Goal: Task Accomplishment & Management: Manage account settings

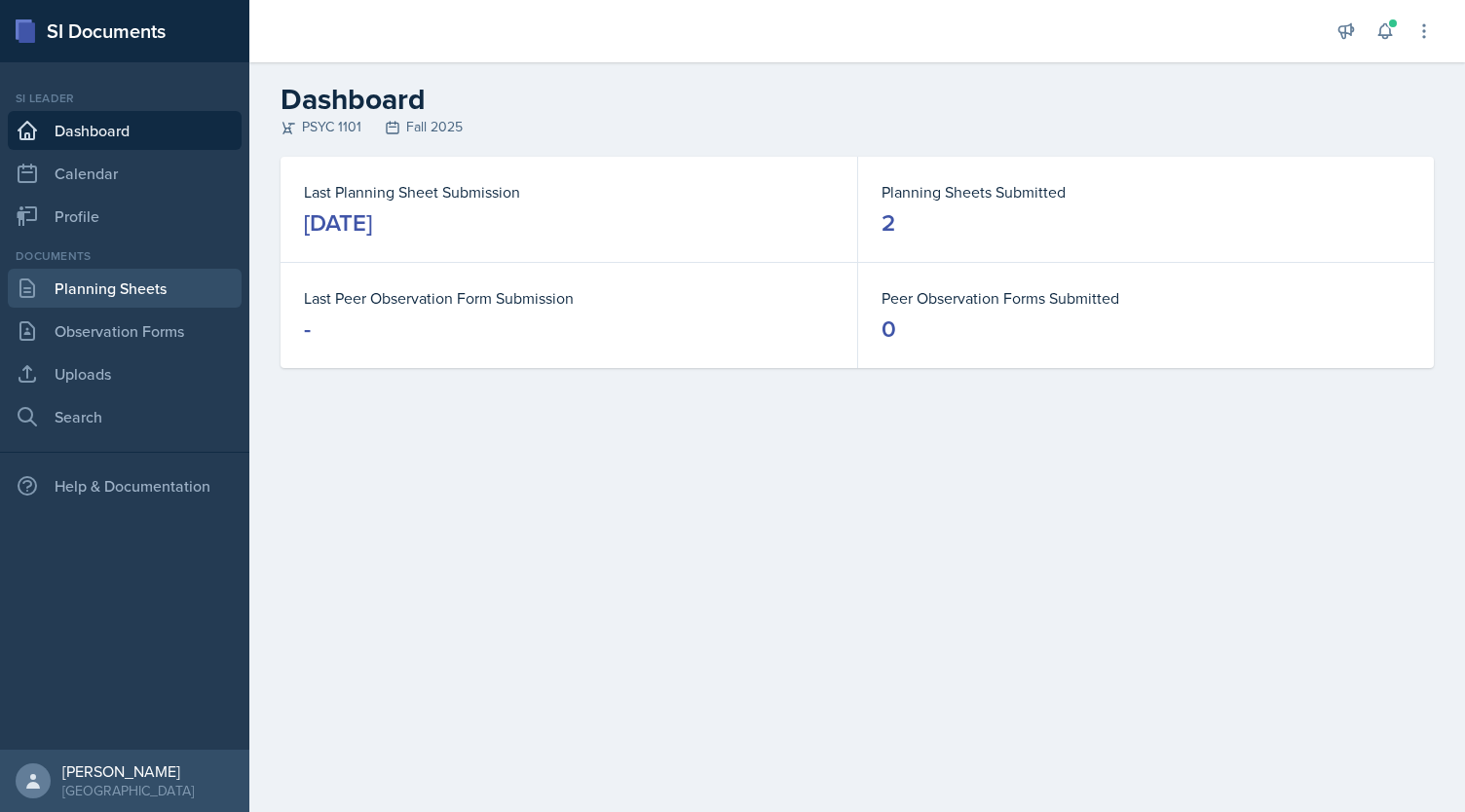
click at [114, 280] on link "Planning Sheets" at bounding box center [124, 289] width 234 height 39
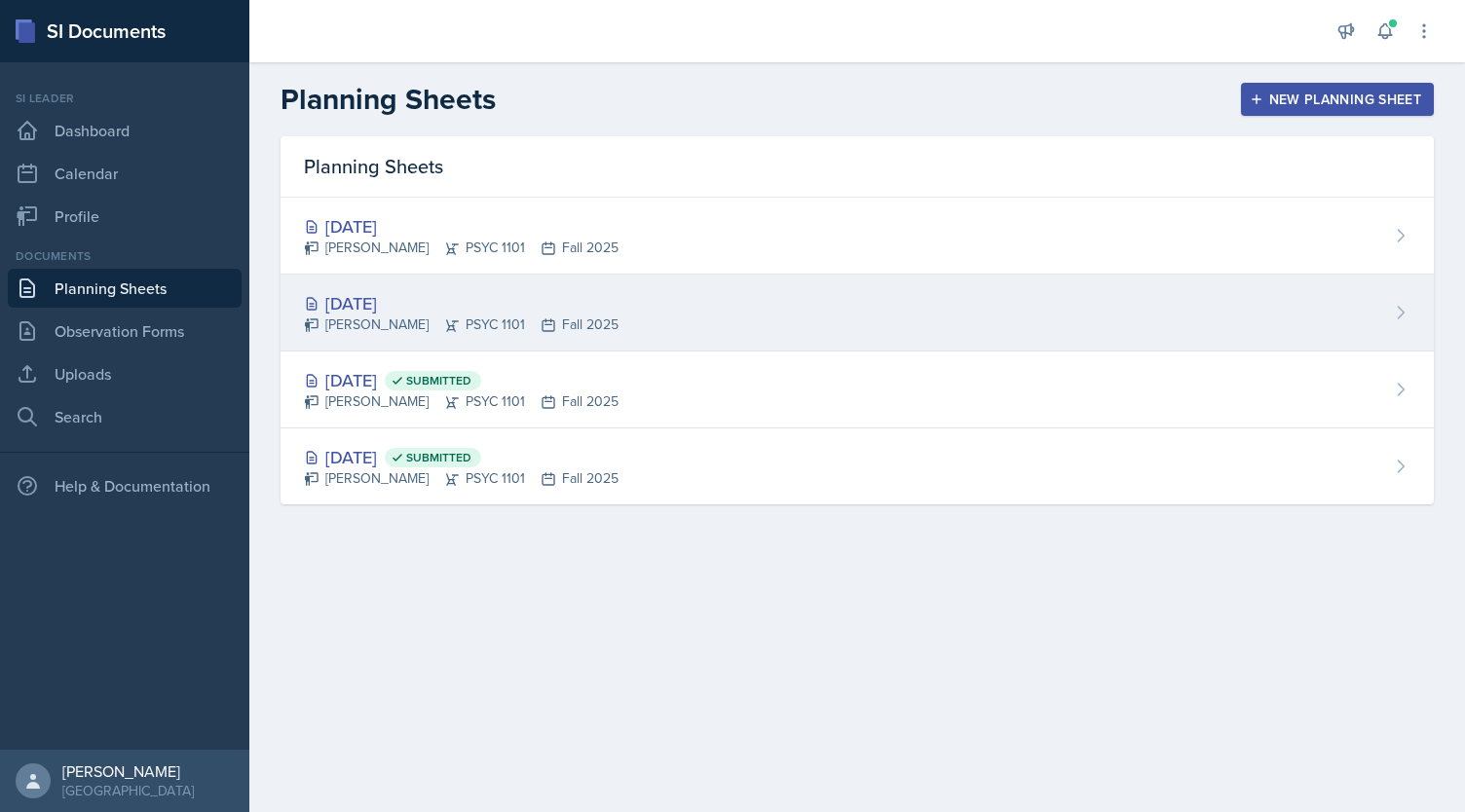
click at [542, 319] on icon at bounding box center [548, 325] width 12 height 12
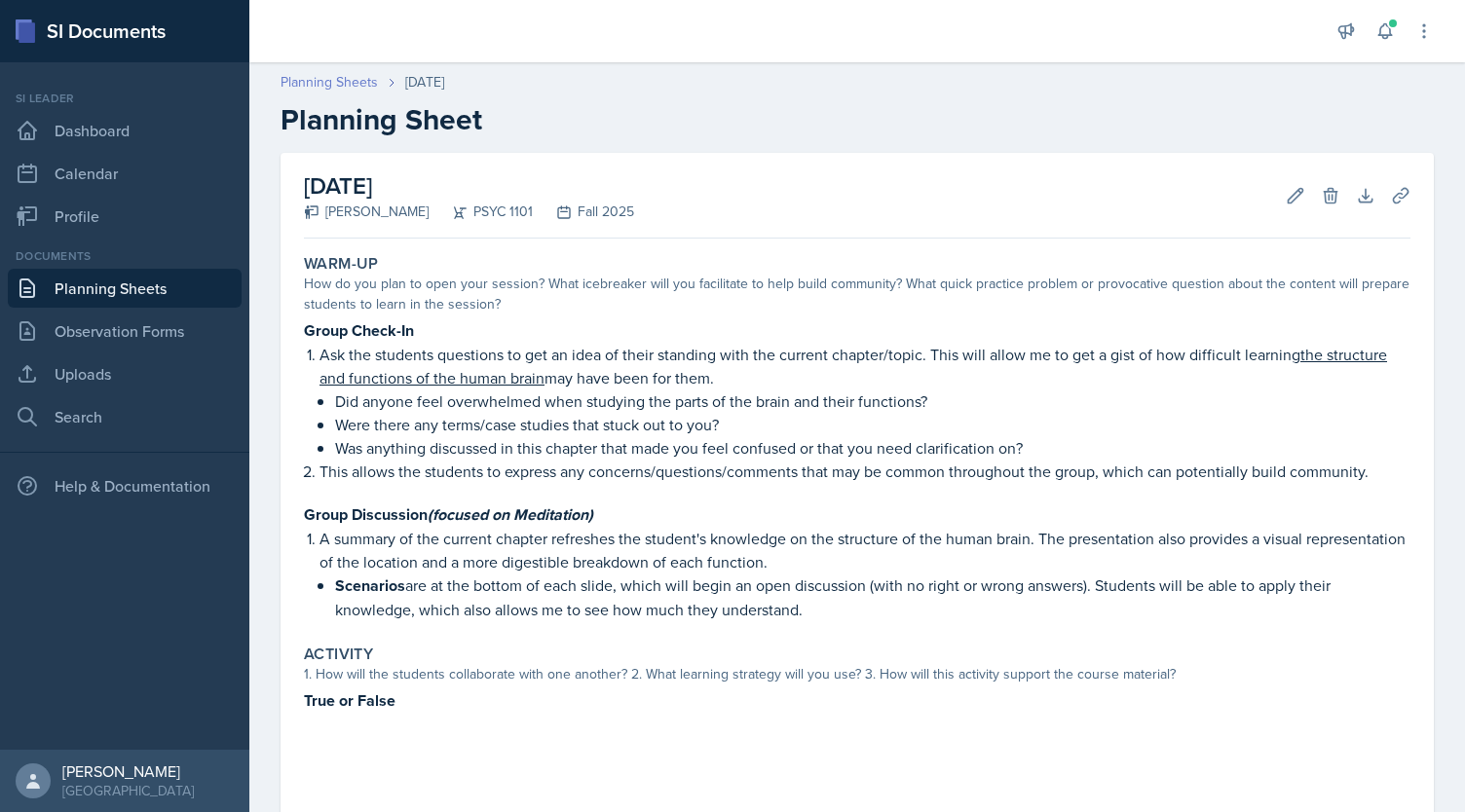
click at [357, 87] on link "Planning Sheets" at bounding box center [329, 82] width 98 height 21
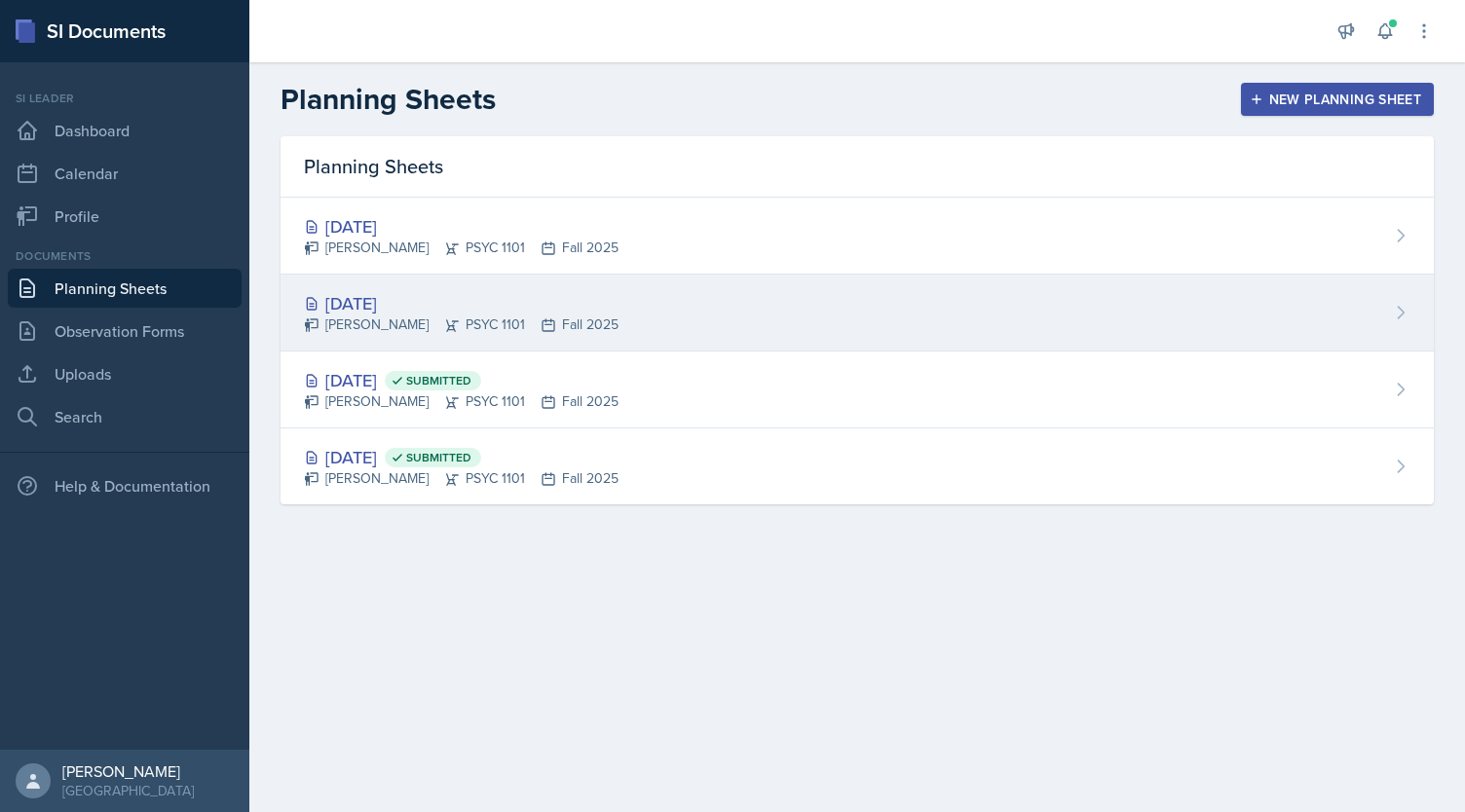
click at [495, 324] on div "Kendall Gibson PSYC 1101 Fall 2025" at bounding box center [460, 324] width 314 height 21
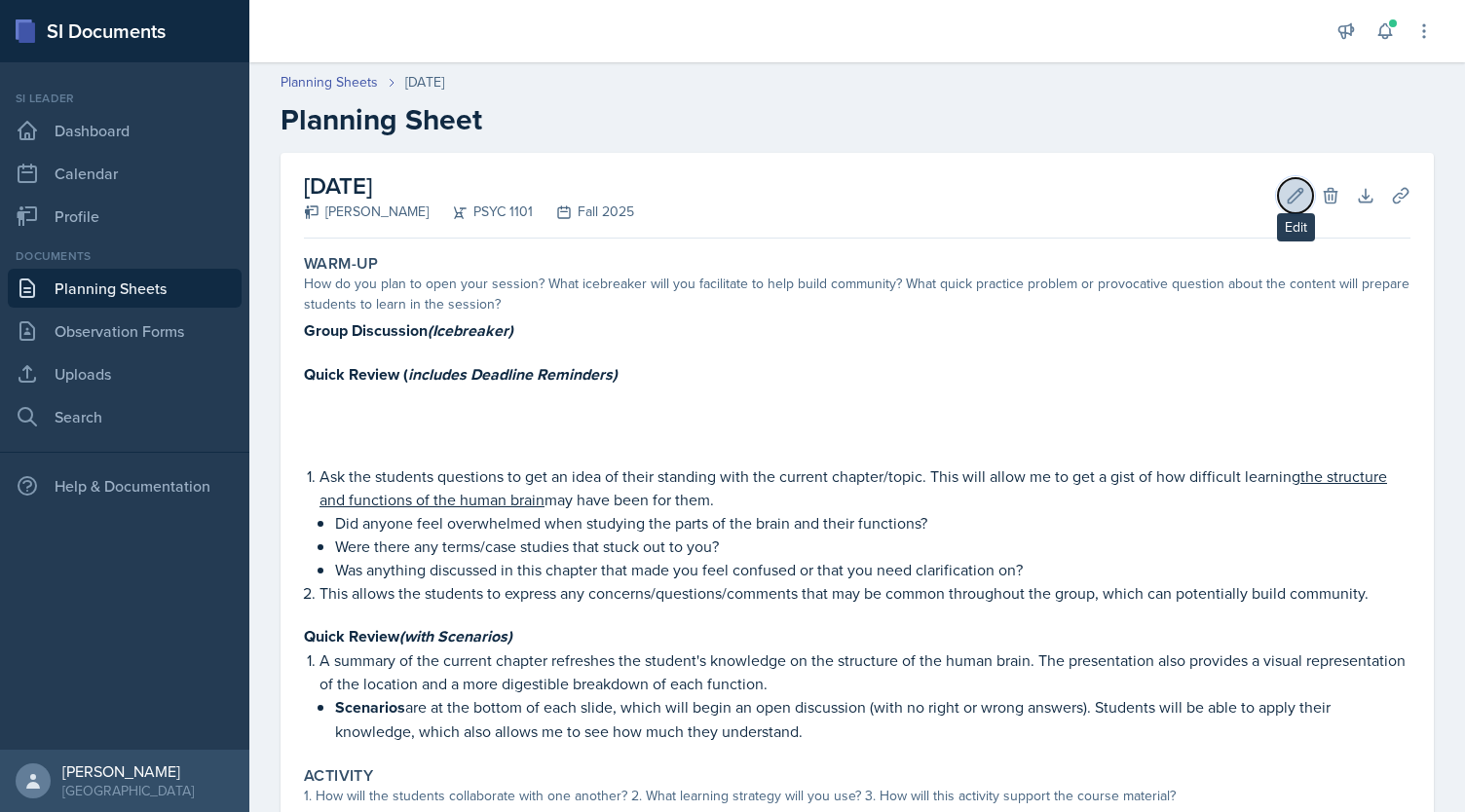
click at [1286, 202] on icon at bounding box center [1295, 196] width 20 height 20
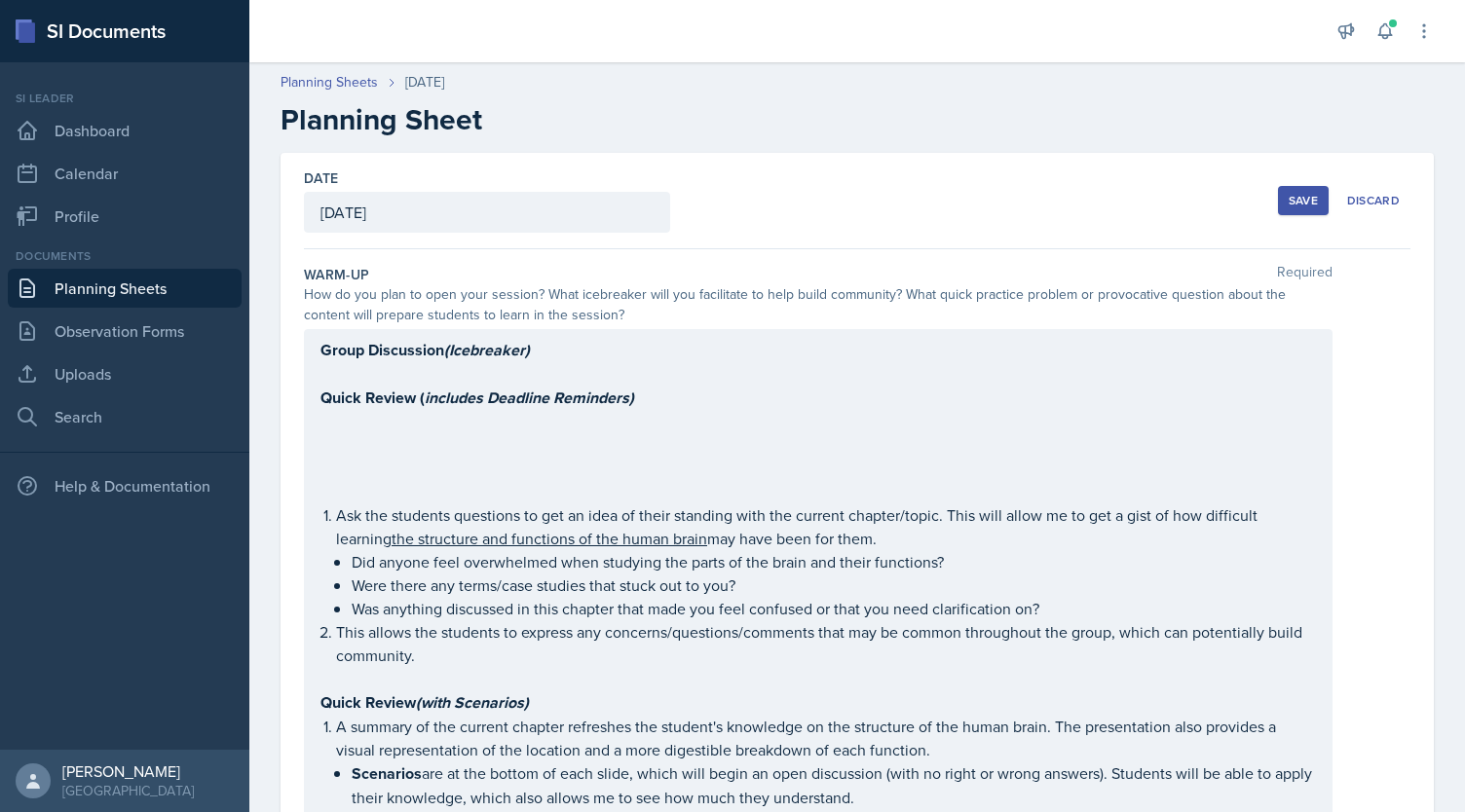
click at [445, 351] on div "Group Discussion (Icebreaker) Quick Review ( includes Deadline Reminders) Ask t…" at bounding box center [817, 574] width 1028 height 489
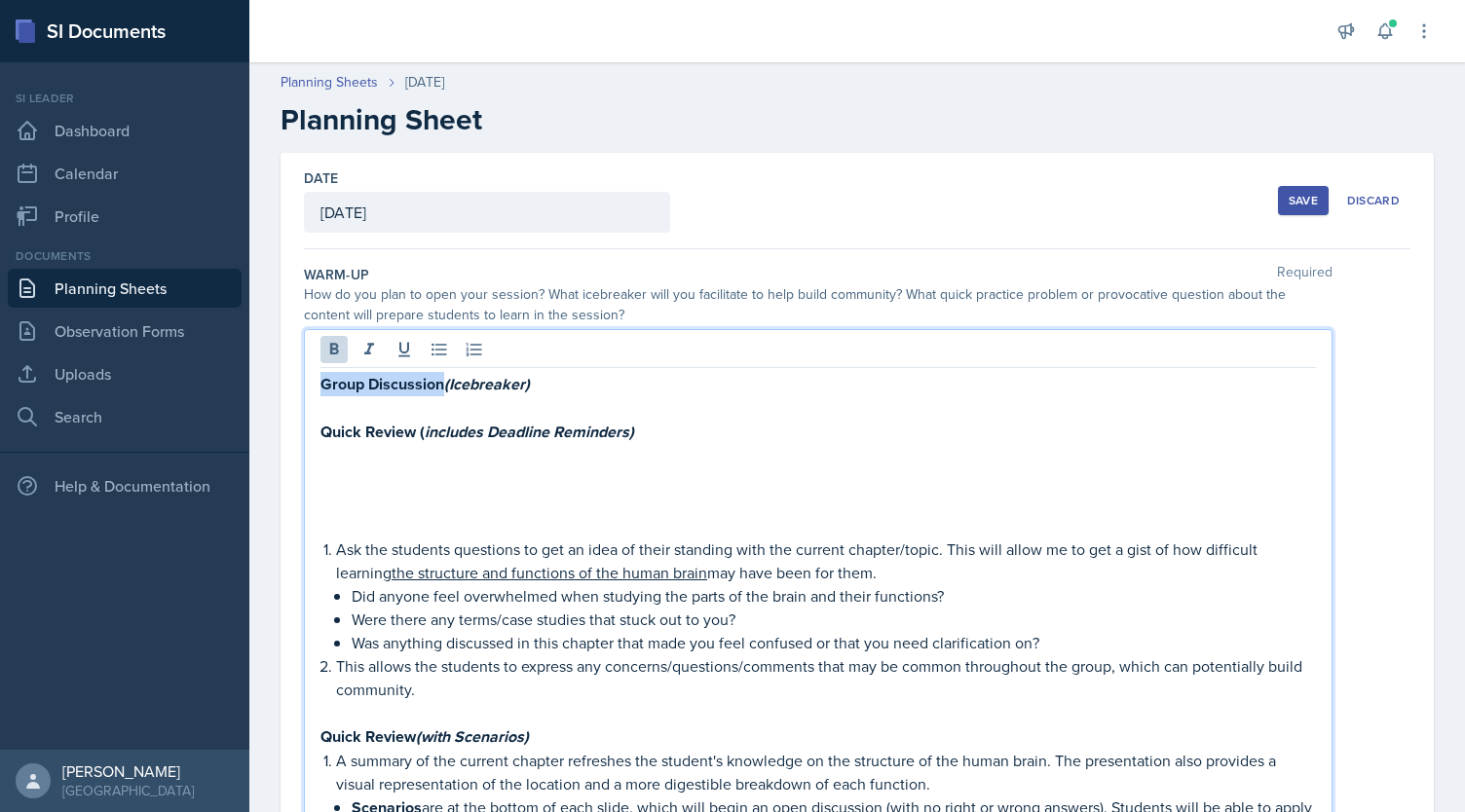
drag, startPoint x: 442, startPoint y: 388, endPoint x: 315, endPoint y: 381, distance: 127.2
click at [315, 381] on div "Group Discussion (Icebreaker) Quick Review ( includes Deadline Reminders) Ask t…" at bounding box center [817, 590] width 1028 height 523
click at [372, 347] on icon at bounding box center [370, 350] width 20 height 20
click at [553, 386] on p "Icebreaker (Group Discussion)" at bounding box center [818, 383] width 996 height 25
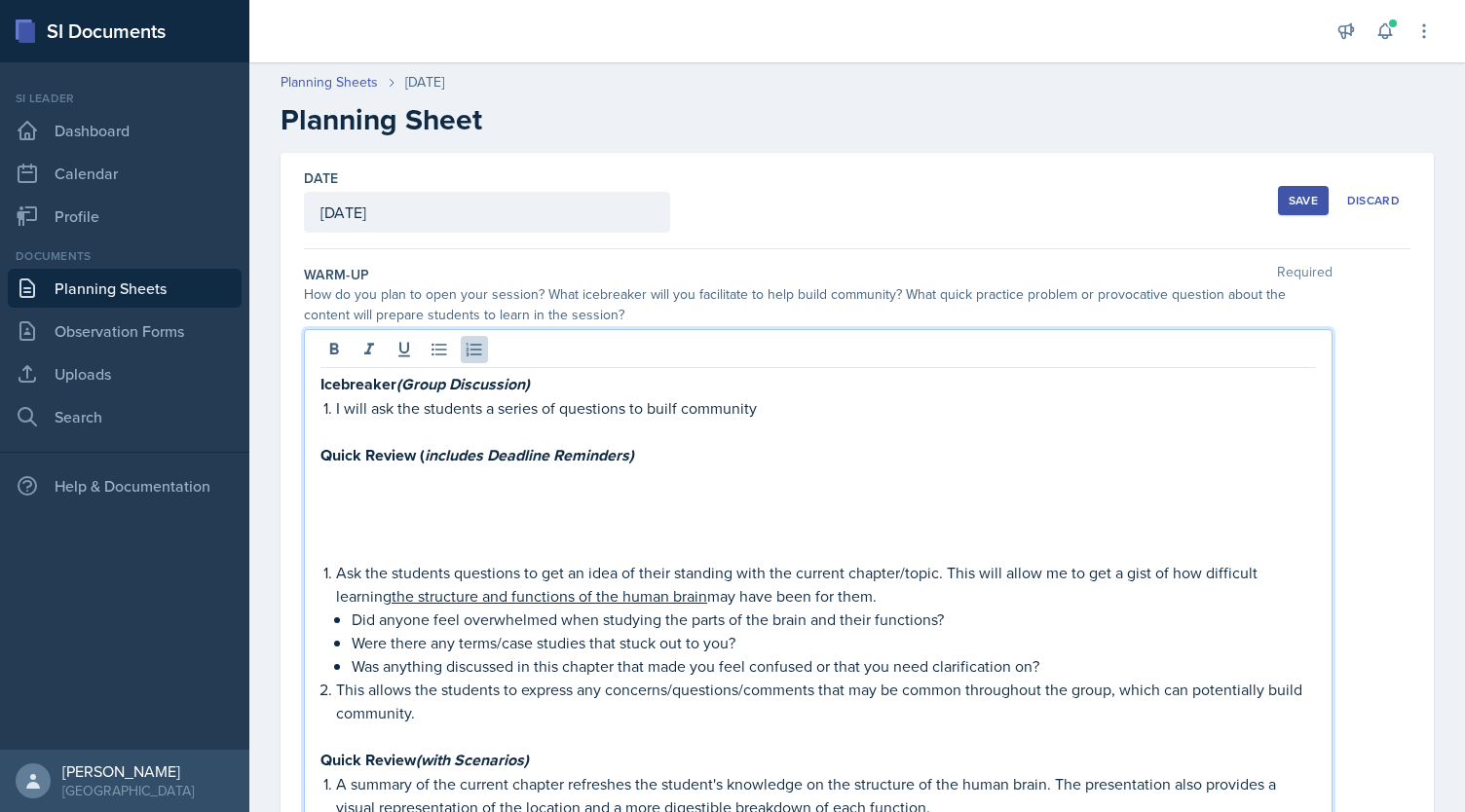
click at [657, 407] on p "I will ask the students a series of questions to builf community" at bounding box center [826, 408] width 980 height 24
click at [671, 404] on p "I will ask the students a series of questions to builf community" at bounding box center [826, 408] width 980 height 24
click at [836, 409] on p "I will ask the students a series of questions to build community" at bounding box center [826, 408] width 980 height 24
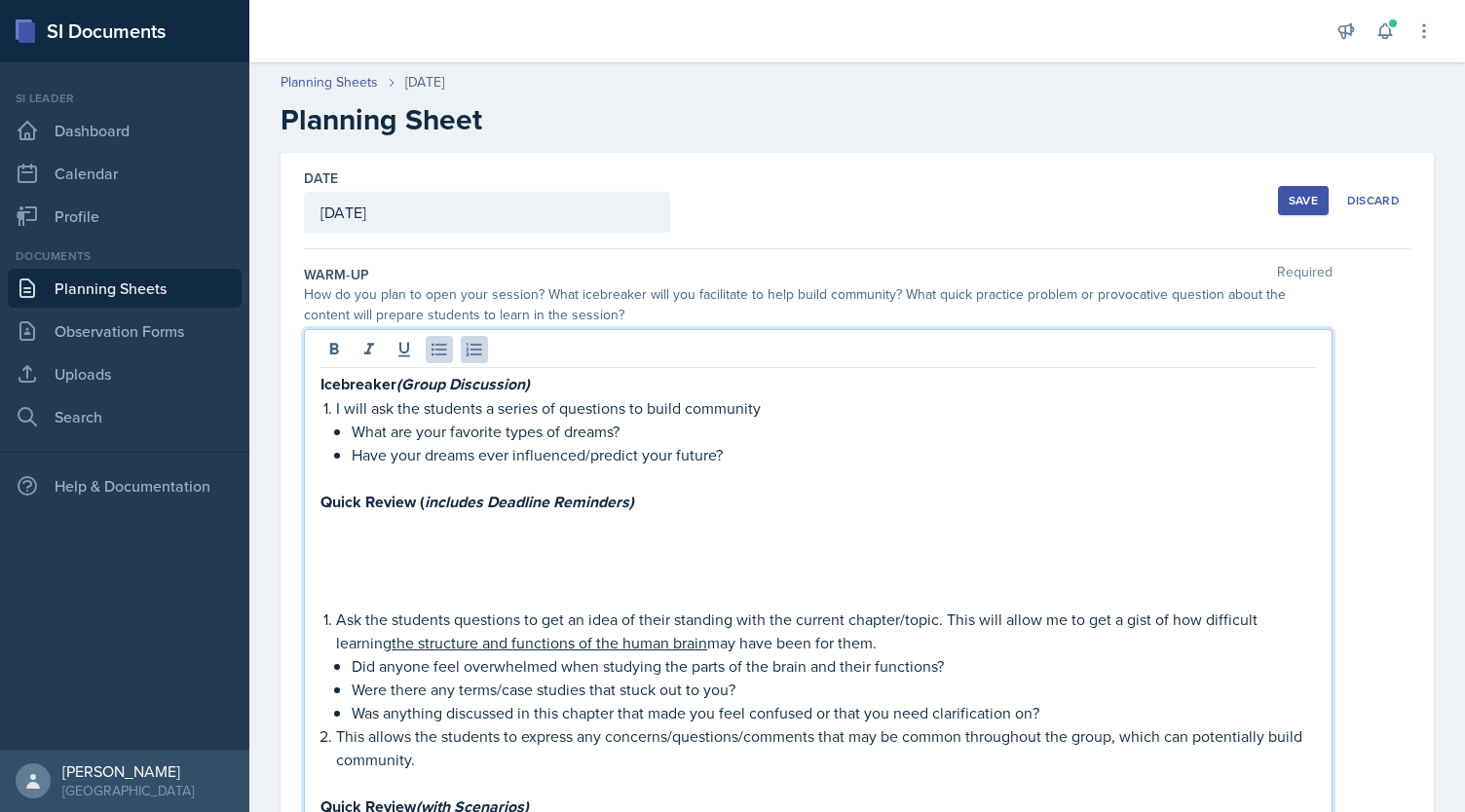
click at [606, 462] on p "Have your dreams ever influenced/predict your future?" at bounding box center [834, 455] width 964 height 24
click at [757, 452] on p "Have your dreams ever influenced/predicted your future?" at bounding box center [834, 455] width 964 height 24
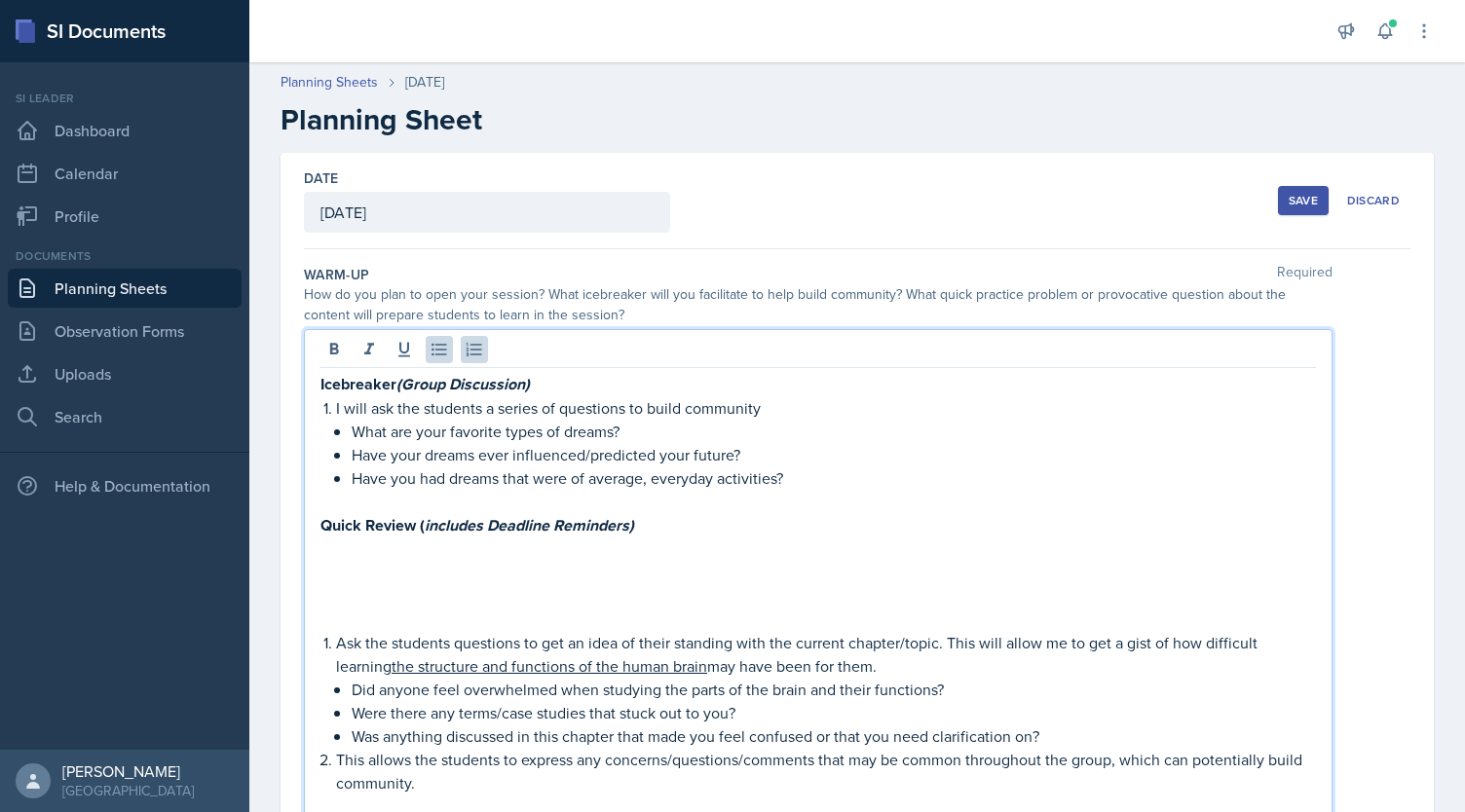
click at [771, 399] on p "I will ask the students a series of questions to build community" at bounding box center [826, 408] width 980 height 24
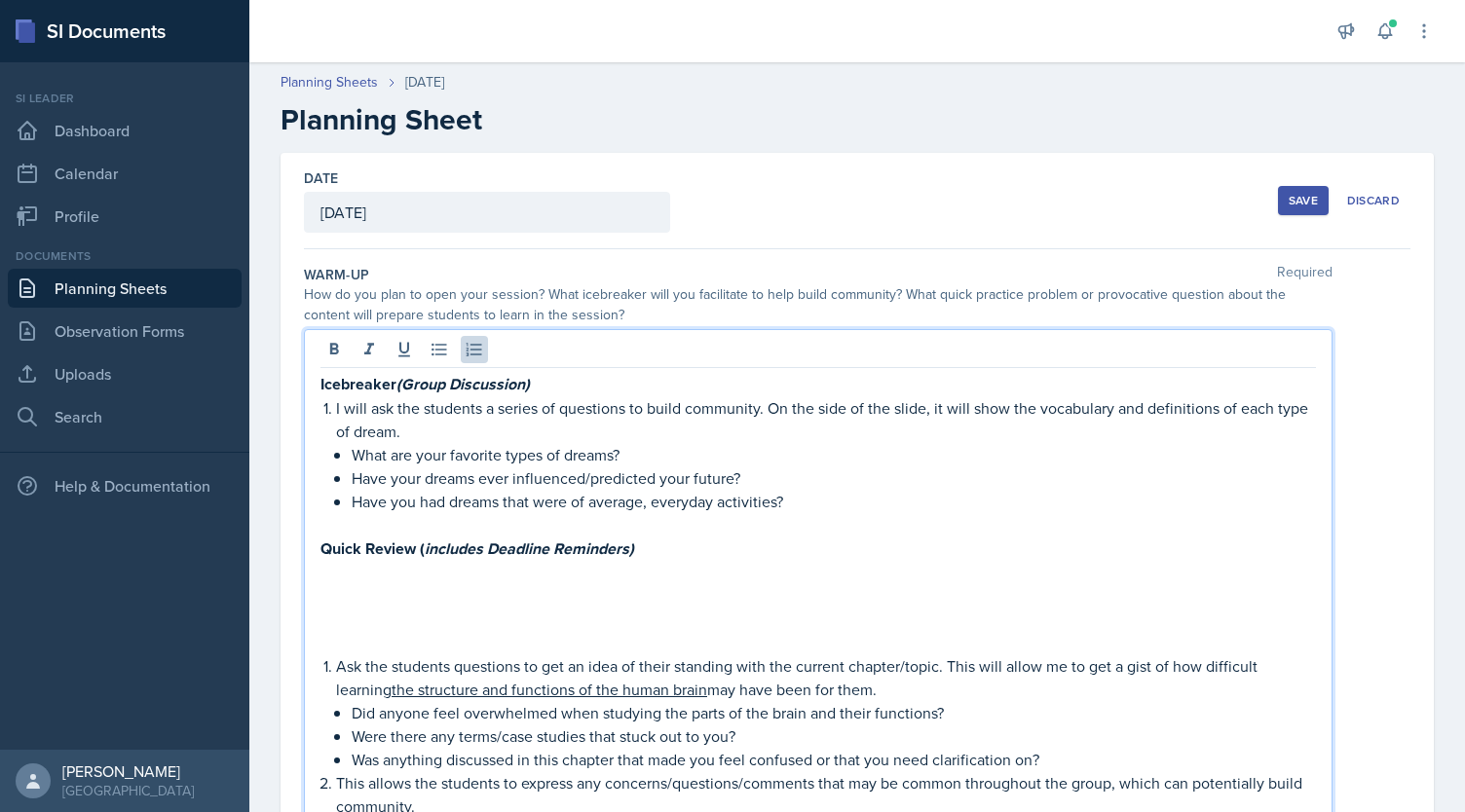
scroll to position [84, 0]
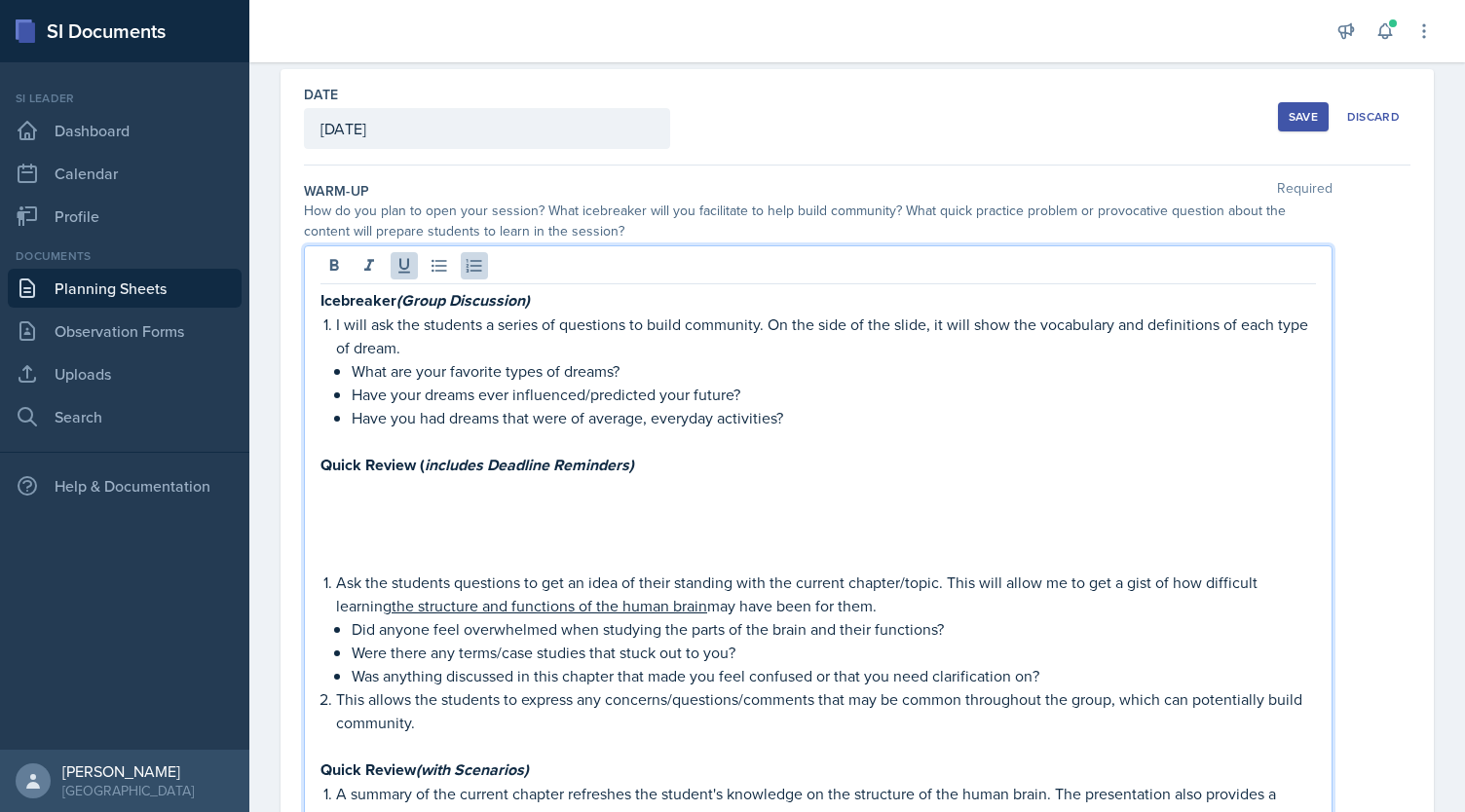
drag, startPoint x: 944, startPoint y: 579, endPoint x: 895, endPoint y: 601, distance: 53.7
click at [895, 601] on p "Ask the students questions to get an idea of their standing with the current ch…" at bounding box center [826, 593] width 980 height 46
copy p "This will allow me to get a gist of how difficult learning the structure and fu…"
click at [453, 350] on p "I will ask the students a series of questions to build community. On the side o…" at bounding box center [826, 335] width 980 height 46
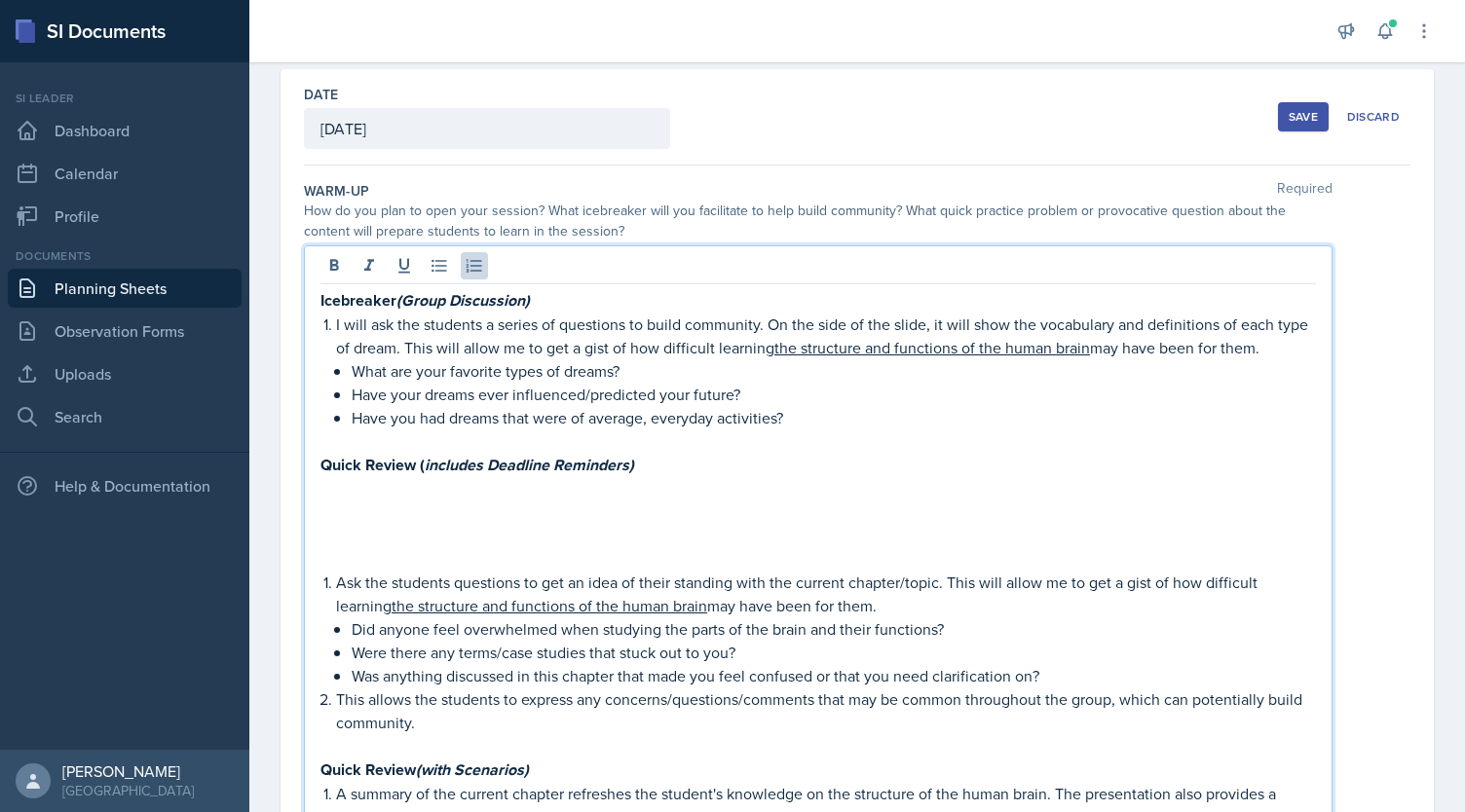
click at [580, 348] on p "I will ask the students a series of questions to build community. On the side o…" at bounding box center [826, 335] width 980 height 46
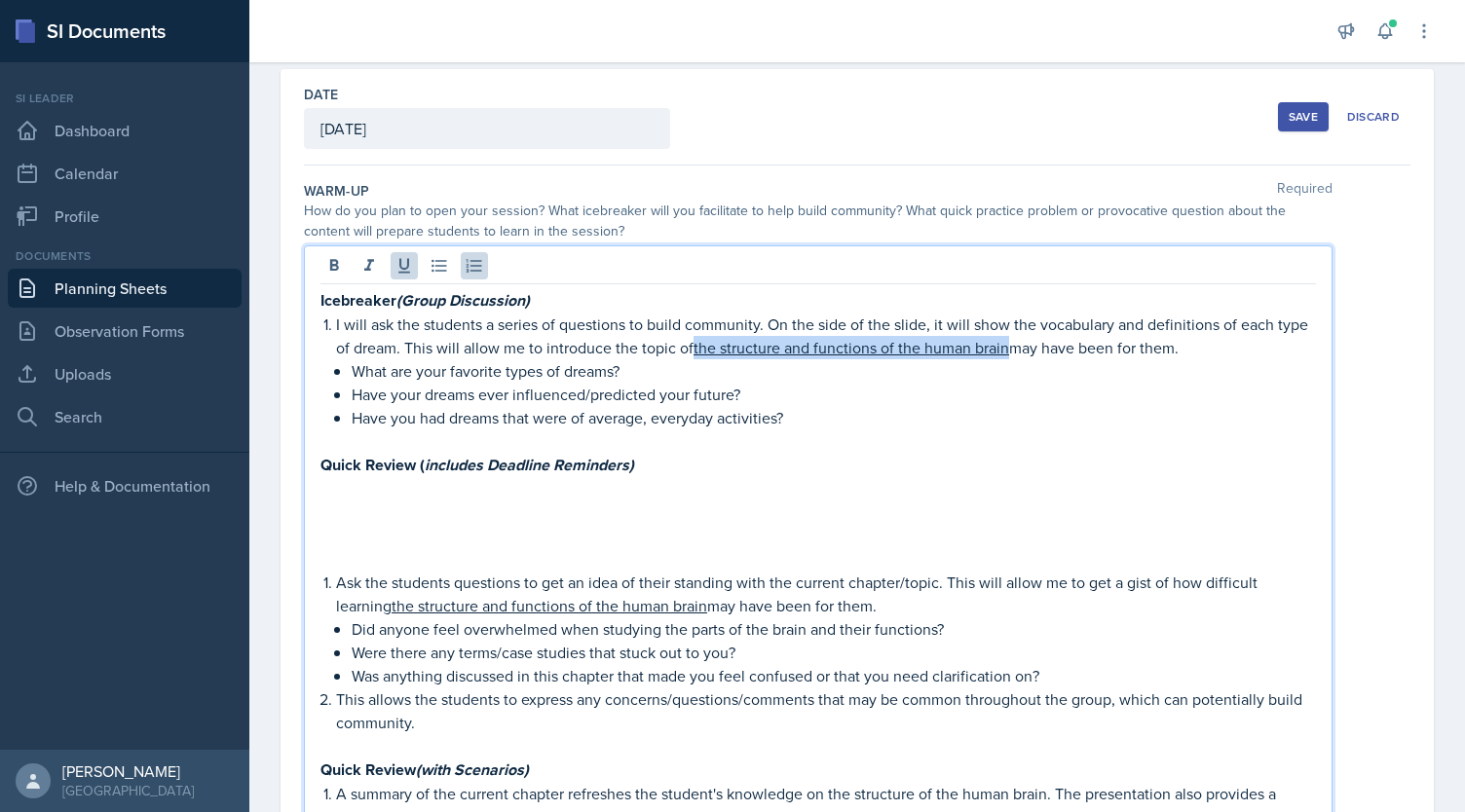
drag, startPoint x: 729, startPoint y: 348, endPoint x: 1042, endPoint y: 344, distance: 313.0
click at [1010, 344] on u "the structure and functions of the human brain" at bounding box center [851, 348] width 315 height 22
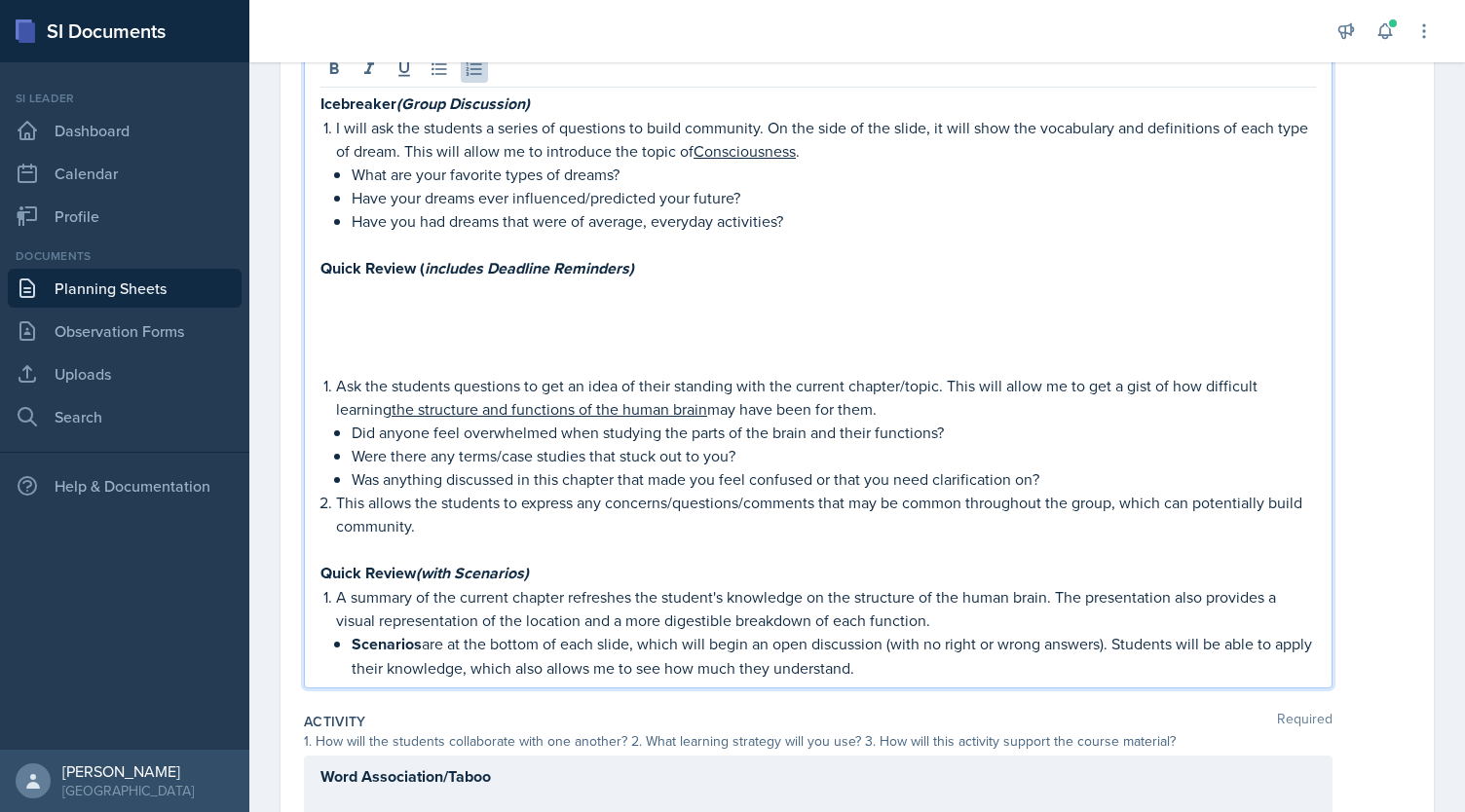
scroll to position [304, 0]
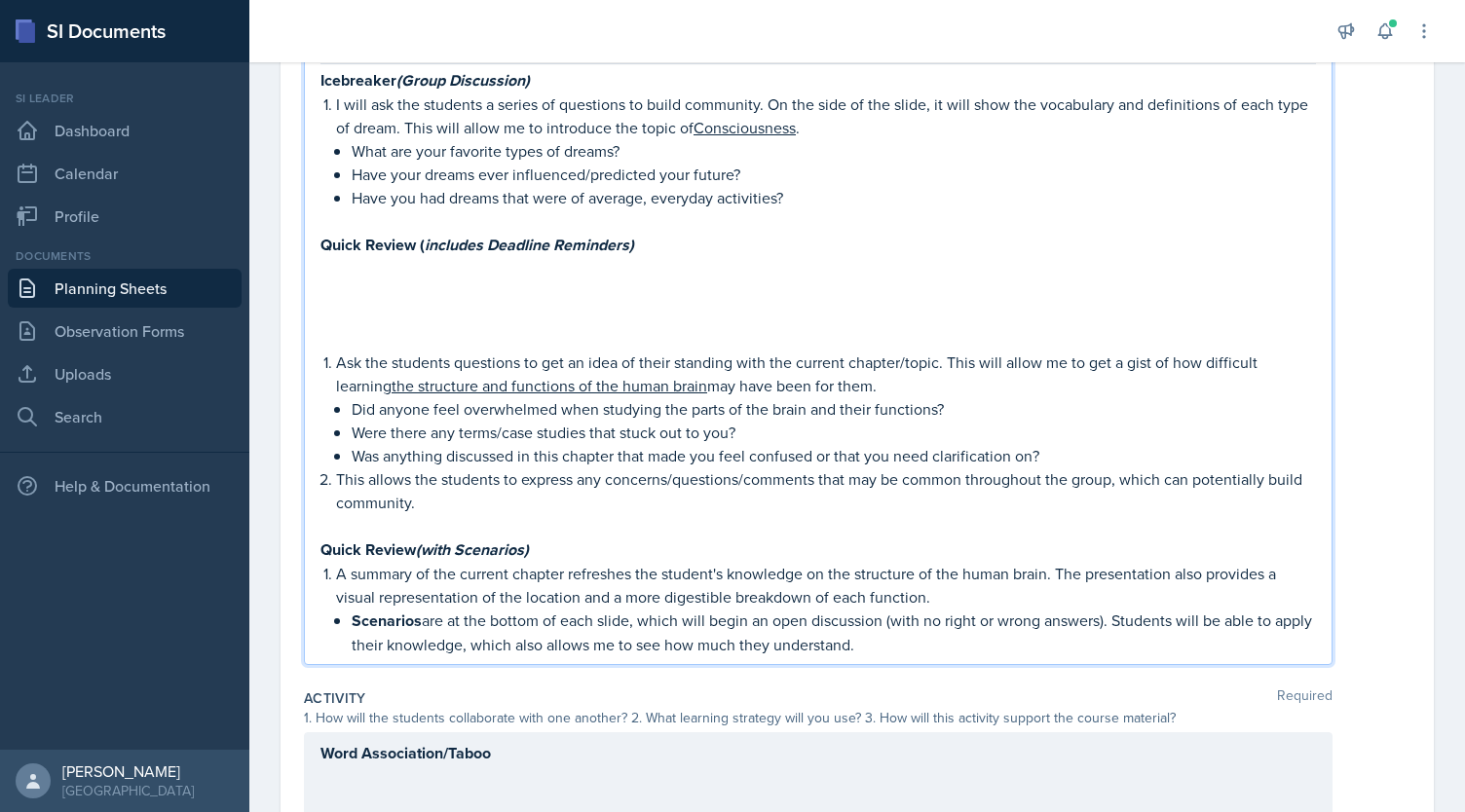
click at [555, 480] on p "This allows the students to express any concerns/questions/comments that may be…" at bounding box center [826, 490] width 980 height 46
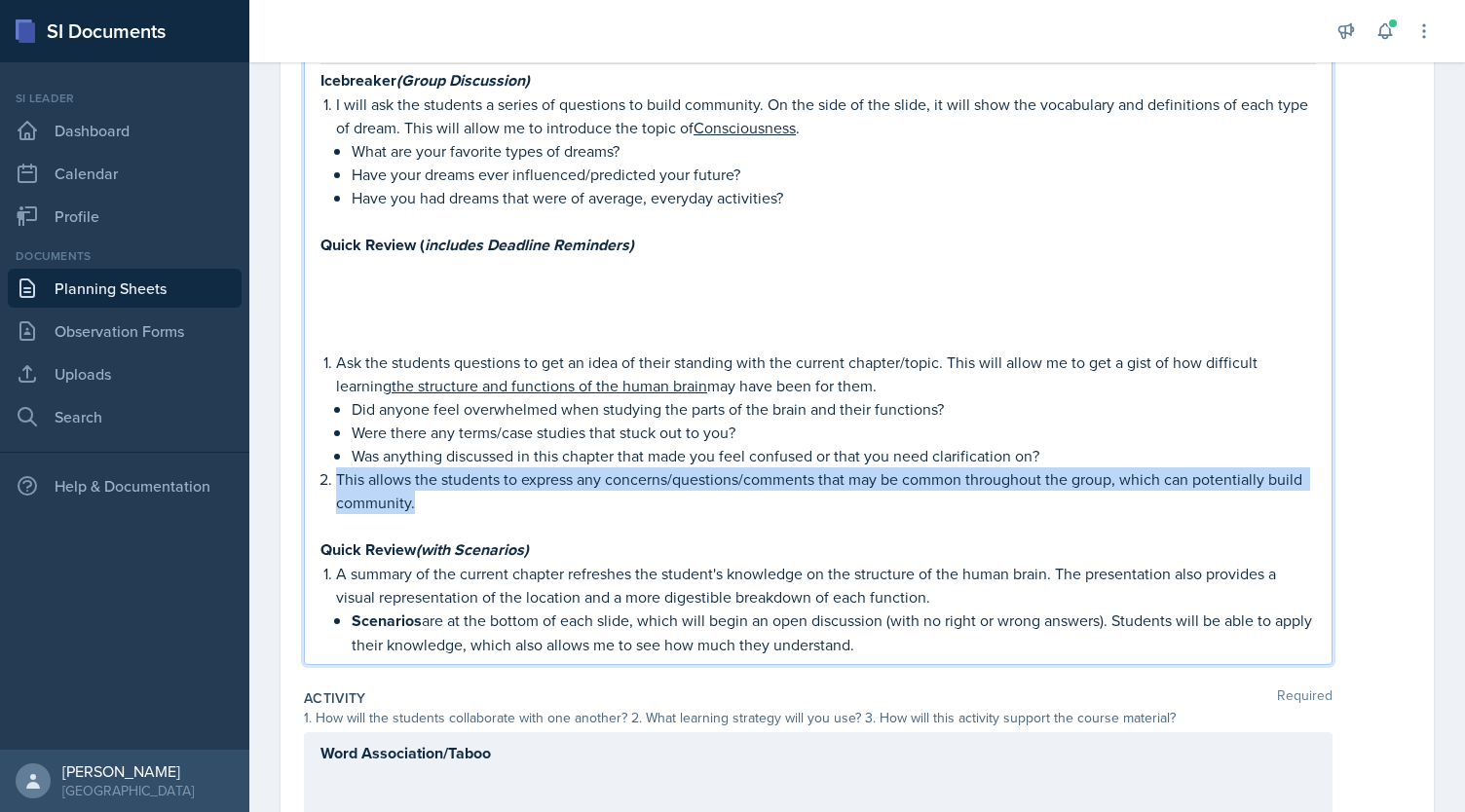
click at [555, 480] on p "This allows the students to express any concerns/questions/comments that may be…" at bounding box center [826, 490] width 980 height 46
copy p "This allows the students to express any concerns/questions/comments that may be…"
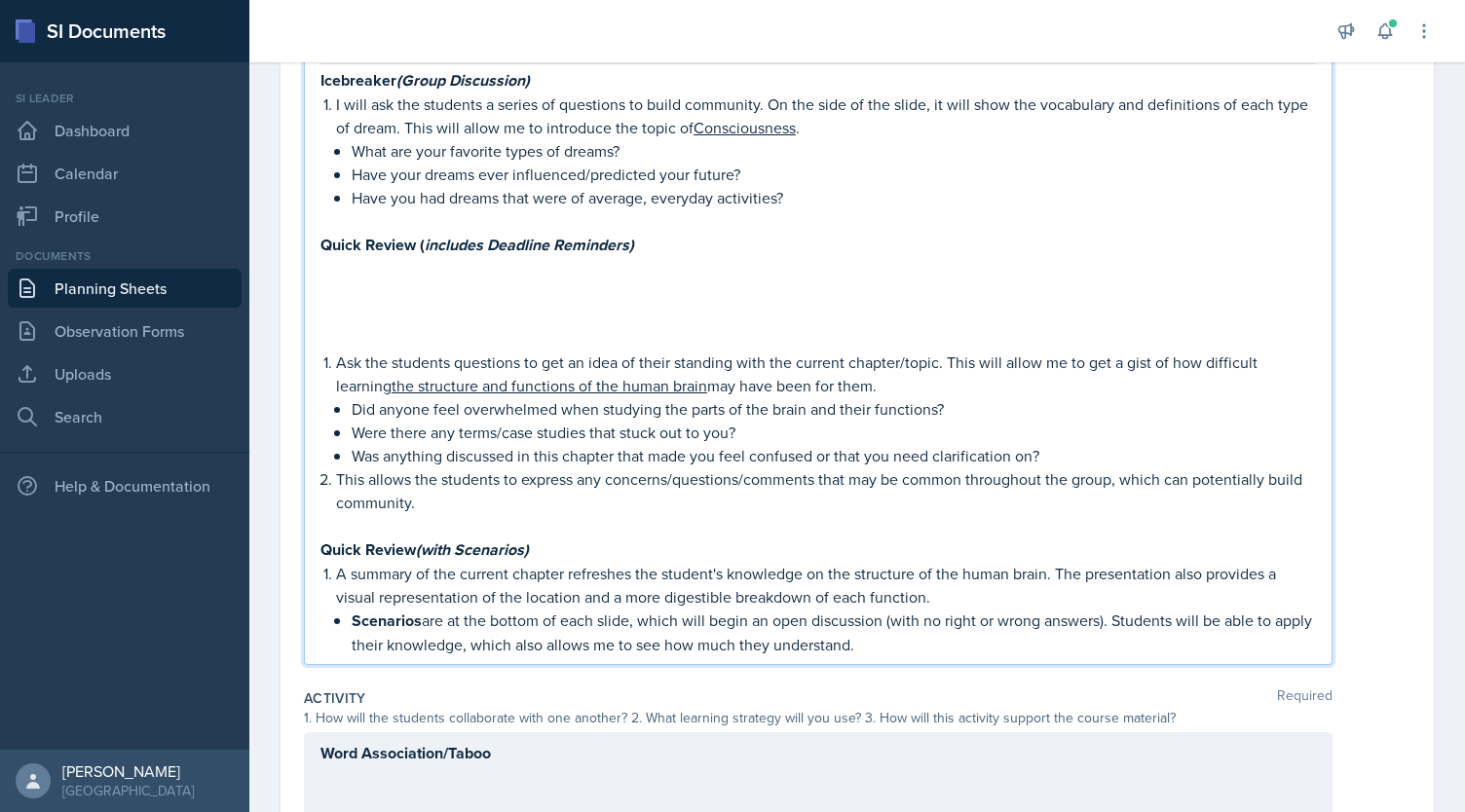
click at [791, 188] on p "Have you had dreams that were of average, everyday activities?" at bounding box center [834, 198] width 964 height 24
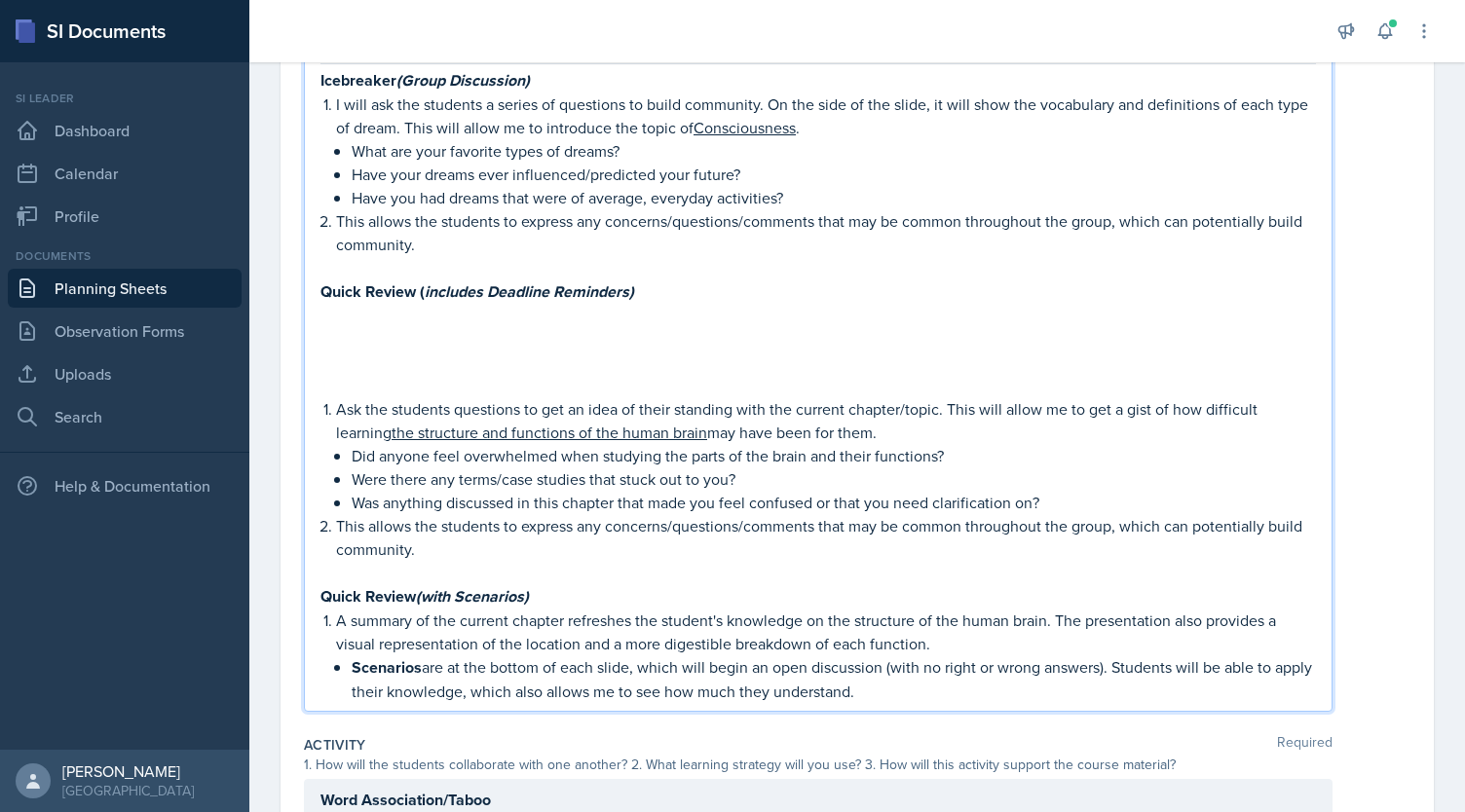
click at [606, 468] on p "Were there any terms/case studies that stuck out to you?" at bounding box center [834, 479] width 964 height 24
click at [523, 553] on p "This allows the students to express any concerns/questions/comments that may be…" at bounding box center [826, 537] width 980 height 46
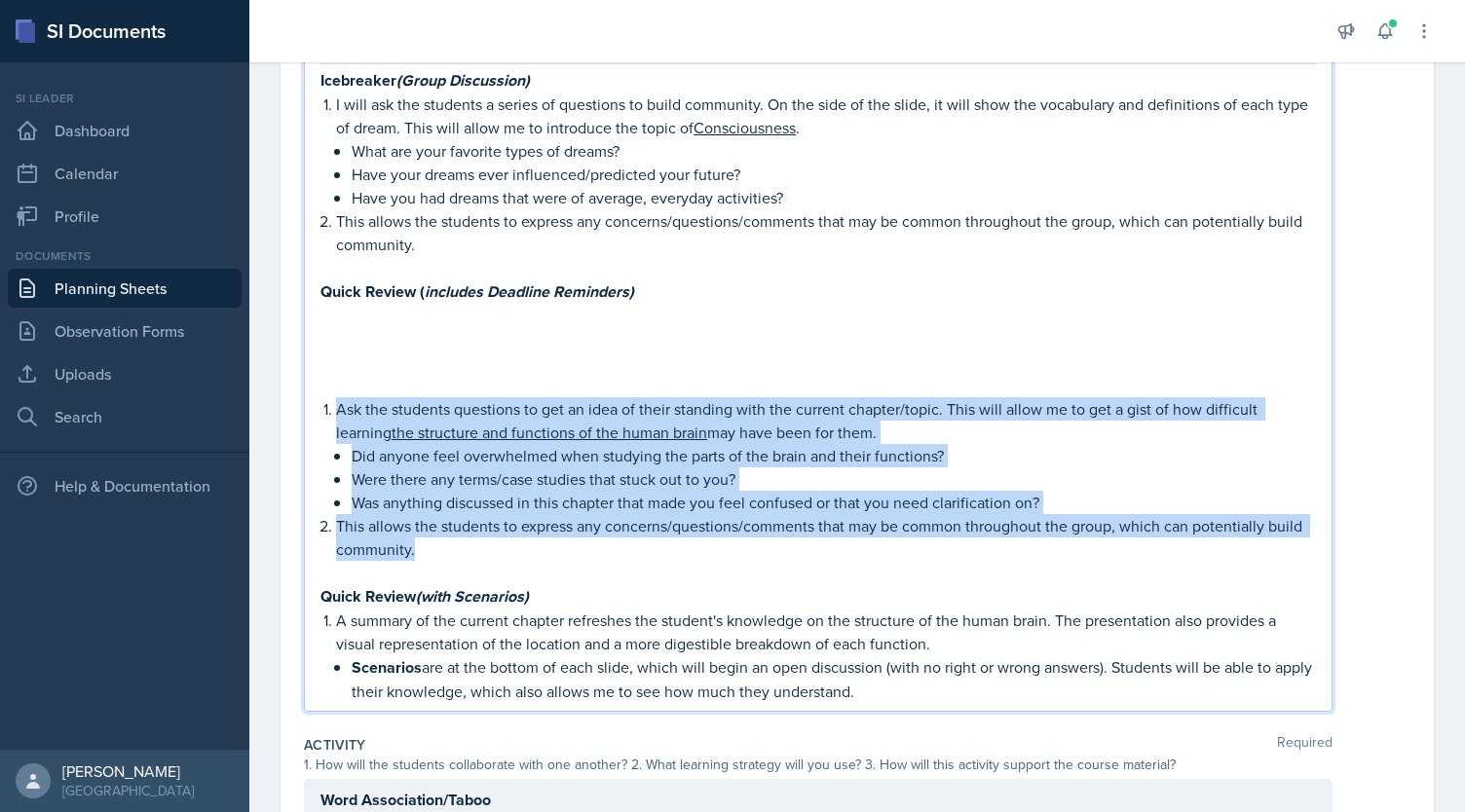
drag, startPoint x: 485, startPoint y: 556, endPoint x: 338, endPoint y: 408, distance: 208.6
click at [338, 408] on ol "Ask the students questions to get an idea of their standing with the current ch…" at bounding box center [826, 479] width 980 height 164
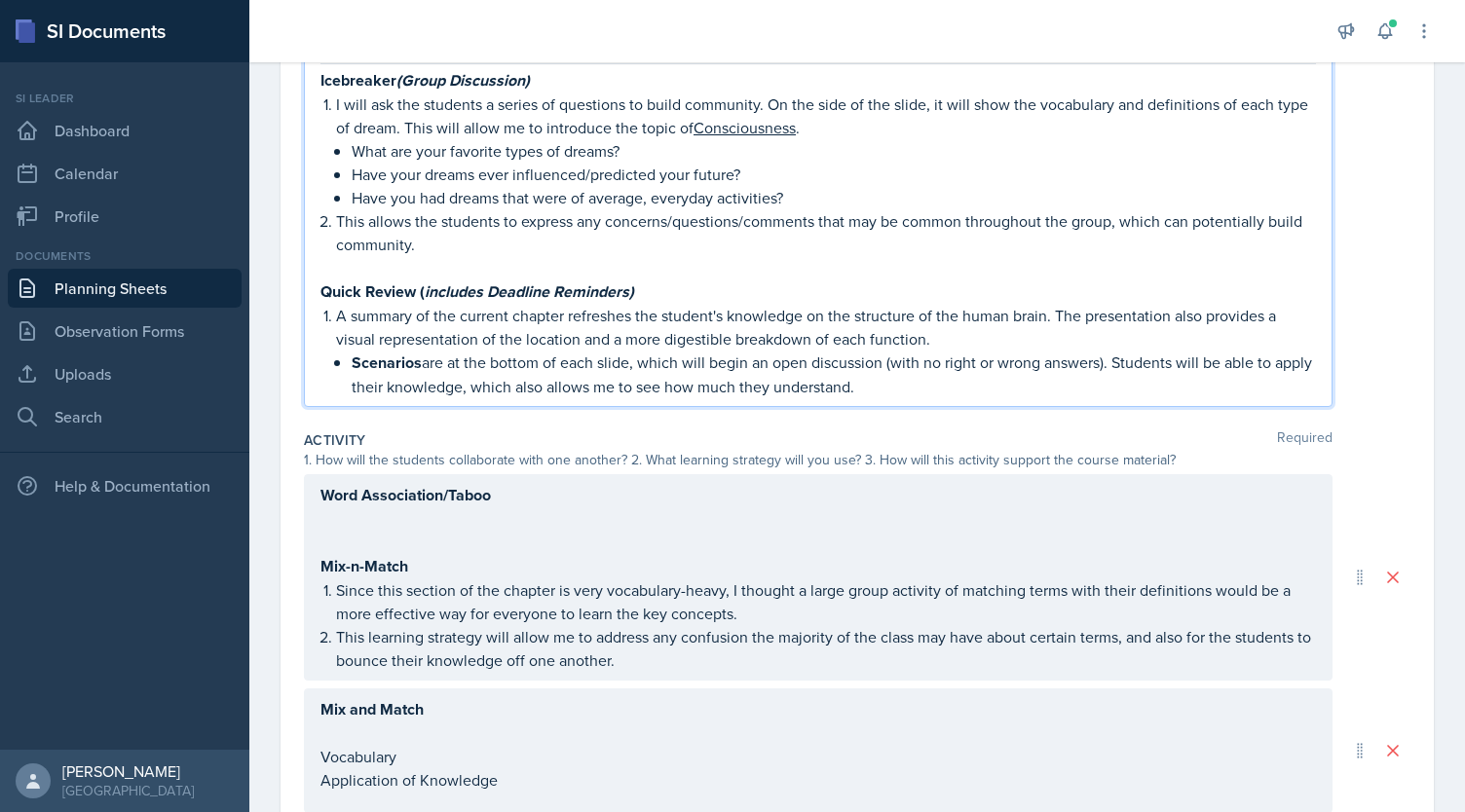
click at [336, 316] on li "A summary of the current chapter refreshes the student's knowledge on the struc…" at bounding box center [826, 351] width 980 height 95
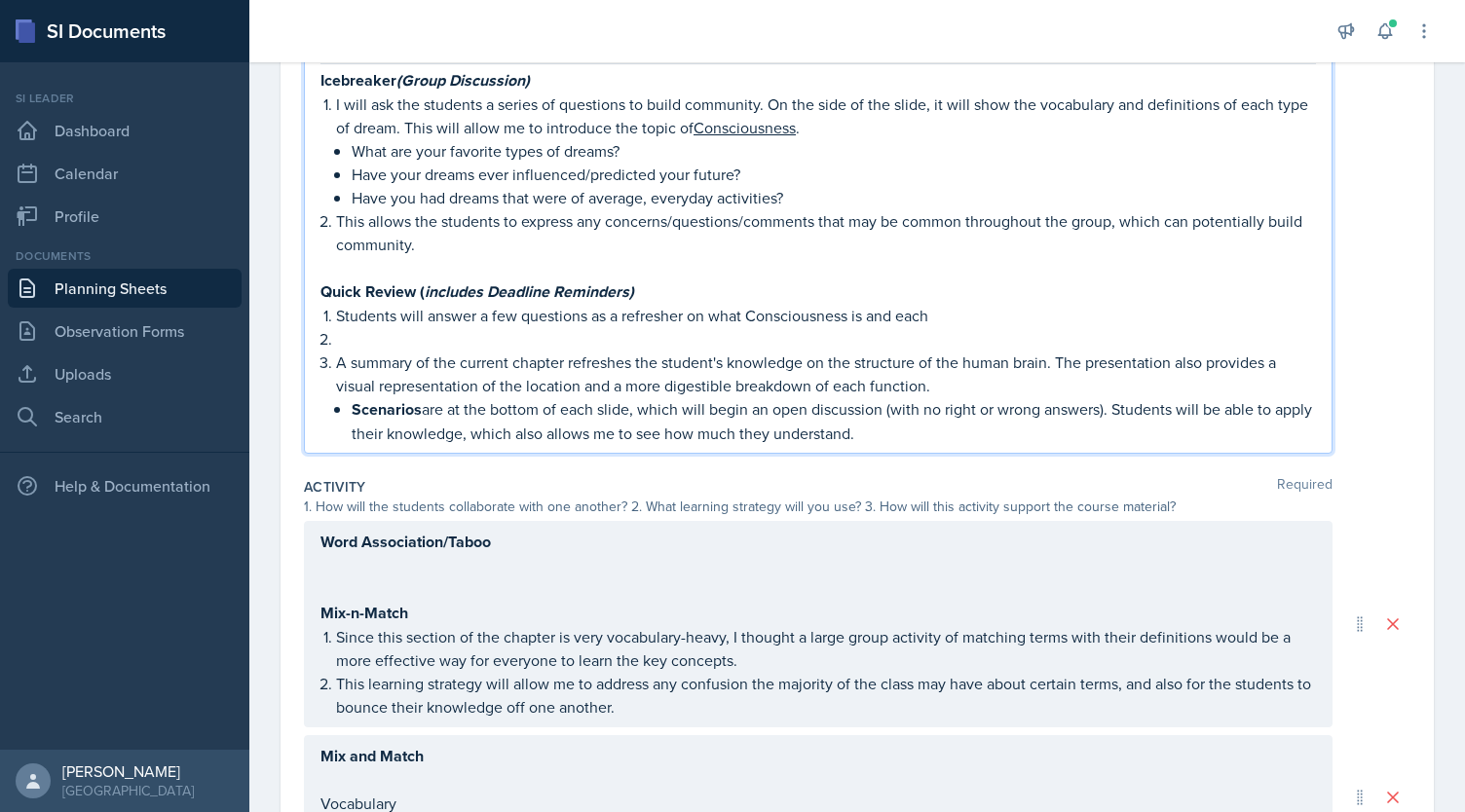
click at [880, 313] on p "Students will answer a few questions as a refresher on what Consciousness is an…" at bounding box center [826, 315] width 980 height 24
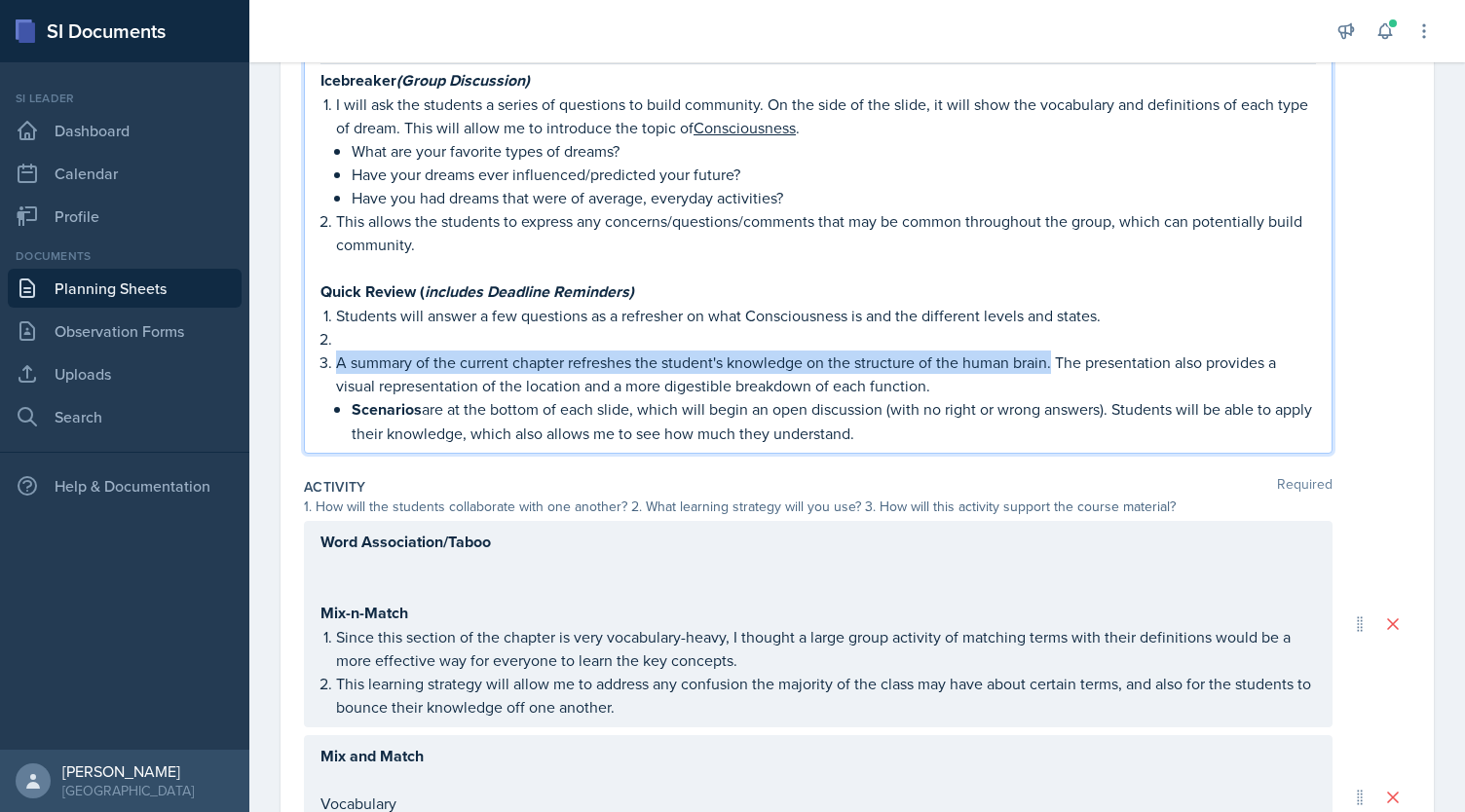
drag, startPoint x: 1050, startPoint y: 366, endPoint x: 337, endPoint y: 364, distance: 713.0
click at [337, 364] on p "A summary of the current chapter refreshes the student's knowledge on the struc…" at bounding box center [826, 373] width 980 height 46
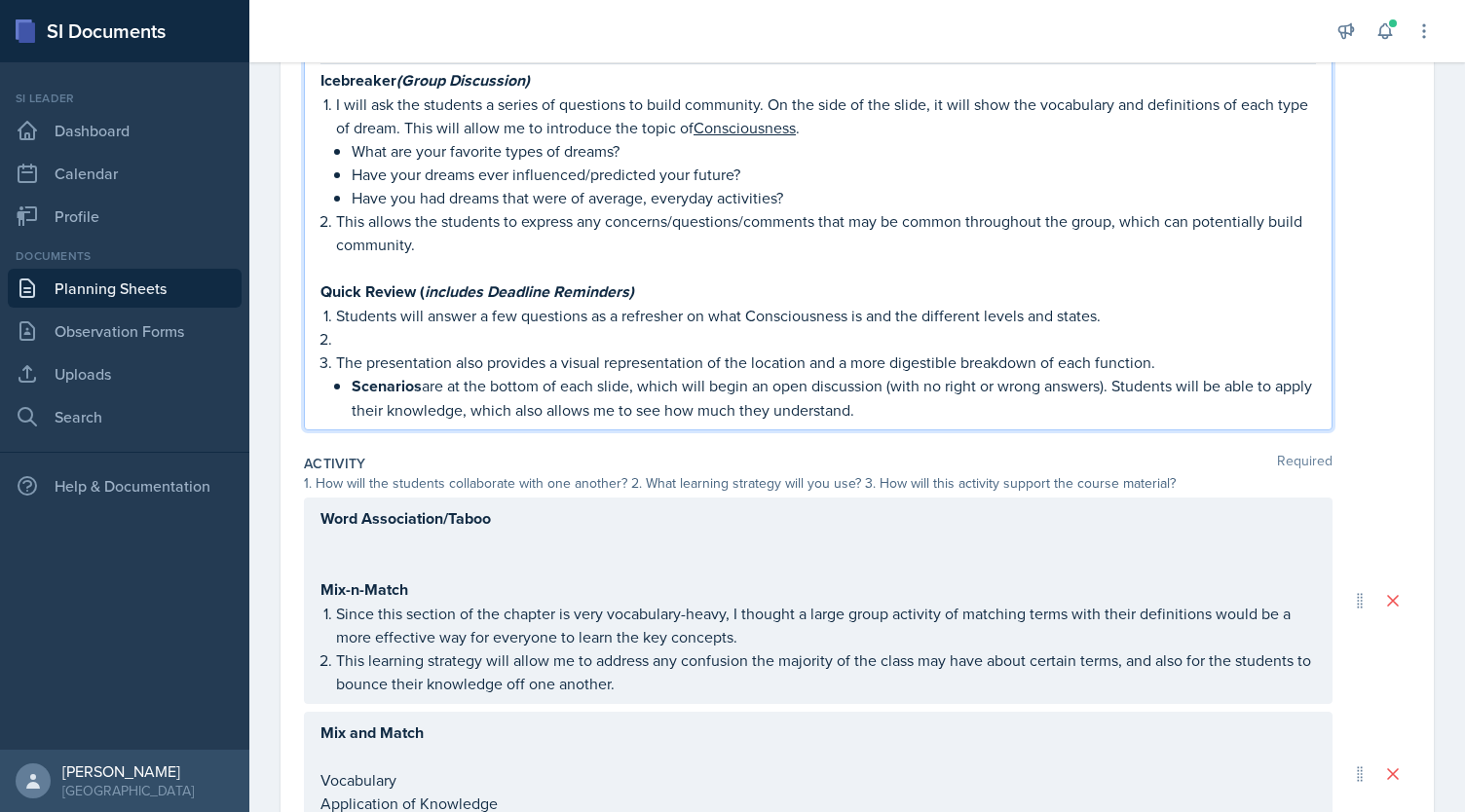
click at [1136, 307] on p "Students will answer a few questions as a refresher on what Consciousness is an…" at bounding box center [826, 315] width 980 height 24
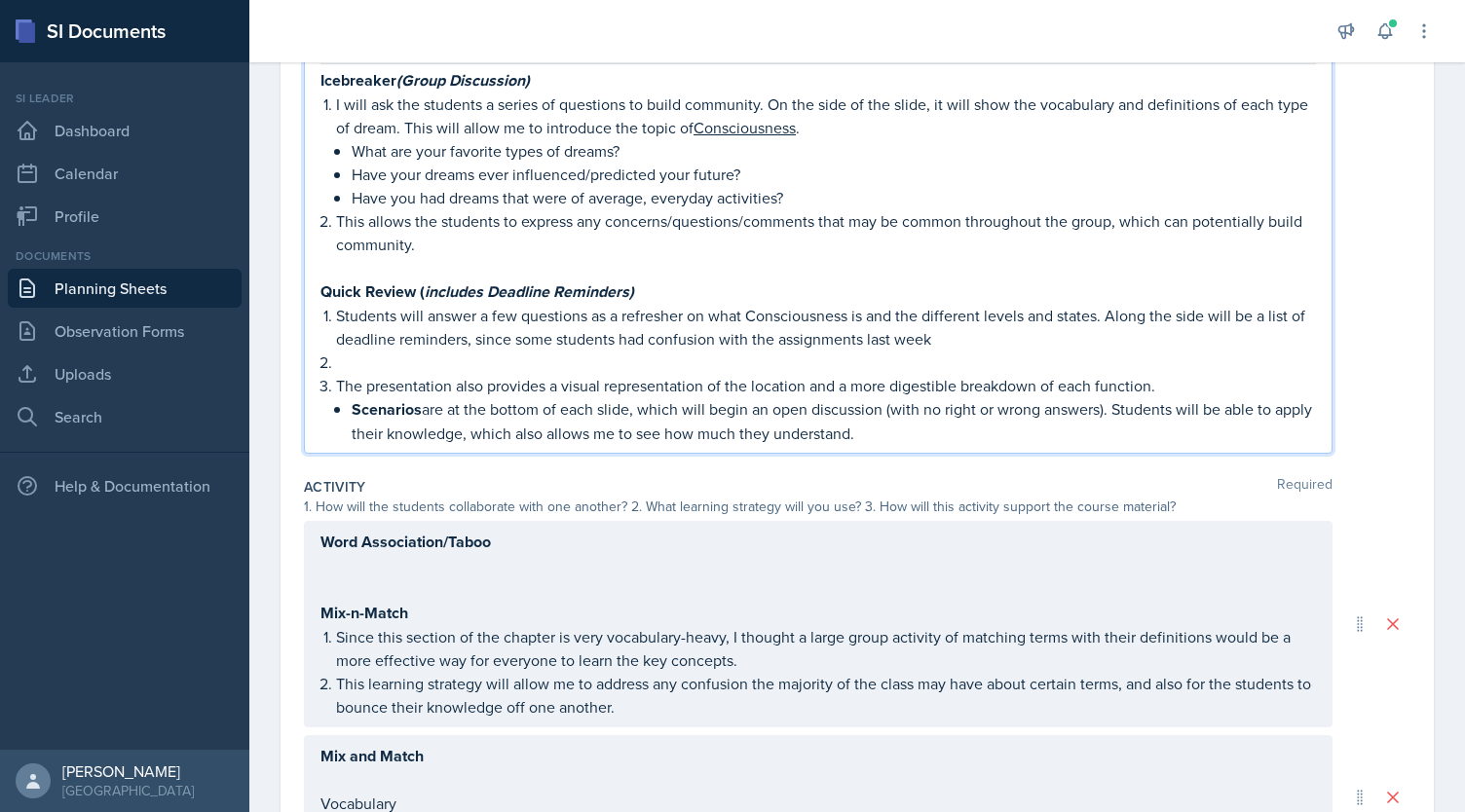
click at [893, 337] on p "Students will answer a few questions as a refresher on what Consciousness is an…" at bounding box center [826, 326] width 980 height 46
click at [508, 364] on p at bounding box center [826, 363] width 980 height 24
click at [489, 384] on p "The presentation also provides a visual representation of the location and a mo…" at bounding box center [826, 385] width 980 height 24
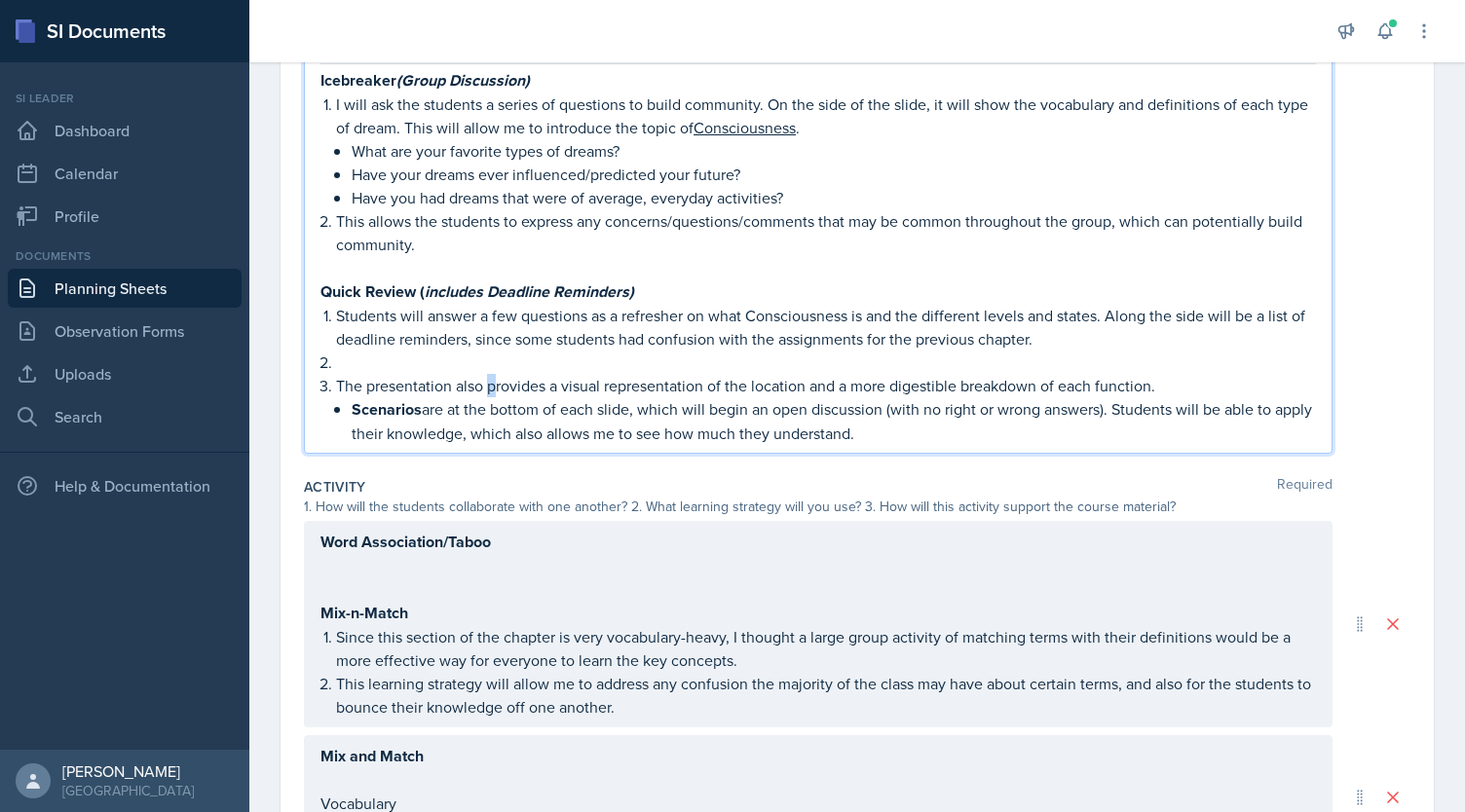
click at [489, 384] on p "The presentation also provides a visual representation of the location and a mo…" at bounding box center [826, 385] width 980 height 24
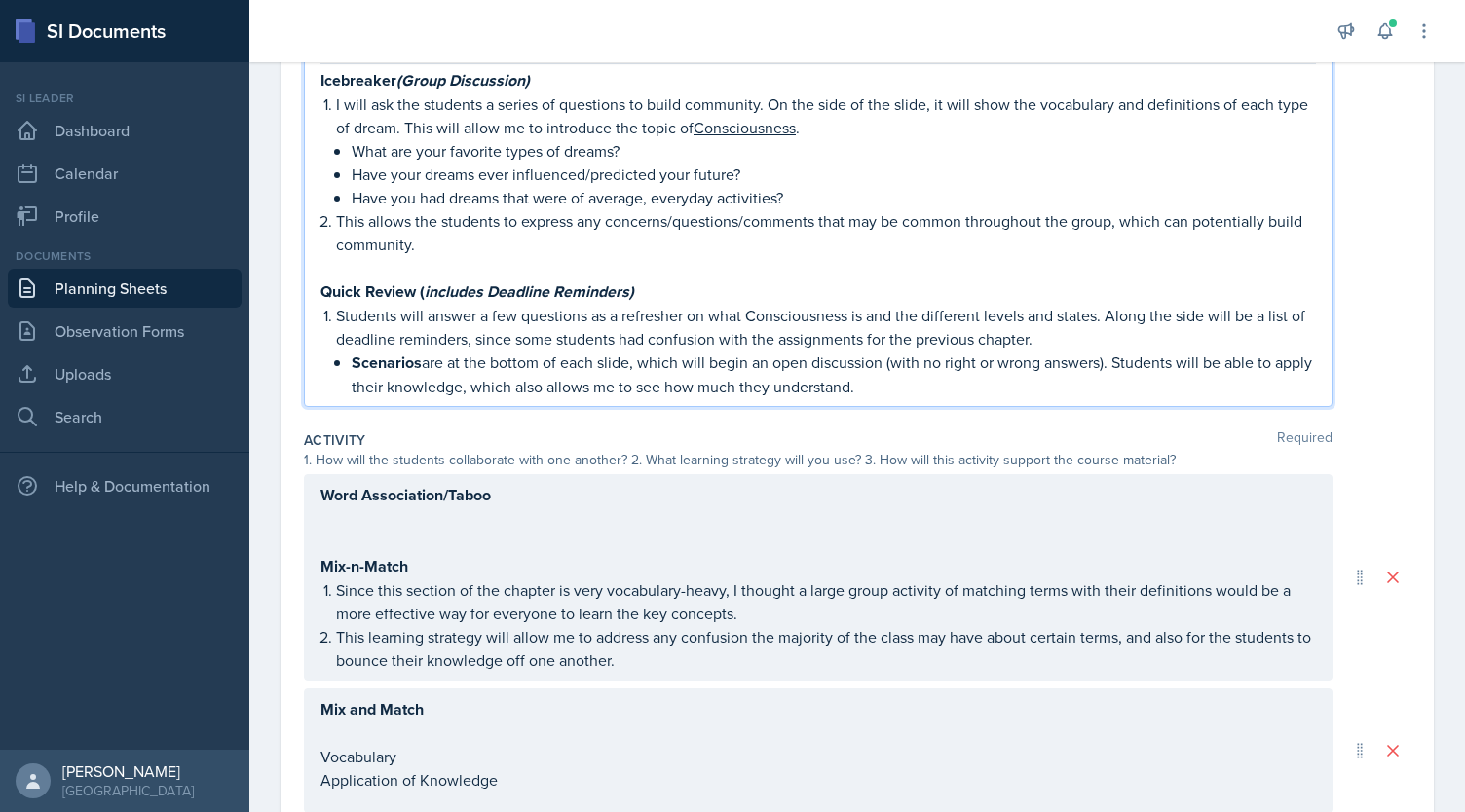
click at [354, 358] on strong "Scenarios" at bounding box center [386, 363] width 70 height 23
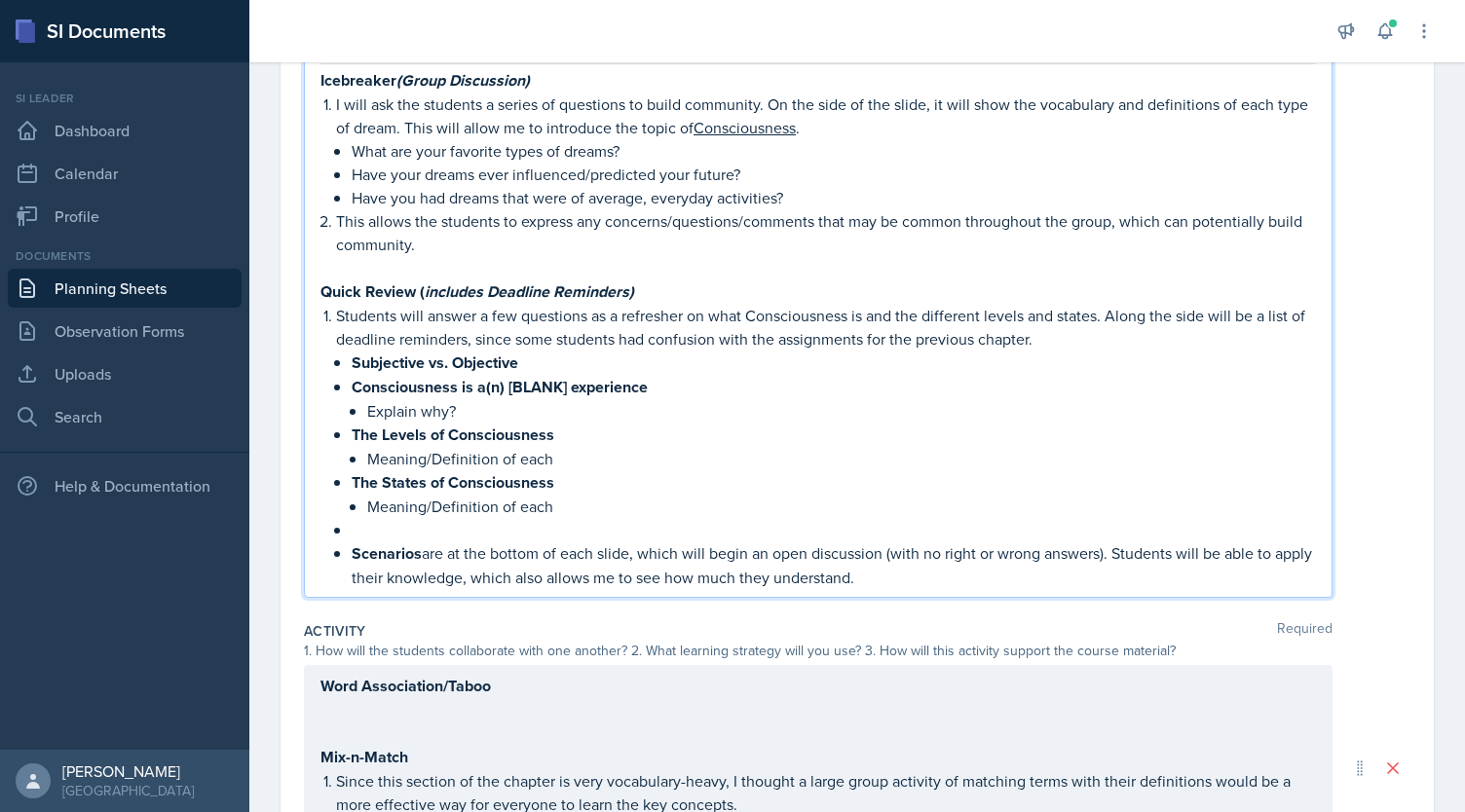
click at [364, 504] on li "The States of Consciousness Meaning/Definition of each" at bounding box center [834, 494] width 964 height 47
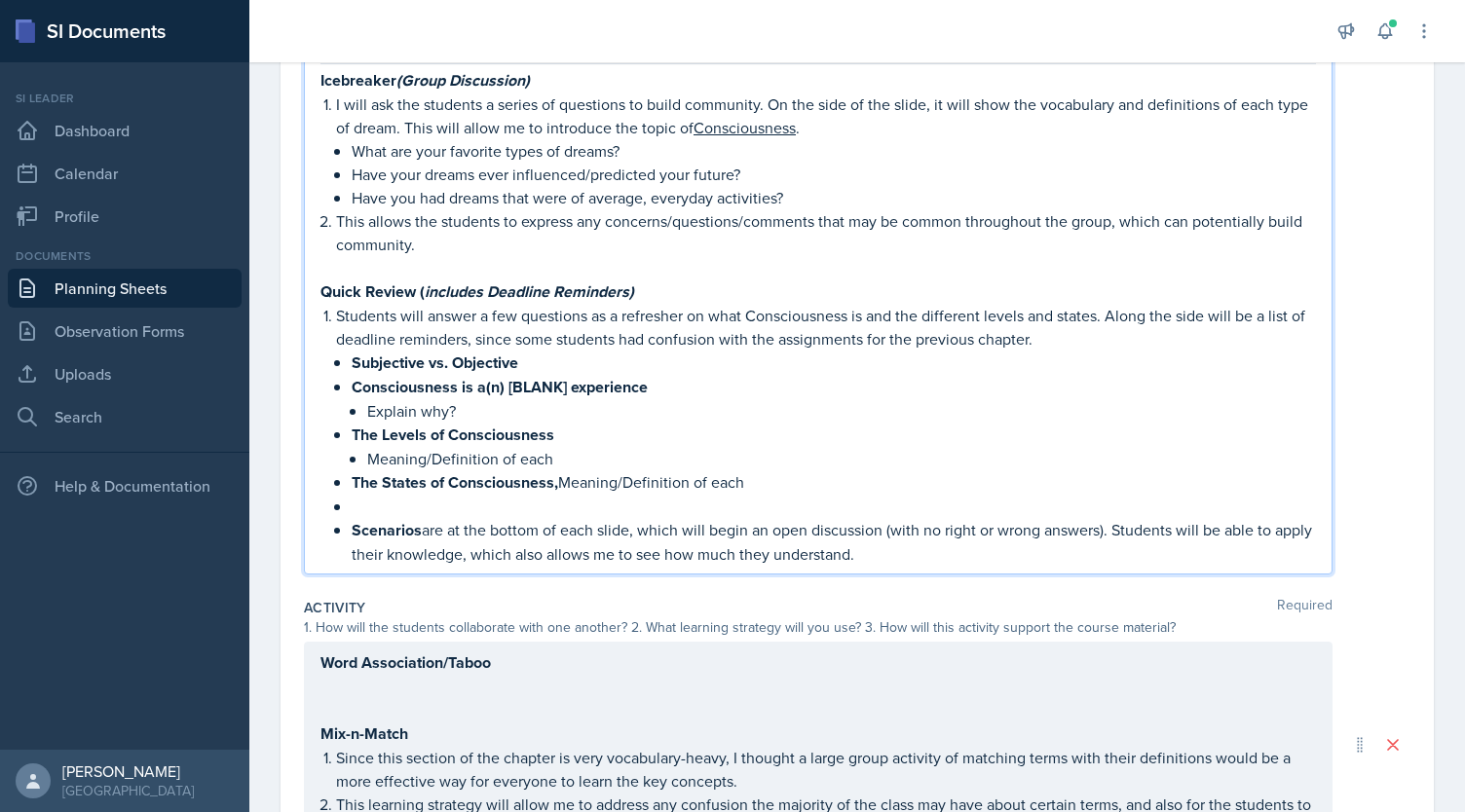
click at [367, 451] on p "Meaning/Definition of each" at bounding box center [841, 458] width 948 height 24
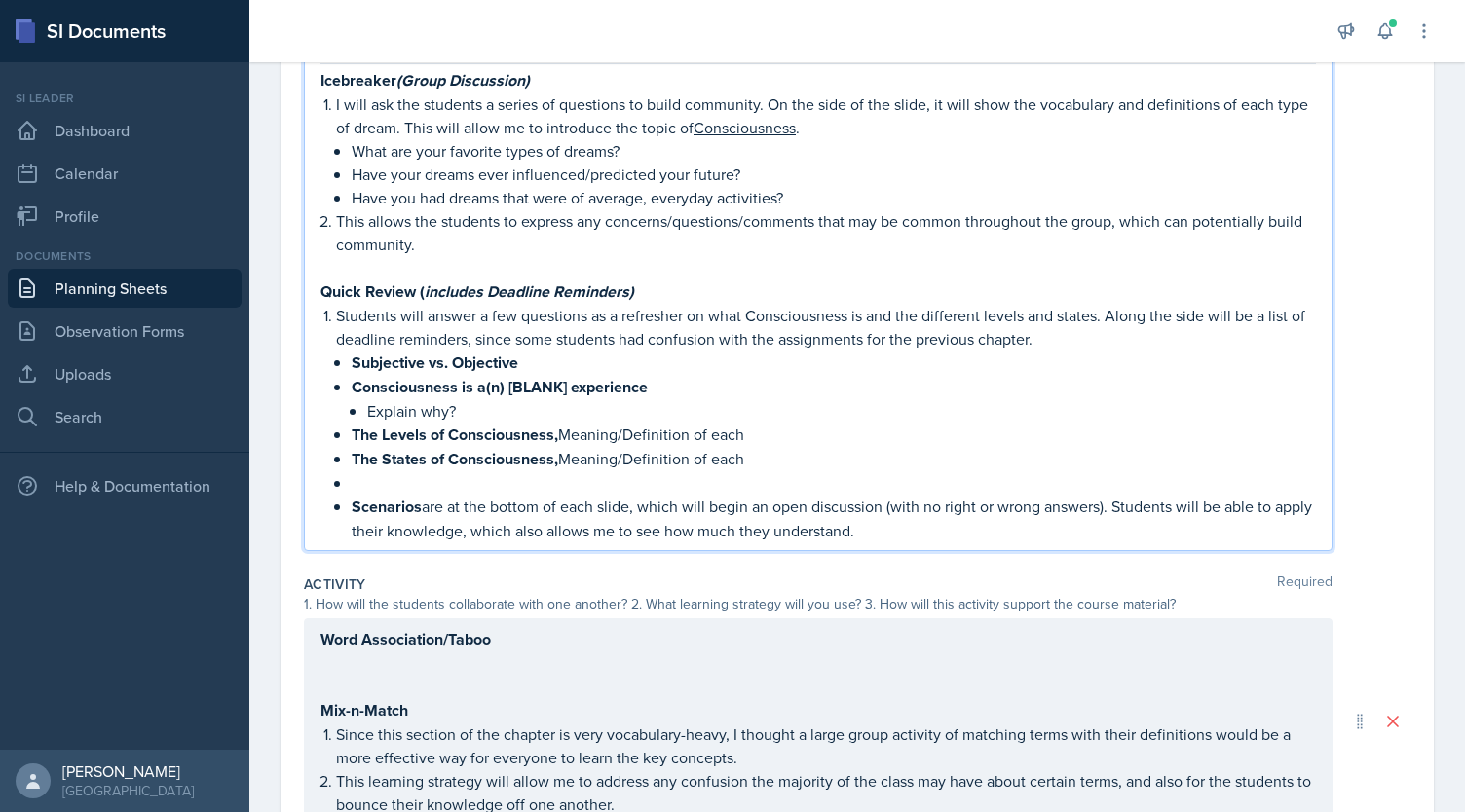
click at [364, 410] on li "Consciousness is a(n) [BLANK] experience Explain why?" at bounding box center [834, 398] width 964 height 47
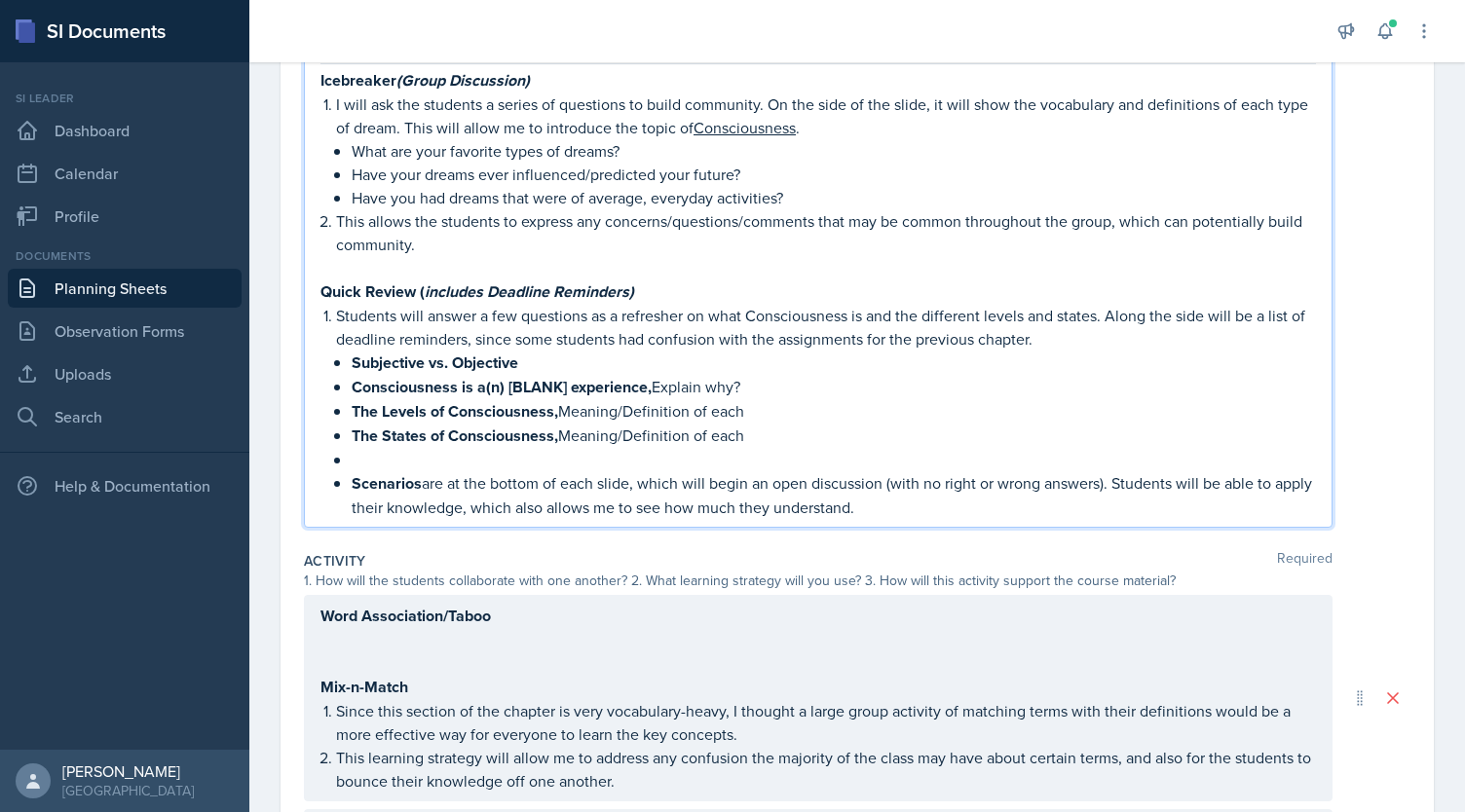
click at [790, 441] on p "The States of Consciousness, Meaning/Definition of each" at bounding box center [834, 436] width 964 height 25
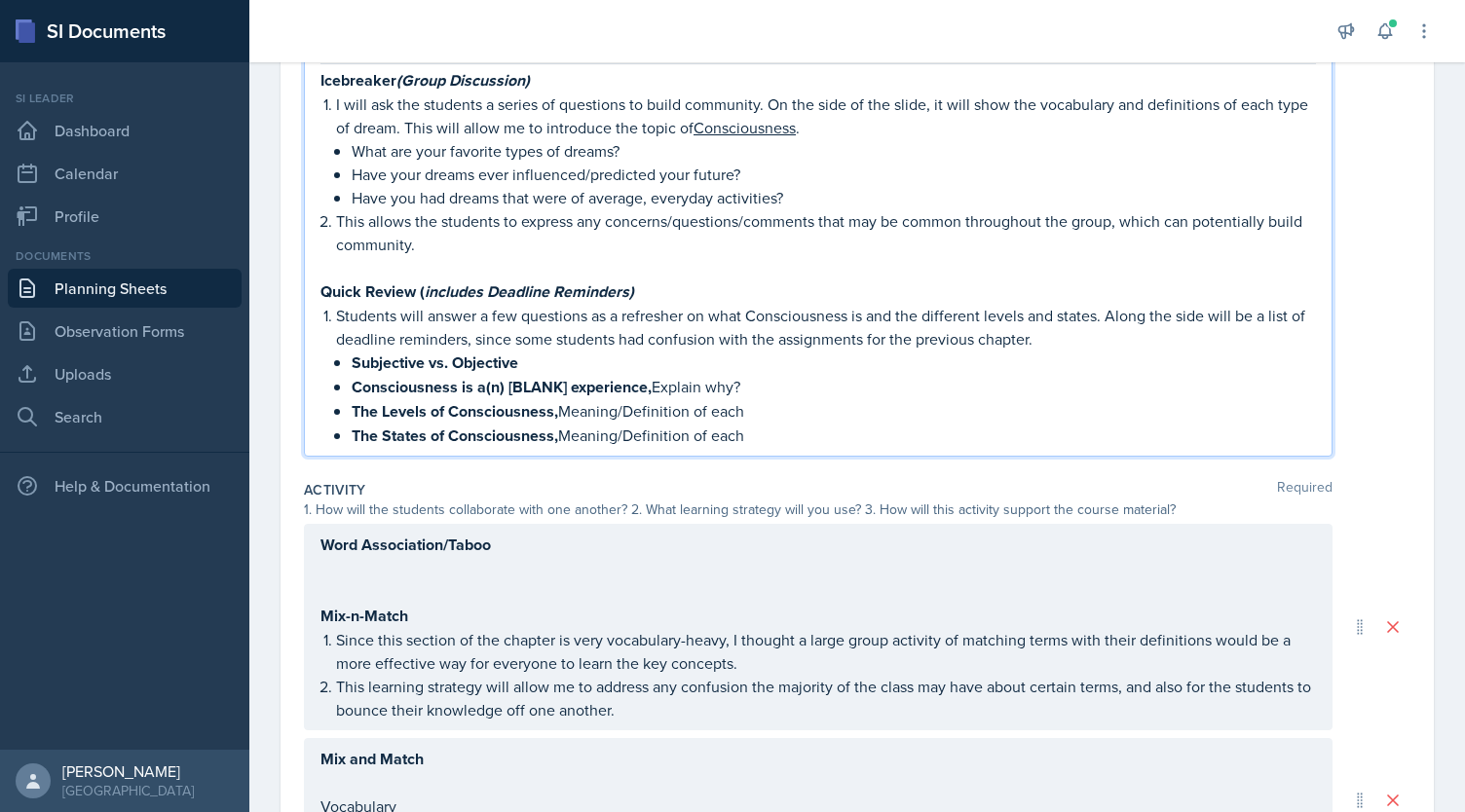
click at [619, 377] on strong "Consciousness is a(n) [BLANK] experience," at bounding box center [502, 386] width 300 height 23
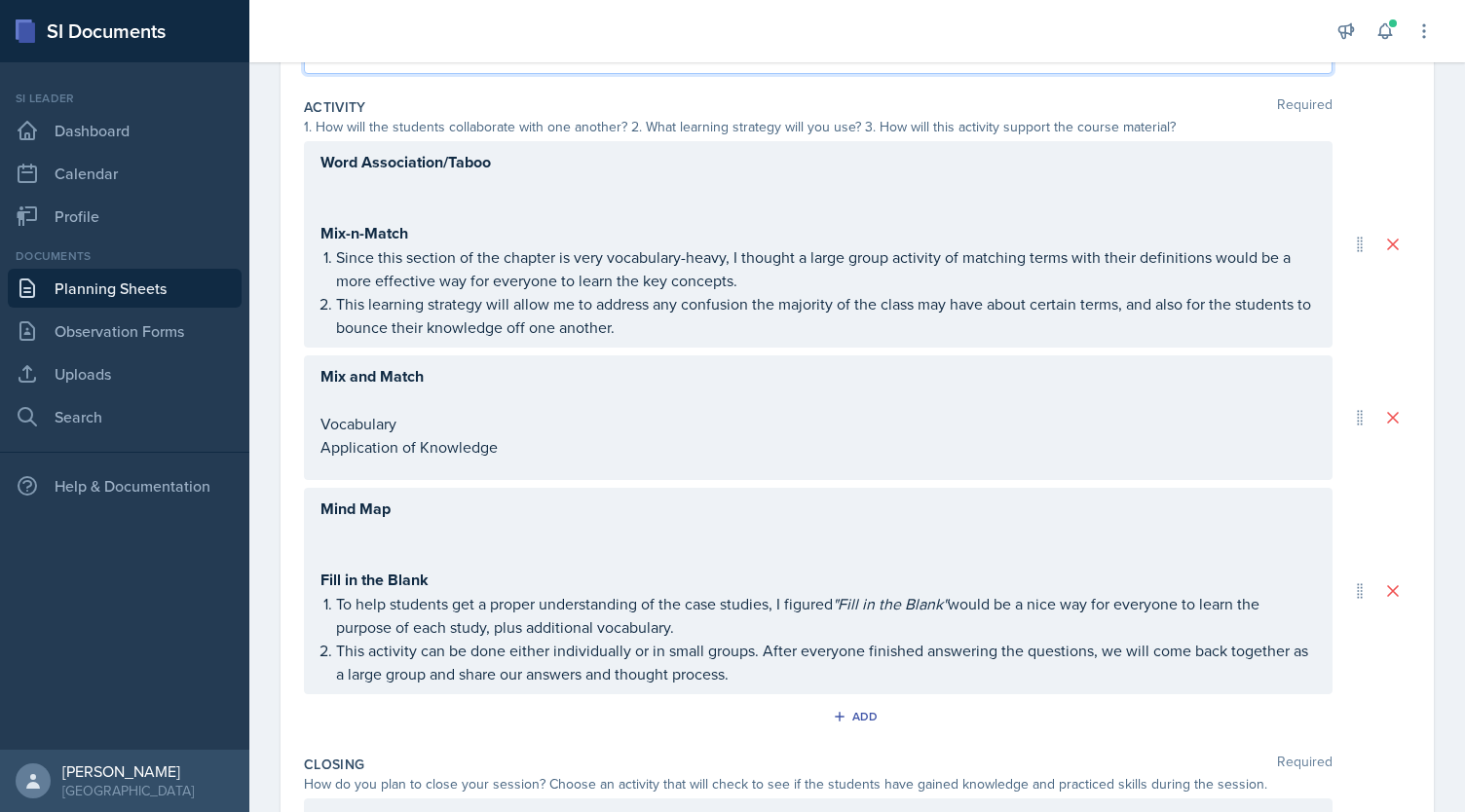
scroll to position [577, 0]
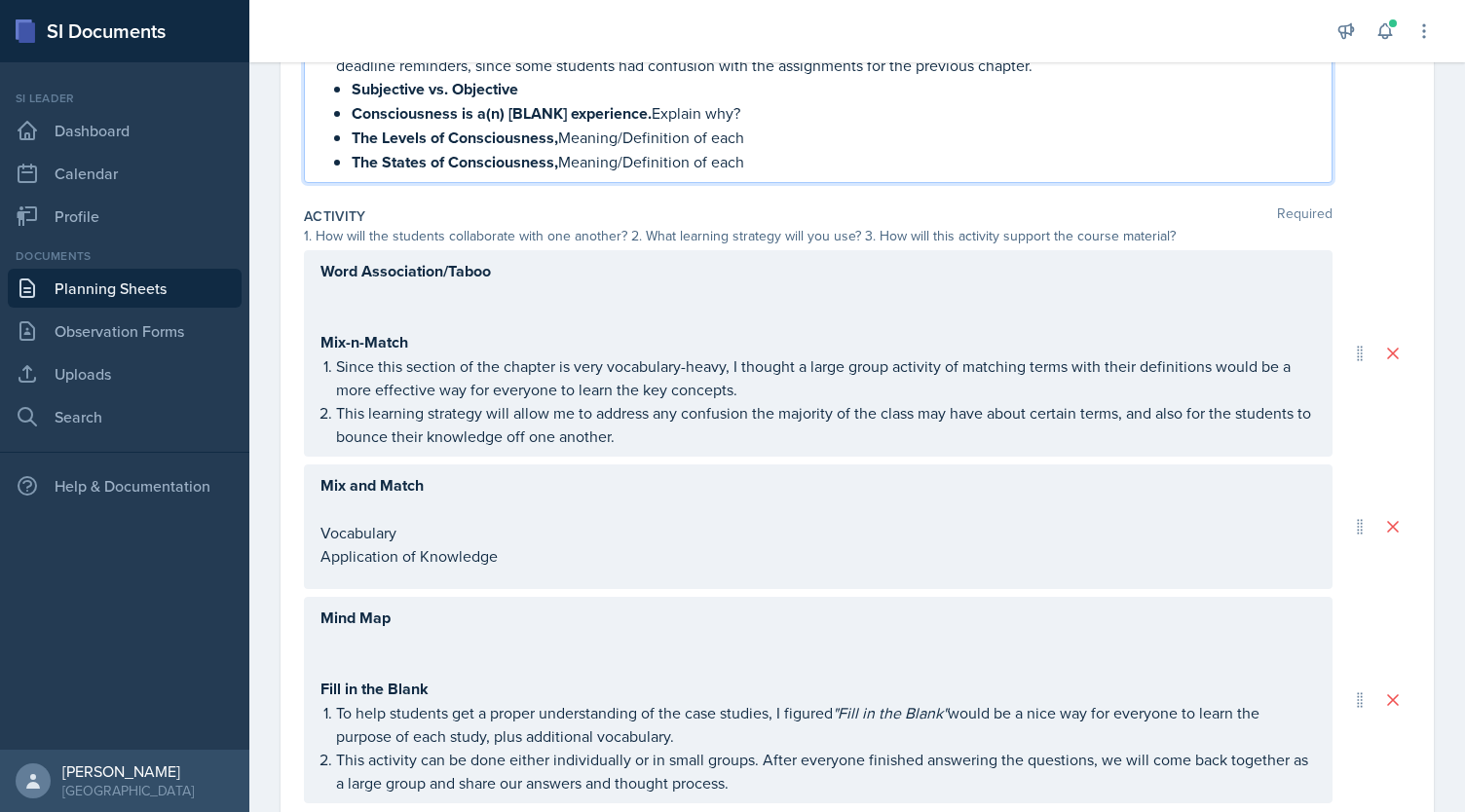
click at [393, 297] on p at bounding box center [818, 295] width 996 height 24
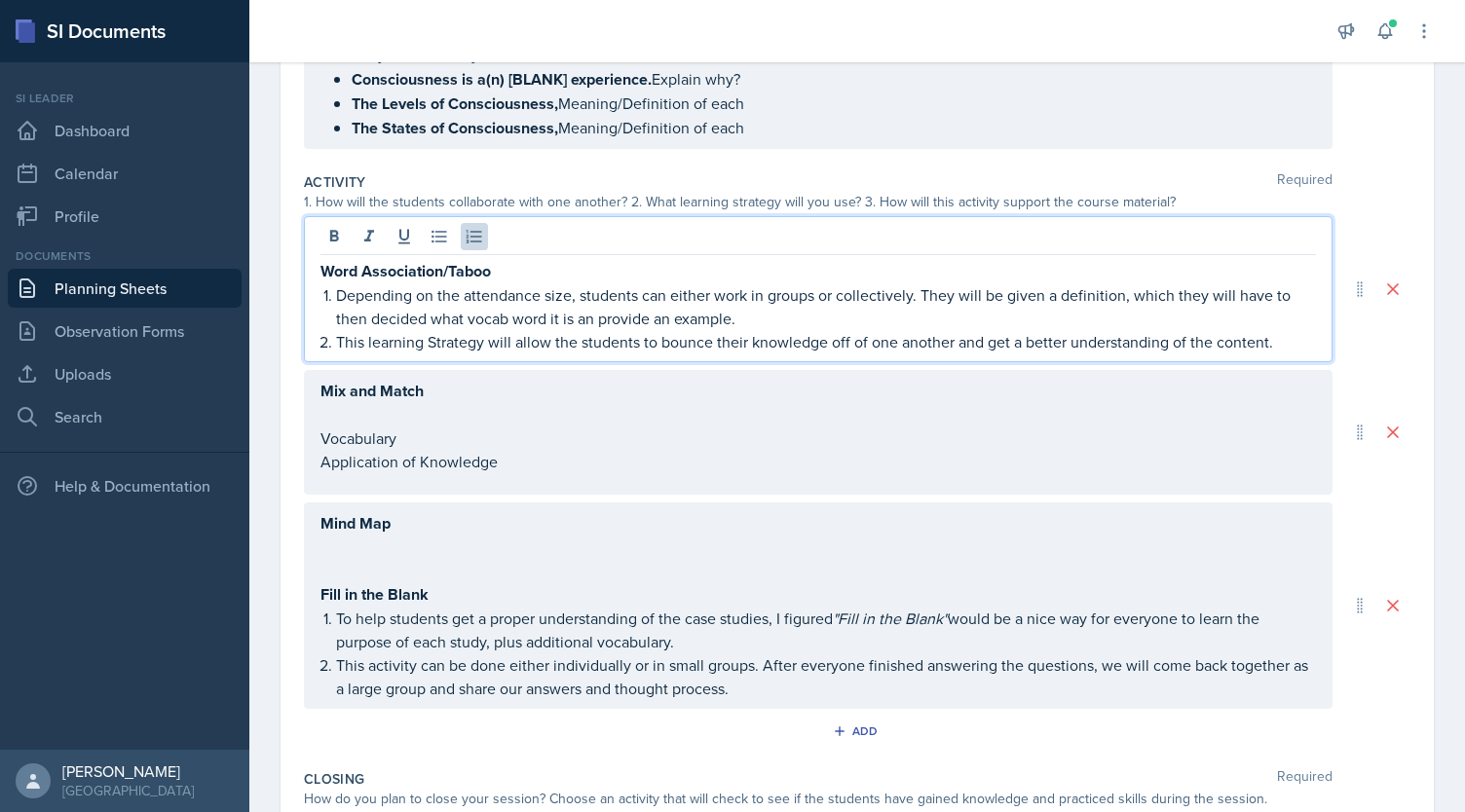
click at [378, 388] on div "Mix and Match Vocabulary Application of Knowledge" at bounding box center [817, 432] width 1028 height 124
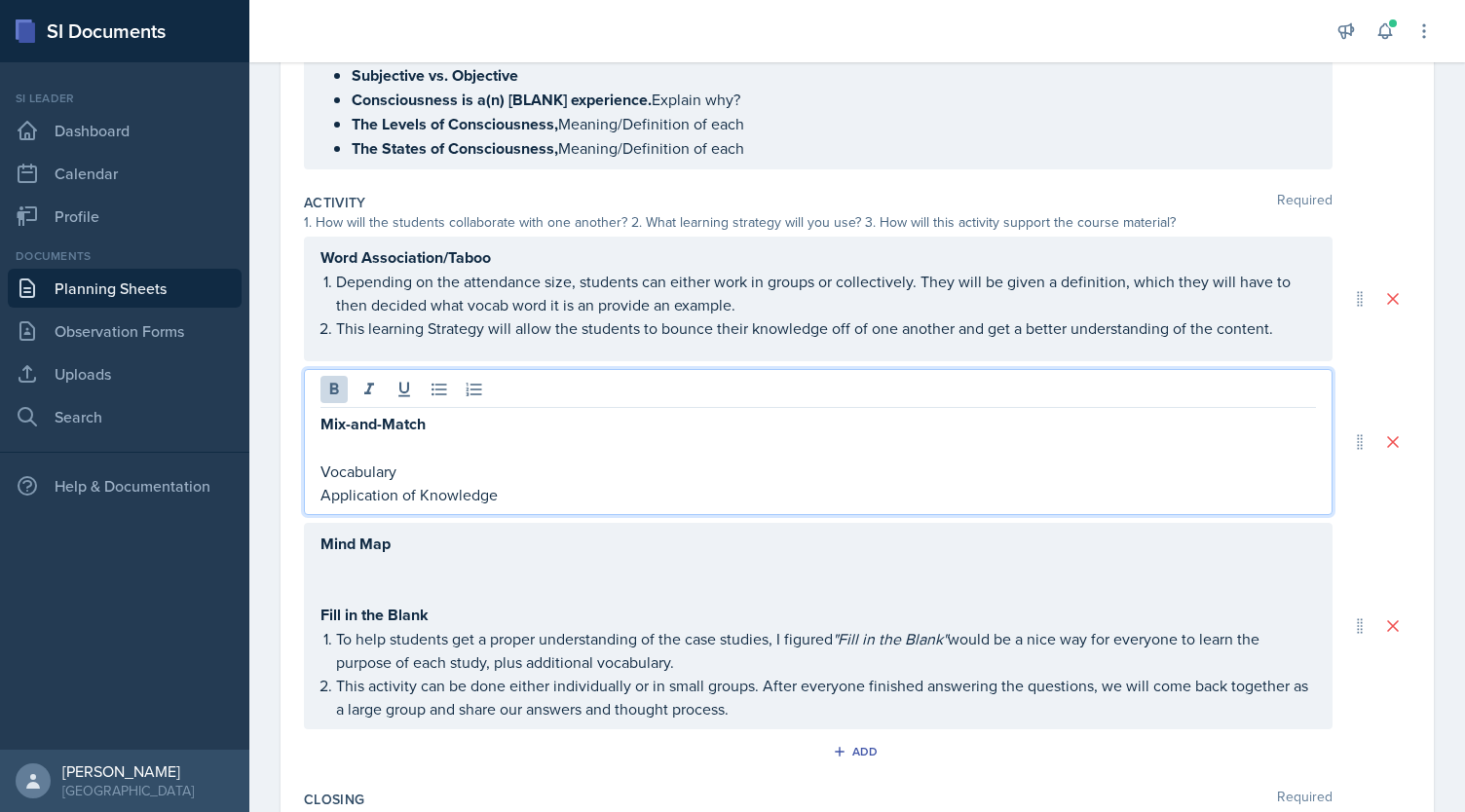
click at [385, 584] on div "Mind Map Fill in the Blank To help students get a proper understanding of the c…" at bounding box center [818, 626] width 996 height 189
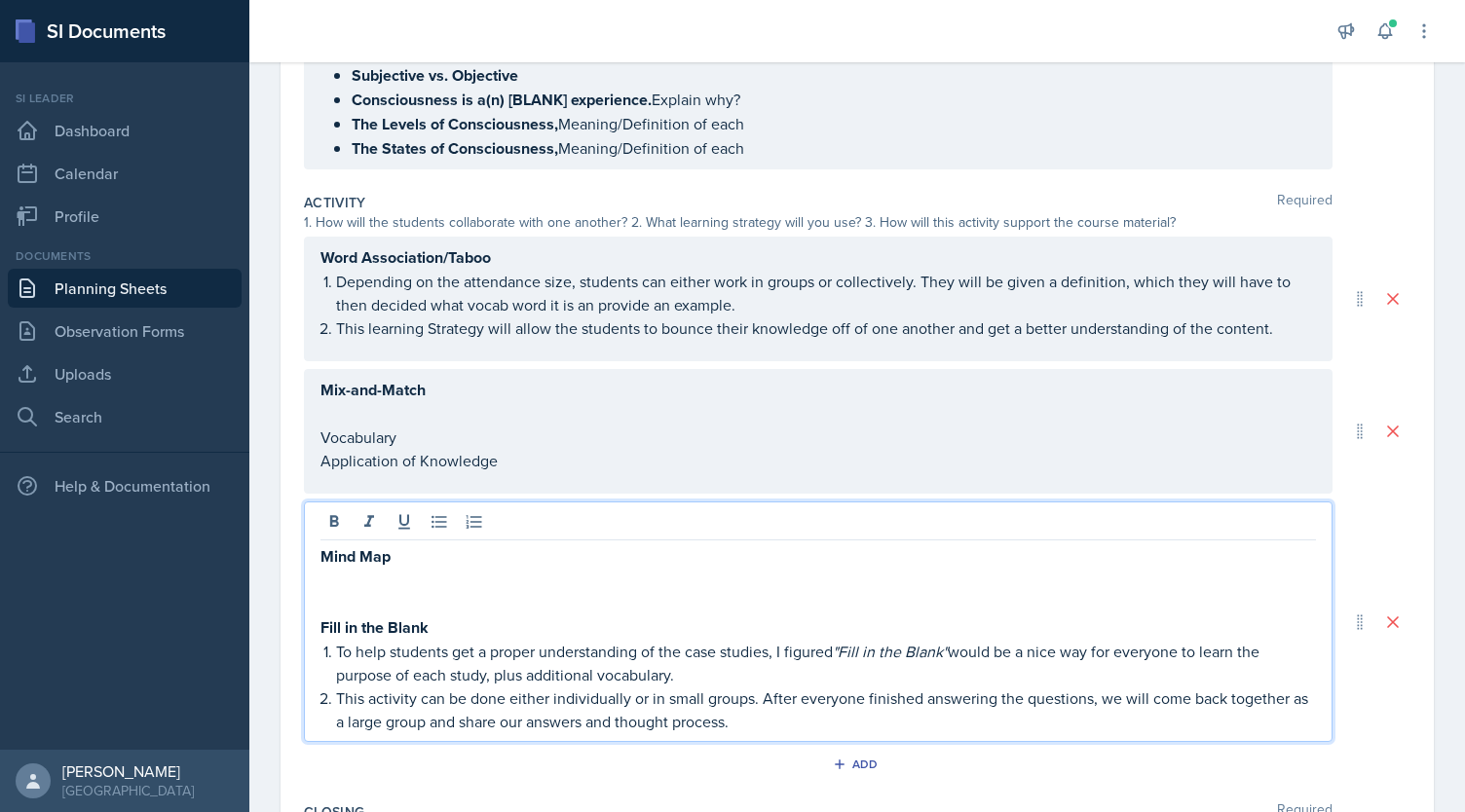
scroll to position [537, 0]
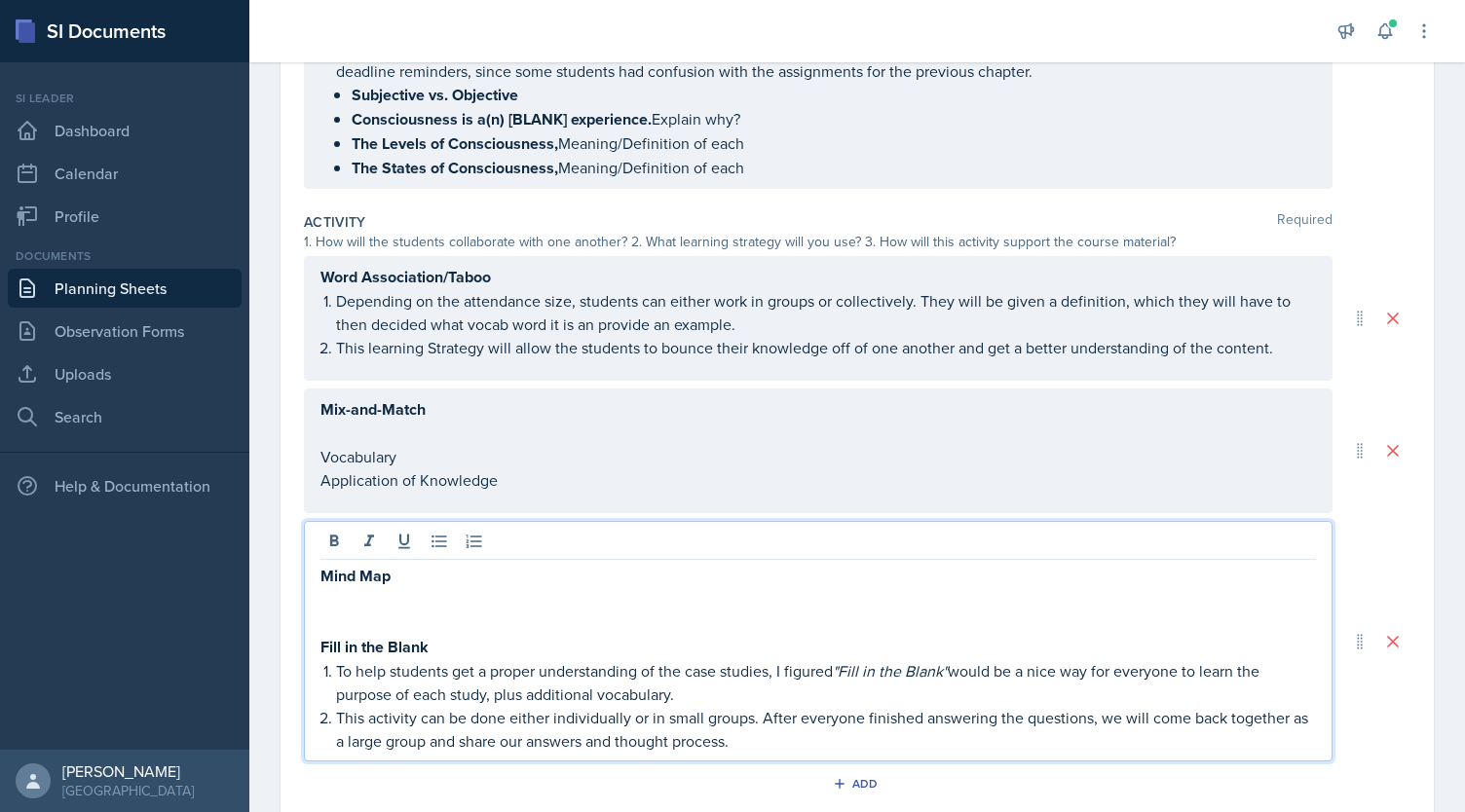
click at [367, 406] on div "Mix-and-Match Vocabulary Application of Knowledge" at bounding box center [817, 450] width 1028 height 124
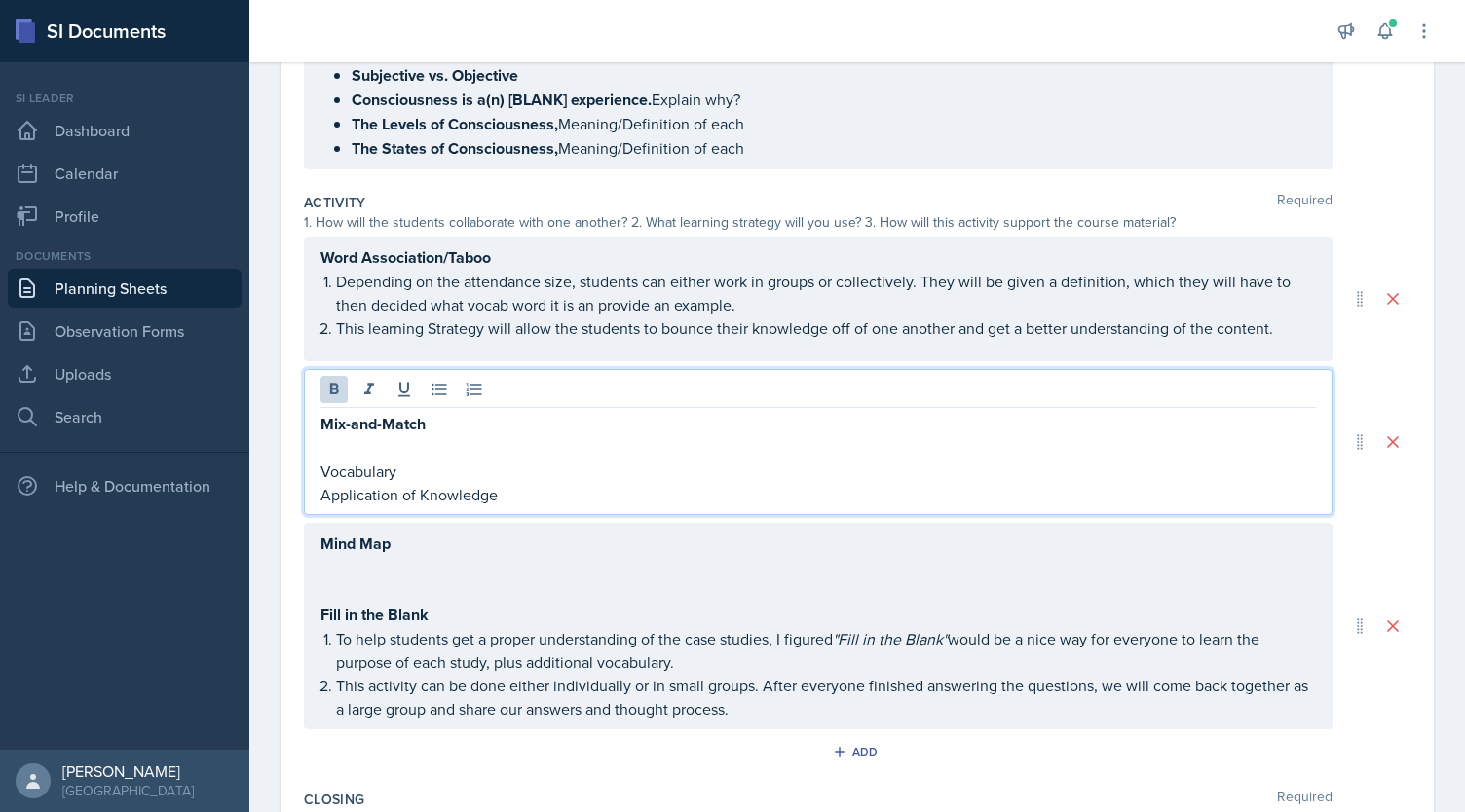
click at [367, 406] on div "Mix-and-Match Vocabulary Application of Knowledge" at bounding box center [817, 441] width 1028 height 146
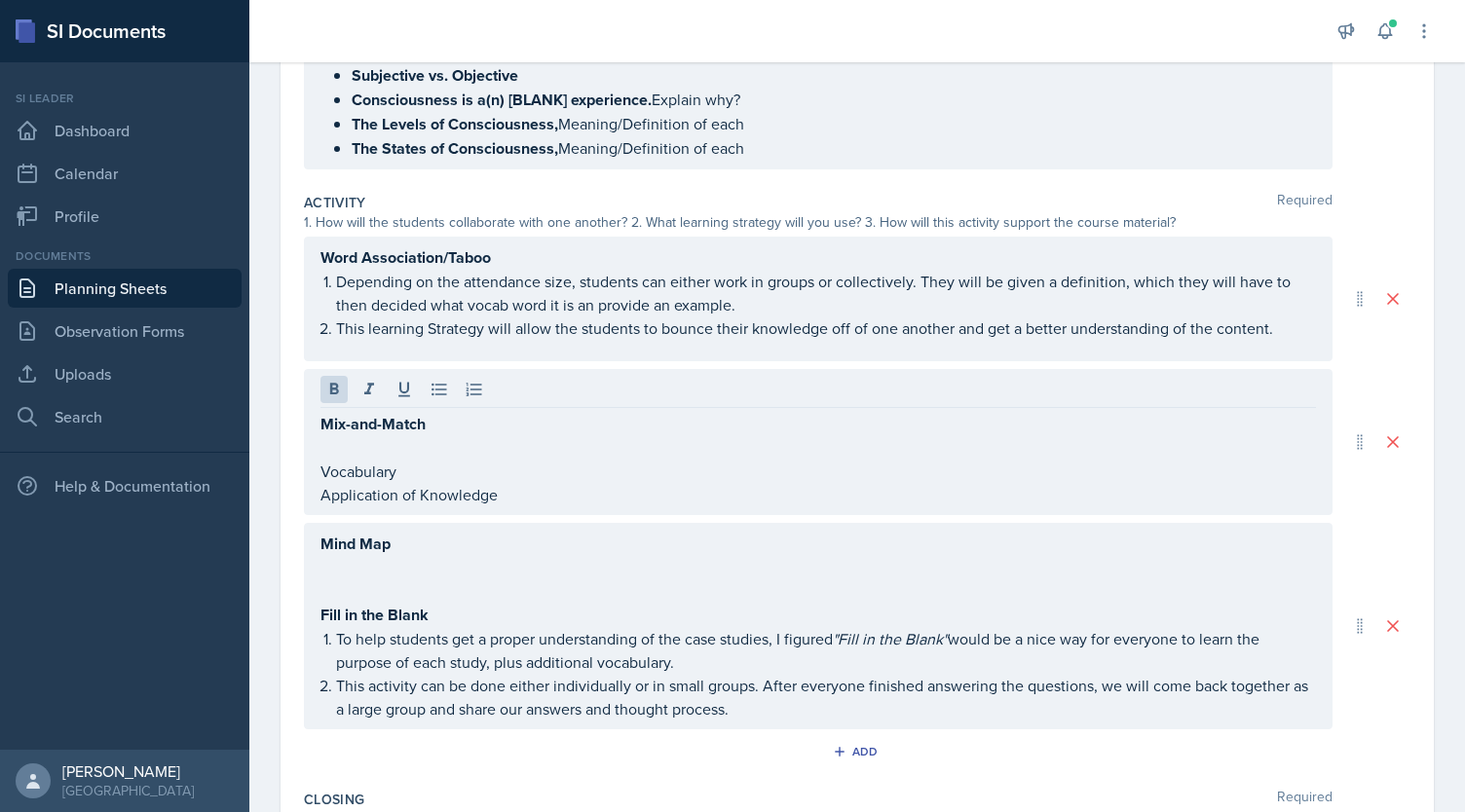
click at [367, 406] on div "Mix-and-Match Vocabulary Application of Knowledge" at bounding box center [817, 441] width 1028 height 146
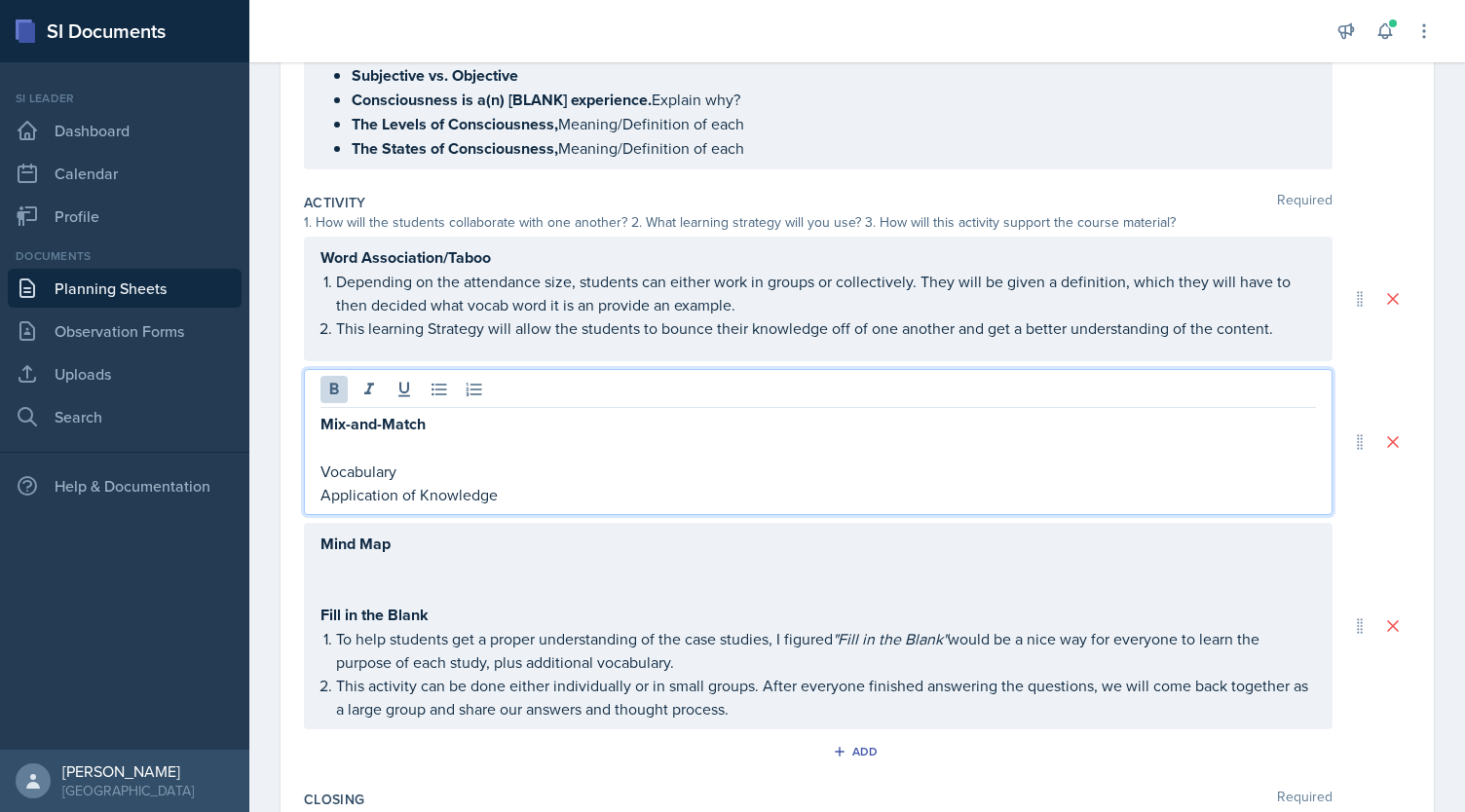
click at [359, 414] on strong "Mix-and-Match" at bounding box center [373, 424] width 105 height 23
click at [367, 443] on p at bounding box center [818, 448] width 996 height 24
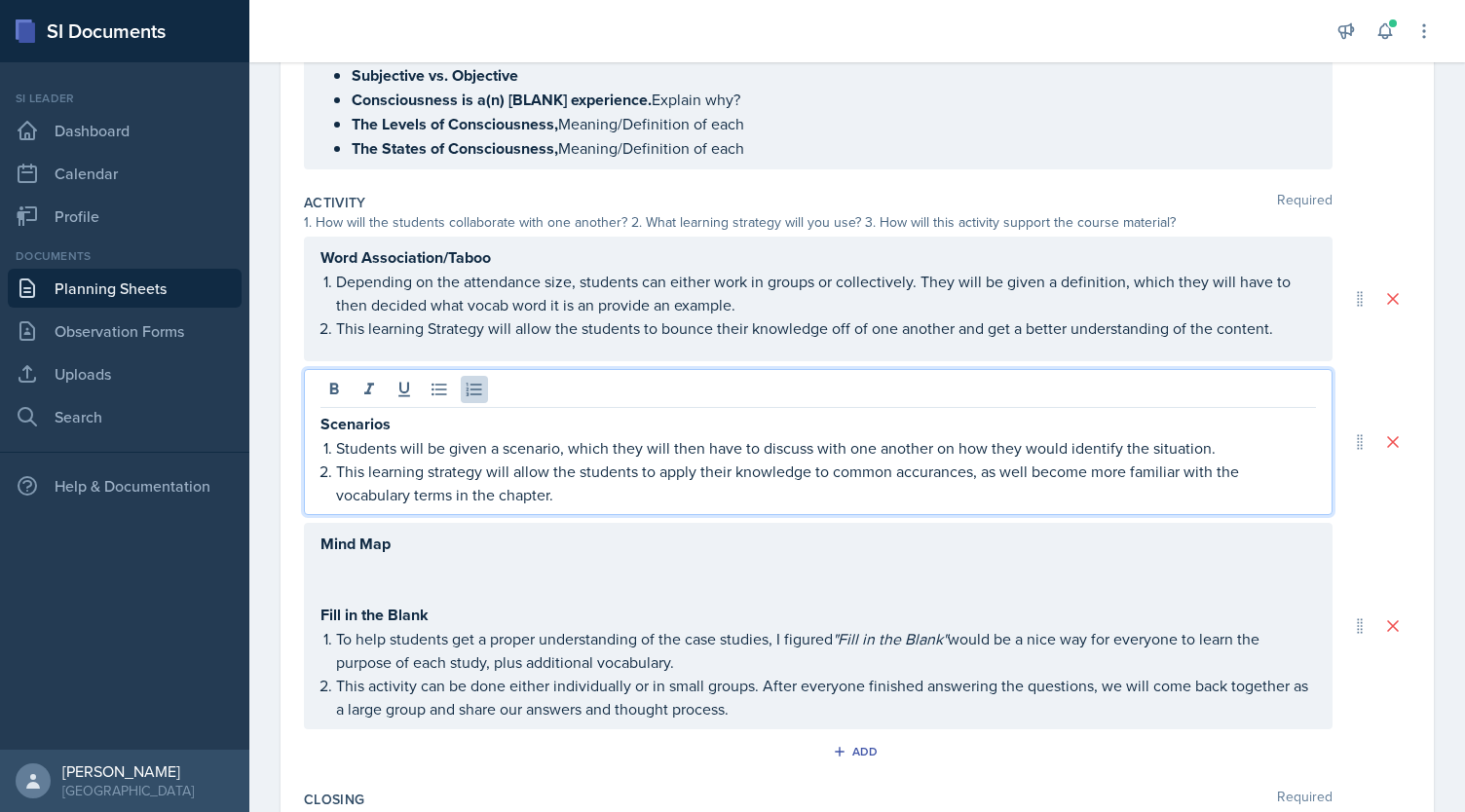
click at [357, 568] on div "Mind Map Fill in the Blank To help students get a proper understanding of the c…" at bounding box center [818, 626] width 996 height 189
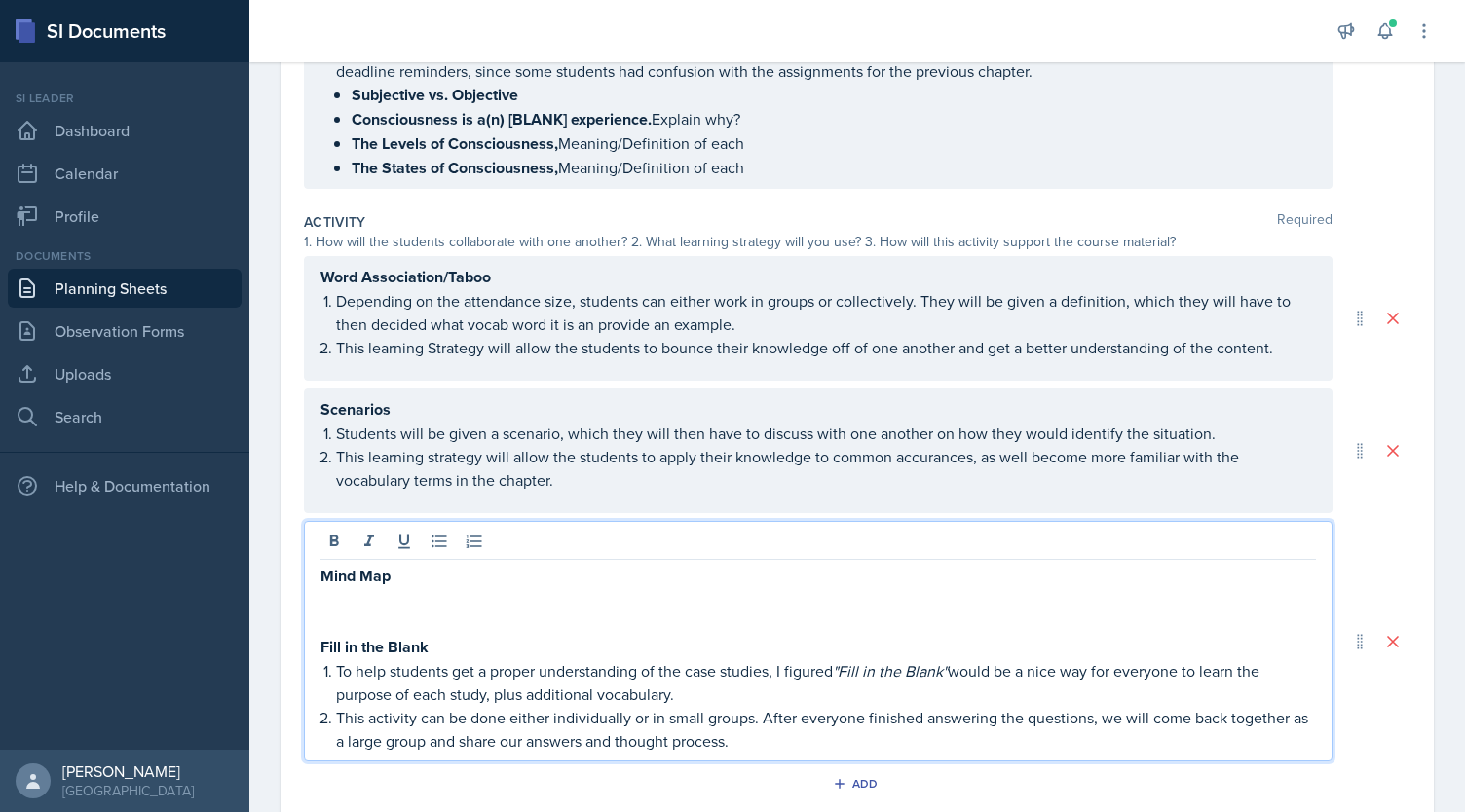
click at [415, 569] on p "Mind Map" at bounding box center [818, 575] width 996 height 25
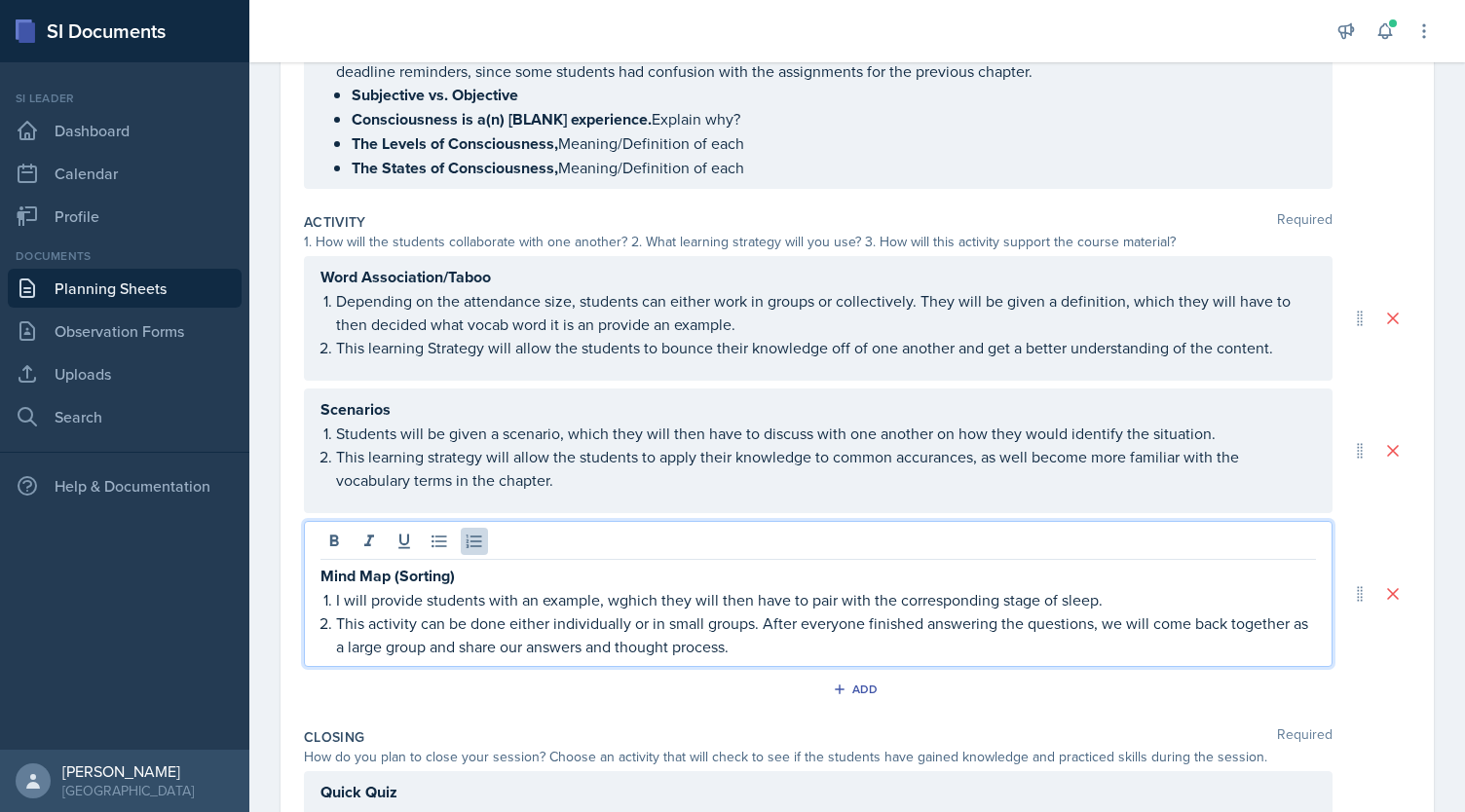
click at [417, 703] on div "Add" at bounding box center [857, 694] width 1106 height 37
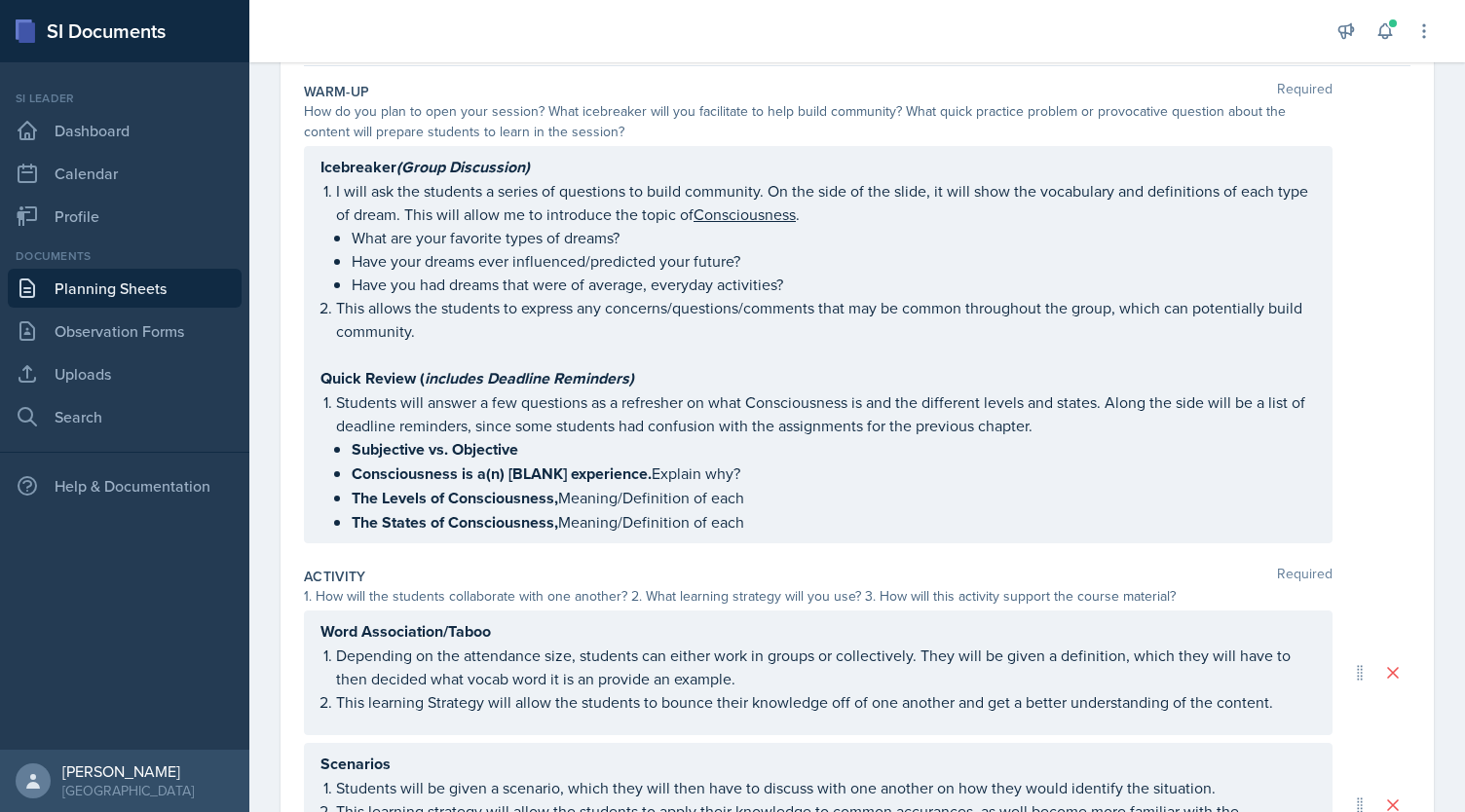
scroll to position [0, 0]
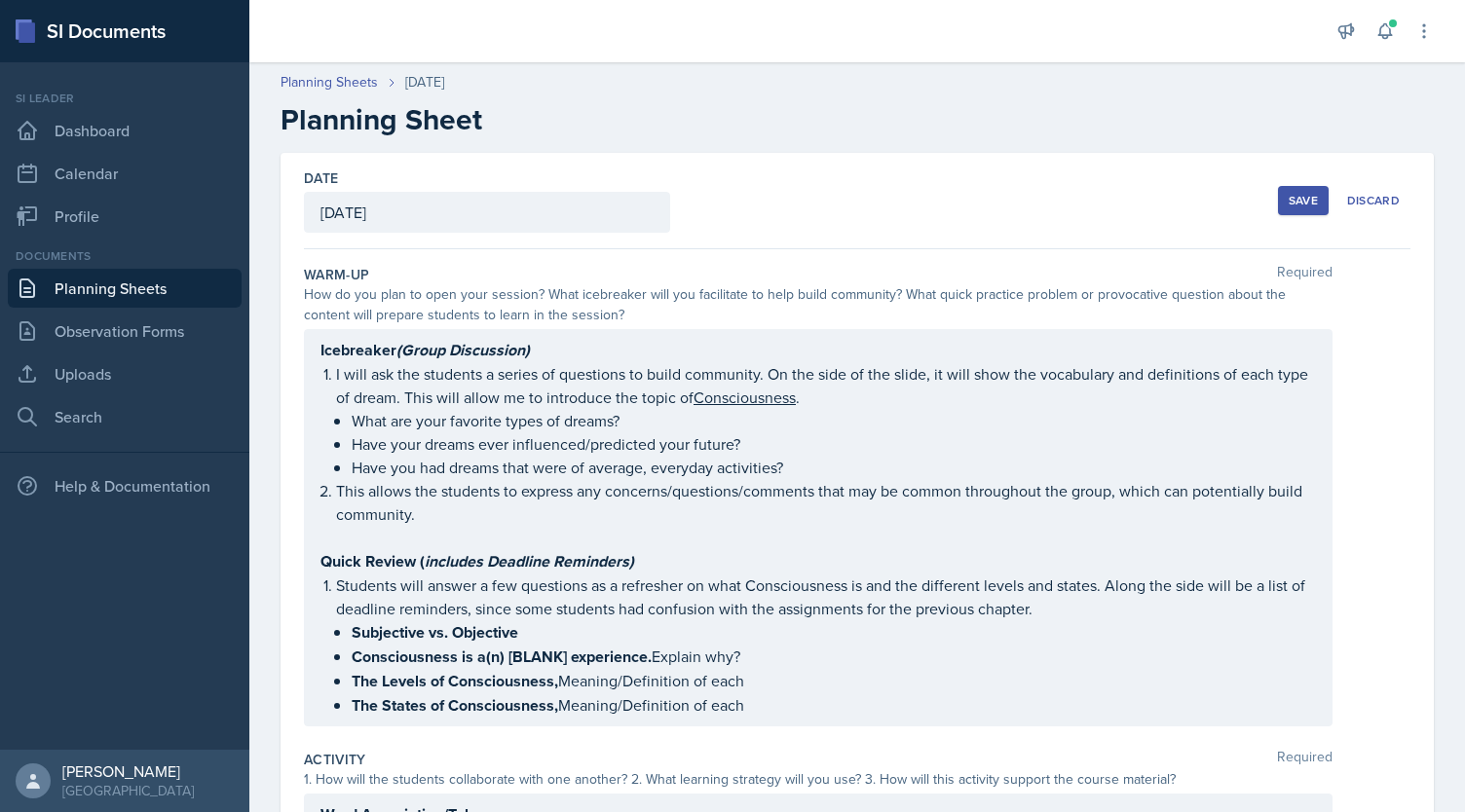
click at [1304, 202] on div "Save" at bounding box center [1303, 201] width 30 height 16
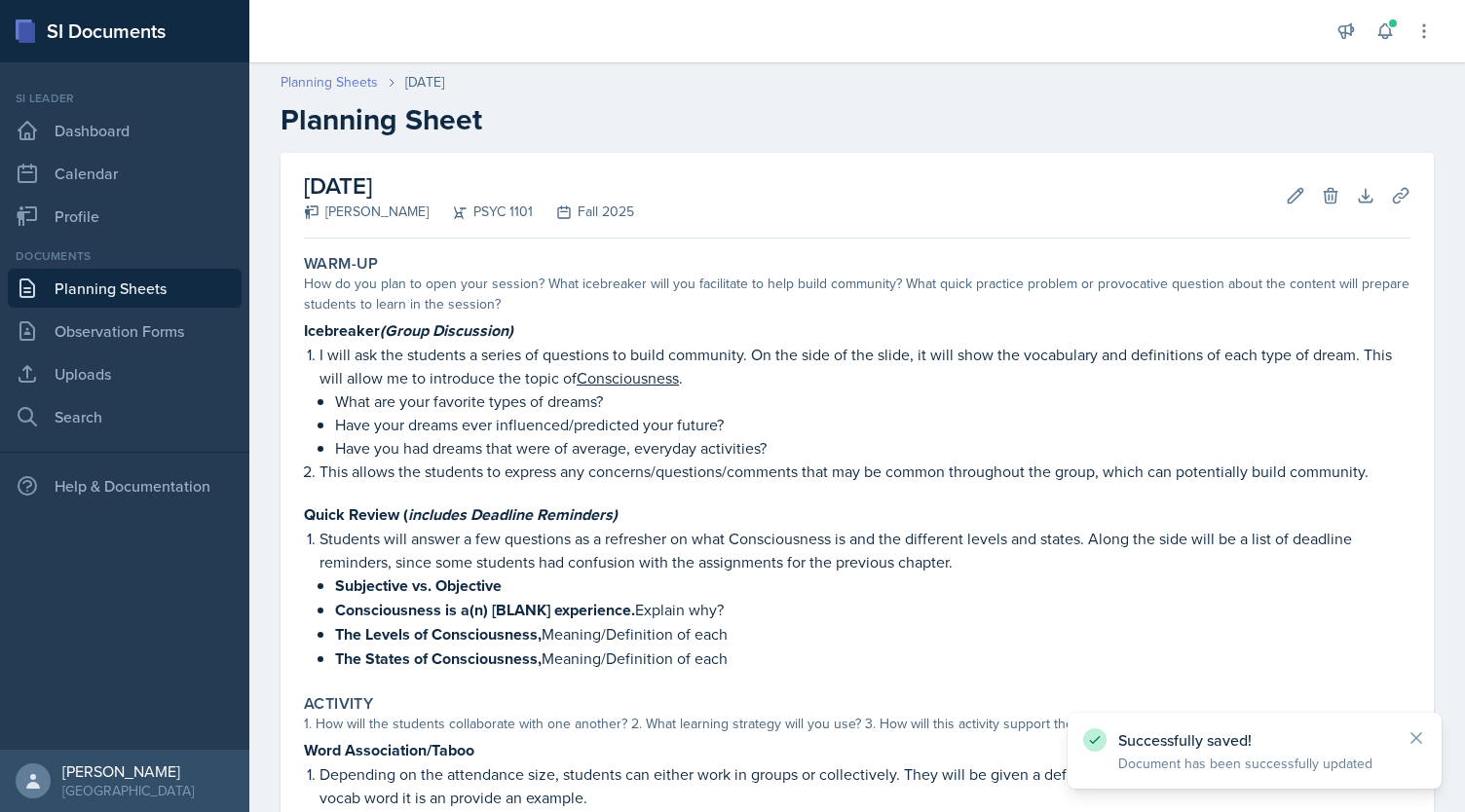
click at [332, 83] on link "Planning Sheets" at bounding box center [329, 82] width 98 height 21
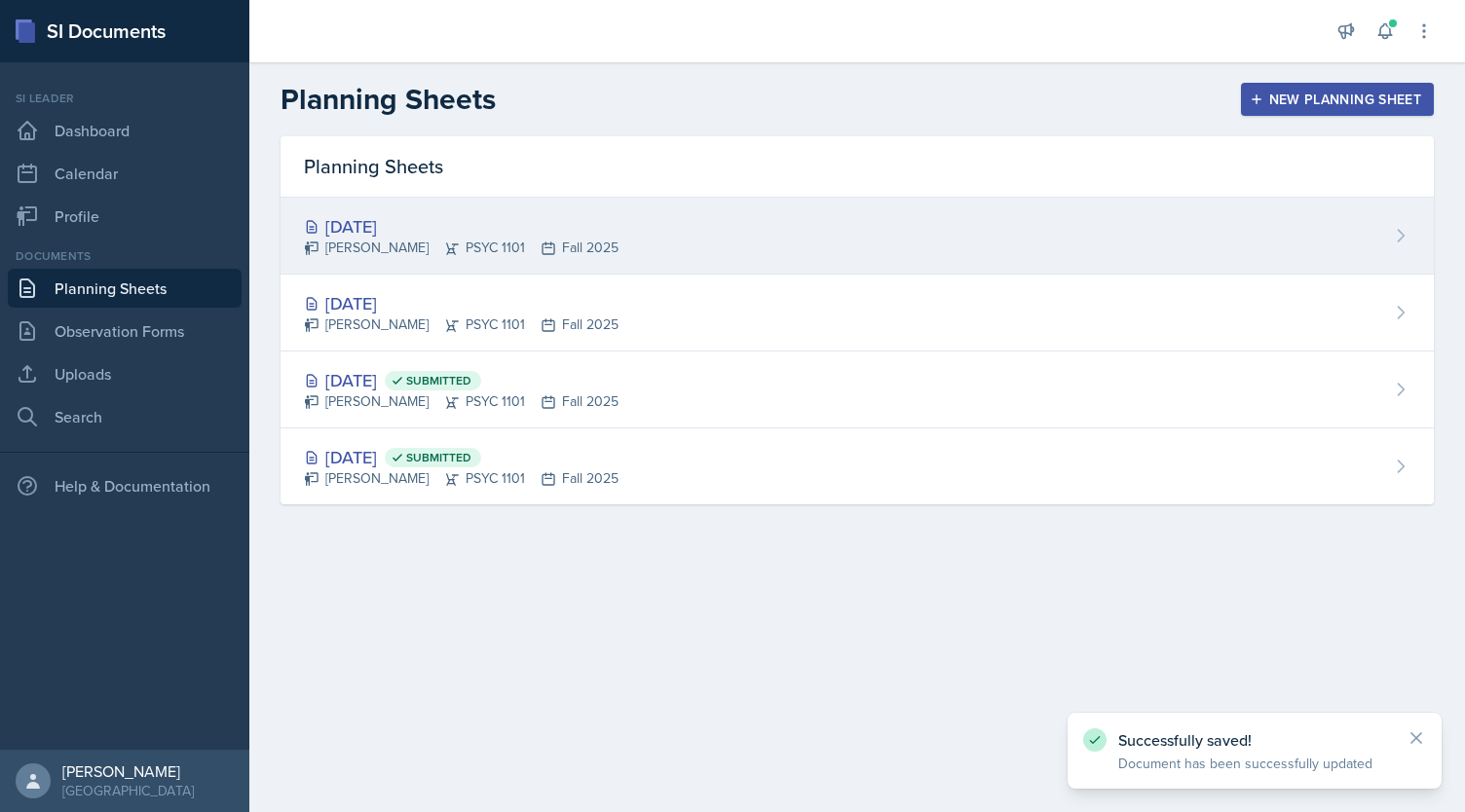
click at [499, 225] on div "[DATE]" at bounding box center [460, 226] width 314 height 27
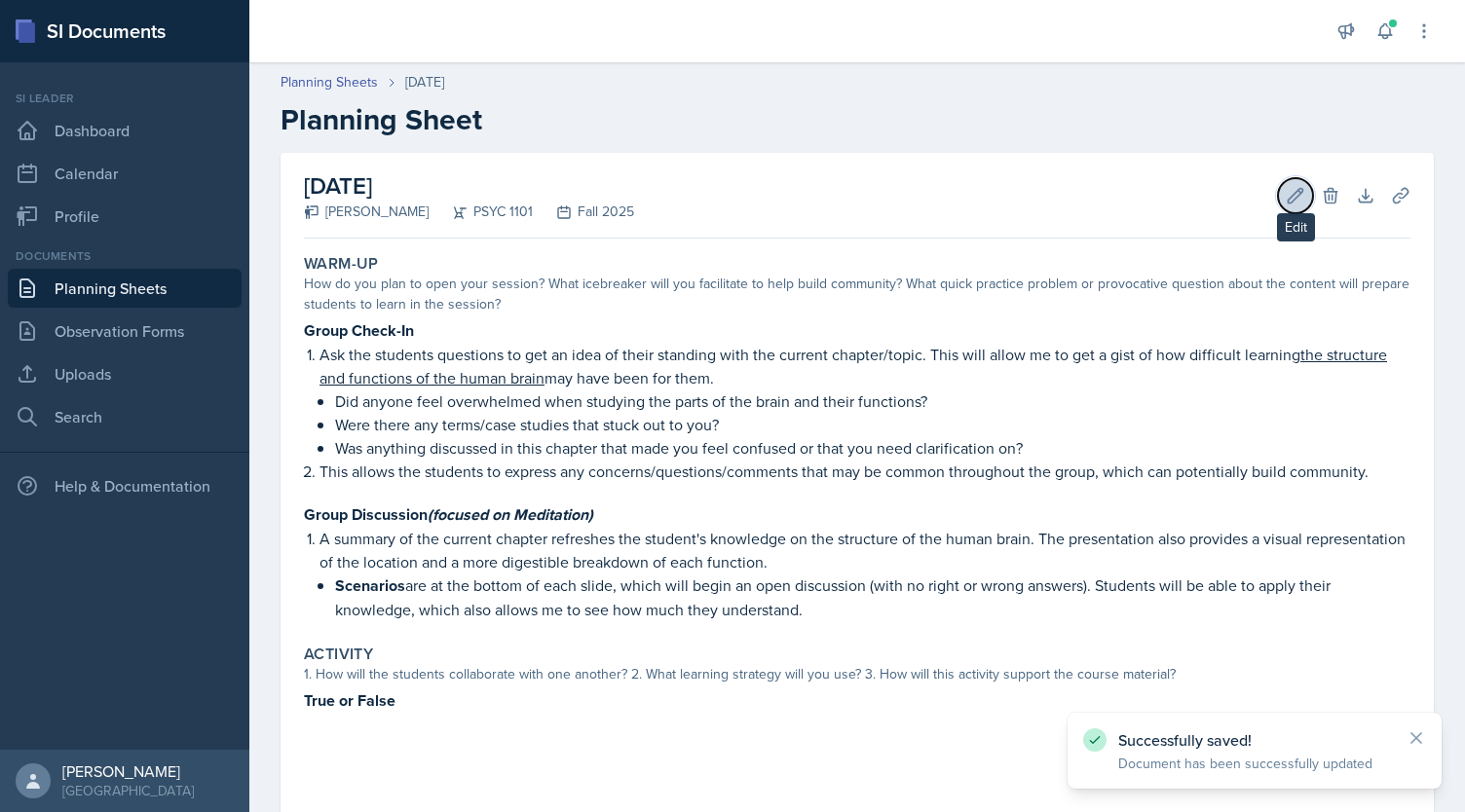
click at [1286, 195] on icon at bounding box center [1295, 196] width 20 height 20
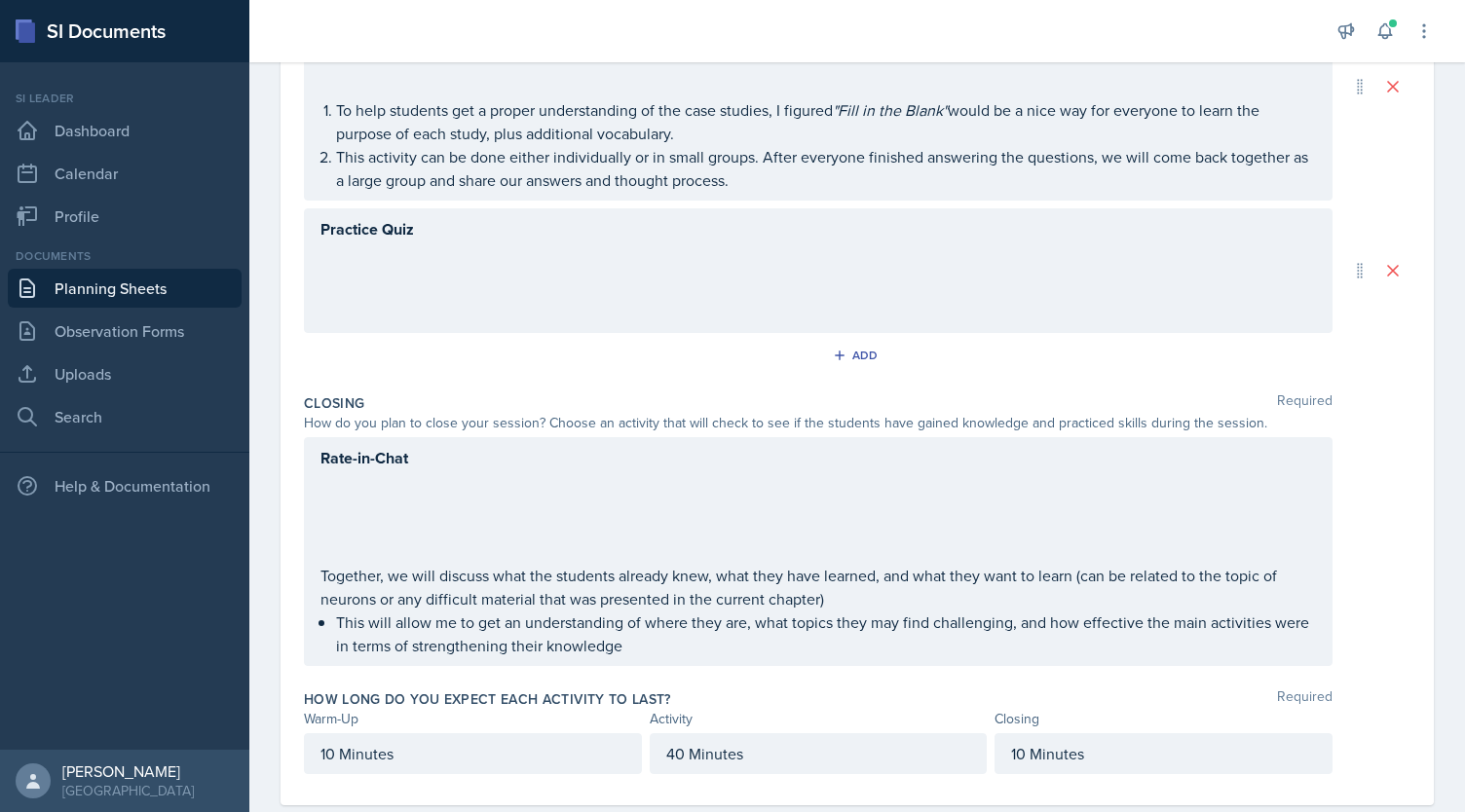
scroll to position [1065, 0]
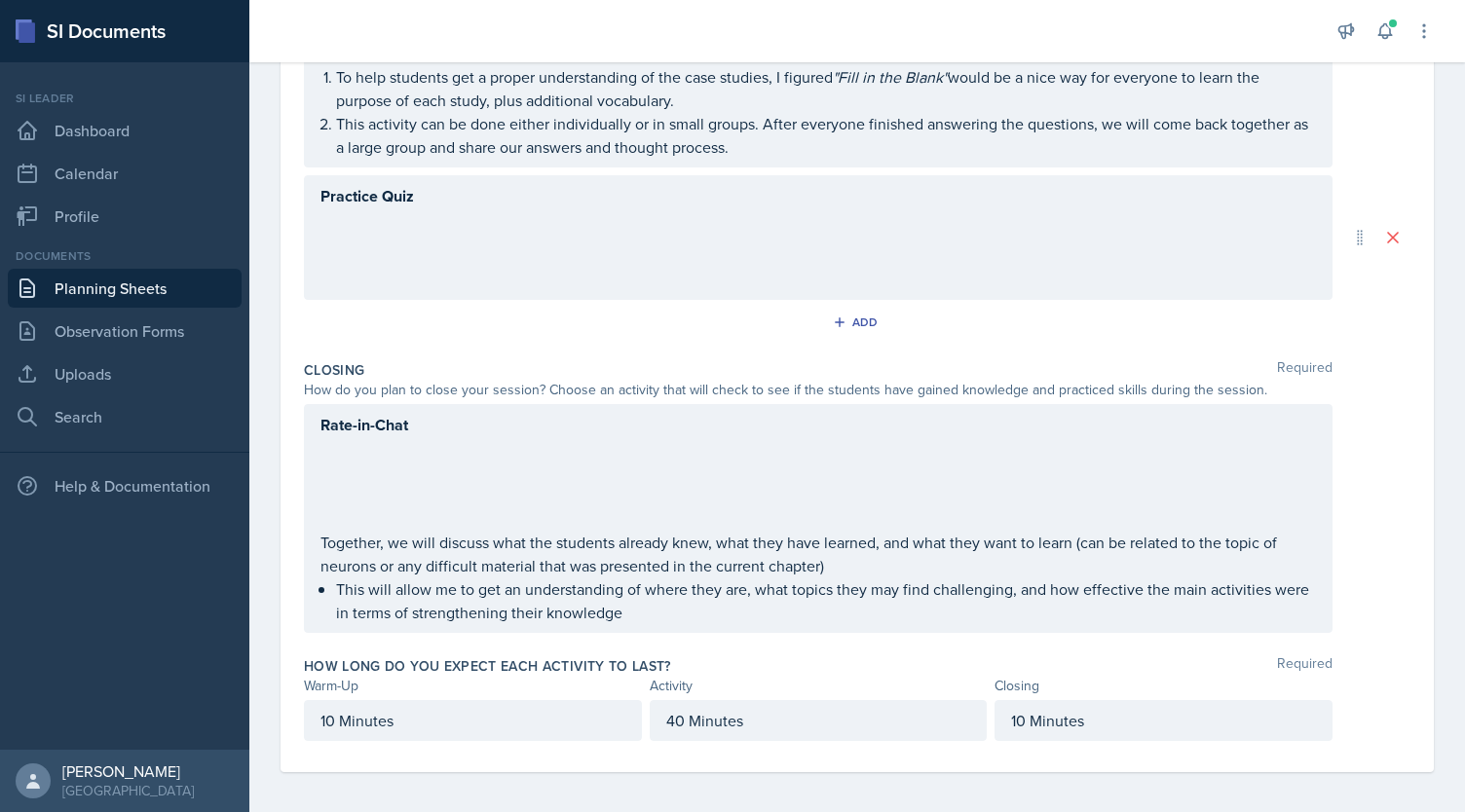
click at [388, 447] on p at bounding box center [818, 449] width 996 height 24
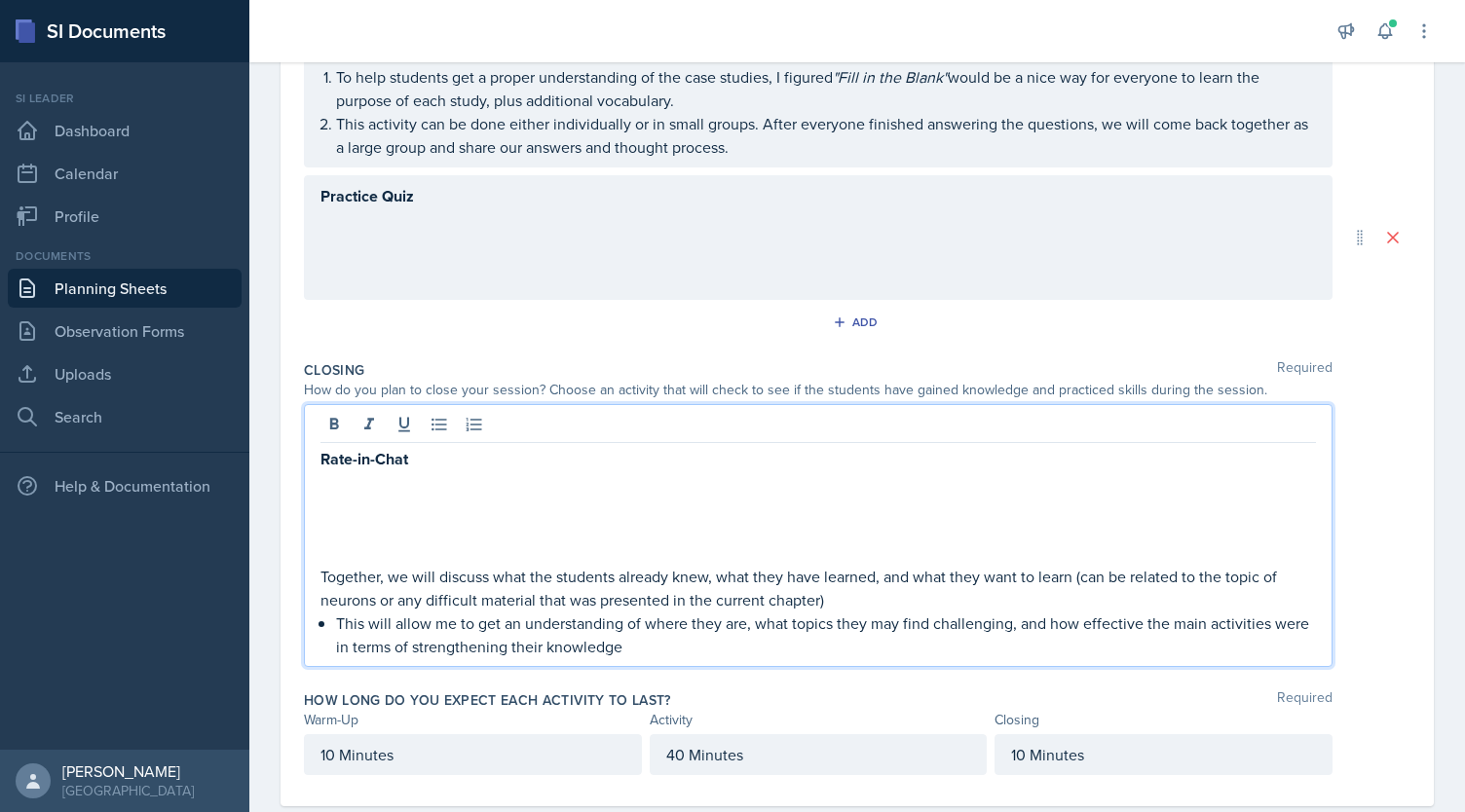
scroll to position [1098, 0]
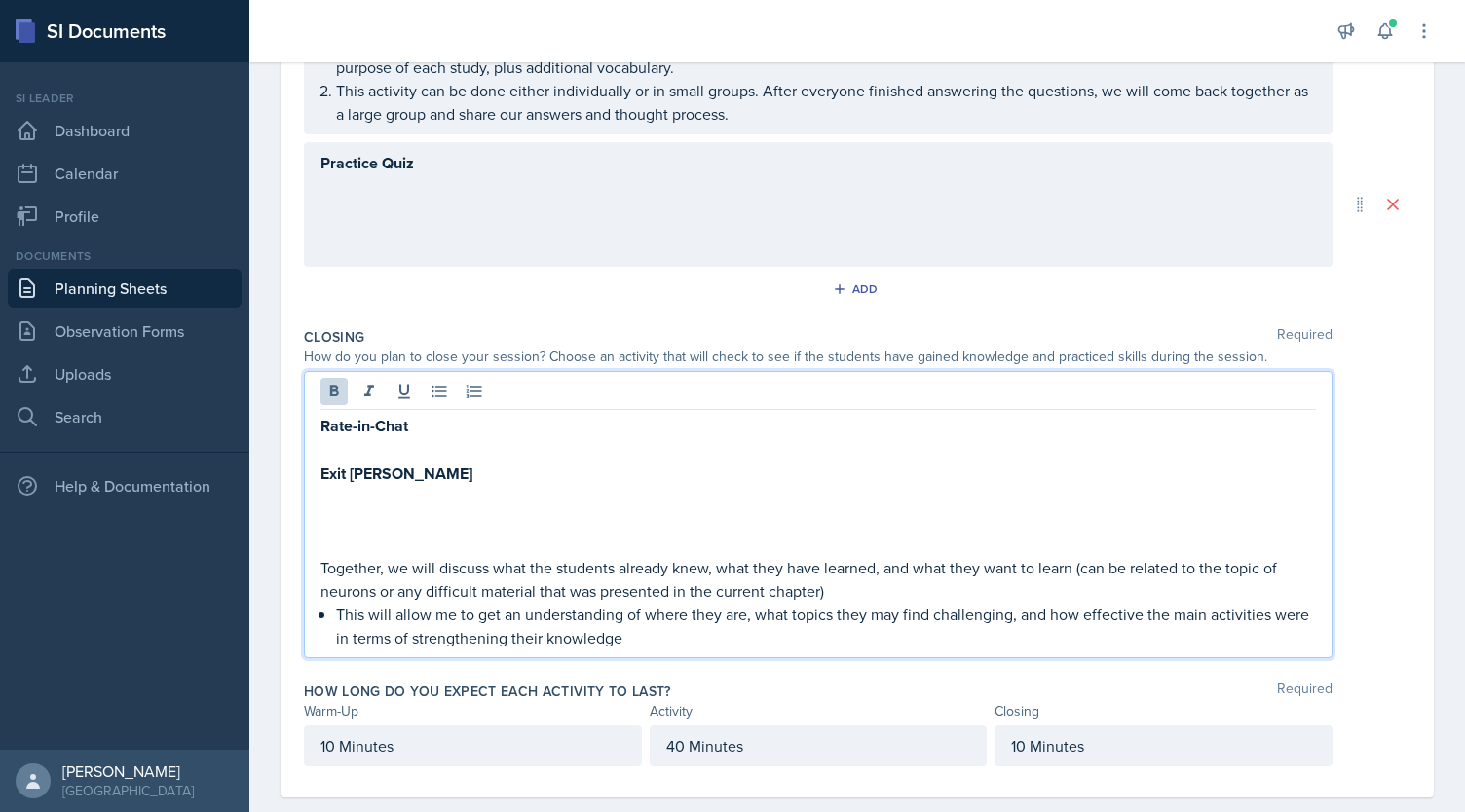
click at [355, 472] on strong "Exit Ricket" at bounding box center [396, 473] width 152 height 23
click at [406, 469] on p "Exit Ticket" at bounding box center [818, 473] width 996 height 25
click at [351, 466] on strong "Exit Ticket" at bounding box center [356, 473] width 72 height 23
click at [425, 468] on p "Exit-Ticket" at bounding box center [818, 473] width 996 height 25
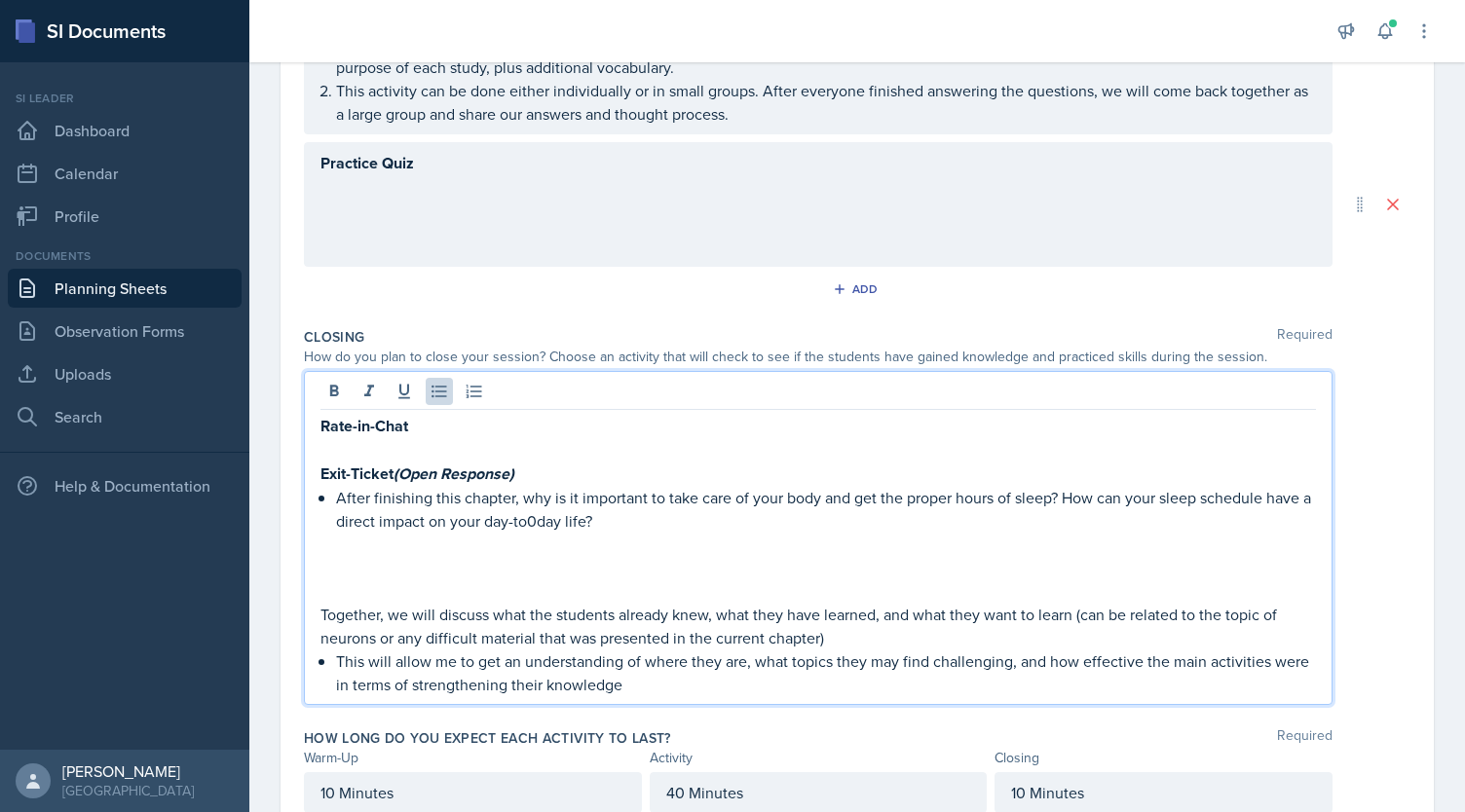
click at [544, 511] on p "After finishing this chapter, why is it important to take care of your body and…" at bounding box center [826, 508] width 980 height 46
click at [915, 537] on p at bounding box center [818, 544] width 996 height 24
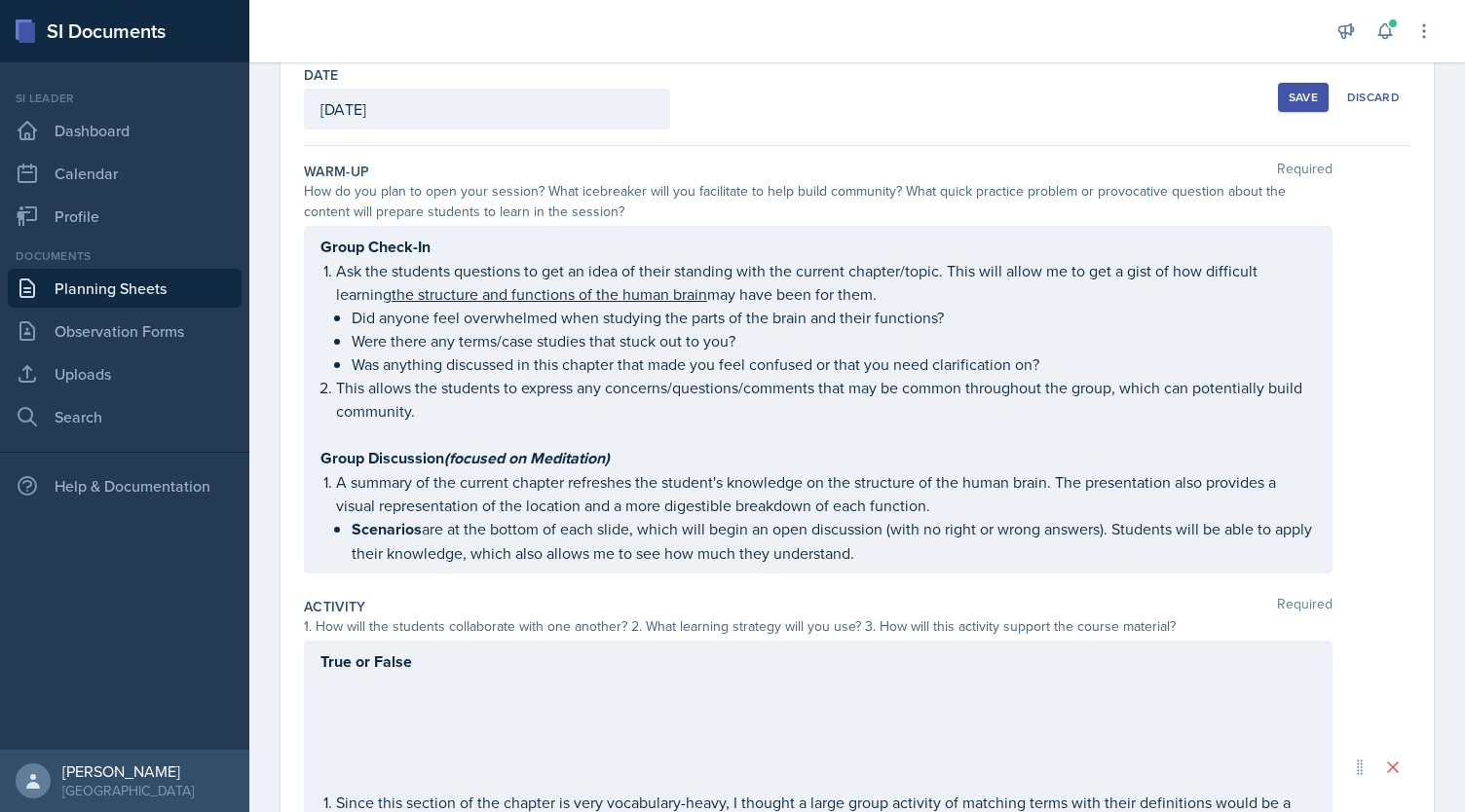
scroll to position [0, 0]
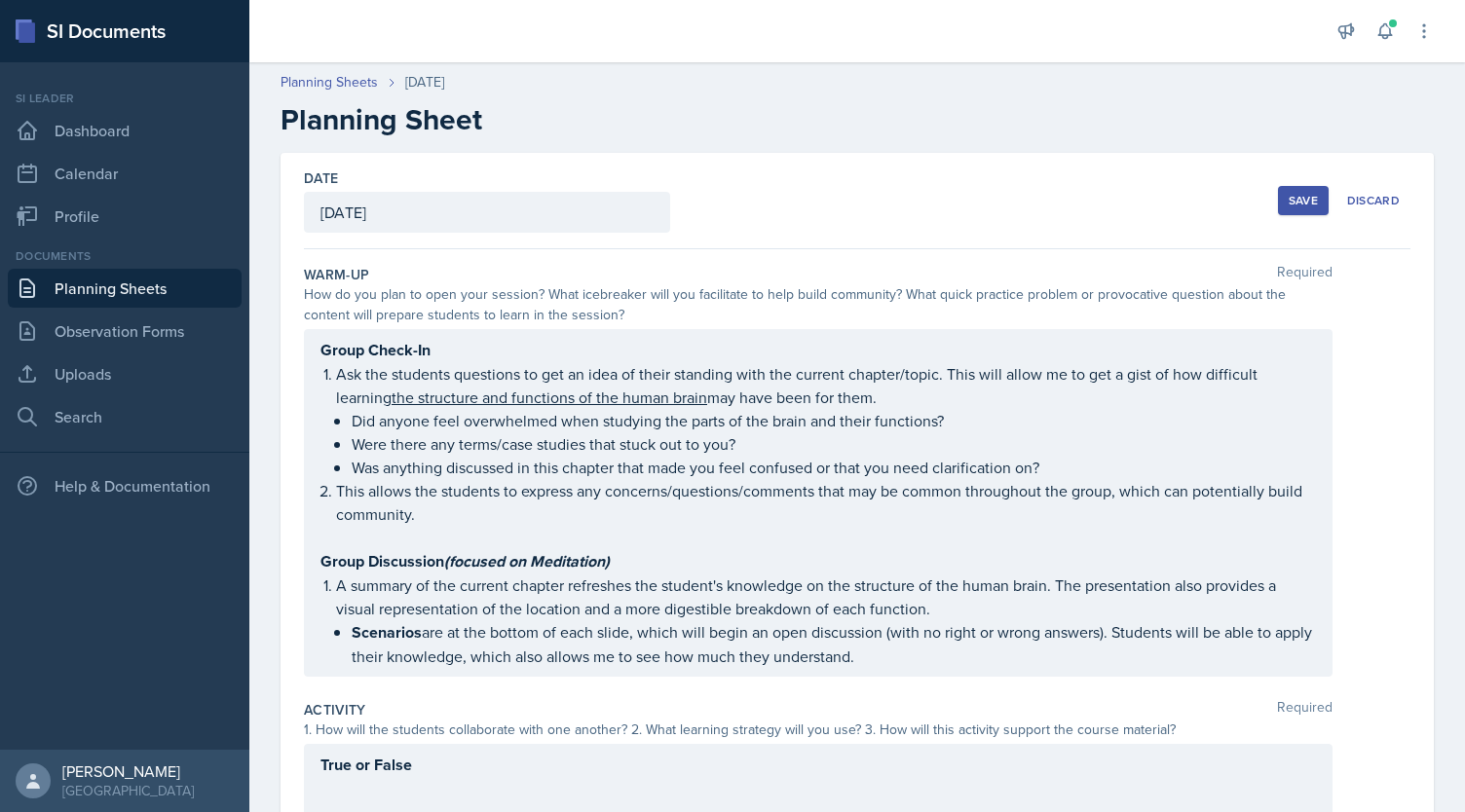
click at [1301, 193] on div "Save" at bounding box center [1303, 201] width 30 height 16
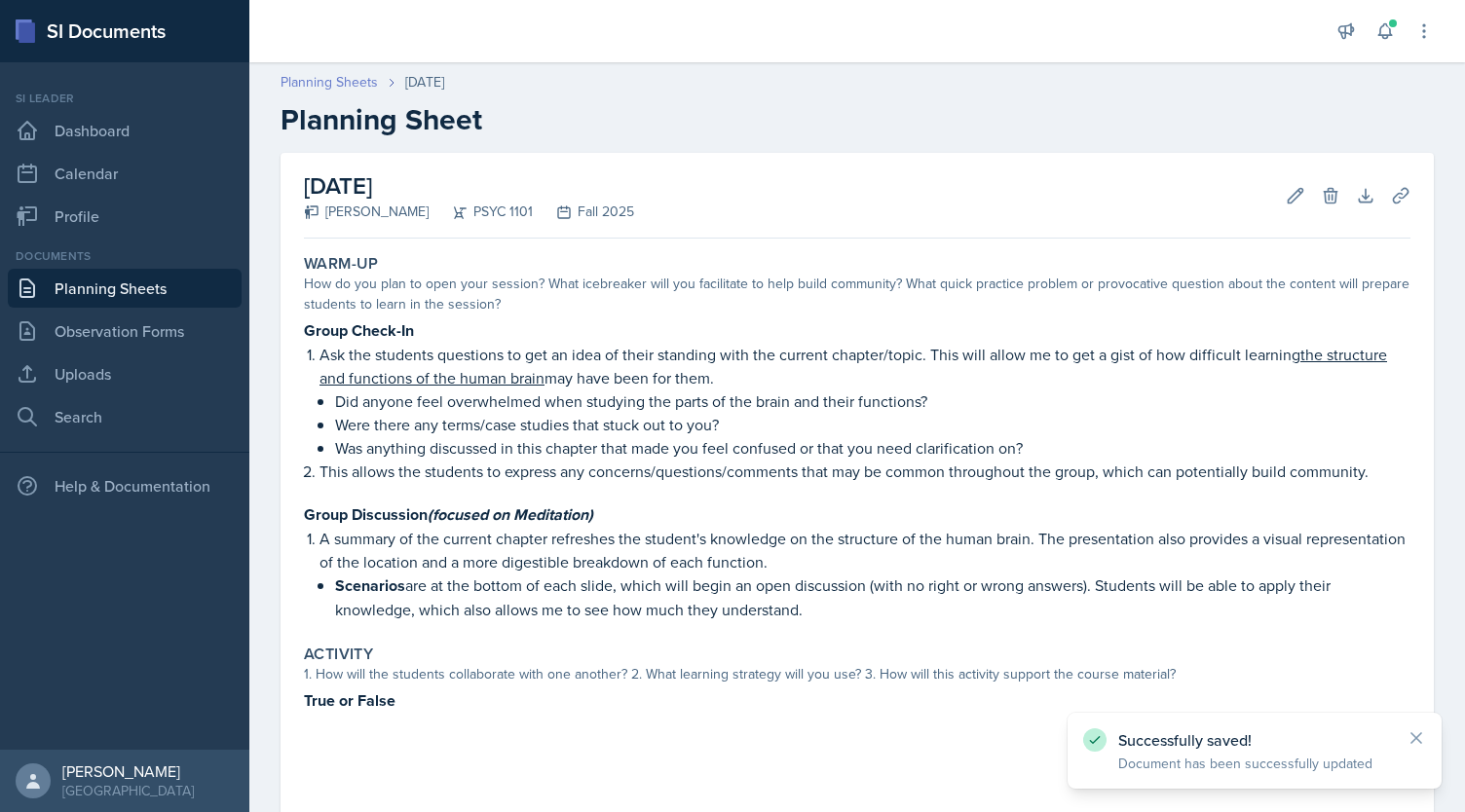
click at [338, 76] on link "Planning Sheets" at bounding box center [329, 82] width 98 height 21
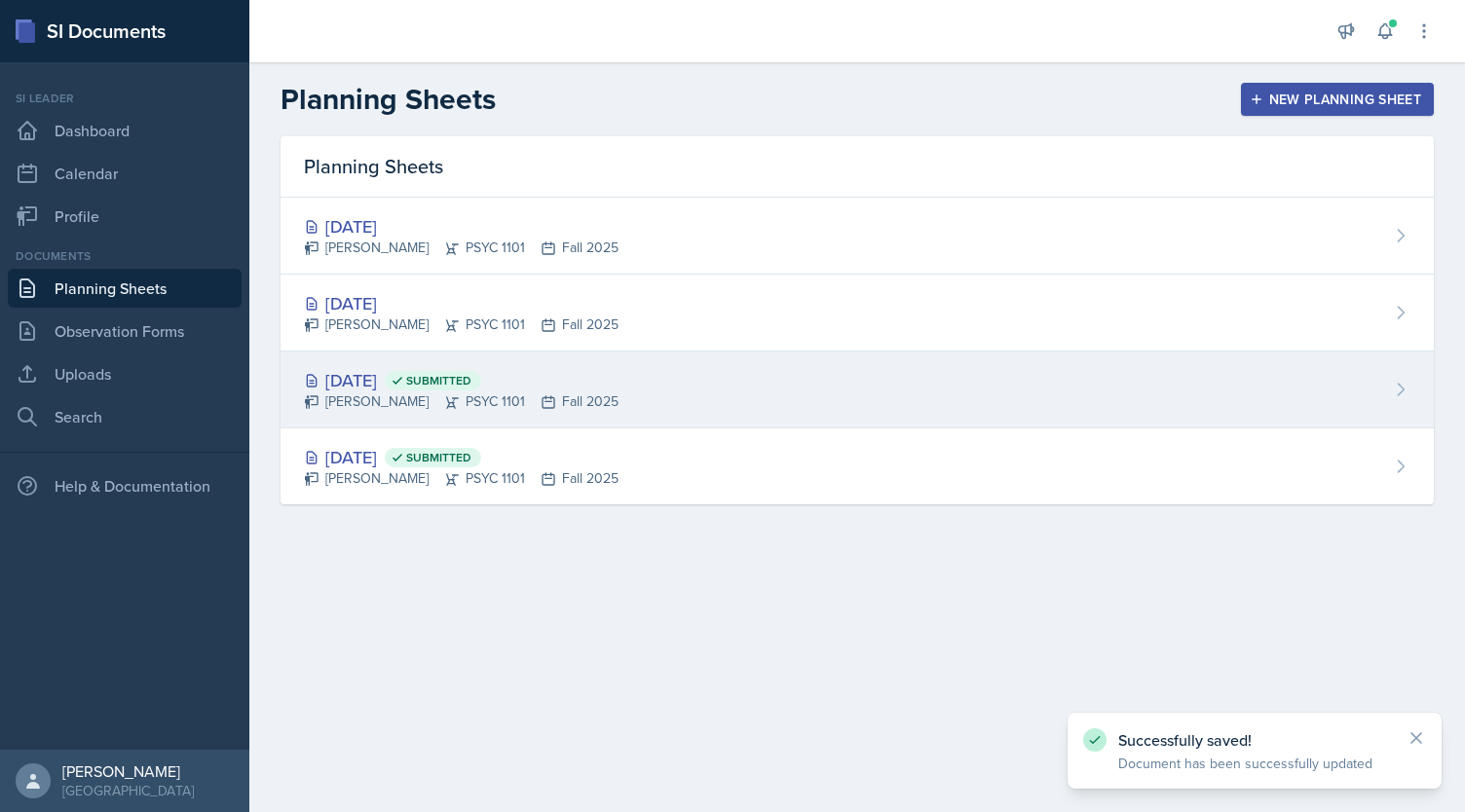
click at [493, 401] on div "[PERSON_NAME] PSYC 1101 Fall 2025" at bounding box center [460, 401] width 314 height 21
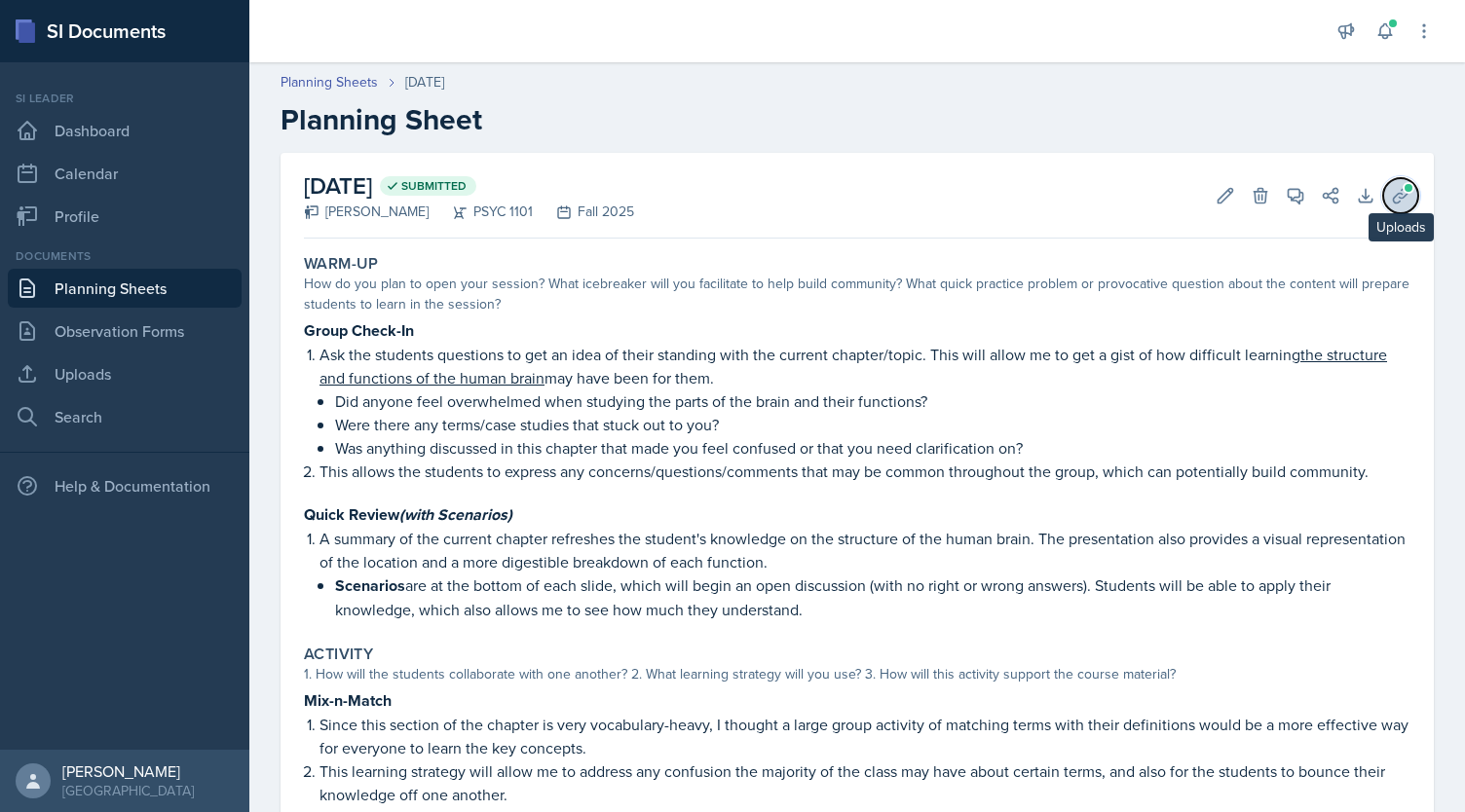
click at [1391, 186] on icon at bounding box center [1401, 196] width 20 height 20
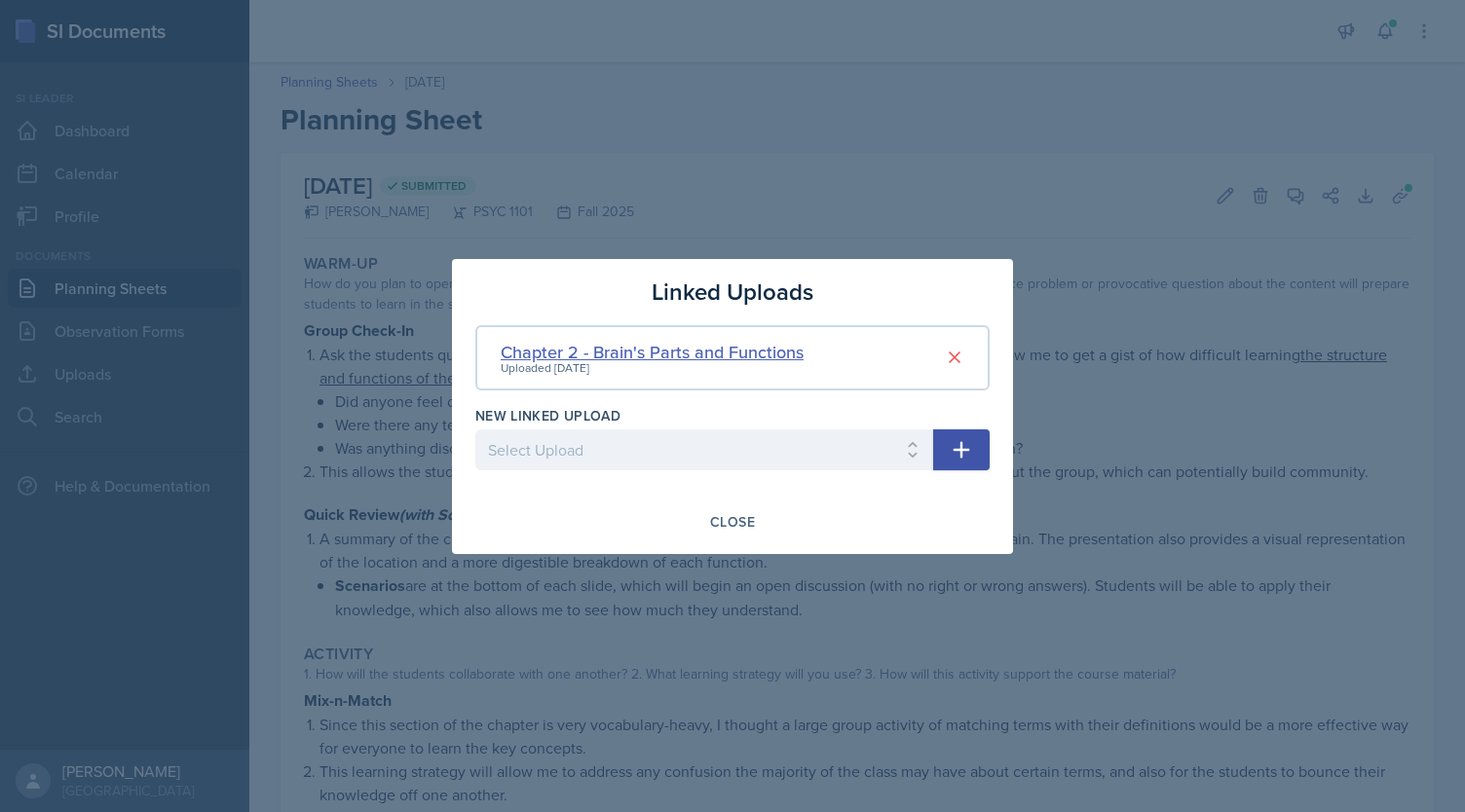
click at [754, 352] on div "Chapter 2 - Brain's Parts and Functions" at bounding box center [652, 352] width 303 height 27
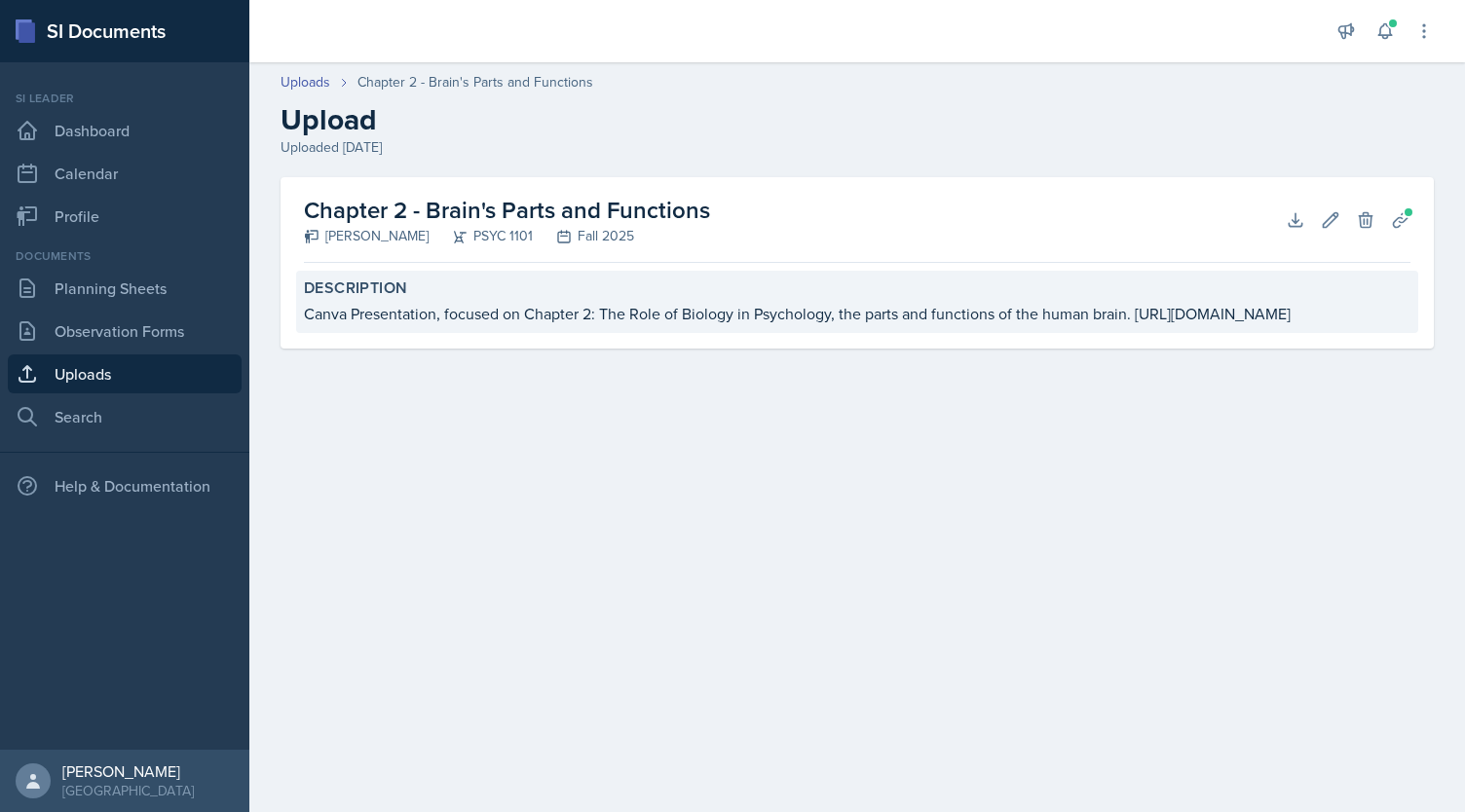
click at [587, 325] on div "Canva Presentation, focused on Chapter 2: The Role of Biology in Psychology, th…" at bounding box center [857, 313] width 1106 height 24
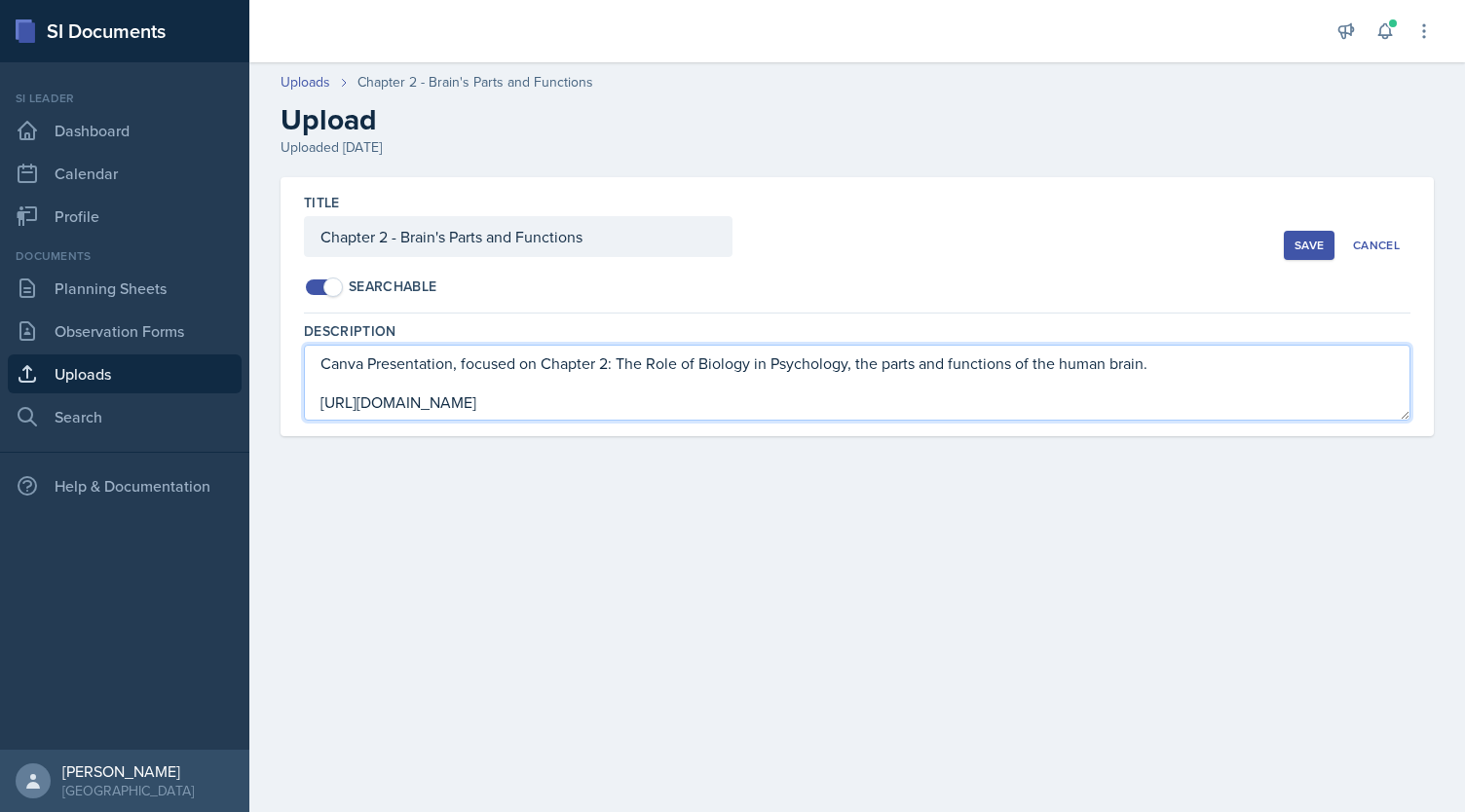
scroll to position [20, 0]
drag, startPoint x: 319, startPoint y: 382, endPoint x: 1245, endPoint y: 454, distance: 928.8
click at [1245, 454] on div "Title Chapter 2 - Brain's Parts and Functions Searchable Save Cancel Descriptio…" at bounding box center [857, 330] width 1216 height 305
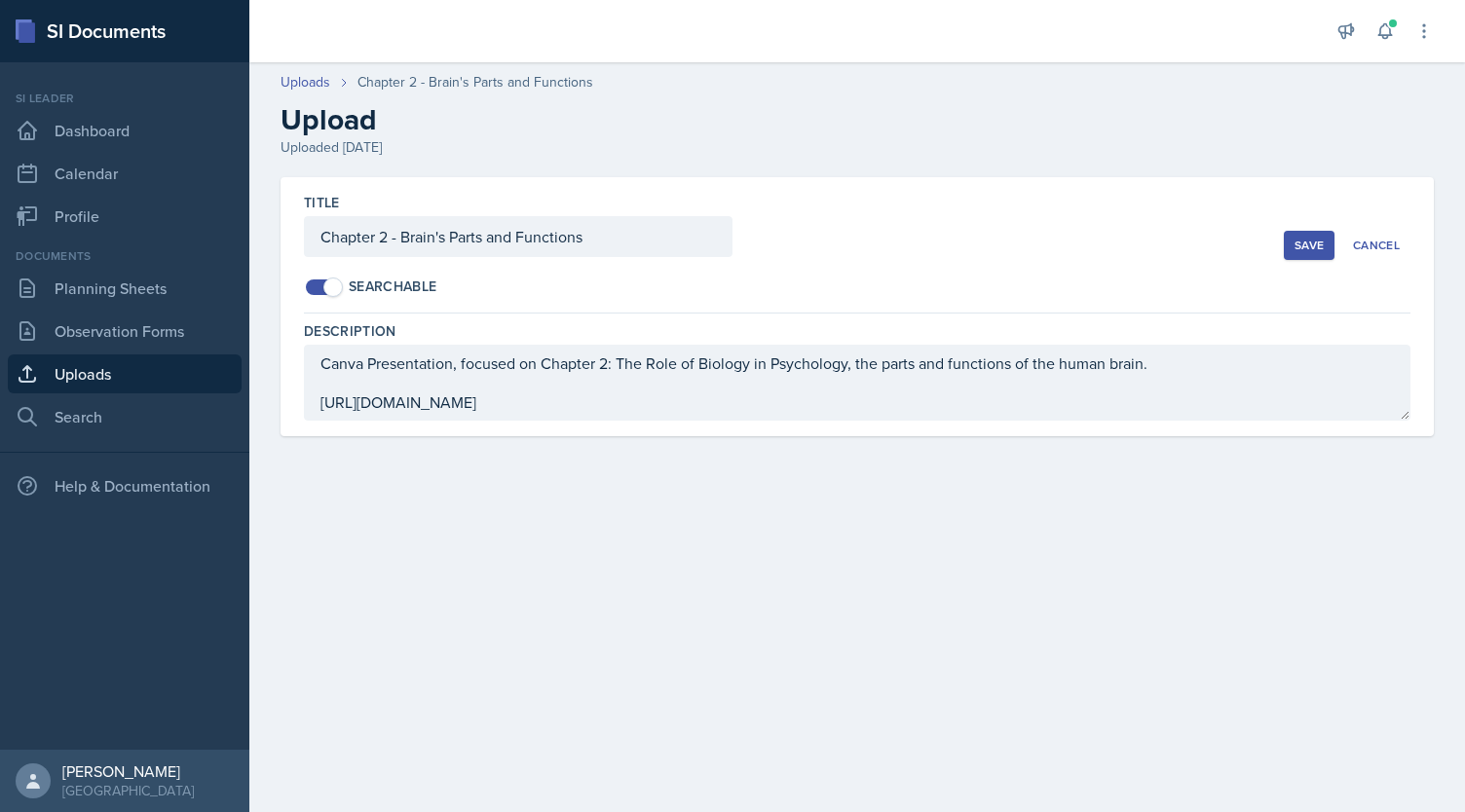
click at [123, 377] on link "Uploads" at bounding box center [124, 374] width 234 height 39
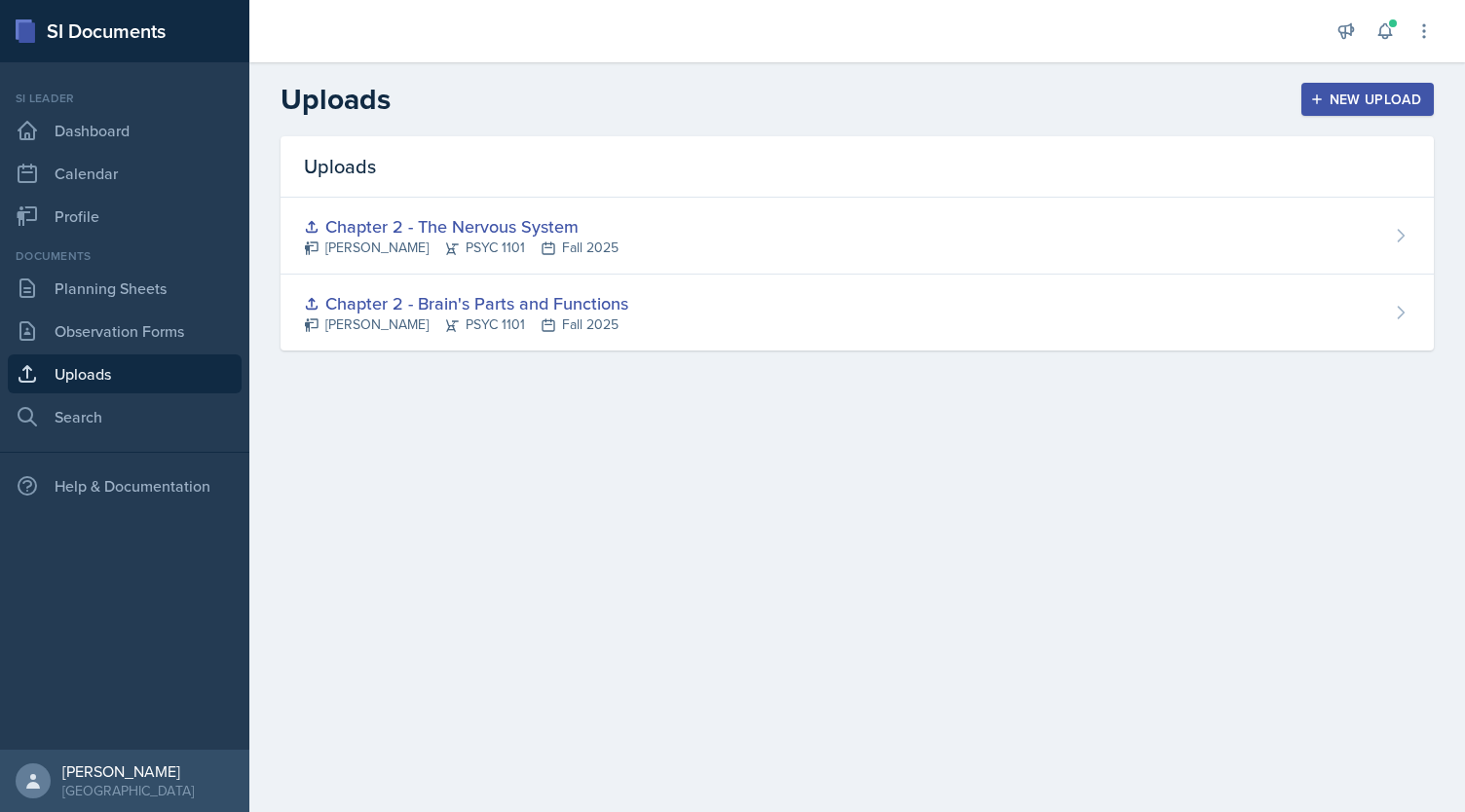
click at [1322, 85] on button "New Upload" at bounding box center [1367, 100] width 133 height 34
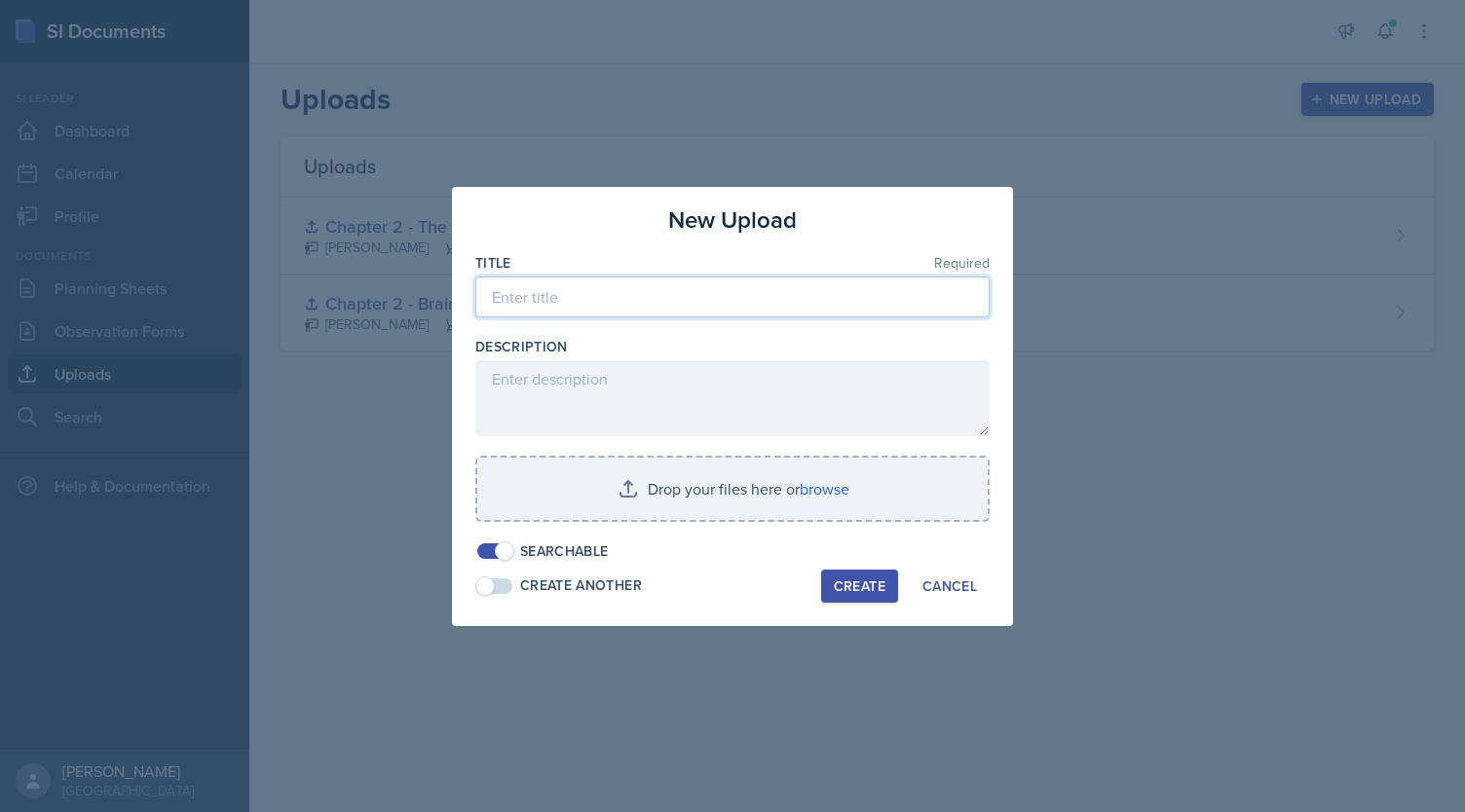
click at [806, 291] on input at bounding box center [732, 297] width 515 height 40
type input "Chatper 3 - Consciousness and Sleep"
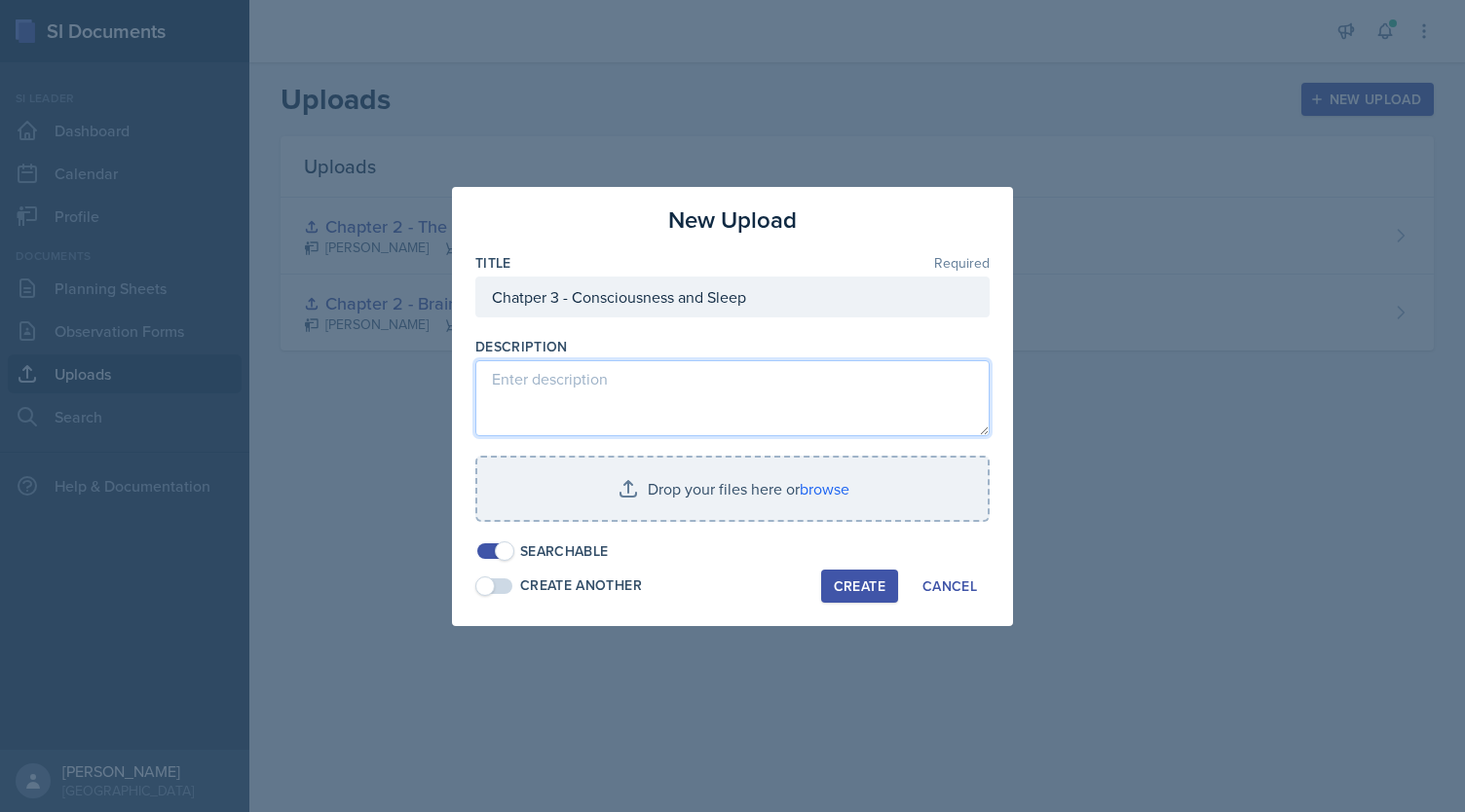
click at [565, 431] on textarea at bounding box center [732, 398] width 515 height 76
paste textarea "[URL][DOMAIN_NAME]"
type textarea "[URL][DOMAIN_NAME]"
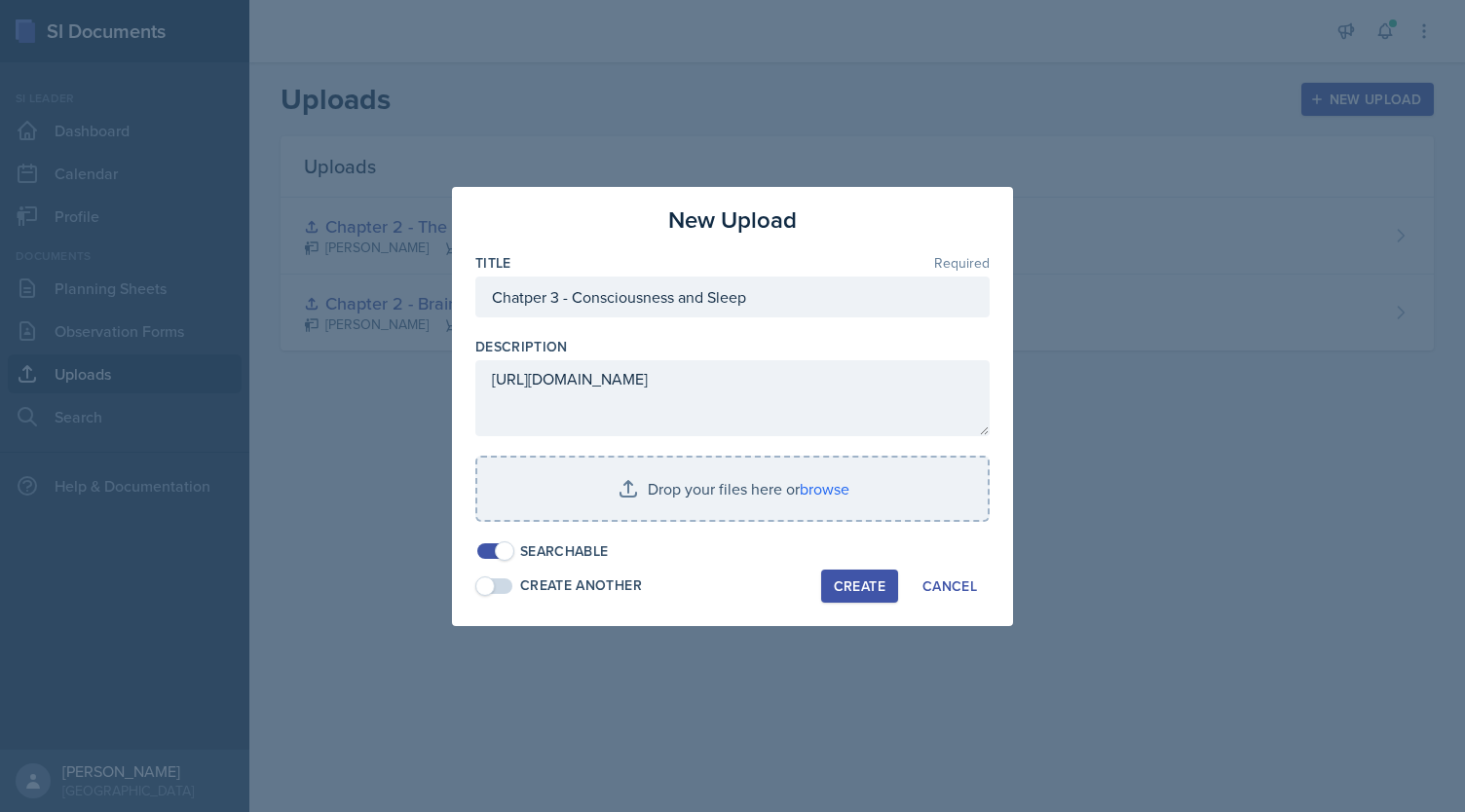
click at [867, 579] on div "Create" at bounding box center [860, 586] width 51 height 16
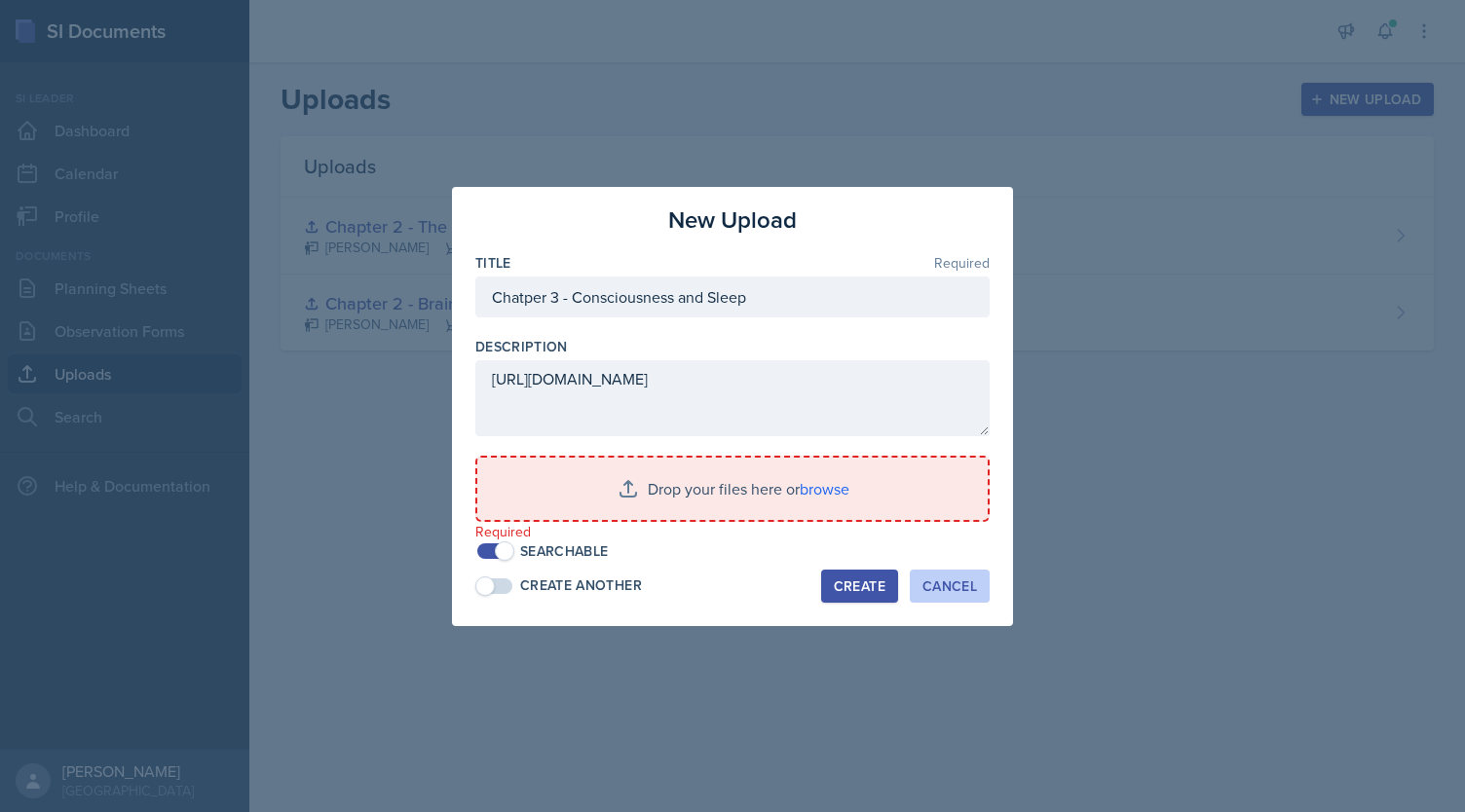
click at [959, 593] on div "Cancel" at bounding box center [949, 586] width 54 height 16
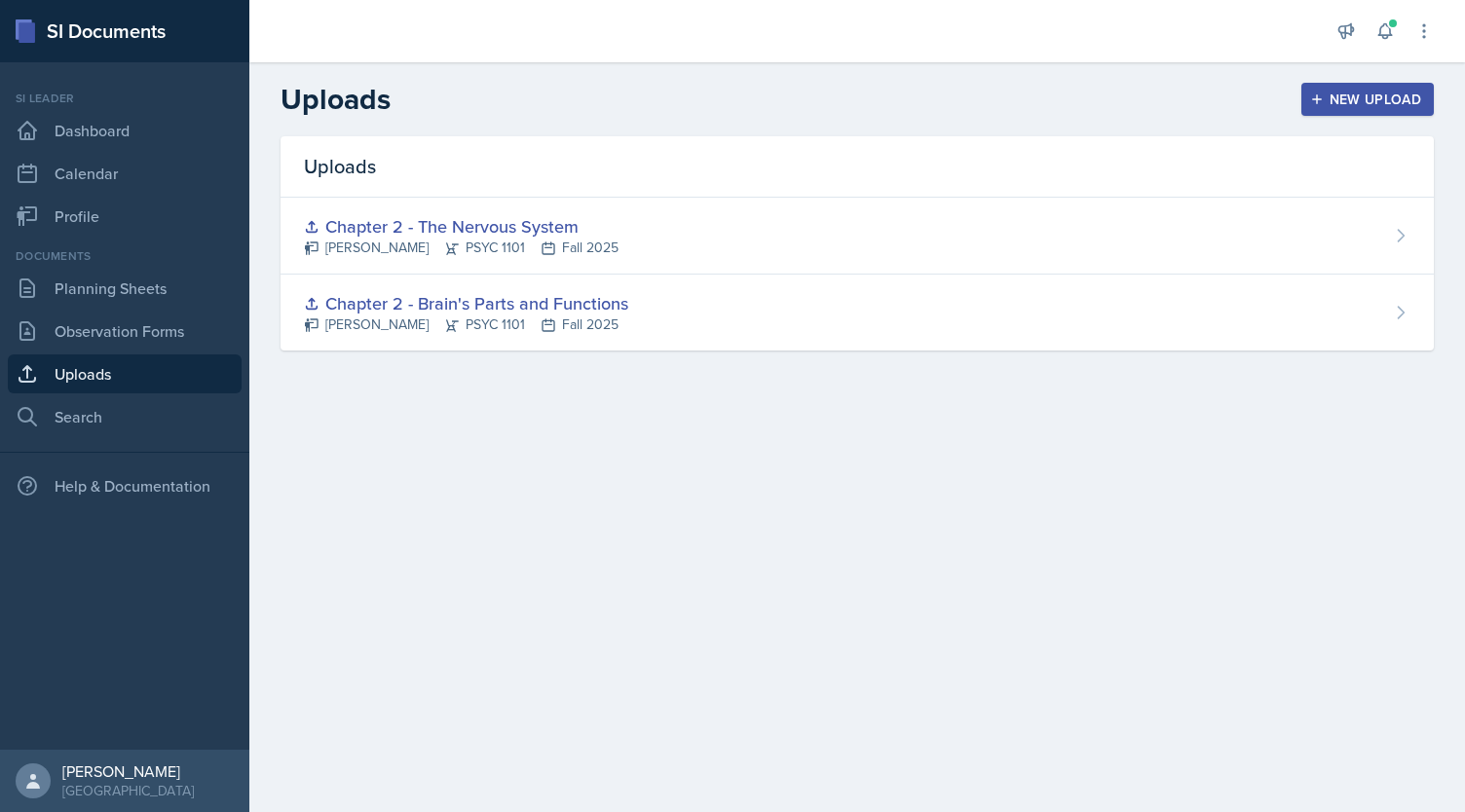
scroll to position [0, 0]
click at [146, 296] on link "Planning Sheets" at bounding box center [124, 289] width 234 height 39
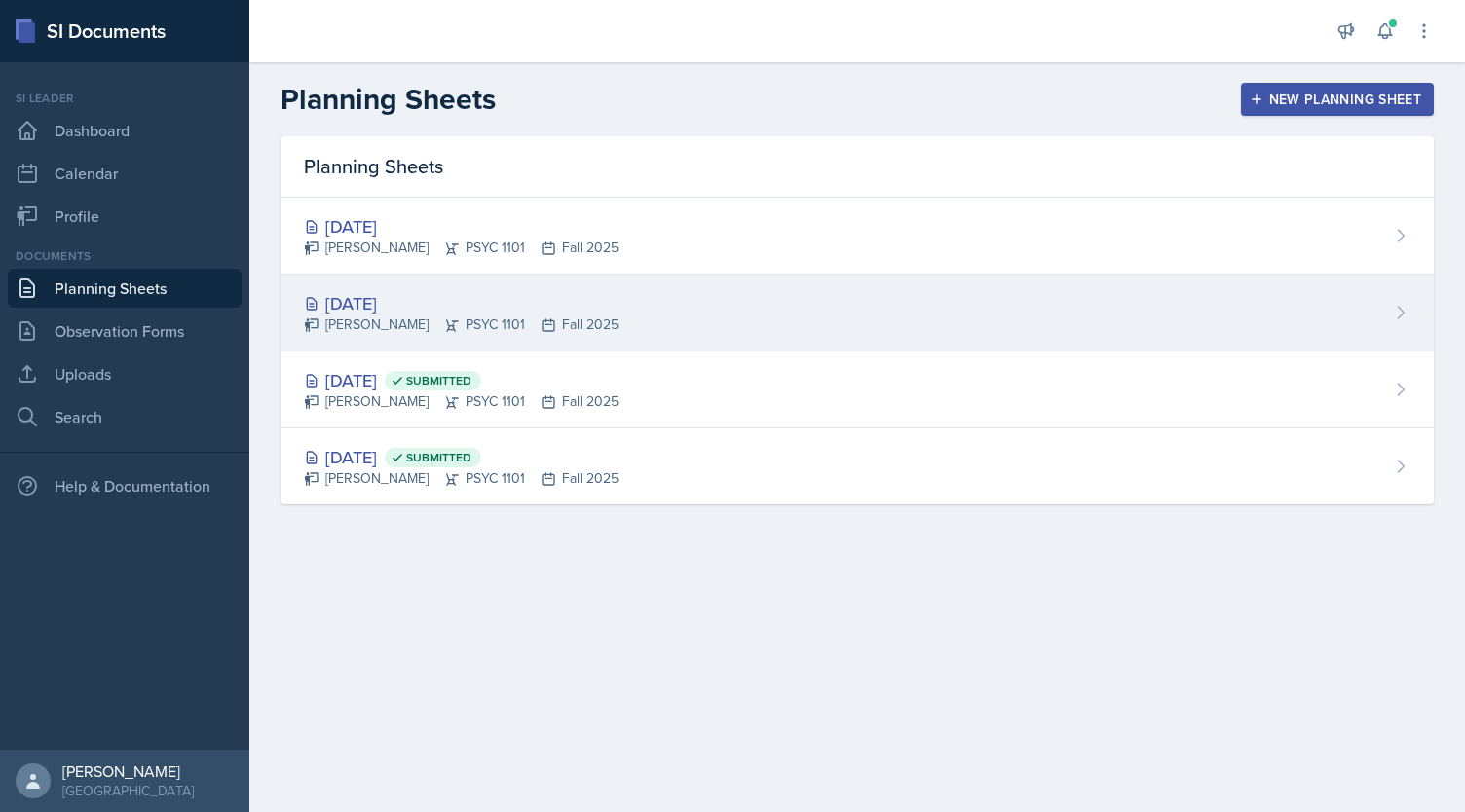
click at [481, 303] on div "[DATE]" at bounding box center [460, 303] width 314 height 27
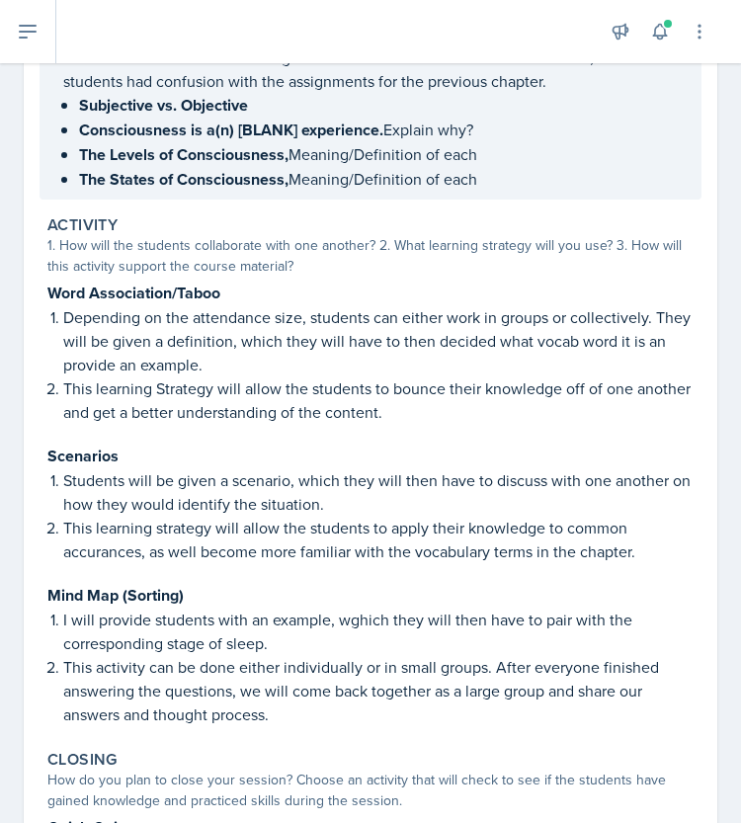
scroll to position [593, 0]
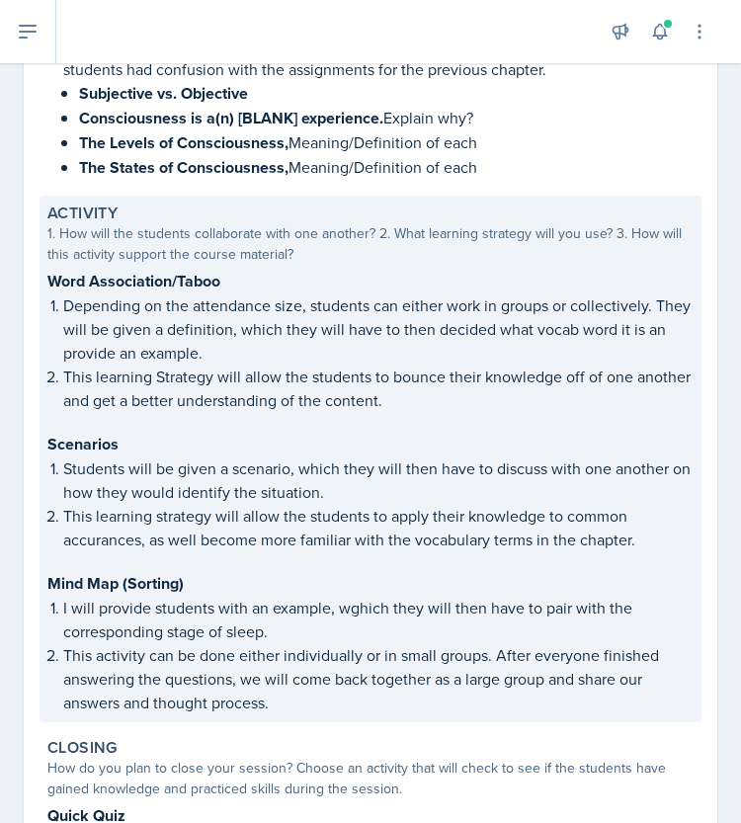
click at [227, 596] on p "I will provide students with an example, wghich they will then have to pair wit…" at bounding box center [378, 619] width 630 height 47
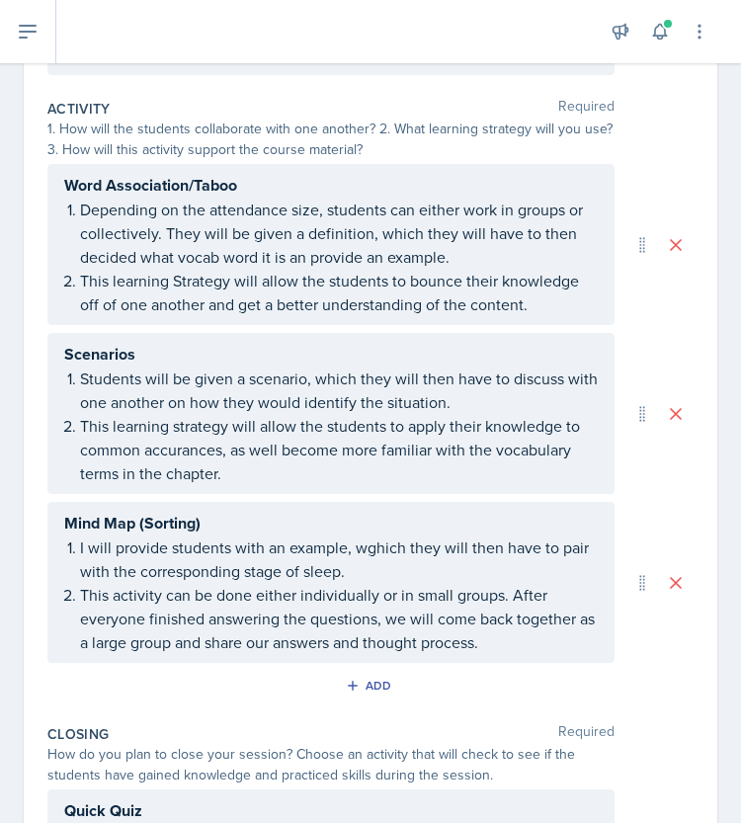
scroll to position [798, 0]
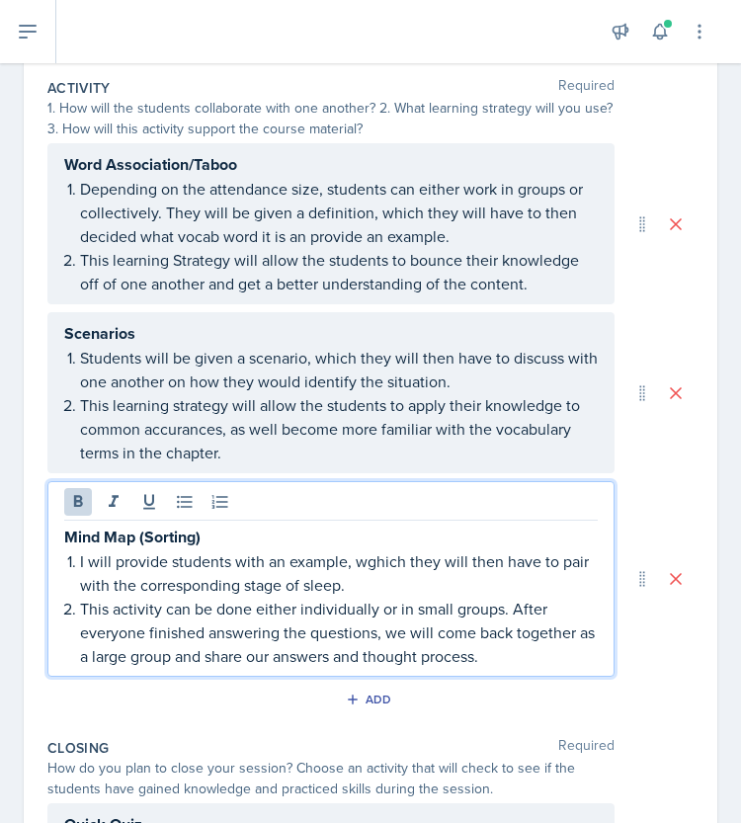
click at [126, 526] on strong "Mind Map (Sorting)" at bounding box center [132, 537] width 136 height 23
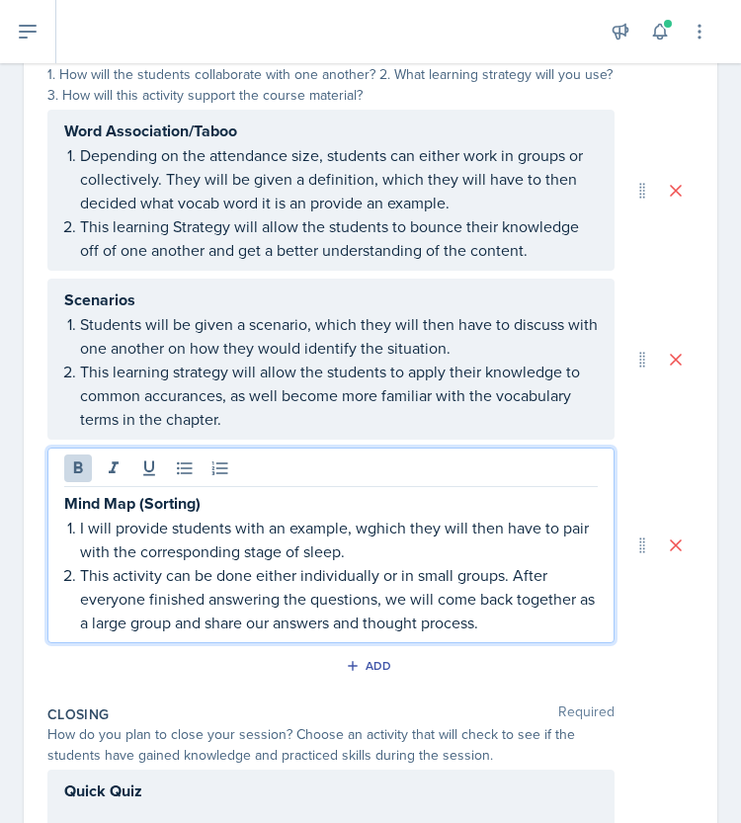
click at [93, 496] on strong "Mind Map (Sorting)" at bounding box center [132, 503] width 136 height 23
click at [375, 516] on p "I will provide students with an example, wghich they will then have to pair wit…" at bounding box center [339, 539] width 518 height 47
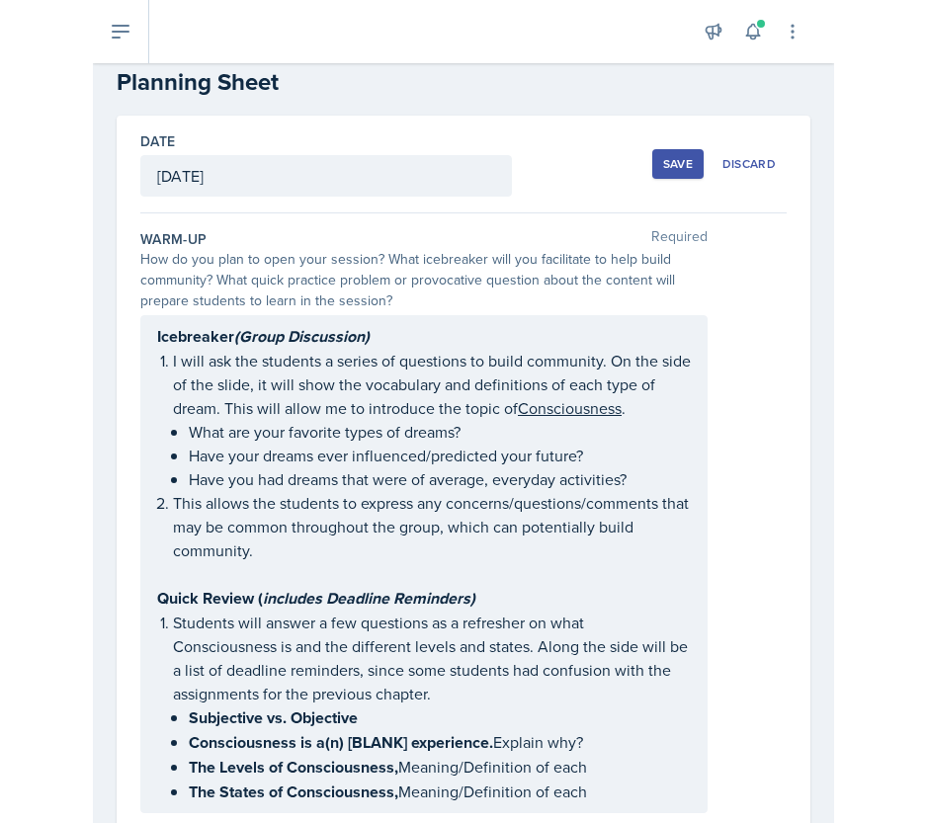
scroll to position [0, 0]
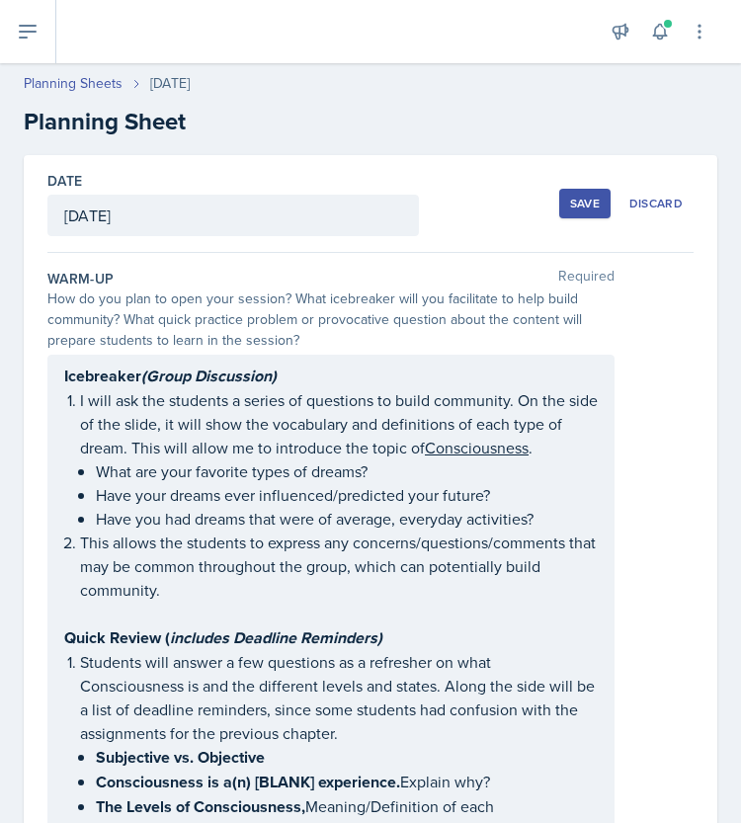
click at [561, 211] on button "Save" at bounding box center [584, 204] width 51 height 30
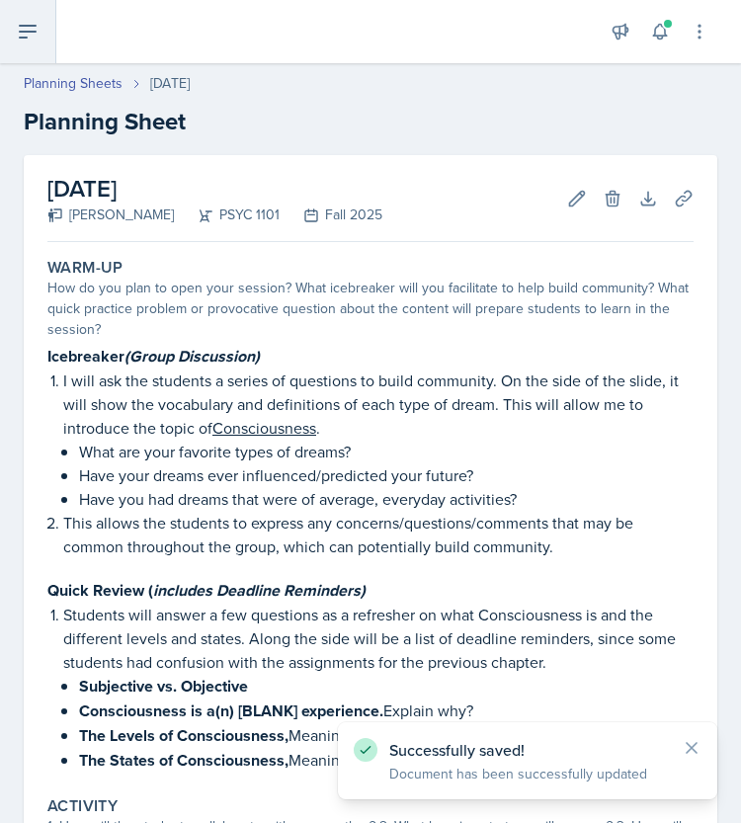
click at [26, 43] on button at bounding box center [28, 31] width 56 height 63
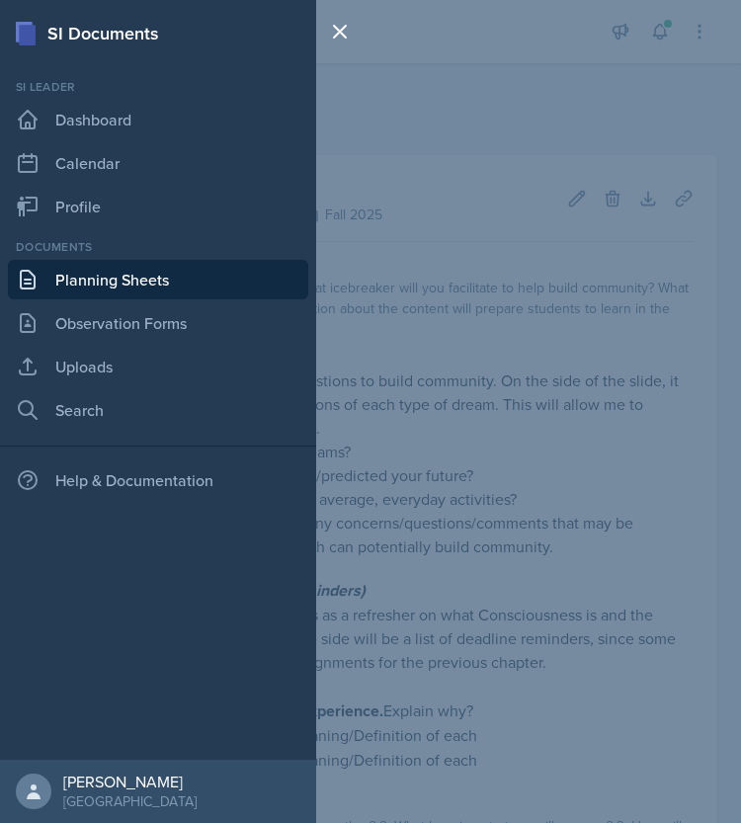
click at [563, 293] on div "SI Documents Si leader Dashboard Calendar Profile Documents Planning Sheets Obs…" at bounding box center [370, 411] width 741 height 823
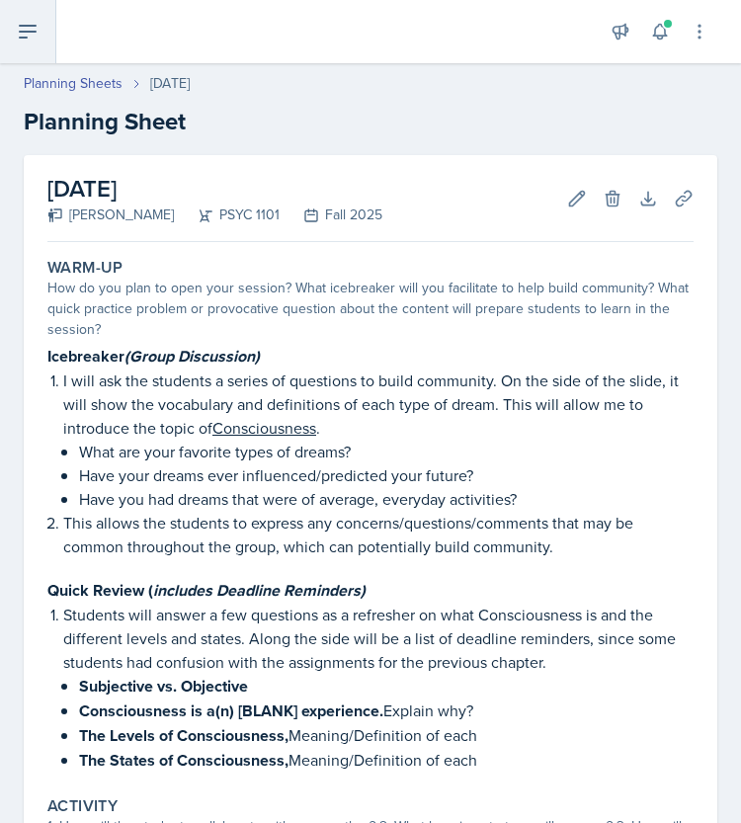
click at [38, 46] on button at bounding box center [28, 31] width 56 height 63
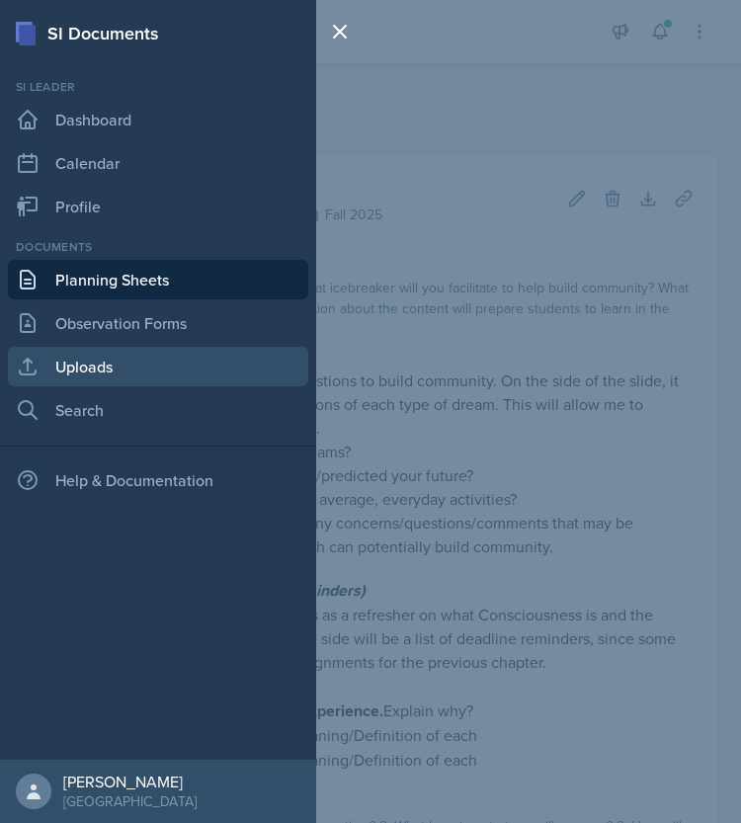
click at [97, 373] on link "Uploads" at bounding box center [158, 367] width 300 height 40
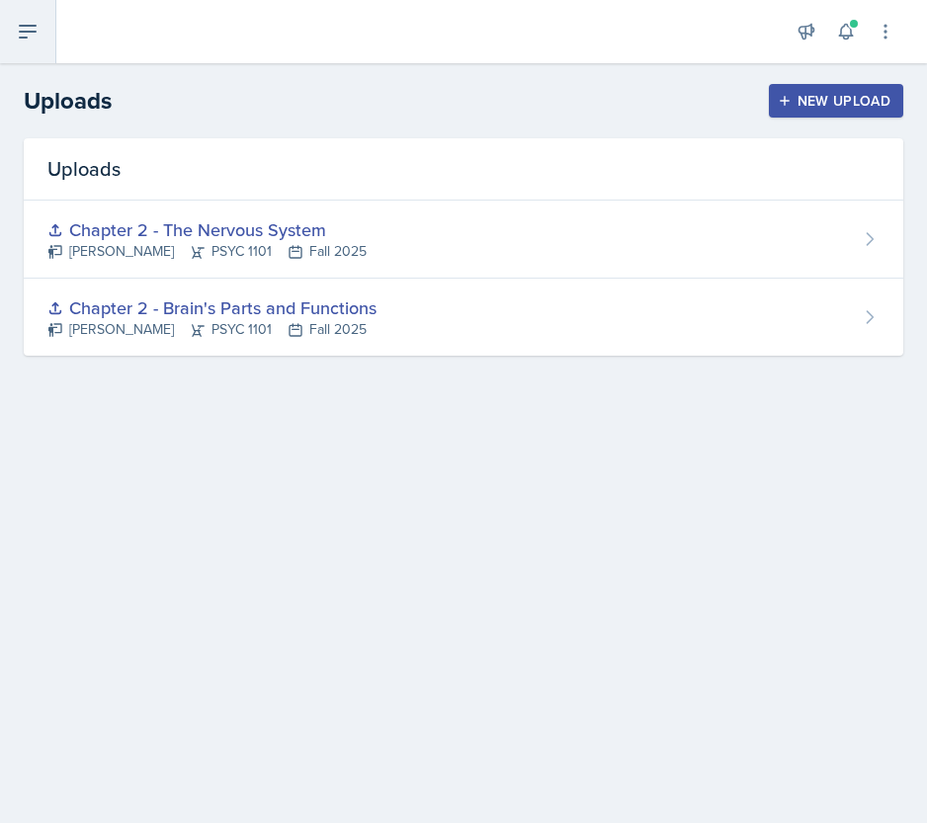
click at [31, 28] on icon at bounding box center [28, 32] width 24 height 24
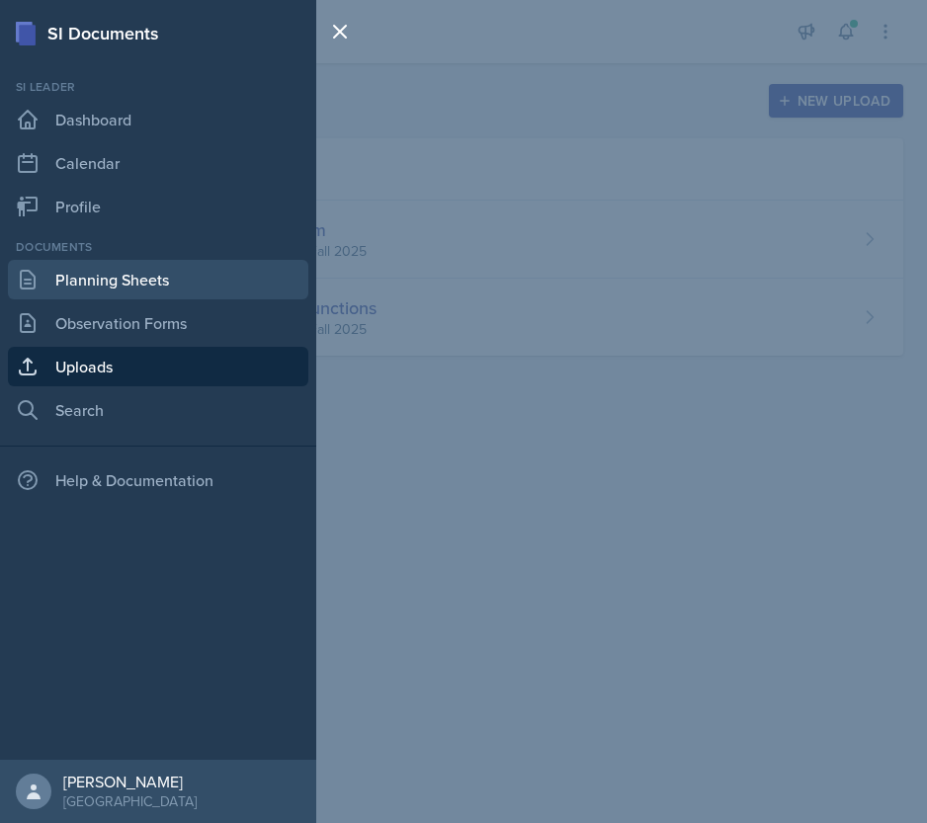
click at [91, 282] on link "Planning Sheets" at bounding box center [158, 280] width 300 height 40
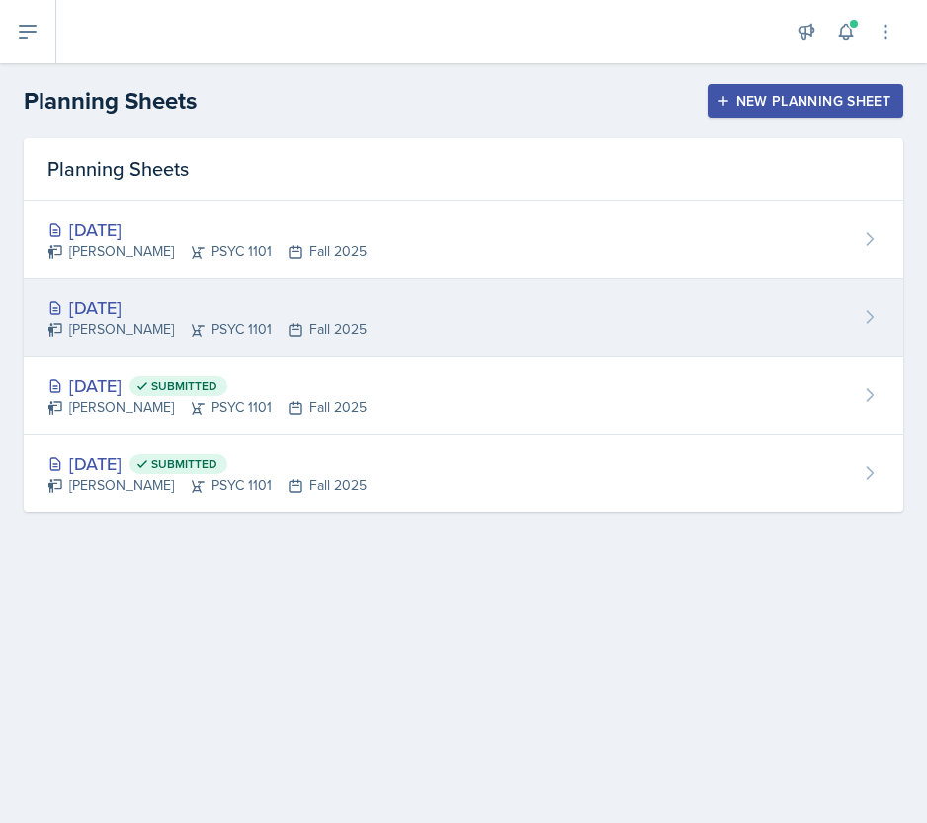
click at [249, 319] on div "[PERSON_NAME] PSYC 1101 Fall 2025" at bounding box center [206, 329] width 319 height 21
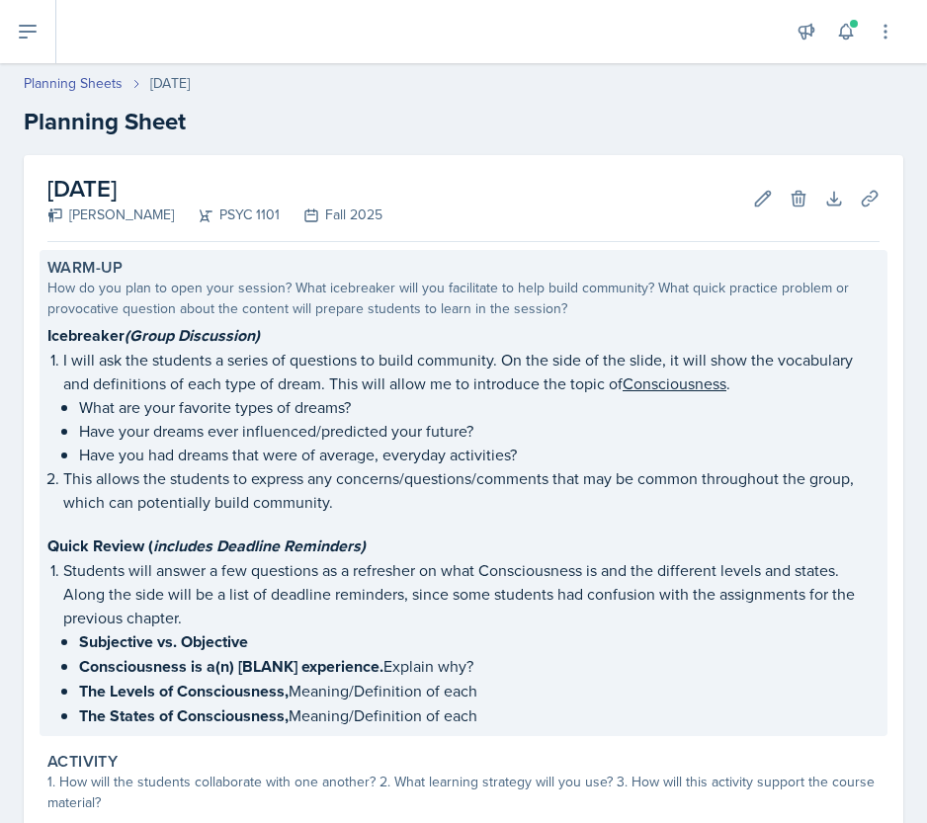
scroll to position [113, 0]
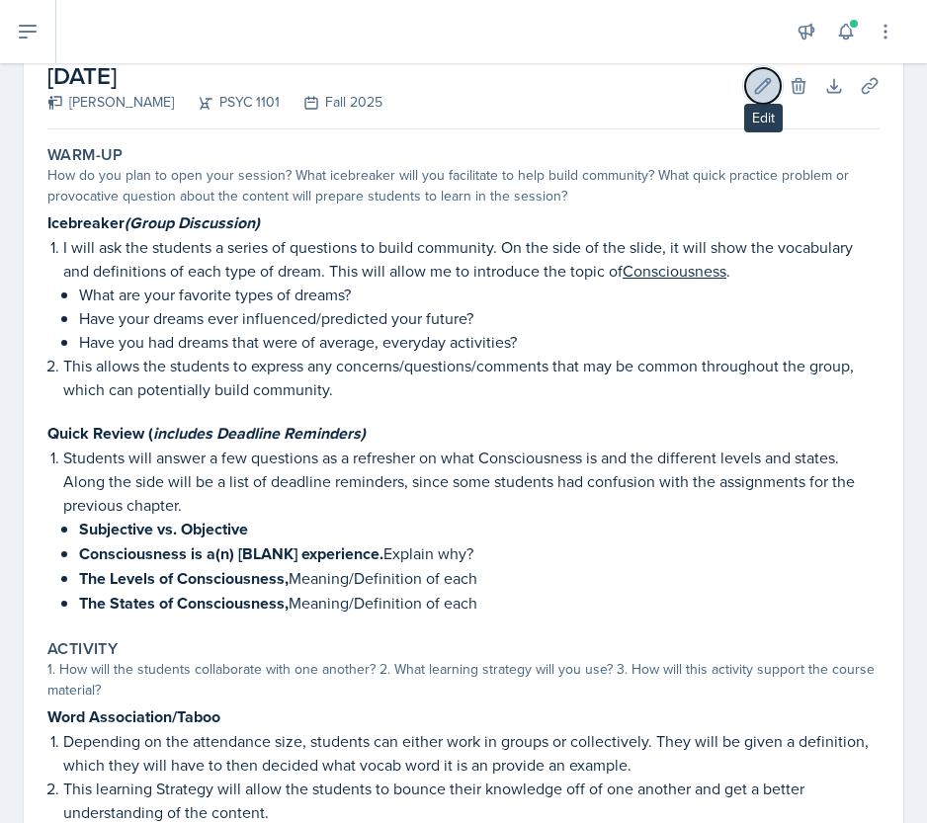
click at [753, 94] on icon at bounding box center [763, 86] width 20 height 20
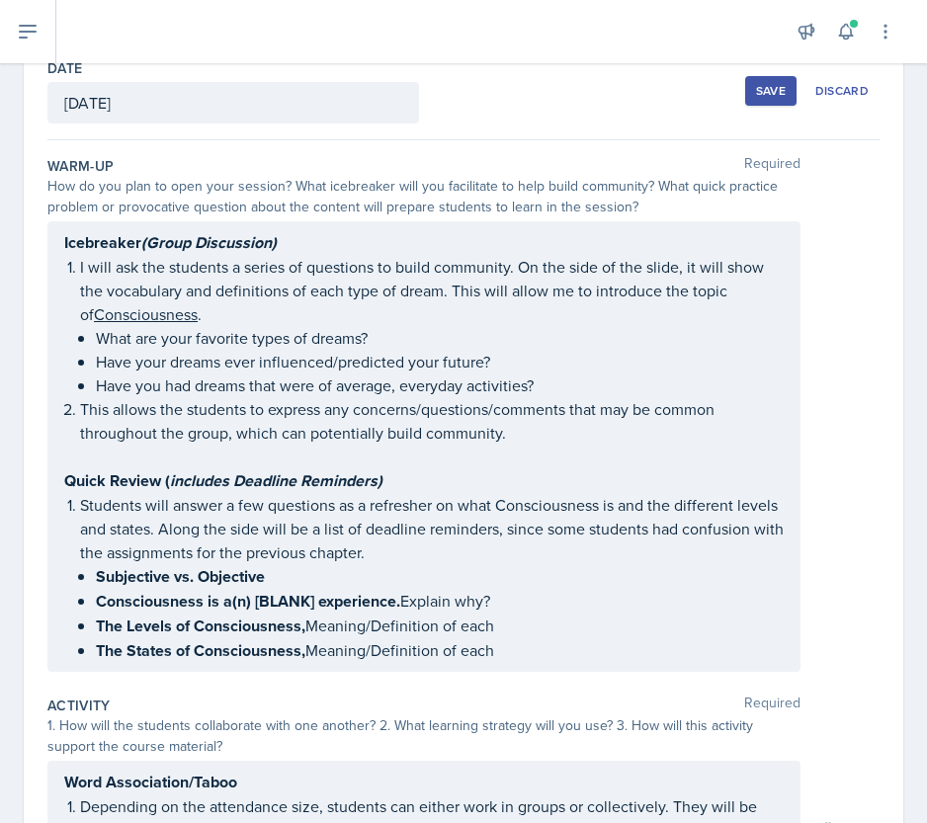
scroll to position [118, 0]
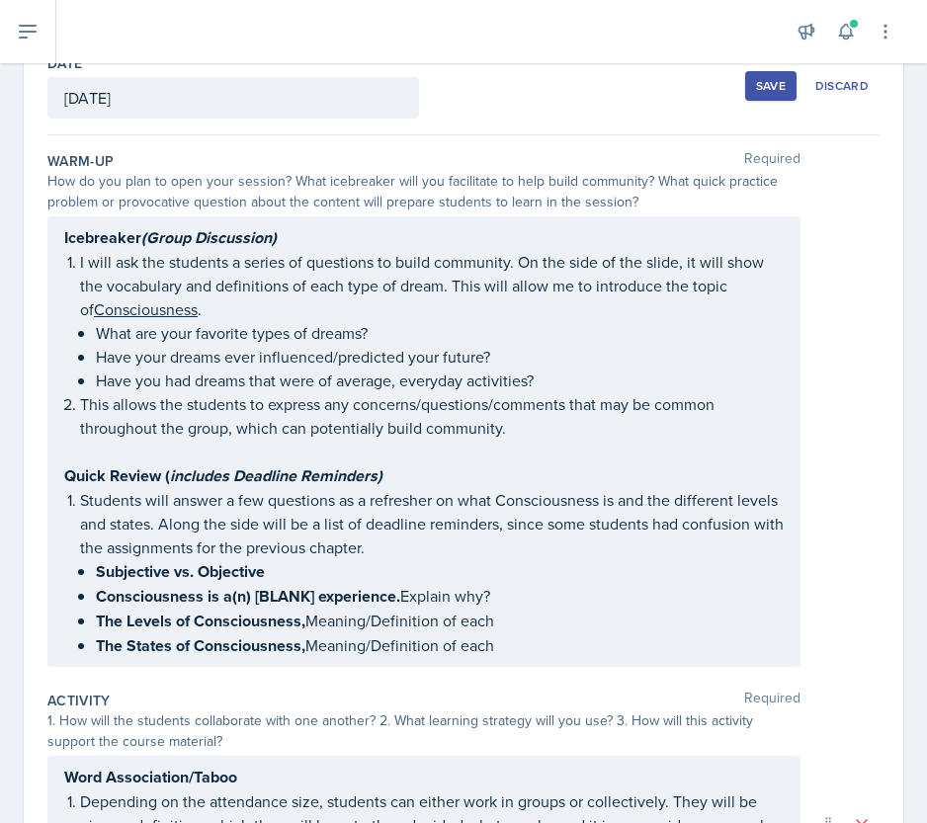
click at [83, 264] on div "Icebreaker (Group Discussion) I will ask the students a series of questions to …" at bounding box center [423, 441] width 719 height 433
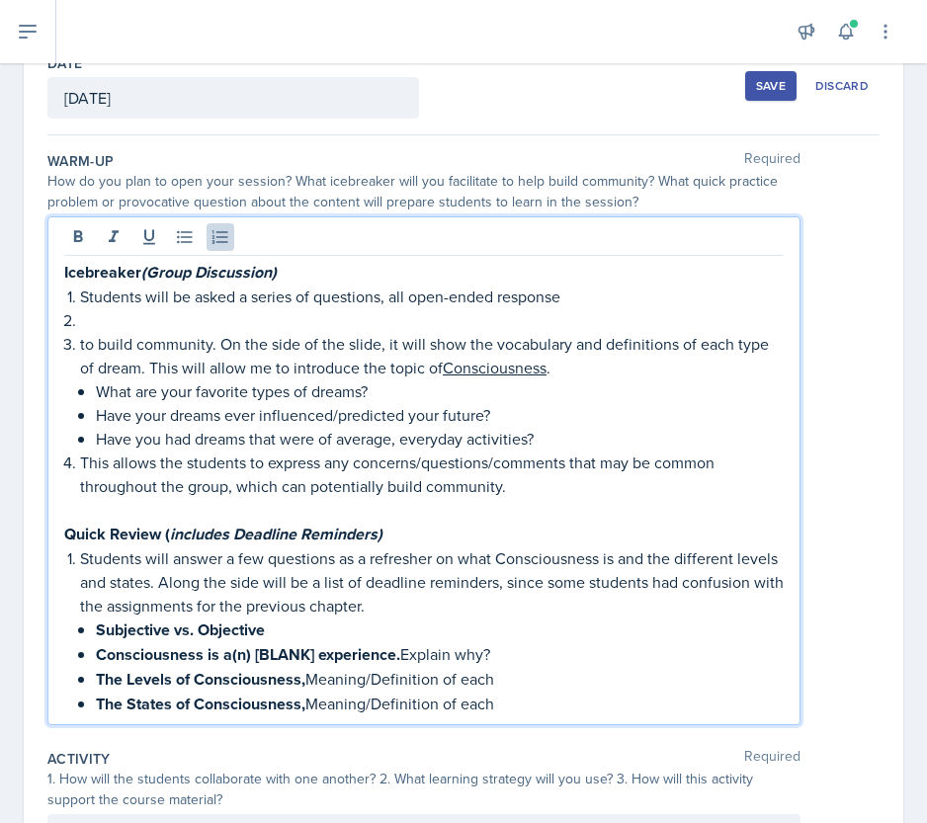
click at [572, 295] on p "Students will be asked a series of questions, all open-ended response" at bounding box center [431, 297] width 703 height 24
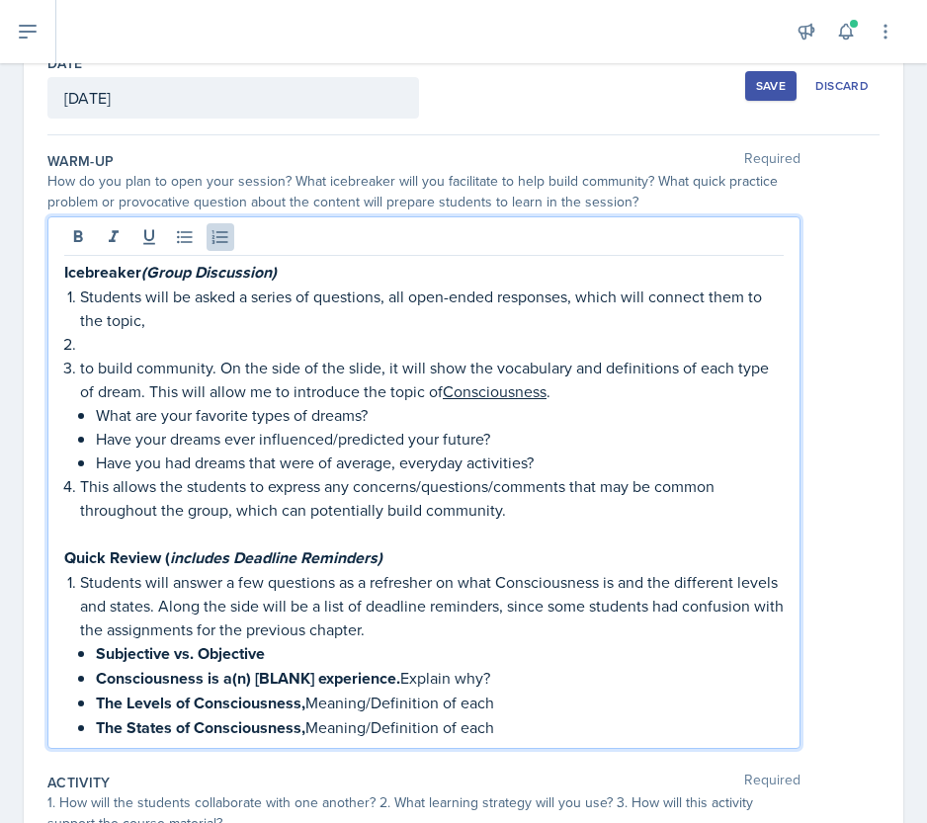
click at [686, 310] on p "Students will be asked a series of questions, all open-ended responses, which w…" at bounding box center [431, 308] width 703 height 47
click at [674, 299] on p "Students will be asked a series of questions, all open-ended responses, which w…" at bounding box center [431, 308] width 703 height 47
click at [452, 319] on p "Students will be asked a series of questions, all open-ended responses, which w…" at bounding box center [431, 308] width 703 height 47
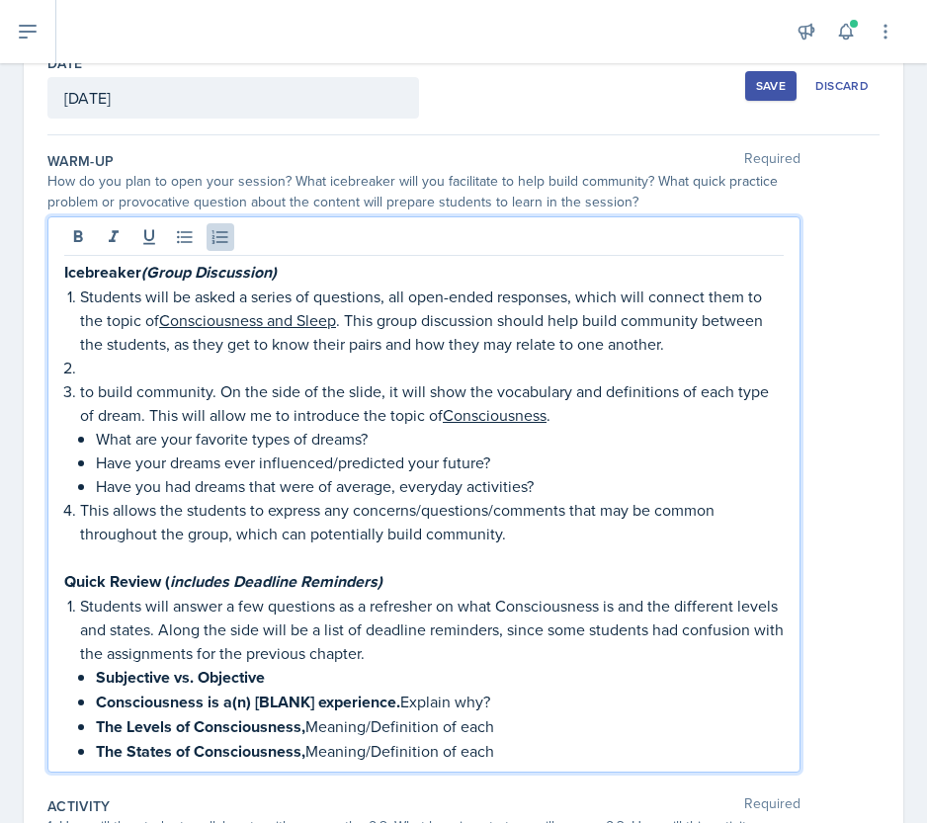
click at [221, 390] on p "to build community. On the side of the slide, it will show the vocabulary and d…" at bounding box center [431, 402] width 703 height 47
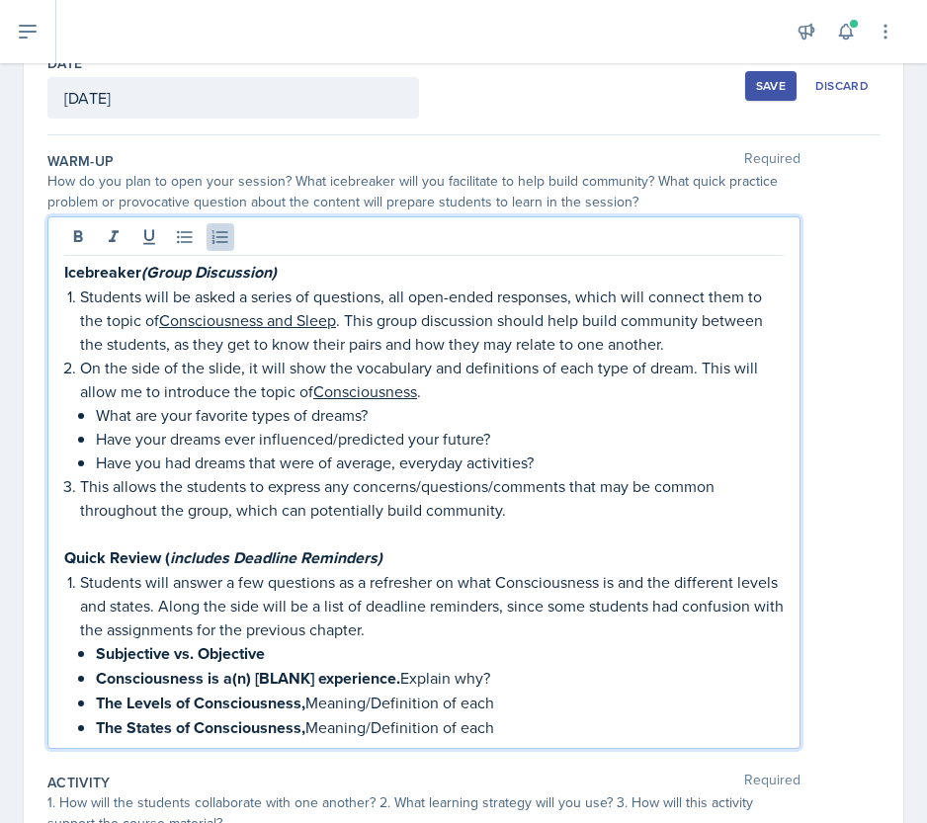
click at [696, 367] on p "On the side of the slide, it will show the vocabulary and definitions of each t…" at bounding box center [431, 379] width 703 height 47
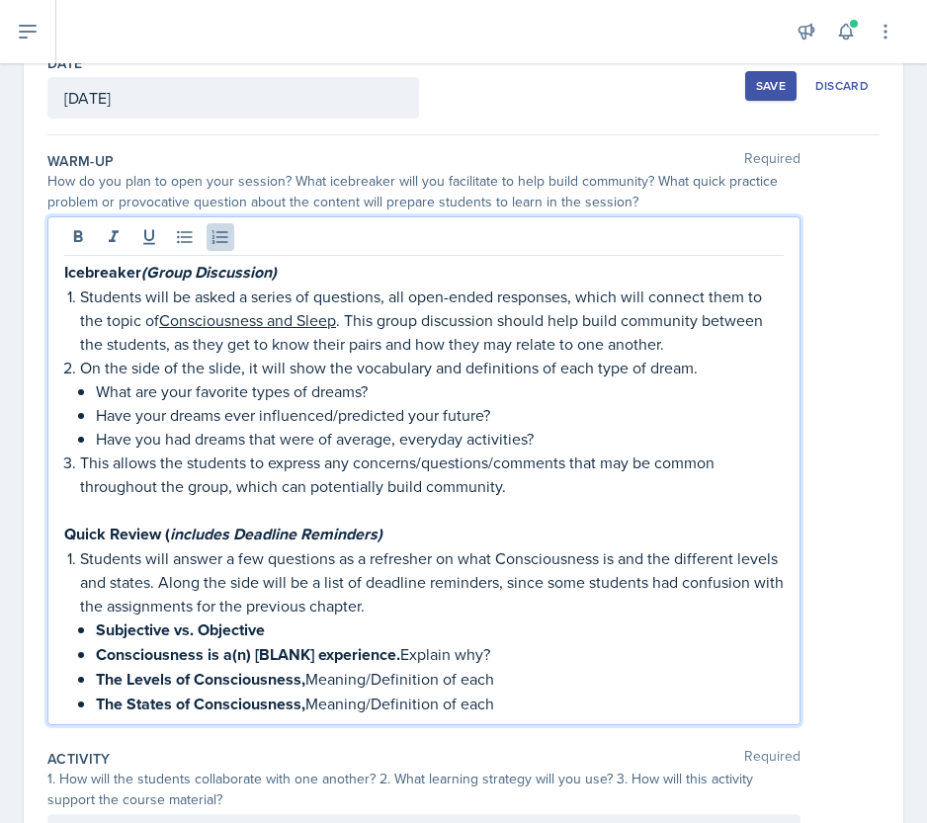
click at [529, 464] on p "This allows the students to express any concerns/questions/comments that may be…" at bounding box center [431, 474] width 703 height 47
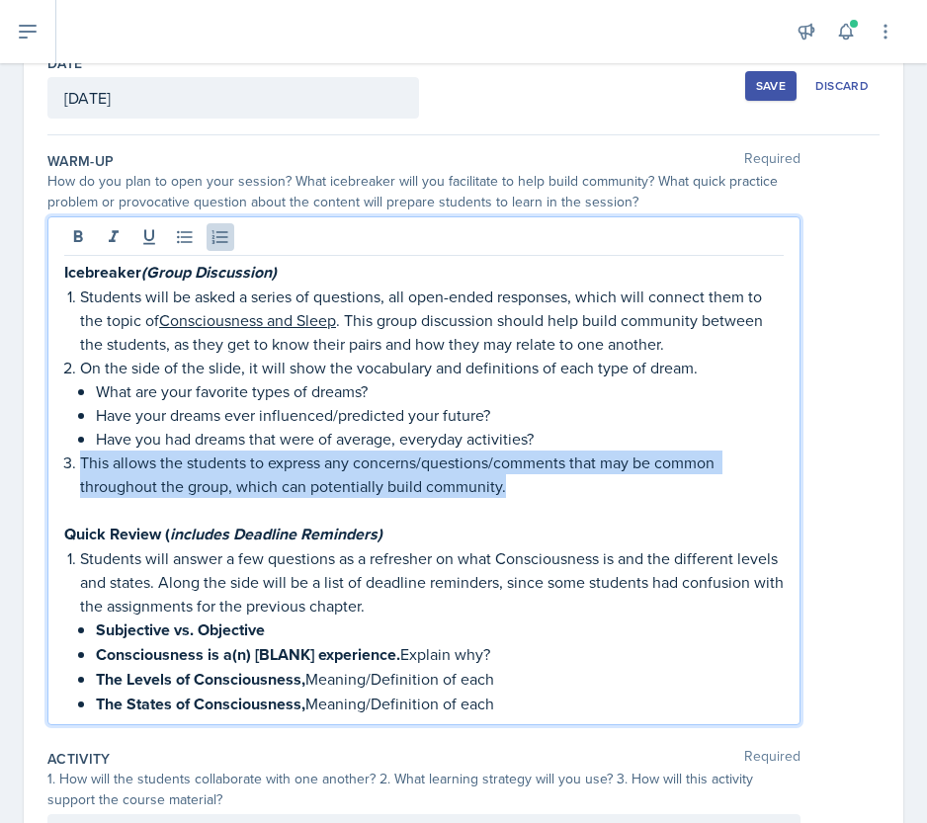
click at [529, 464] on p "This allows the students to express any concerns/questions/comments that may be…" at bounding box center [431, 474] width 703 height 47
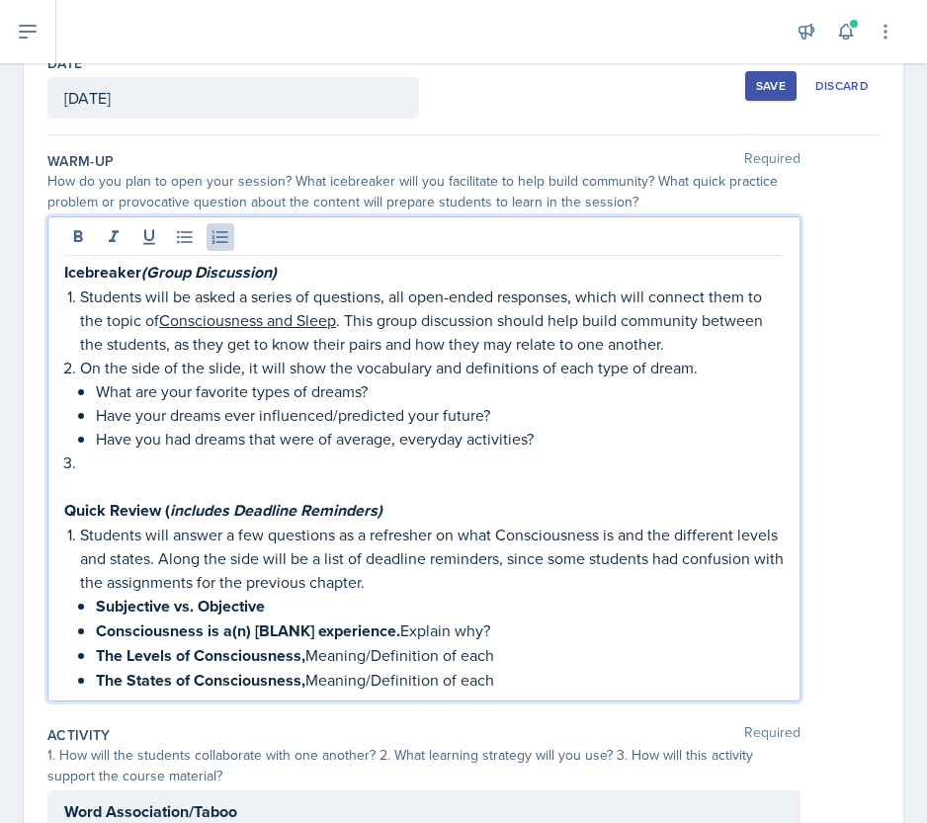
click at [383, 363] on p "On the side of the slide, it will show the vocabulary and definitions of each t…" at bounding box center [431, 368] width 703 height 24
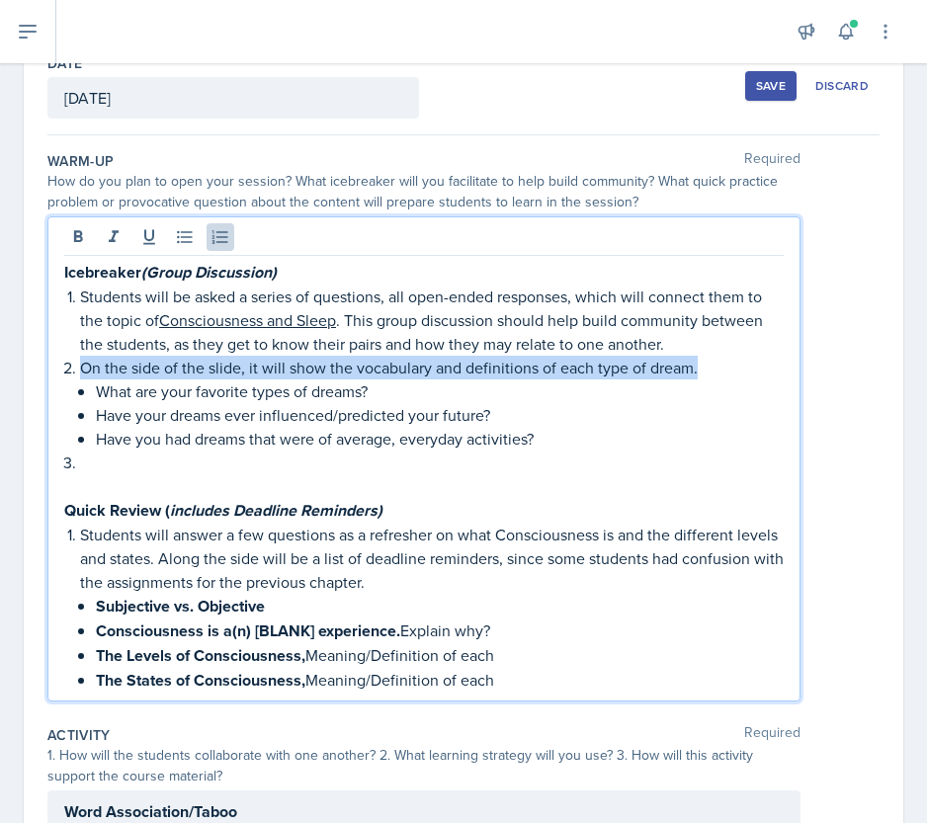
copy p "On the side of the slide, it will show the vocabulary and definitions of each t…"
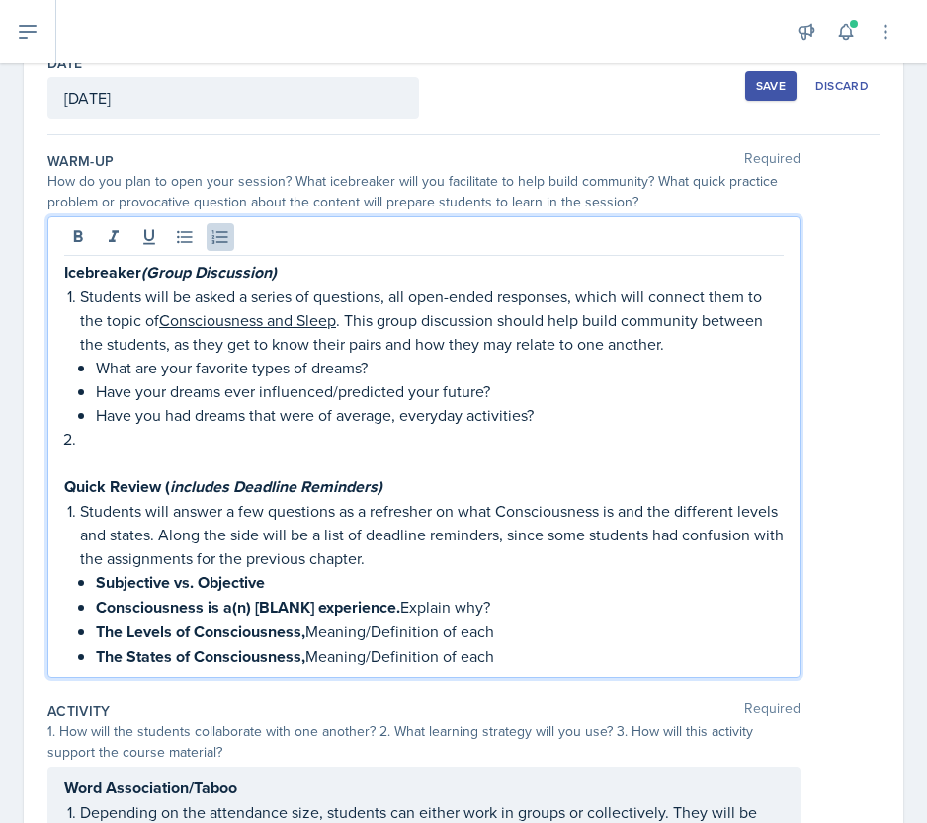
click at [165, 427] on p at bounding box center [431, 439] width 703 height 24
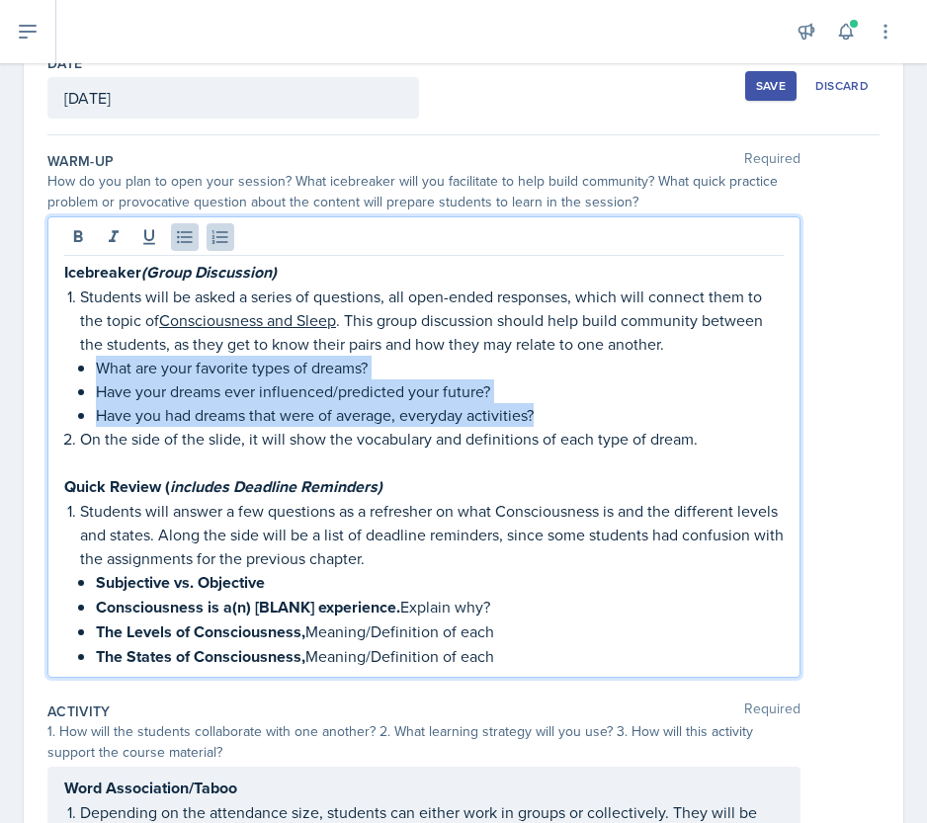
drag, startPoint x: 557, startPoint y: 411, endPoint x: 99, endPoint y: 369, distance: 460.4
click at [99, 369] on ul "What are your favorite types of dreams? Have your dreams ever influenced/predic…" at bounding box center [440, 391] width 688 height 71
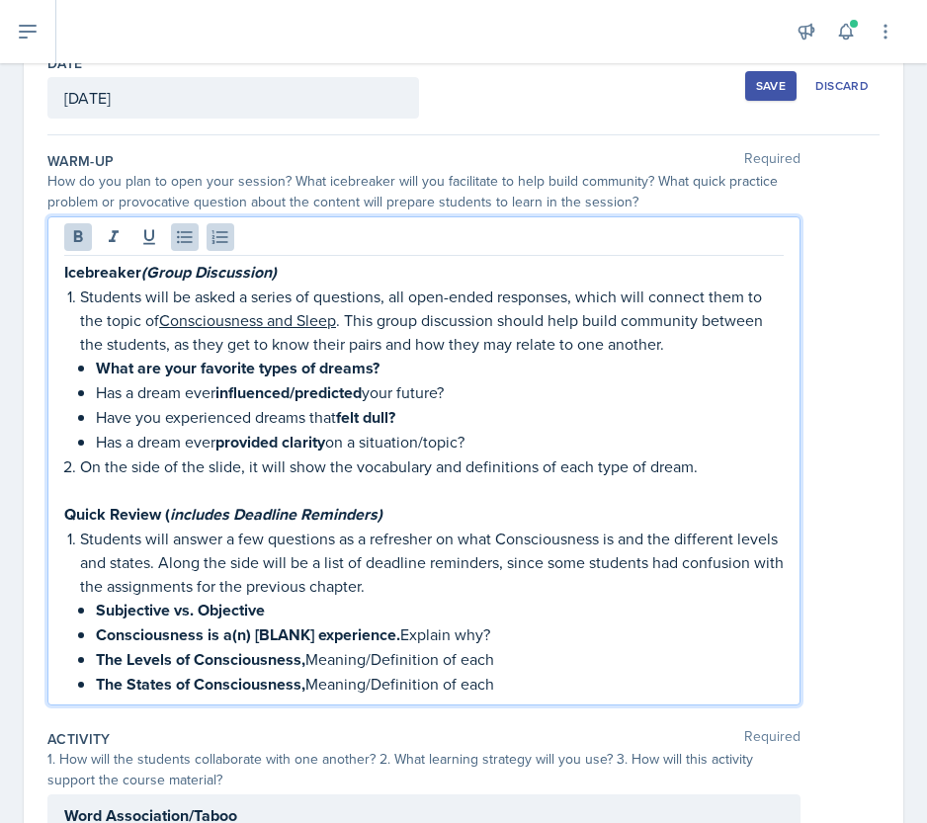
drag, startPoint x: 93, startPoint y: 363, endPoint x: 506, endPoint y: 442, distance: 420.5
click at [506, 442] on li "Students will be asked a series of questions, all open-ended responses, which w…" at bounding box center [431, 370] width 703 height 170
click at [69, 240] on icon at bounding box center [78, 237] width 20 height 20
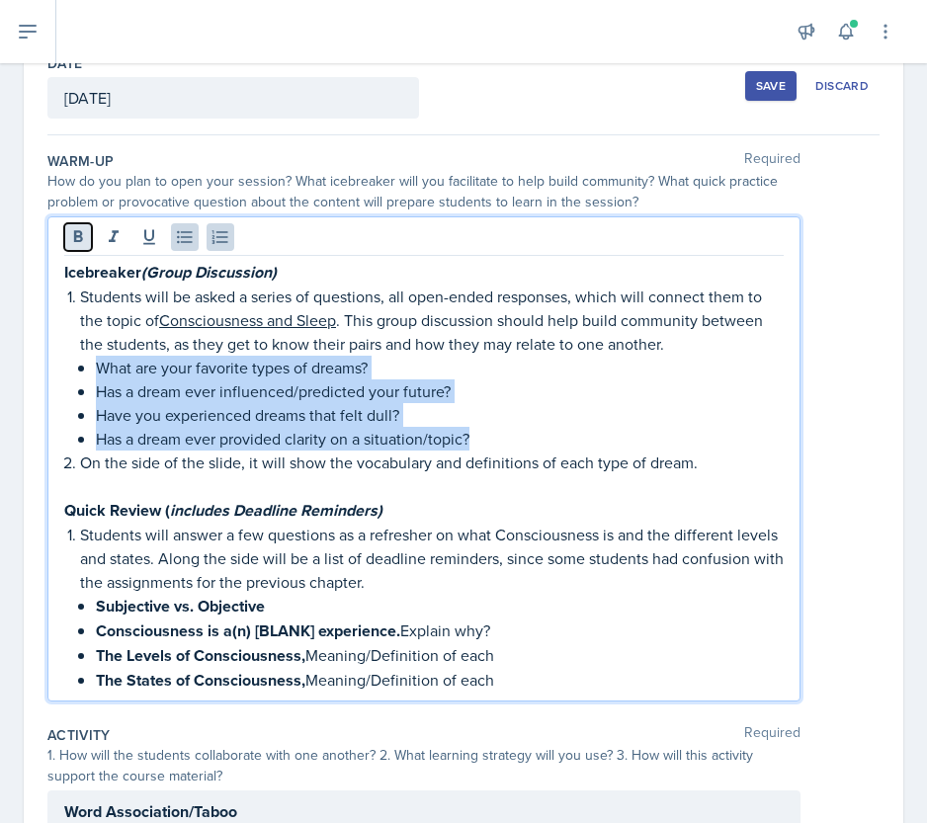
click at [69, 240] on icon at bounding box center [78, 237] width 20 height 20
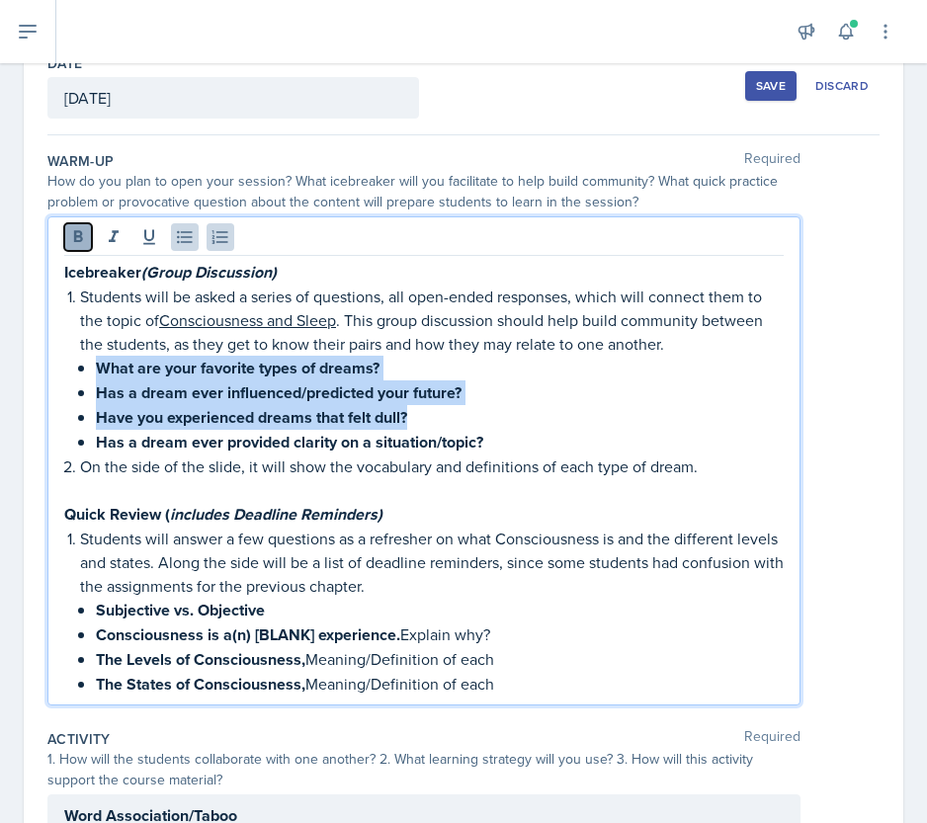
click at [69, 240] on icon at bounding box center [78, 237] width 20 height 20
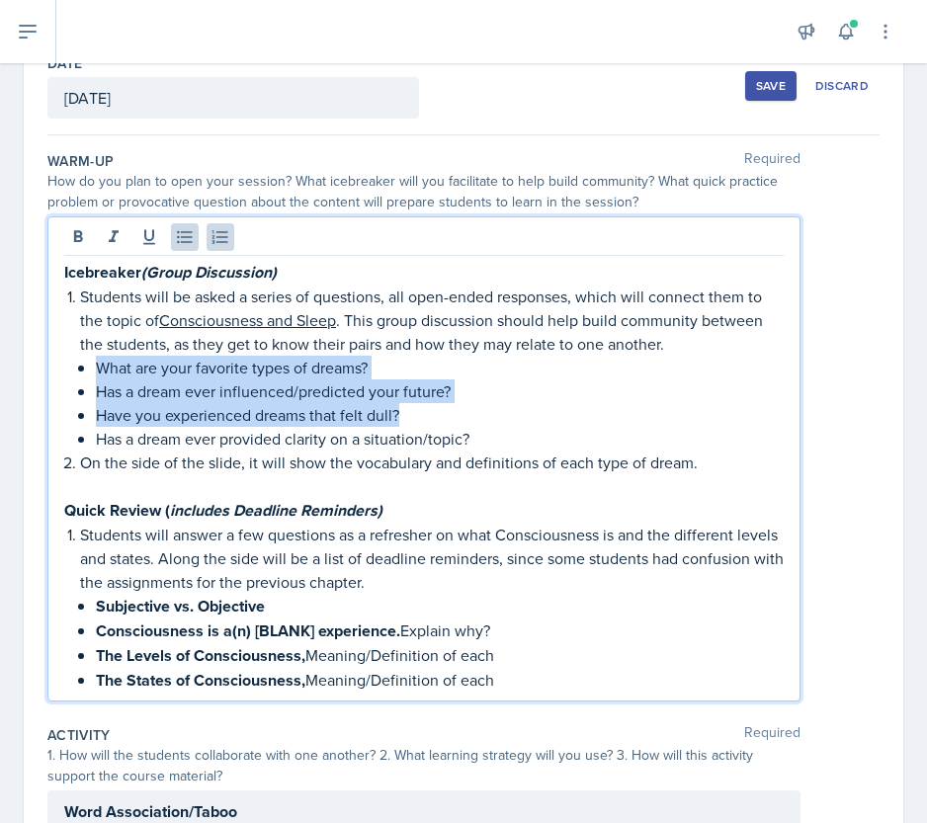
click at [245, 428] on p "Has a dream ever provided clarity on a situation/topic?" at bounding box center [440, 439] width 688 height 24
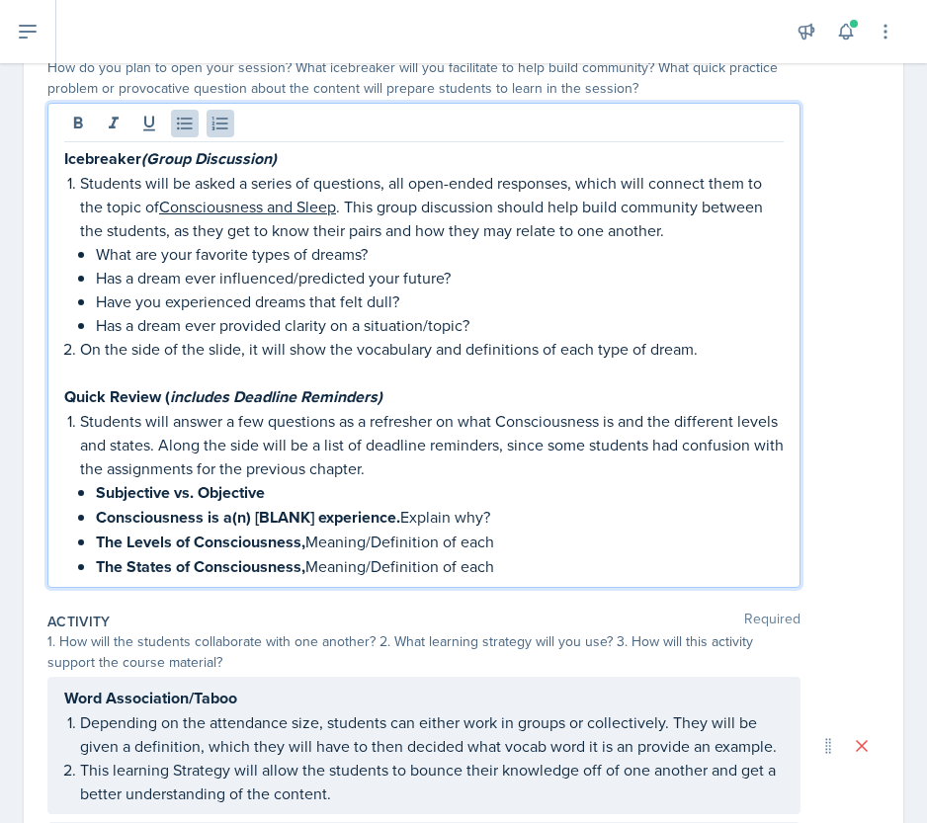
scroll to position [235, 0]
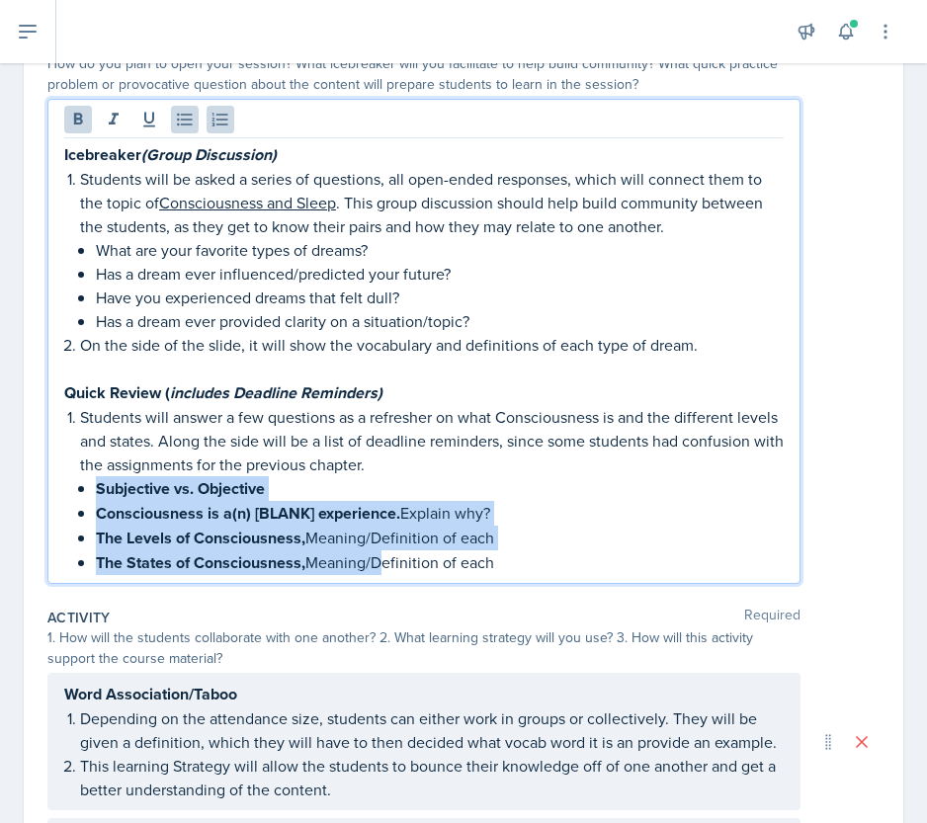
drag, startPoint x: 98, startPoint y: 483, endPoint x: 380, endPoint y: 580, distance: 298.7
click at [380, 580] on div "Warm-Up Required How do you plan to open your session? What icebreaker will you…" at bounding box center [463, 313] width 832 height 574
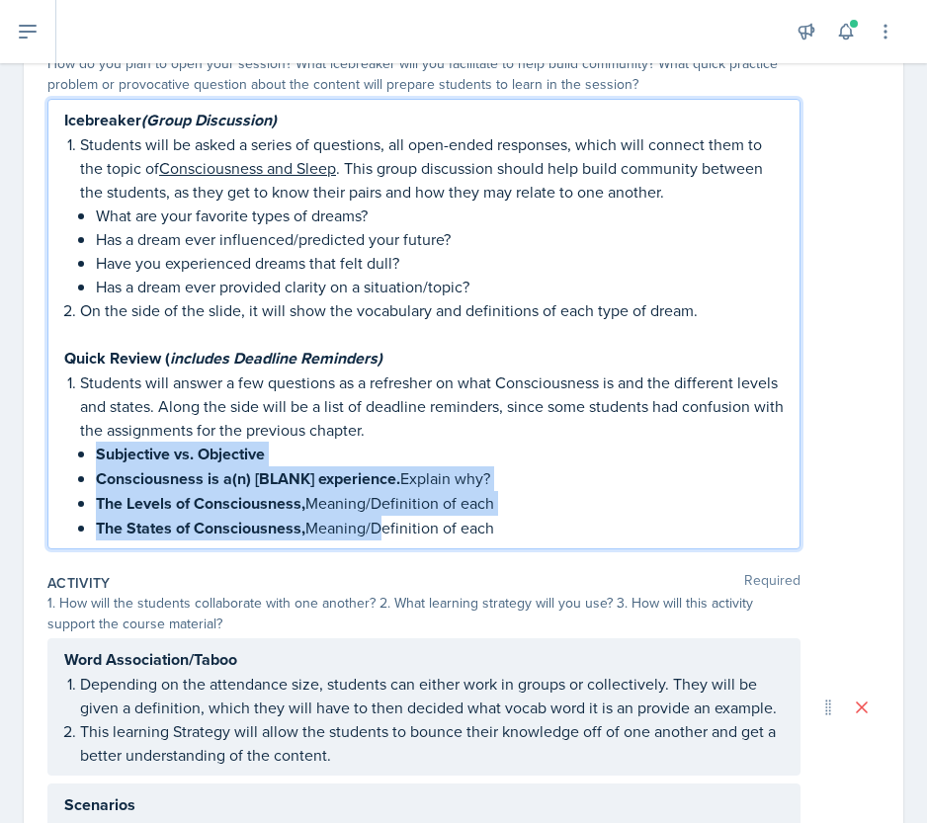
scroll to position [202, 0]
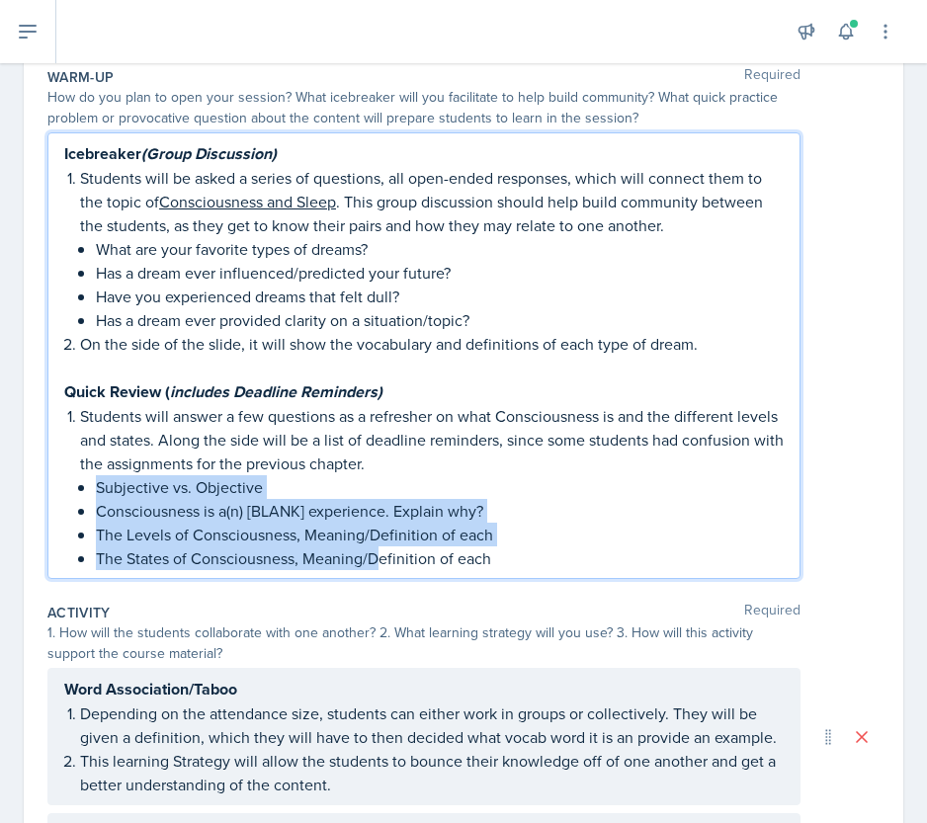
click at [486, 534] on p "The Levels of Consciousness, Meaning/Definition of each" at bounding box center [440, 535] width 688 height 24
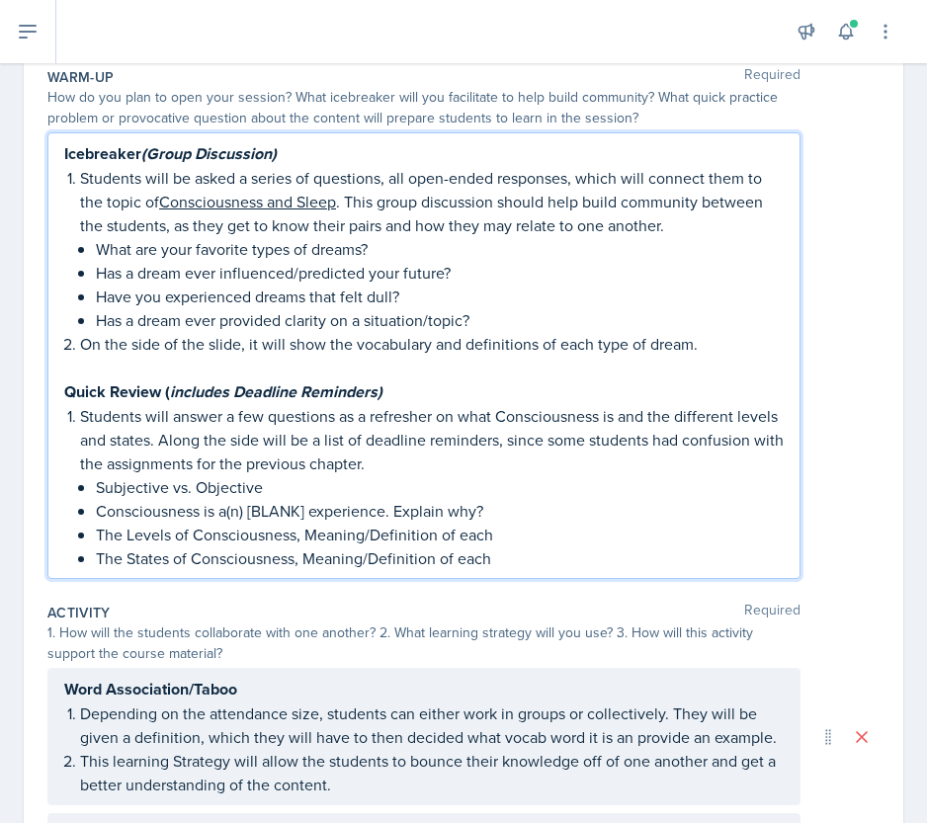
click at [551, 408] on p "Students will answer a few questions as a refresher on what Consciousness is an…" at bounding box center [431, 439] width 703 height 71
click at [616, 452] on p "Students will answer a few questions as a refresher on what Consciousness is an…" at bounding box center [431, 439] width 703 height 71
click at [239, 465] on p "Students will answer a few questions as a refresher on what Consciousness is an…" at bounding box center [431, 439] width 703 height 71
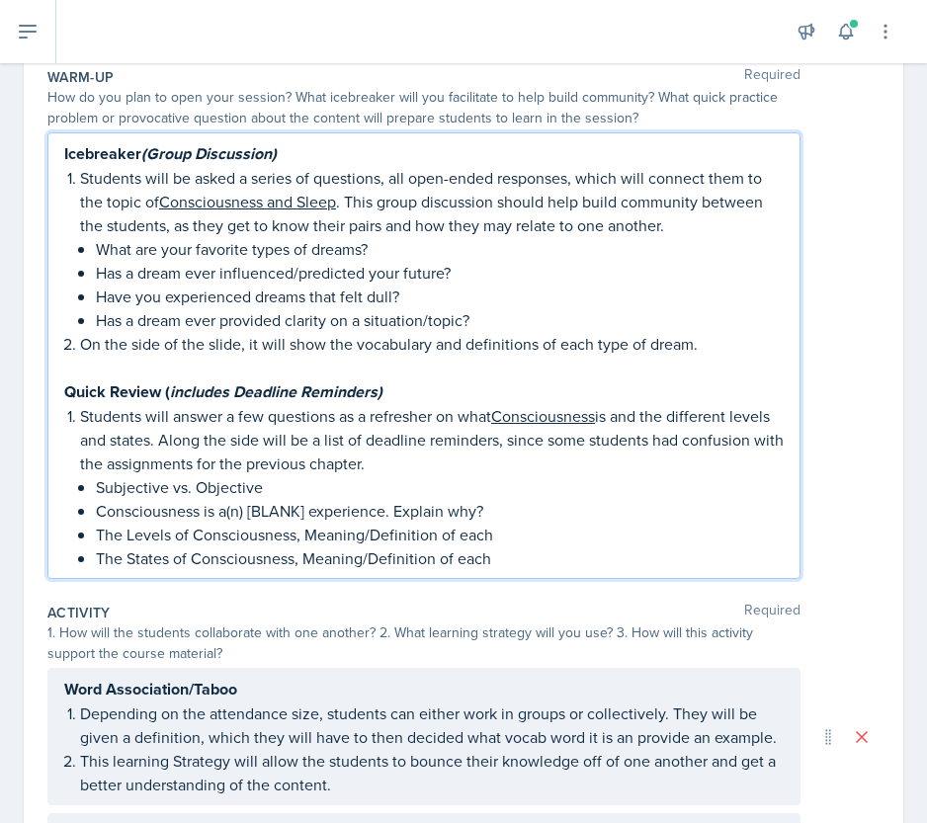
click at [433, 461] on p "Students will answer a few questions as a refresher on what Consciousness is an…" at bounding box center [431, 439] width 703 height 71
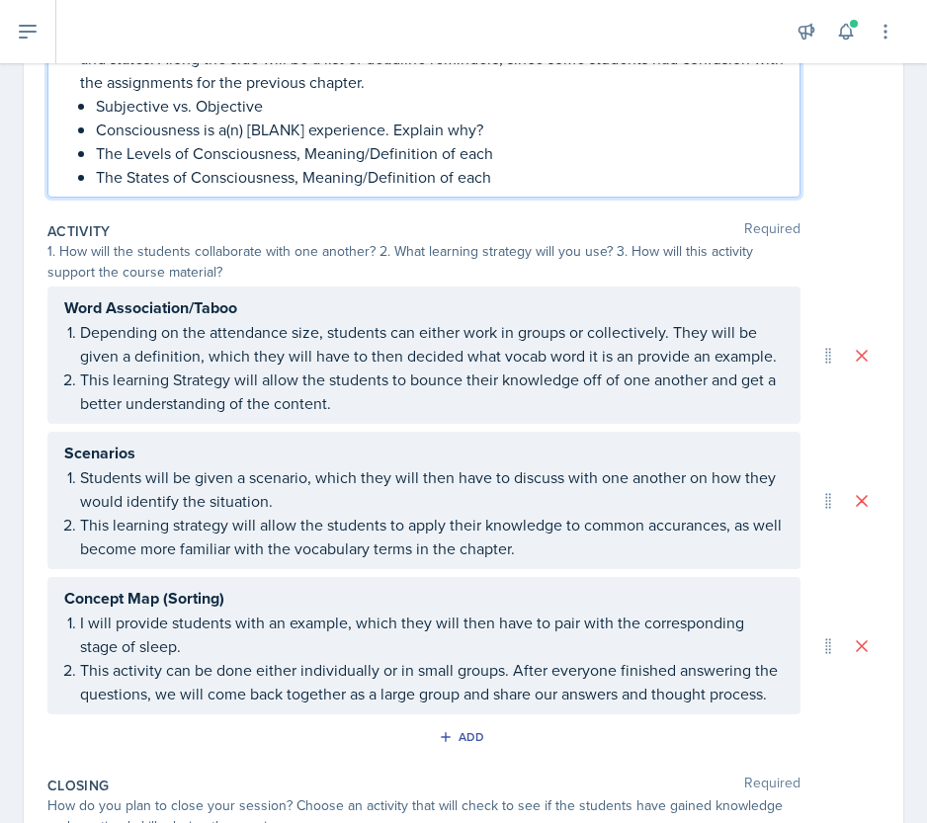
scroll to position [648, 0]
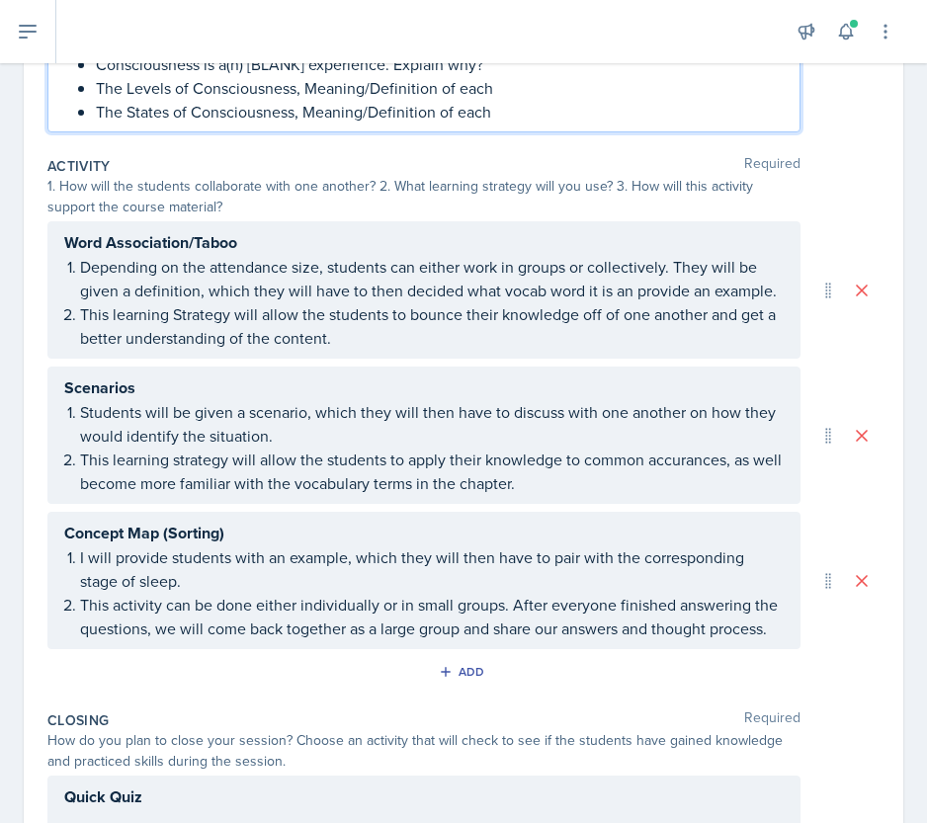
click at [80, 265] on p "Depending on the attendance size, students can either work in groups or collect…" at bounding box center [431, 278] width 703 height 47
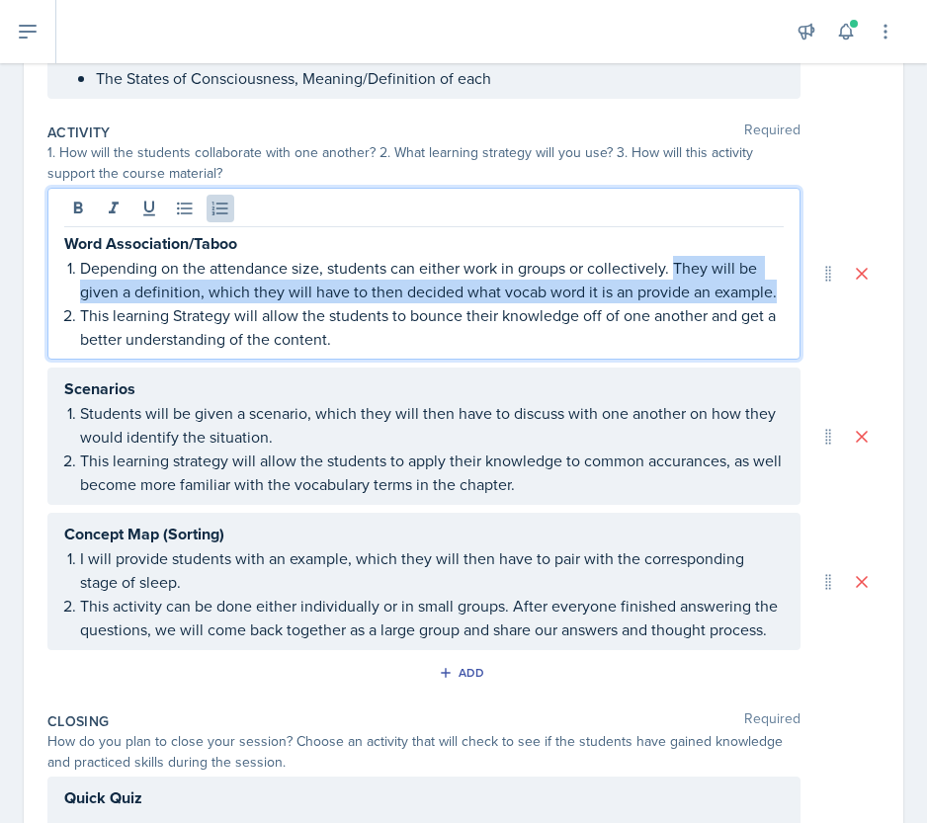
drag, startPoint x: 672, startPoint y: 264, endPoint x: 676, endPoint y: 311, distance: 47.6
click at [676, 303] on p "Depending on the attendance size, students can either work in groups or collect…" at bounding box center [431, 279] width 703 height 47
copy p "They will be given a definition, which they will have to then decided what voca…"
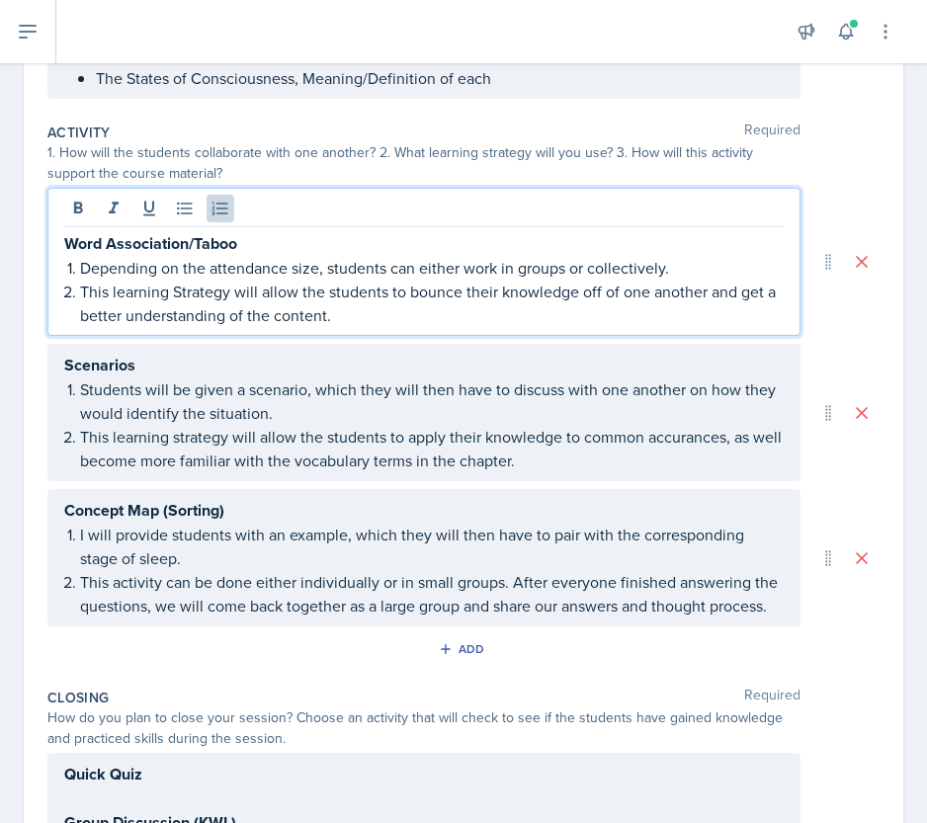
click at [89, 288] on p "This learning Strategy will allow the students to bounce their knowledge off of…" at bounding box center [431, 303] width 703 height 47
click at [354, 311] on p "This learning Strategy will allow the students to bounce their knowledge off of…" at bounding box center [431, 303] width 703 height 47
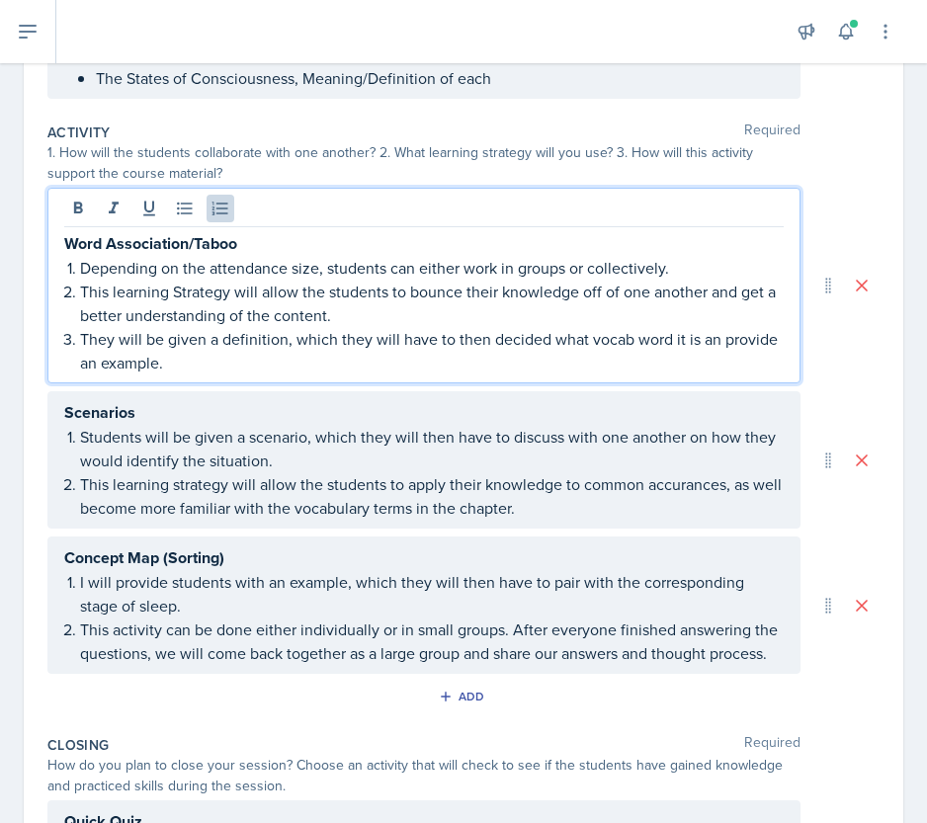
click at [313, 287] on p "This learning Strategy will allow the students to bounce their knowledge off of…" at bounding box center [431, 303] width 703 height 47
click at [459, 289] on p "This learning Strategy will allow students to bounce their knowledge off of one…" at bounding box center [431, 303] width 703 height 47
click at [620, 289] on p "This learning Strategy will allow students to bounce knowledge off one another …" at bounding box center [431, 303] width 703 height 47
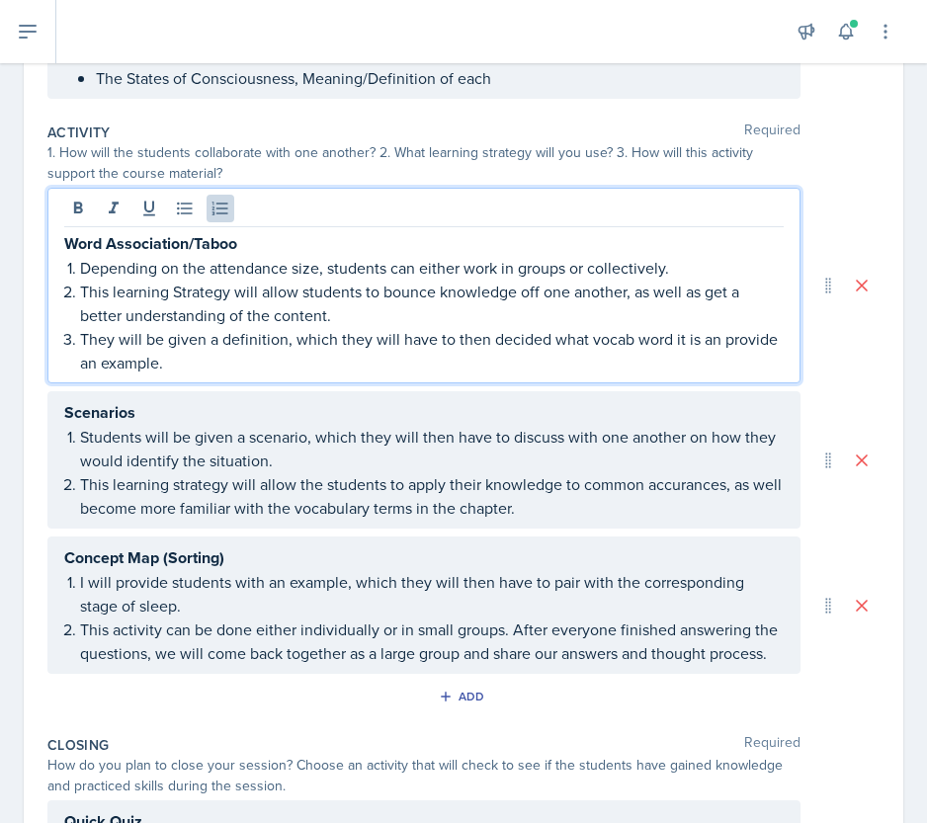
click at [352, 312] on p "This learning Strategy will allow students to bounce knowledge off one another,…" at bounding box center [431, 303] width 703 height 47
click at [706, 285] on p "This learning Strategy will allow students to bounce knowledge off one another,…" at bounding box center [431, 303] width 703 height 47
click at [156, 311] on p "This learning Strategy will allow students to bounce knowledge off one another,…" at bounding box center [431, 303] width 703 height 47
click at [85, 332] on p "They will be given a definition, which they will have to then decided what voca…" at bounding box center [431, 350] width 703 height 47
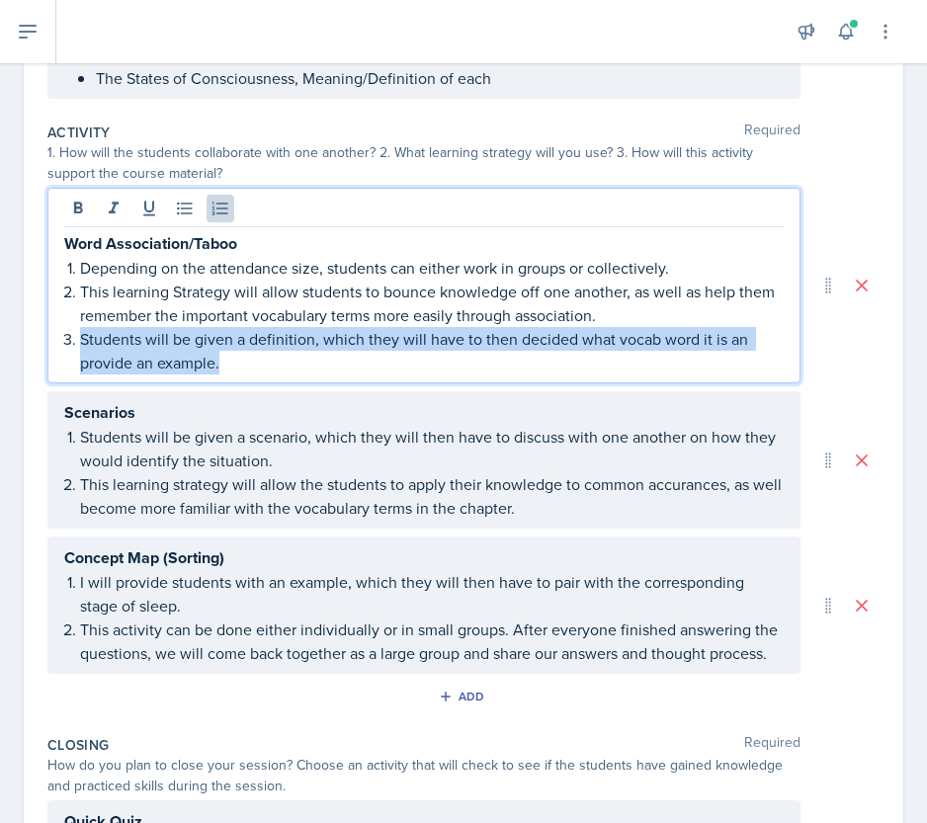
drag, startPoint x: 292, startPoint y: 359, endPoint x: 63, endPoint y: 340, distance: 230.0
click at [80, 340] on li "Students will be given a definition, which they will have to then decided what …" at bounding box center [431, 350] width 703 height 47
copy p "Students will be given a definition, which they will have to then decided what …"
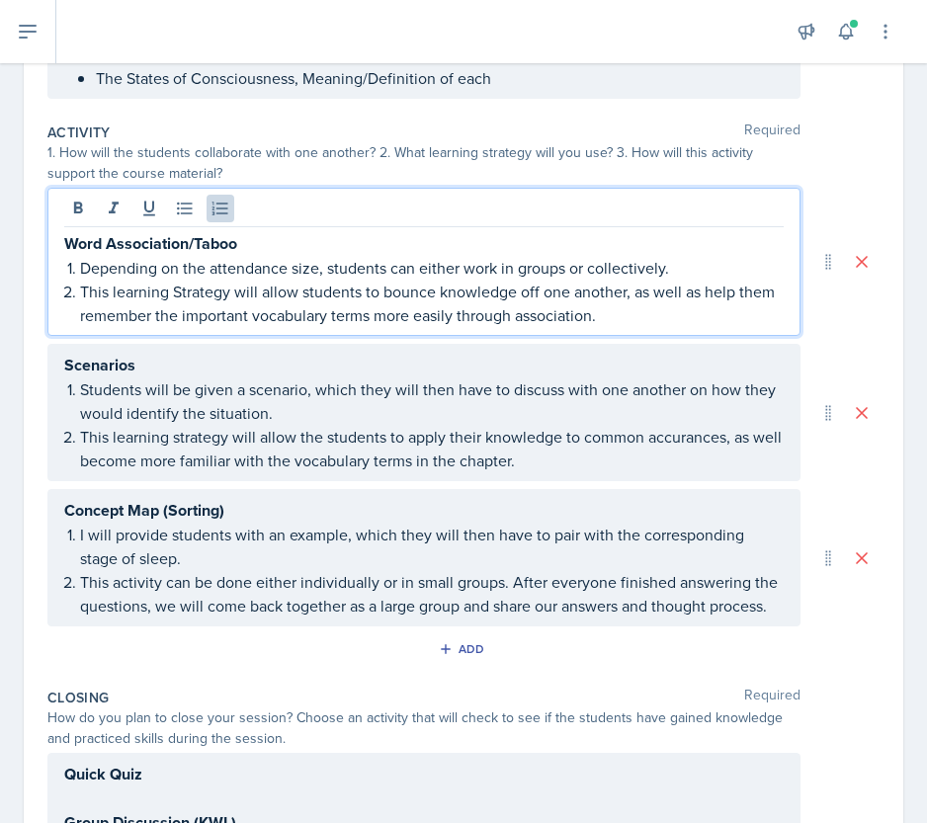
click at [682, 264] on p "Depending on the attendance size, students can either work in groups or collect…" at bounding box center [431, 268] width 703 height 24
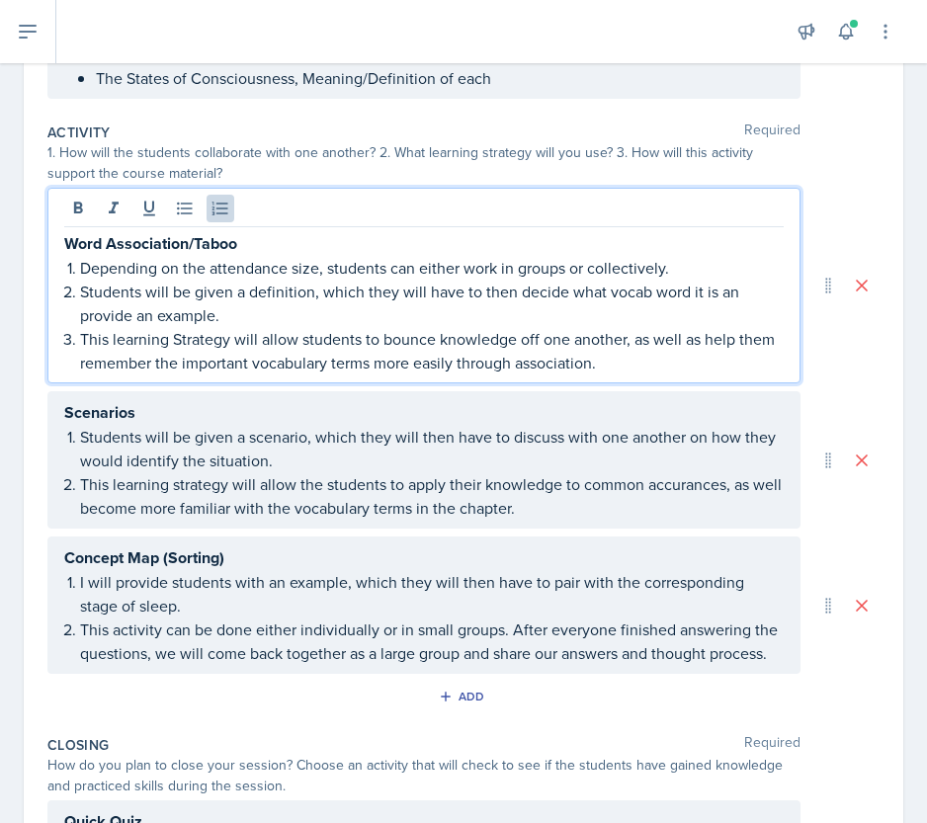
click at [640, 291] on p "Students will be given a definition, which they will have to then decide what v…" at bounding box center [431, 303] width 703 height 47
click at [715, 285] on p "Students will be given a definition, which they will have to then decide what v…" at bounding box center [431, 303] width 703 height 47
click at [745, 287] on p "Students will be given a definition, which they will have to then decide what v…" at bounding box center [431, 303] width 703 height 47
drag, startPoint x: 622, startPoint y: 335, endPoint x: 703, endPoint y: 347, distance: 81.9
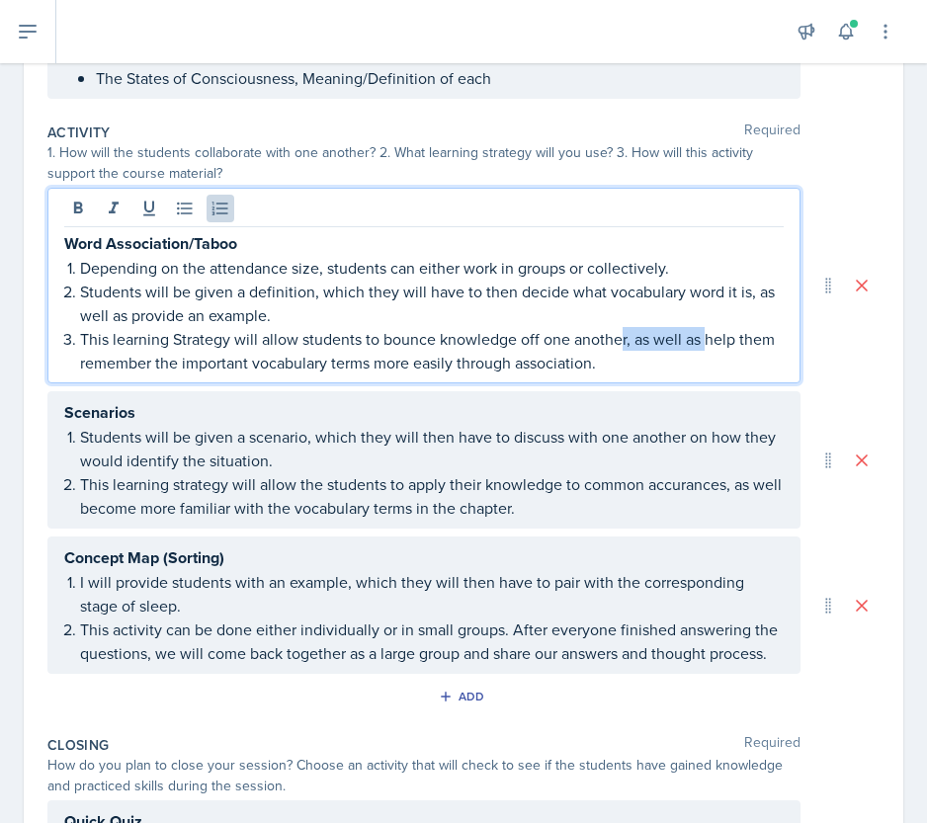
click at [703, 347] on p "This learning Strategy will allow students to bounce knowledge off one another,…" at bounding box center [431, 350] width 703 height 47
click at [369, 336] on p "This learning Strategy will allow students to bounce knowledge off one another …" at bounding box center [431, 350] width 703 height 47
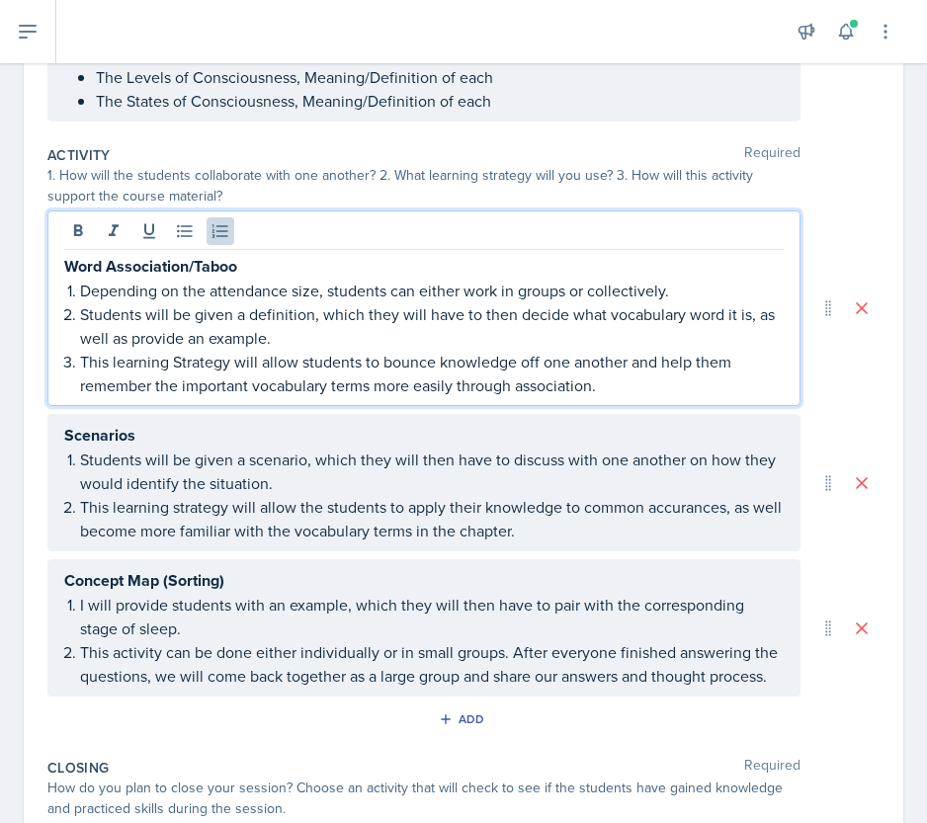
scroll to position [668, 0]
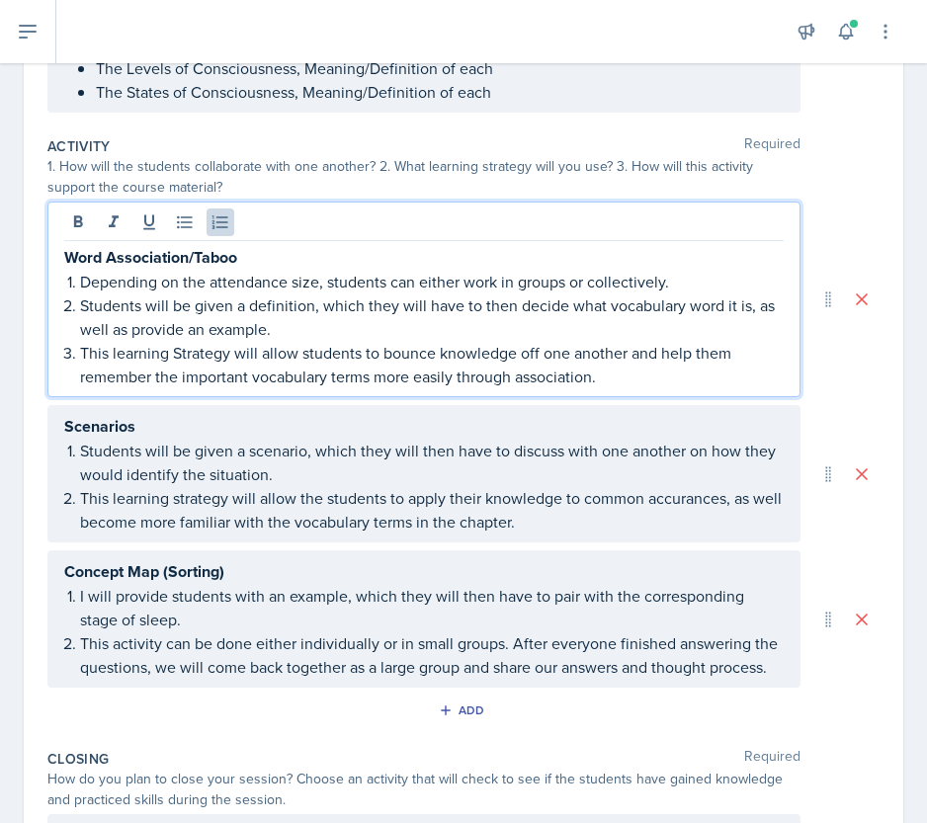
click at [309, 277] on p "Depending on the attendance size, students can either work in groups or collect…" at bounding box center [431, 282] width 703 height 24
click at [521, 297] on p "Students will be given a definition, which they will have to then decide what v…" at bounding box center [431, 316] width 703 height 47
click at [185, 349] on p "This learning Strategy will allow students to bounce knowledge off one another …" at bounding box center [431, 364] width 703 height 47
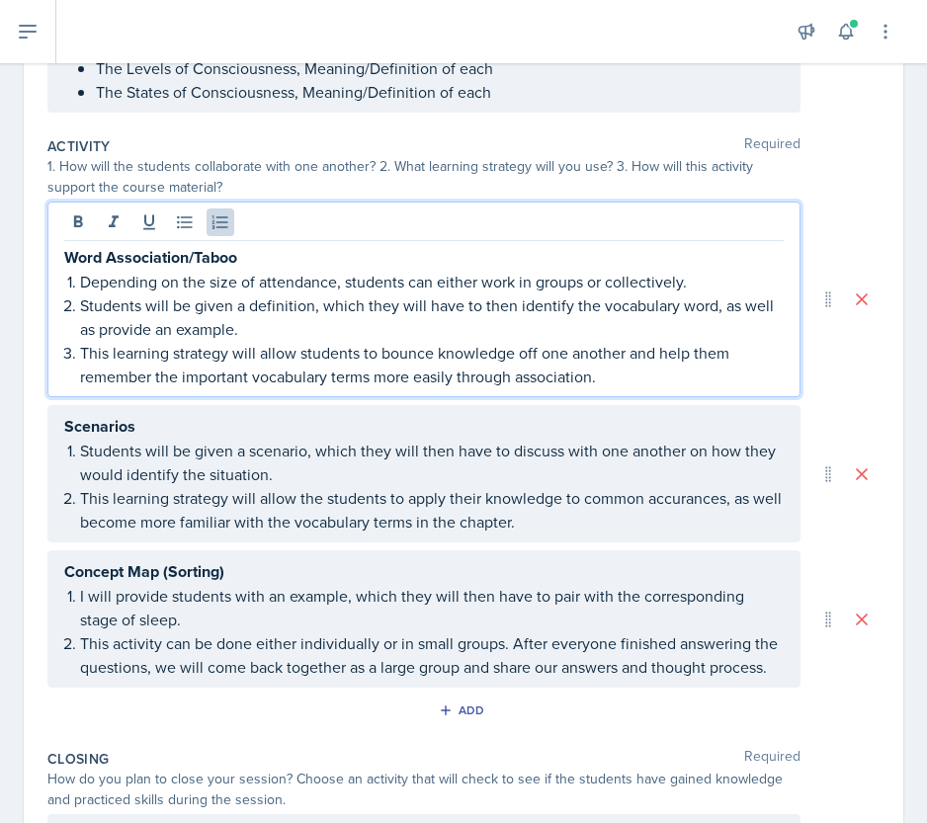
click at [333, 363] on p "This learning strategy will allow students to bounce knowledge off one another …" at bounding box center [431, 364] width 703 height 47
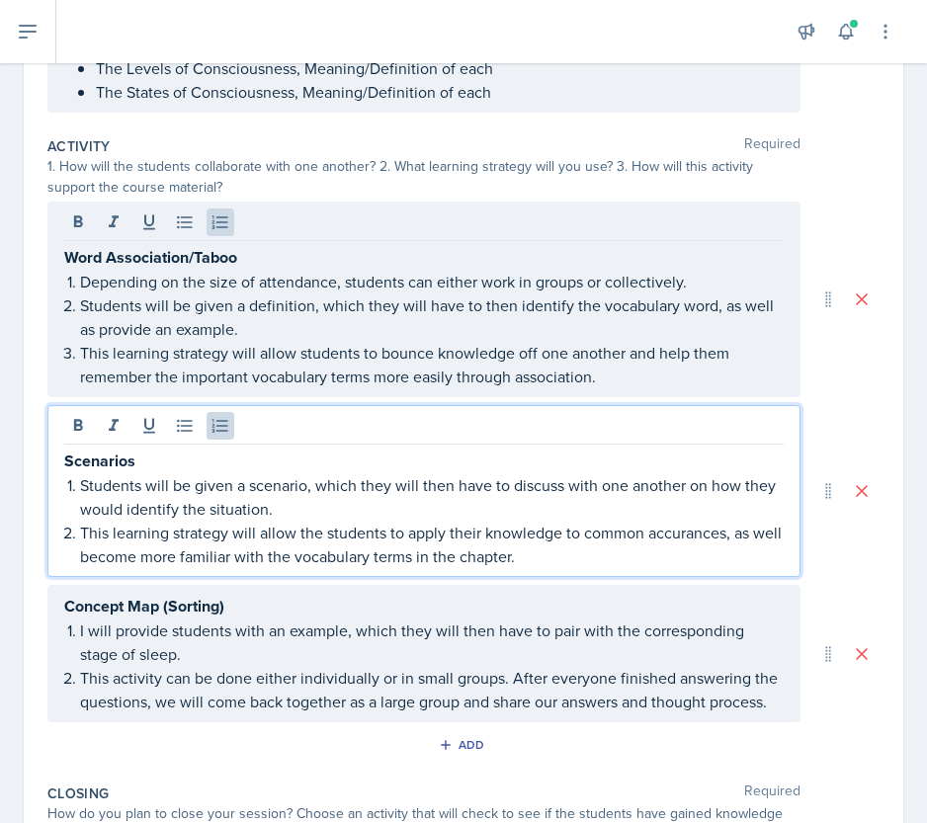
click at [81, 449] on div "Scenarios Students will be given a scenario, which they will then have to discu…" at bounding box center [423, 509] width 719 height 120
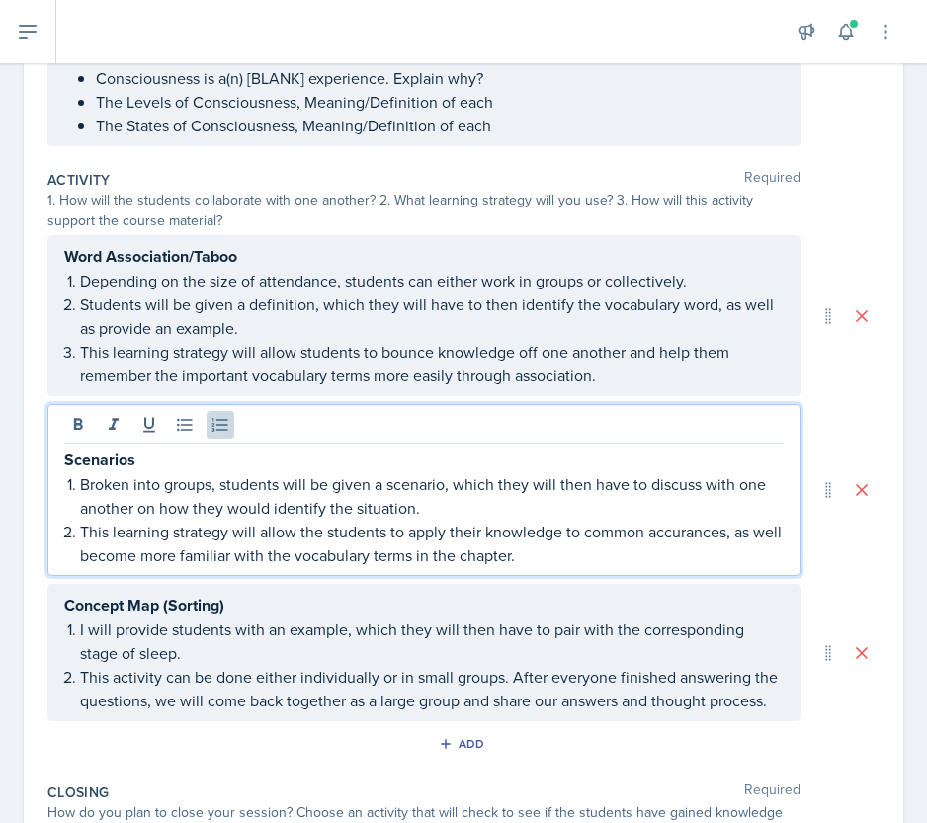
click at [454, 507] on p "Broken into groups, students will be given a scenario, which they will then hav…" at bounding box center [431, 495] width 703 height 47
click at [449, 481] on p "Broken into groups, students will be given a scenario, which they will then hav…" at bounding box center [431, 495] width 703 height 47
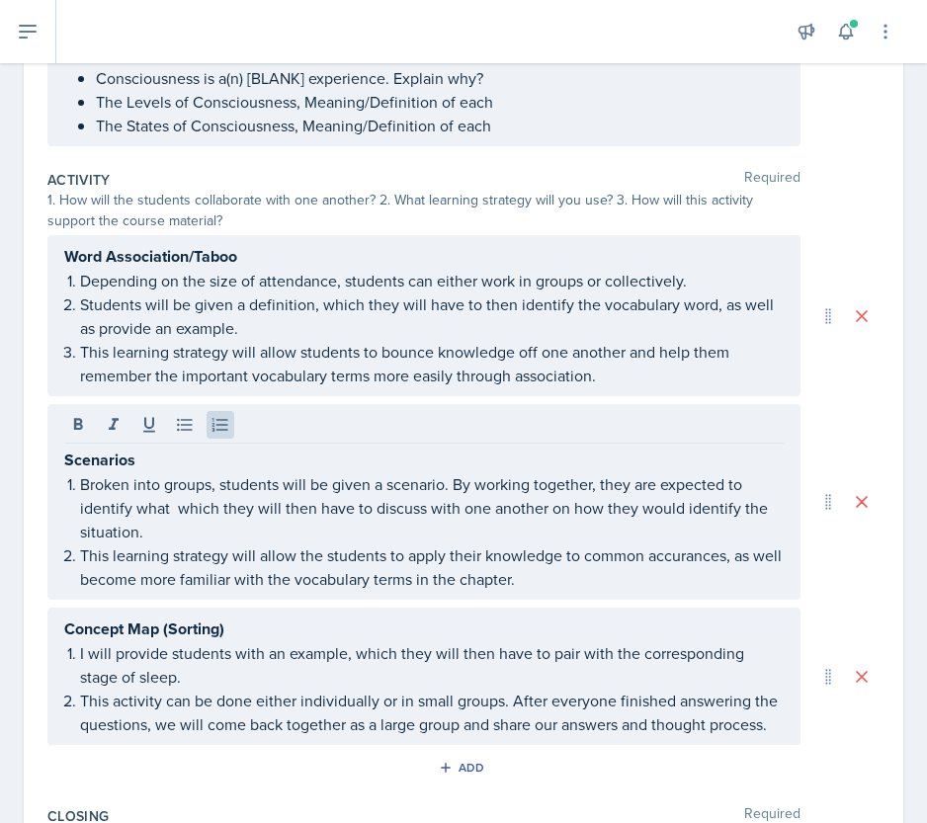
click at [172, 506] on p "Broken into groups, students will be given a scenario. By working together, the…" at bounding box center [431, 507] width 703 height 71
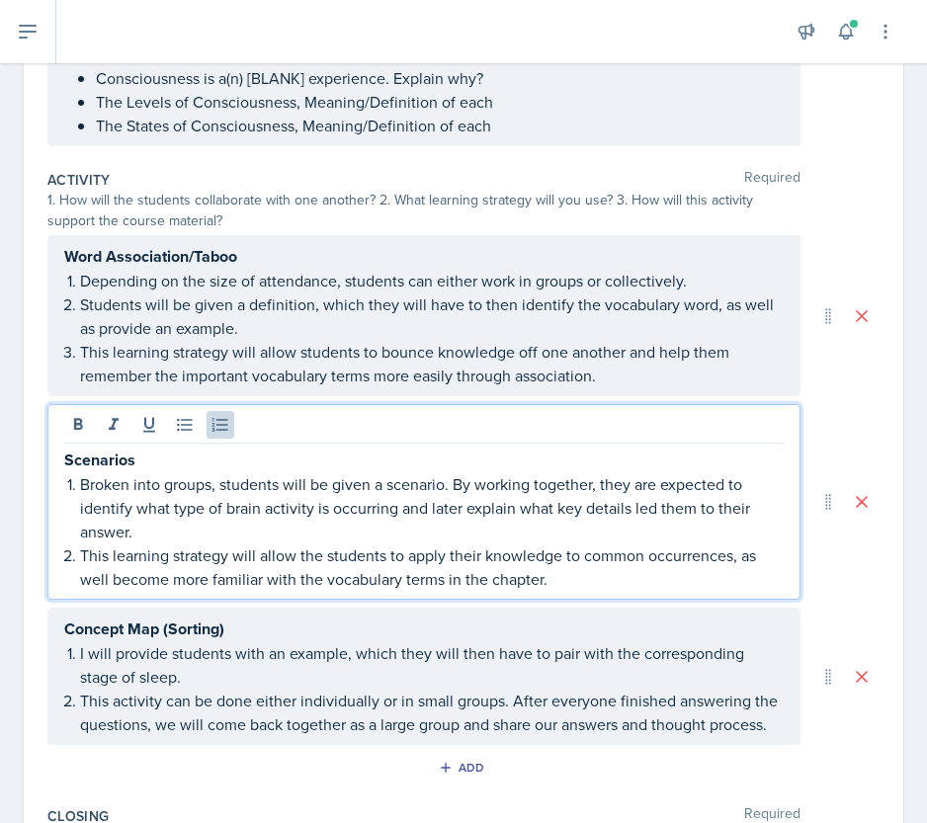
click at [601, 548] on p "This learning strategy will allow the students to apply their knowledge to comm…" at bounding box center [431, 566] width 703 height 47
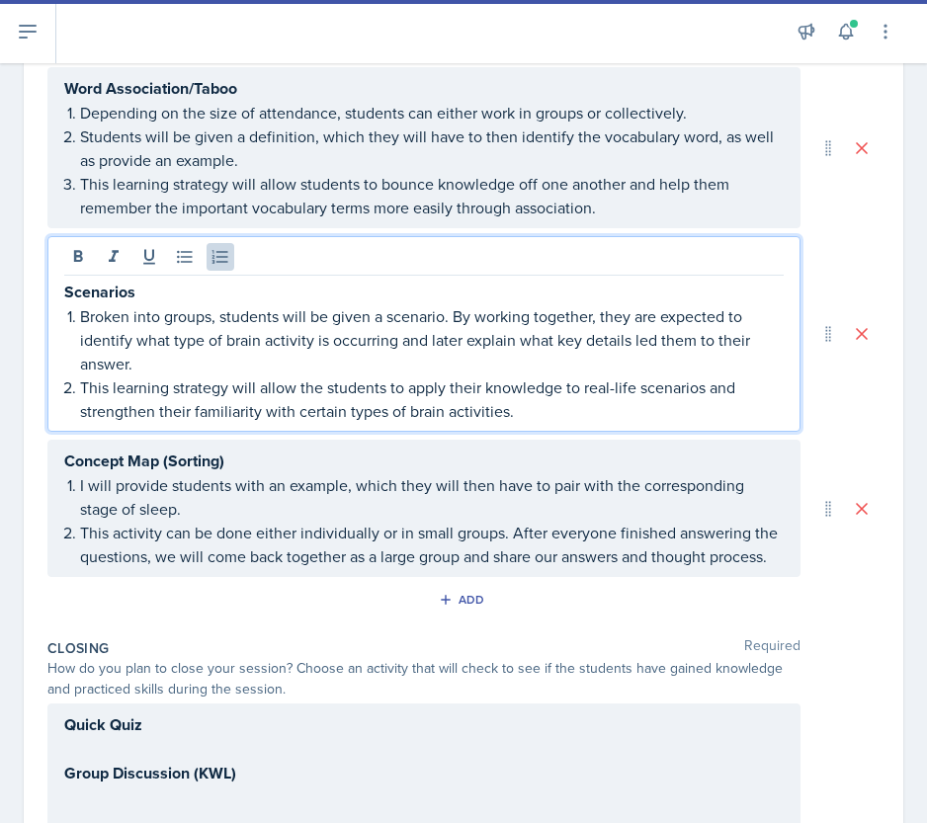
scroll to position [802, 0]
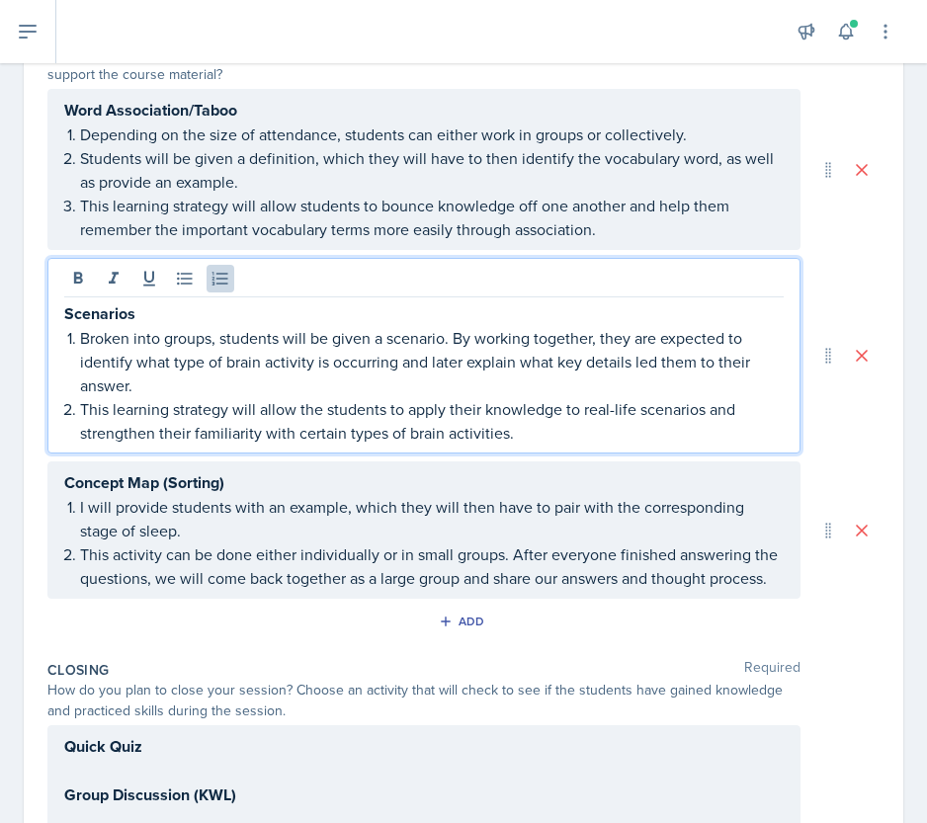
click at [184, 559] on ol "I will provide students with an example, which they will then have to pair with…" at bounding box center [431, 542] width 703 height 95
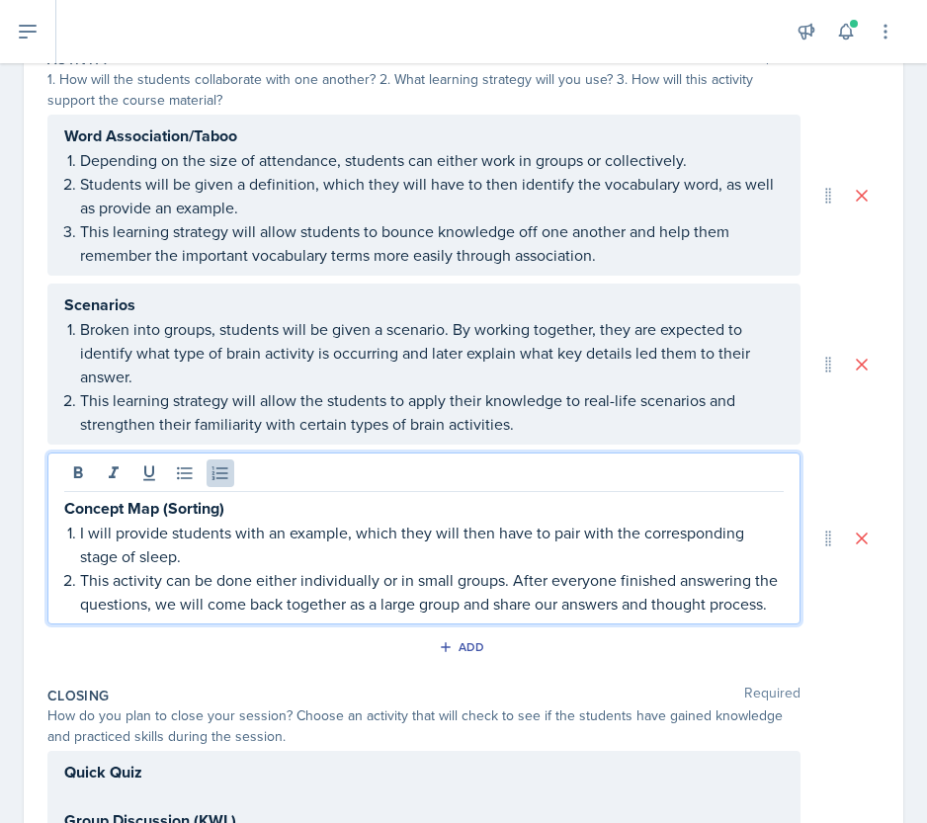
scroll to position [757, 0]
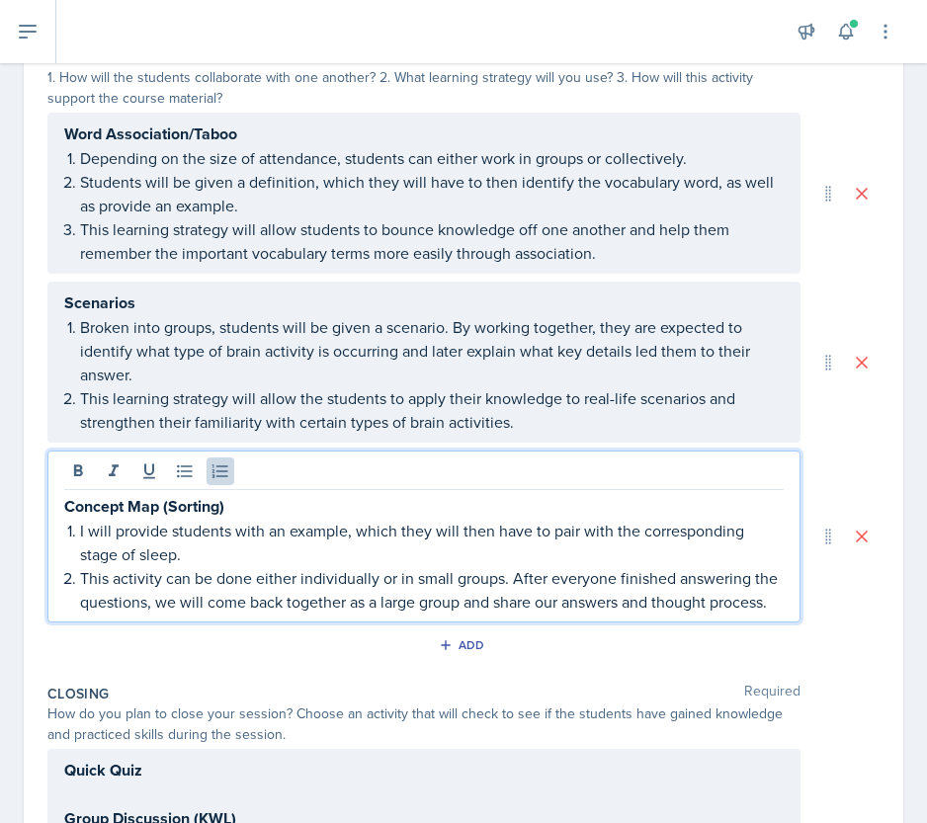
click at [86, 529] on p "I will provide students with an example, which they will then have to pair with…" at bounding box center [431, 542] width 703 height 47
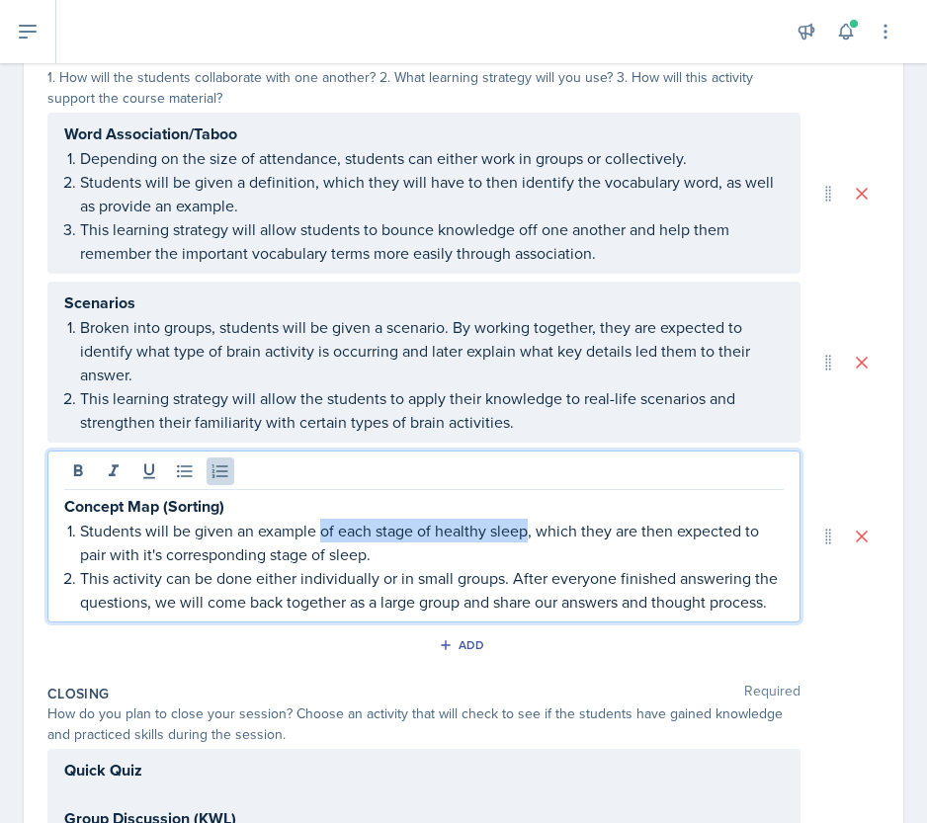
drag, startPoint x: 319, startPoint y: 527, endPoint x: 526, endPoint y: 526, distance: 206.5
click at [526, 526] on p "Students will be given an example of each stage of healthy sleep, which they ar…" at bounding box center [431, 542] width 703 height 47
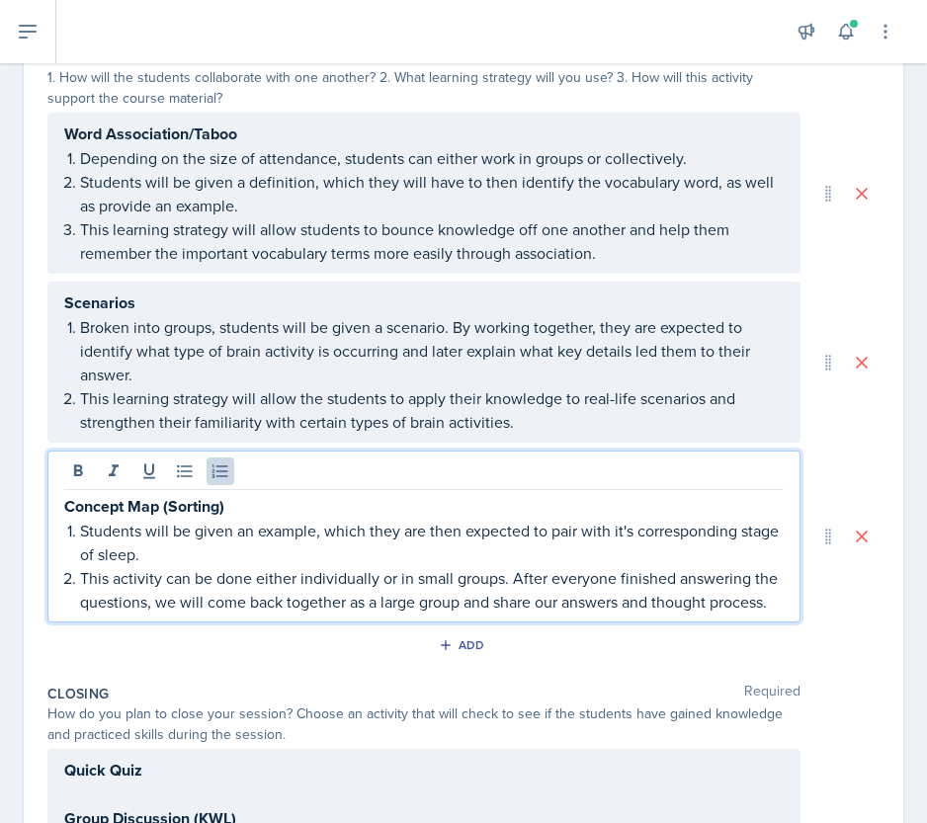
click at [409, 529] on p "Students will be given an example, which they are then expected to pair with it…" at bounding box center [431, 542] width 703 height 47
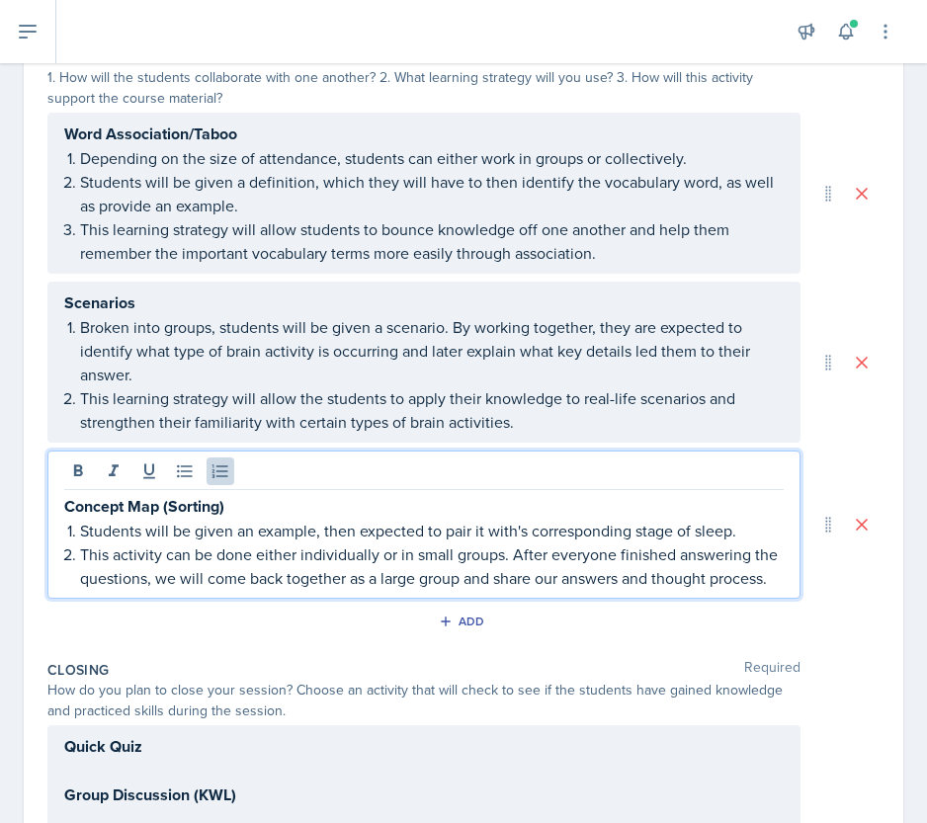
click at [516, 525] on p "Students will be given an example, then expected to pair it with's correspondin…" at bounding box center [431, 531] width 703 height 24
click at [476, 528] on p "Students will be given an example, then expected to pair it with its correspond…" at bounding box center [431, 531] width 703 height 24
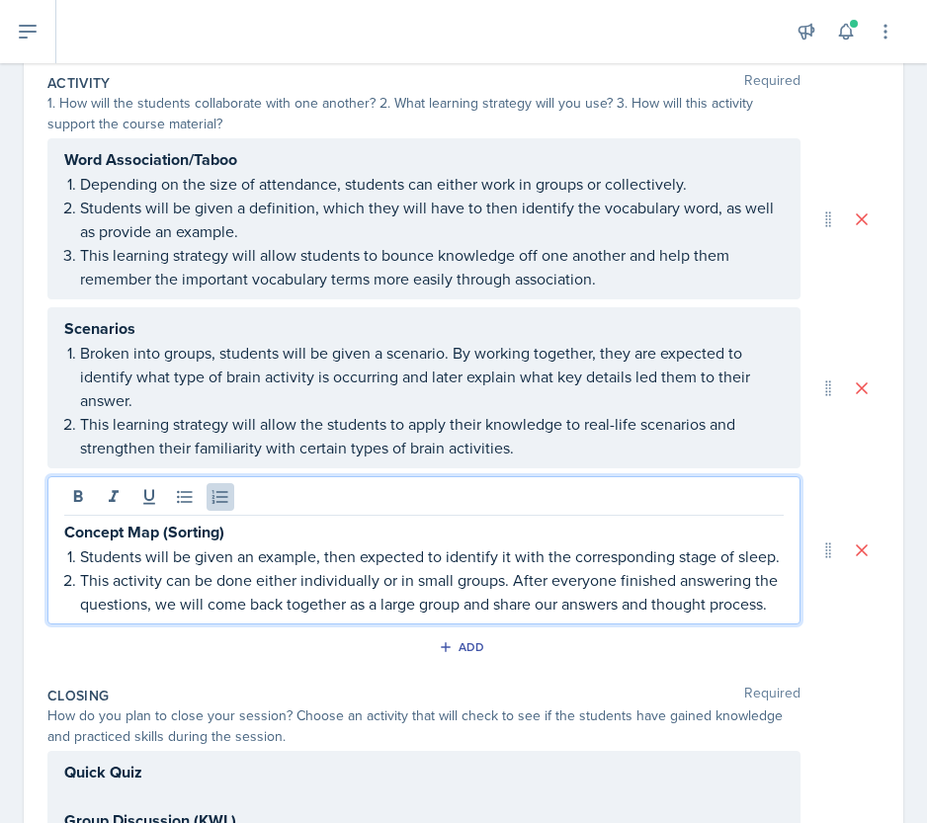
scroll to position [725, 0]
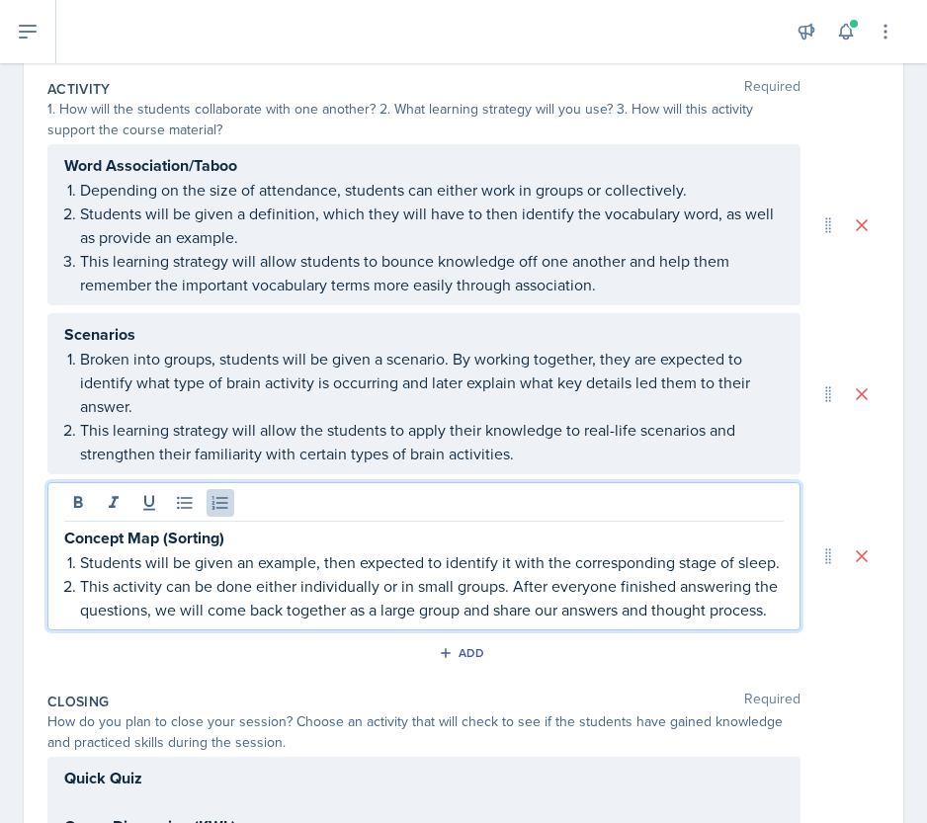
click at [511, 604] on p "This activity can be done either individually or in small groups. After everyon…" at bounding box center [431, 597] width 703 height 47
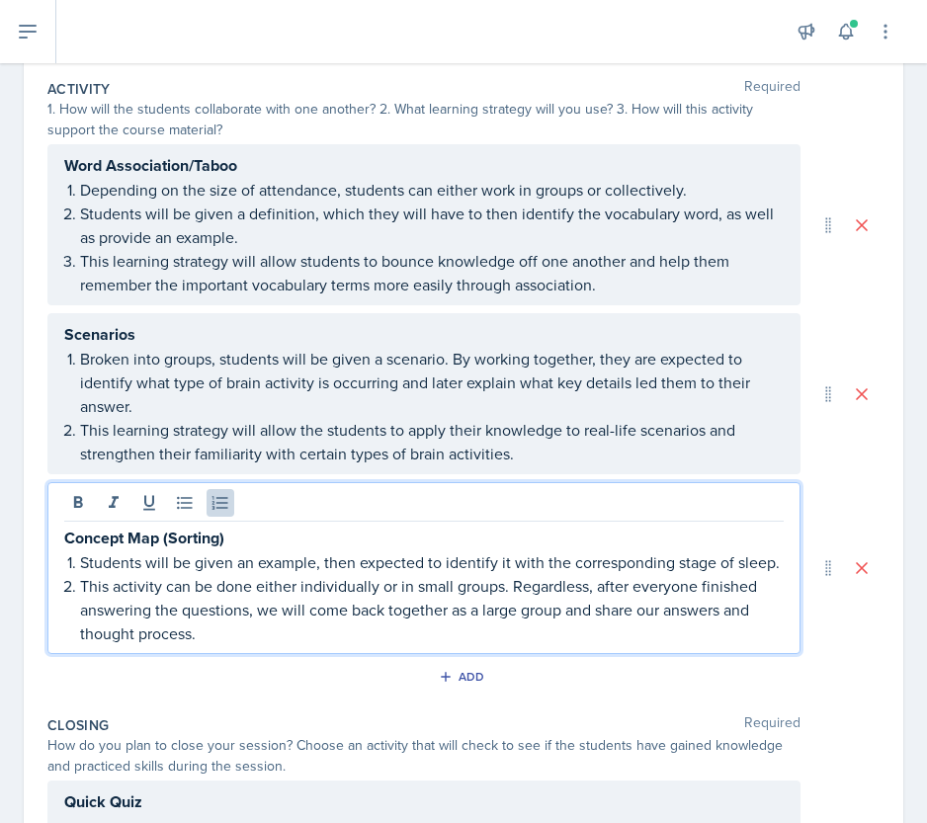
click at [698, 604] on p "This activity can be done either individually or in small groups. Regardless, a…" at bounding box center [431, 609] width 703 height 71
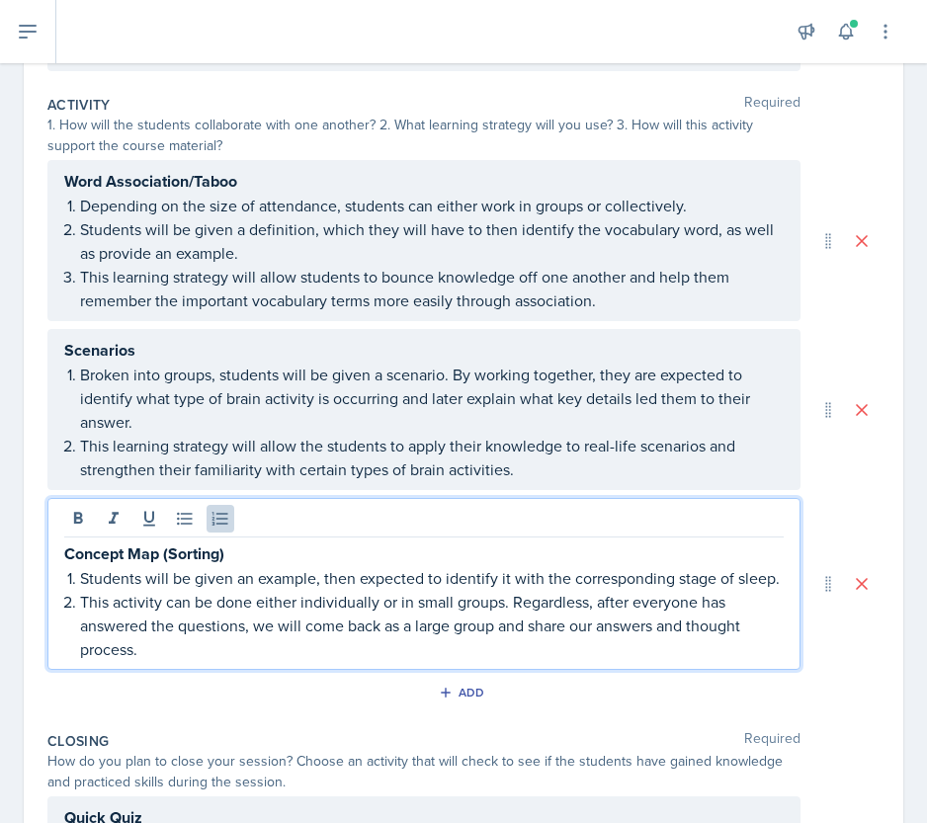
scroll to position [722, 0]
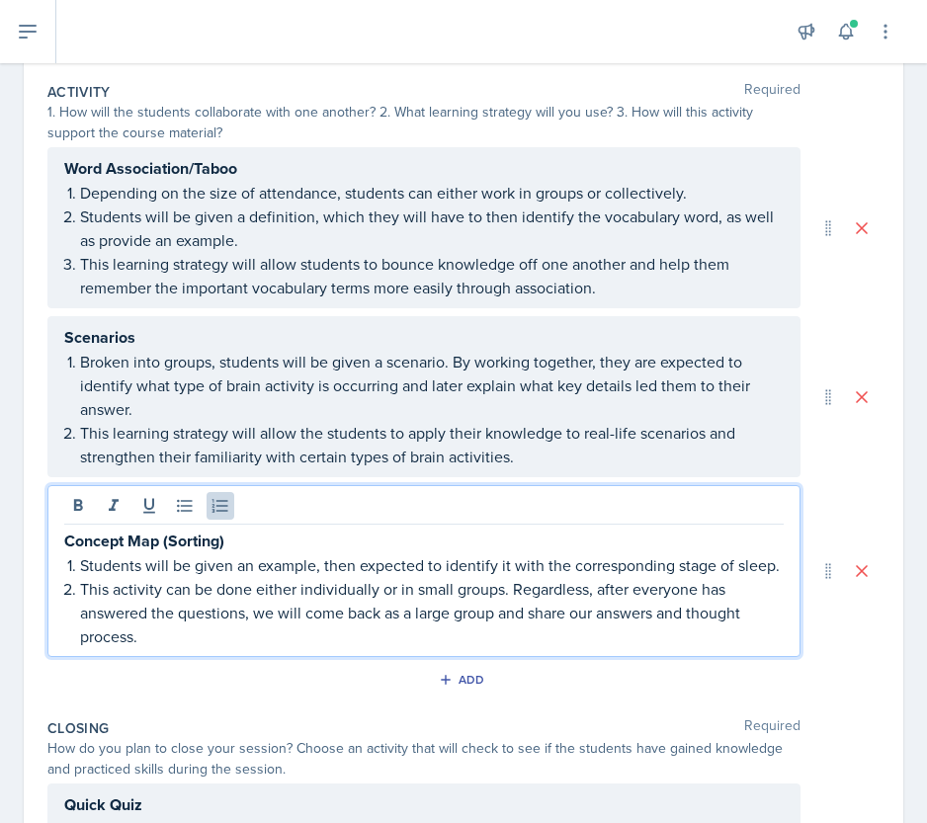
click at [163, 648] on p "This activity can be done either individually or in small groups. Regardless, a…" at bounding box center [431, 612] width 703 height 71
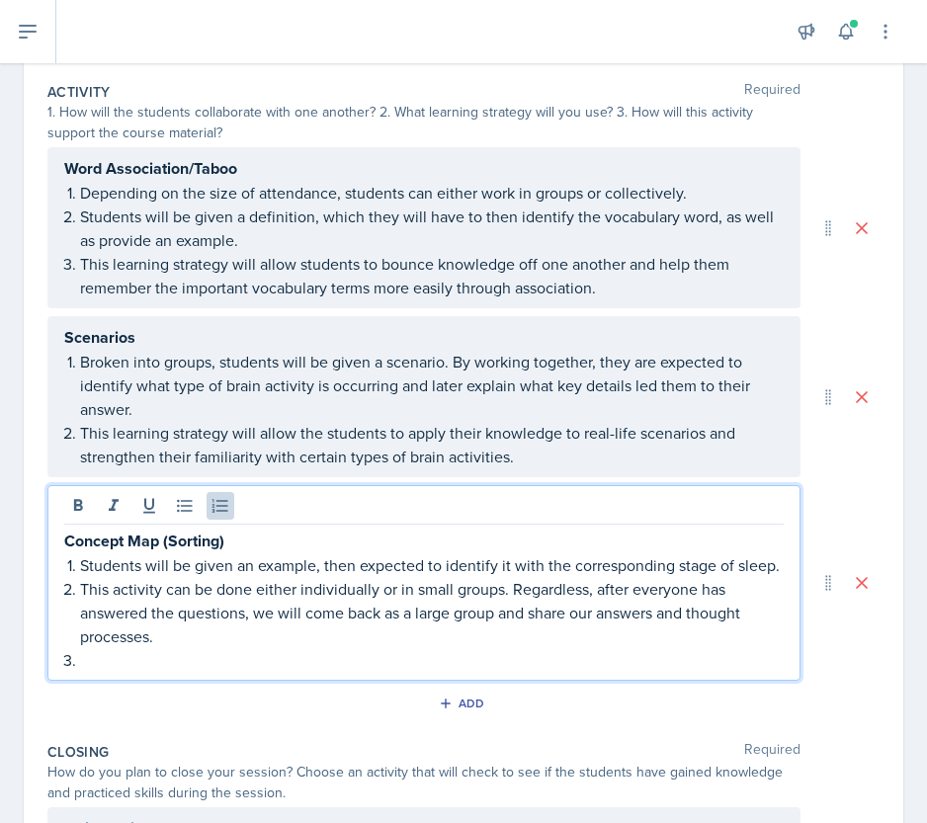
click at [99, 672] on p at bounding box center [431, 660] width 703 height 24
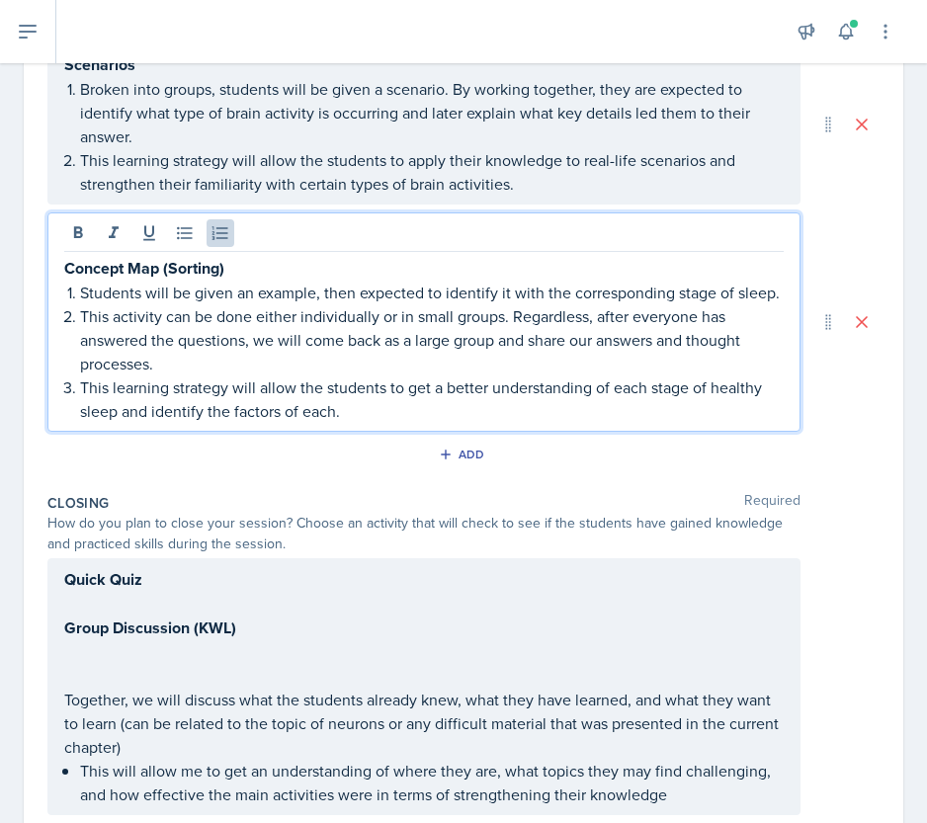
scroll to position [1190, 0]
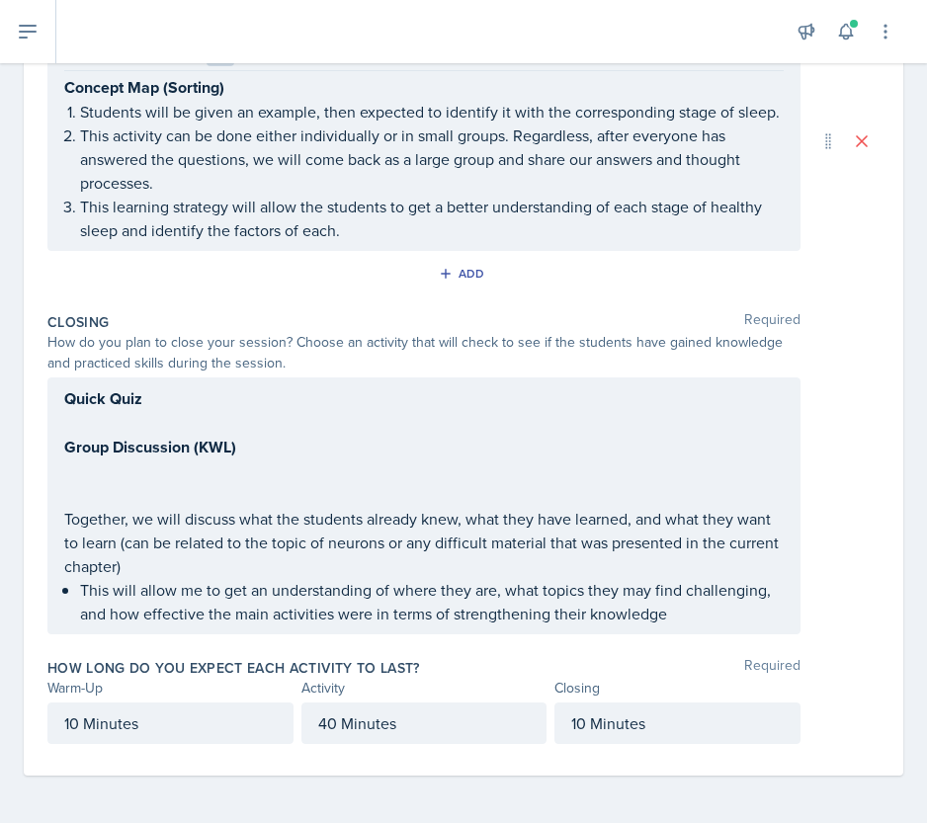
click at [123, 399] on strong "Quick Quiz" at bounding box center [103, 398] width 78 height 23
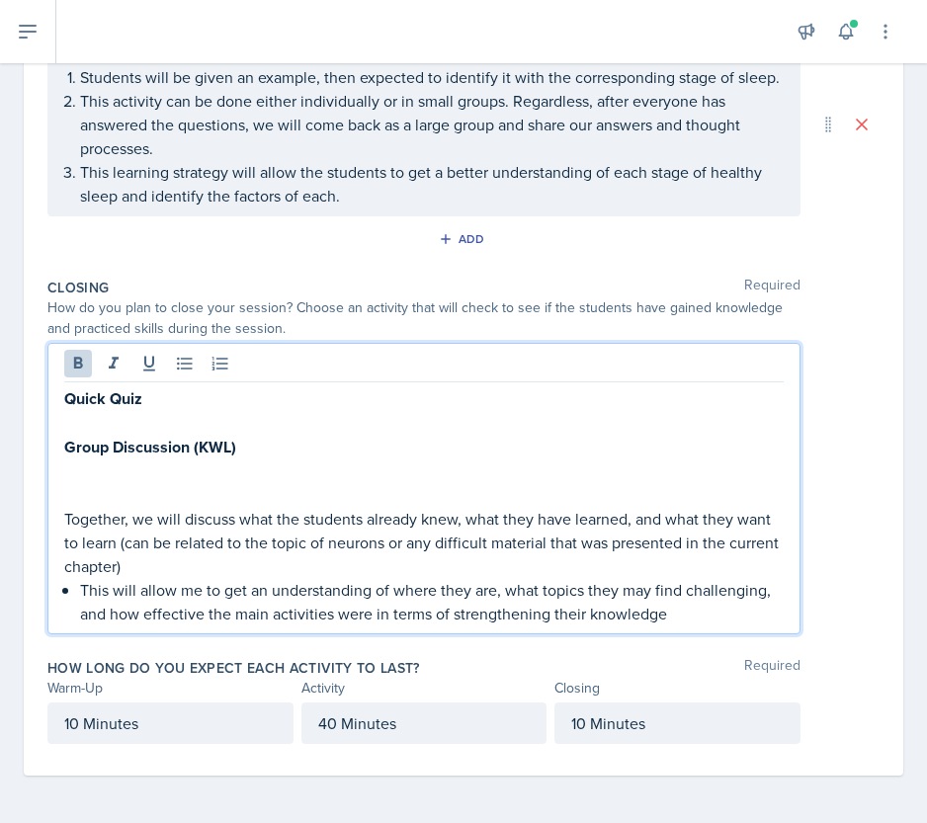
click at [123, 399] on strong "Quick Quiz" at bounding box center [103, 398] width 78 height 23
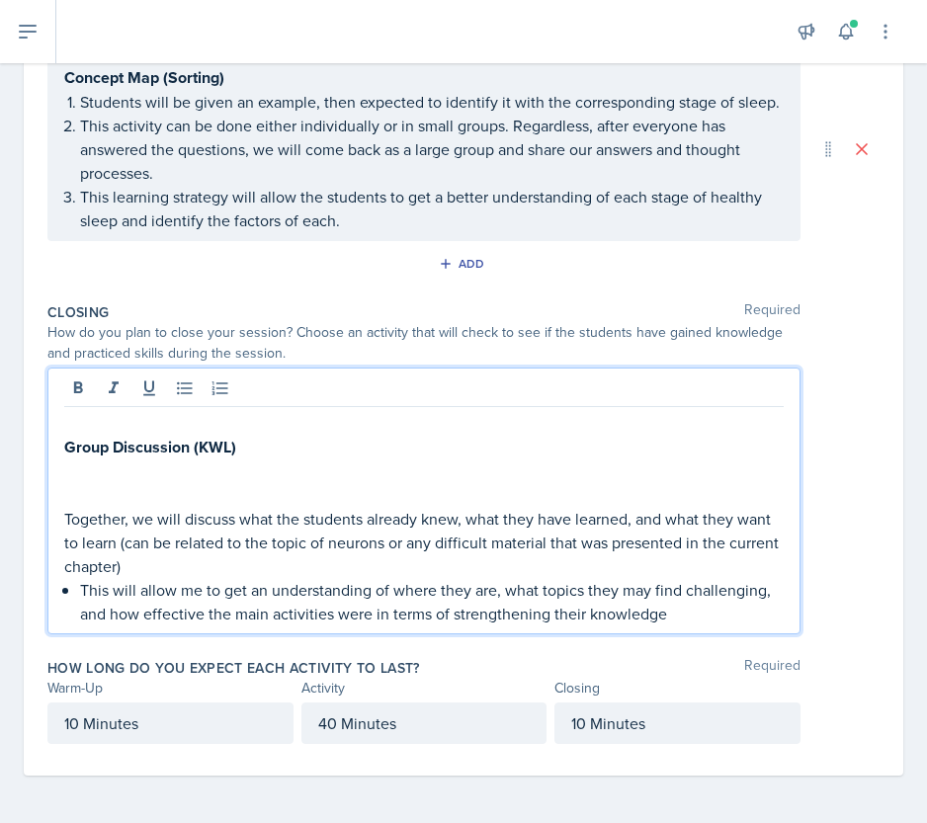
scroll to position [1142, 0]
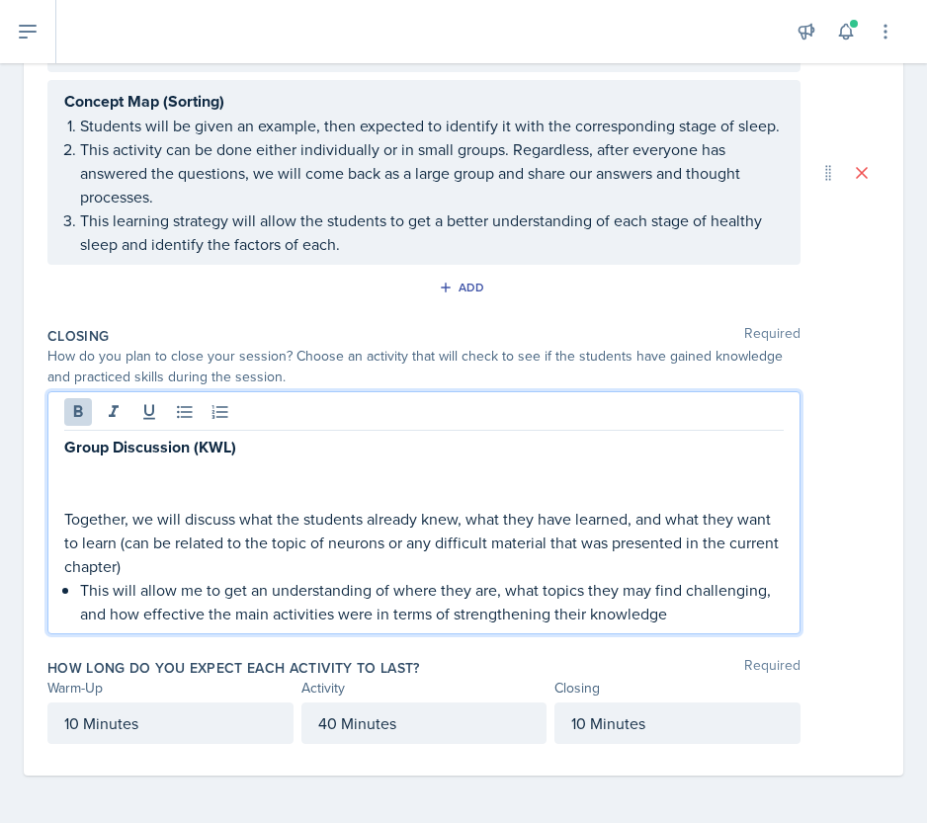
click at [140, 452] on strong "Group Discussion (KWL)" at bounding box center [150, 447] width 172 height 23
click at [305, 450] on p "Group Discussion (KWL)" at bounding box center [423, 447] width 719 height 25
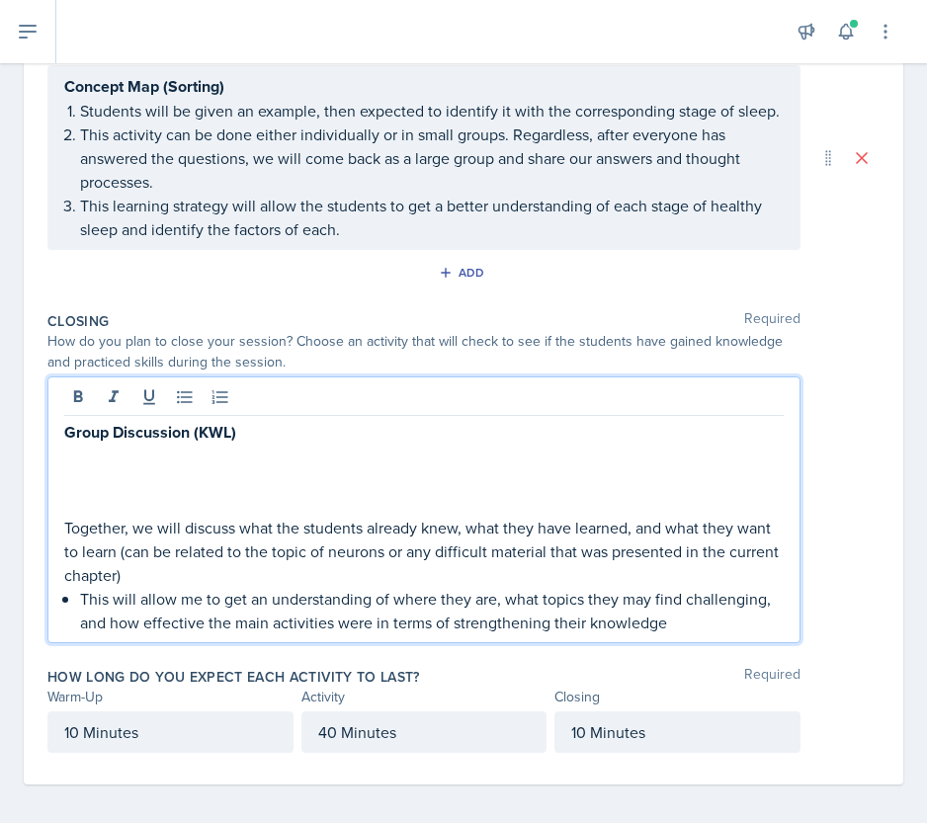
scroll to position [1166, 0]
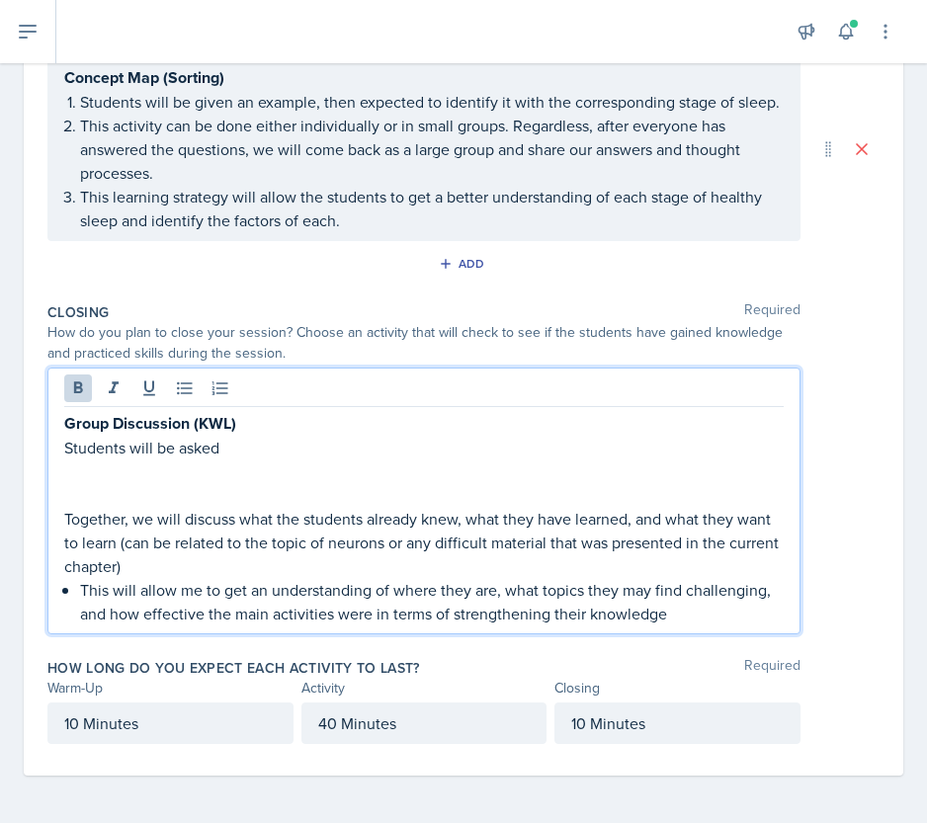
click at [243, 425] on p "Group Discussion (KWL)" at bounding box center [423, 423] width 719 height 25
click at [238, 451] on p "Students will be asked" at bounding box center [423, 448] width 719 height 24
click at [281, 426] on strong "Group Discussion (Think Piece)" at bounding box center [175, 423] width 222 height 23
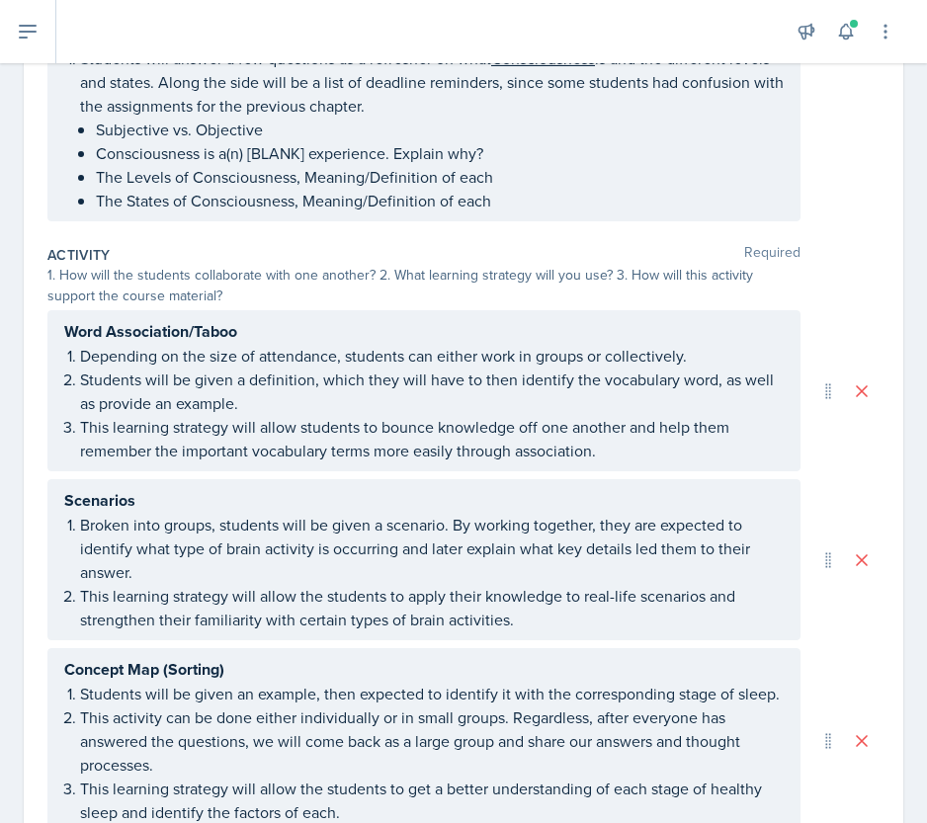
scroll to position [182, 0]
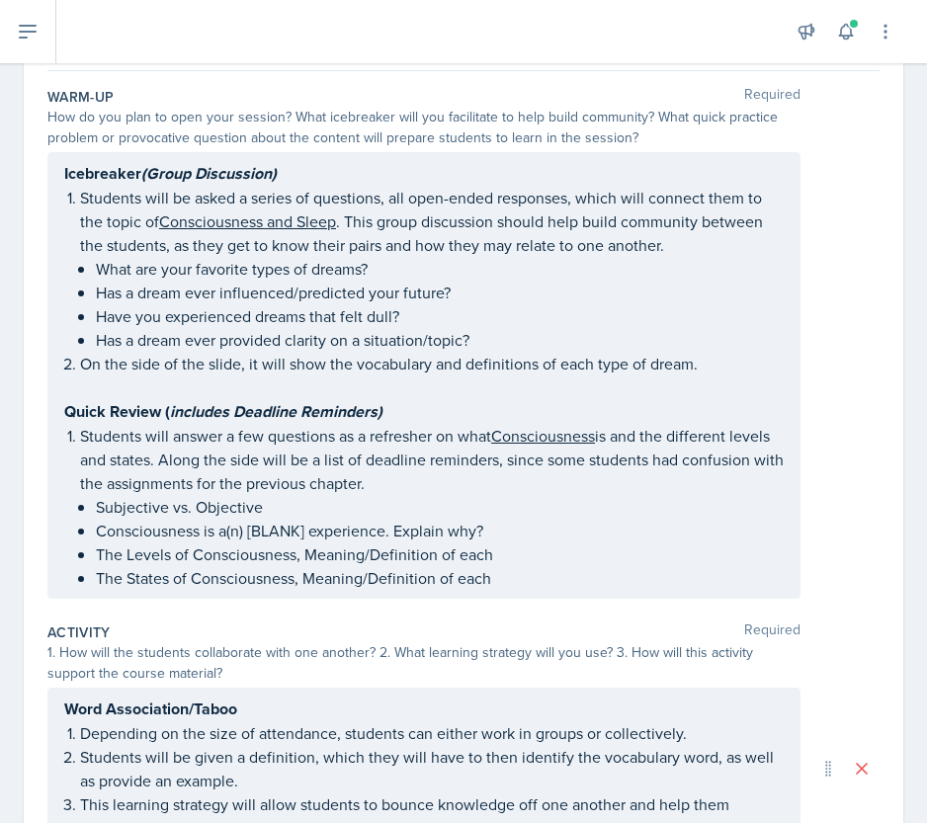
click at [275, 390] on p at bounding box center [423, 387] width 719 height 24
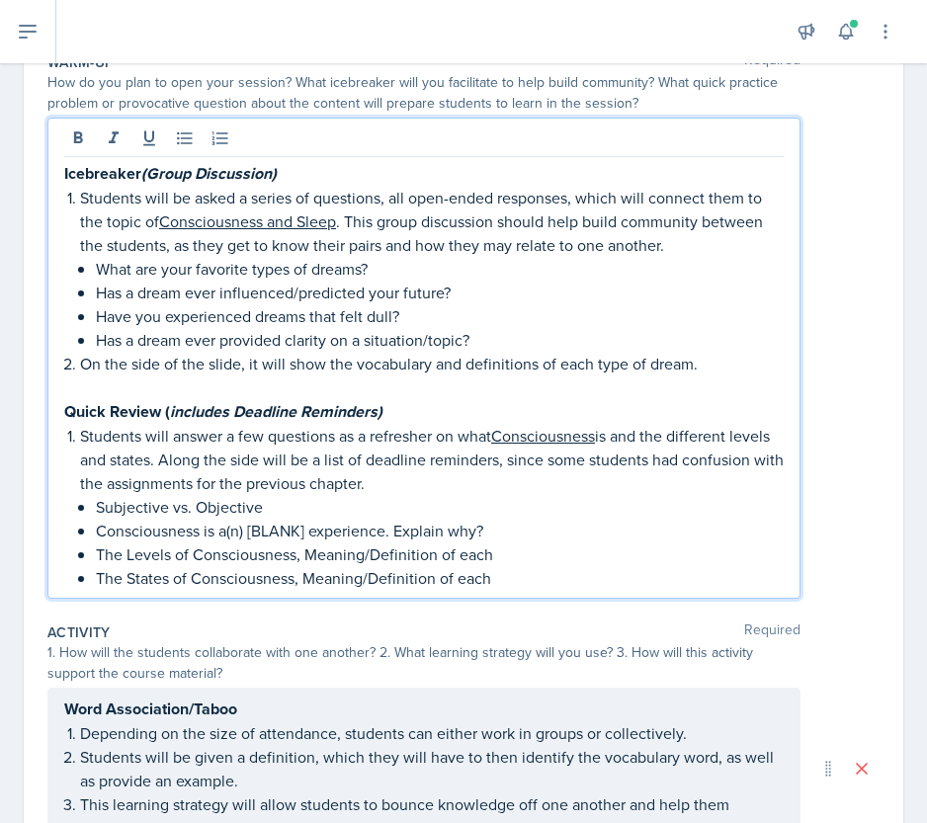
click at [193, 408] on em "includes Deadline Reminders)" at bounding box center [276, 411] width 212 height 23
click at [356, 418] on em "Deadline Reminders)" at bounding box center [303, 411] width 149 height 23
click at [183, 413] on strong "Quick Review (includes Deadline Reminders)" at bounding box center [221, 411] width 314 height 23
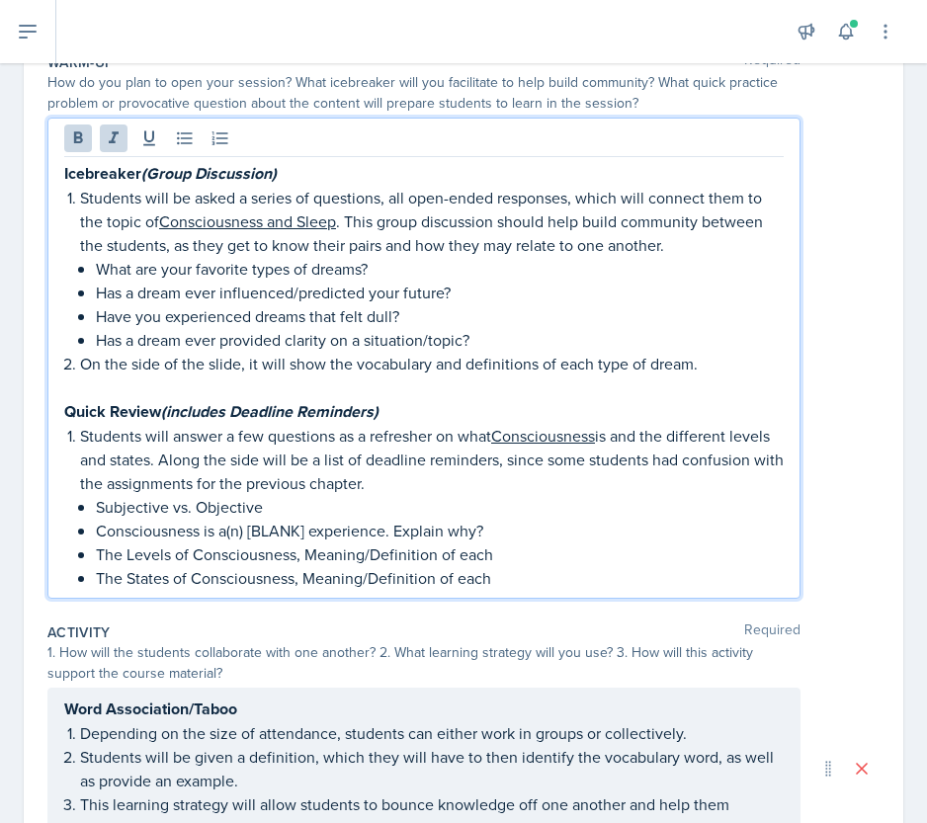
click at [310, 410] on em "Deadline Reminders)" at bounding box center [303, 411] width 149 height 23
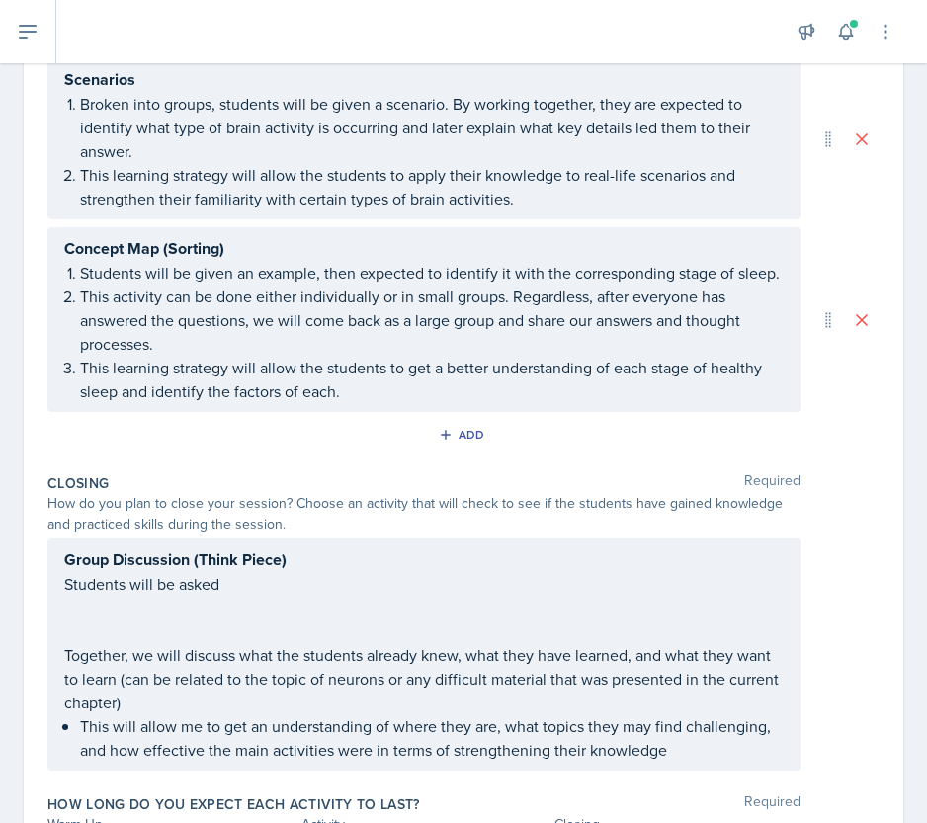
scroll to position [1166, 0]
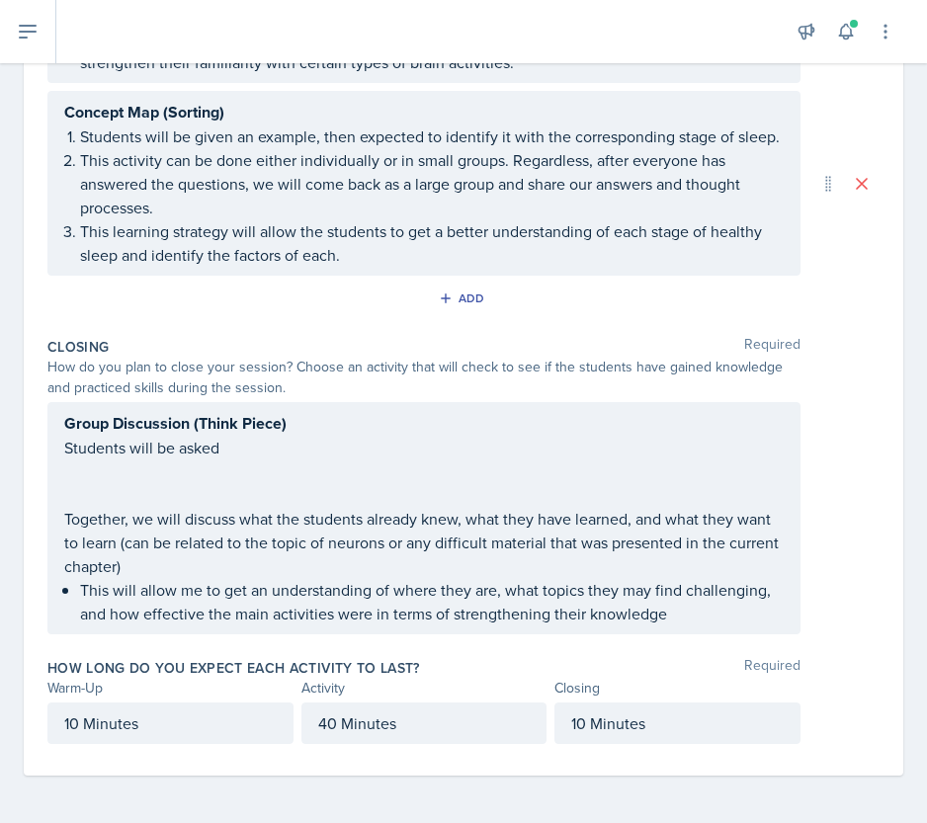
click at [296, 426] on p "Group Discussion (Think Piece)" at bounding box center [423, 423] width 719 height 25
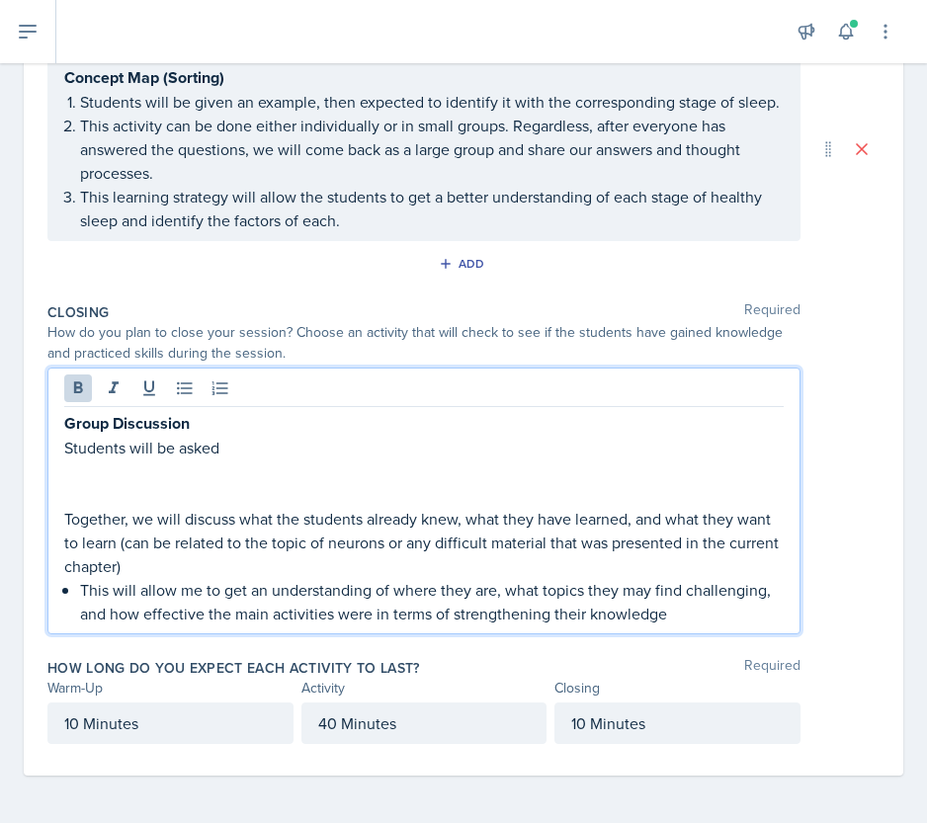
click at [276, 448] on p "Students will be asked" at bounding box center [423, 448] width 719 height 24
click at [65, 458] on p "Students will be asked" at bounding box center [423, 448] width 719 height 24
click at [720, 461] on p at bounding box center [423, 471] width 719 height 24
click at [702, 450] on p "As a way to build community and reinforce what was focused on, students will be…" at bounding box center [423, 448] width 719 height 24
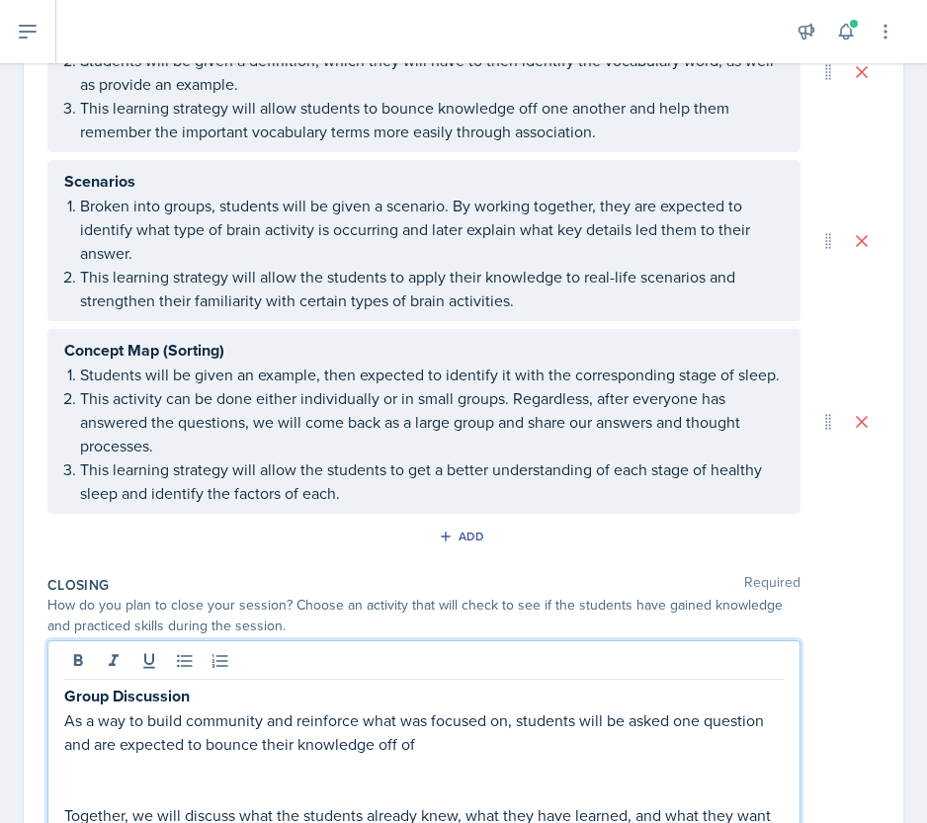
scroll to position [1190, 0]
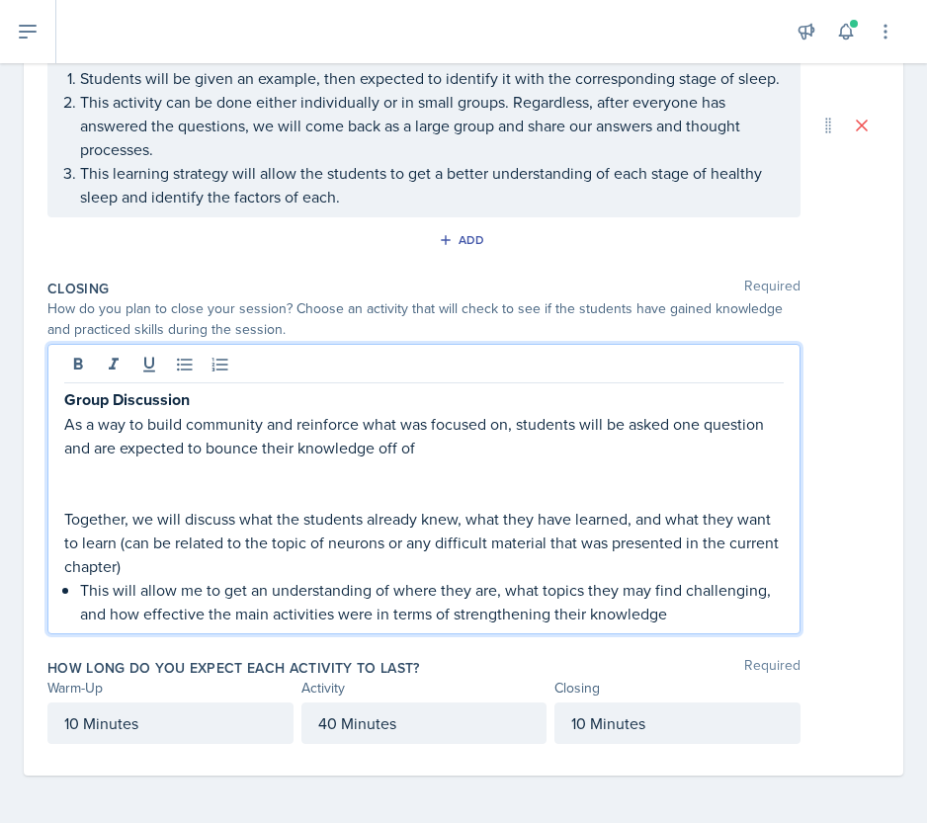
click at [194, 397] on p "Group Discussion" at bounding box center [423, 399] width 719 height 25
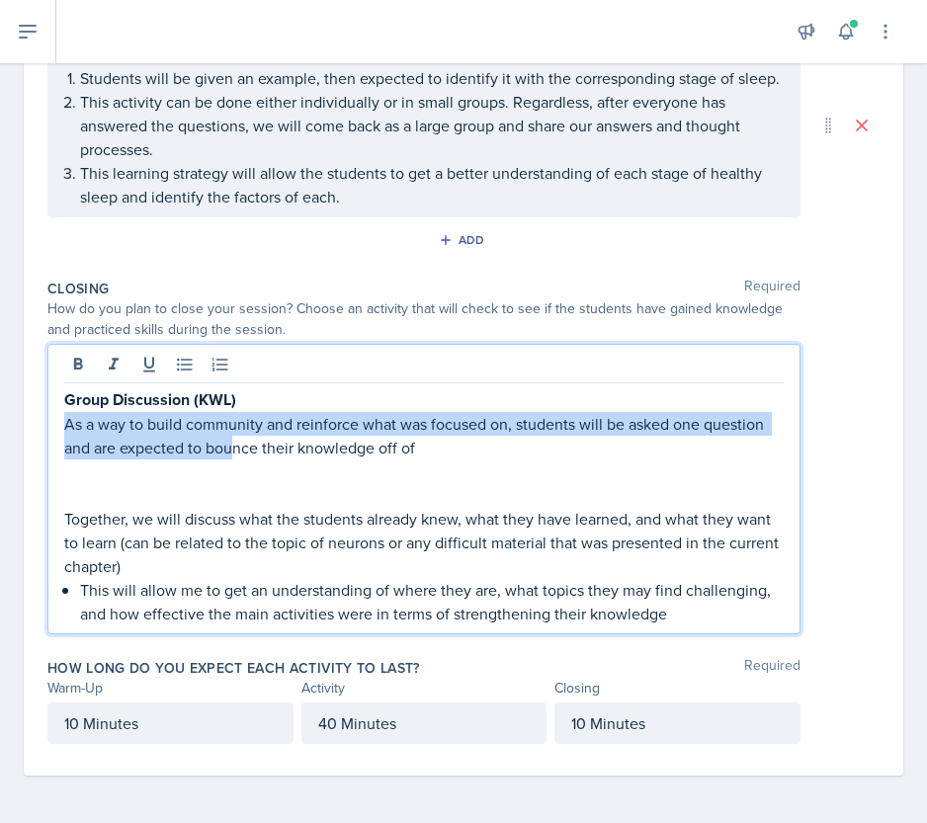
click at [492, 426] on p "As a way to build community and reinforce what was focused on, students will be…" at bounding box center [423, 435] width 719 height 47
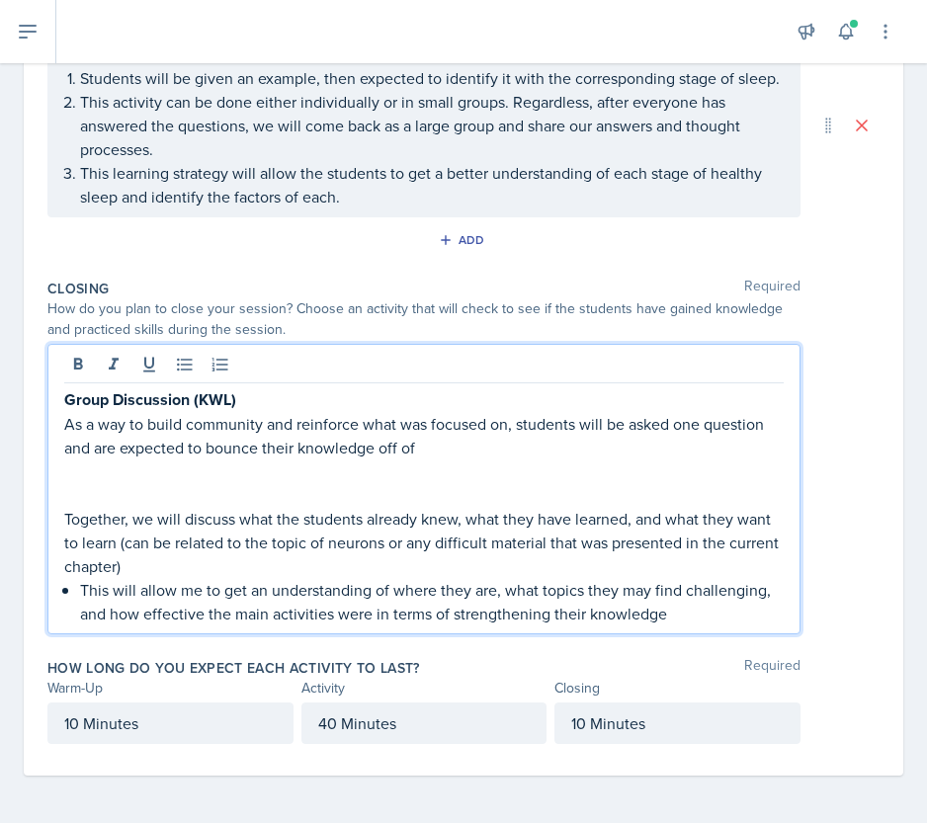
click at [516, 428] on p "As a way to build community and reinforce what was focused on, students will be…" at bounding box center [423, 435] width 719 height 47
click at [454, 427] on p "As a way to build community and reinforce what was focused on, students will be…" at bounding box center [423, 435] width 719 height 47
click at [520, 431] on p "As a way to build community and reinforce what was focused on, students will be…" at bounding box center [423, 435] width 719 height 47
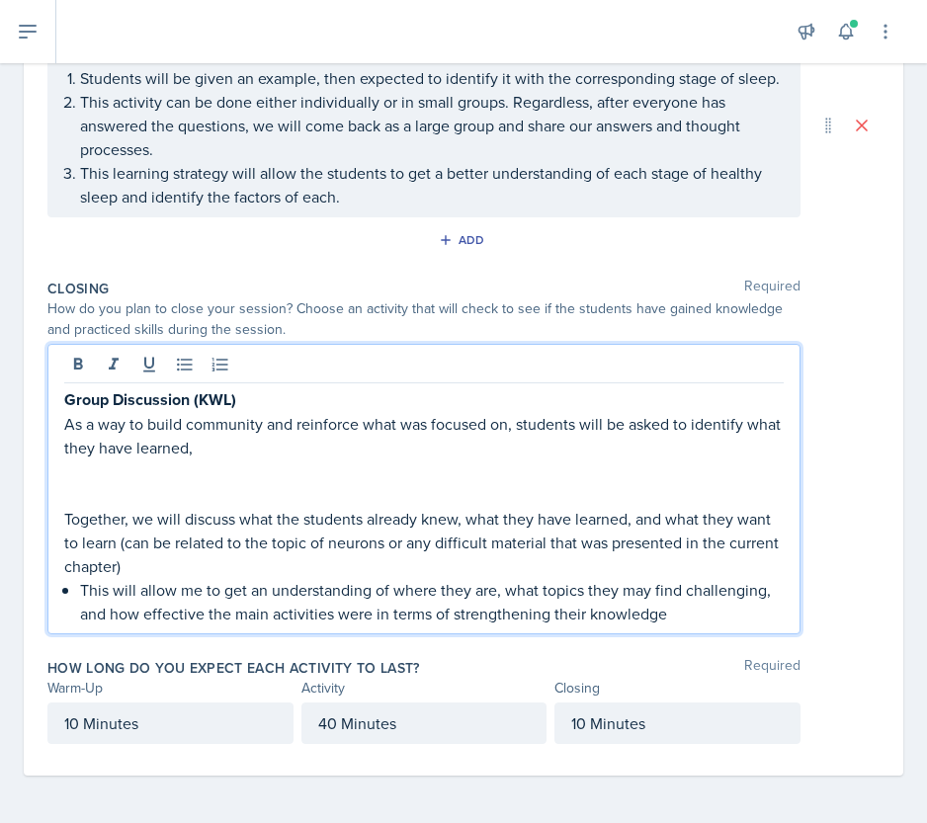
click at [751, 429] on p "As a way to build community and reinforce what was focused on, students will be…" at bounding box center [423, 435] width 719 height 47
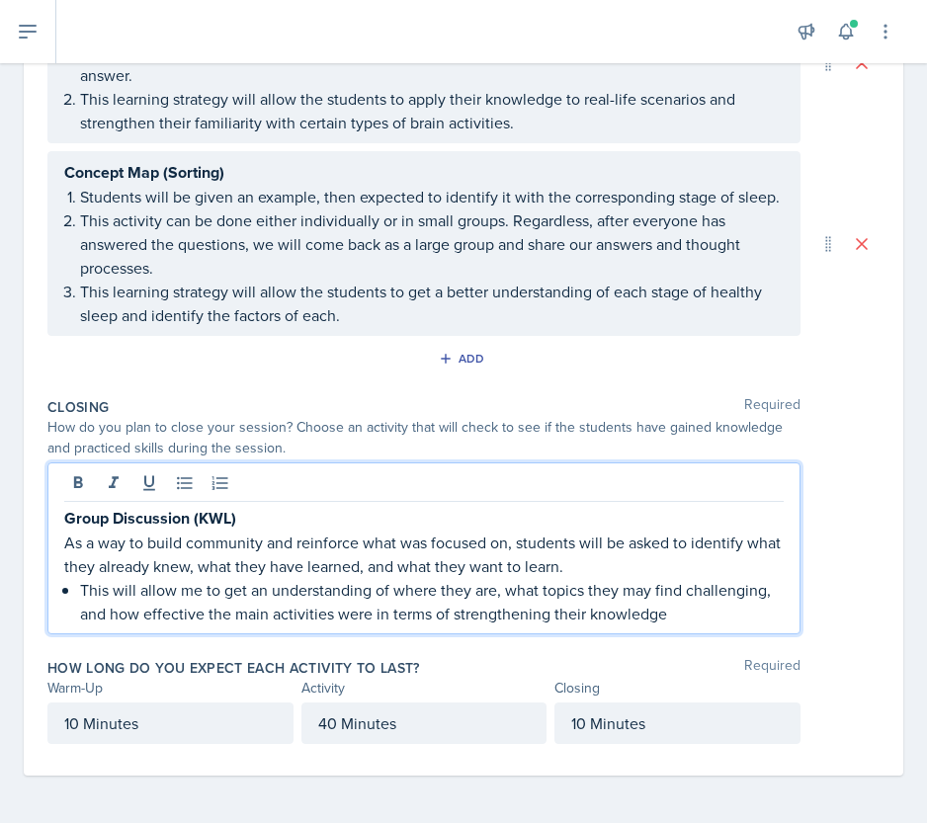
scroll to position [1071, 0]
click at [615, 576] on p "As a way to build community and reinforce what was focused on, students will be…" at bounding box center [423, 554] width 719 height 47
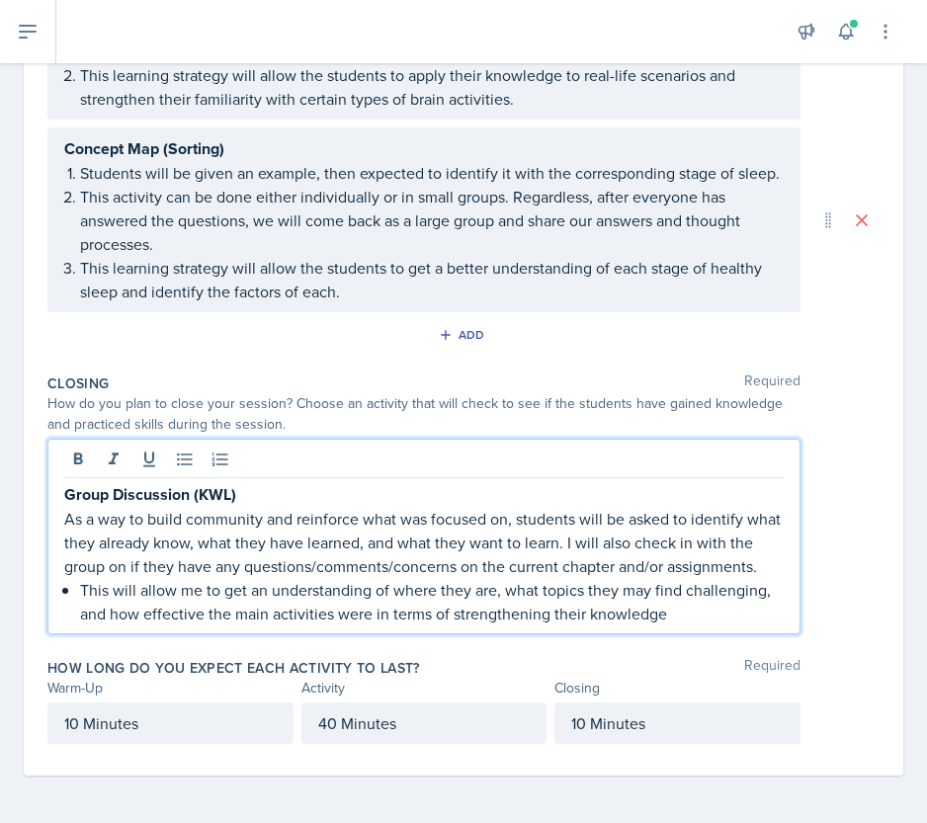
scroll to position [1118, 0]
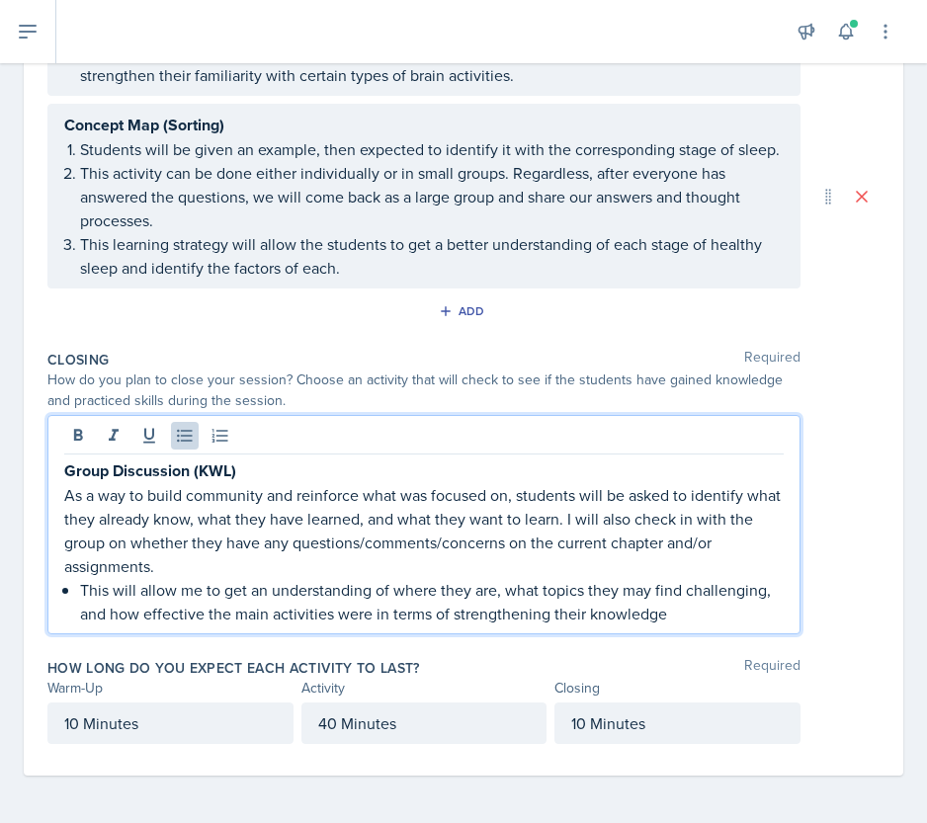
click at [352, 590] on p "This will allow me to get an understanding of where they are, what topics they …" at bounding box center [431, 601] width 703 height 47
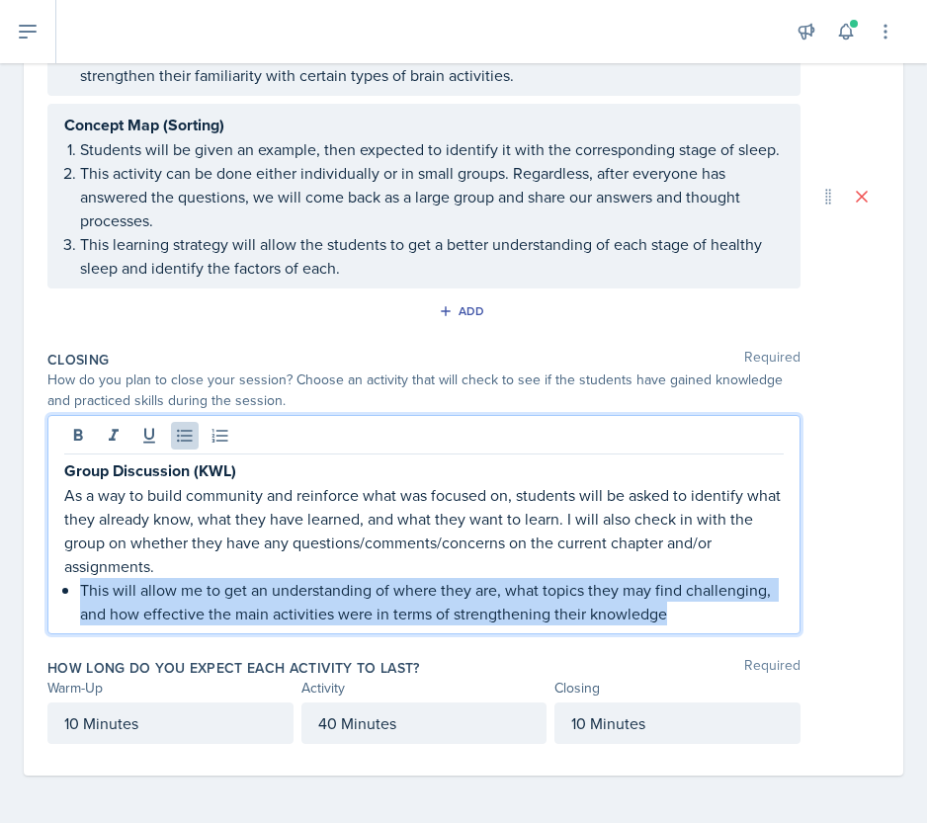
click at [352, 590] on p "This will allow me to get an understanding of where they are, what topics they …" at bounding box center [431, 601] width 703 height 47
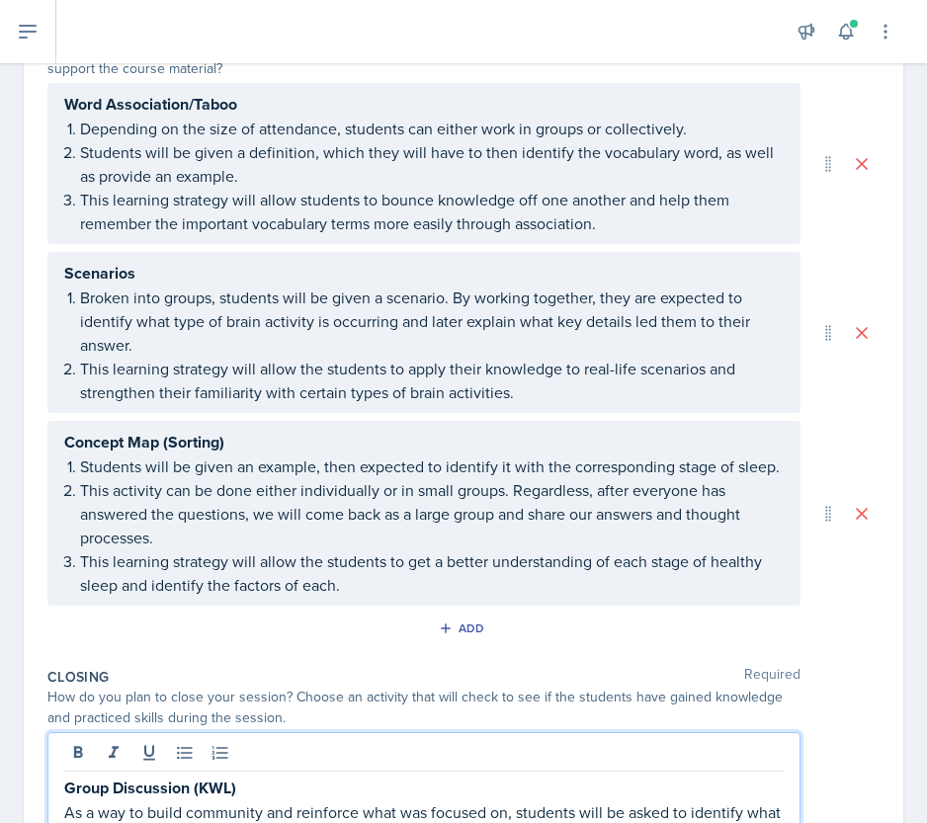
scroll to position [1071, 0]
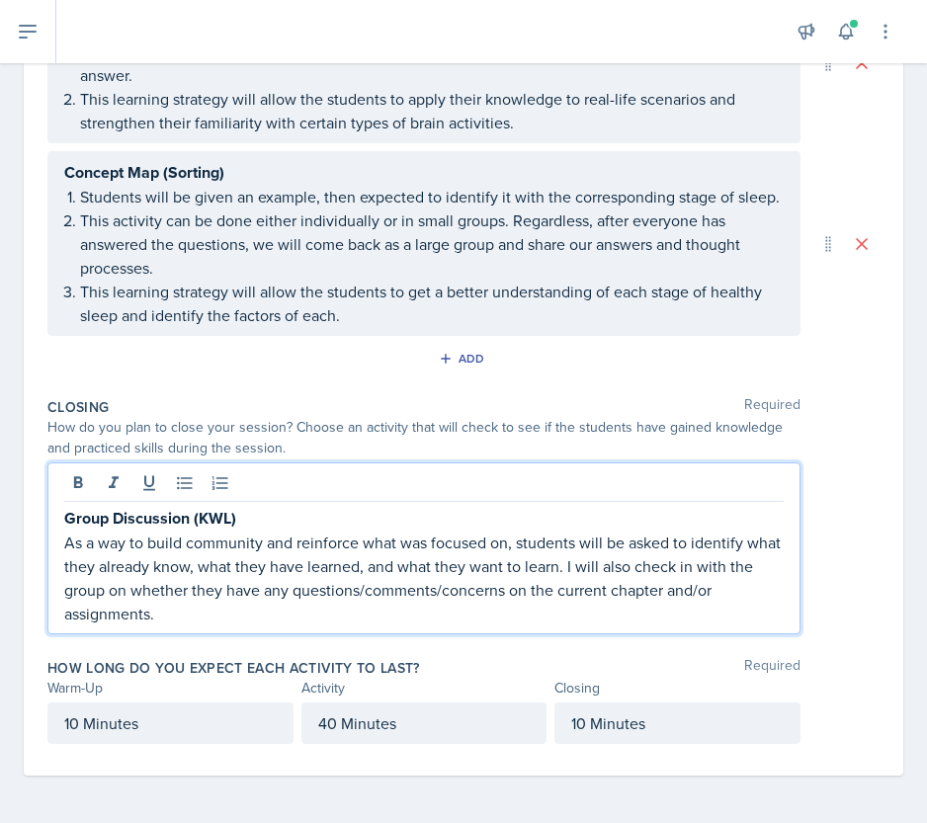
click at [490, 398] on div "Closing Required How do you plan to close your session? Choose an activity that…" at bounding box center [463, 519] width 832 height 261
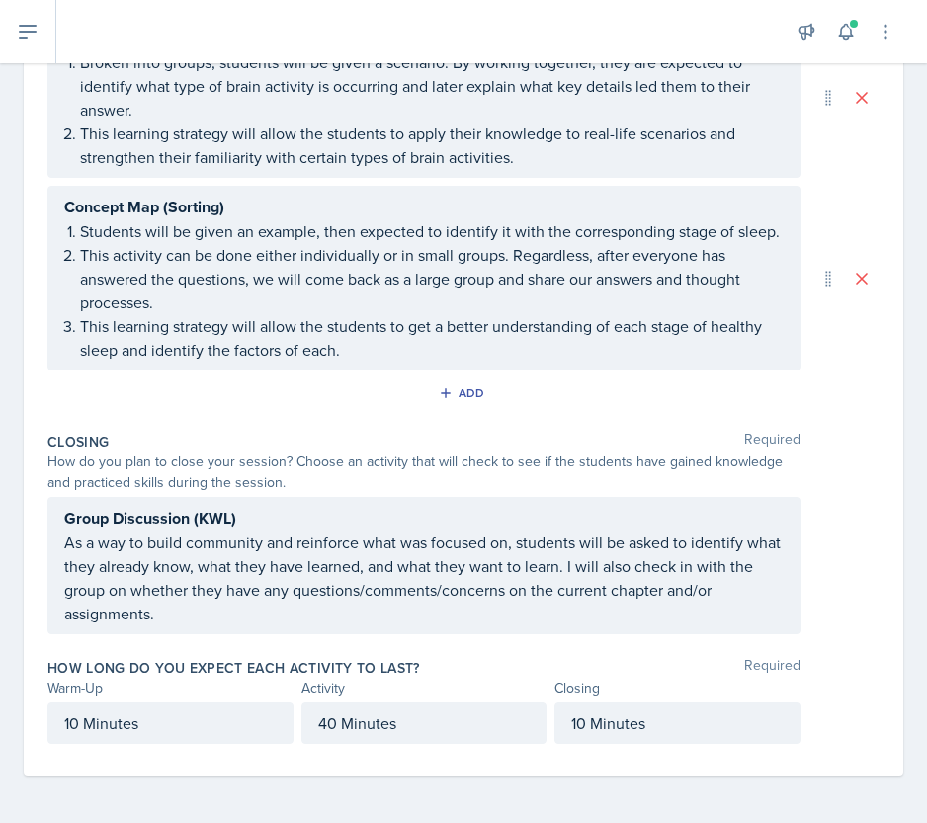
scroll to position [0, 0]
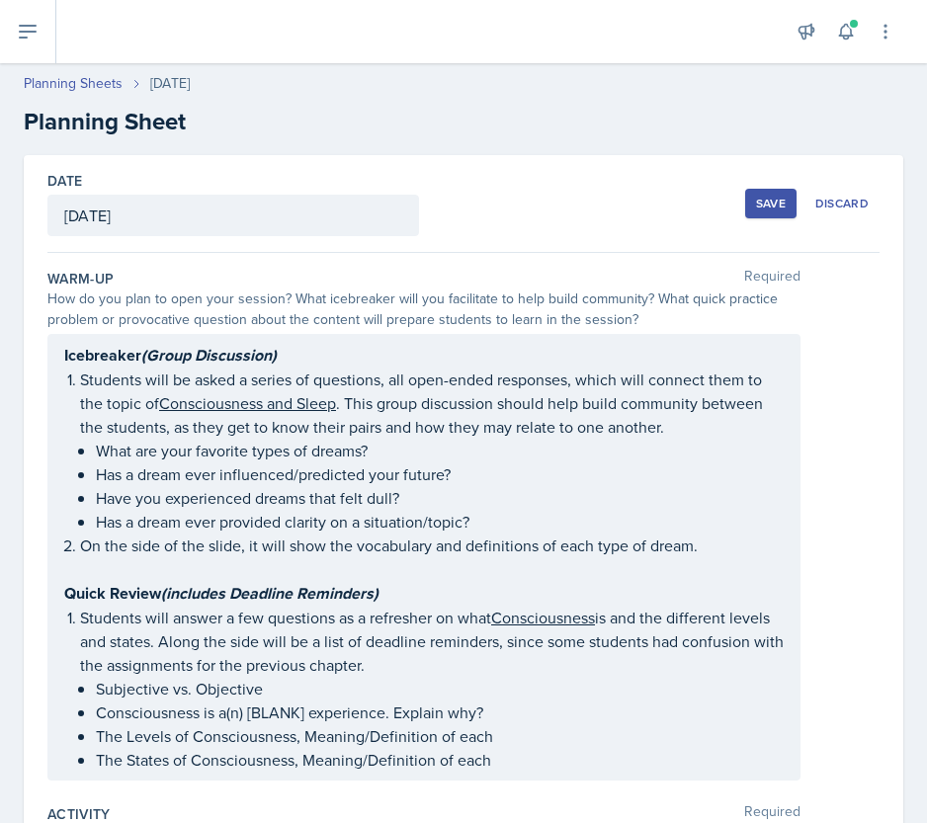
click at [756, 205] on div "Save" at bounding box center [771, 204] width 30 height 16
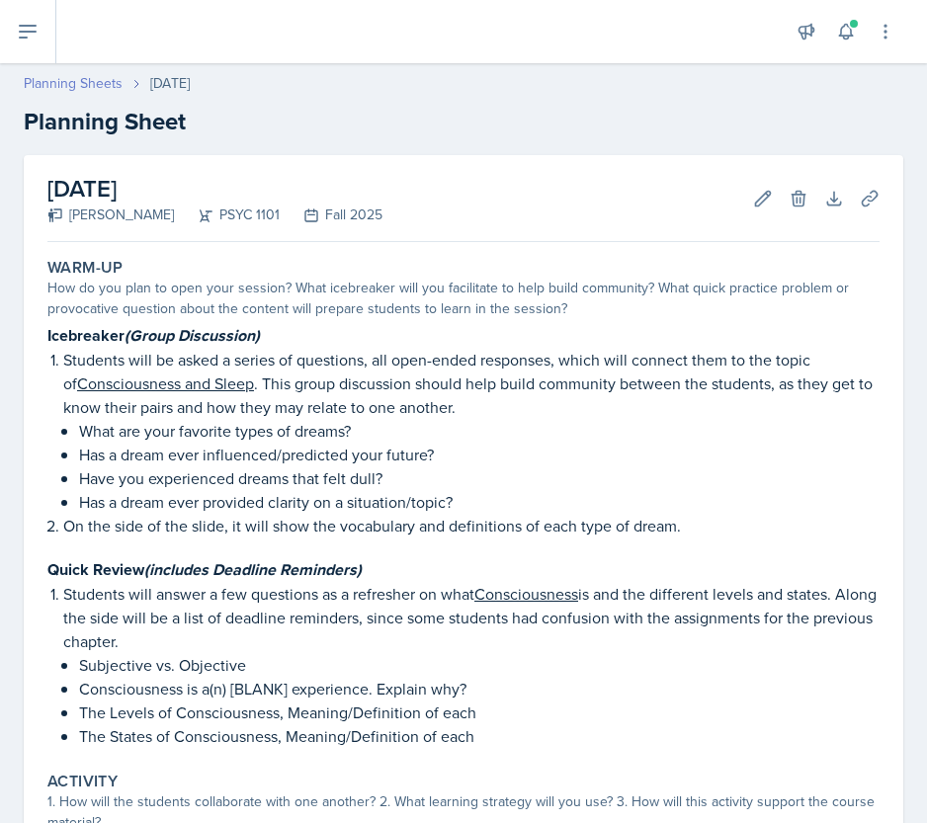
click at [79, 86] on link "Planning Sheets" at bounding box center [73, 83] width 99 height 21
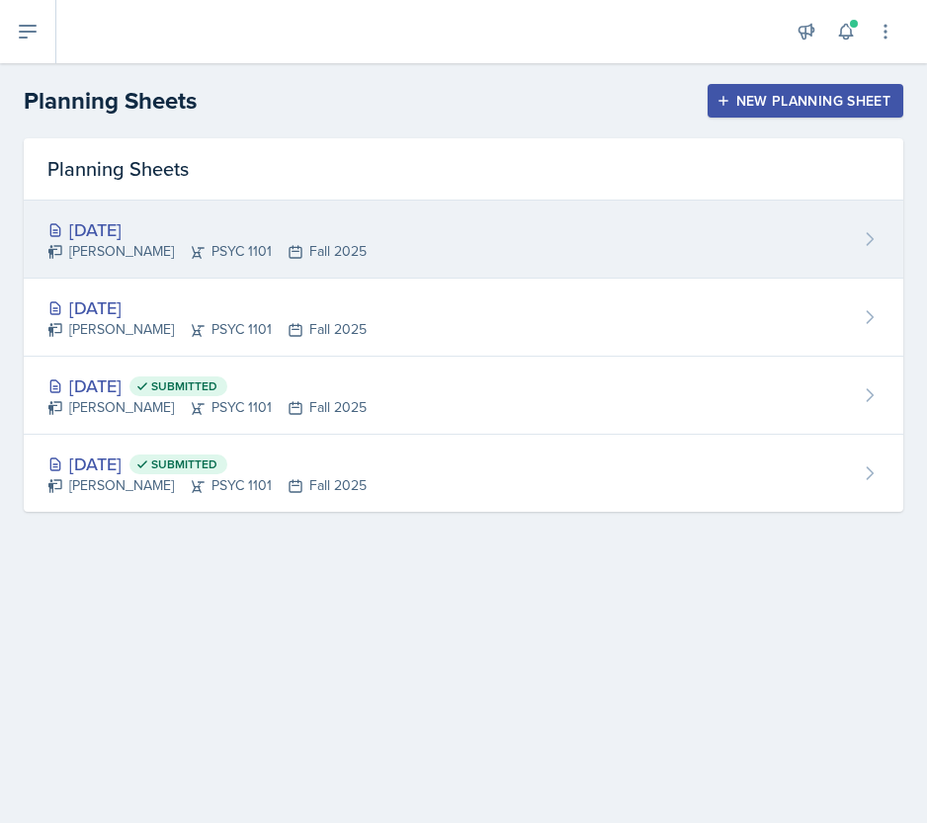
click at [164, 255] on div "[PERSON_NAME] PSYC 1101 Fall 2025" at bounding box center [206, 251] width 319 height 21
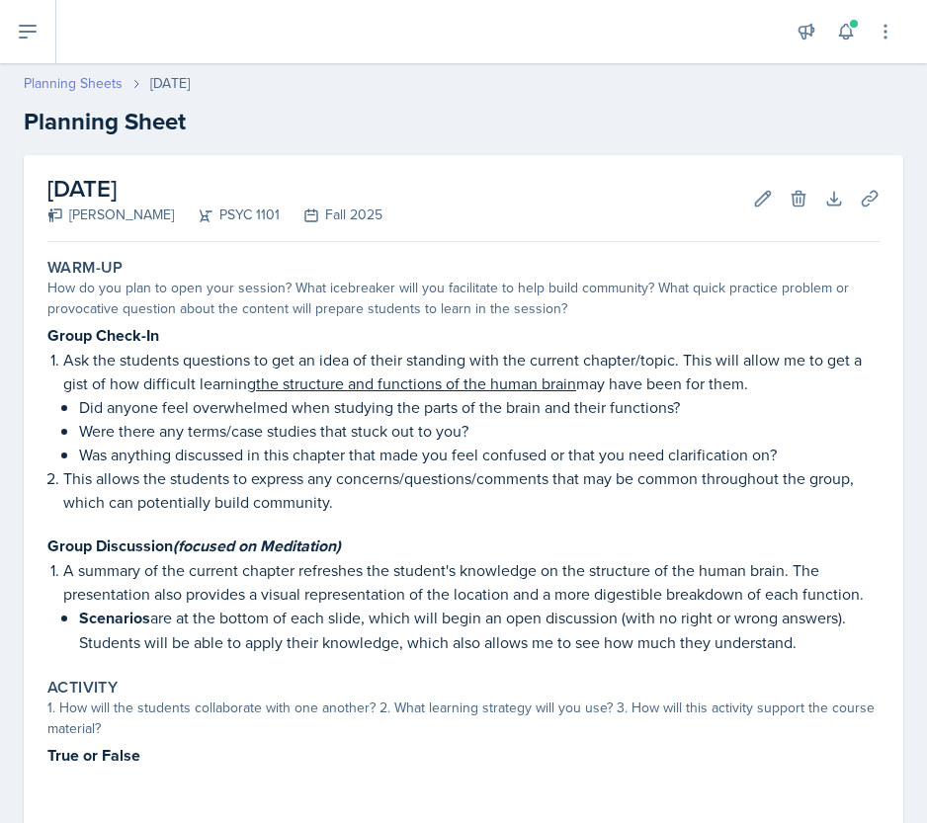
click at [91, 83] on link "Planning Sheets" at bounding box center [73, 83] width 99 height 21
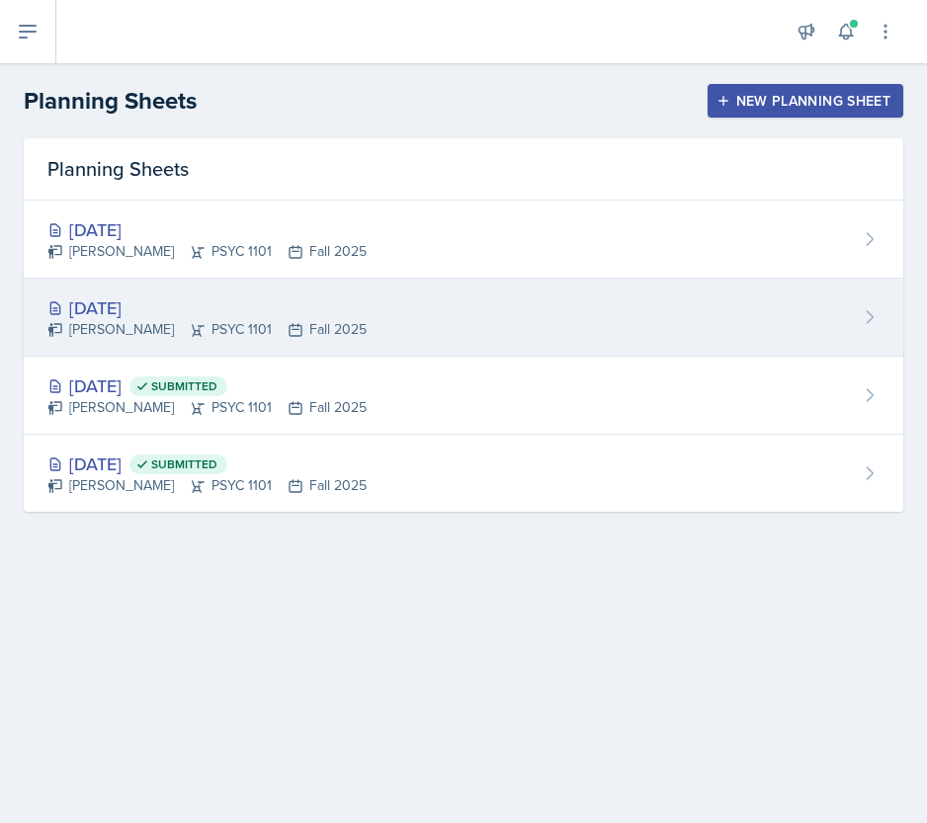
click at [206, 320] on div "[PERSON_NAME] PSYC 1101 Fall 2025" at bounding box center [206, 329] width 319 height 21
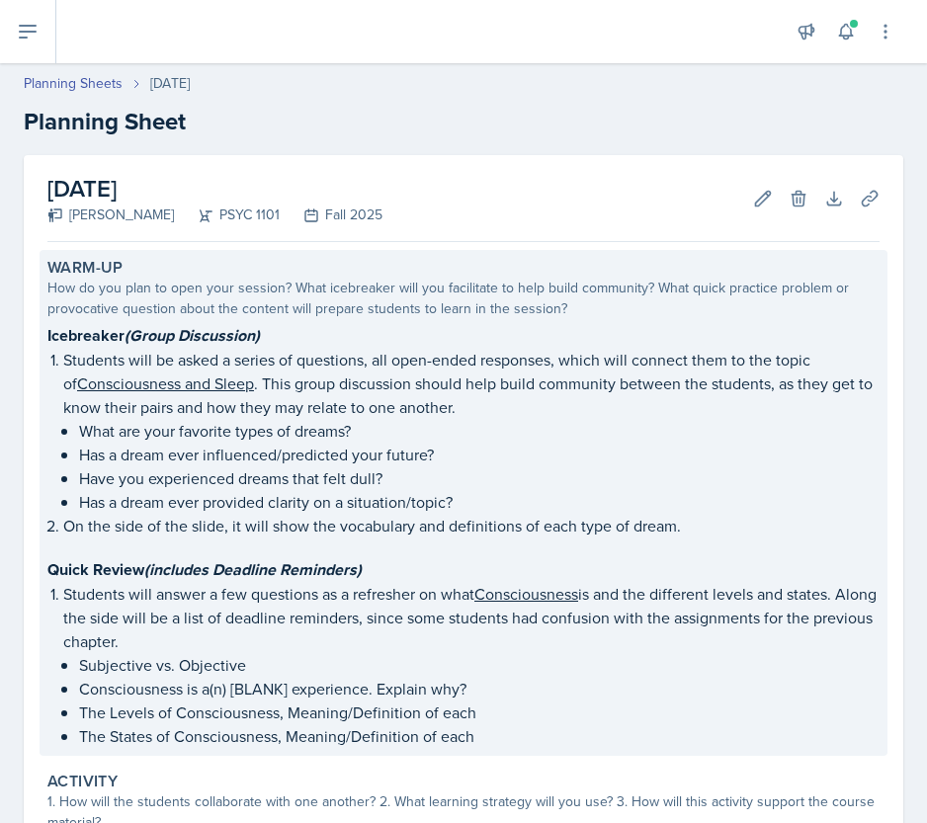
click at [605, 390] on p "Students will be asked a series of questions, all open-ended responses, which w…" at bounding box center [471, 383] width 816 height 71
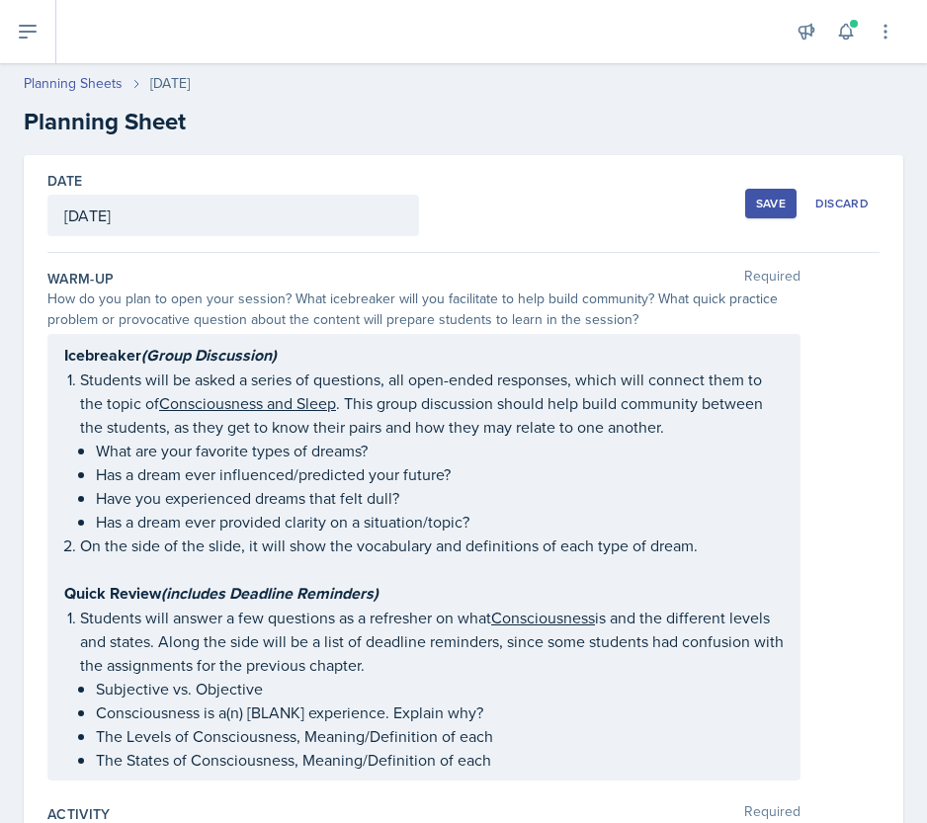
drag, startPoint x: 61, startPoint y: 354, endPoint x: 537, endPoint y: 746, distance: 616.9
click at [537, 746] on div "Icebreaker (Group Discussion) Students will be asked a series of questions, all…" at bounding box center [423, 557] width 753 height 447
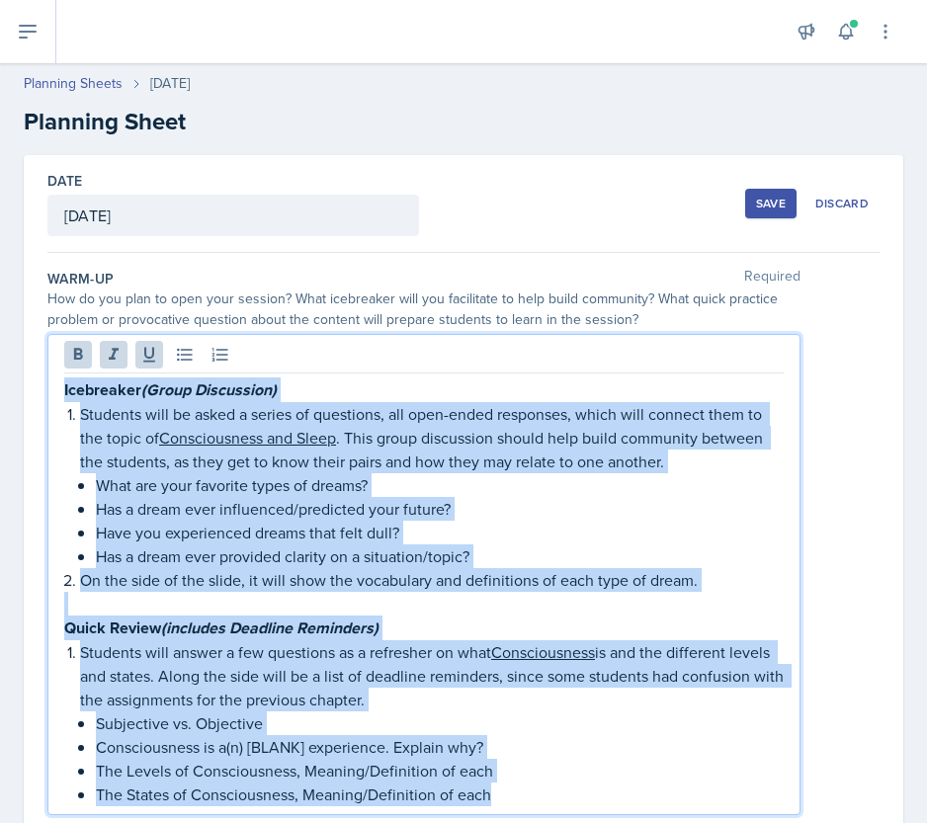
drag, startPoint x: 498, startPoint y: 796, endPoint x: 41, endPoint y: 393, distance: 608.9
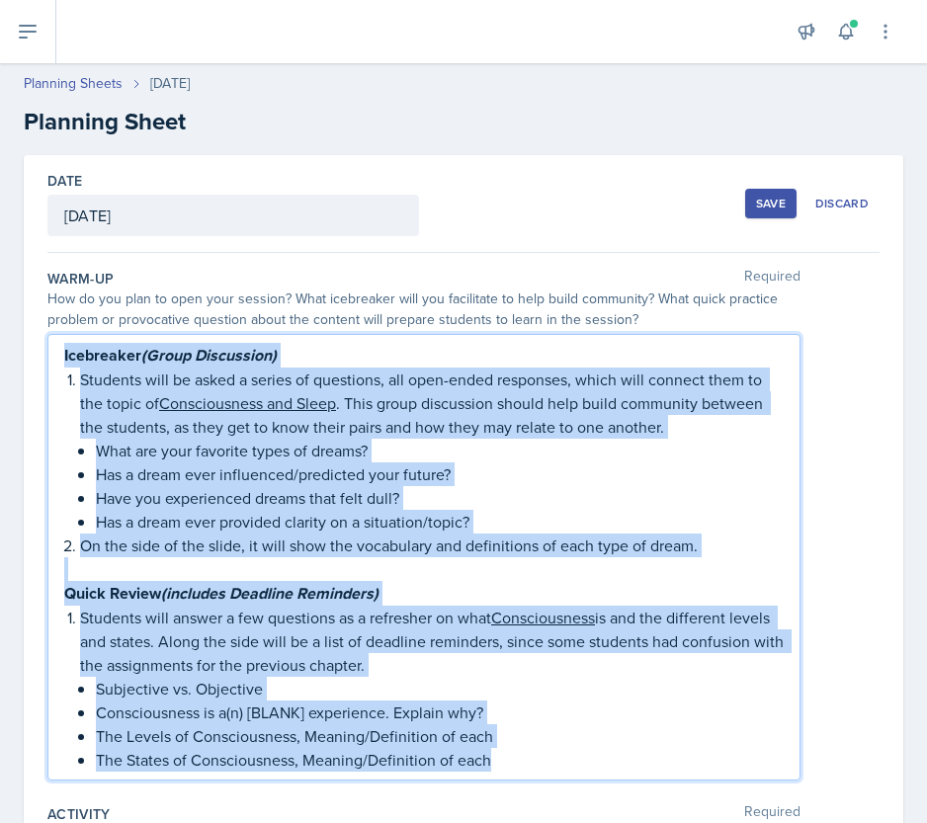
copy div "Icebreaker (Group Discussion) Students will be asked a series of questions, all…"
click at [96, 78] on link "Planning Sheets" at bounding box center [73, 83] width 99 height 21
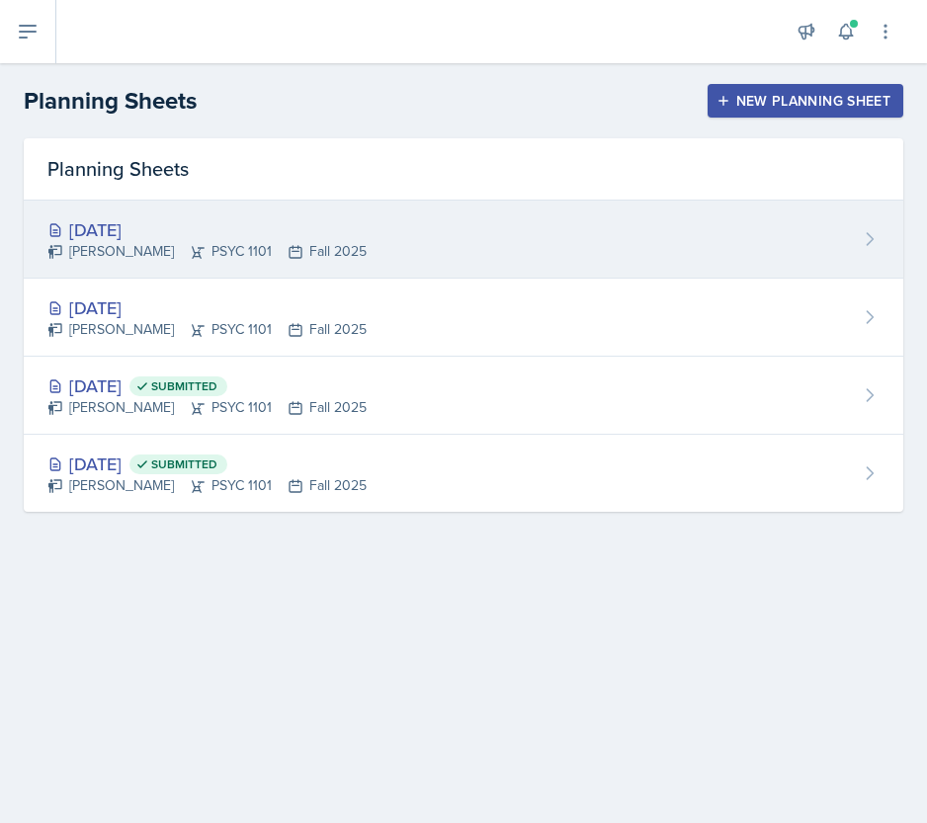
click at [184, 223] on div "[DATE]" at bounding box center [206, 229] width 319 height 27
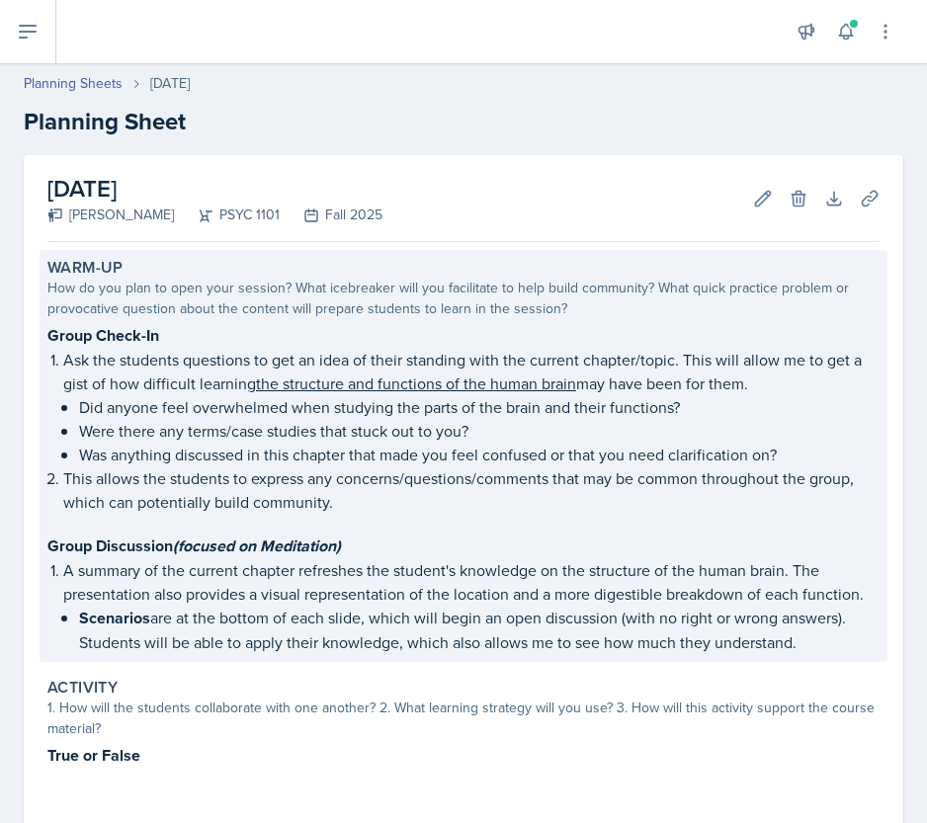
click at [638, 390] on p "Ask the students questions to get an idea of their standing with the current ch…" at bounding box center [471, 371] width 816 height 47
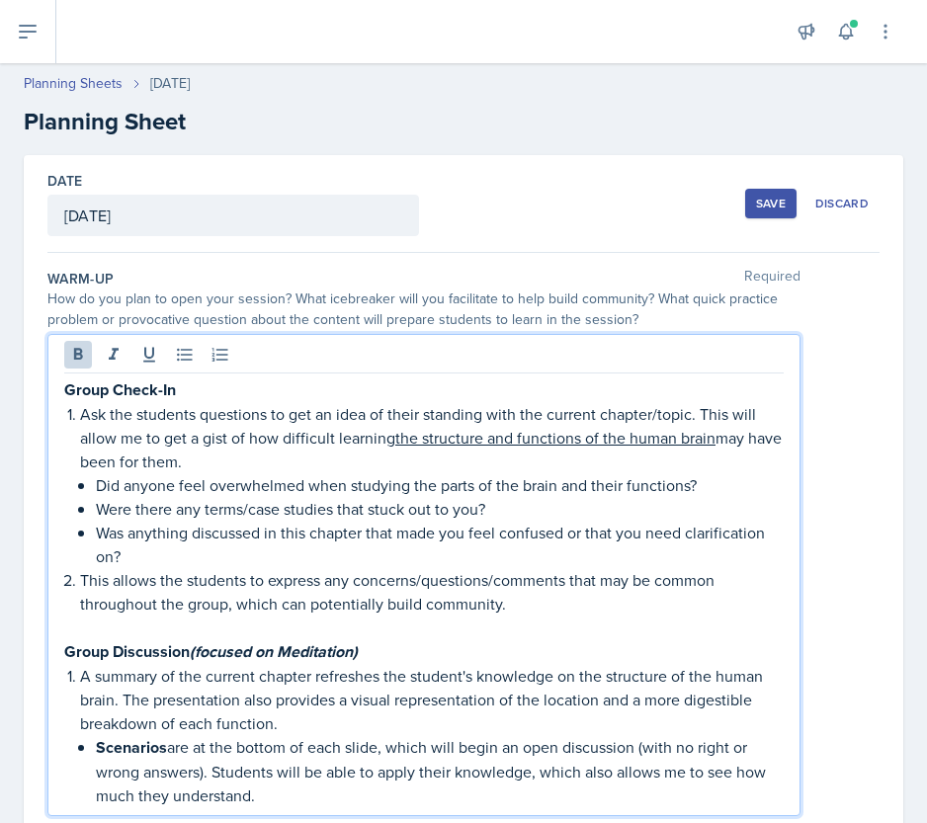
click at [65, 359] on div "Group Check-In Ask the students questions to get an idea of their standing with…" at bounding box center [423, 575] width 753 height 482
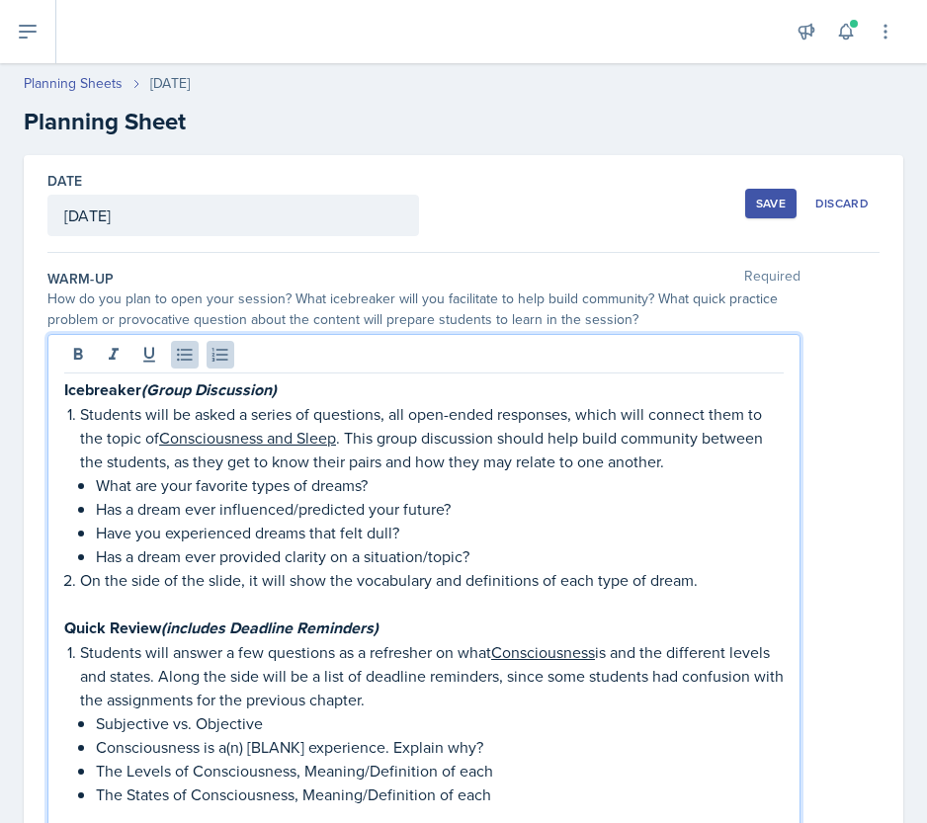
click at [97, 386] on strong "Icebreaker (Group Discussion)" at bounding box center [170, 389] width 212 height 23
click at [80, 413] on p "Students will be asked a series of questions, all open-ended responses, which w…" at bounding box center [431, 437] width 703 height 71
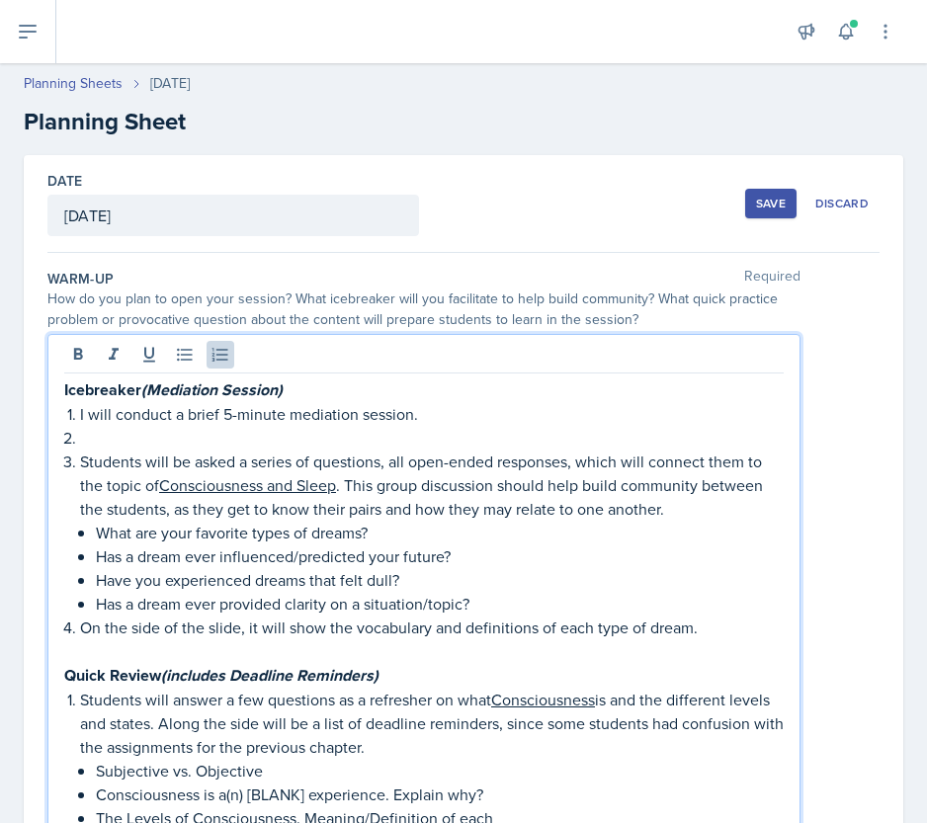
click at [441, 411] on p "I will conduct a brief 5-minute mediation session." at bounding box center [431, 414] width 703 height 24
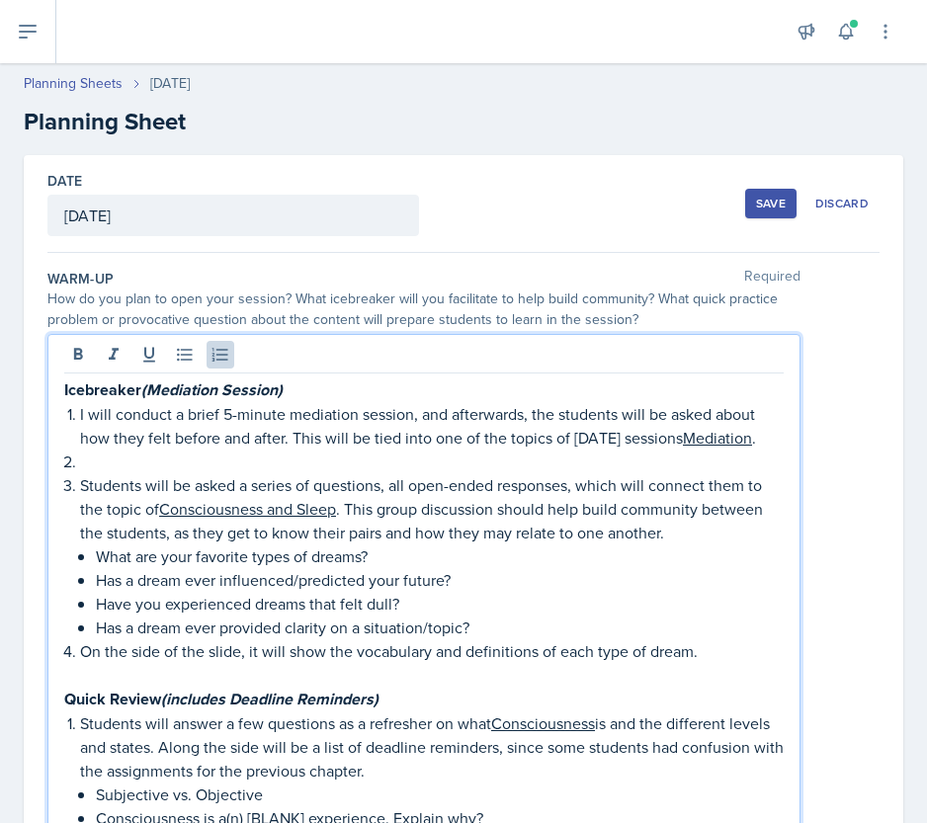
click at [347, 507] on p "Students will be asked a series of questions, all open-ended responses, which w…" at bounding box center [431, 508] width 703 height 71
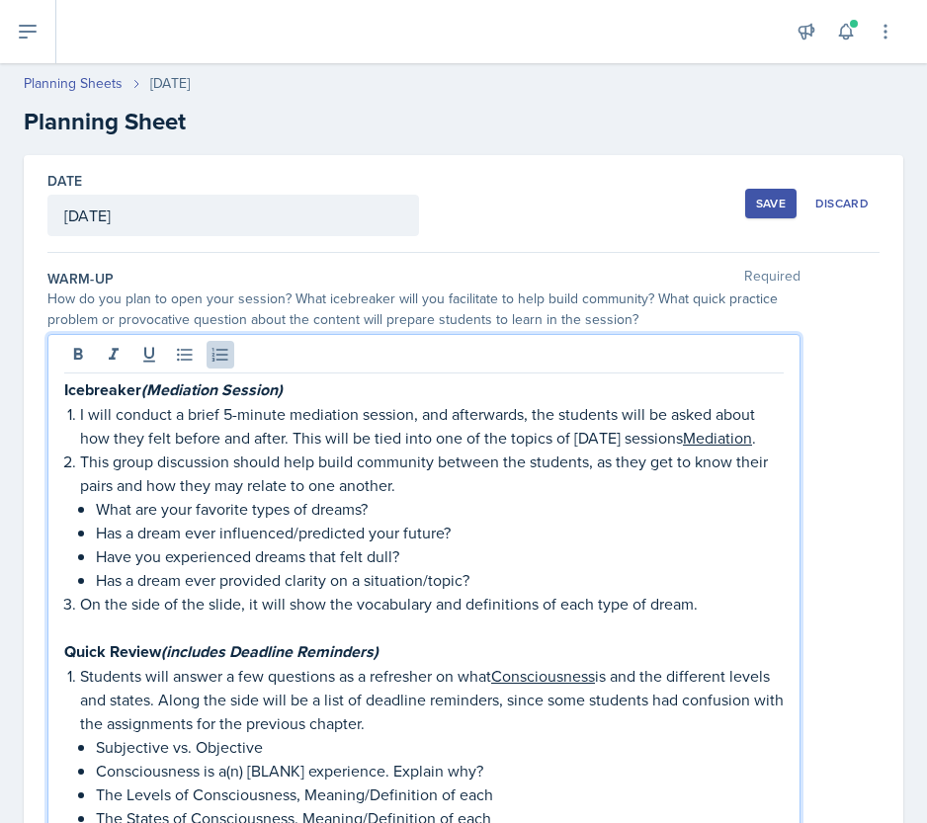
click at [239, 459] on p "This group discussion should help build community between the students, as they…" at bounding box center [431, 473] width 703 height 47
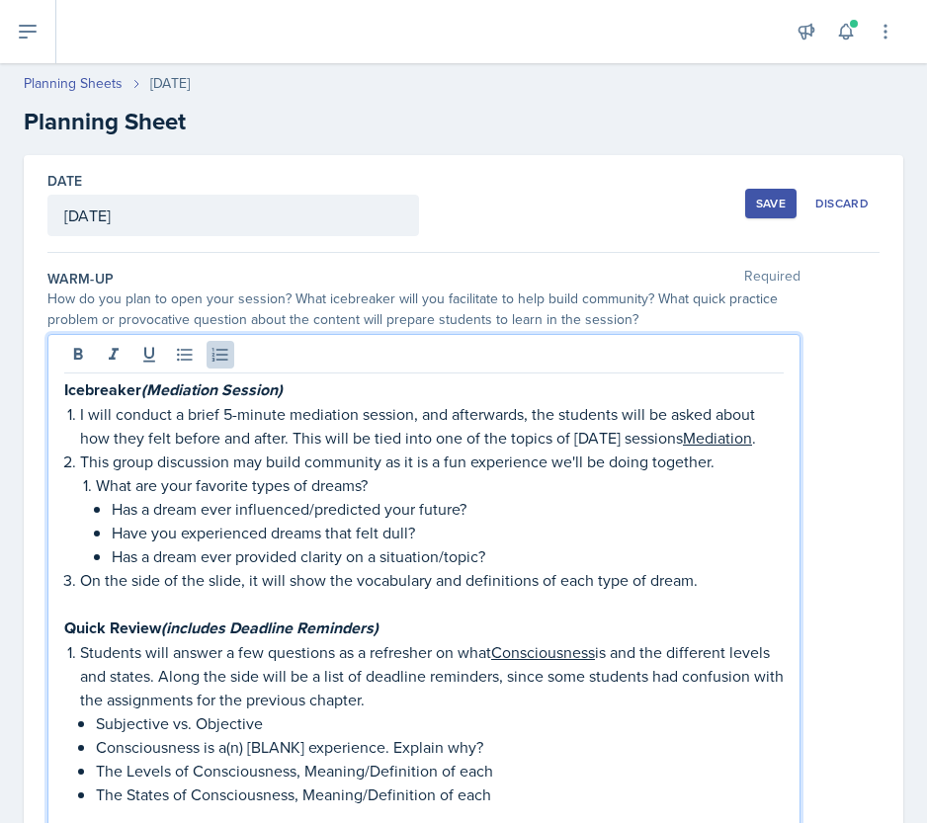
click at [97, 488] on p "What are your favorite types of dreams?" at bounding box center [440, 485] width 688 height 24
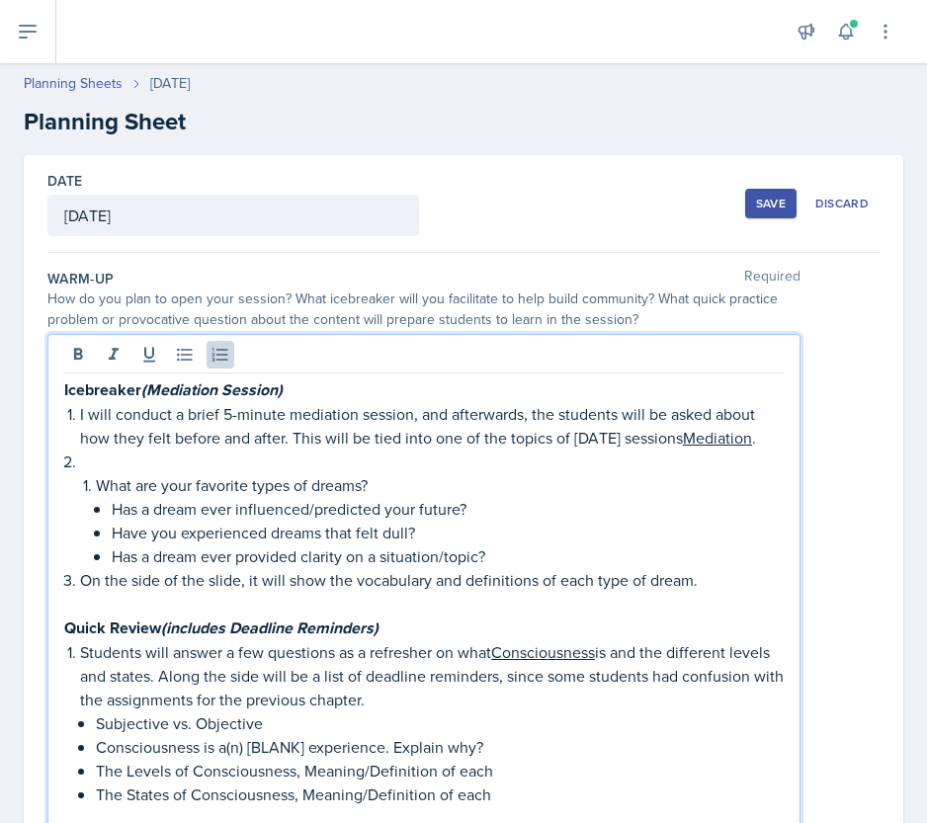
click at [150, 457] on p at bounding box center [431, 462] width 703 height 24
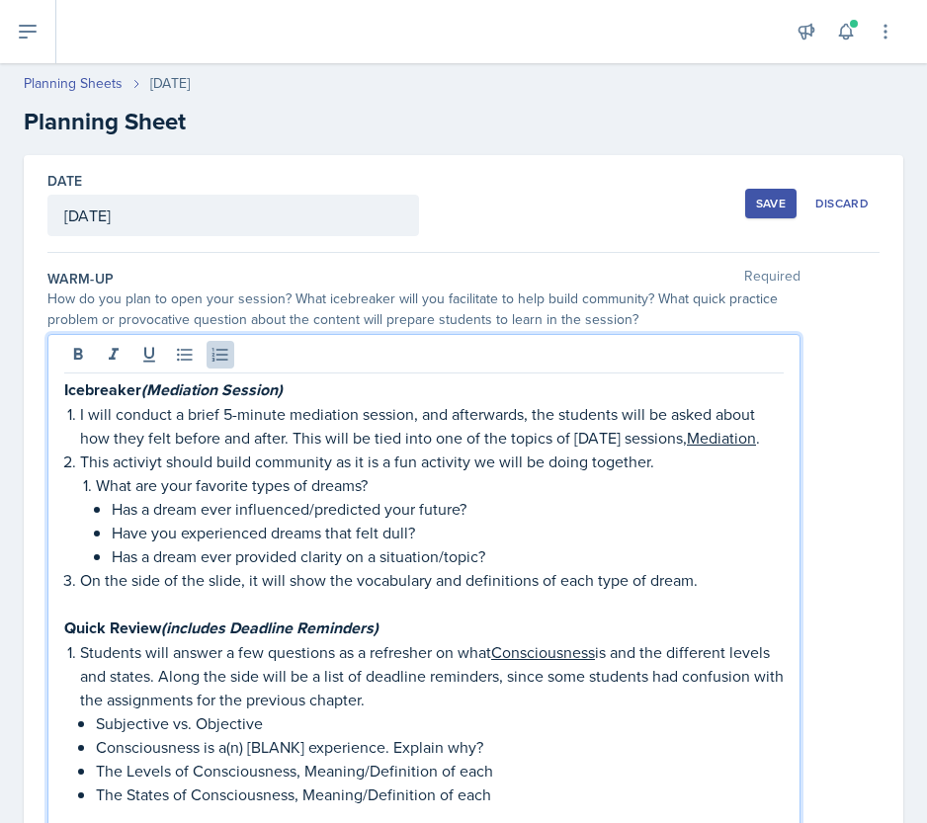
click at [652, 456] on p "This activiyt should build community as it is a fun activity we will be doing t…" at bounding box center [431, 462] width 703 height 24
click at [347, 491] on p "What are your favorite types of dreams?" at bounding box center [440, 485] width 688 height 24
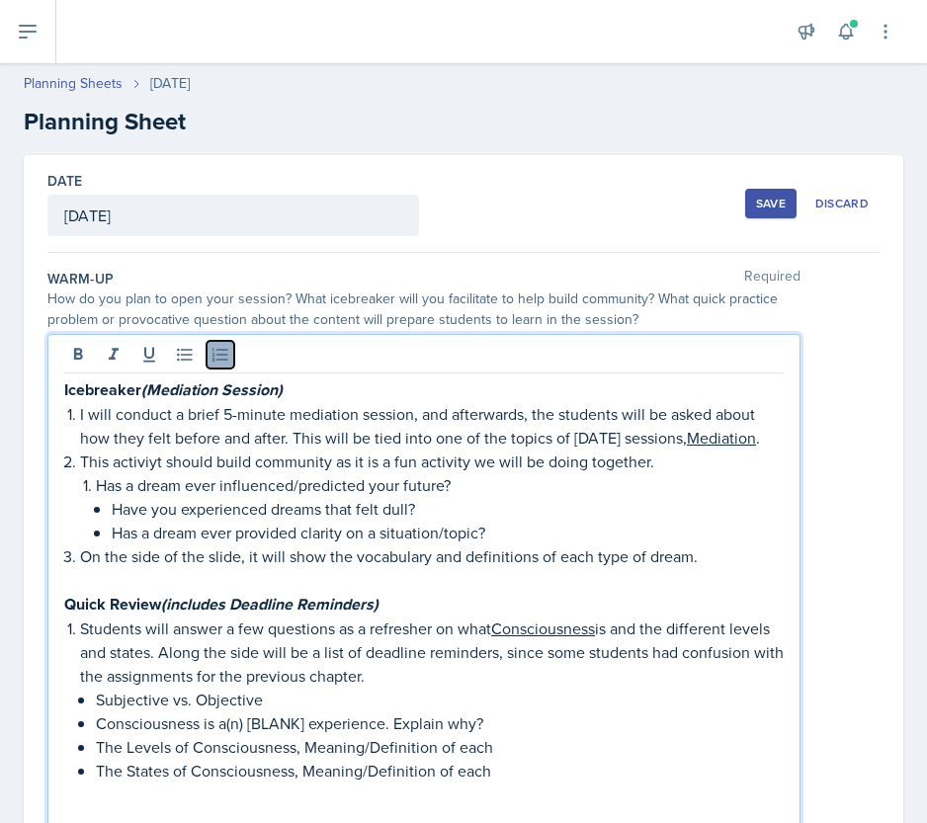
click at [219, 361] on icon at bounding box center [220, 355] width 20 height 20
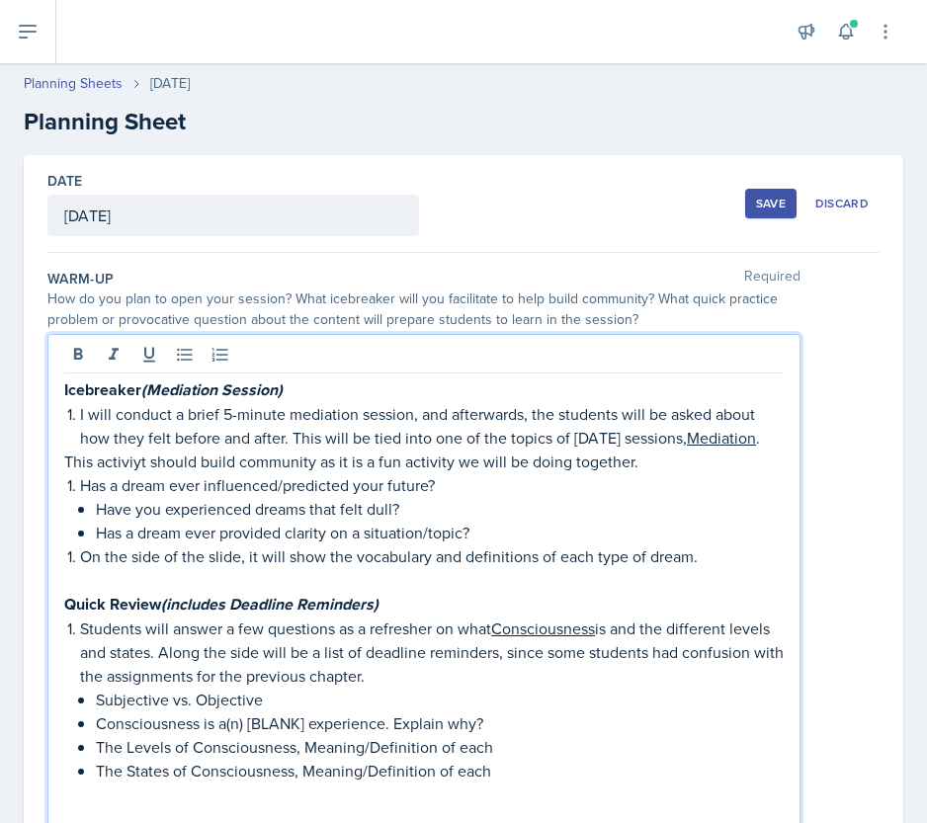
click at [80, 485] on li "Has a dream ever influenced/predicted your future? Have you experienced dreams …" at bounding box center [431, 508] width 703 height 71
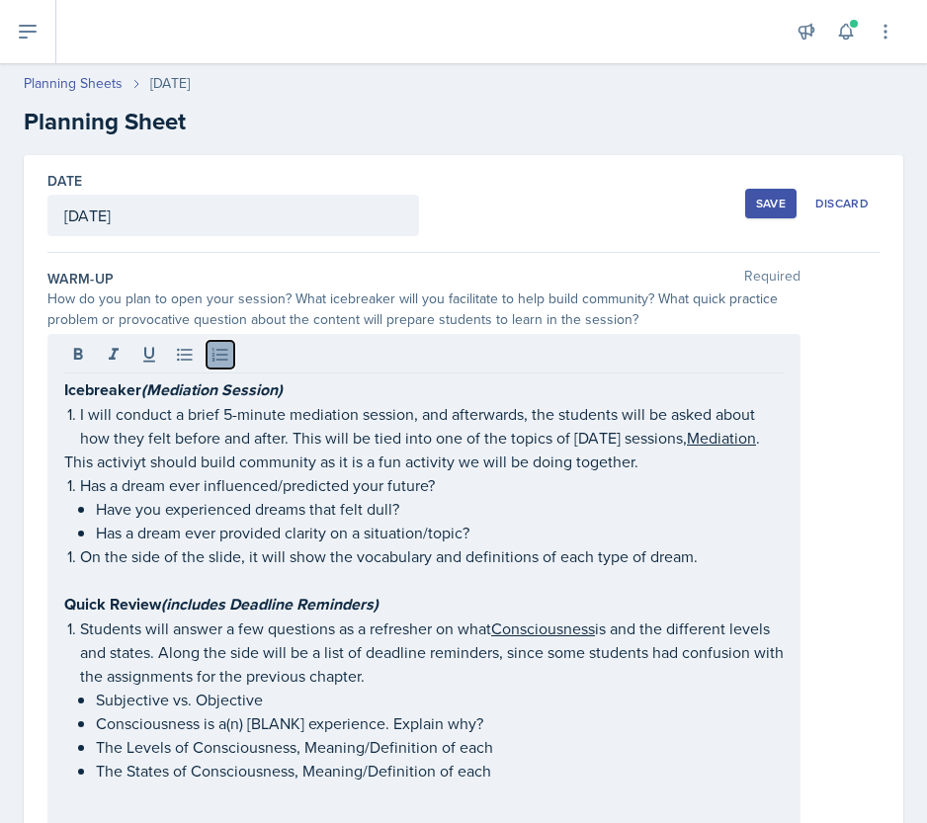
click at [218, 357] on icon at bounding box center [220, 355] width 20 height 20
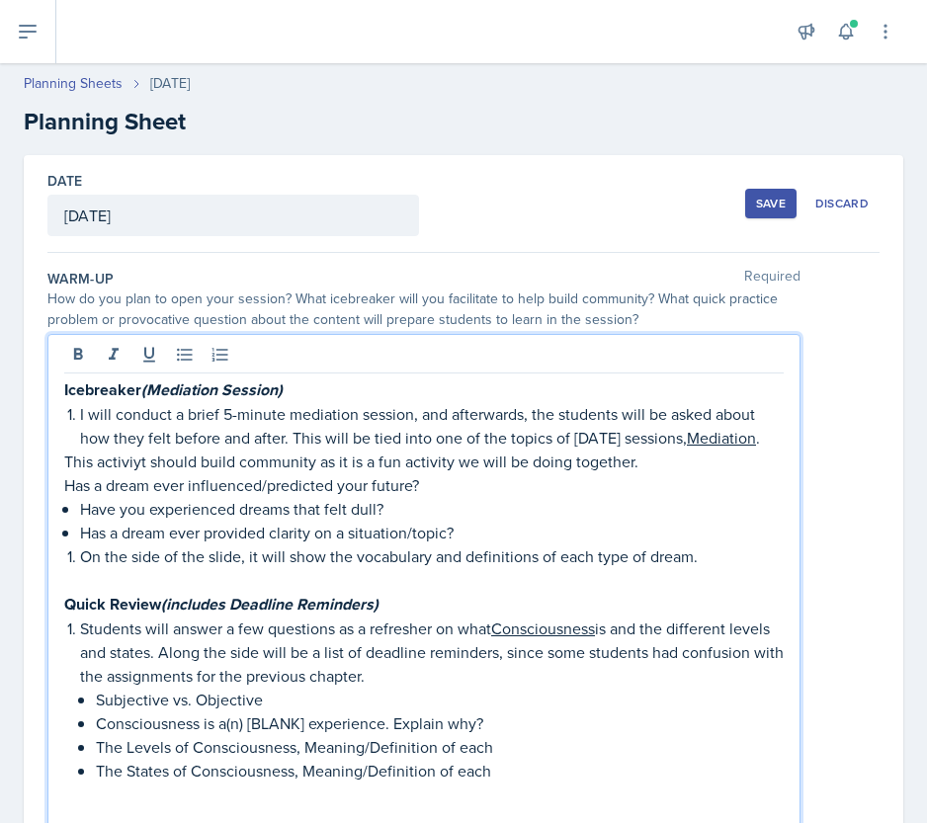
click at [65, 464] on p "This activiyt should build community as it is a fun activity we will be doing t…" at bounding box center [423, 462] width 719 height 24
click at [144, 462] on p "This activiyt should build community as it is a fun activity we will be doing t…" at bounding box center [431, 462] width 703 height 24
click at [61, 485] on div "Icebreaker (Mediation Session) I will conduct a brief 5-minute mediation sessio…" at bounding box center [423, 837] width 753 height 1006
click at [132, 475] on p "Has a dream ever influenced/predicted your future?" at bounding box center [423, 485] width 719 height 24
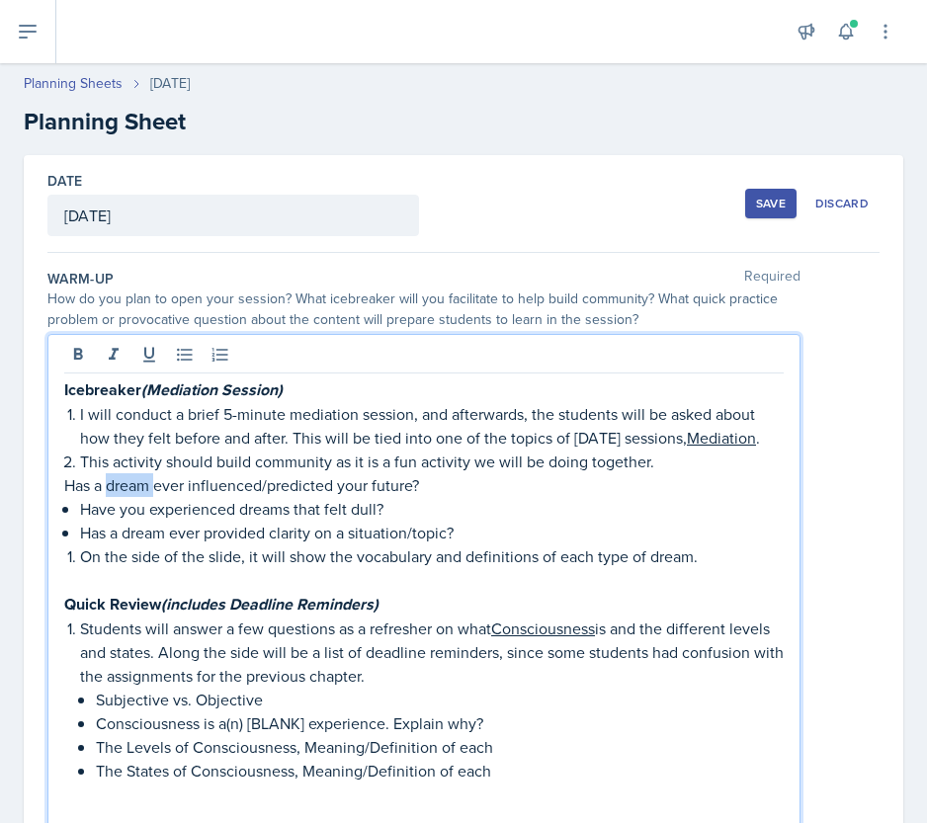
click at [132, 475] on p "Has a dream ever influenced/predicted your future?" at bounding box center [423, 485] width 719 height 24
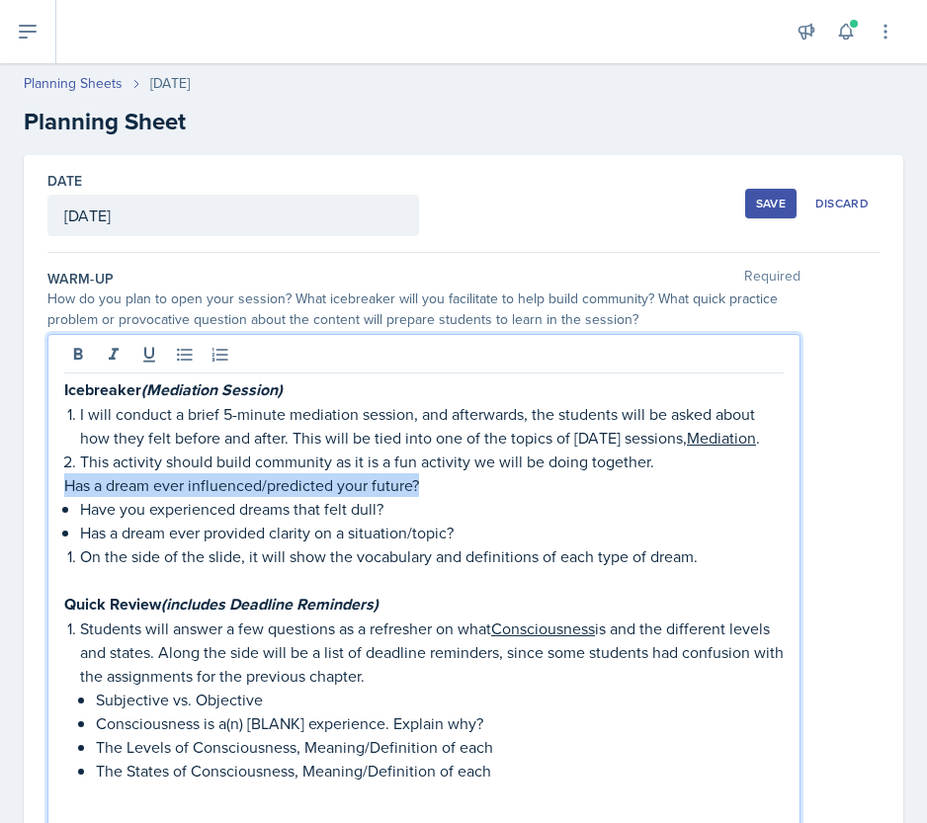
click at [132, 475] on p "Has a dream ever influenced/predicted your future?" at bounding box center [423, 485] width 719 height 24
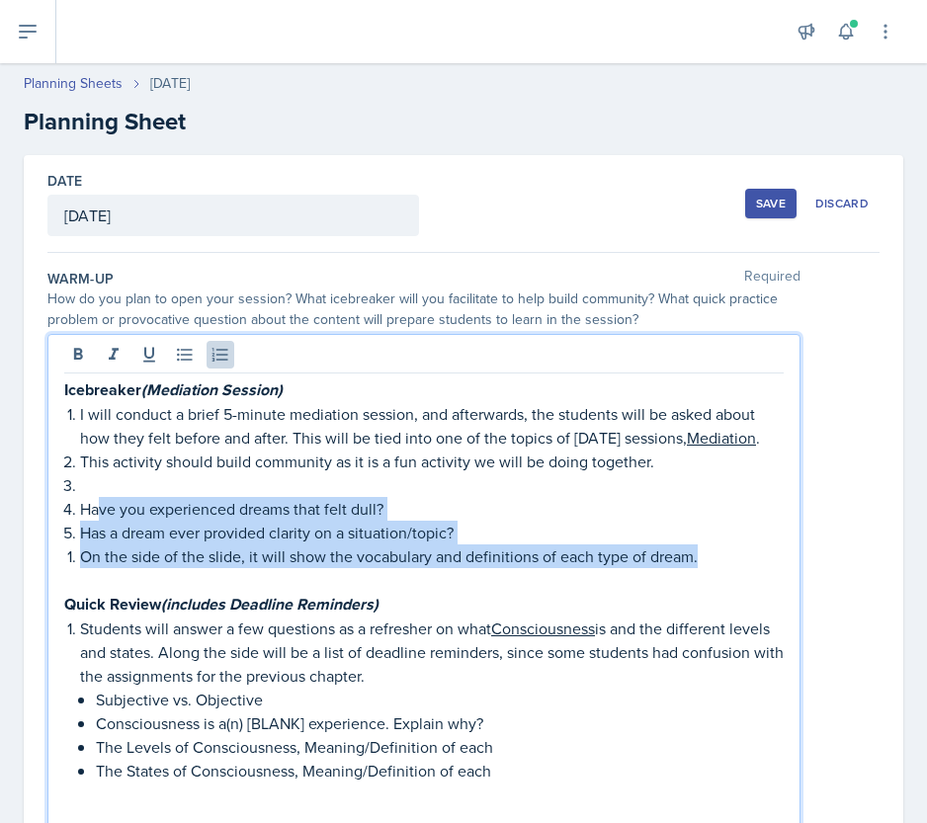
drag, startPoint x: 713, startPoint y: 561, endPoint x: 97, endPoint y: 512, distance: 618.5
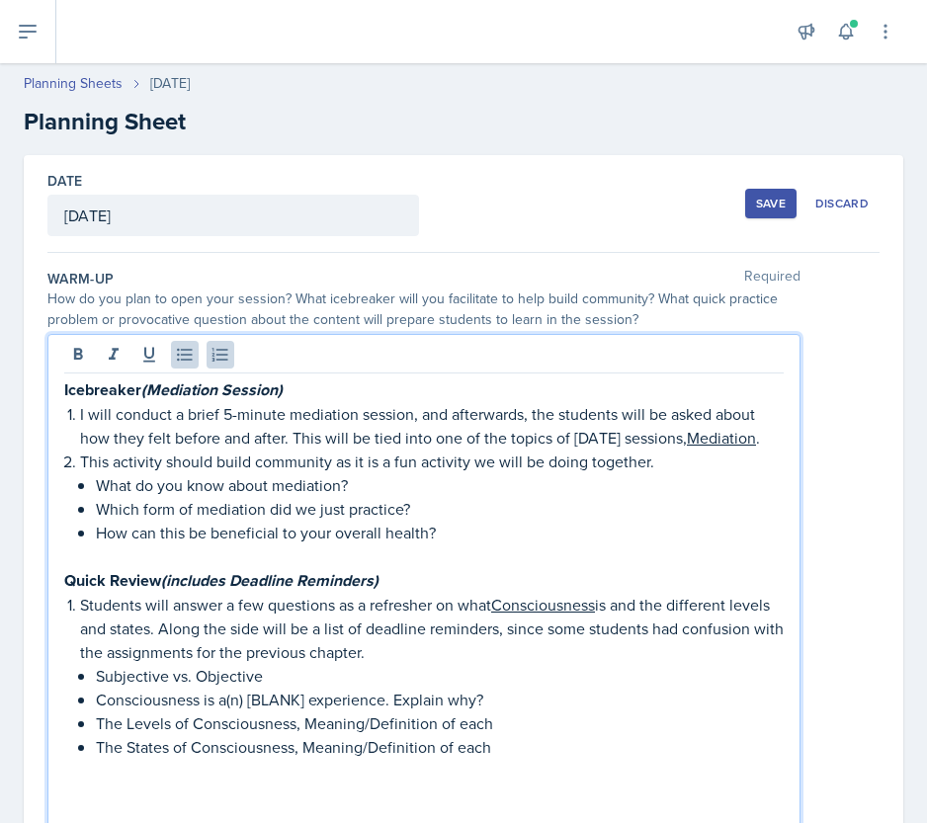
click at [136, 535] on p "How can this be beneficial to your overall health?" at bounding box center [440, 533] width 688 height 24
click at [482, 525] on p "How may this be beneficial to your overall health?" at bounding box center [440, 533] width 688 height 24
click at [451, 528] on p "How may this be beneficial to your overall health?" at bounding box center [440, 533] width 688 height 24
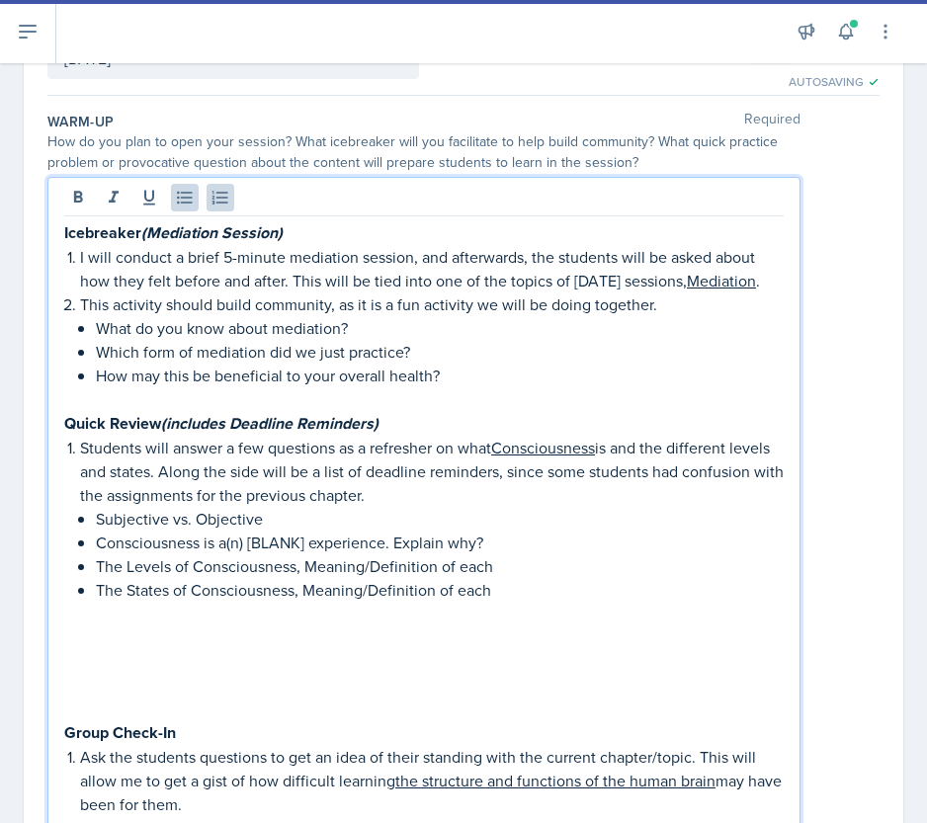
scroll to position [160, 0]
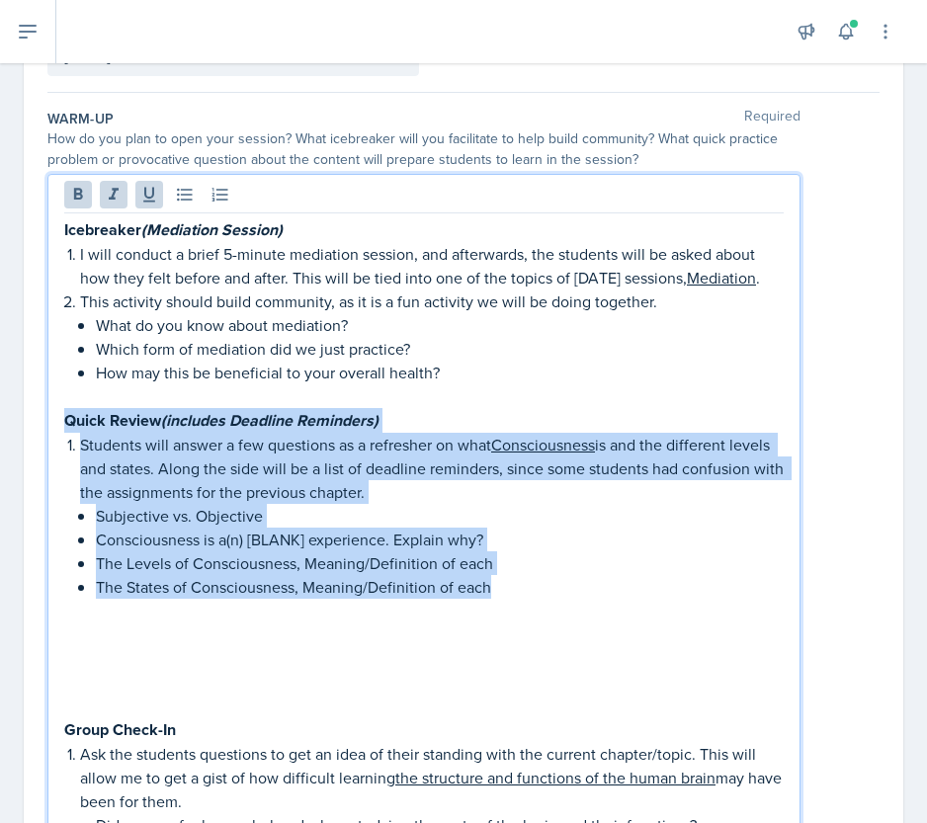
drag, startPoint x: 539, startPoint y: 576, endPoint x: 49, endPoint y: 415, distance: 515.8
click at [49, 415] on div "Icebreaker (Mediation Session) I will conduct a brief 5-minute mediation sessio…" at bounding box center [423, 665] width 753 height 982
click at [174, 426] on em "(includes" at bounding box center [193, 420] width 64 height 23
drag, startPoint x: 504, startPoint y: 593, endPoint x: 50, endPoint y: 418, distance: 486.0
click at [50, 418] on div "Icebreaker (Mediation Session) I will conduct a brief 5-minute mediation sessio…" at bounding box center [423, 665] width 753 height 982
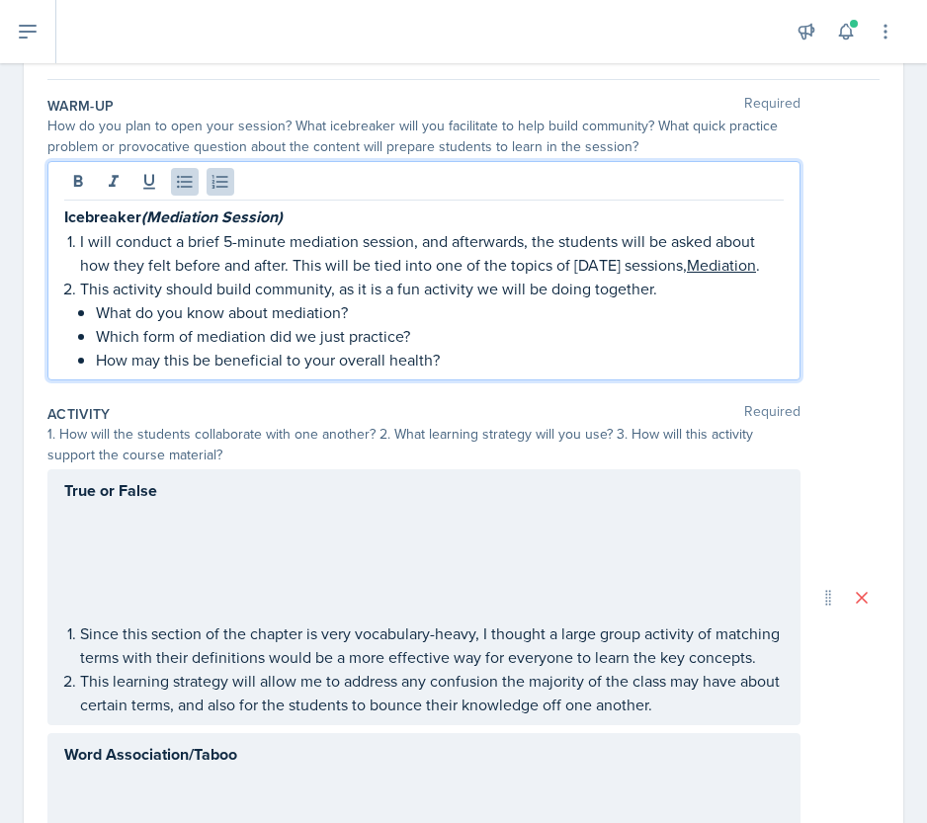
scroll to position [174, 0]
click at [200, 551] on p at bounding box center [423, 561] width 719 height 24
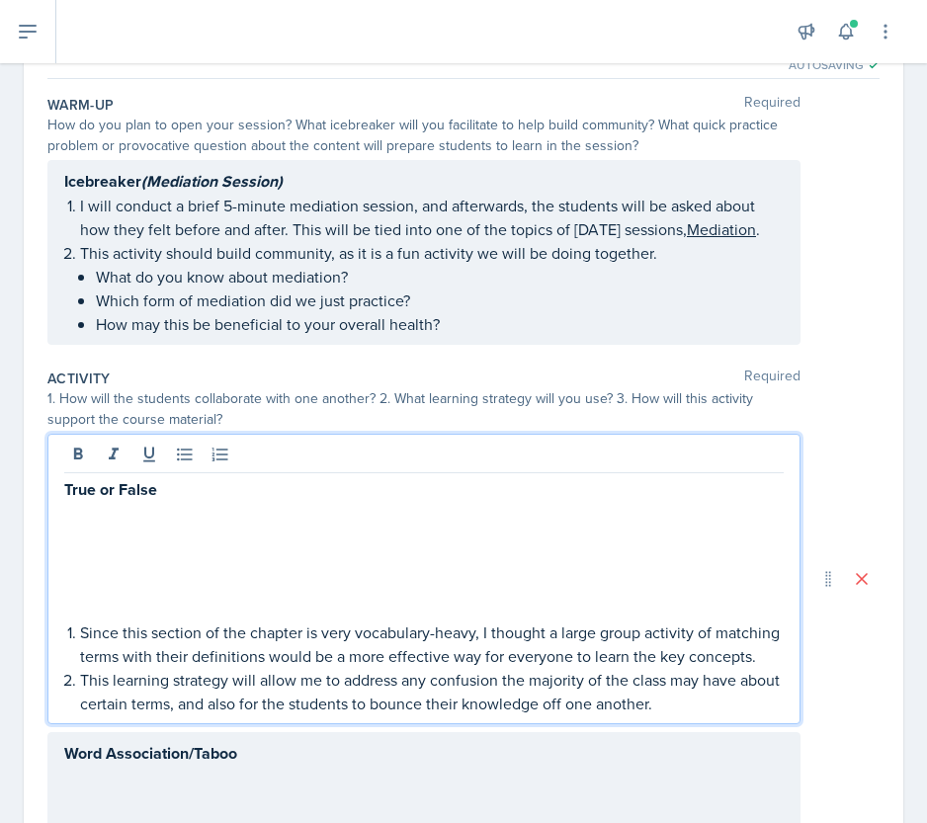
click at [104, 507] on p at bounding box center [423, 514] width 719 height 24
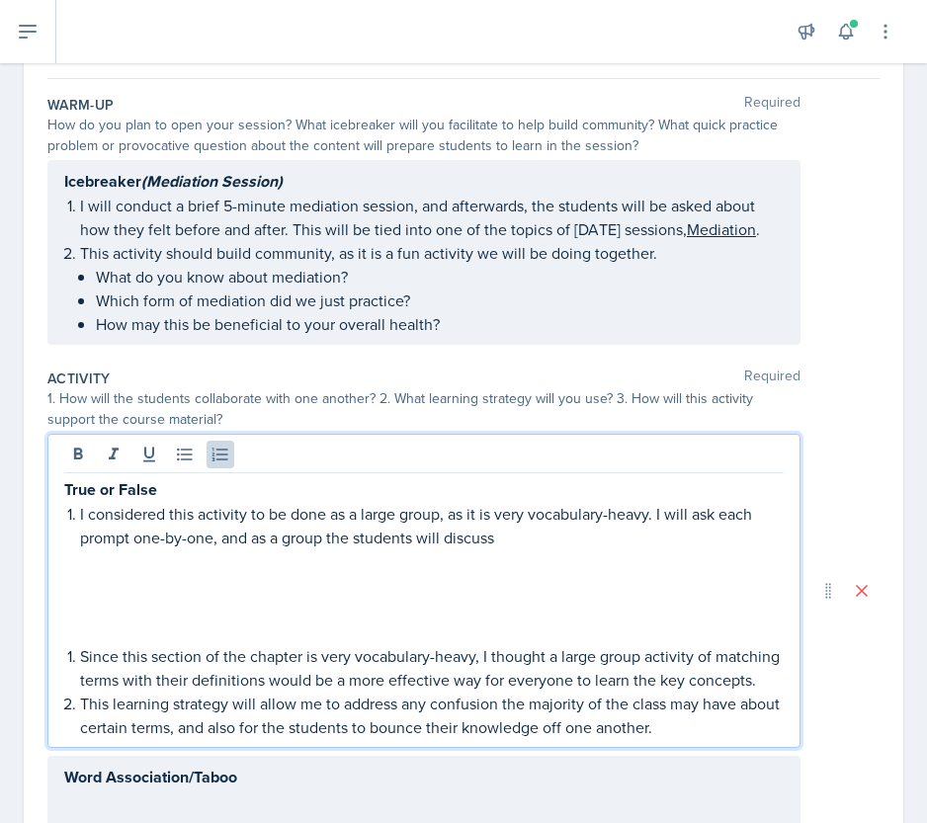
click at [237, 534] on p "I considered this activity to be done as a large group, as it is very vocabular…" at bounding box center [431, 525] width 703 height 47
click at [435, 535] on p "I considered this activity to be done as a large group, as it is very vocabular…" at bounding box center [431, 525] width 703 height 47
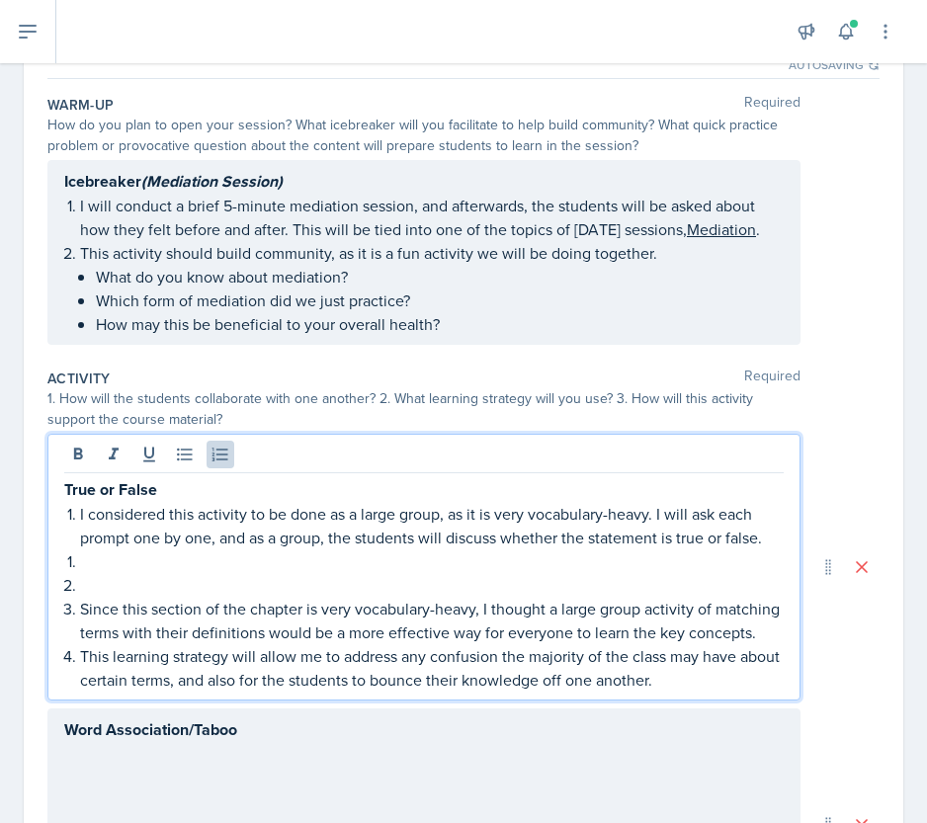
click at [146, 558] on p at bounding box center [431, 561] width 703 height 24
click at [385, 556] on p "This activity will be focused on Hypnosis ." at bounding box center [431, 561] width 703 height 24
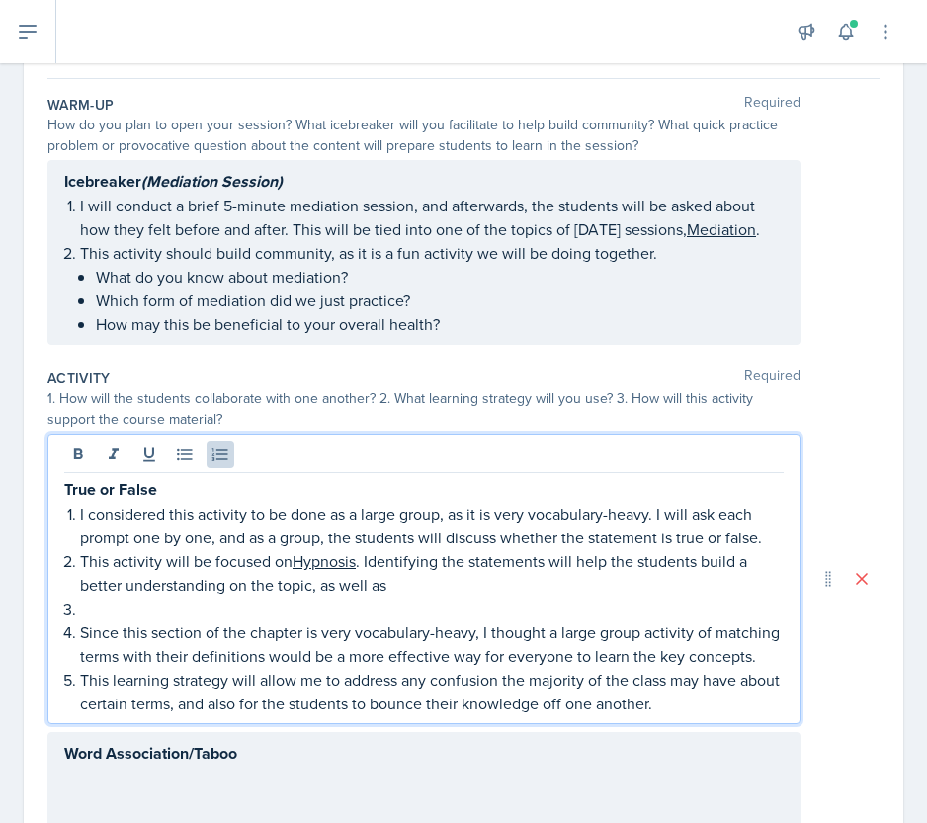
click at [231, 587] on p "This activity will be focused on Hypnosis . Identifying the statements will hel…" at bounding box center [431, 572] width 703 height 47
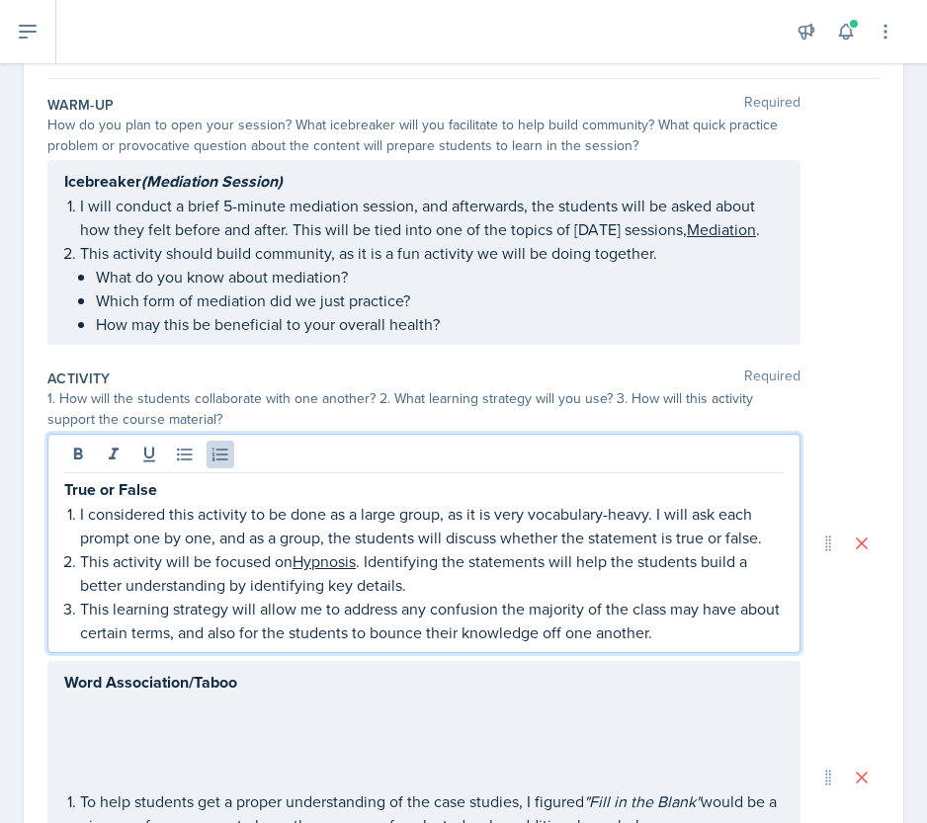
click at [440, 600] on p "This learning strategy will allow me to address any confusion the majority of t…" at bounding box center [431, 620] width 703 height 47
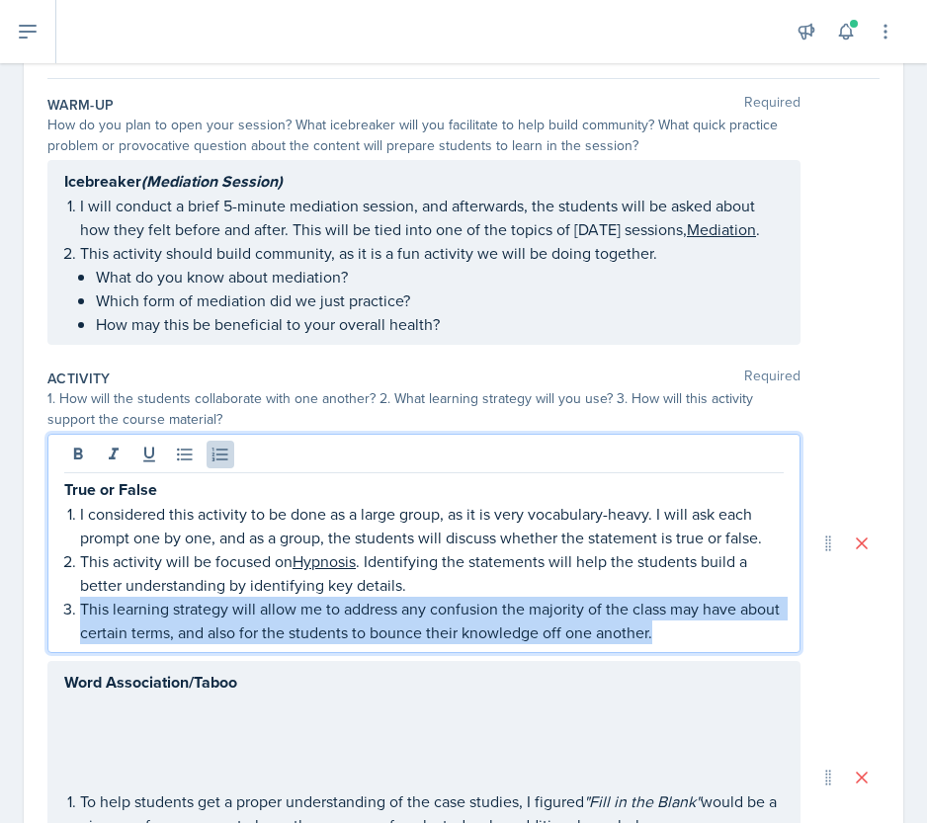
click at [440, 600] on p "This learning strategy will allow me to address any confusion the majority of t…" at bounding box center [431, 620] width 703 height 47
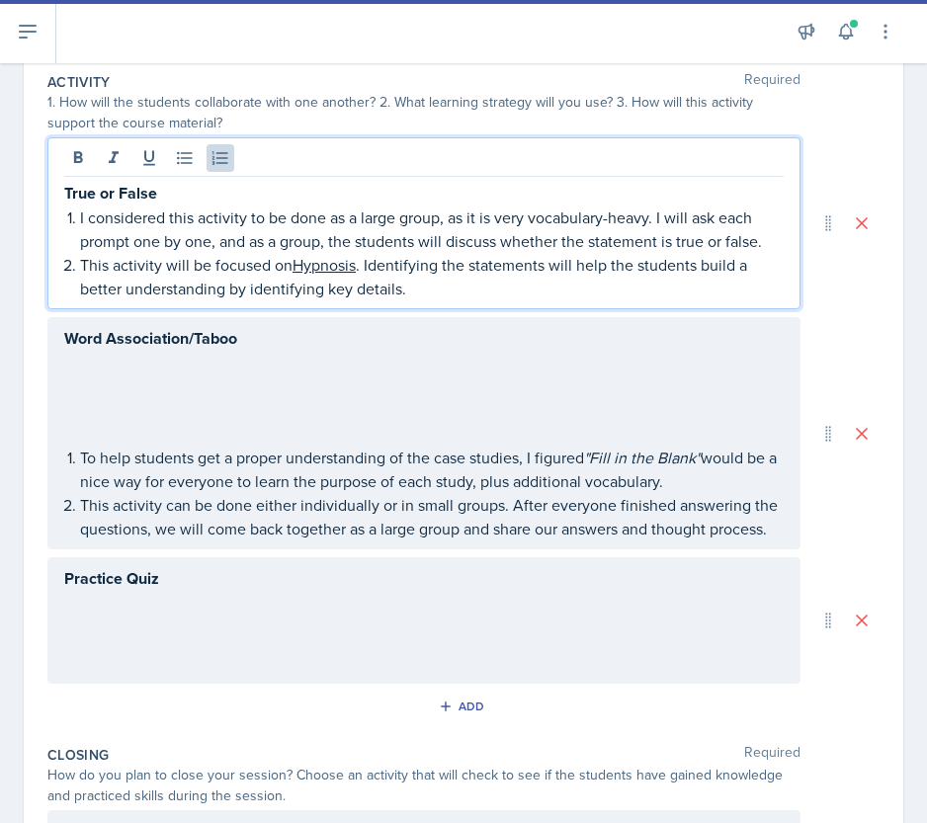
scroll to position [0, 0]
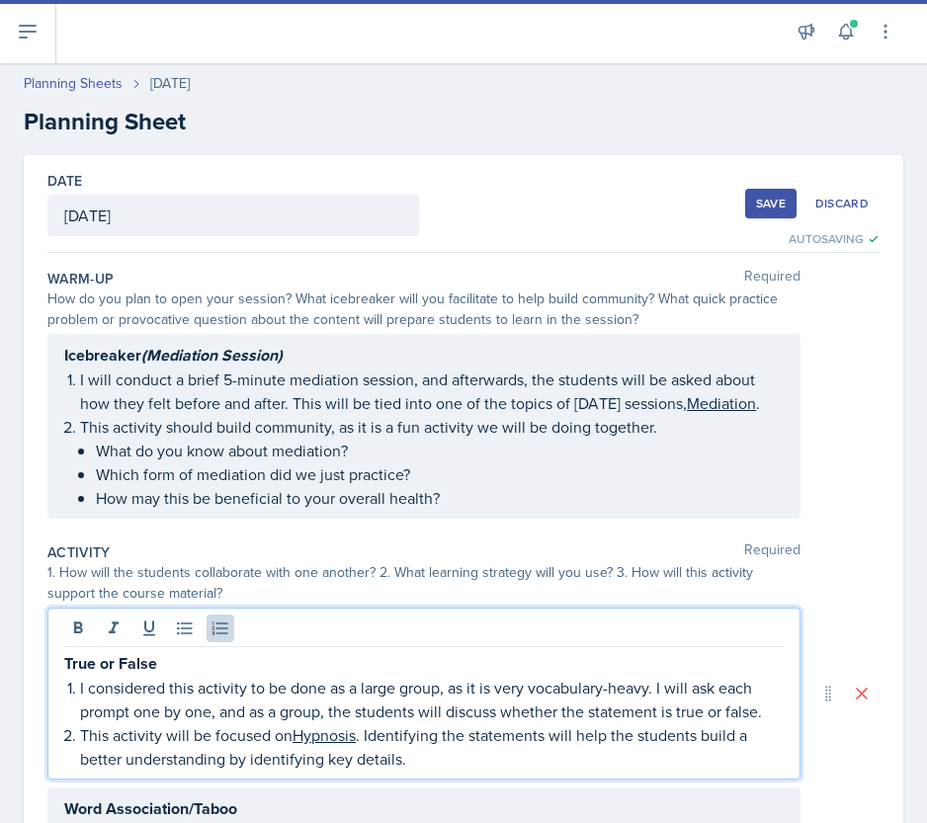
click at [756, 205] on div "Save" at bounding box center [771, 204] width 30 height 16
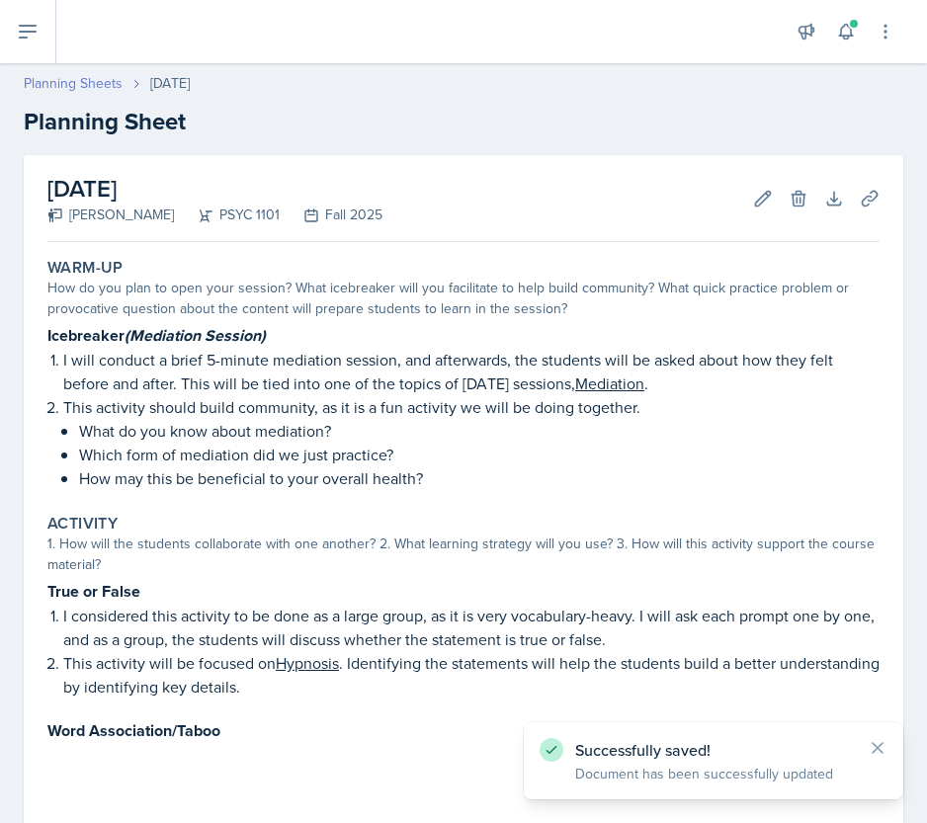
click at [79, 78] on link "Planning Sheets" at bounding box center [73, 83] width 99 height 21
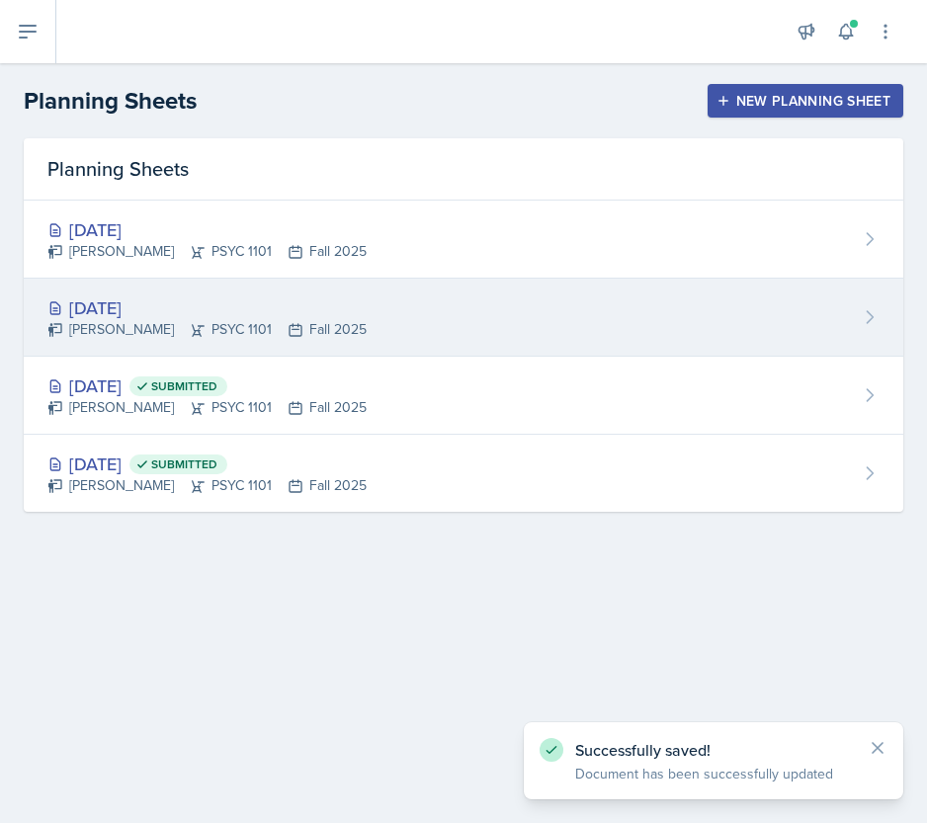
click at [339, 339] on div "[DATE] [PERSON_NAME] PSYC 1101 Fall 2025" at bounding box center [463, 318] width 879 height 78
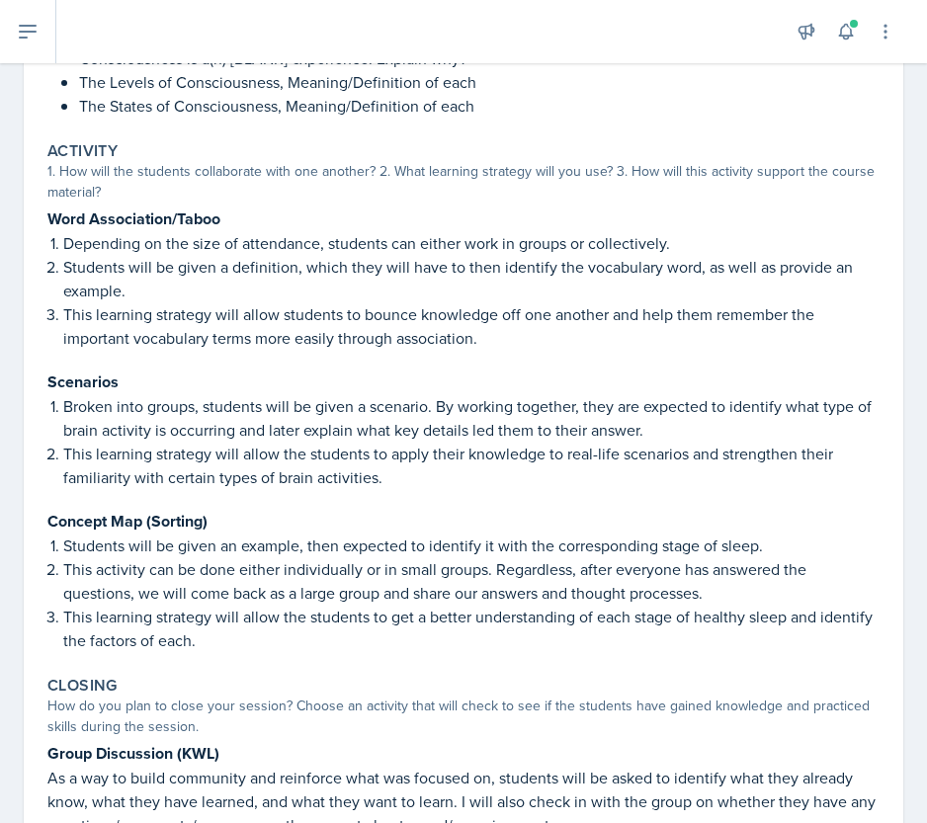
scroll to position [633, 0]
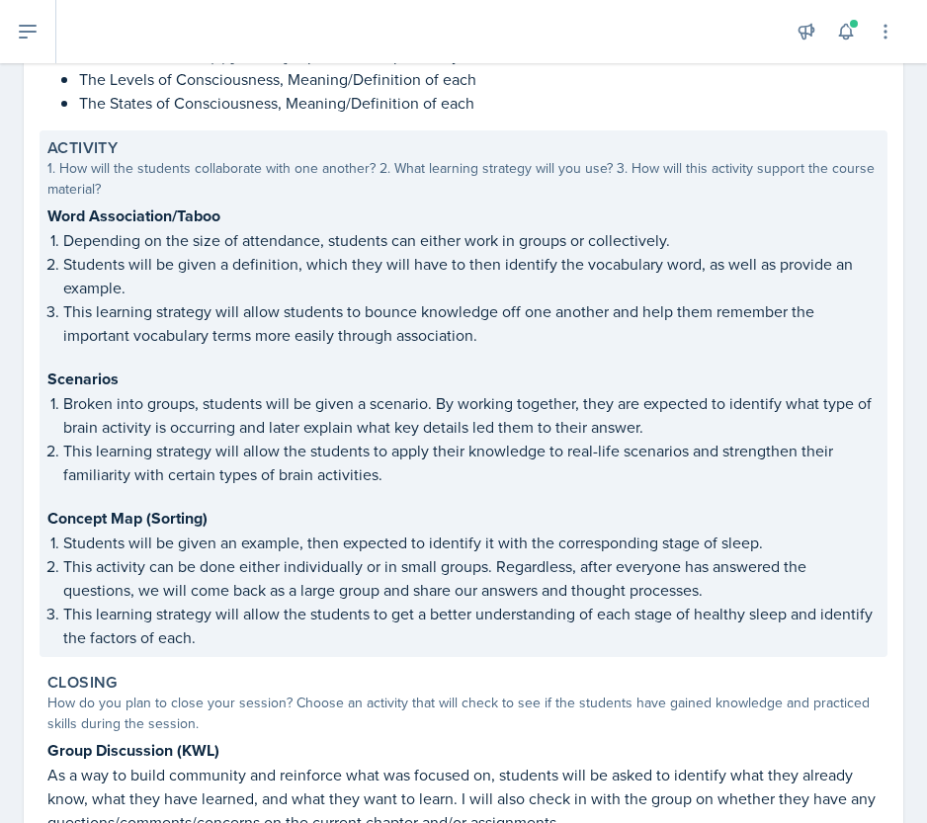
click at [279, 285] on p "Students will be given a definition, which they will have to then identify the …" at bounding box center [471, 275] width 816 height 47
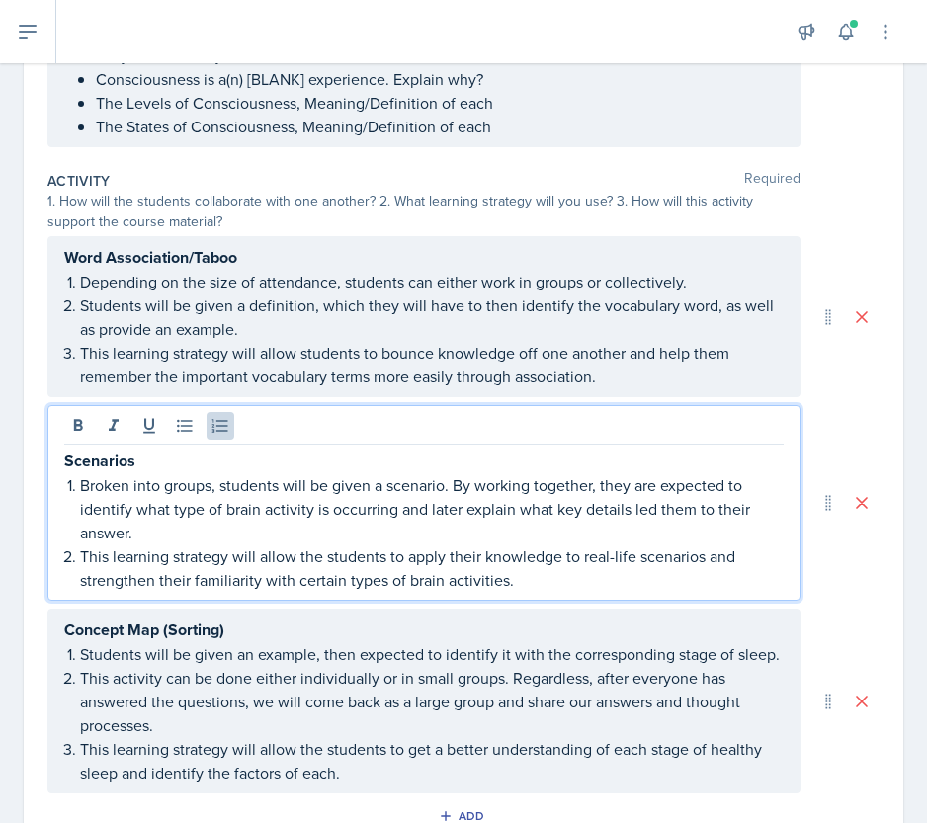
drag, startPoint x: 533, startPoint y: 547, endPoint x: 50, endPoint y: 485, distance: 486.1
click at [50, 485] on div "Scenarios Broken into groups, students will be given a scenario. By working tog…" at bounding box center [423, 503] width 753 height 196
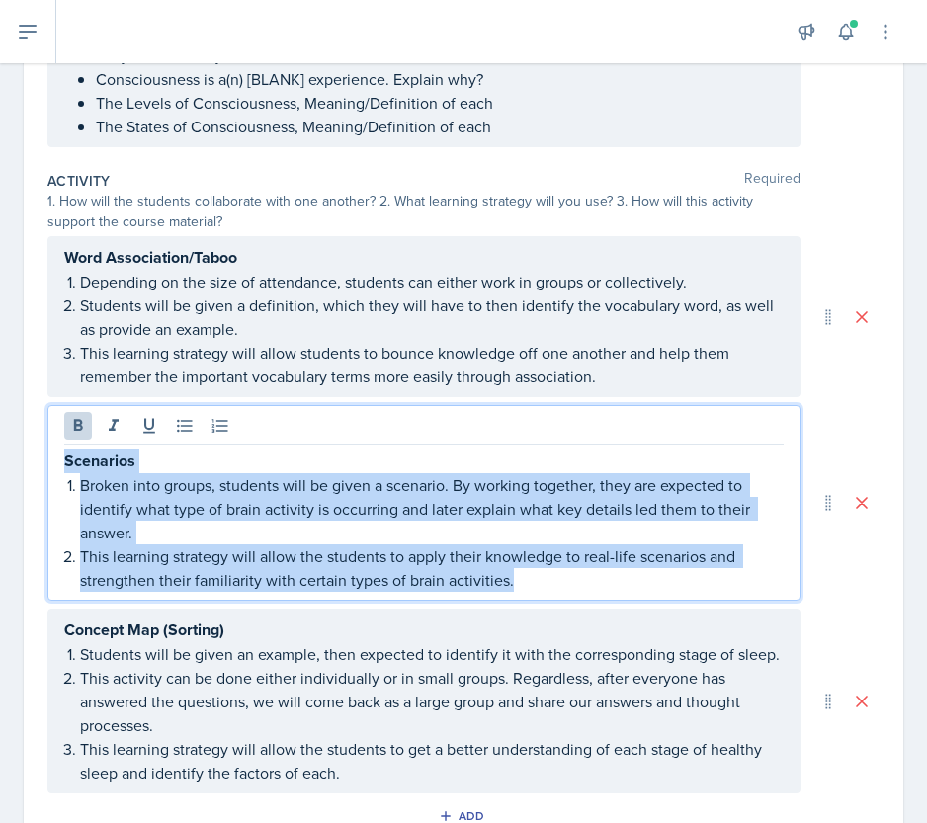
drag, startPoint x: 530, startPoint y: 578, endPoint x: 49, endPoint y: 463, distance: 493.6
click at [49, 463] on div "Scenarios Broken into groups, students will be given a scenario. By working tog…" at bounding box center [423, 503] width 753 height 196
copy div "Scenarios Broken into groups, students will be given a scenario. By working tog…"
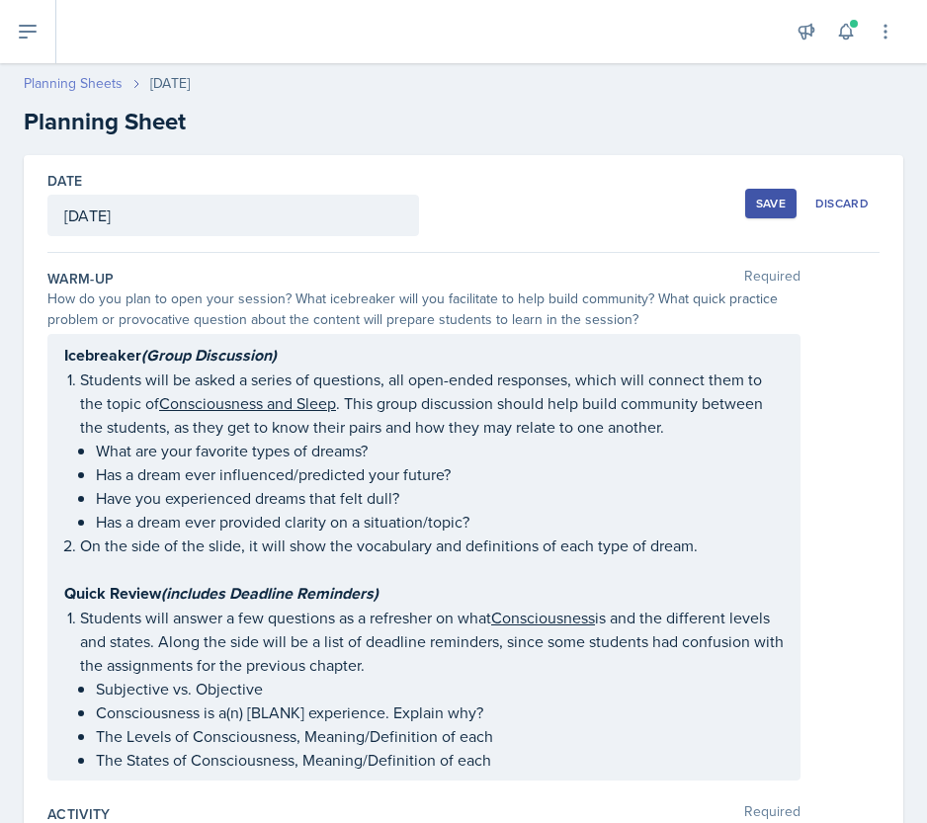
click at [79, 79] on link "Planning Sheets" at bounding box center [73, 83] width 99 height 21
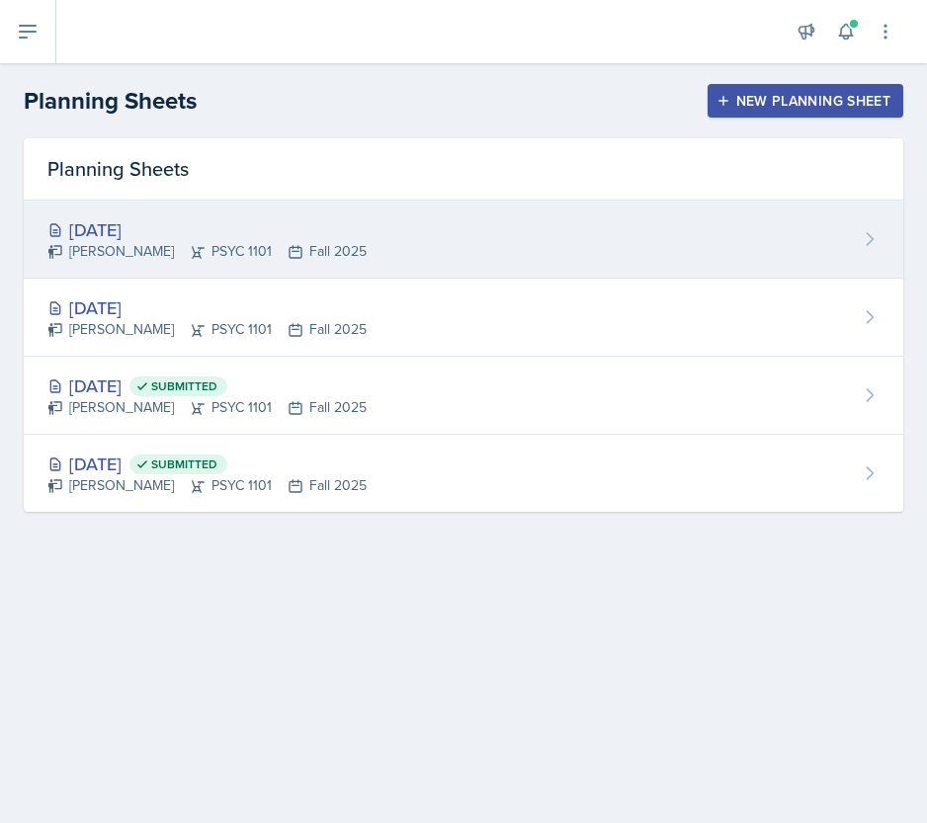
click at [227, 216] on div "[DATE]" at bounding box center [206, 229] width 319 height 27
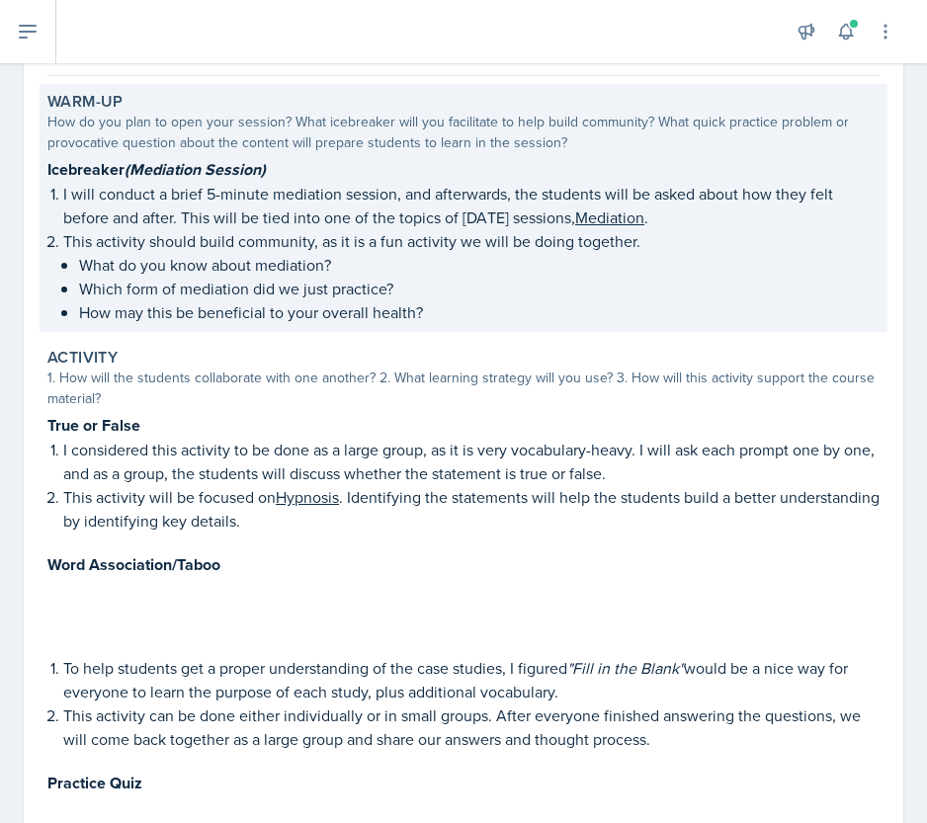
scroll to position [165, 0]
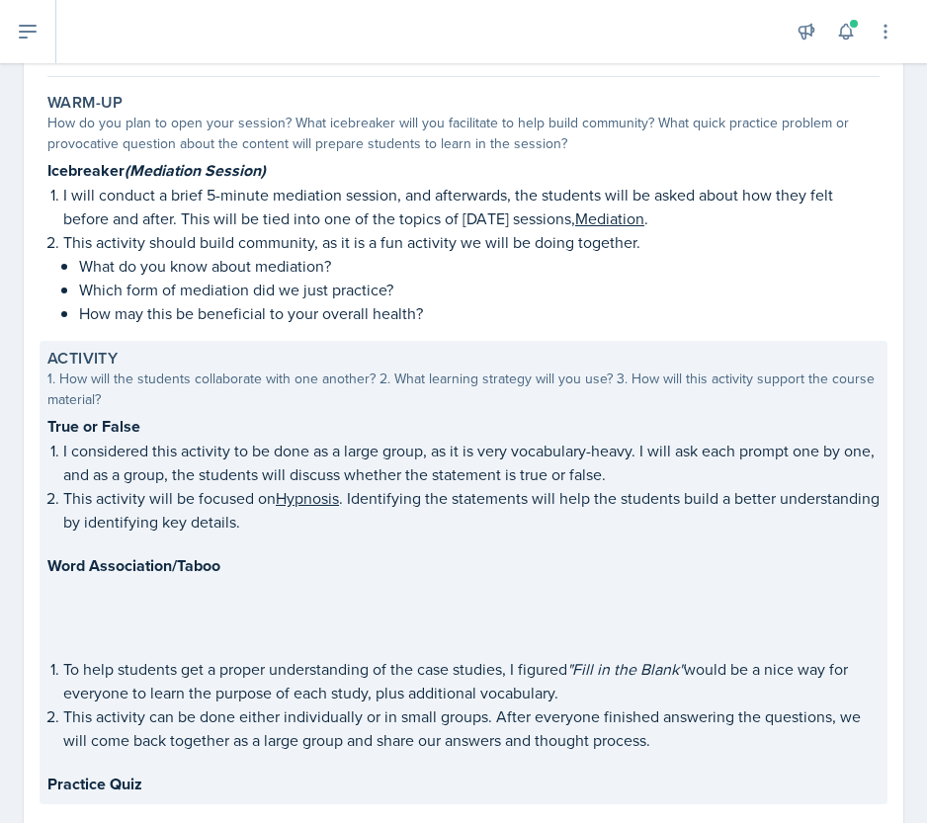
click at [454, 603] on p at bounding box center [463, 608] width 832 height 20
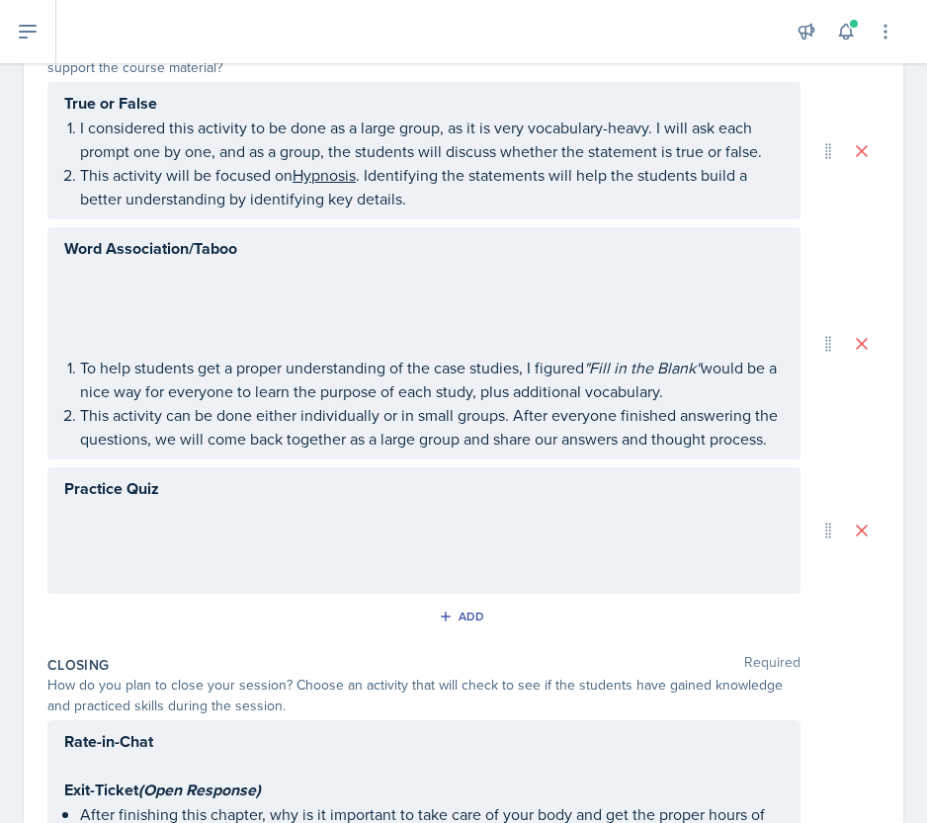
click at [343, 360] on p "To help students get a proper understanding of the case studies, I figured "Fil…" at bounding box center [431, 379] width 703 height 47
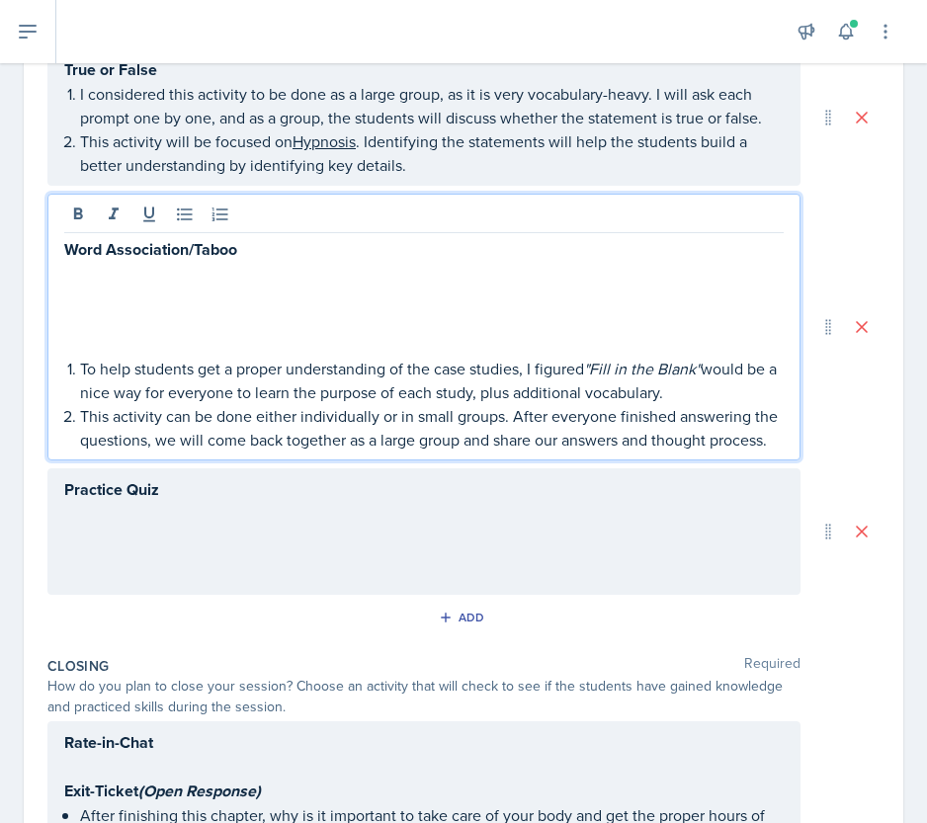
click at [160, 272] on p at bounding box center [423, 274] width 719 height 24
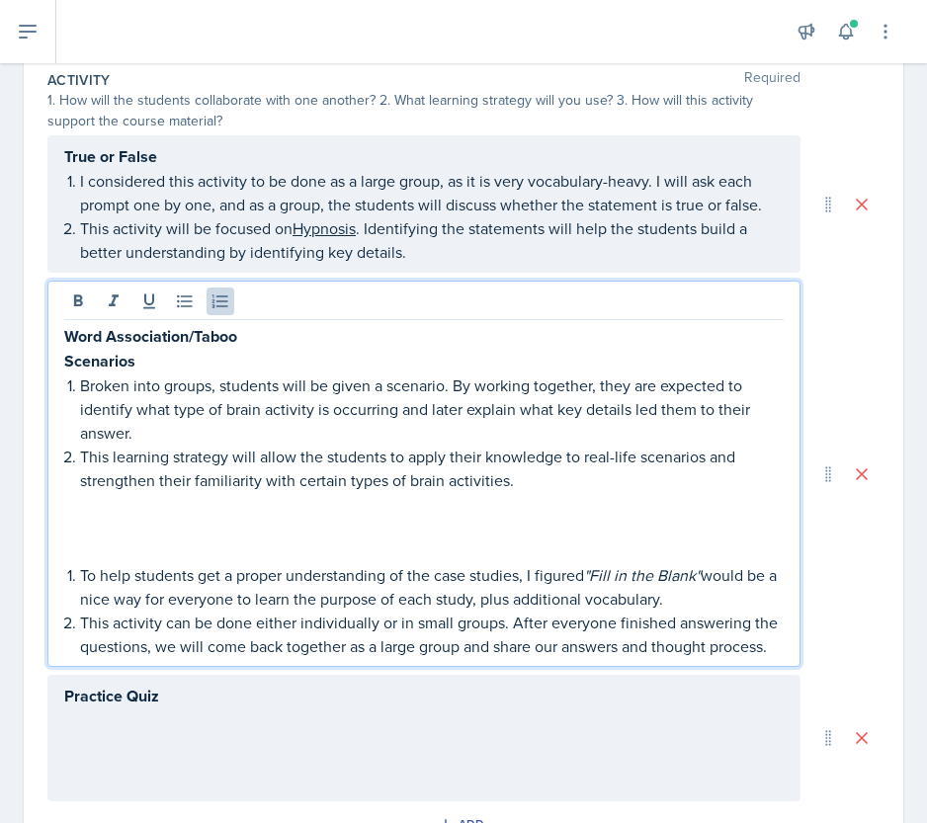
scroll to position [470, 0]
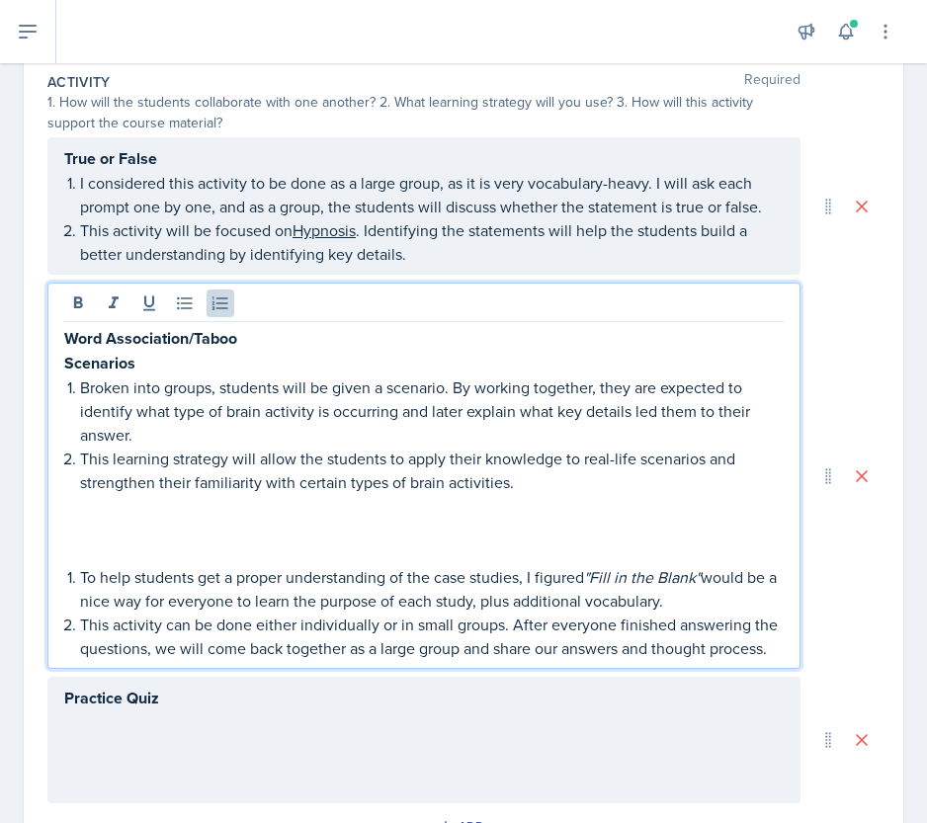
click at [98, 355] on strong "Scenarios" at bounding box center [99, 363] width 71 height 23
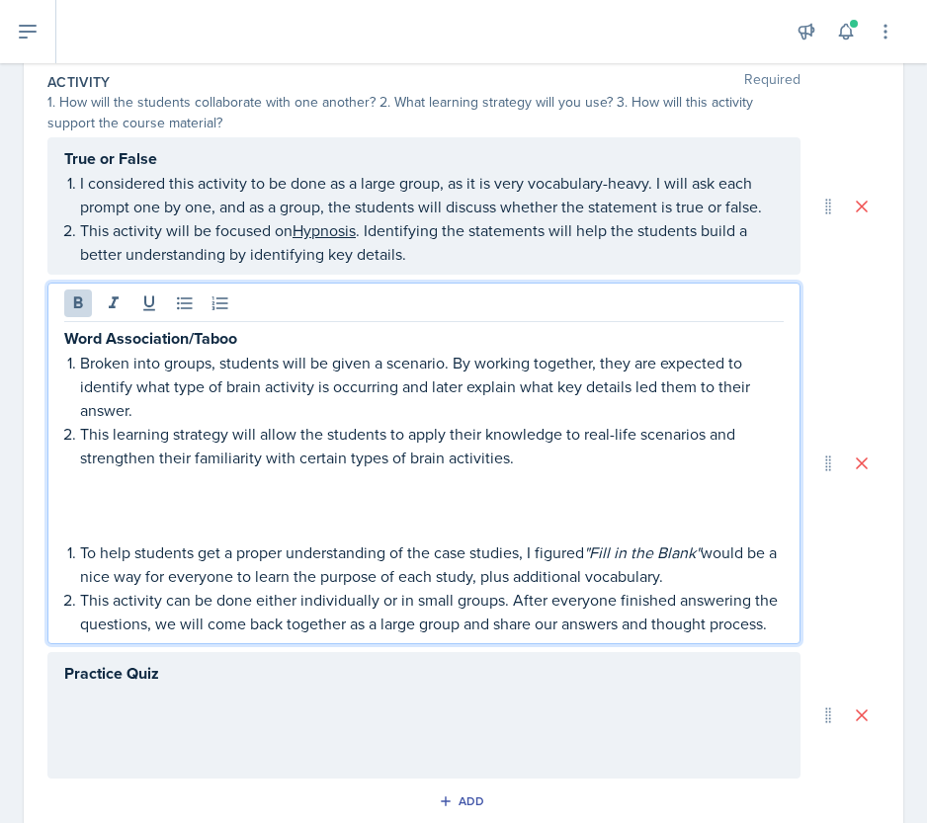
click at [164, 328] on strong "Word Association/Taboo" at bounding box center [150, 338] width 173 height 23
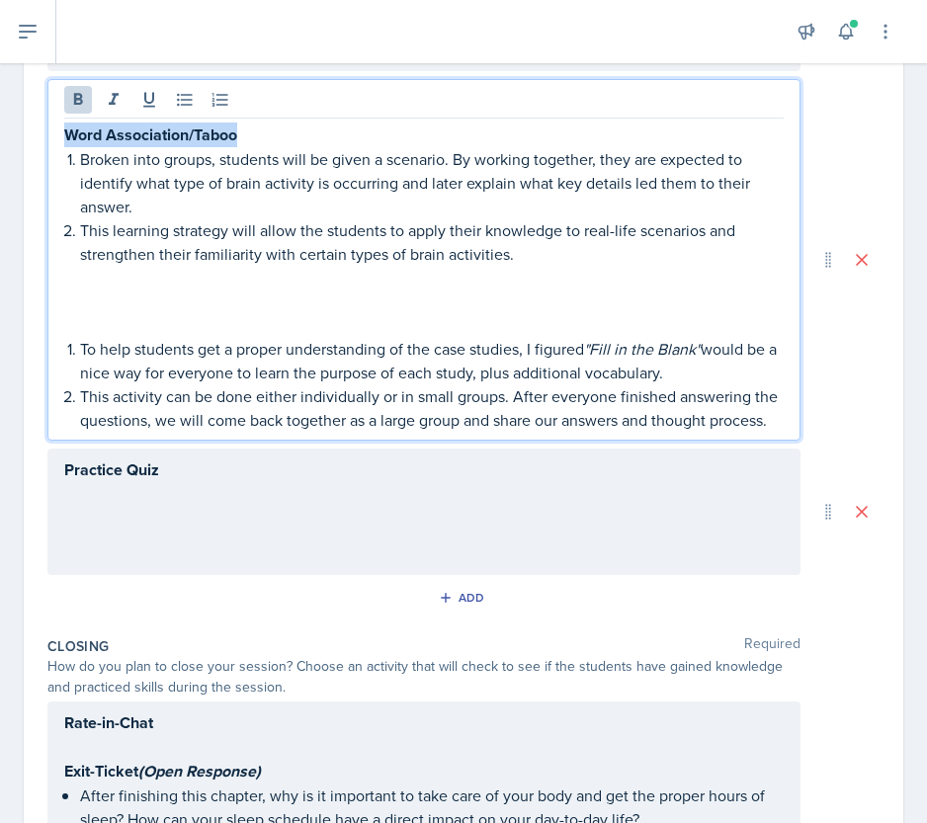
scroll to position [660, 0]
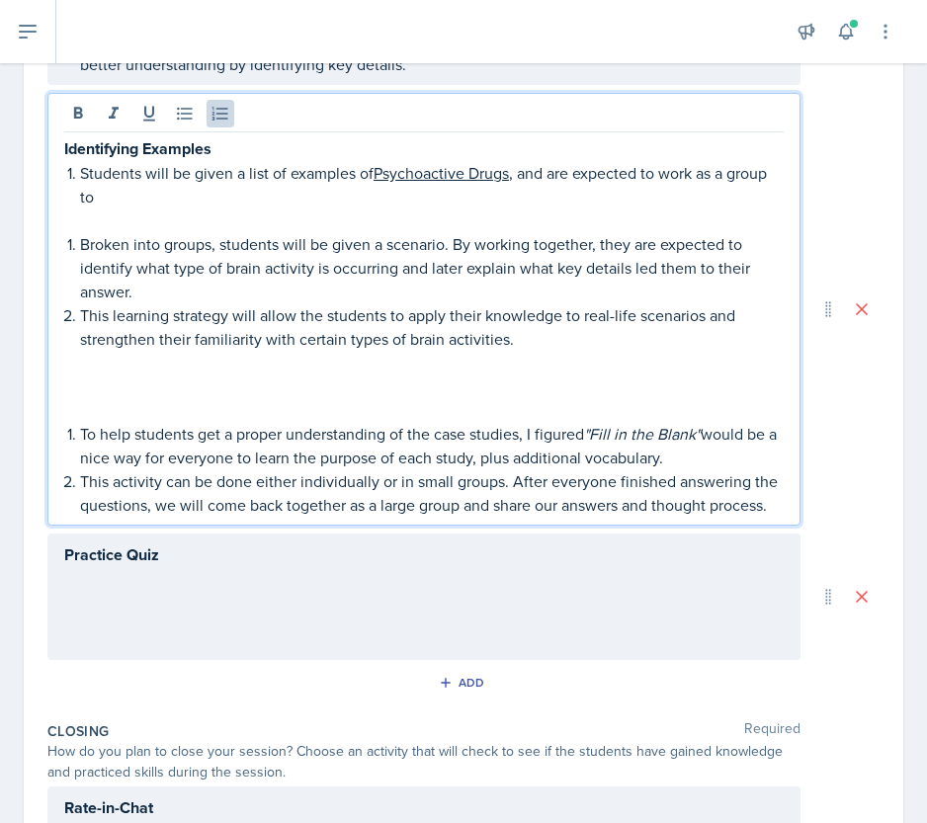
click at [378, 177] on u "Psychoactive Drugs" at bounding box center [440, 173] width 135 height 22
click at [200, 197] on p "Students will be given a list of examples of Psychoactive Drugs , and are expec…" at bounding box center [431, 184] width 703 height 47
click at [377, 170] on u "Psychoactive Drugs" at bounding box center [440, 173] width 135 height 22
click at [353, 173] on p "Students will be given a list of examples of Psychoactive Drugs , and are expec…" at bounding box center [431, 184] width 703 height 47
click at [480, 193] on p "Students will be given a list of examples and are expected to work as a group t…" at bounding box center [431, 184] width 703 height 47
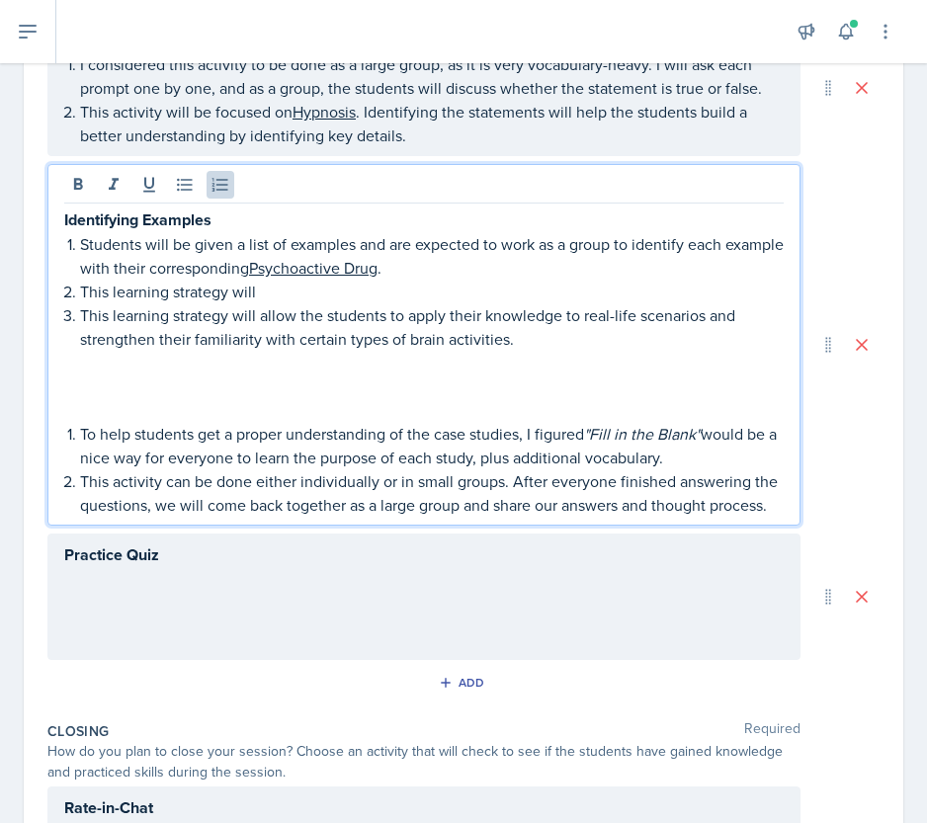
scroll to position [589, 0]
click at [446, 305] on p "This learning strategy will allow the students to apply their knowledge to real…" at bounding box center [431, 326] width 703 height 47
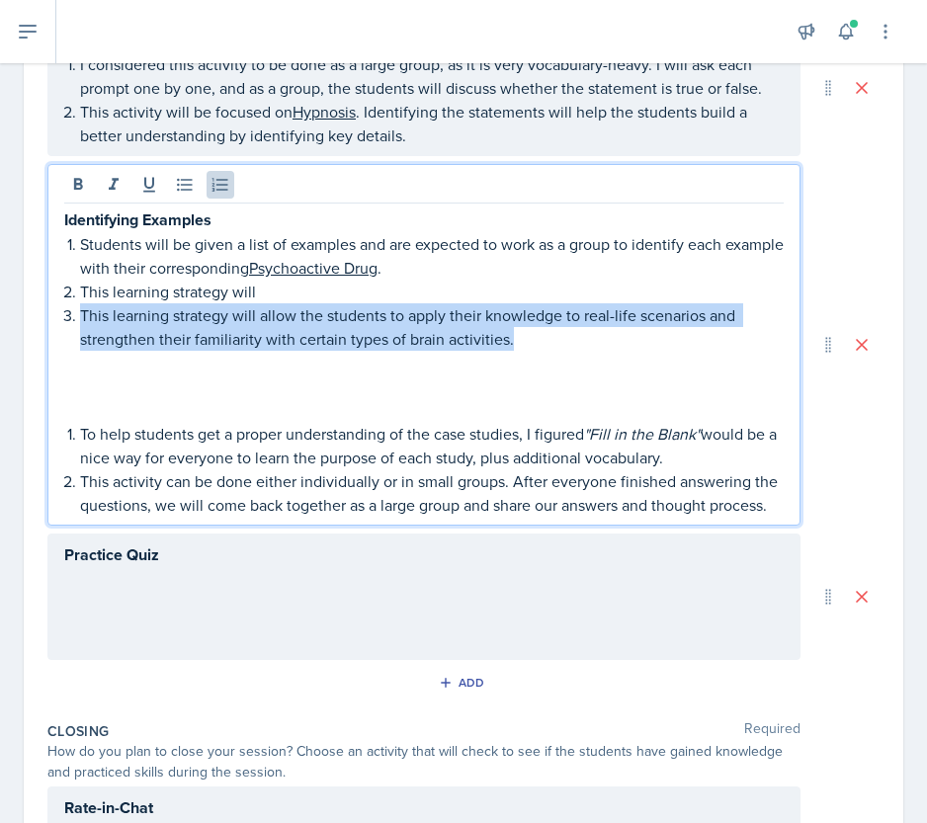
copy p "This learning strategy will allow the students to apply their knowledge to real…"
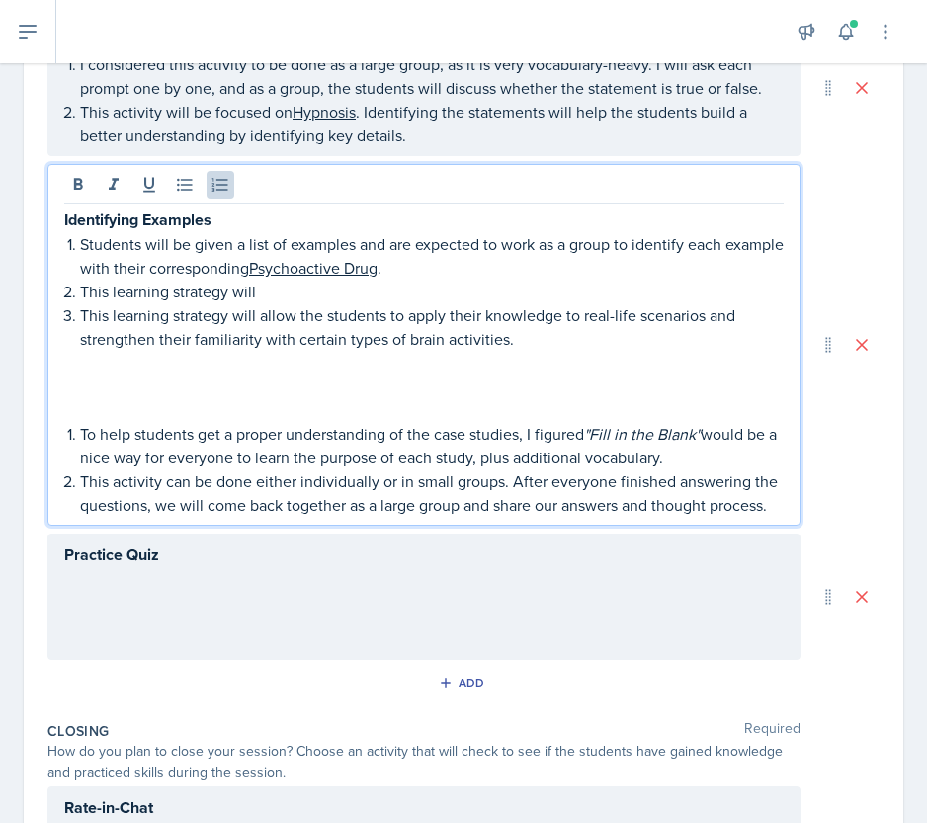
click at [176, 614] on div "Practice Quiz" at bounding box center [423, 596] width 753 height 126
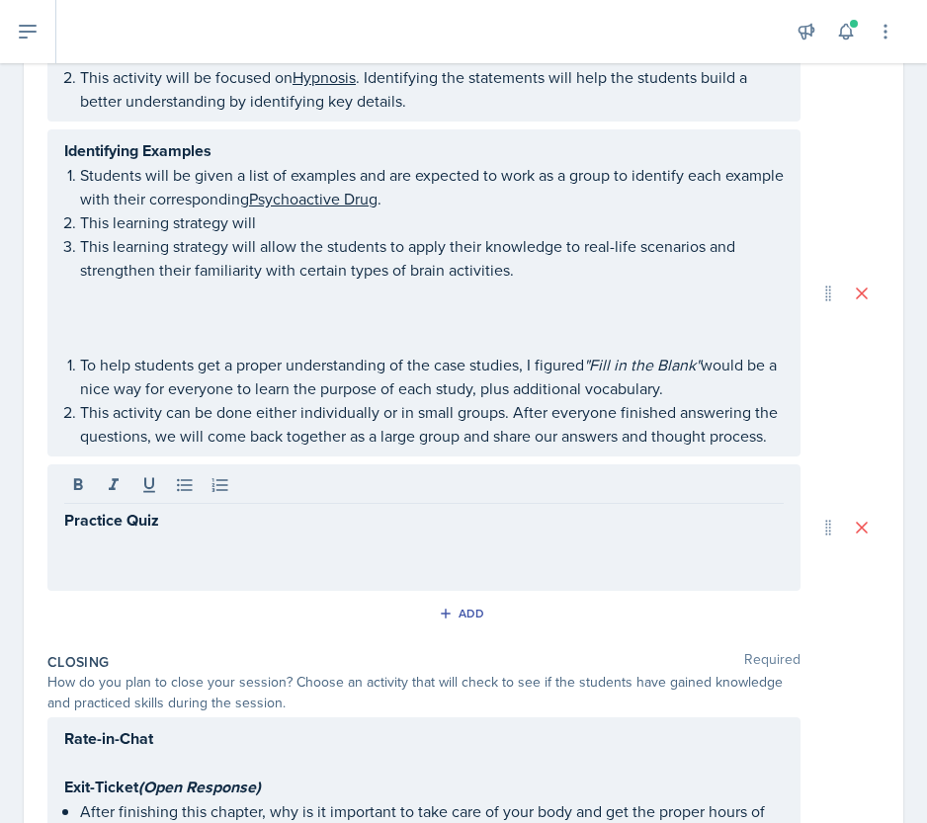
click at [191, 552] on div "Practice Quiz" at bounding box center [423, 527] width 753 height 126
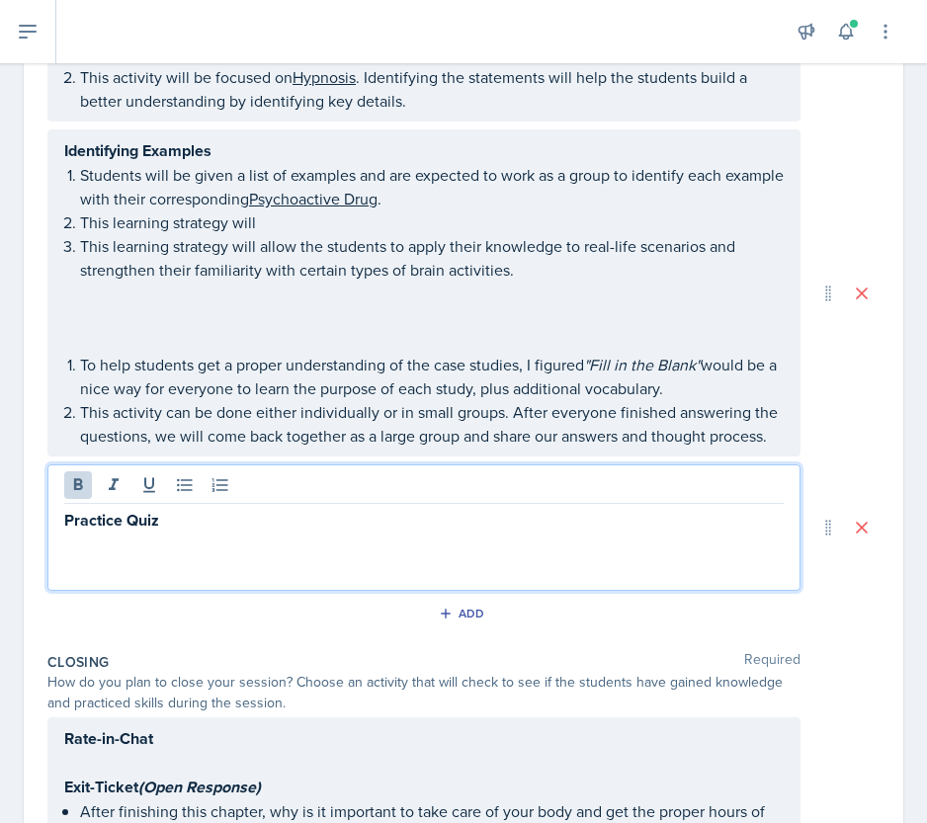
click at [191, 552] on div "Practice Quiz" at bounding box center [423, 527] width 753 height 126
click at [174, 533] on p "Practice Quiz" at bounding box center [423, 520] width 719 height 25
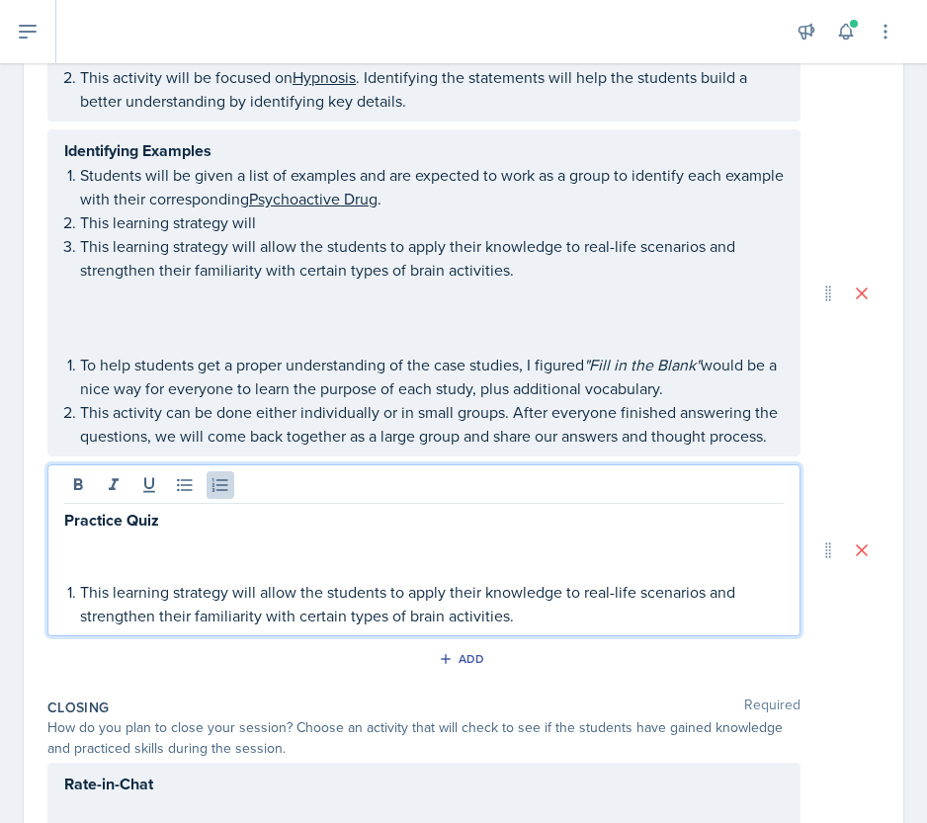
click at [96, 556] on p at bounding box center [423, 545] width 719 height 24
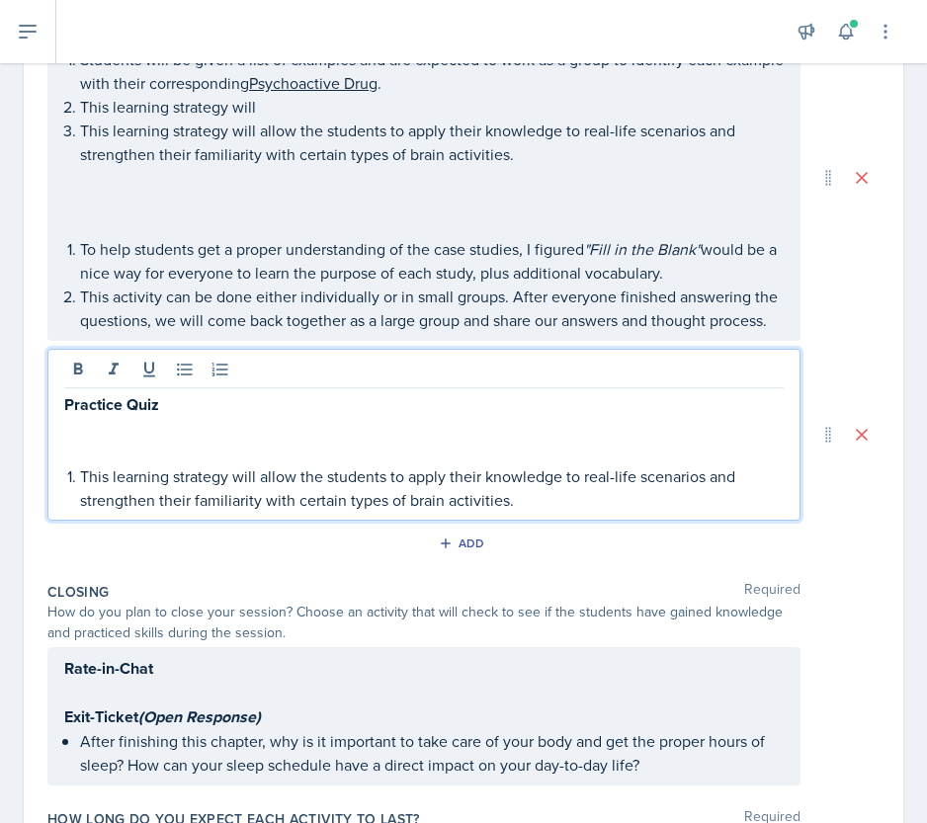
scroll to position [740, 0]
click at [118, 685] on div "Rate-in-Chat Exit-Ticket (Open Response) After finishing this chapter, why is i…" at bounding box center [423, 715] width 753 height 138
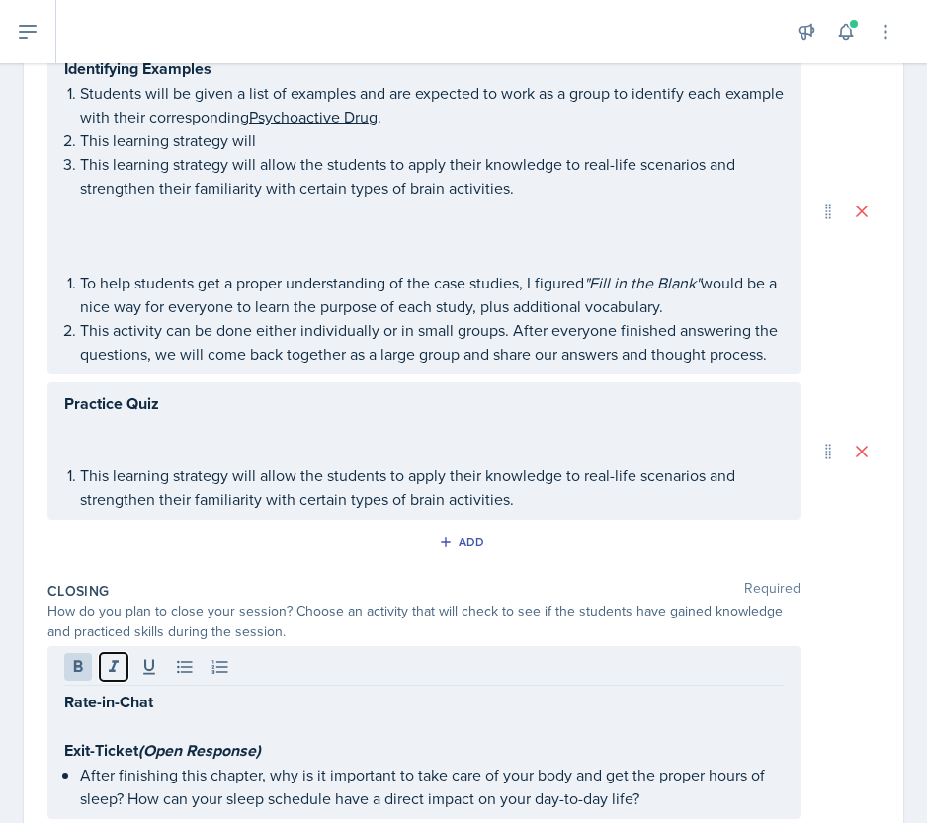
click at [118, 677] on icon at bounding box center [114, 667] width 20 height 20
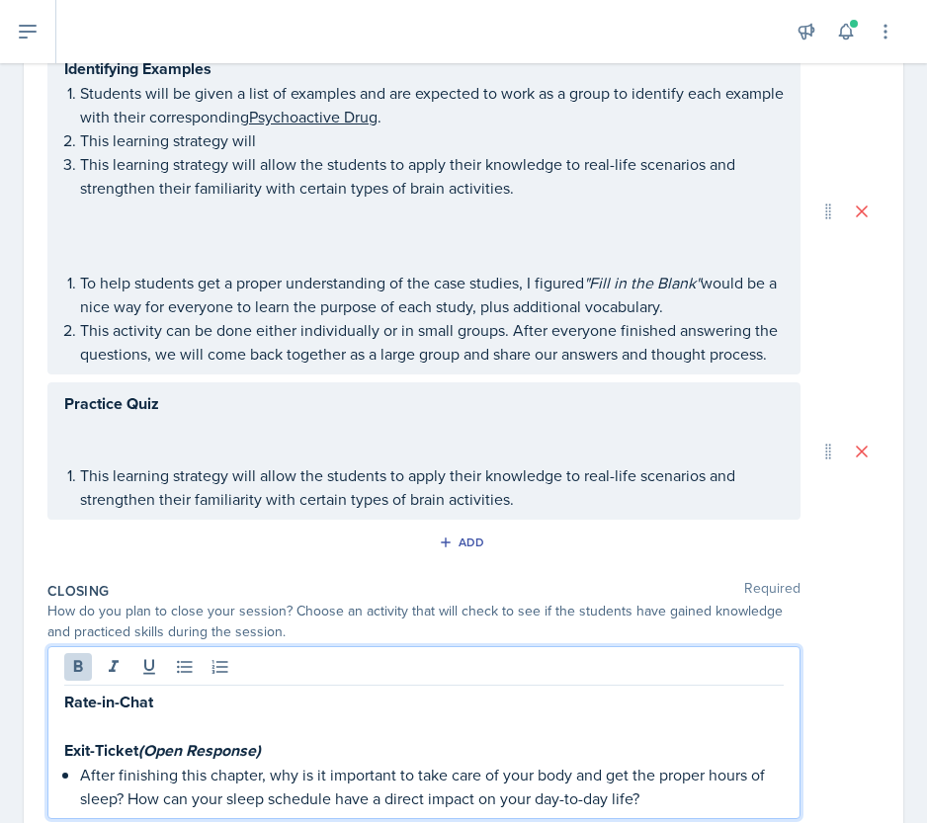
click at [101, 713] on strong "Rate-in-Chat" at bounding box center [108, 702] width 89 height 23
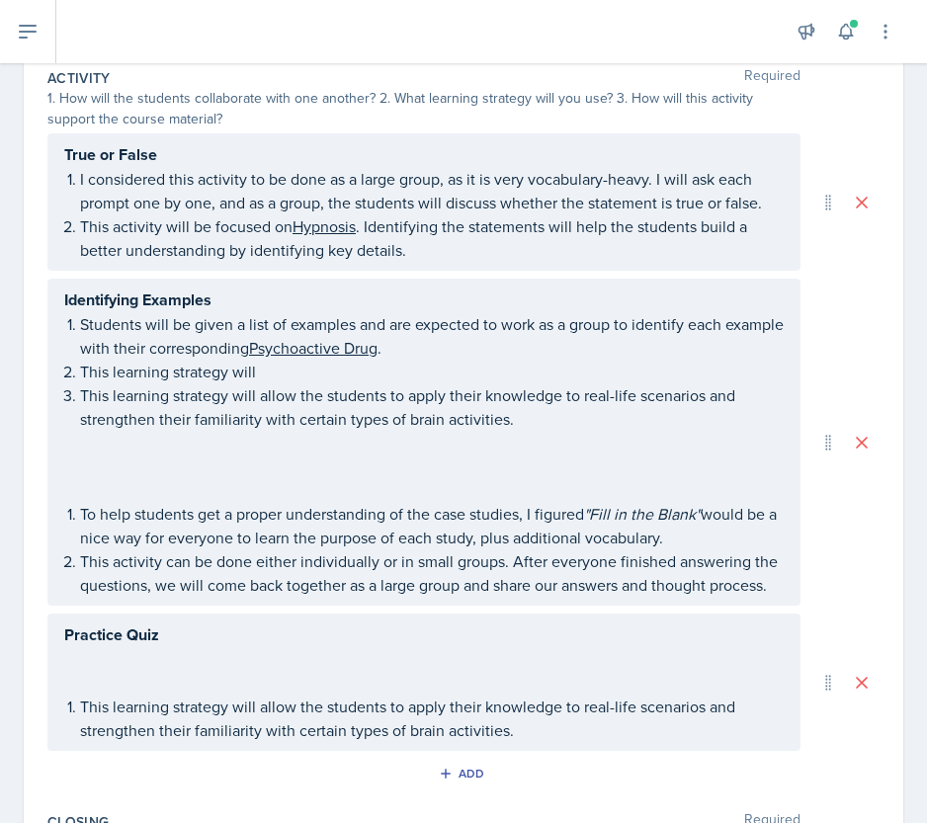
scroll to position [460, 0]
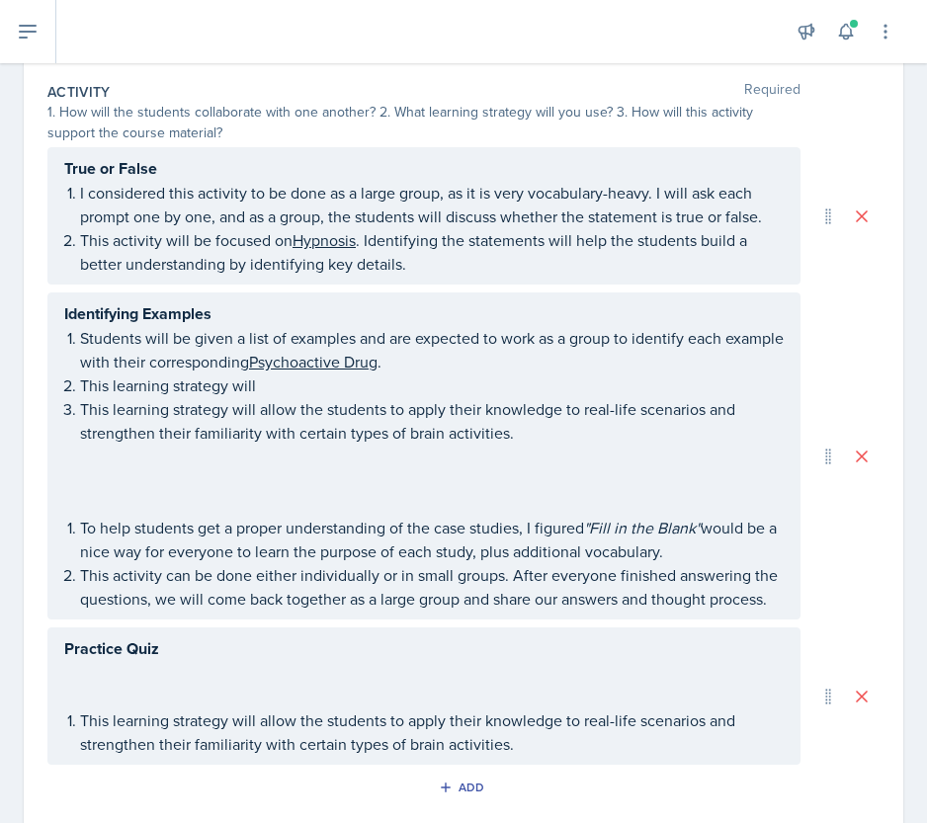
click at [396, 517] on p "To help students get a proper understanding of the case studies, I figured "Fil…" at bounding box center [431, 539] width 703 height 47
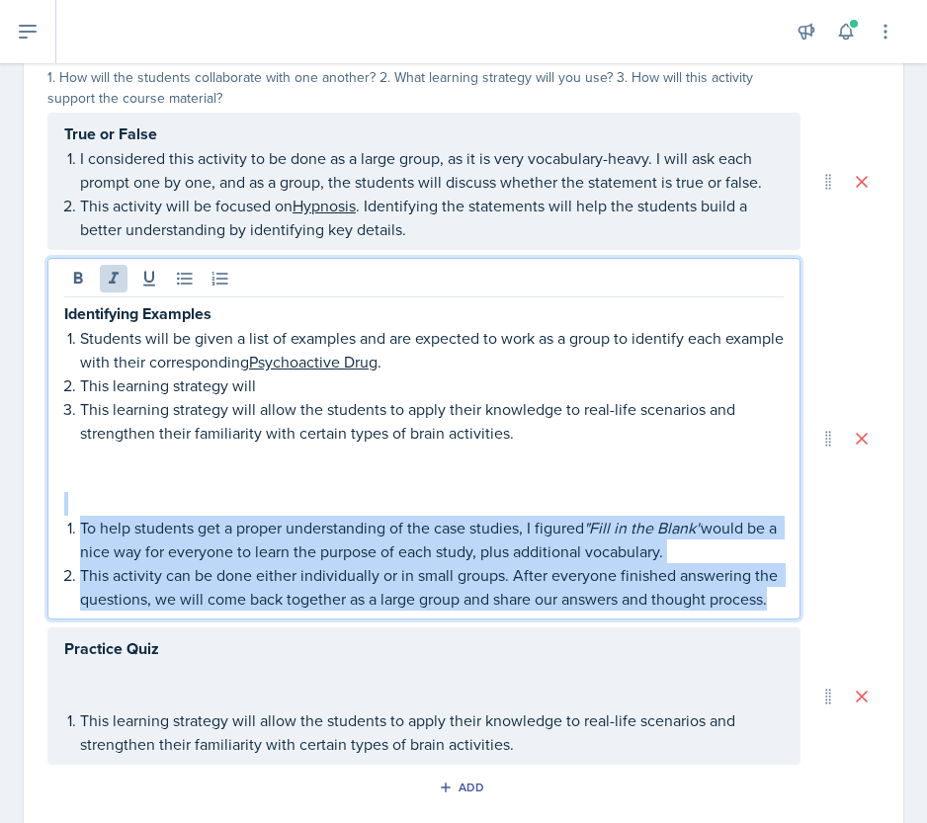
drag, startPoint x: 235, startPoint y: 618, endPoint x: 109, endPoint y: 503, distance: 171.3
click at [109, 503] on div "Identifying Examples Students will be given a list of examples and are expected…" at bounding box center [423, 455] width 719 height 309
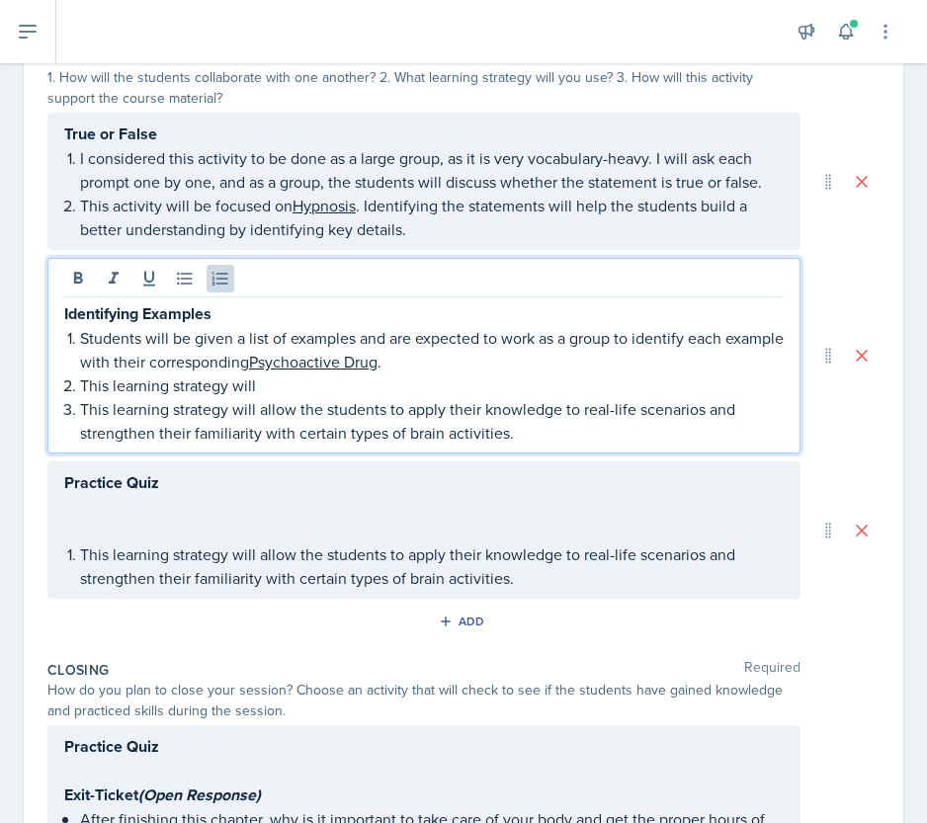
click at [207, 380] on p "This learning strategy will" at bounding box center [431, 385] width 703 height 24
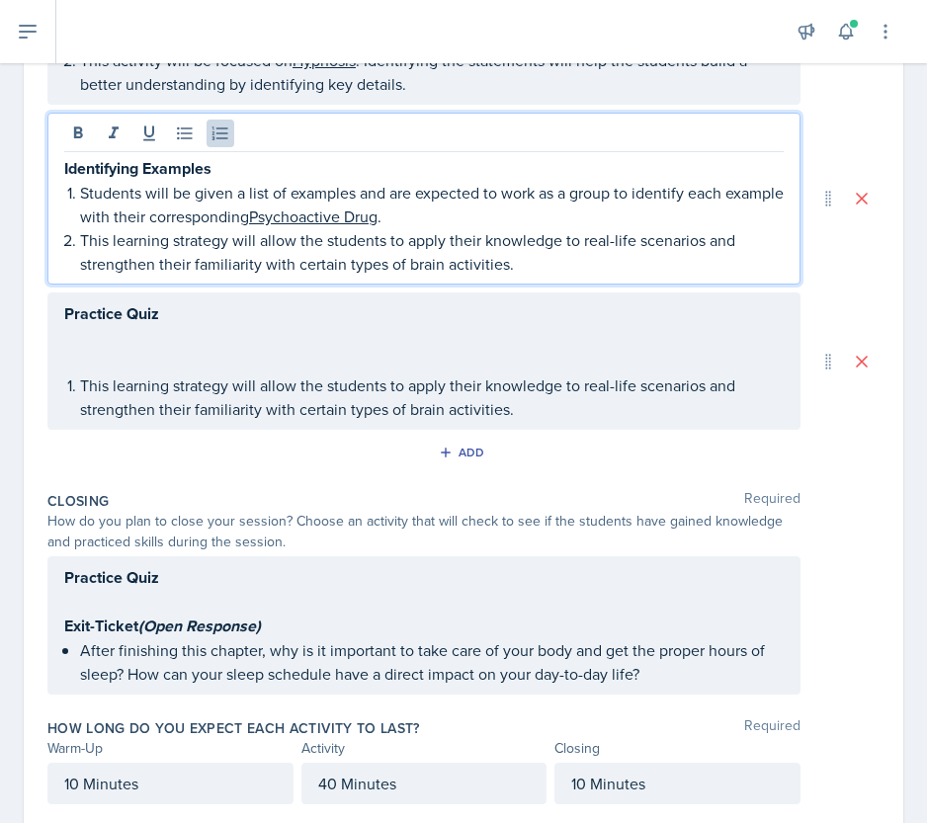
scroll to position [636, 0]
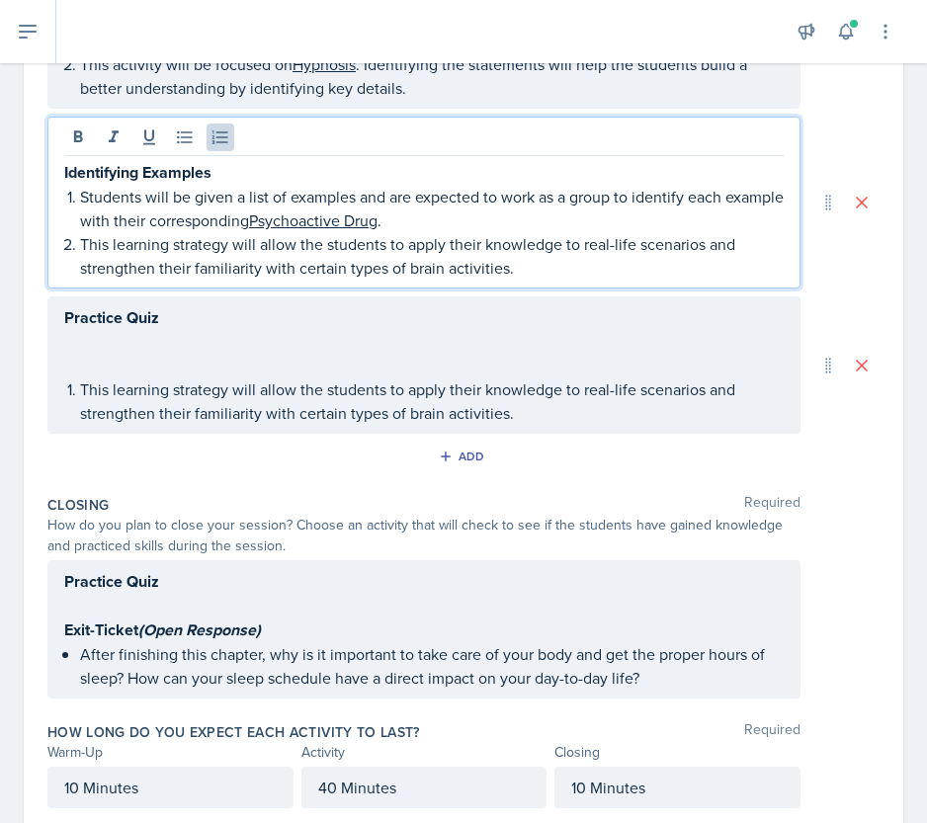
click at [133, 600] on p at bounding box center [423, 606] width 719 height 24
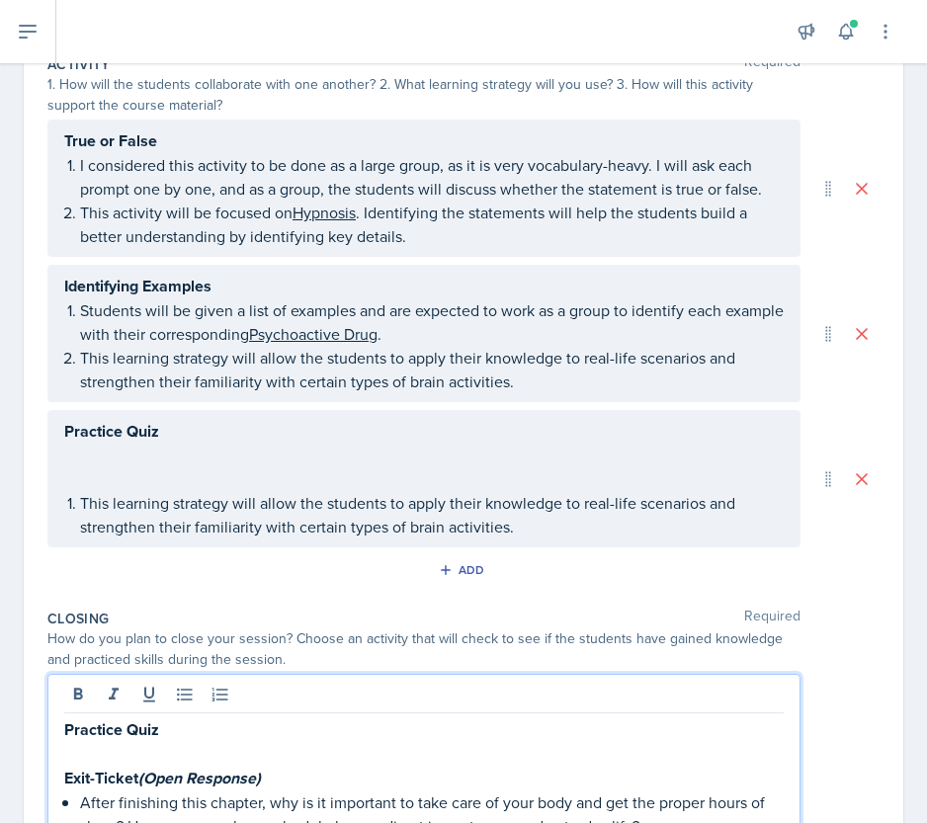
scroll to position [486, 0]
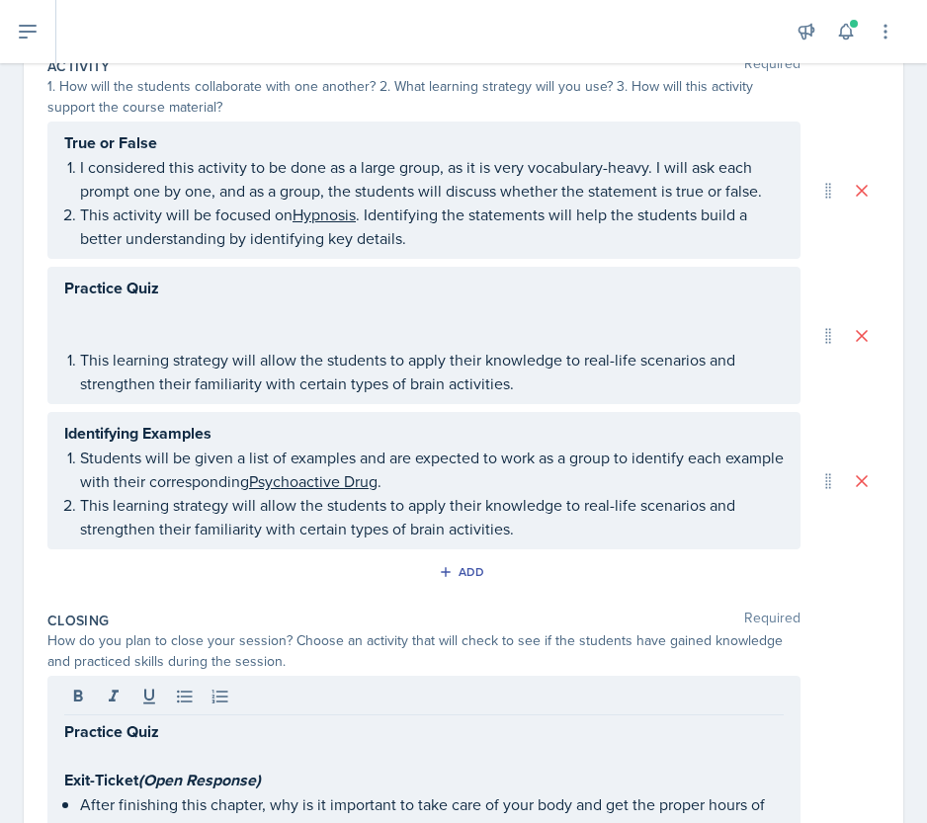
click at [134, 287] on div "Practice Quiz This learning strategy will allow the students to apply their kno…" at bounding box center [423, 335] width 753 height 137
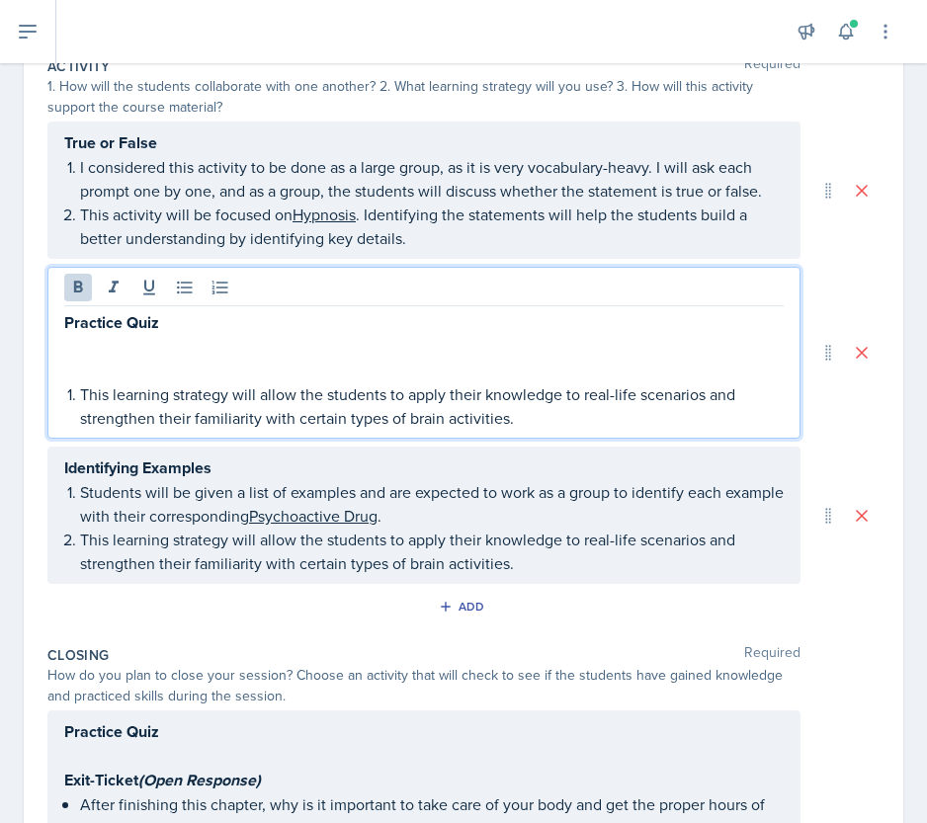
click at [134, 287] on div at bounding box center [423, 290] width 719 height 33
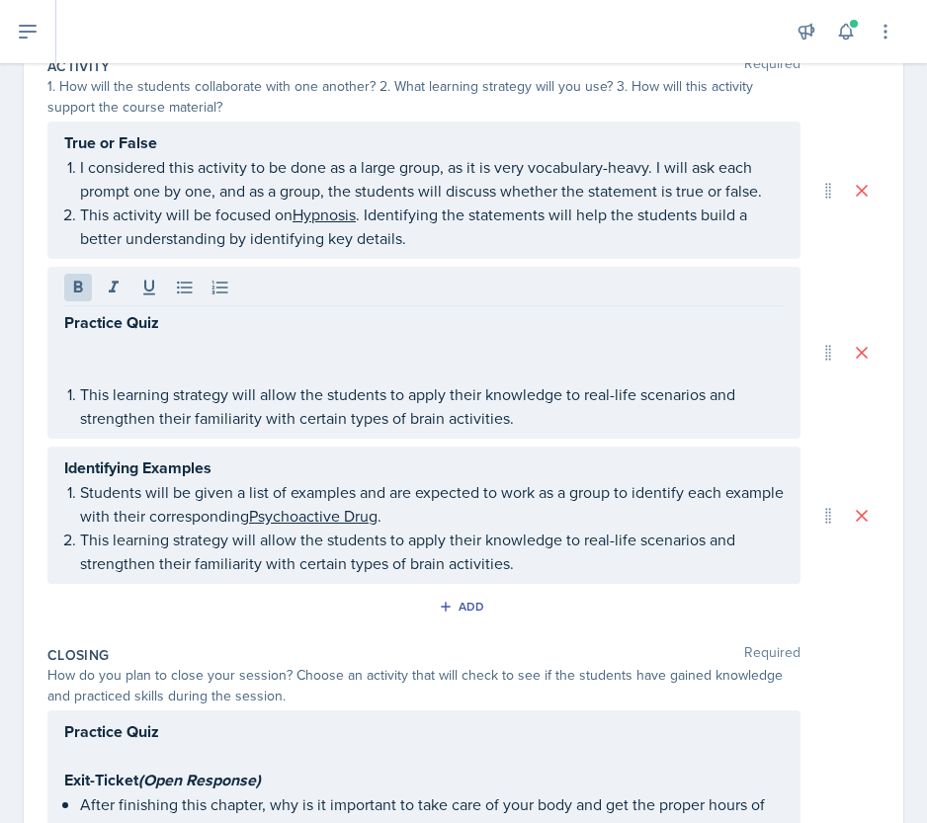
click at [134, 287] on div at bounding box center [423, 290] width 719 height 33
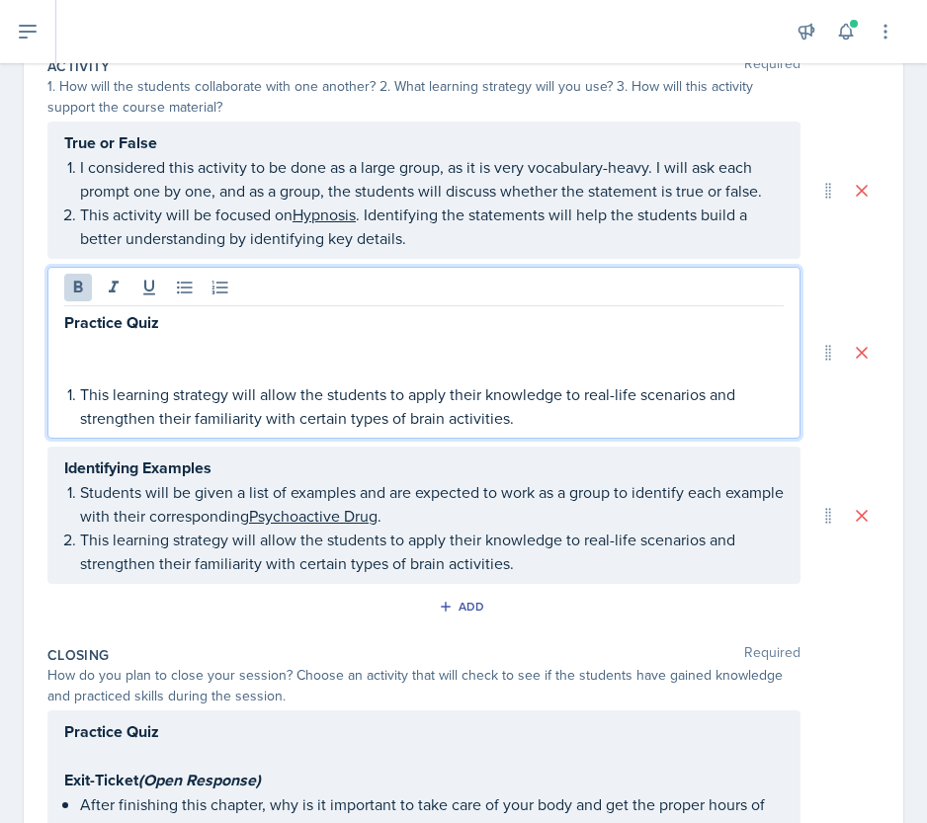
click at [113, 315] on strong "Practice Quiz" at bounding box center [111, 322] width 95 height 23
click at [107, 371] on p at bounding box center [423, 371] width 719 height 24
click at [87, 345] on p at bounding box center [423, 347] width 719 height 24
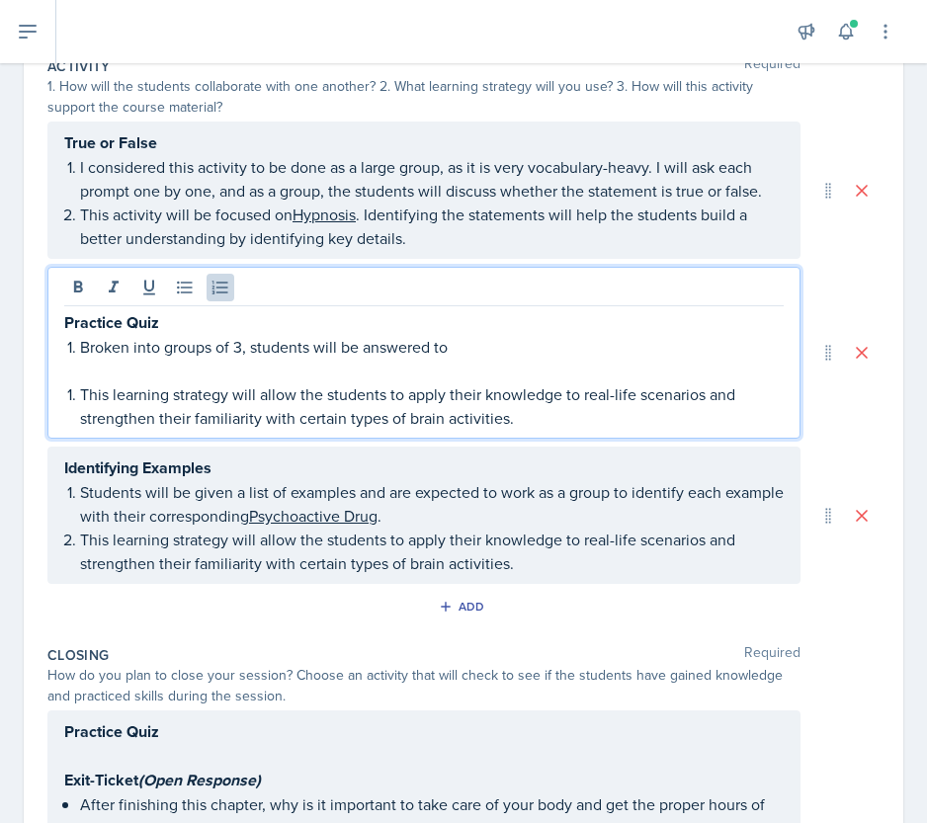
click at [241, 345] on p "Broken into groups of 3, students will be answered to" at bounding box center [431, 347] width 703 height 24
click at [760, 345] on p "This activity can be done either individually, in groups, or as a whole. Studen…" at bounding box center [431, 347] width 703 height 24
click at [694, 348] on p "This activity can be done either individually, in groups, or as a whole. Studen…" at bounding box center [431, 347] width 703 height 24
click at [146, 315] on strong "Practice Quiz" at bounding box center [111, 322] width 95 height 23
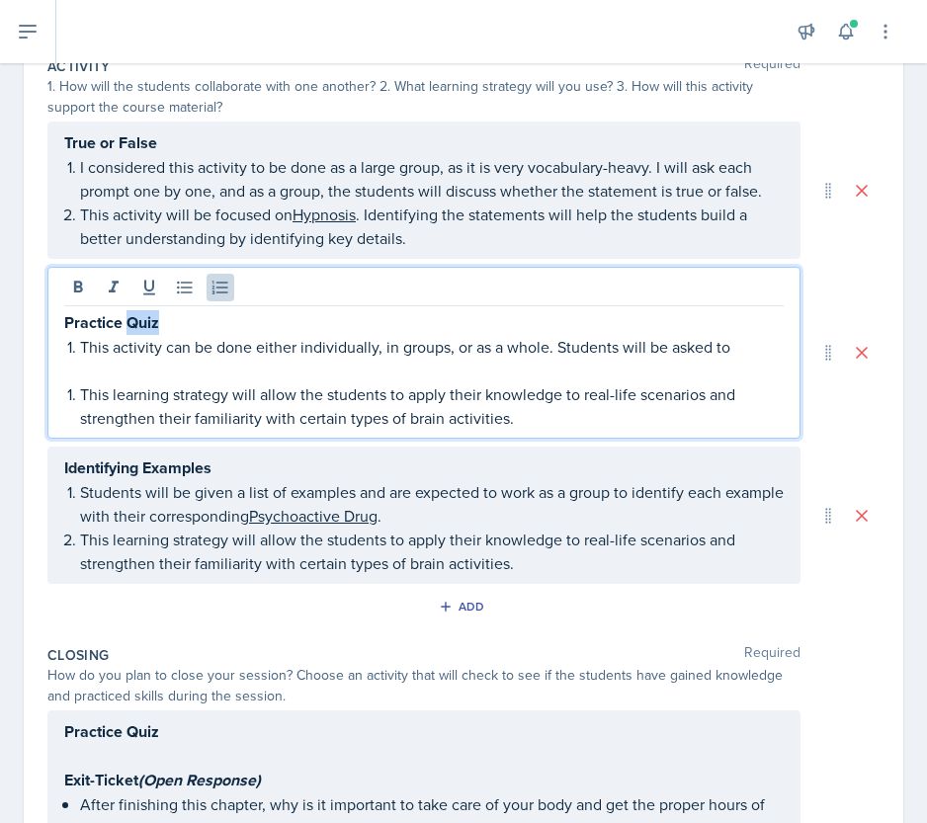
click at [146, 315] on strong "Practice Quiz" at bounding box center [111, 322] width 95 height 23
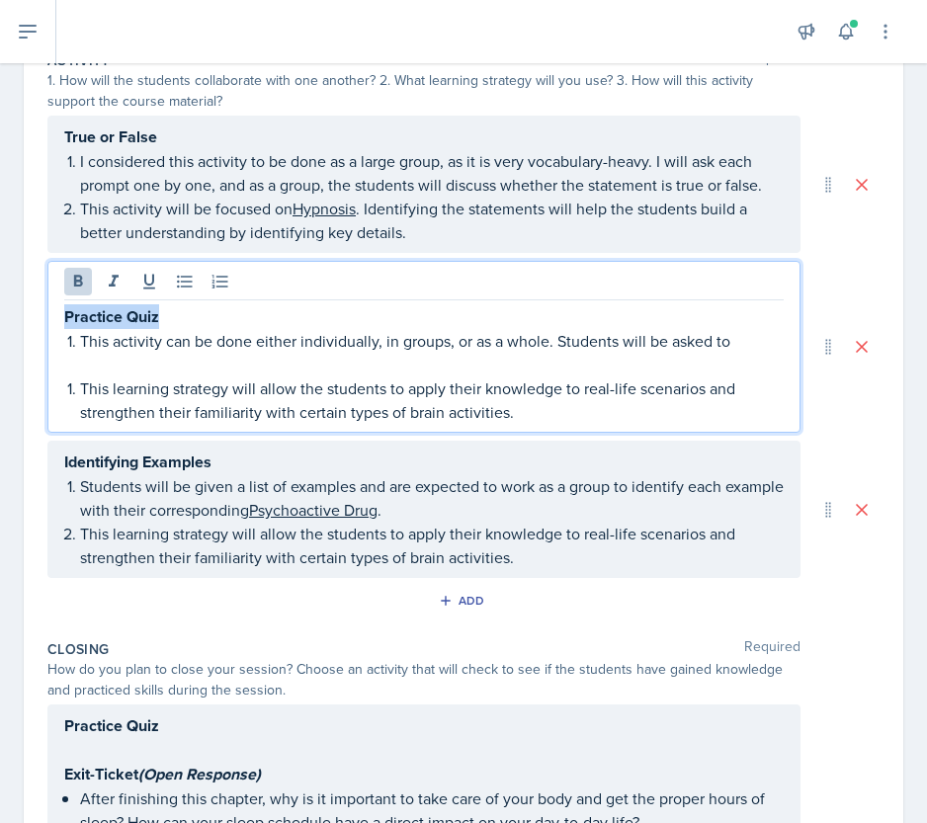
click at [567, 522] on p "This learning strategy will allow the students to apply their knowledge to real…" at bounding box center [431, 545] width 703 height 47
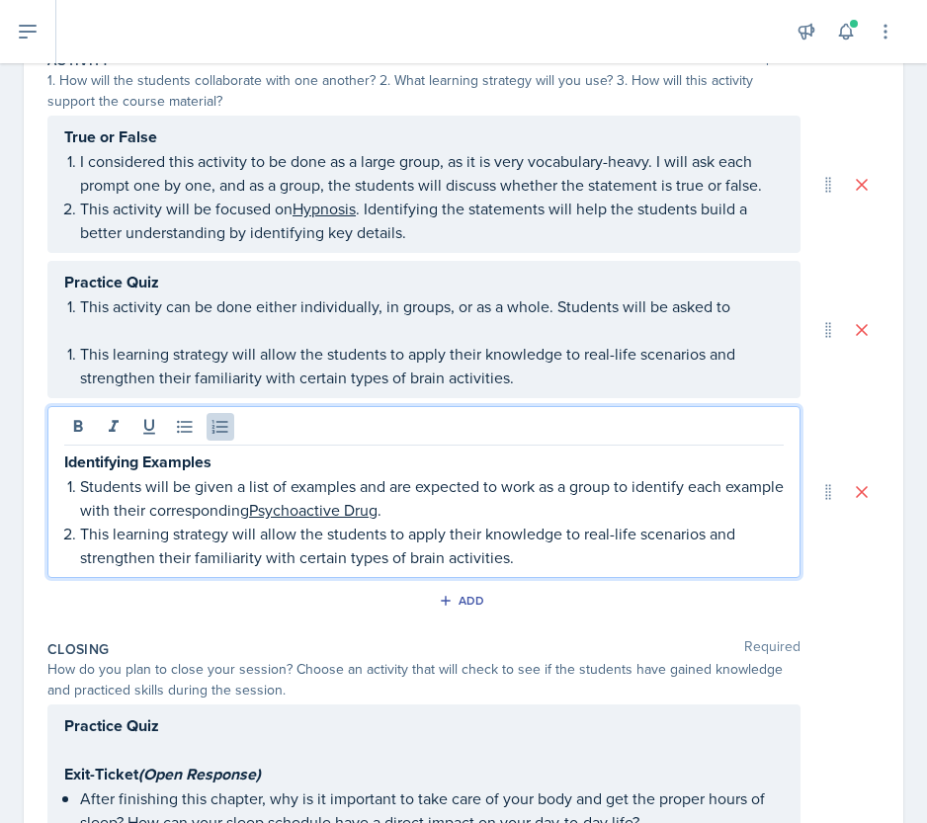
click at [377, 506] on u "Psychoactive Drug" at bounding box center [313, 510] width 128 height 22
click at [858, 322] on button at bounding box center [862, 330] width 36 height 36
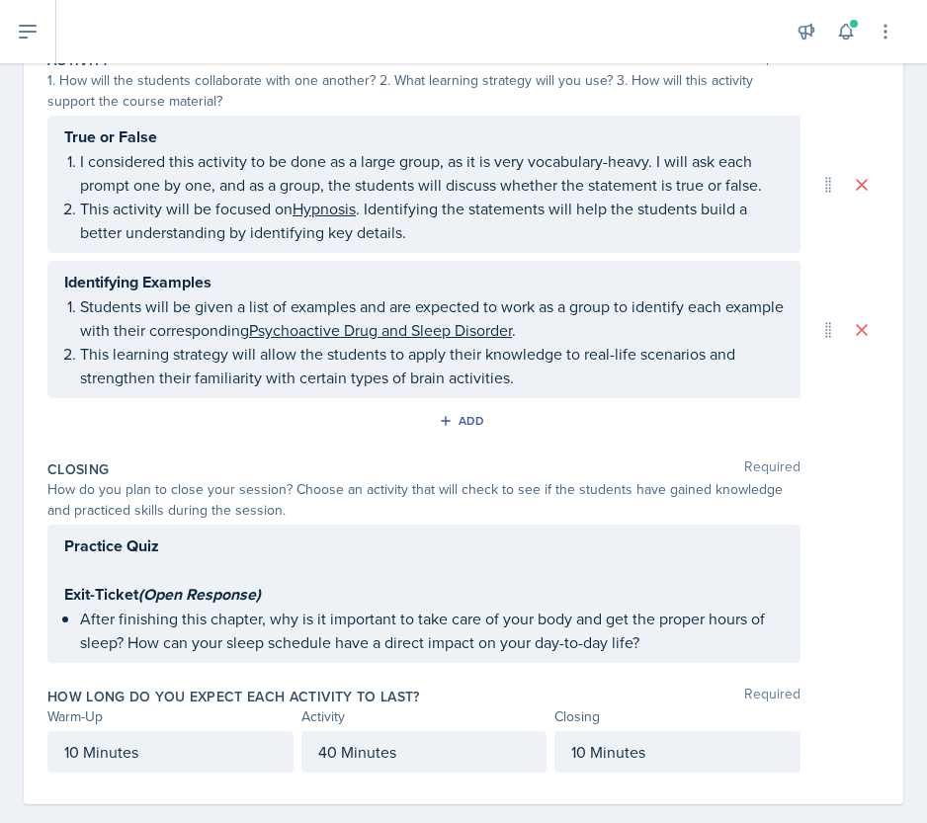
click at [154, 534] on div "Practice Quiz Exit-Ticket (Open Response) After finishing this chapter, why is …" at bounding box center [423, 594] width 753 height 138
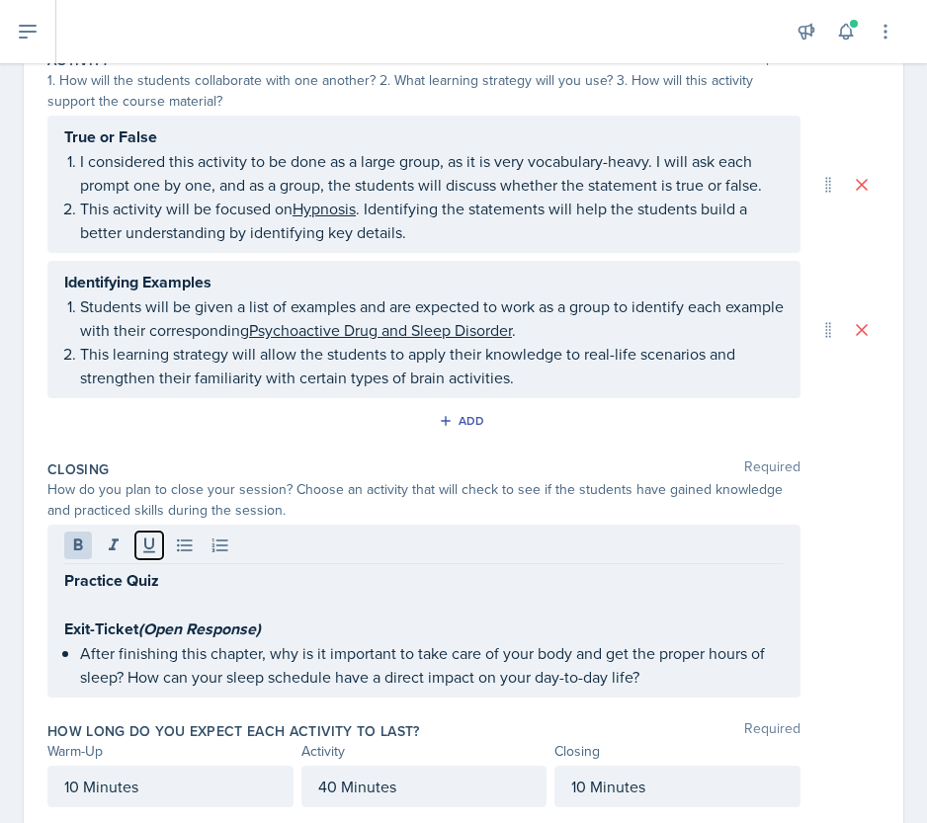
click at [154, 535] on icon at bounding box center [149, 545] width 20 height 20
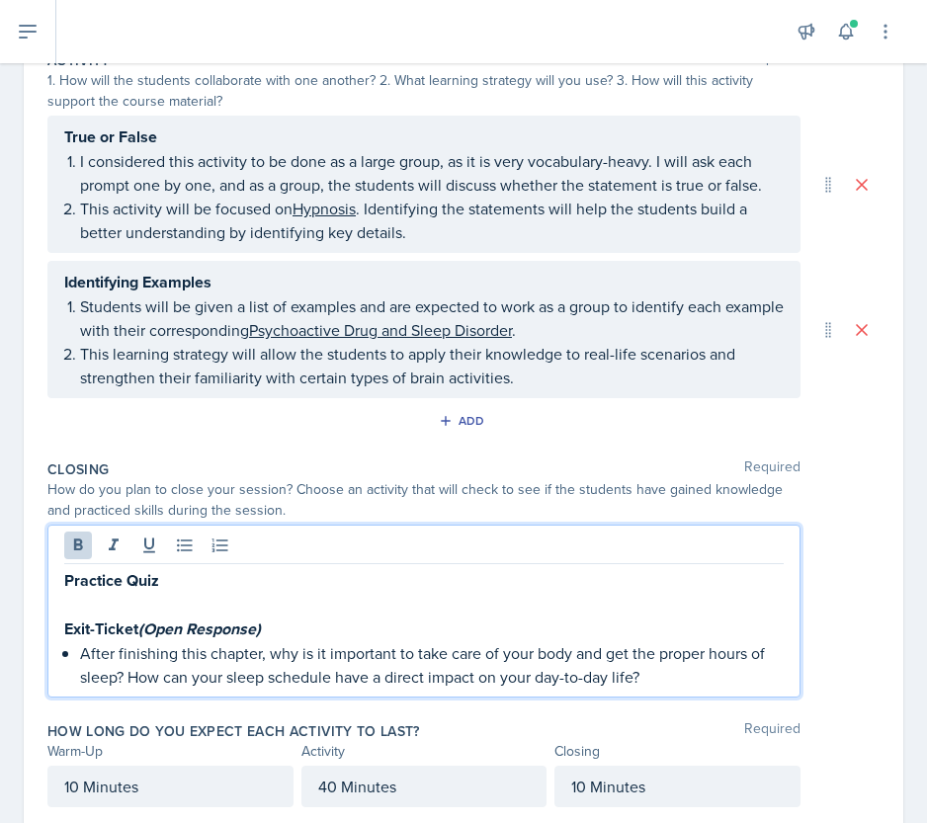
click at [135, 569] on strong "Practice Quiz" at bounding box center [111, 580] width 95 height 23
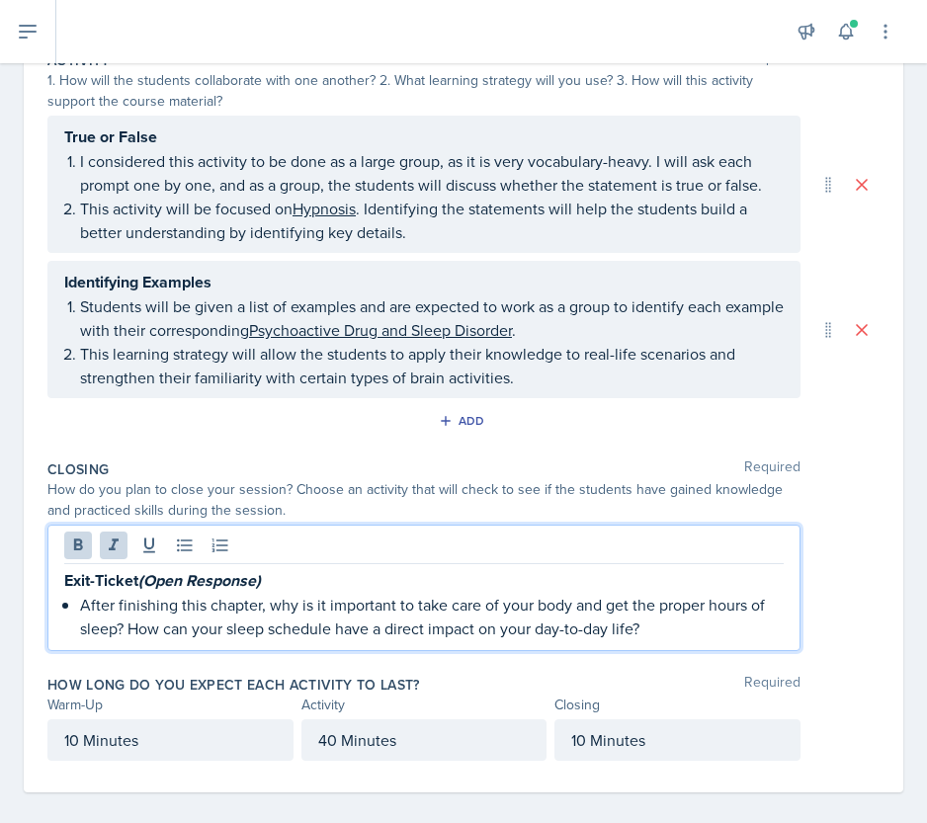
click at [281, 578] on p "Exit-Ticket (Open Response)" at bounding box center [423, 580] width 719 height 25
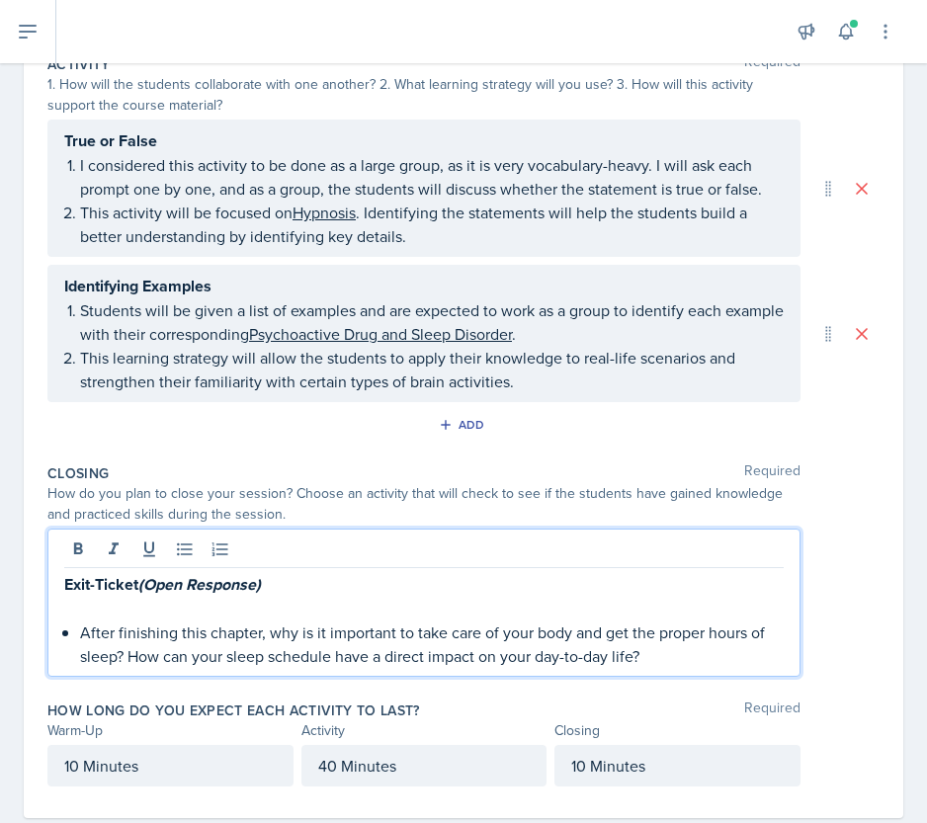
scroll to position [502, 0]
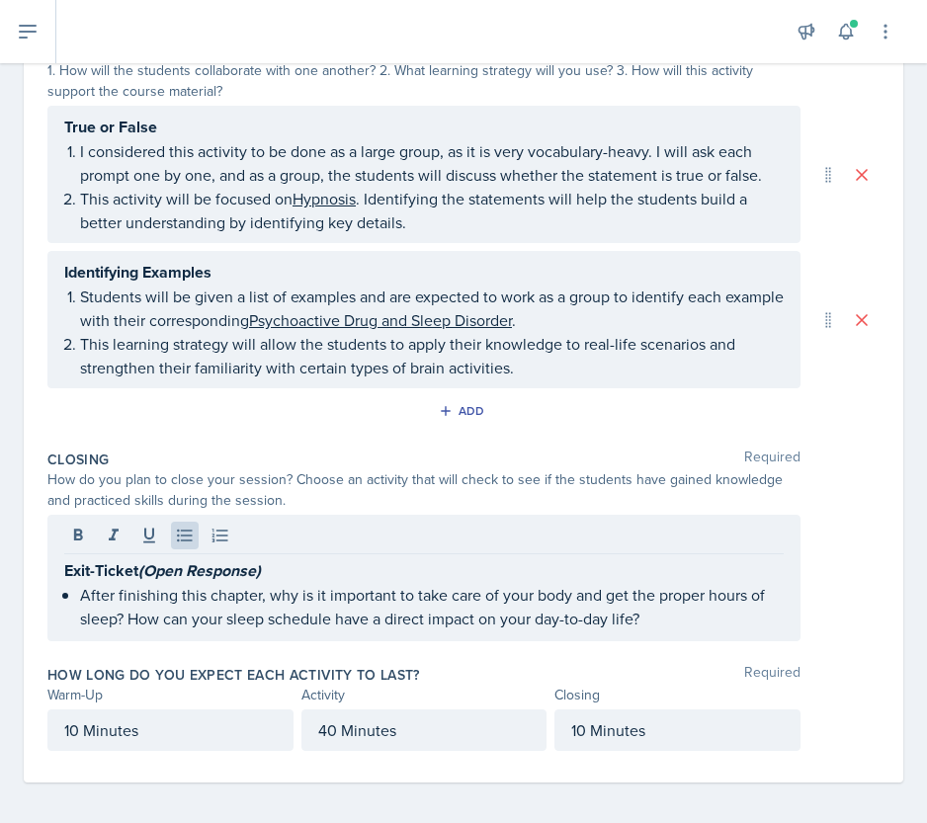
click at [872, 426] on div "Date [DATE] [DATE] 27 28 29 30 31 1 2 3 4 5 6 7 8 9 10 11 12 13 14 15 16 17 18 …" at bounding box center [463, 217] width 879 height 1129
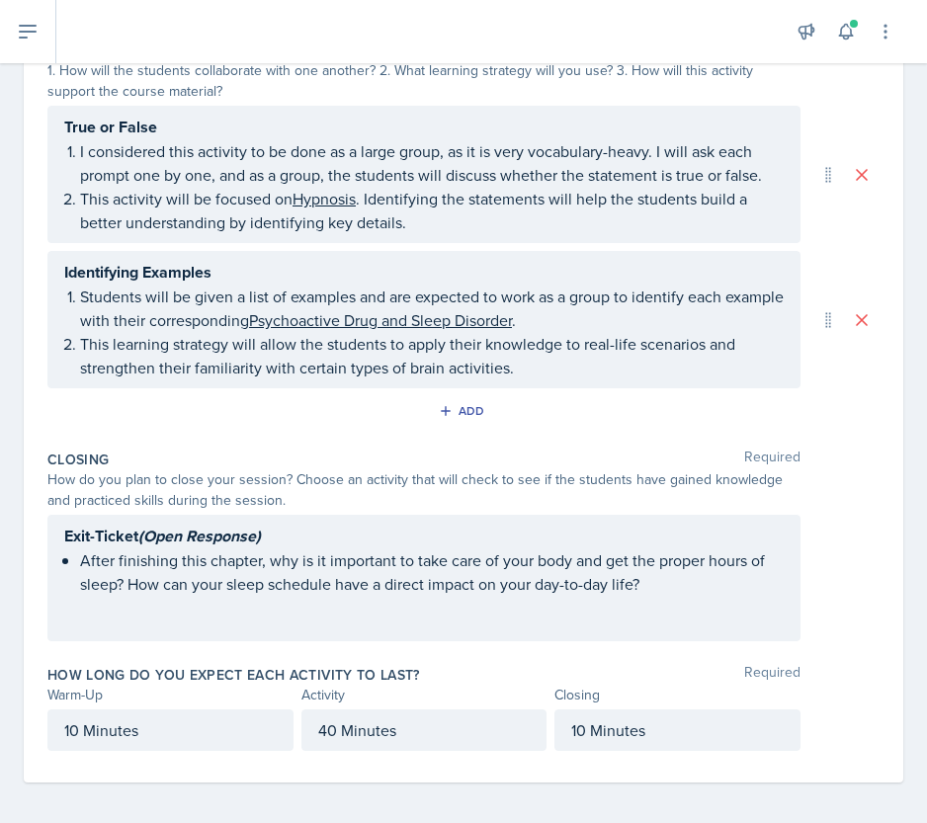
scroll to position [0, 0]
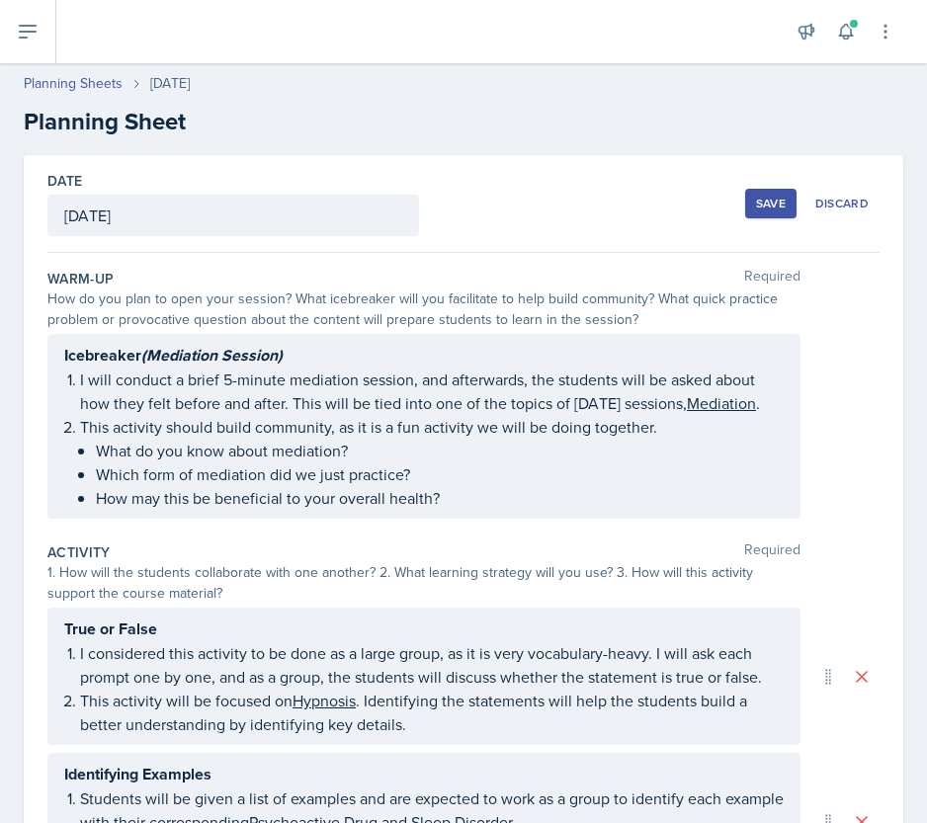
click at [775, 202] on button "Save" at bounding box center [770, 204] width 51 height 30
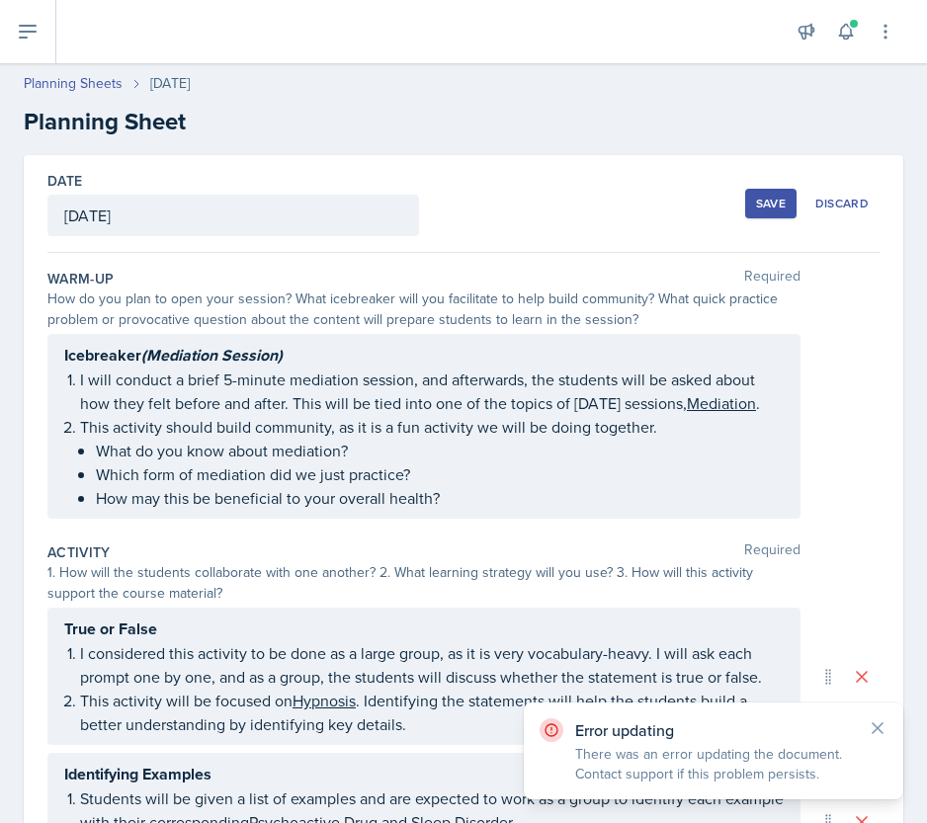
scroll to position [503, 0]
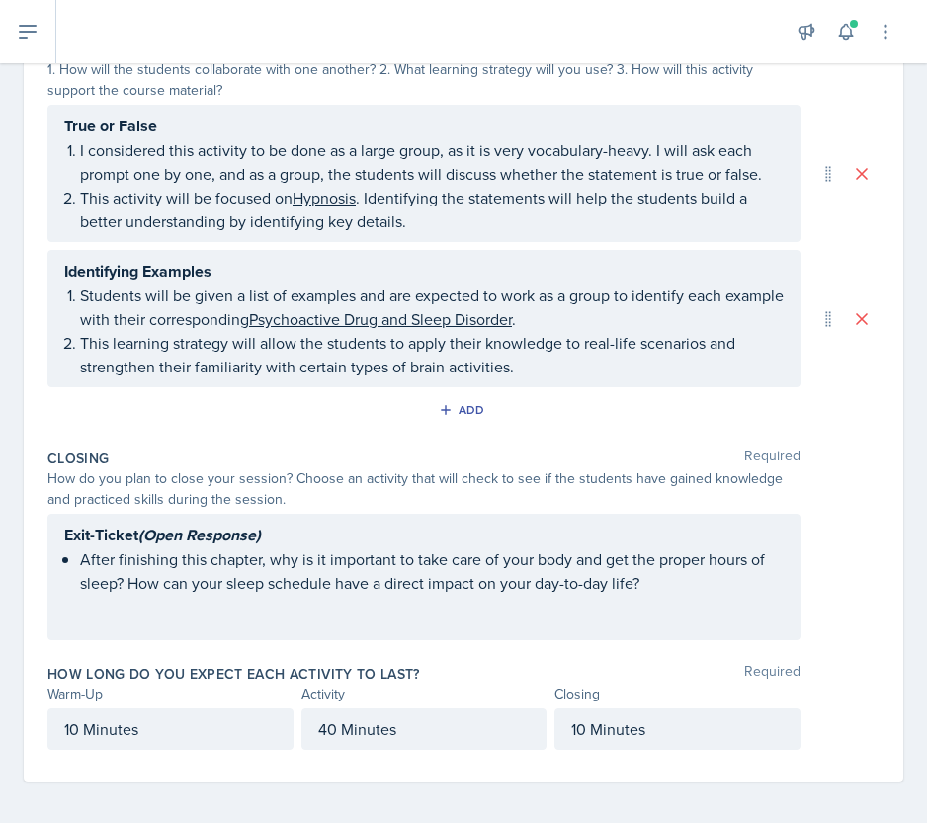
click at [614, 607] on div "Exit-Ticket (Open Response) After finishing this chapter, why is it important t…" at bounding box center [423, 577] width 753 height 126
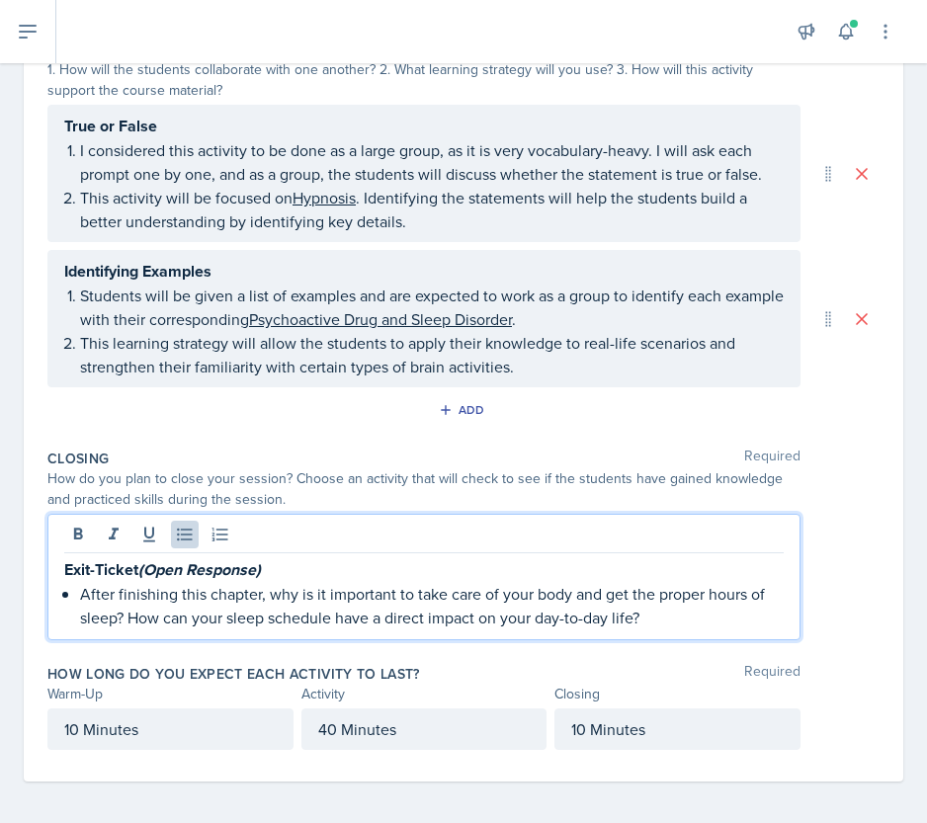
click at [664, 602] on p "After finishing this chapter, why is it important to take care of your body and…" at bounding box center [431, 605] width 703 height 47
click at [839, 697] on div "Warm-Up Activity Closing" at bounding box center [463, 694] width 832 height 21
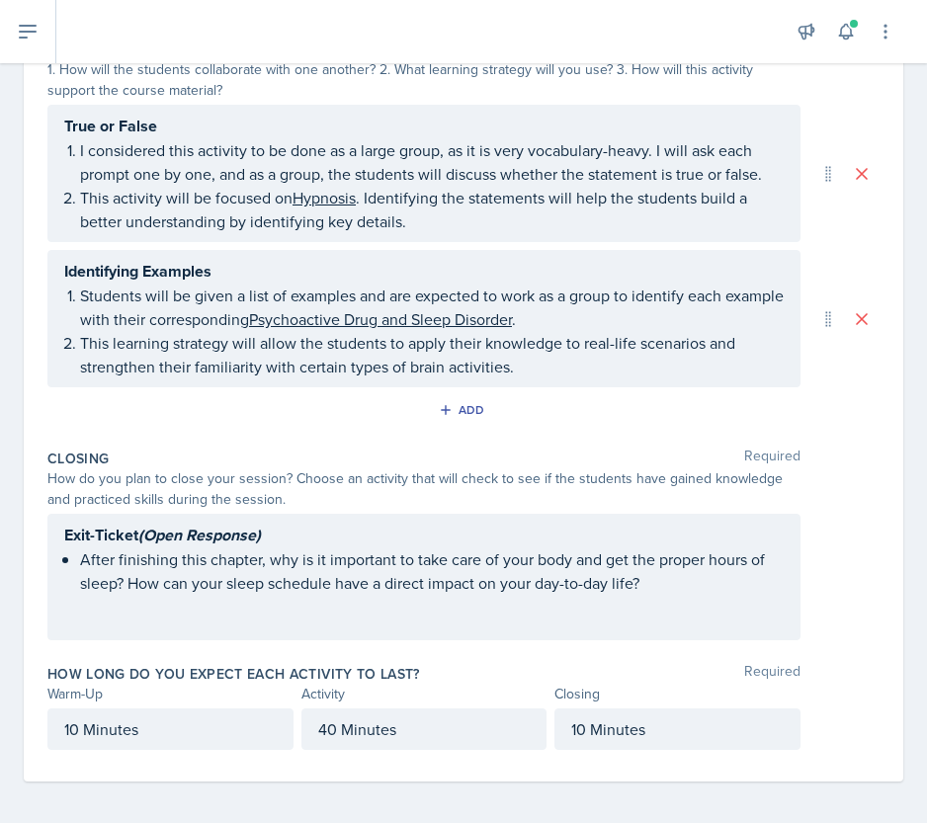
scroll to position [0, 0]
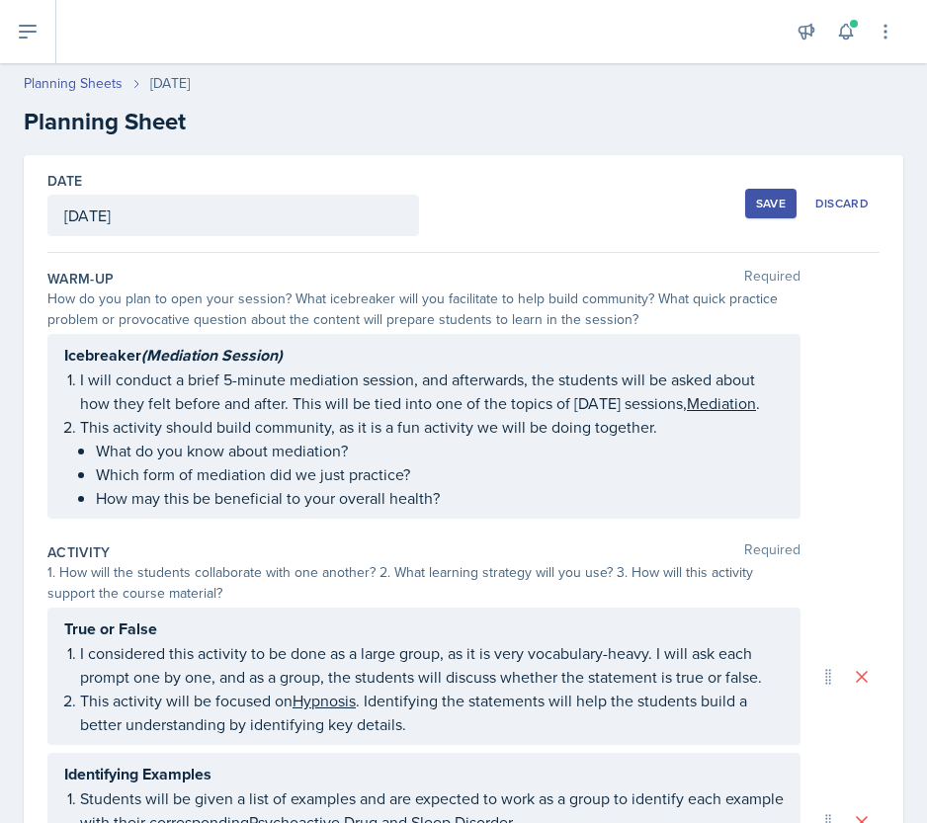
click at [756, 196] on div "Save" at bounding box center [771, 204] width 30 height 16
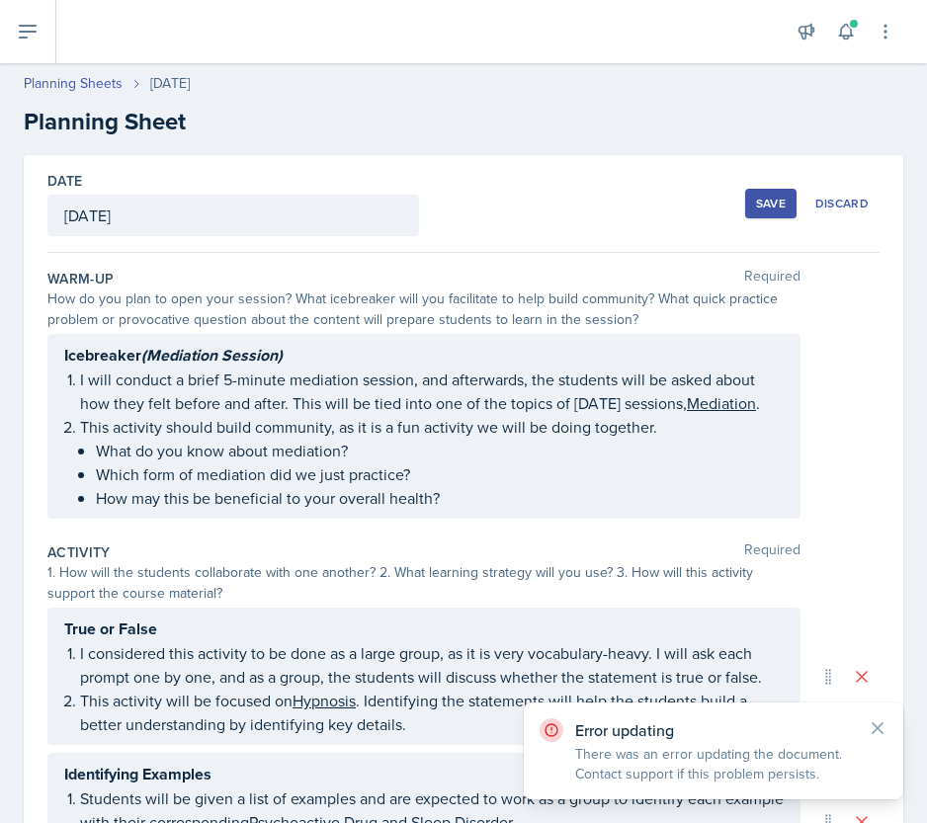
click at [756, 196] on div "Save" at bounding box center [771, 204] width 30 height 16
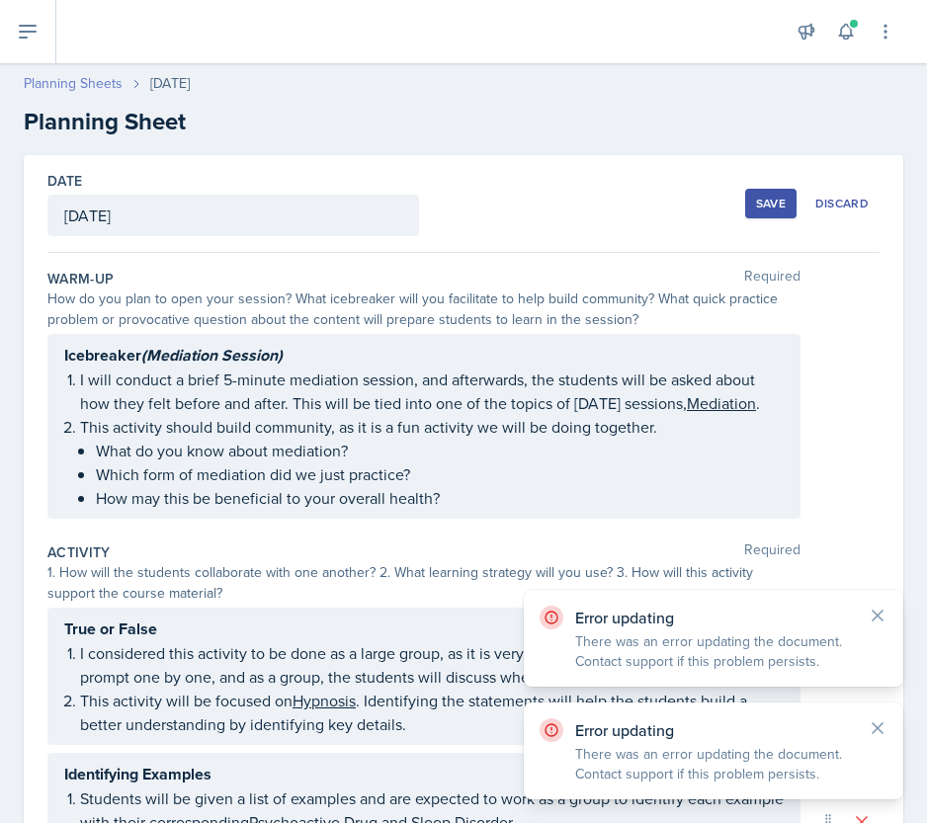
click at [65, 87] on link "Planning Sheets" at bounding box center [73, 83] width 99 height 21
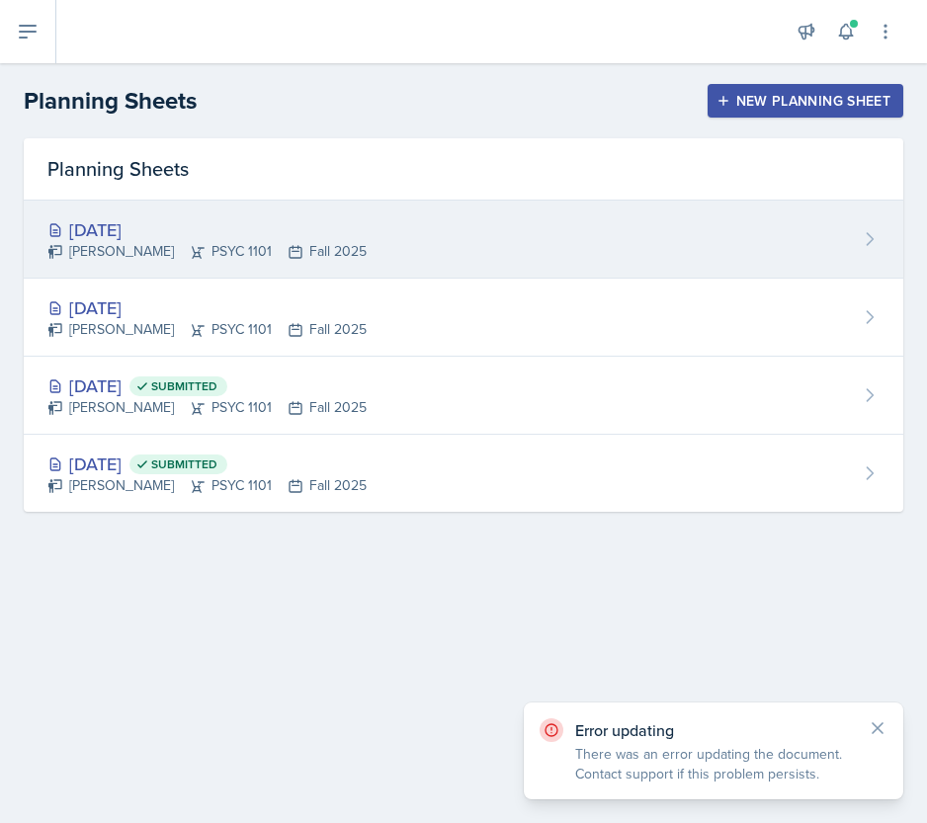
click at [150, 210] on div "[DATE] [PERSON_NAME] PSYC 1101 Fall 2025" at bounding box center [463, 240] width 879 height 78
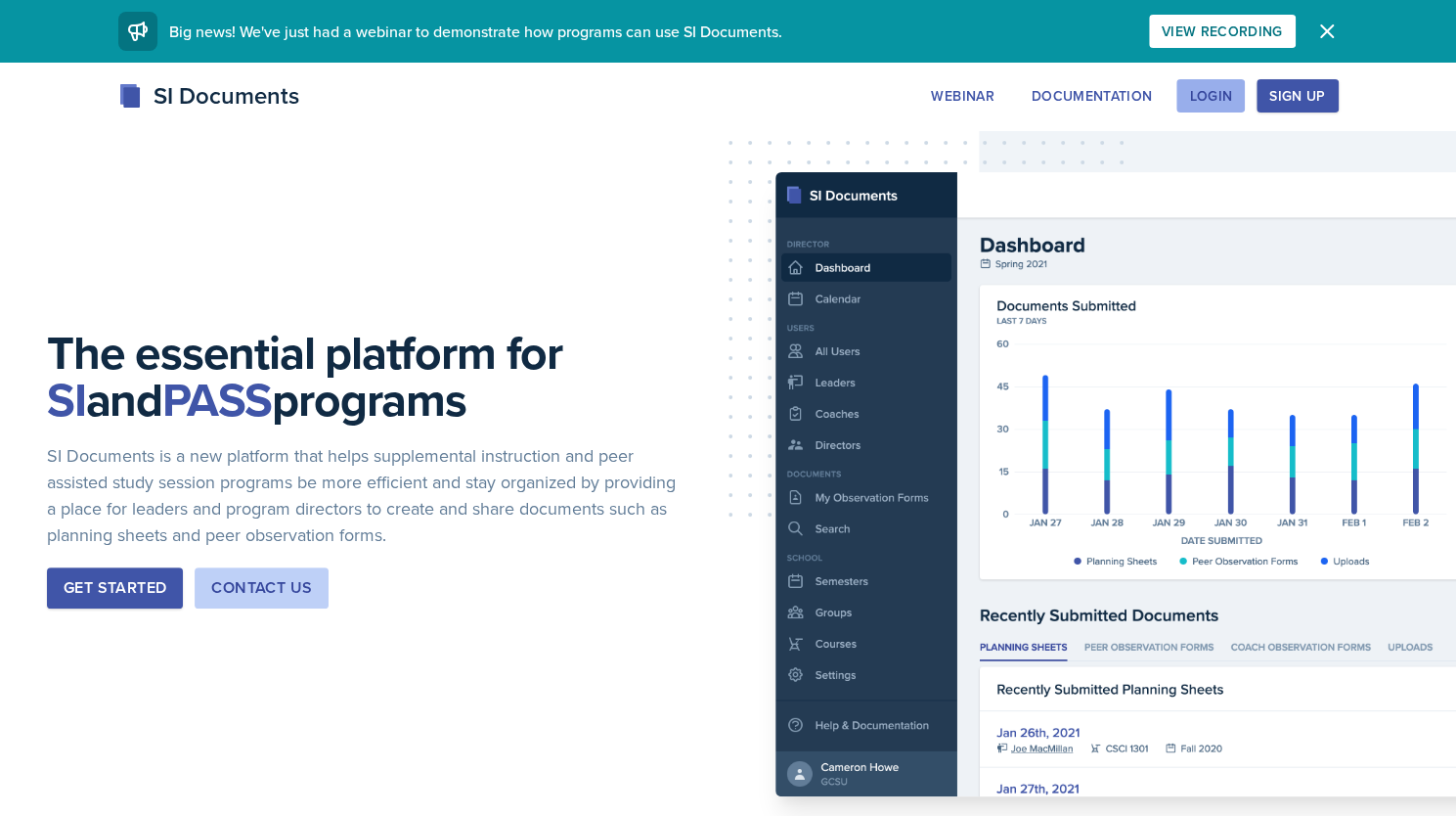
click at [1208, 97] on div "Login" at bounding box center [1210, 96] width 43 height 16
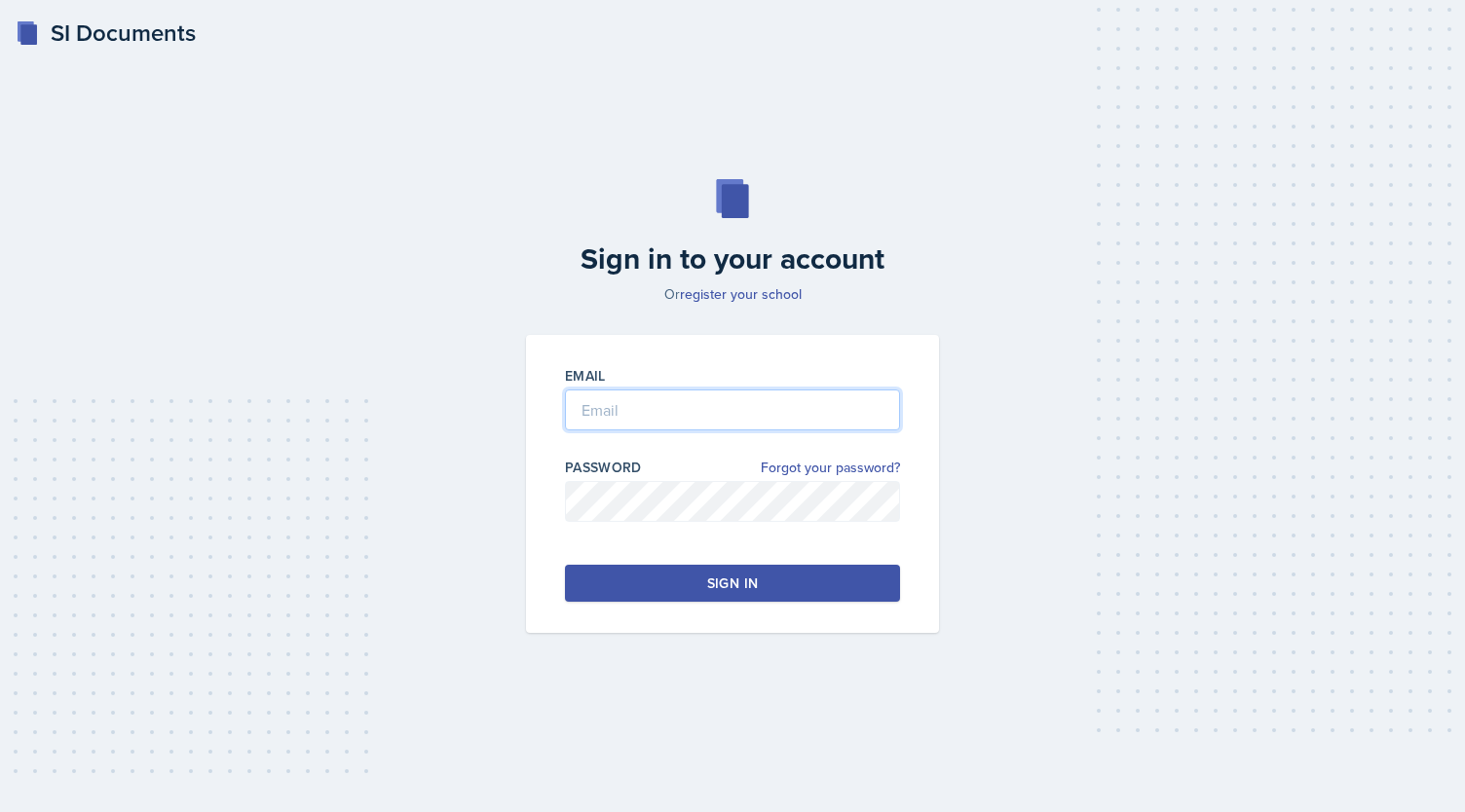
click at [784, 420] on input "email" at bounding box center [732, 409] width 335 height 40
type input "[EMAIL_ADDRESS][DOMAIN_NAME]"
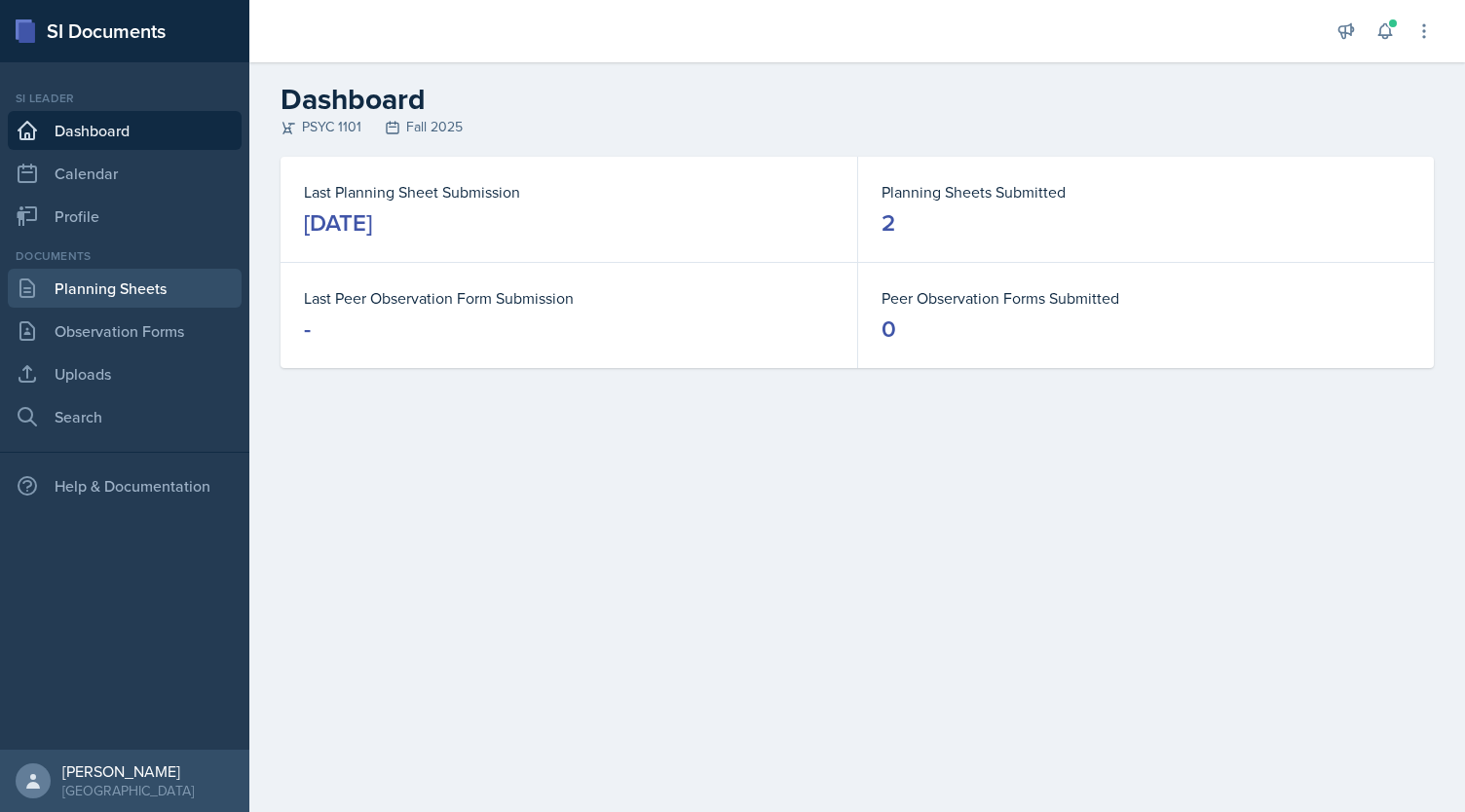
click at [88, 274] on link "Planning Sheets" at bounding box center [124, 289] width 234 height 39
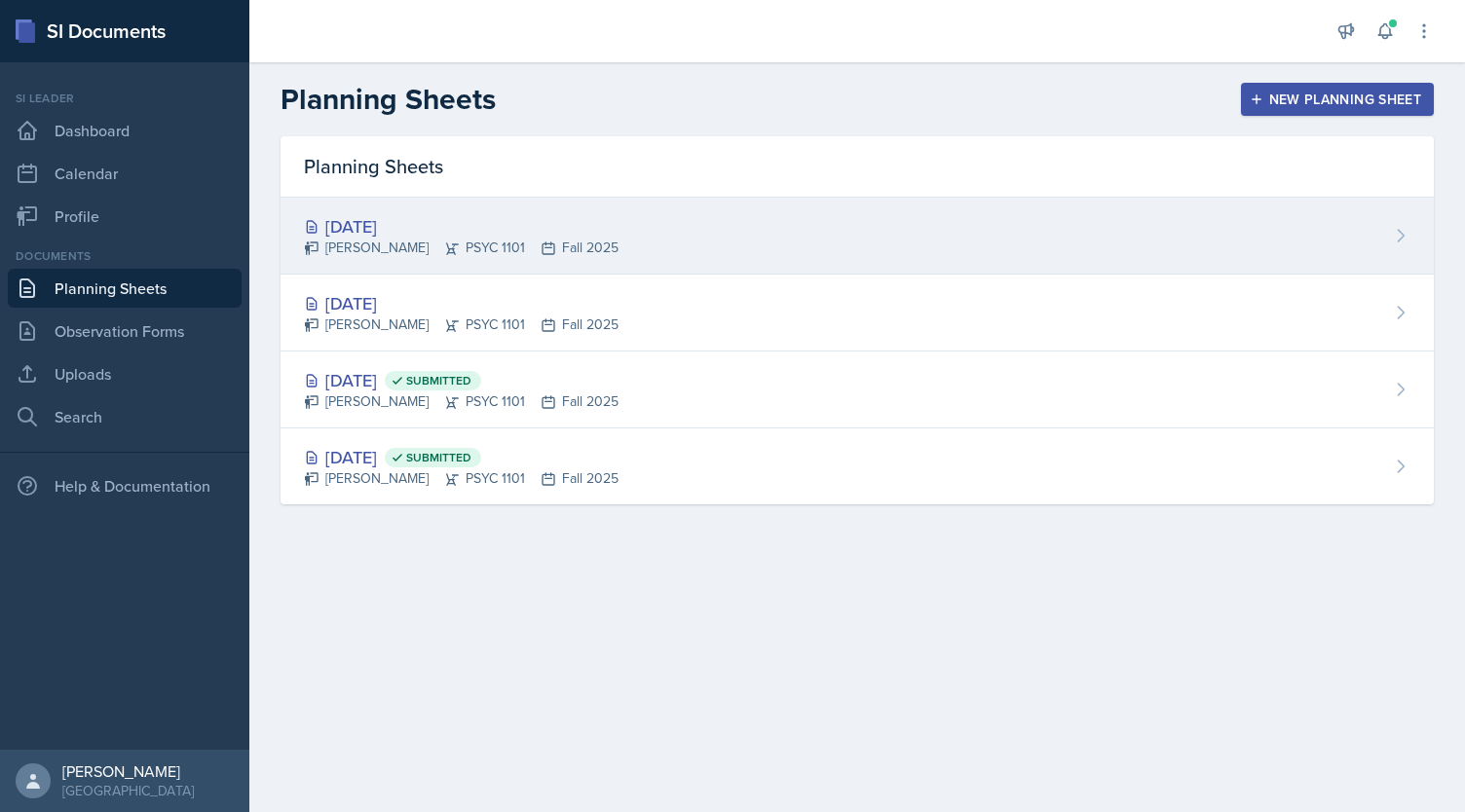
click at [436, 224] on div "[DATE]" at bounding box center [460, 226] width 314 height 27
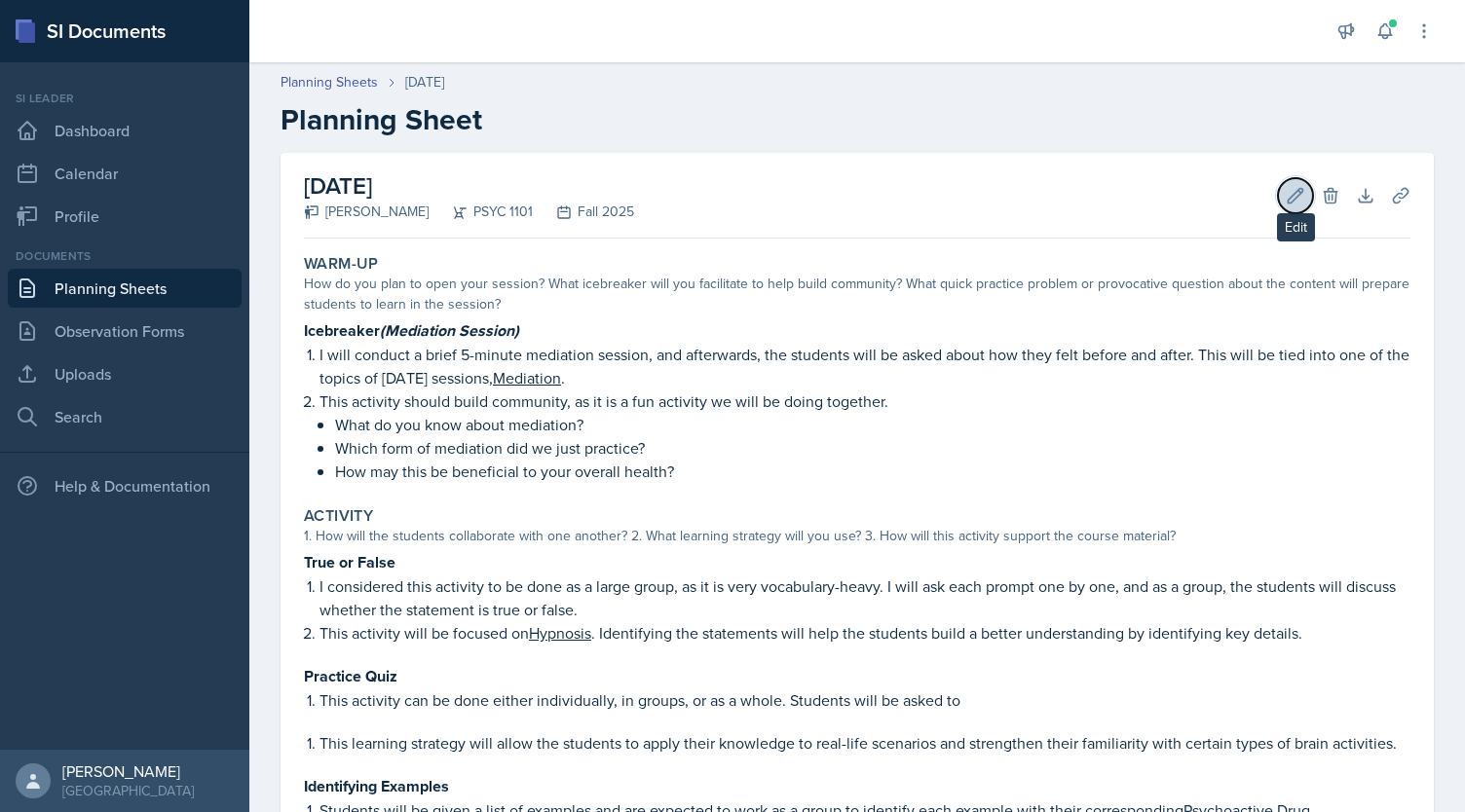
click at [1278, 197] on button "Edit" at bounding box center [1295, 196] width 35 height 35
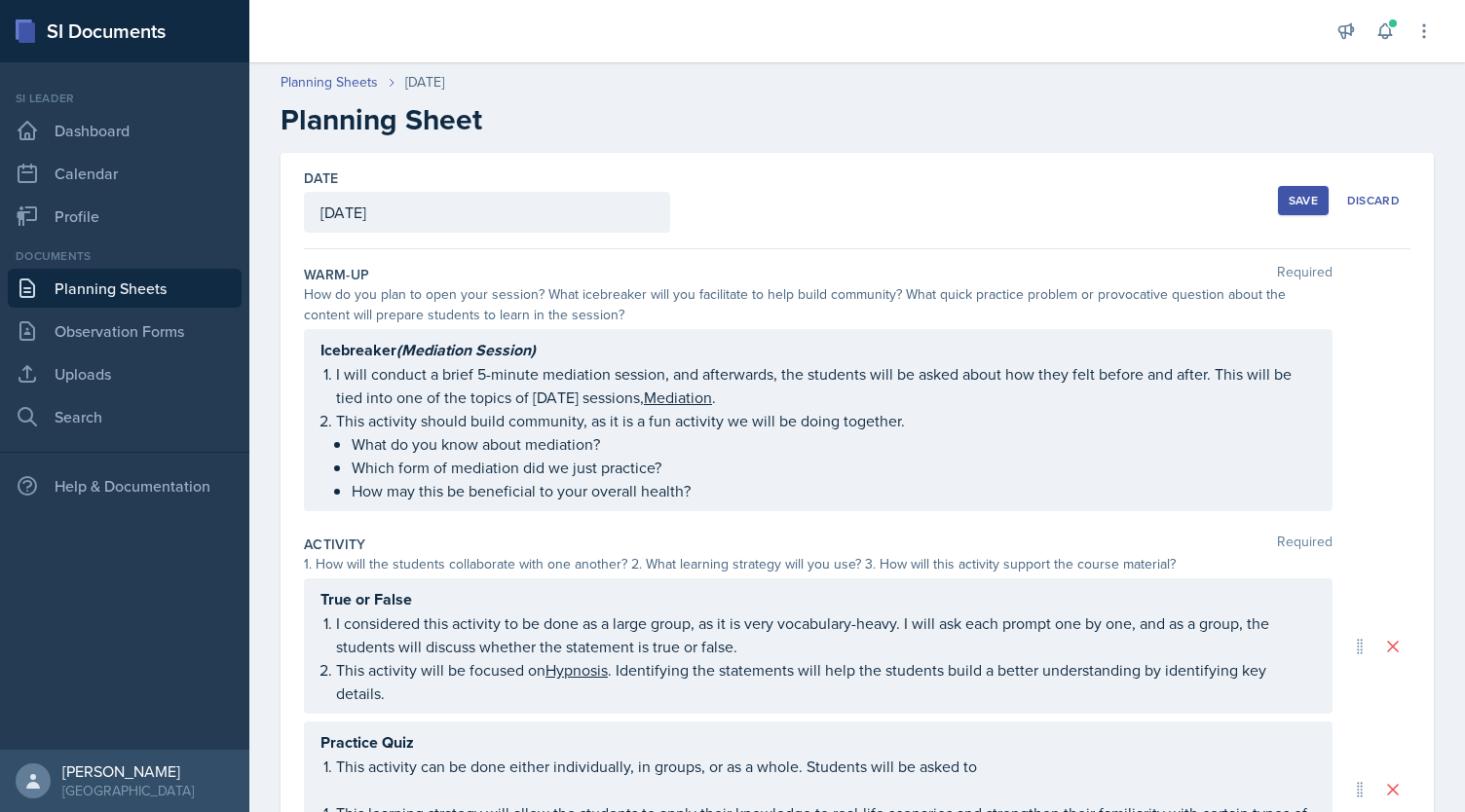
scroll to position [606, 0]
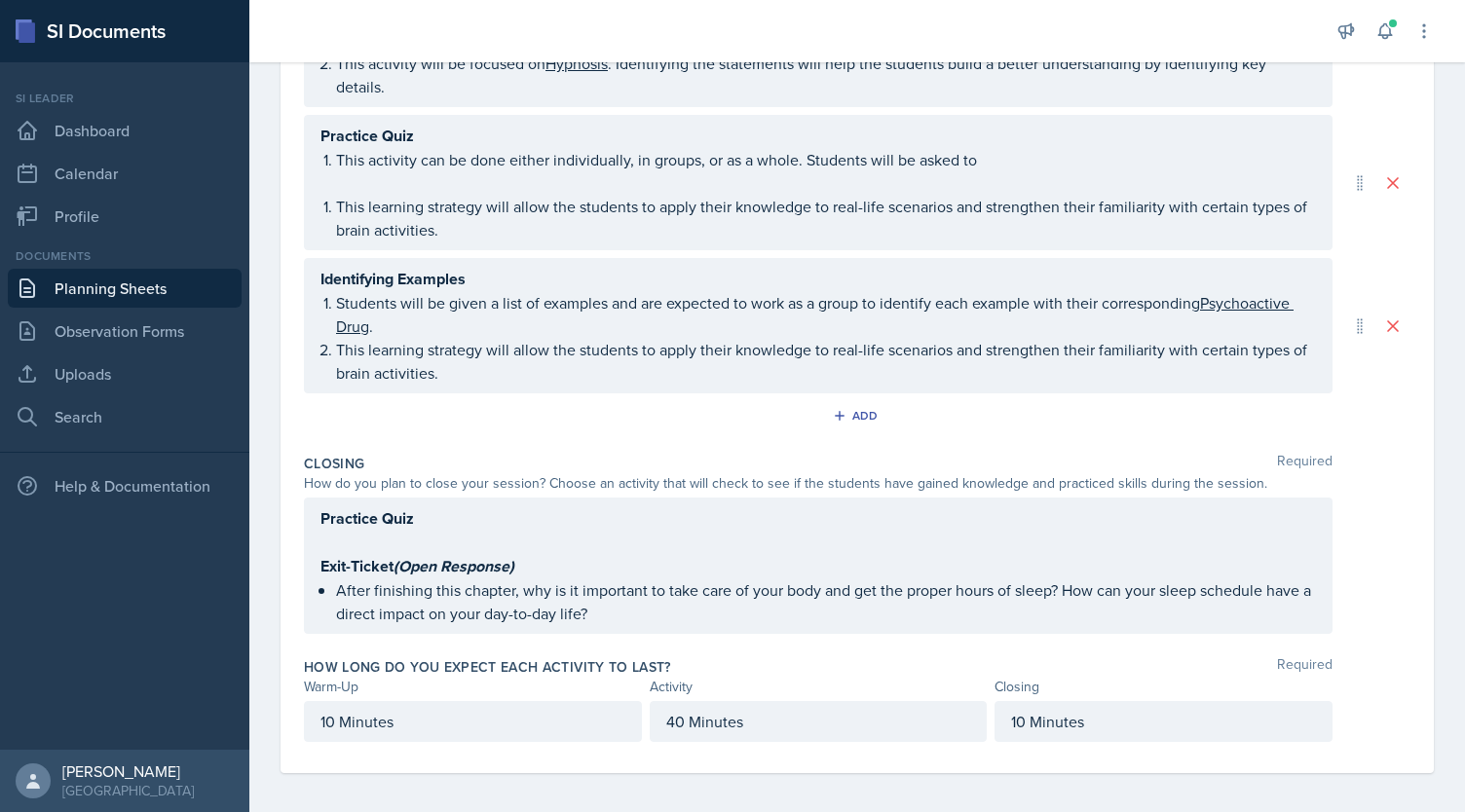
click at [372, 538] on p at bounding box center [818, 542] width 996 height 24
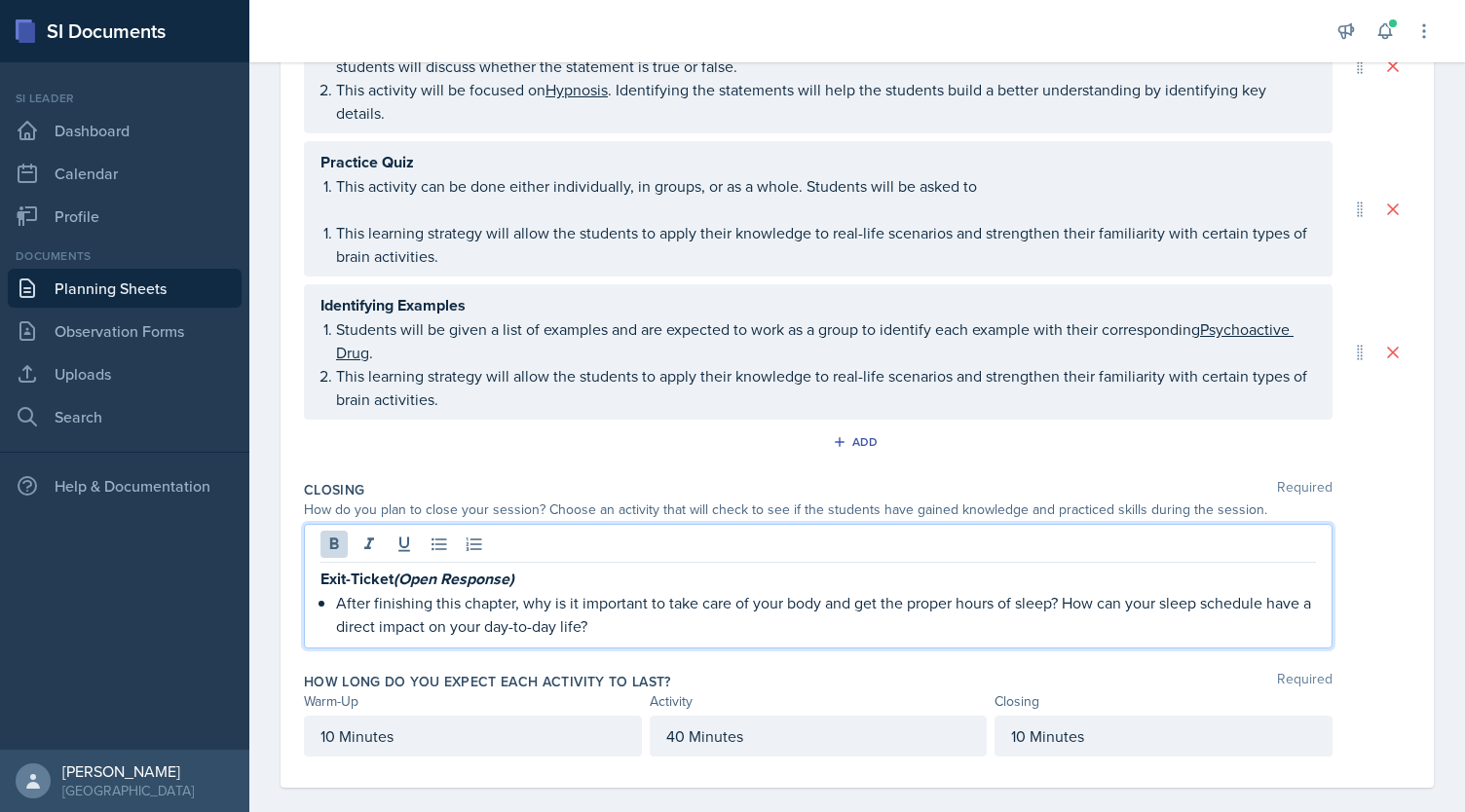
scroll to position [584, 0]
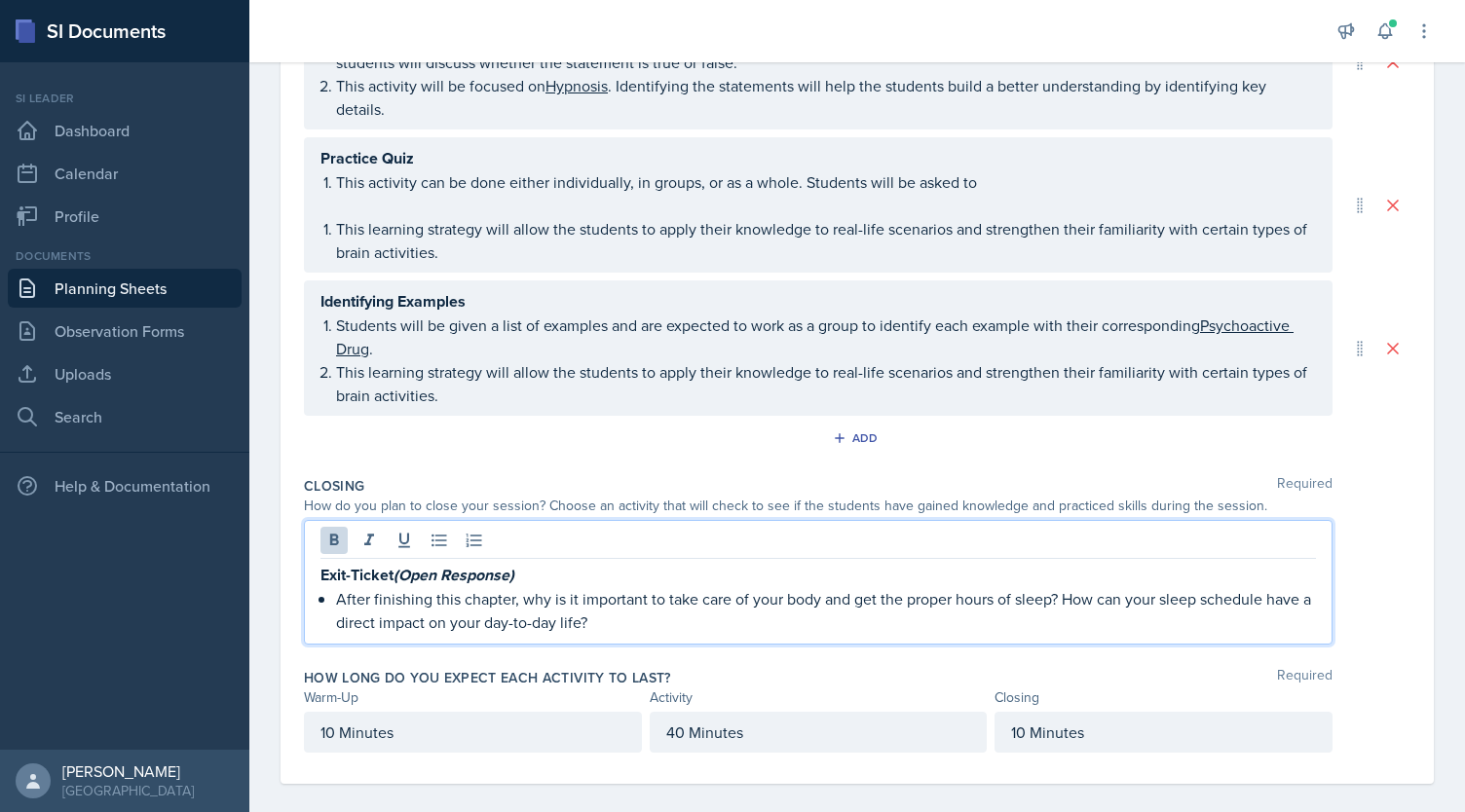
click at [533, 572] on p "Exit-Ticket (Open Response)" at bounding box center [818, 575] width 996 height 25
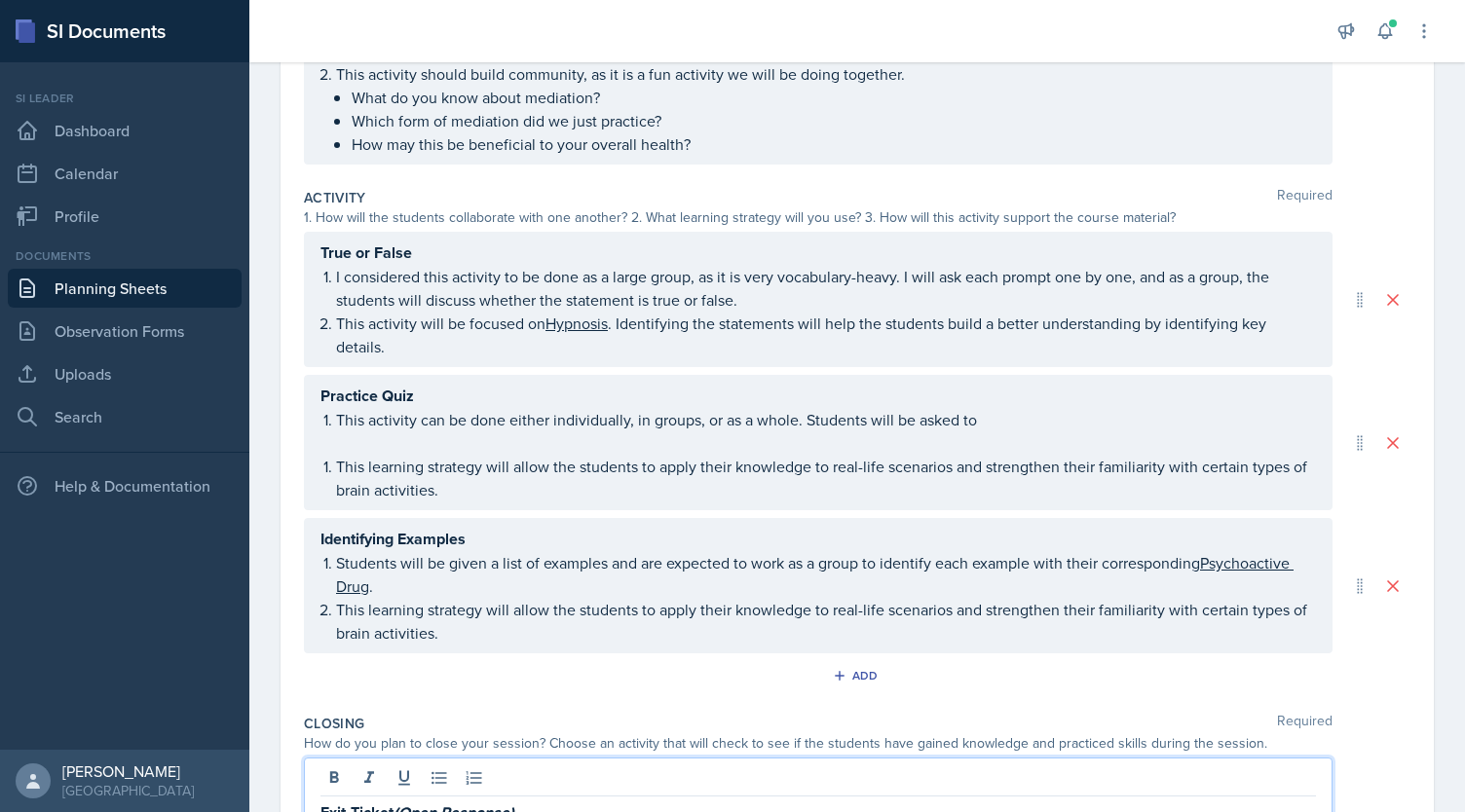
scroll to position [363, 0]
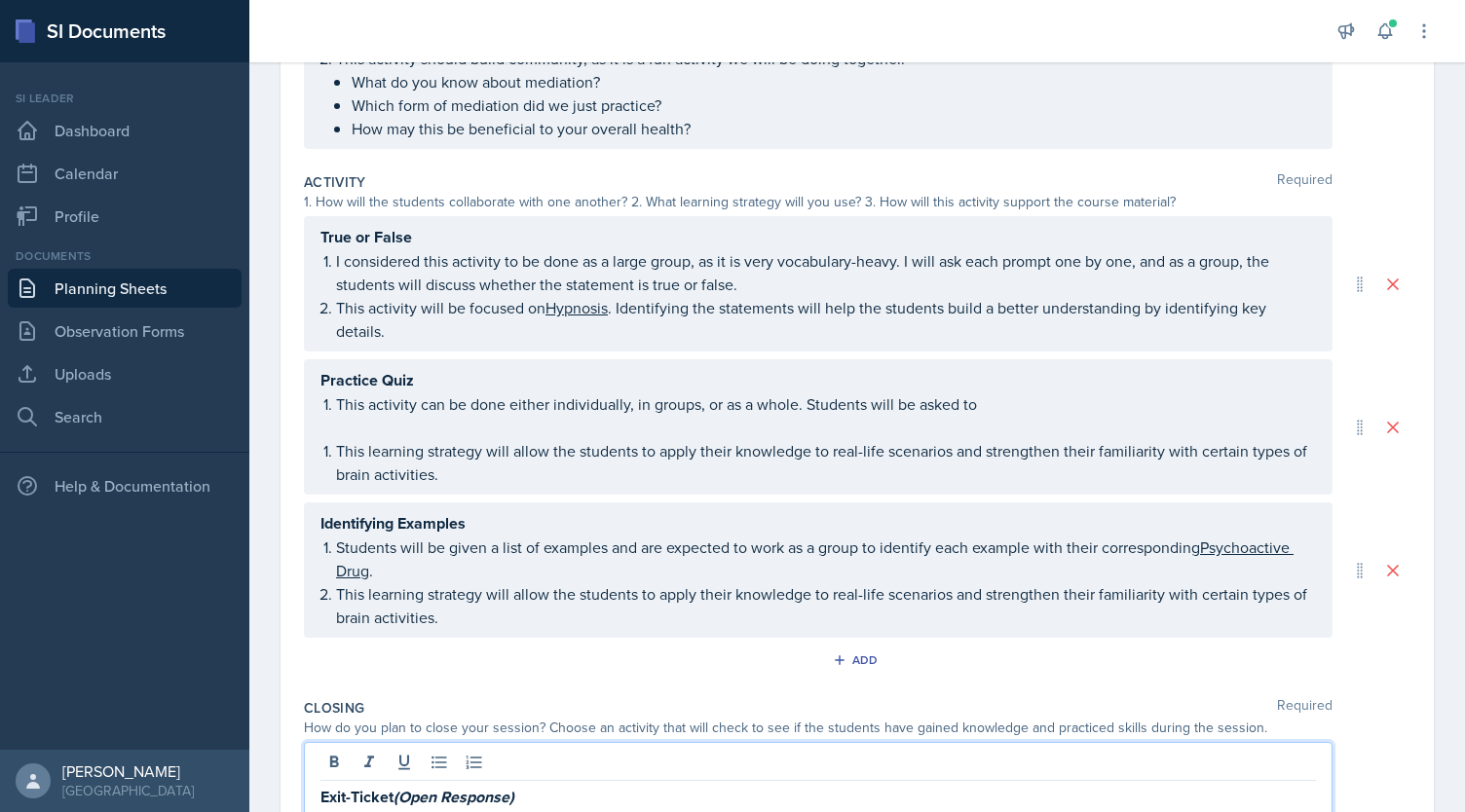
click at [990, 406] on p "This activity can be done either individually, in groups, or as a whole. Studen…" at bounding box center [826, 404] width 980 height 24
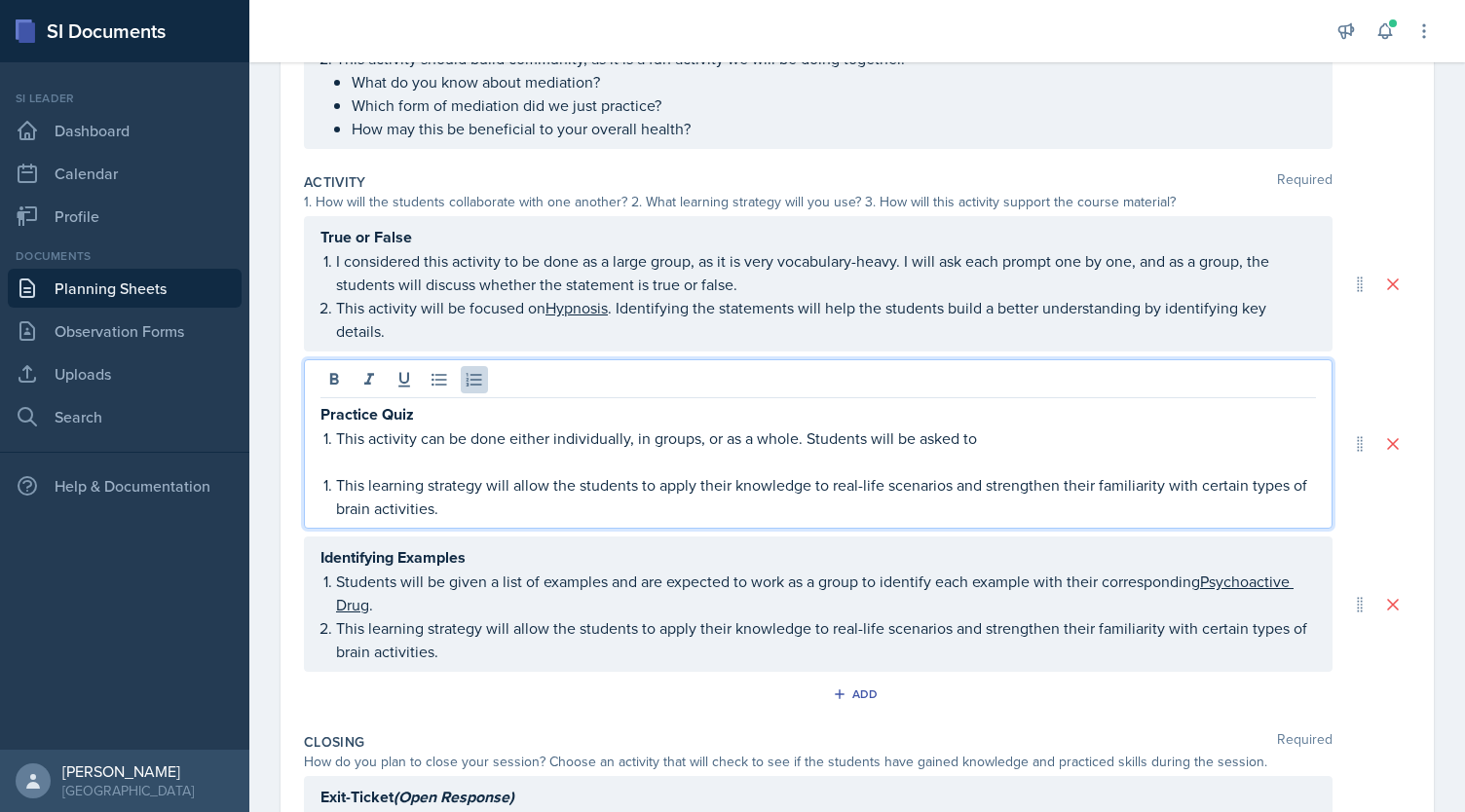
scroll to position [395, 0]
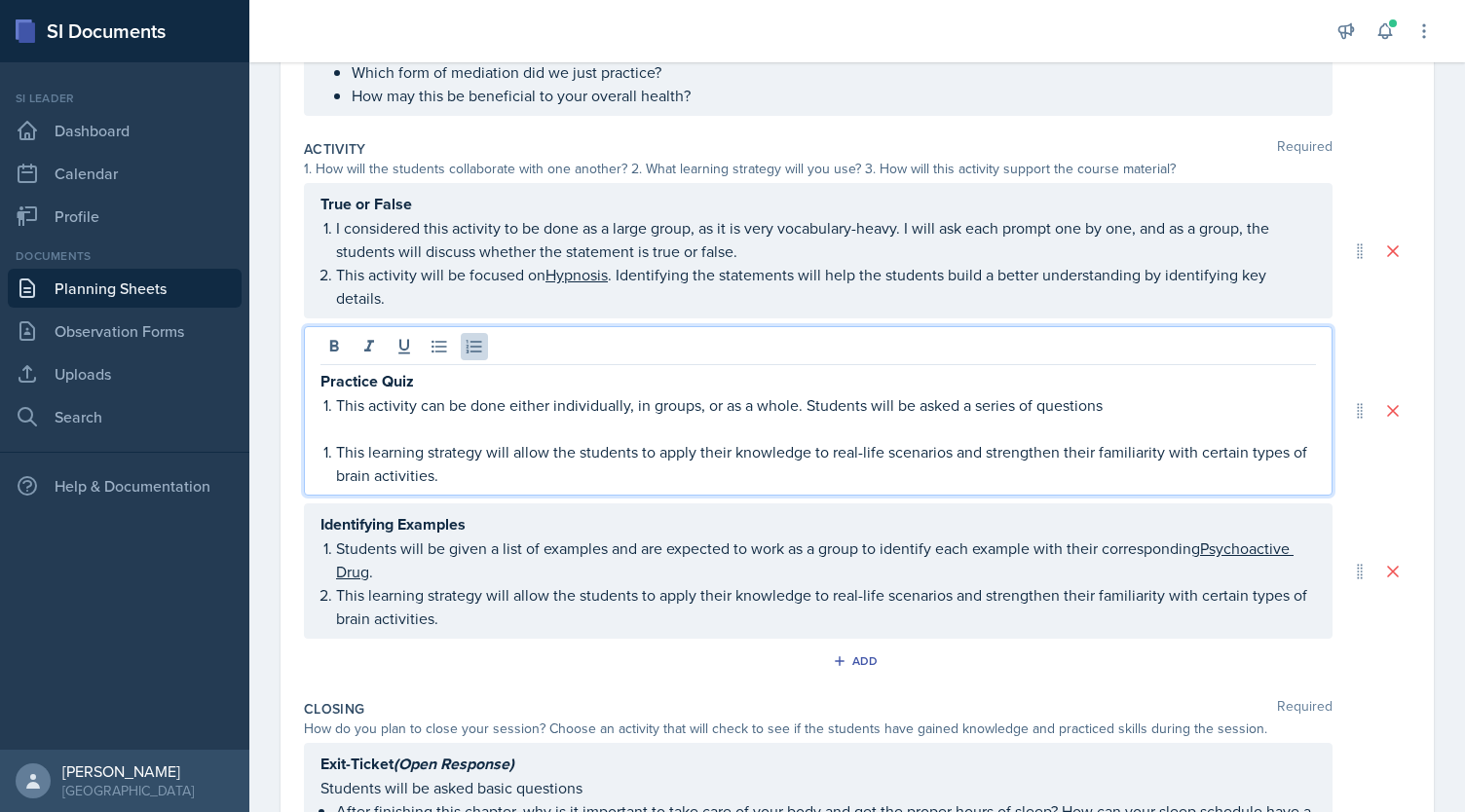
click at [1120, 402] on p "This activity can be done either individually, in groups, or as a whole. Studen…" at bounding box center [826, 405] width 980 height 24
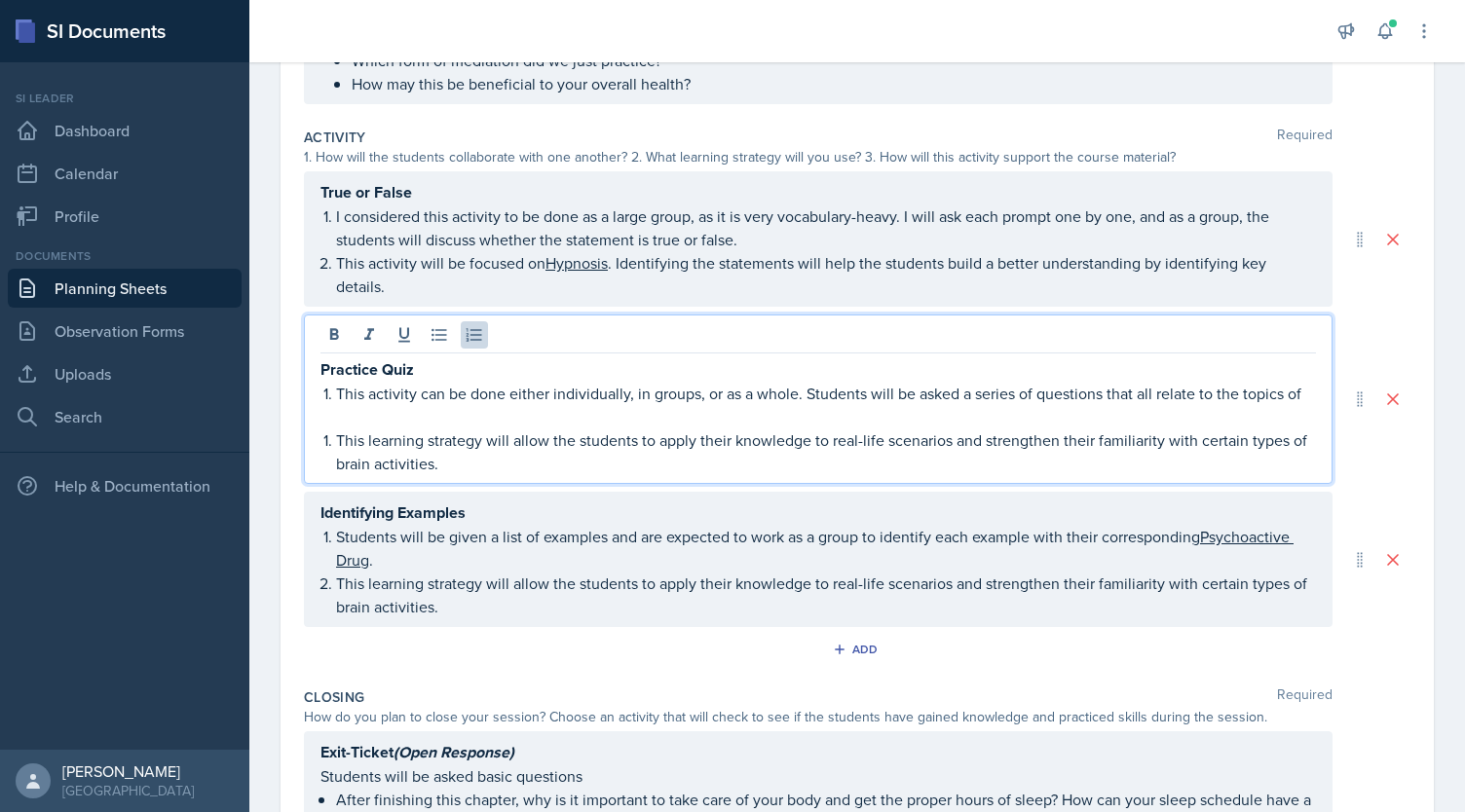
scroll to position [397, 0]
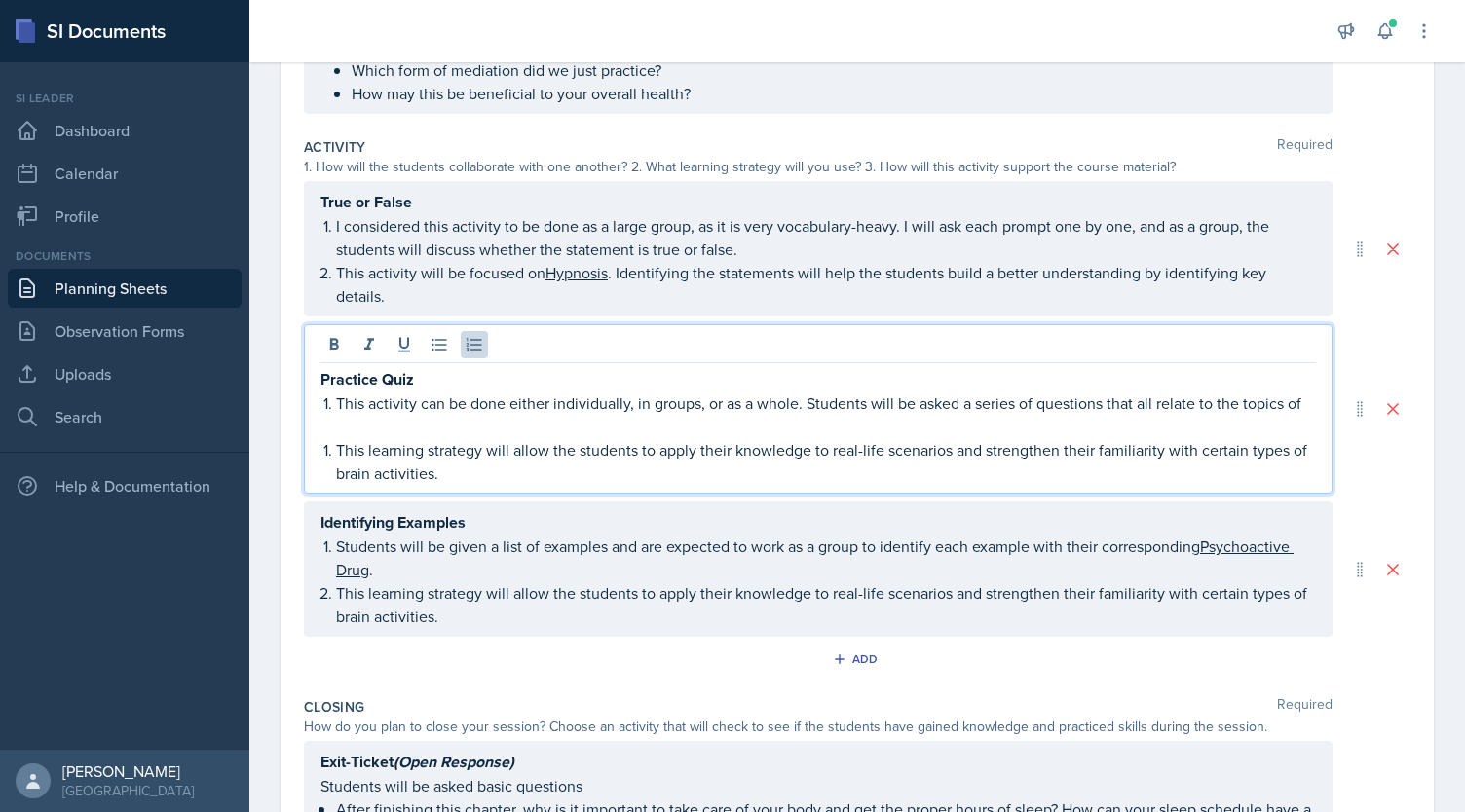
click at [463, 562] on p "Students will be given a list of examples and are expected to work as a group t…" at bounding box center [826, 557] width 980 height 46
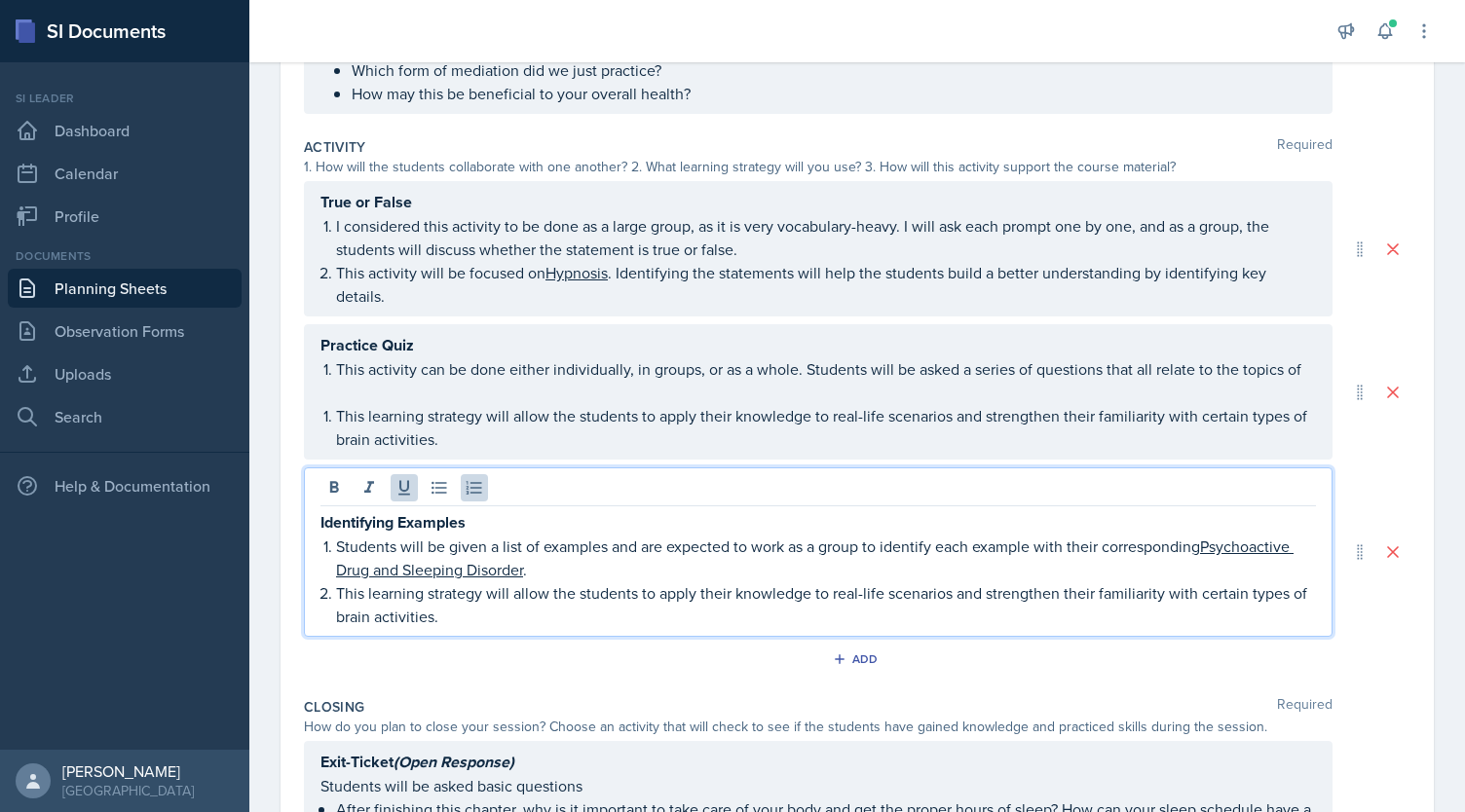
click at [416, 511] on strong "Identifying Examples" at bounding box center [392, 522] width 145 height 23
click at [618, 429] on p "This learning strategy will allow the students to apply their knowledge to real…" at bounding box center [826, 427] width 980 height 46
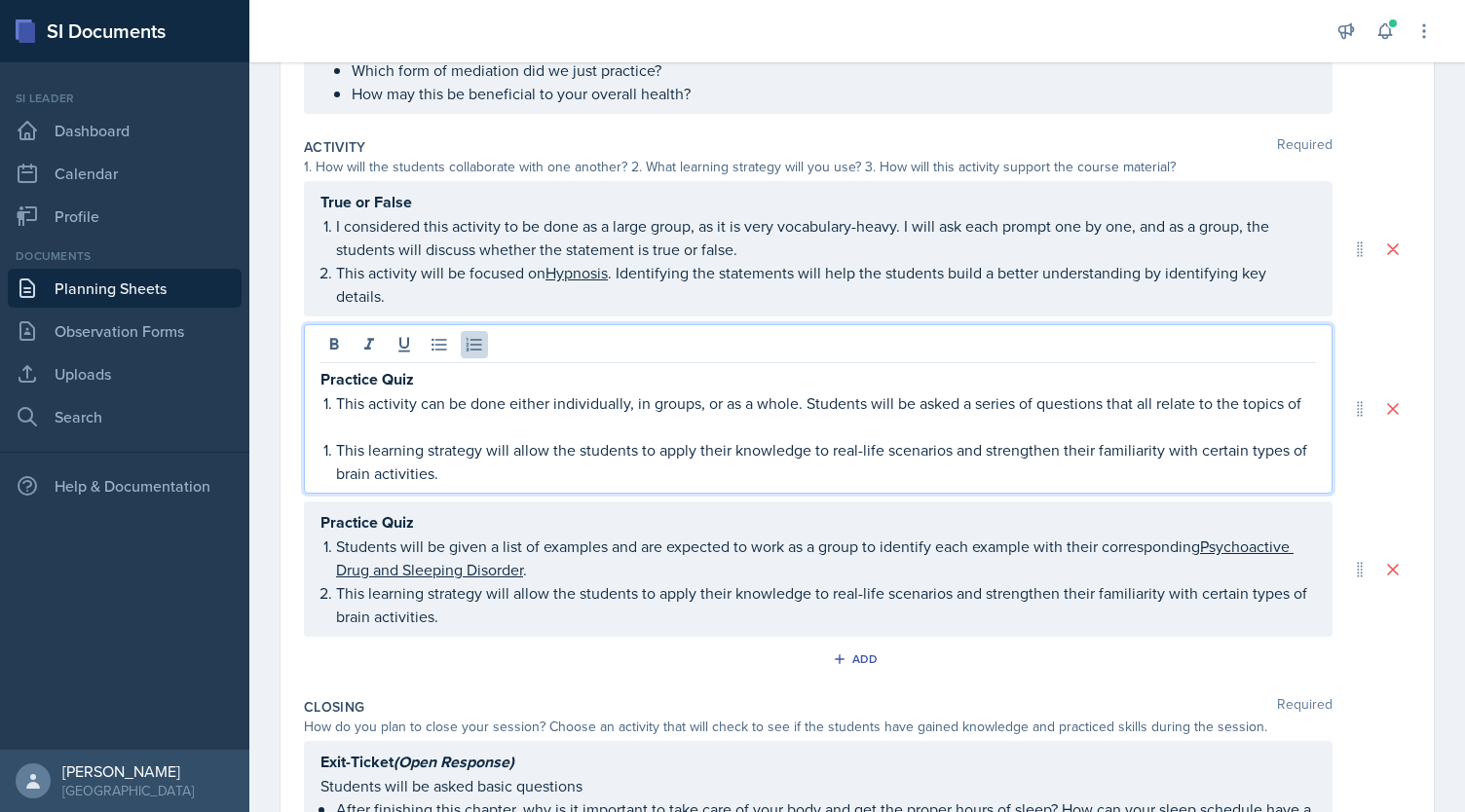
scroll to position [432, 0]
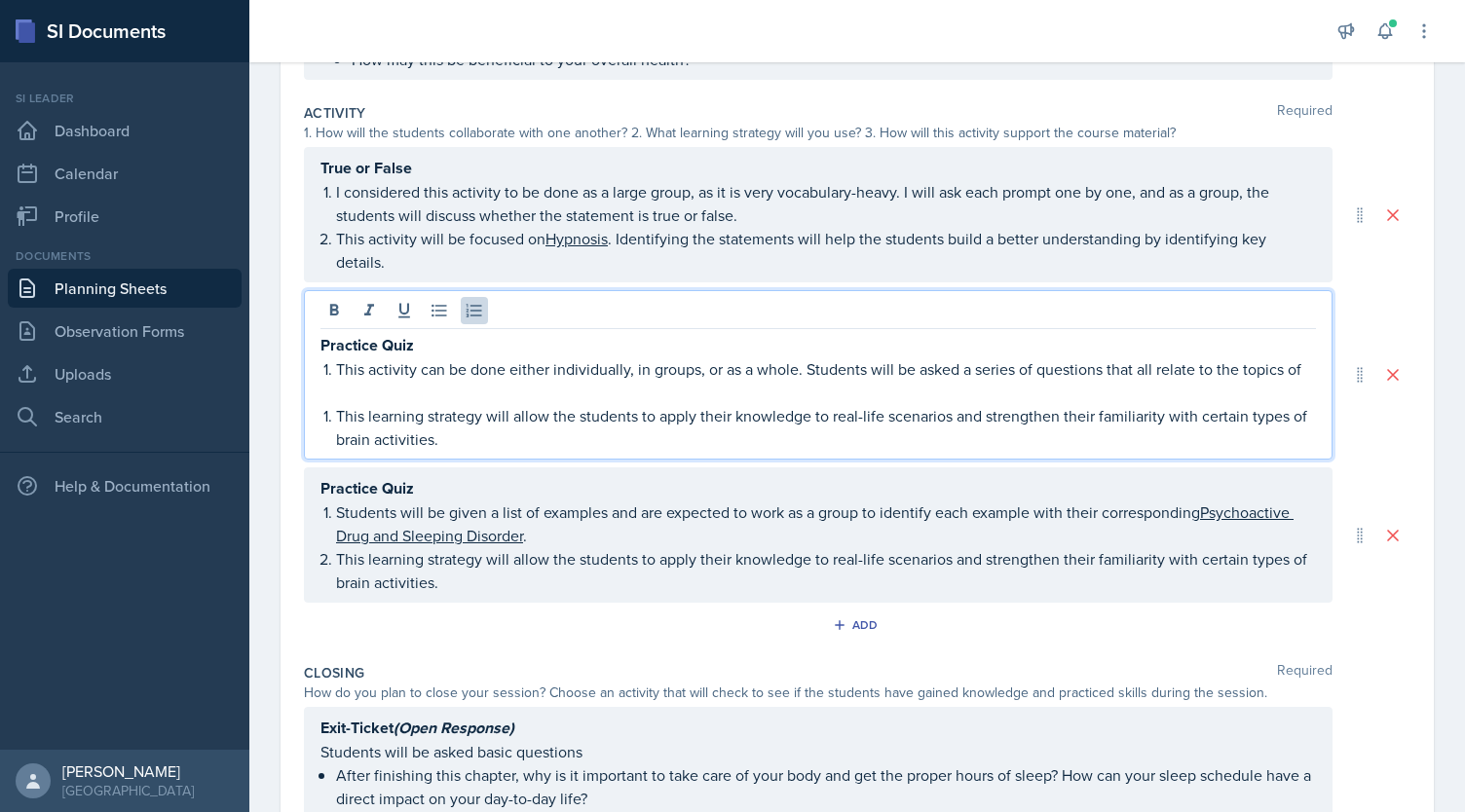
click at [618, 429] on p "This learning strategy will allow the students to apply their knowledge to real…" at bounding box center [826, 427] width 980 height 46
click at [1212, 556] on ol "Students will be given a list of examples and are expected to work as a group t…" at bounding box center [826, 547] width 980 height 94
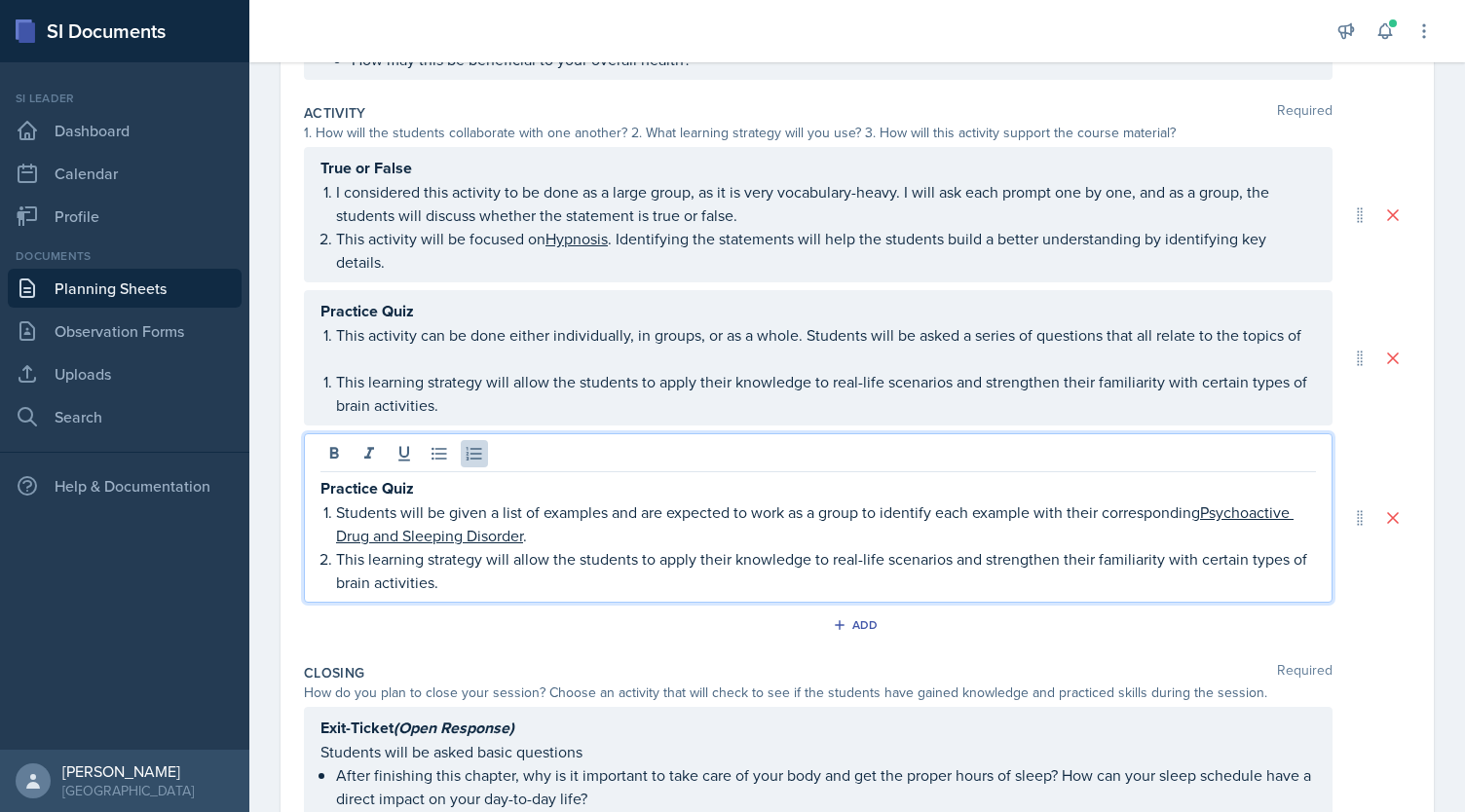
scroll to position [397, 0]
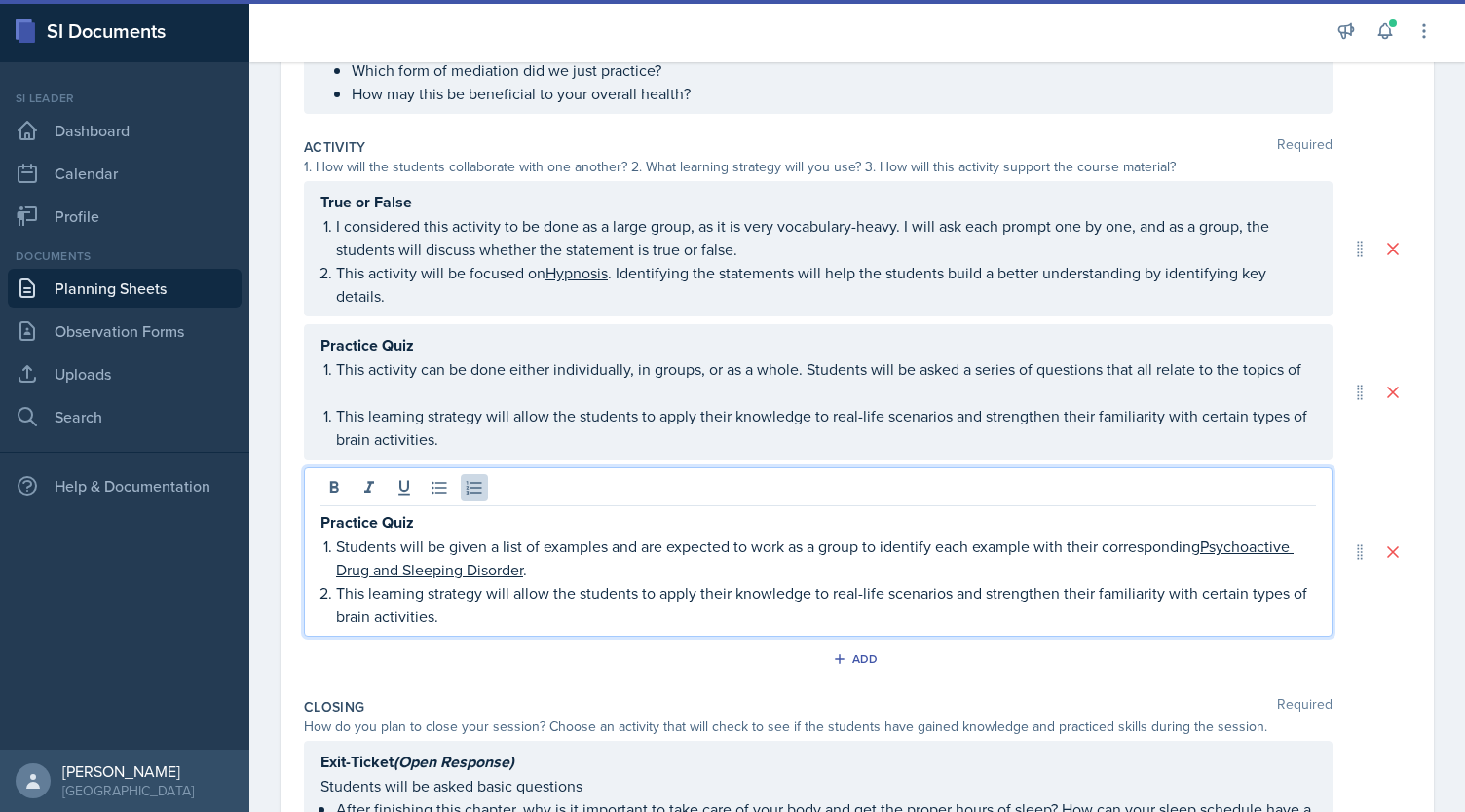
click at [1221, 584] on p "This learning strategy will allow the students to apply their knowledge to real…" at bounding box center [826, 604] width 980 height 46
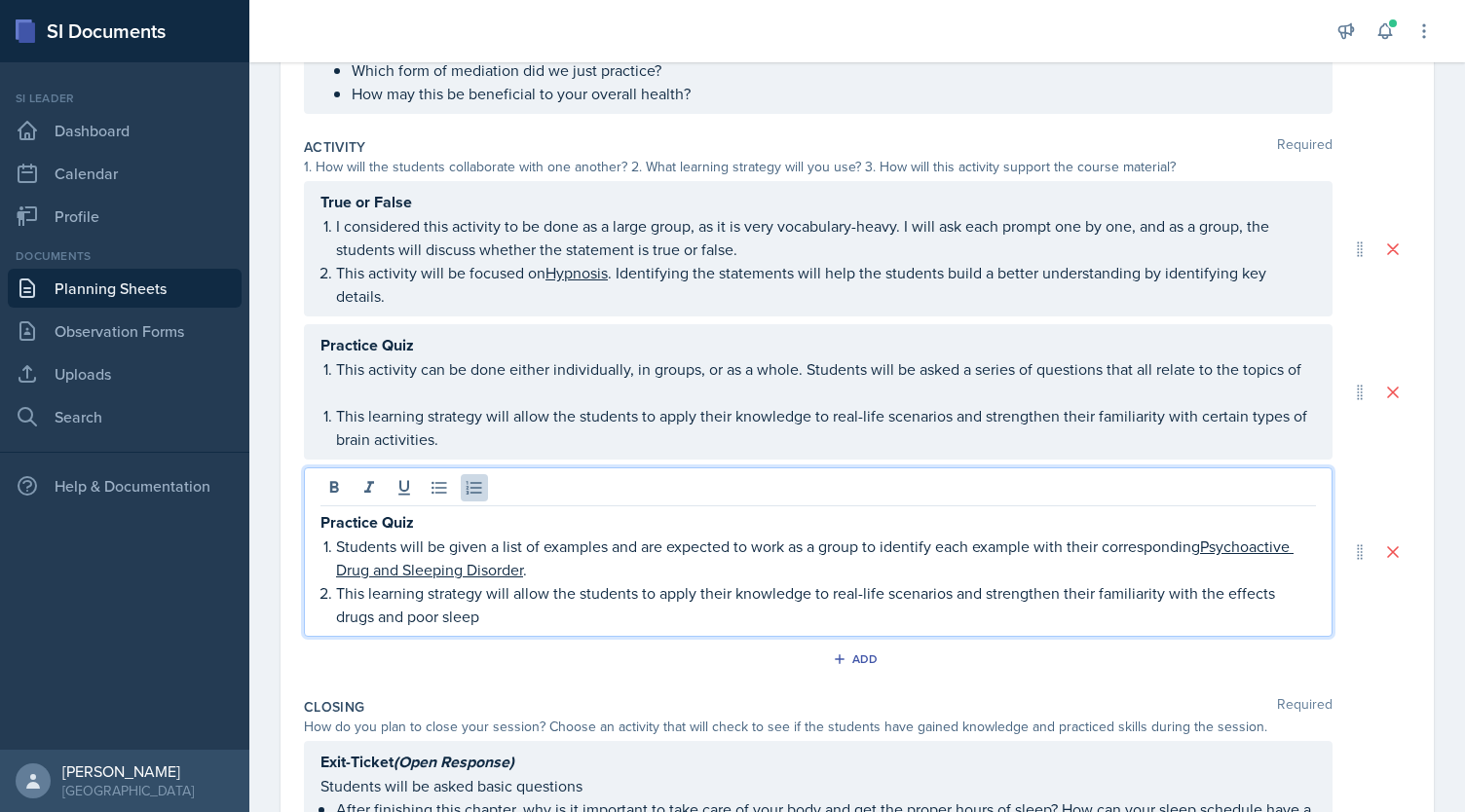
click at [1227, 589] on p "This learning strategy will allow the students to apply their knowledge to real…" at bounding box center [826, 604] width 980 height 46
click at [572, 605] on p "This learning strategy will allow the students to apply their knowledge to real…" at bounding box center [826, 604] width 980 height 46
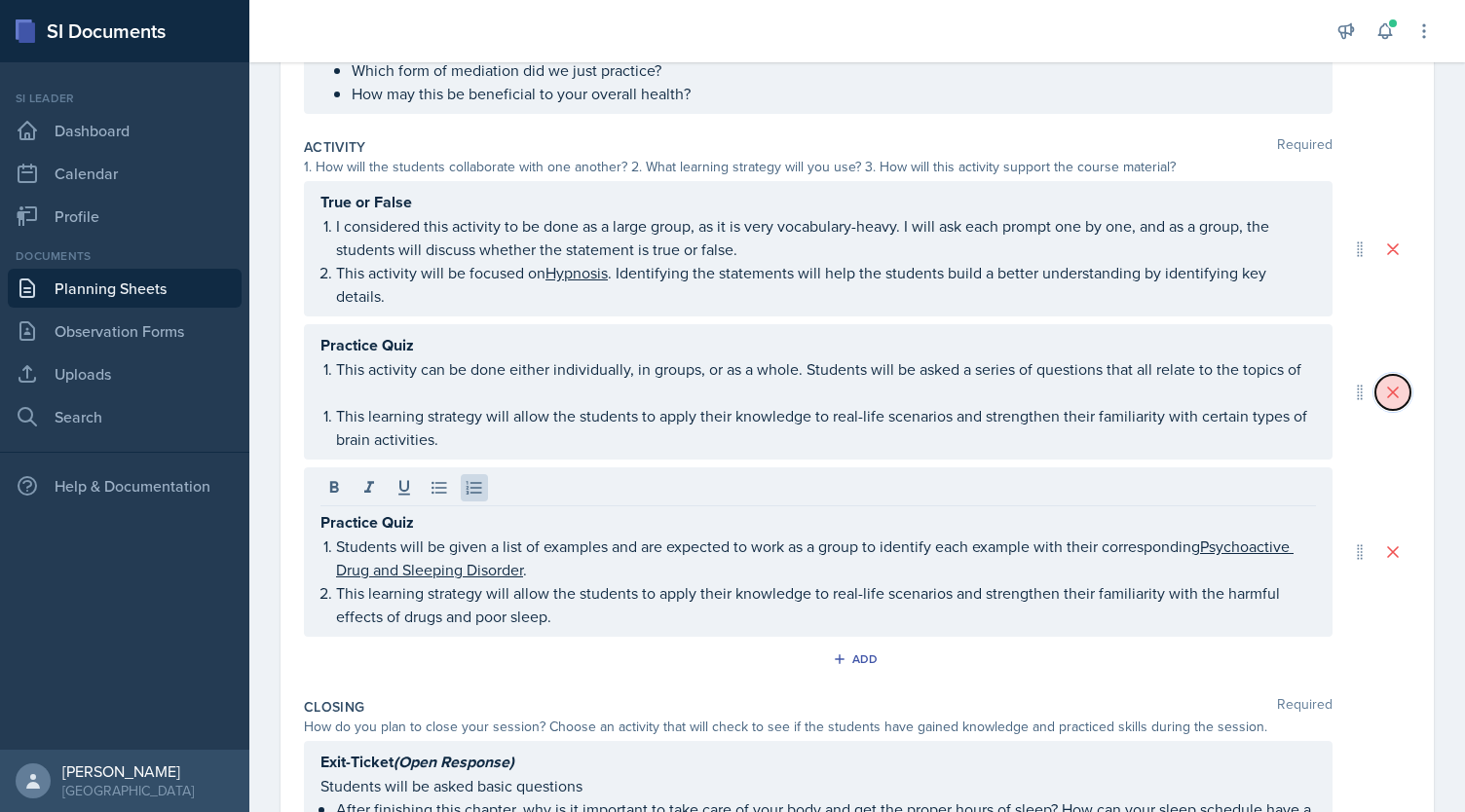
click at [1383, 392] on icon at bounding box center [1393, 392] width 20 height 20
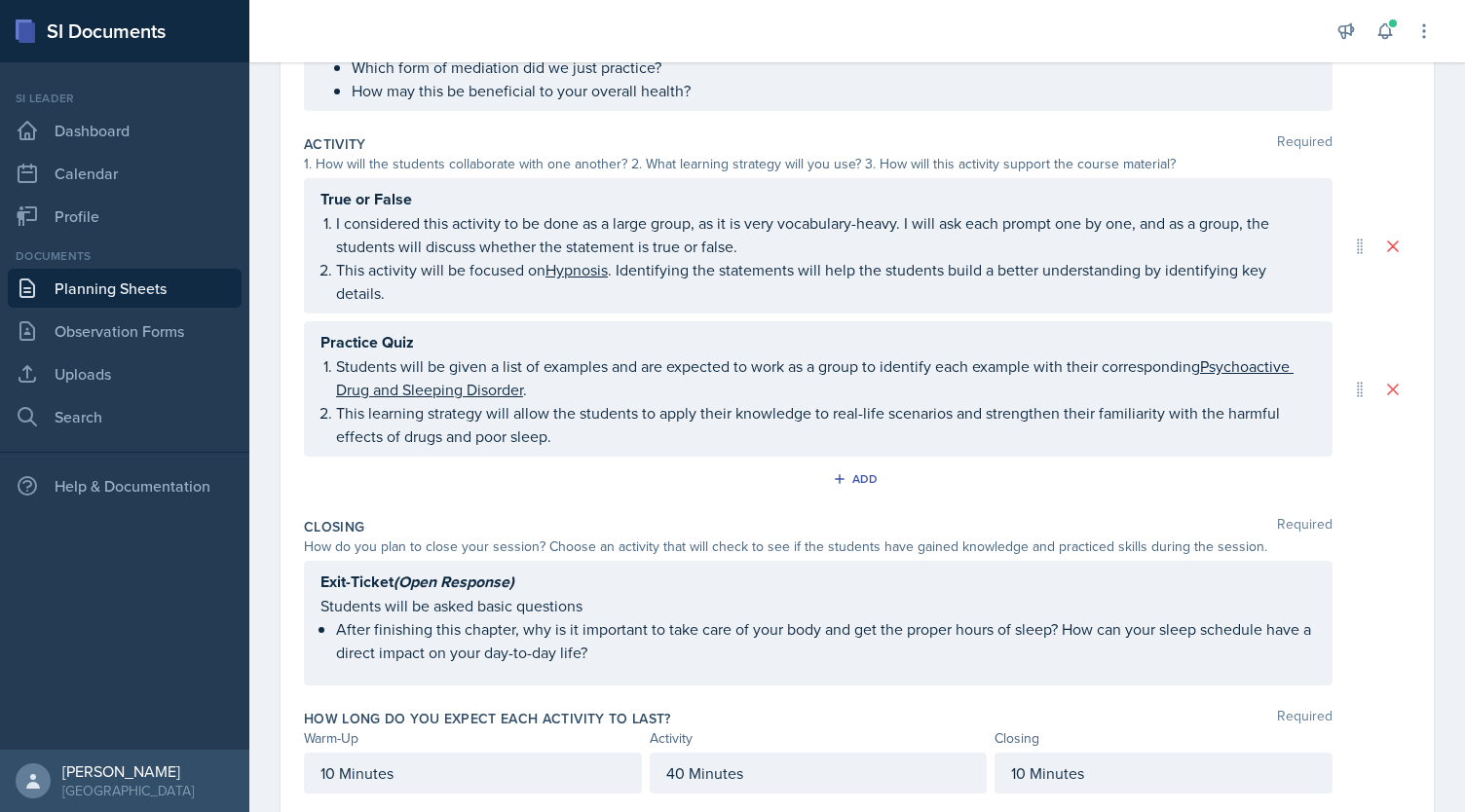
scroll to position [453, 0]
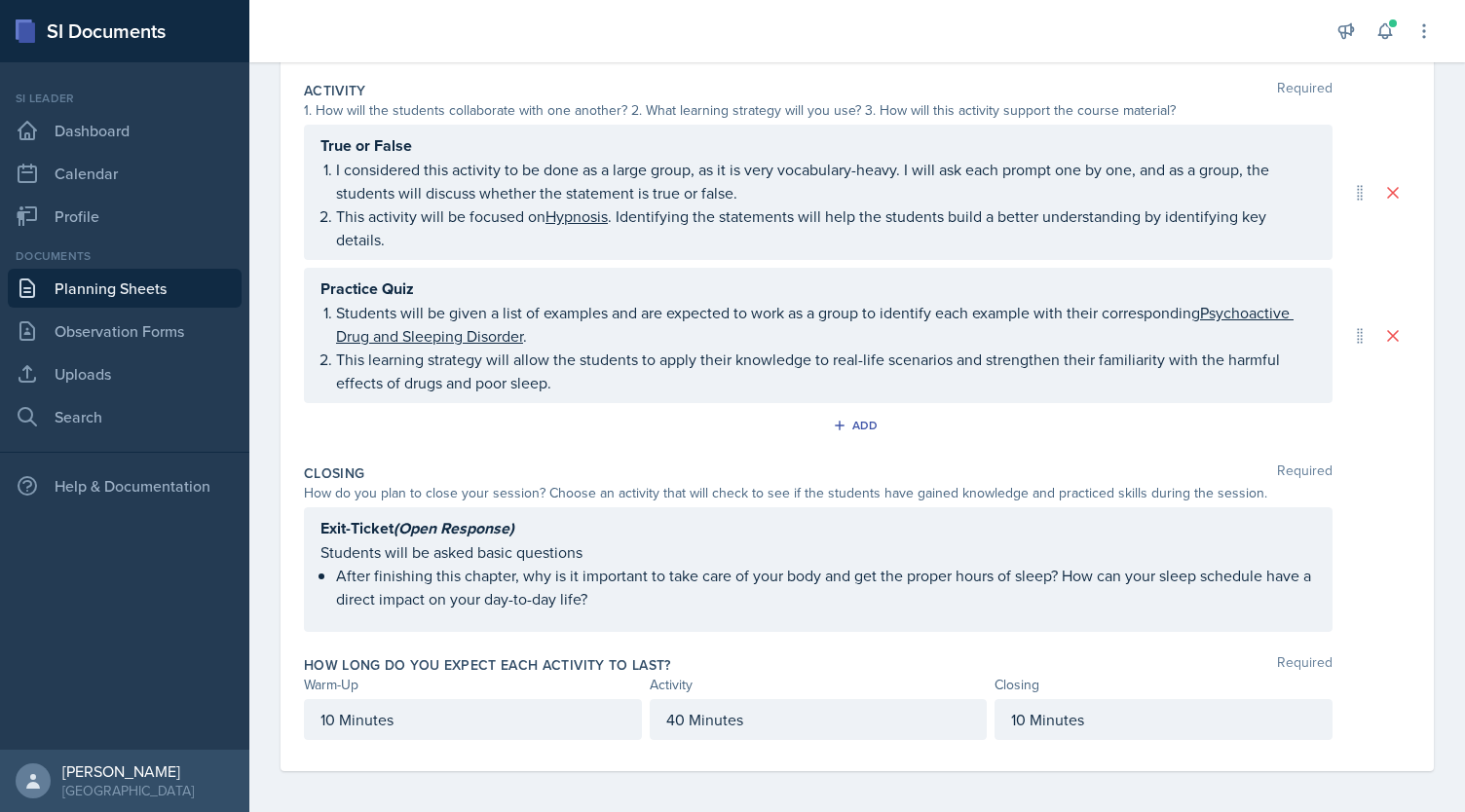
click at [459, 550] on p "Students will be asked basic questions" at bounding box center [818, 552] width 996 height 24
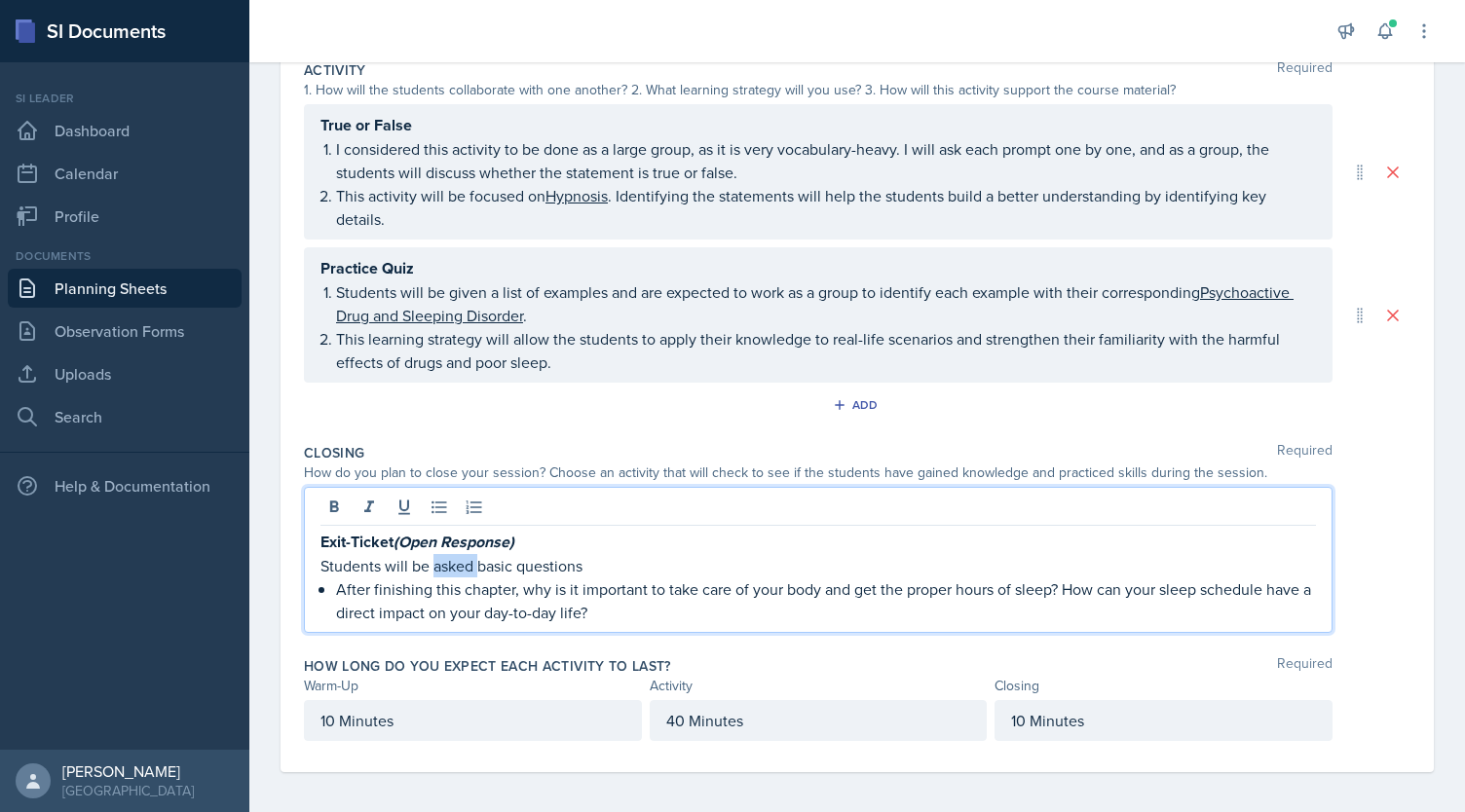
click at [459, 554] on p "Students will be asked basic questions" at bounding box center [818, 566] width 996 height 24
click at [596, 560] on p "Students will be asked basic questions" at bounding box center [818, 566] width 996 height 24
click at [537, 563] on p "Students will be asked basic questions" at bounding box center [818, 566] width 996 height 24
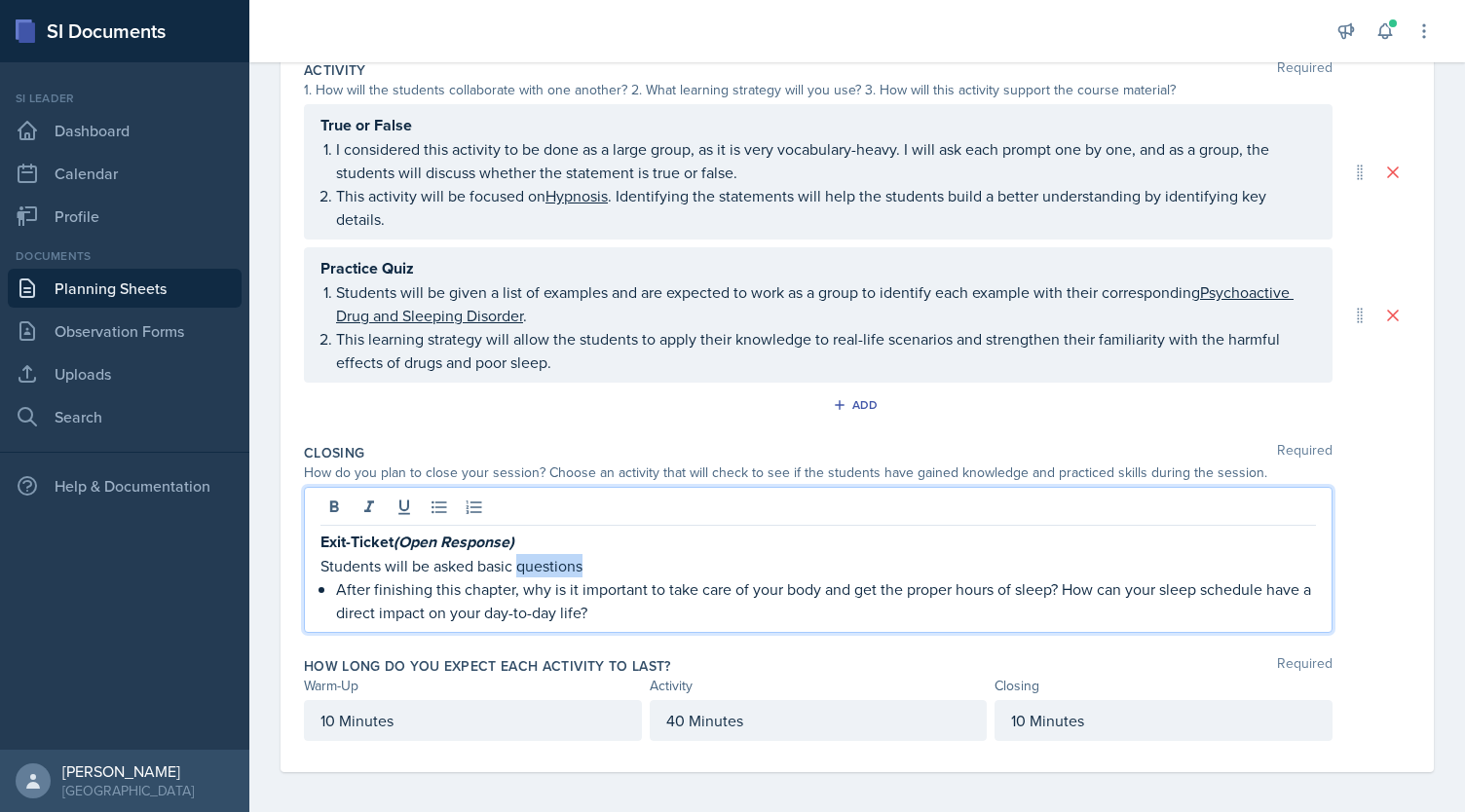
click at [537, 563] on p "Students will be asked basic questions" at bounding box center [818, 566] width 996 height 24
click at [594, 565] on p "Students will be asked basic questions" at bounding box center [818, 566] width 996 height 24
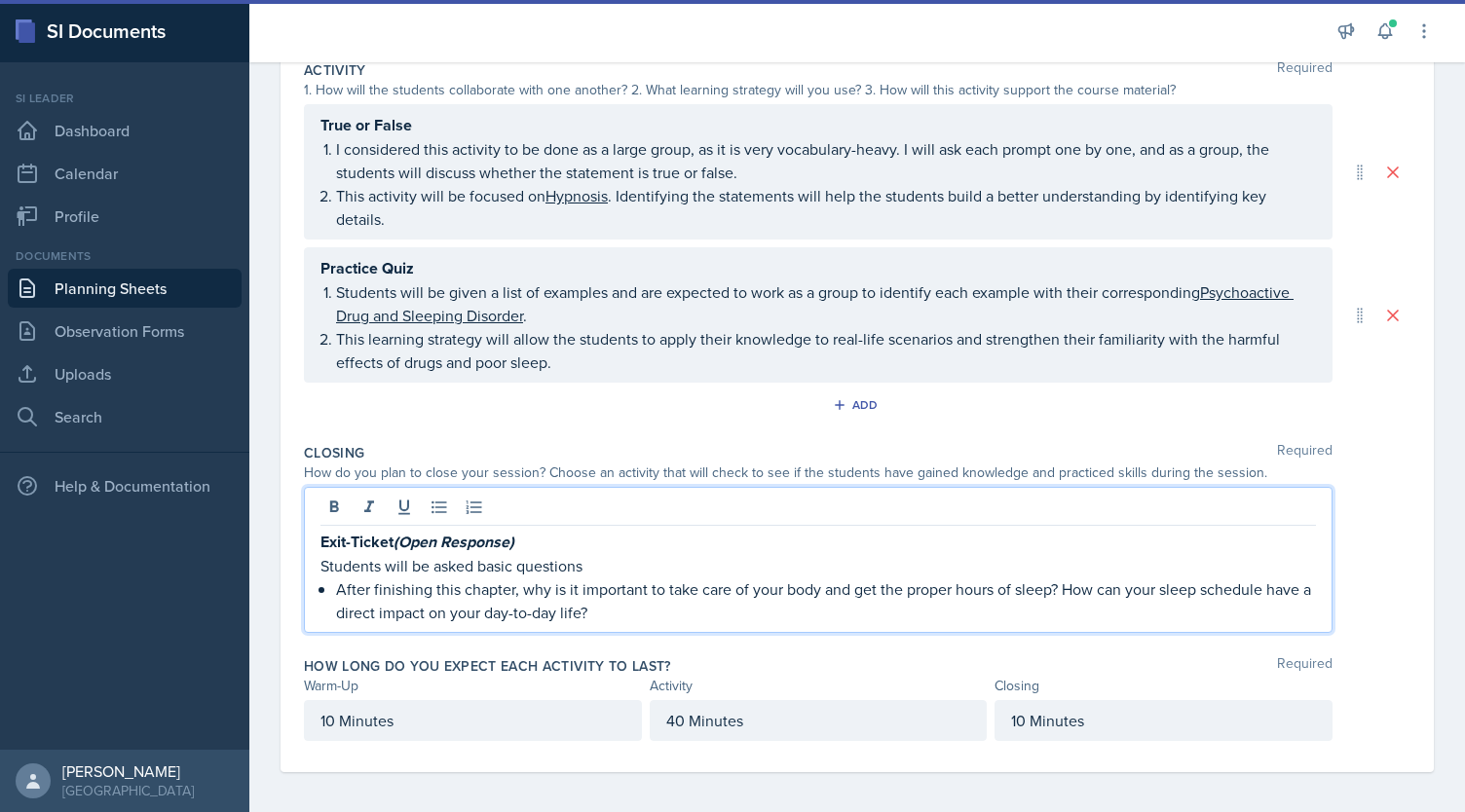
scroll to position [0, 0]
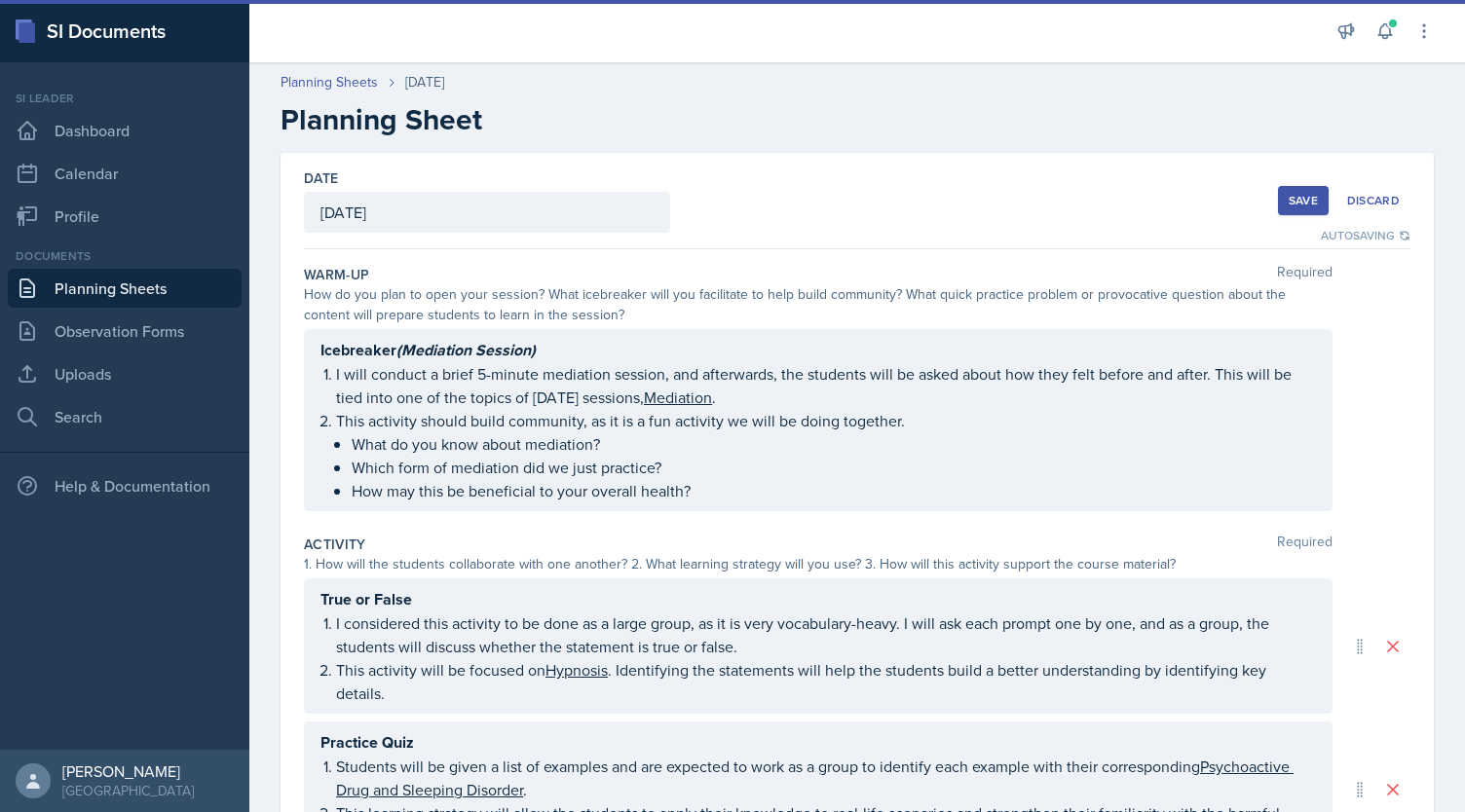
click at [1294, 198] on div "Save" at bounding box center [1303, 201] width 30 height 16
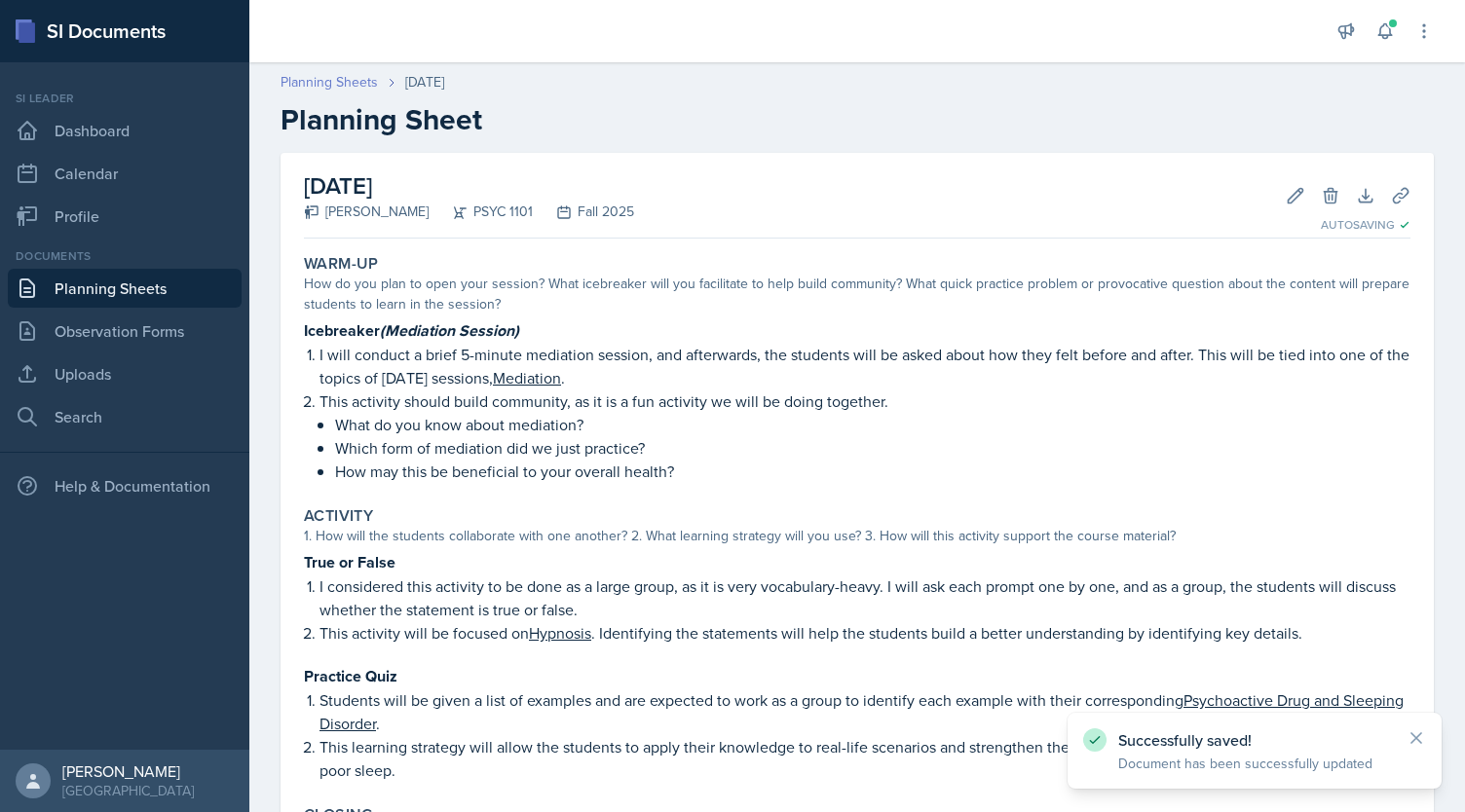
click at [305, 83] on link "Planning Sheets" at bounding box center [329, 82] width 98 height 21
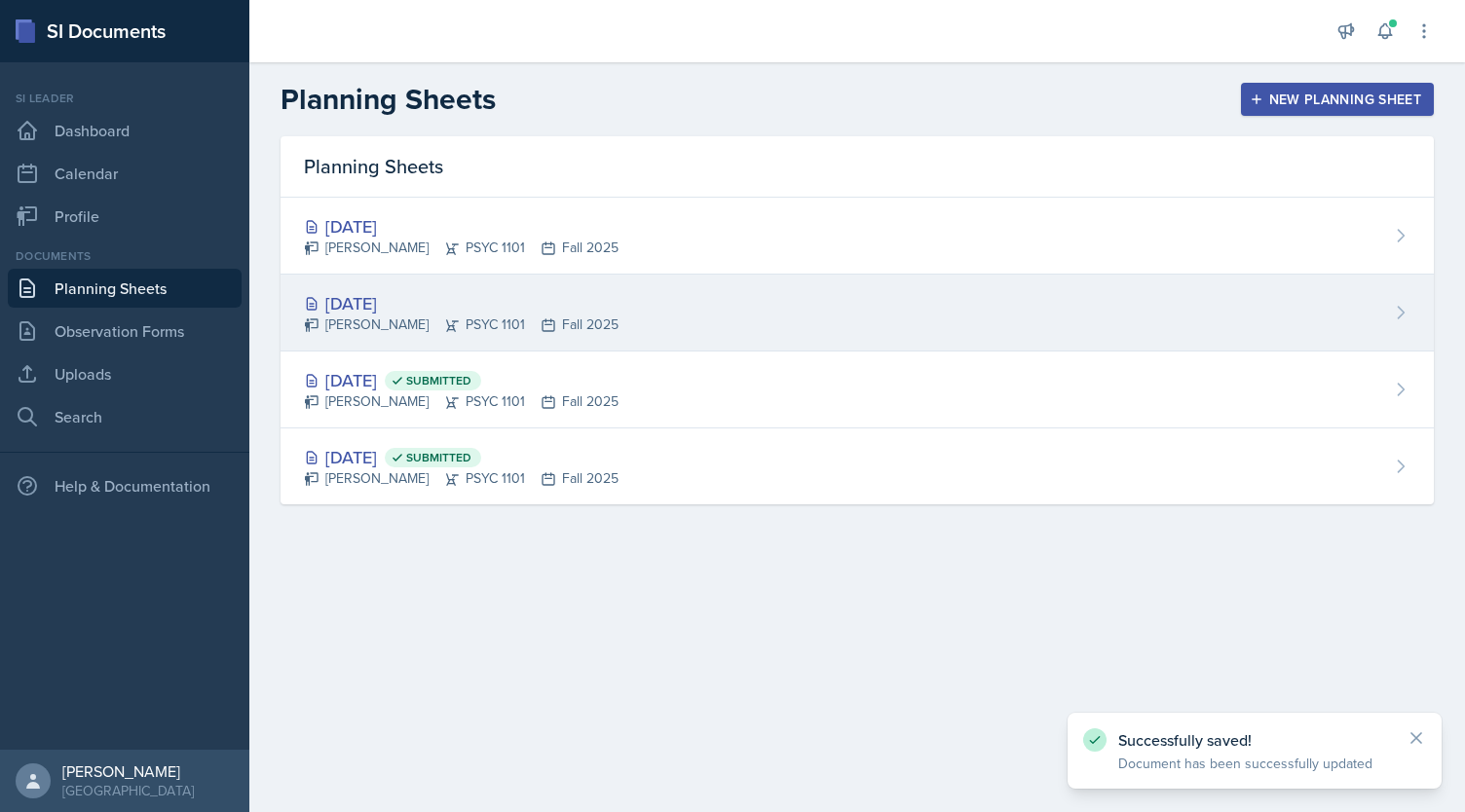
click at [421, 312] on div "[DATE]" at bounding box center [460, 303] width 314 height 27
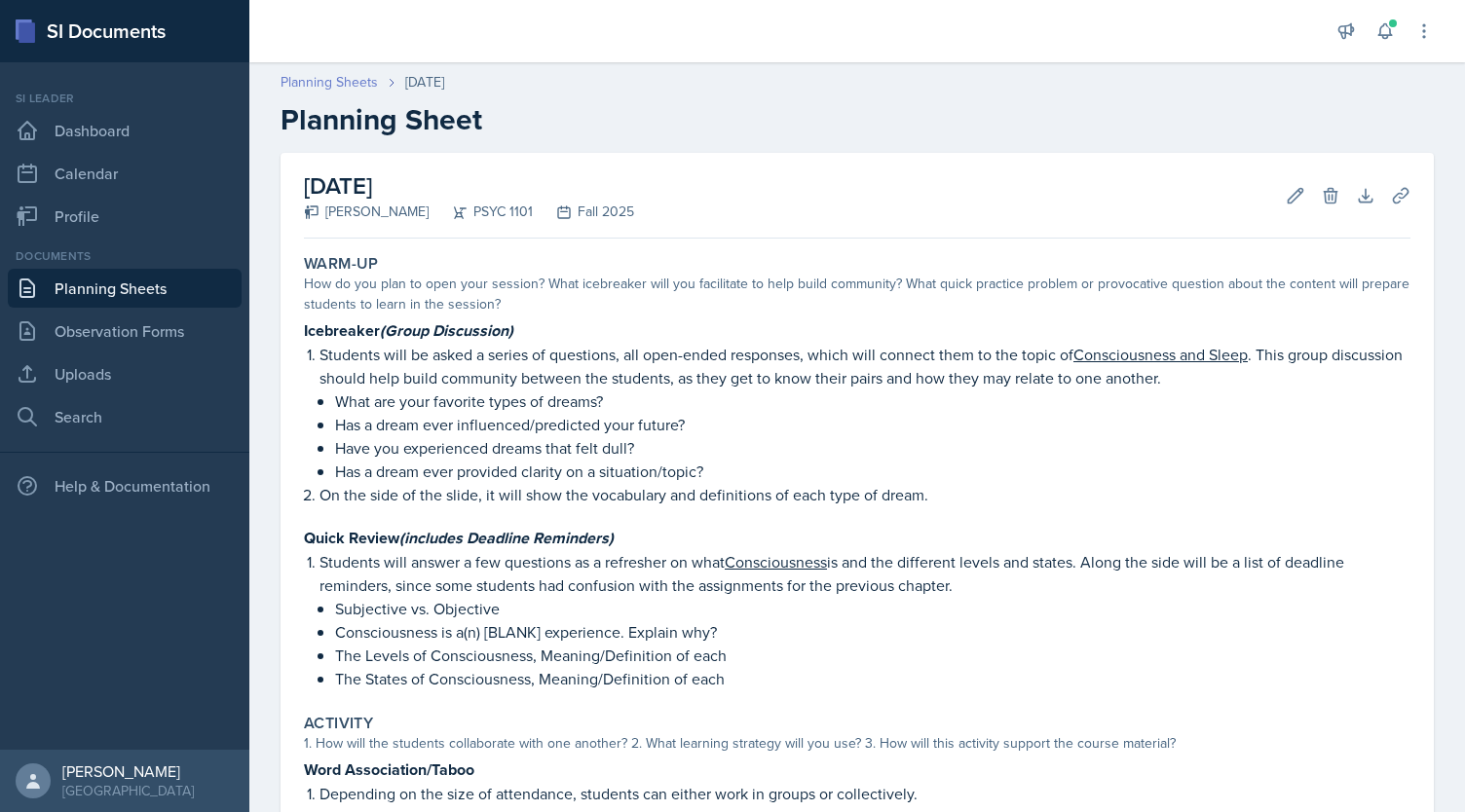
click at [353, 83] on link "Planning Sheets" at bounding box center [329, 82] width 98 height 21
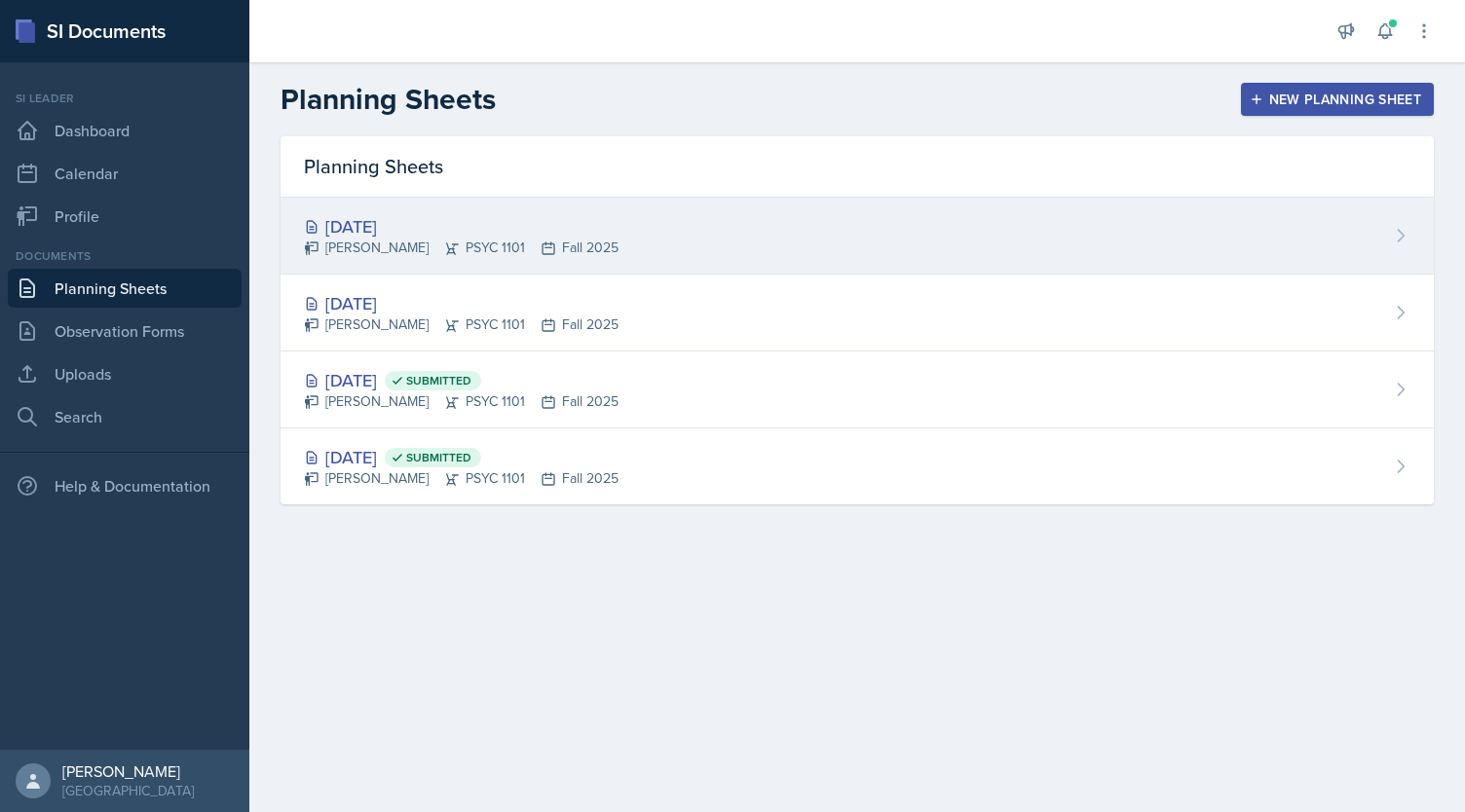
click at [463, 262] on div "[DATE] [PERSON_NAME] PSYC 1101 Fall 2025" at bounding box center [858, 237] width 1153 height 77
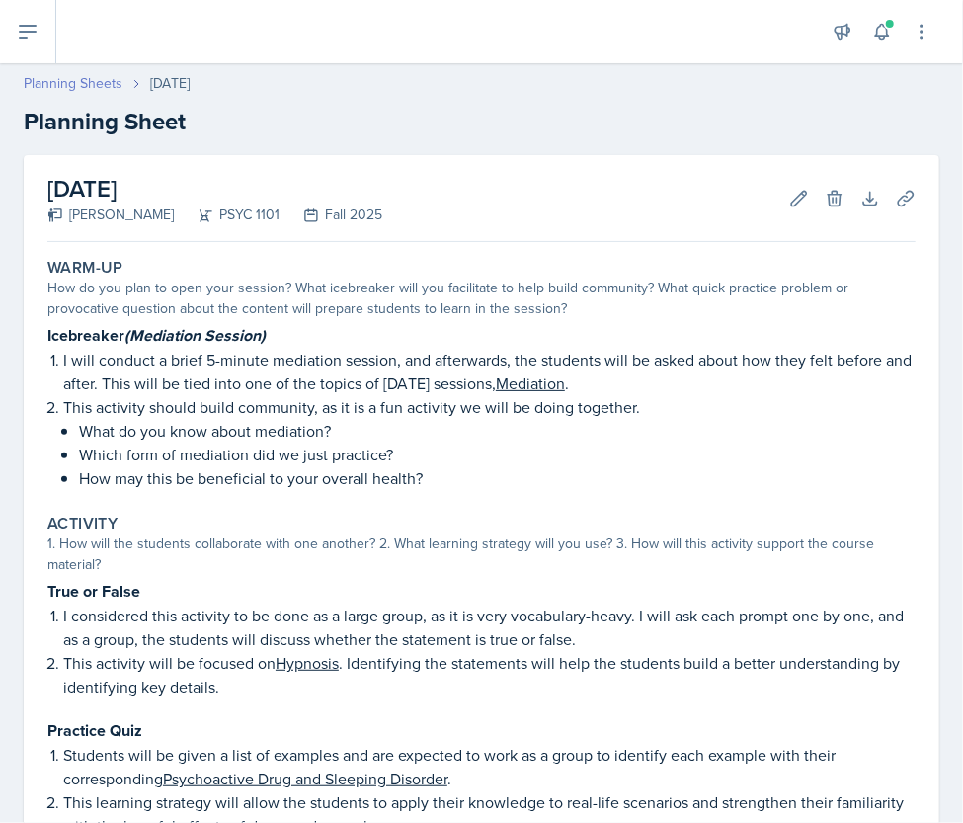
click at [63, 80] on link "Planning Sheets" at bounding box center [73, 83] width 99 height 21
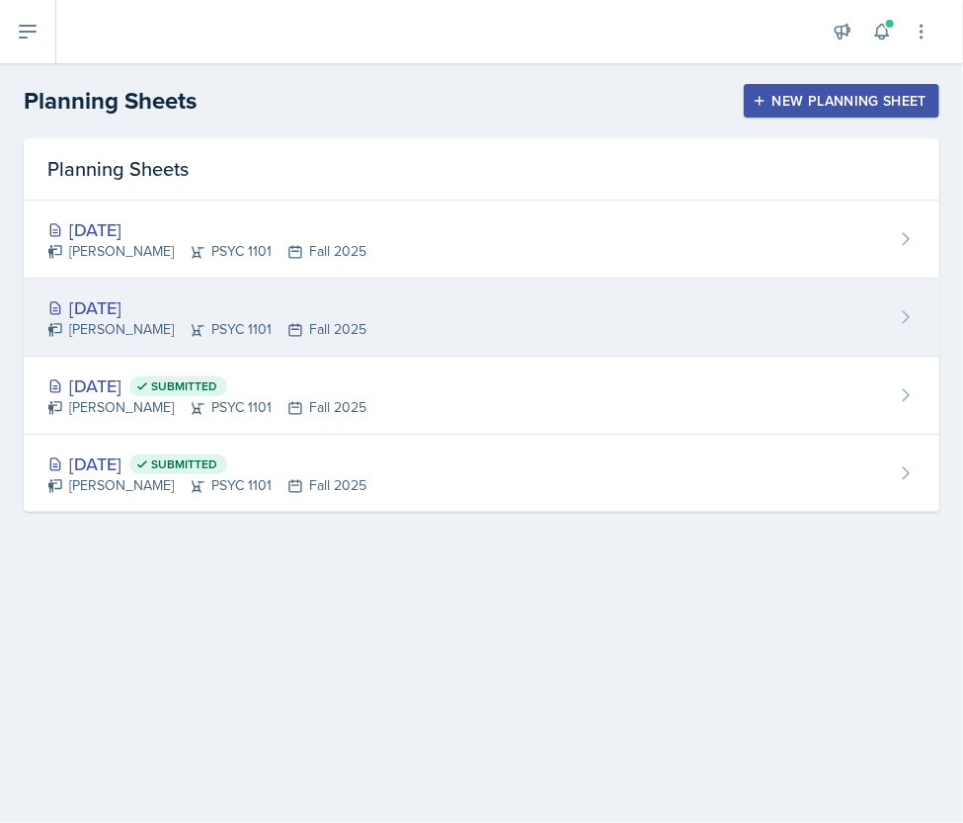
click at [142, 319] on div "[PERSON_NAME] PSYC 1101 Fall 2025" at bounding box center [206, 329] width 319 height 21
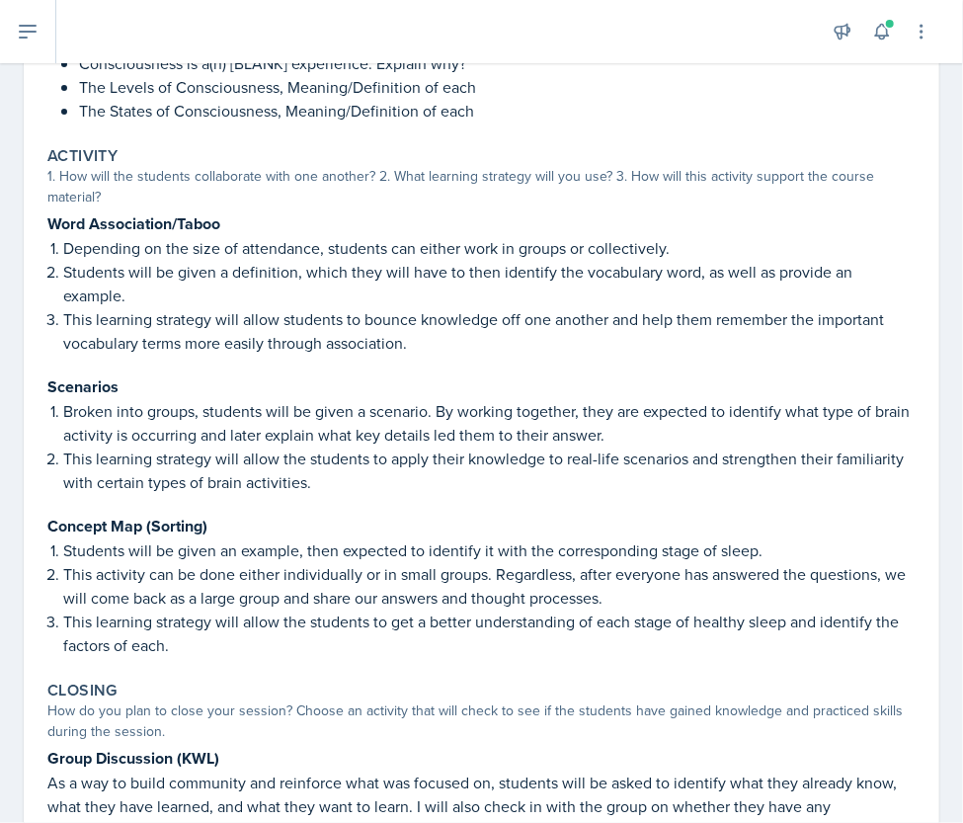
scroll to position [603, 0]
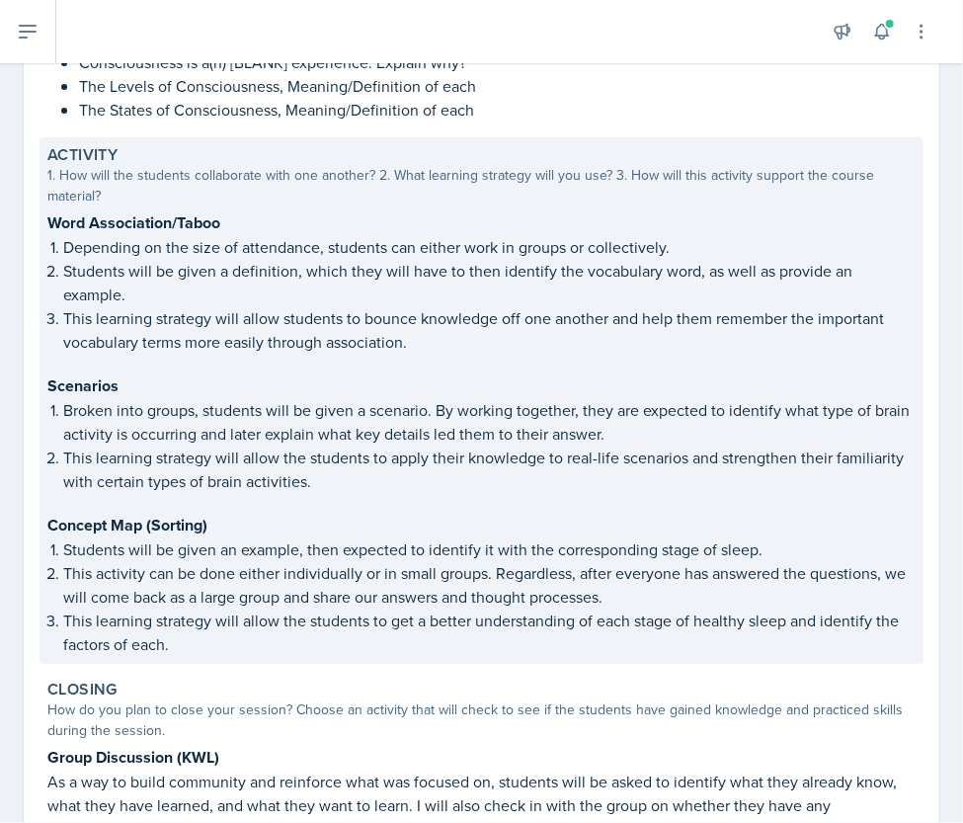
click at [425, 436] on p "Broken into groups, students will be given a scenario. By working together, the…" at bounding box center [489, 421] width 853 height 47
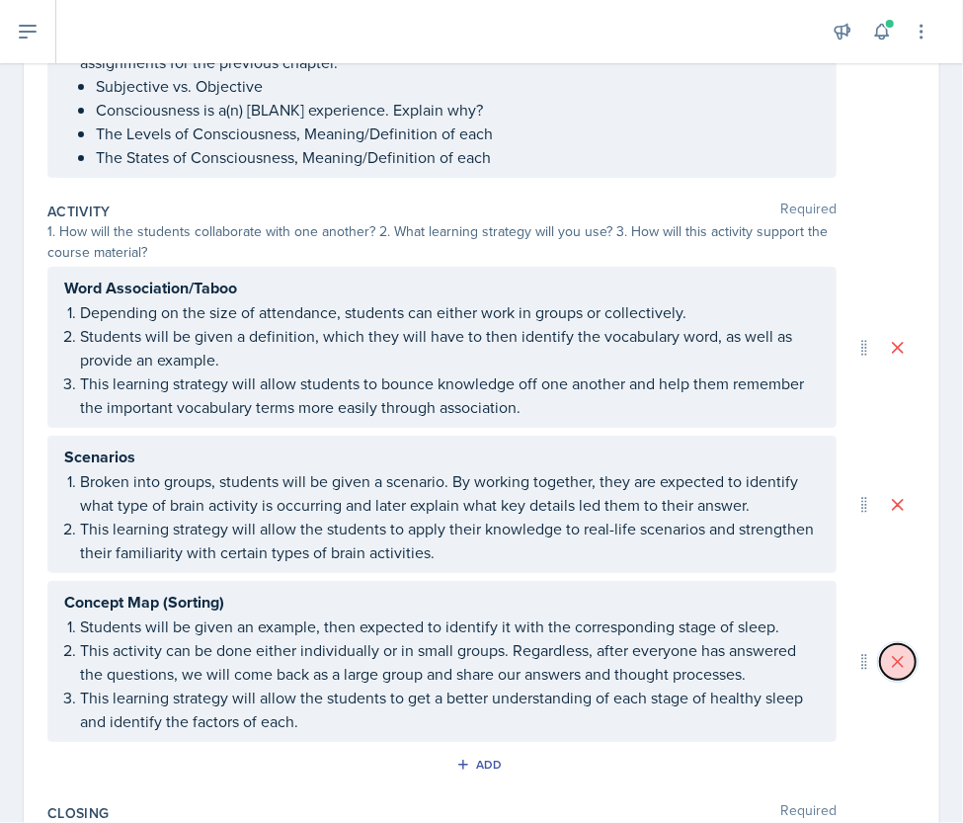
click at [893, 661] on icon at bounding box center [898, 662] width 10 height 10
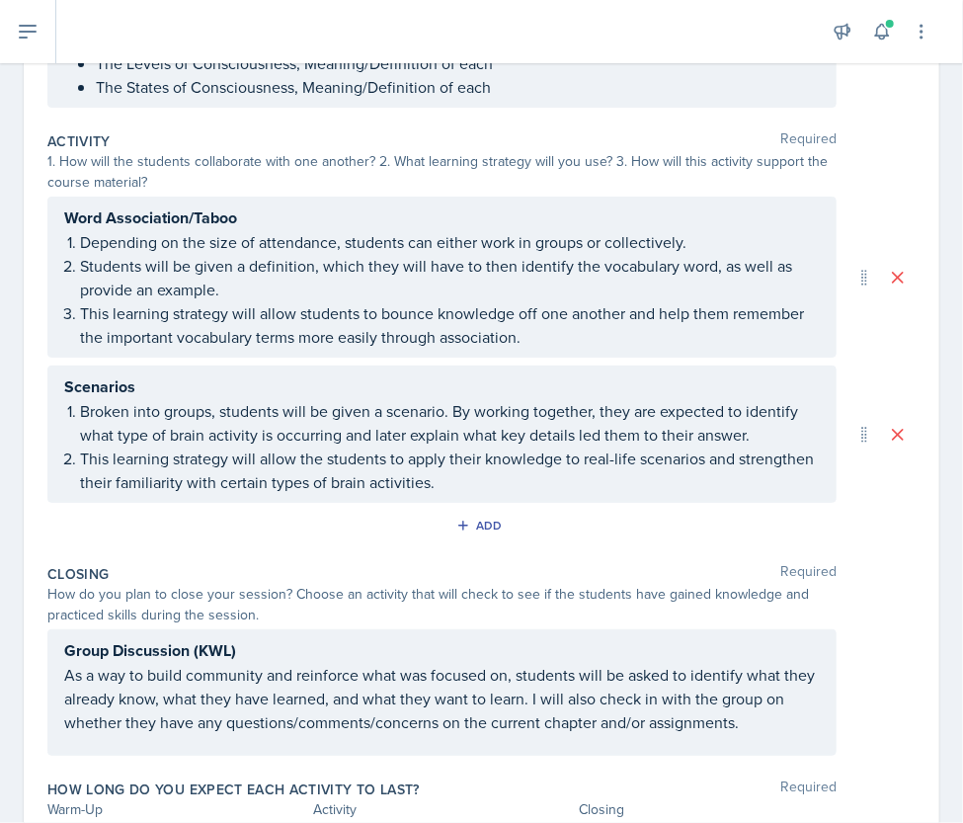
scroll to position [667, 0]
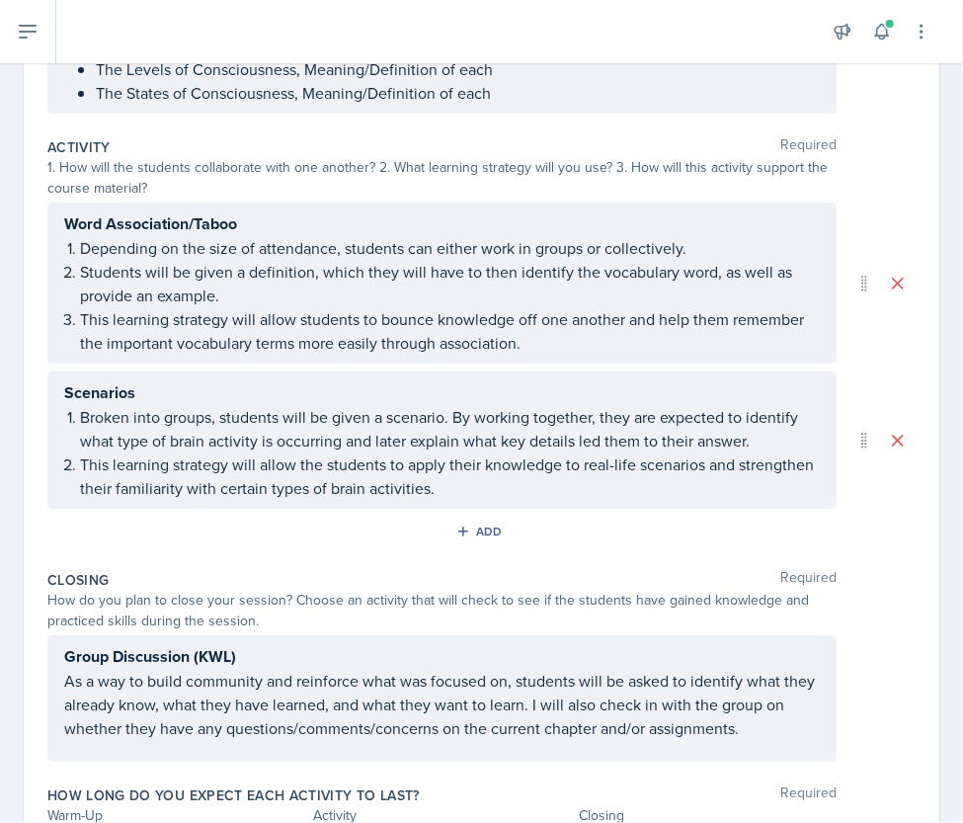
click at [181, 526] on div "Add" at bounding box center [481, 536] width 868 height 38
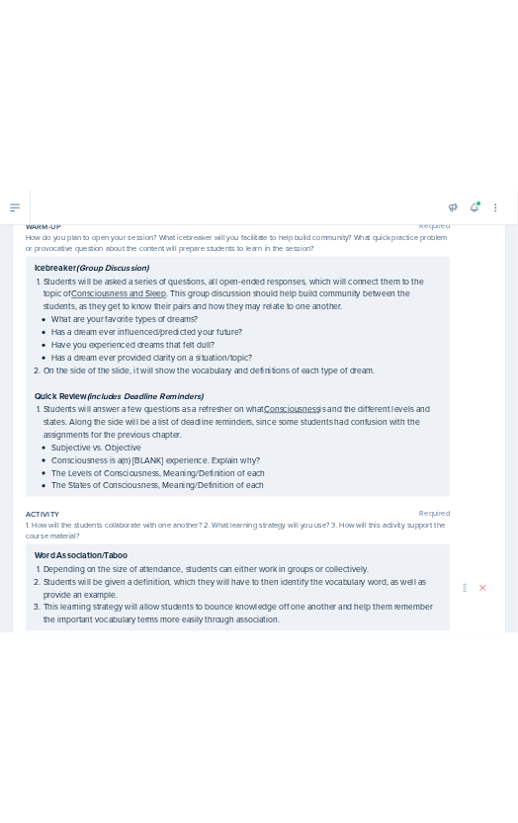
scroll to position [0, 0]
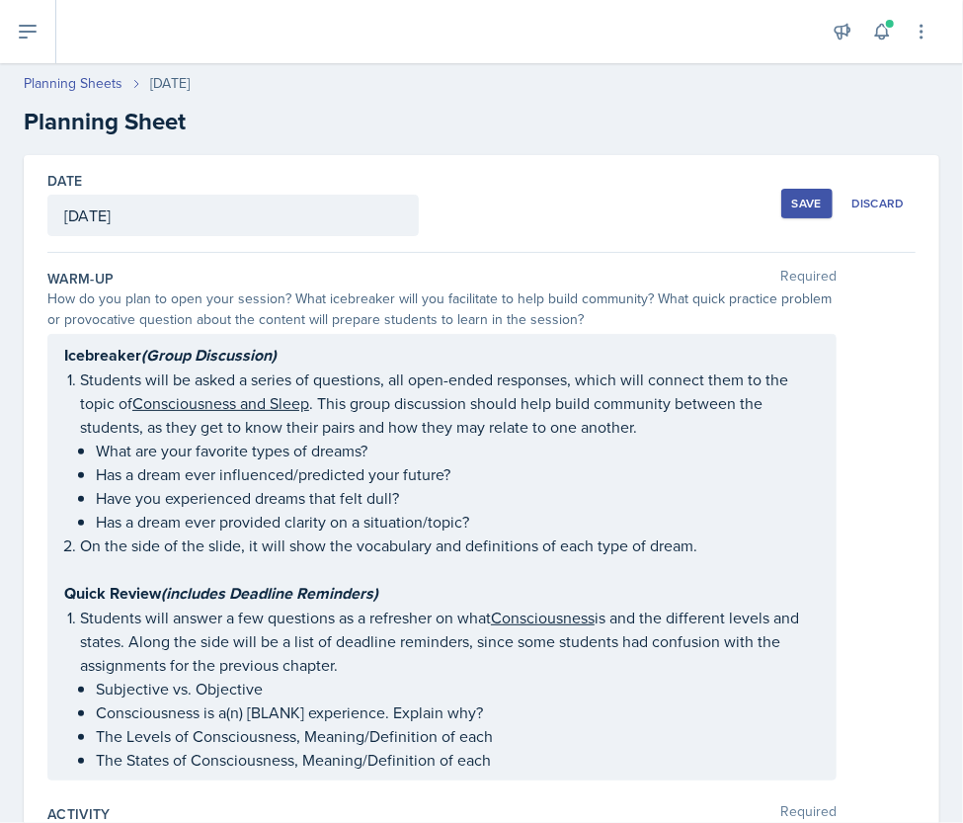
click at [798, 205] on div "Save" at bounding box center [807, 204] width 30 height 16
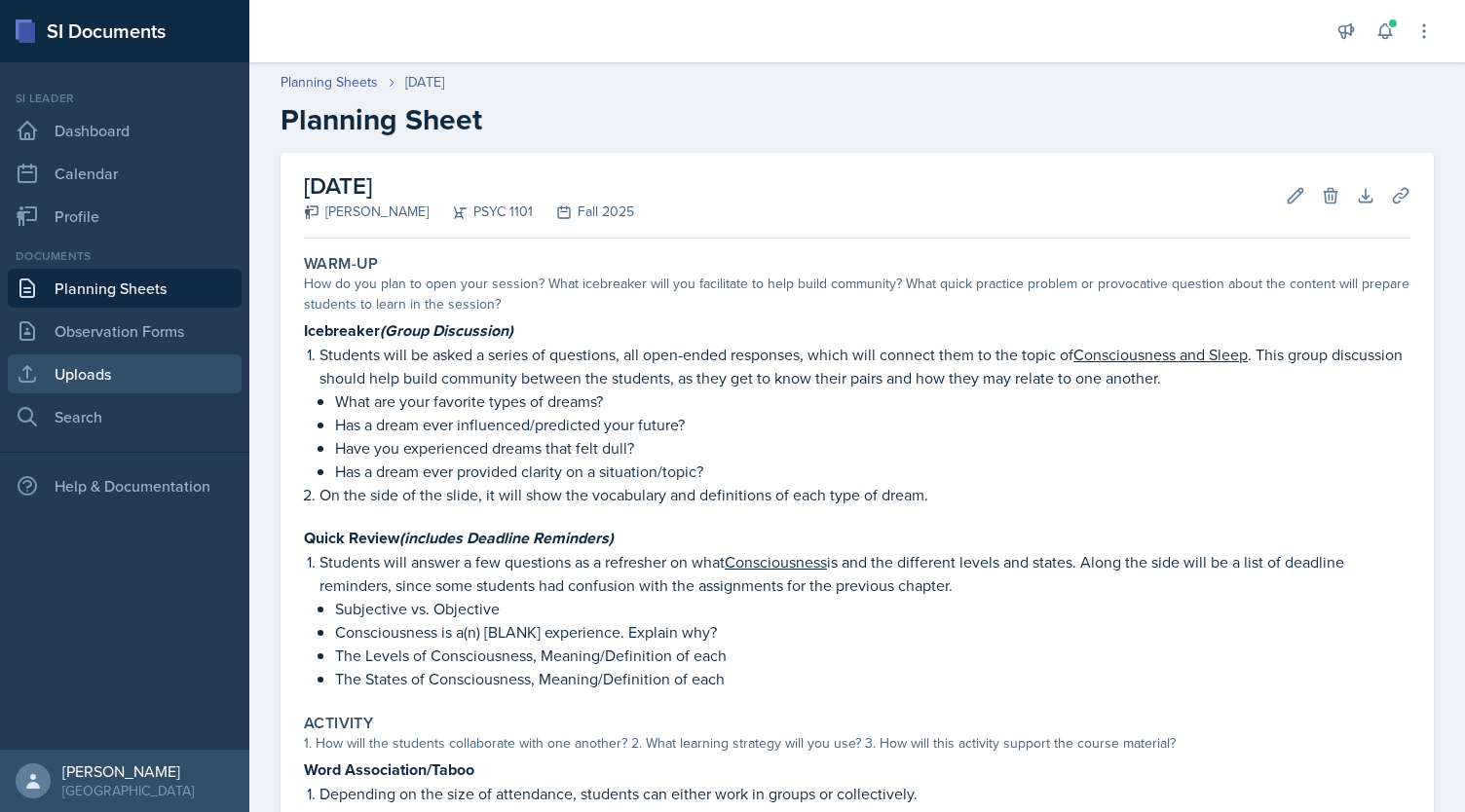
click at [117, 384] on link "Uploads" at bounding box center [124, 374] width 234 height 39
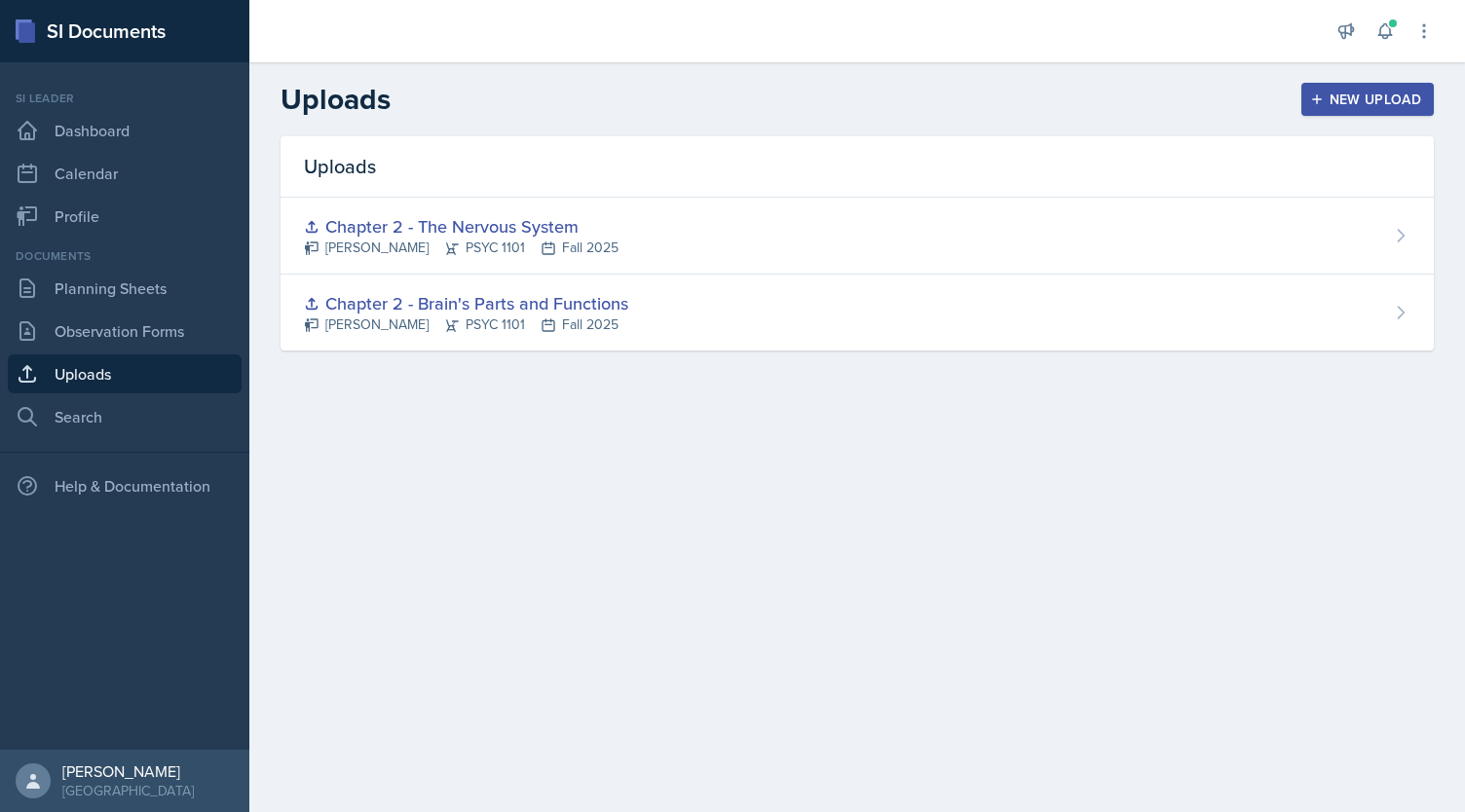
click at [1343, 92] on div "New Upload" at bounding box center [1368, 100] width 108 height 16
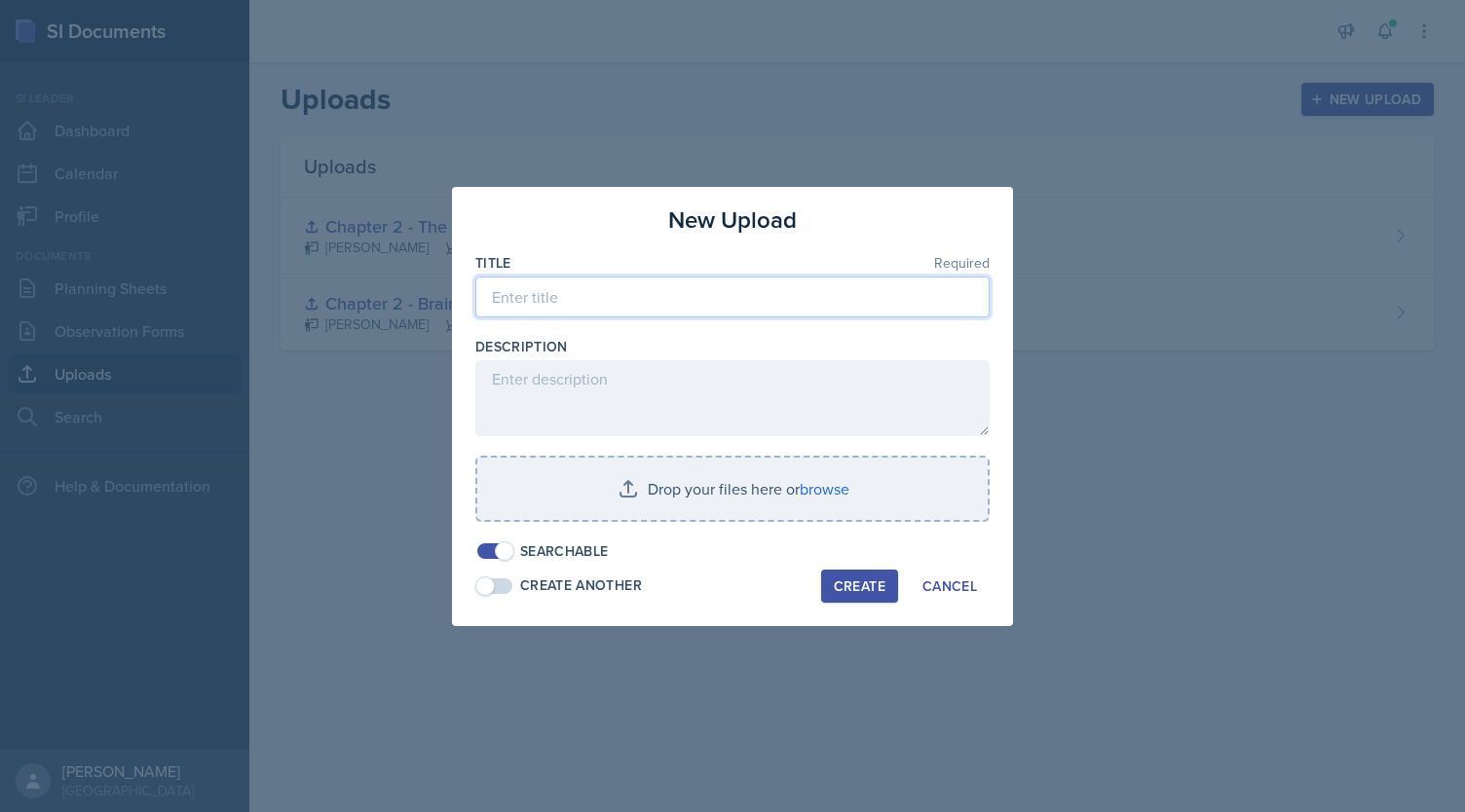
click at [658, 306] on input at bounding box center [732, 297] width 515 height 40
type input "Chapter 3 -"
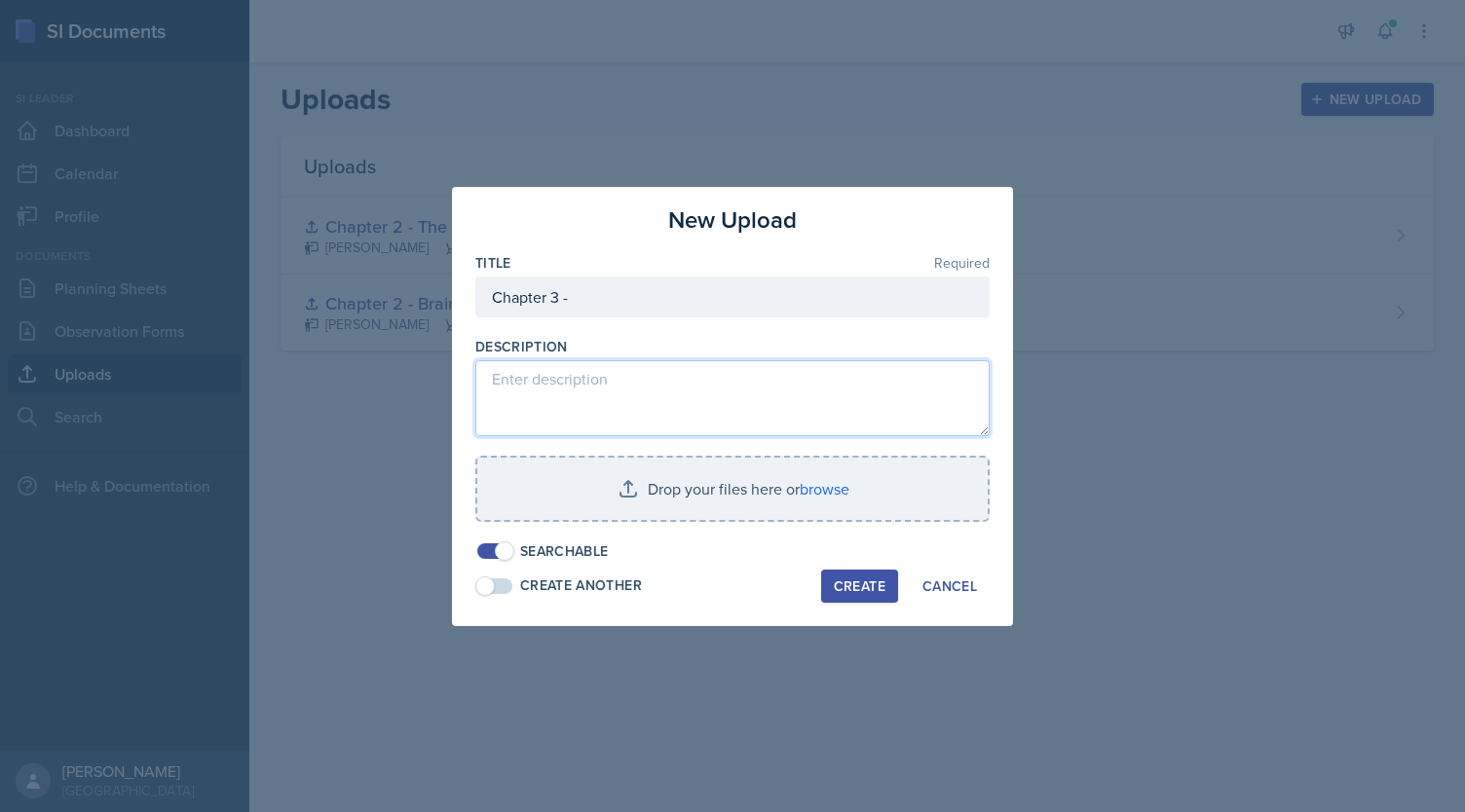
click at [588, 376] on textarea at bounding box center [732, 398] width 515 height 76
paste textarea "[URL][DOMAIN_NAME]"
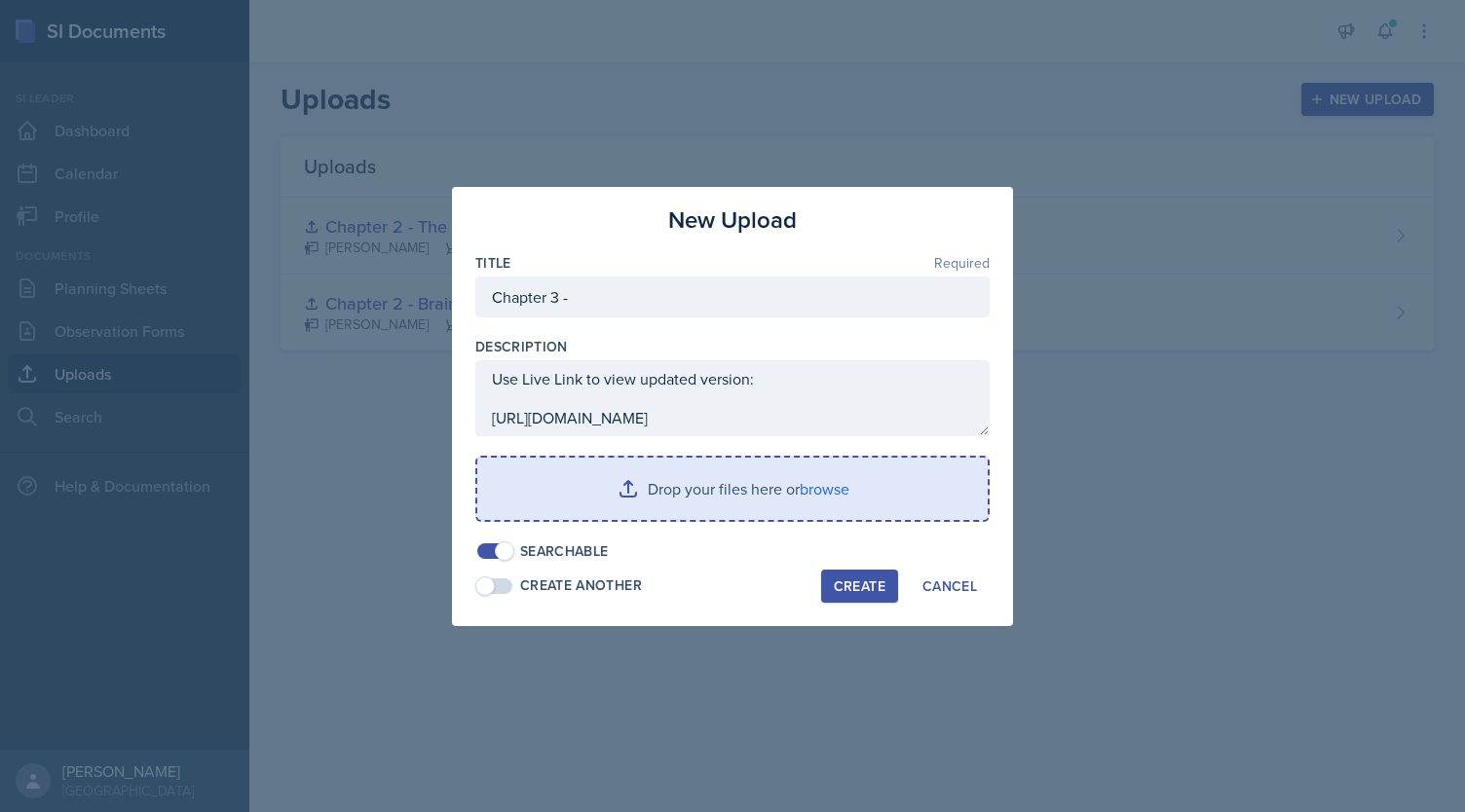
click at [654, 496] on input "file" at bounding box center [732, 488] width 511 height 62
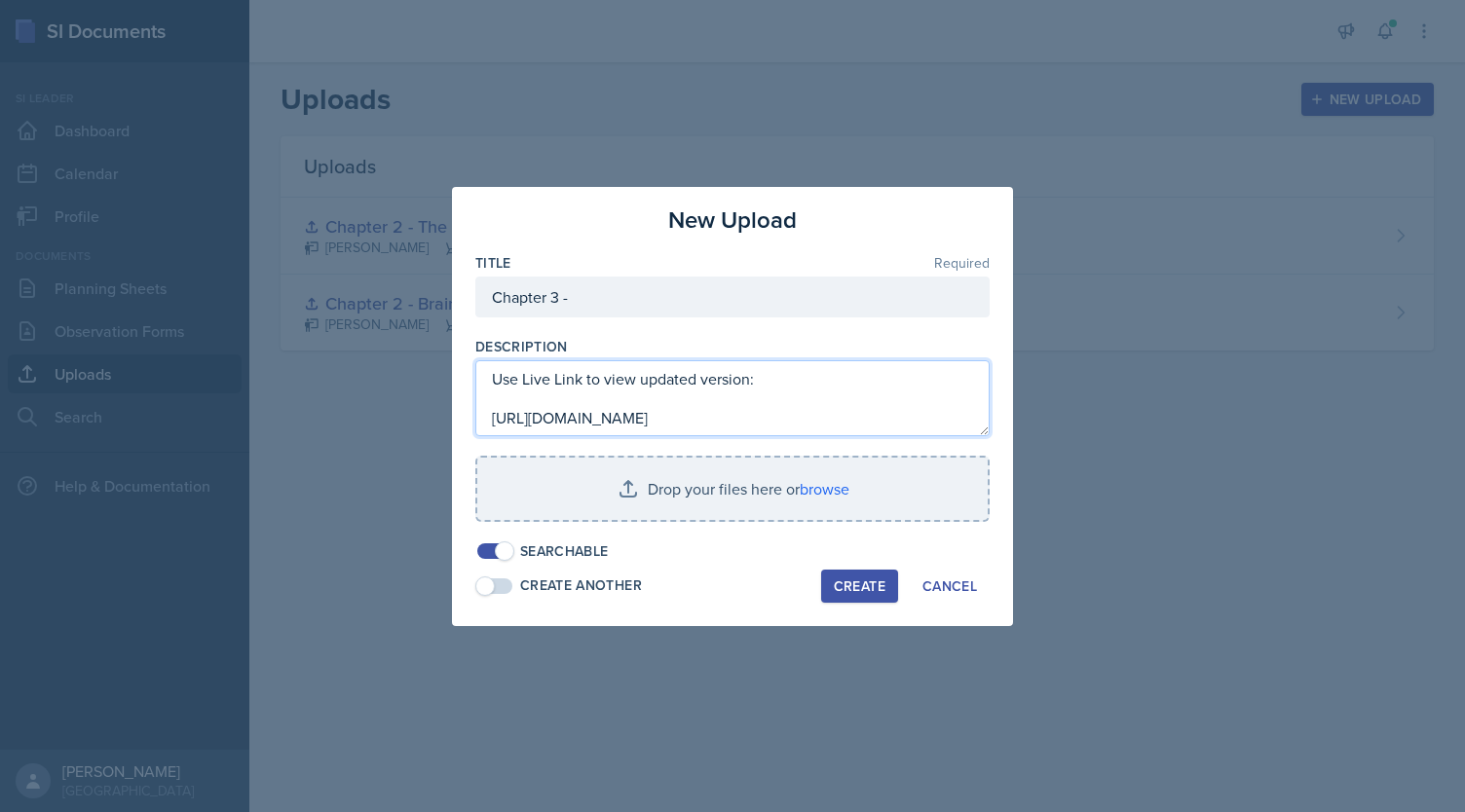
drag, startPoint x: 878, startPoint y: 425, endPoint x: 530, endPoint y: 398, distance: 349.0
click at [530, 398] on textarea "Use Live Link to view updated version: [URL][DOMAIN_NAME]" at bounding box center [732, 398] width 515 height 76
paste textarea "[URL][DOMAIN_NAME]"
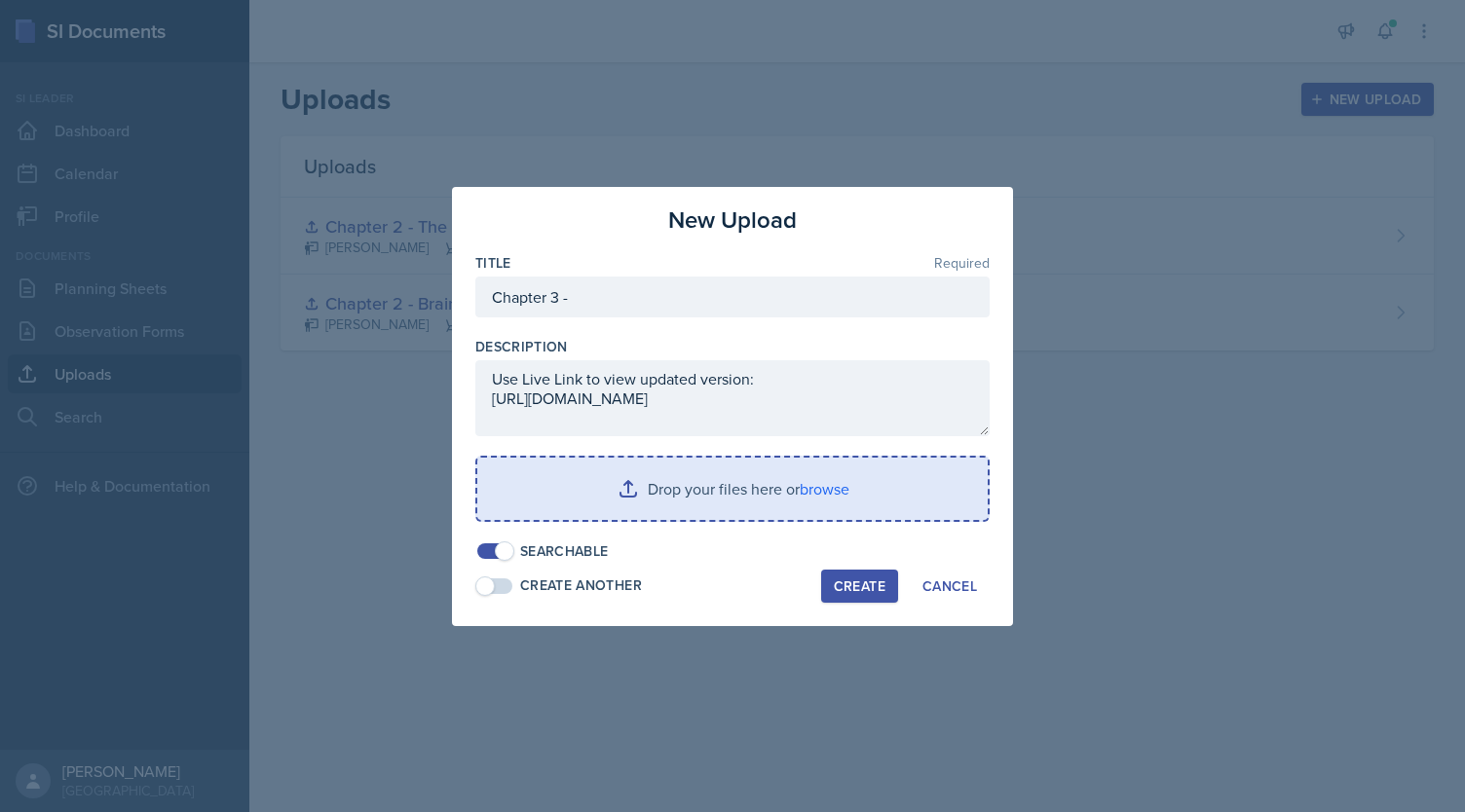
click at [697, 497] on input "file" at bounding box center [732, 488] width 511 height 62
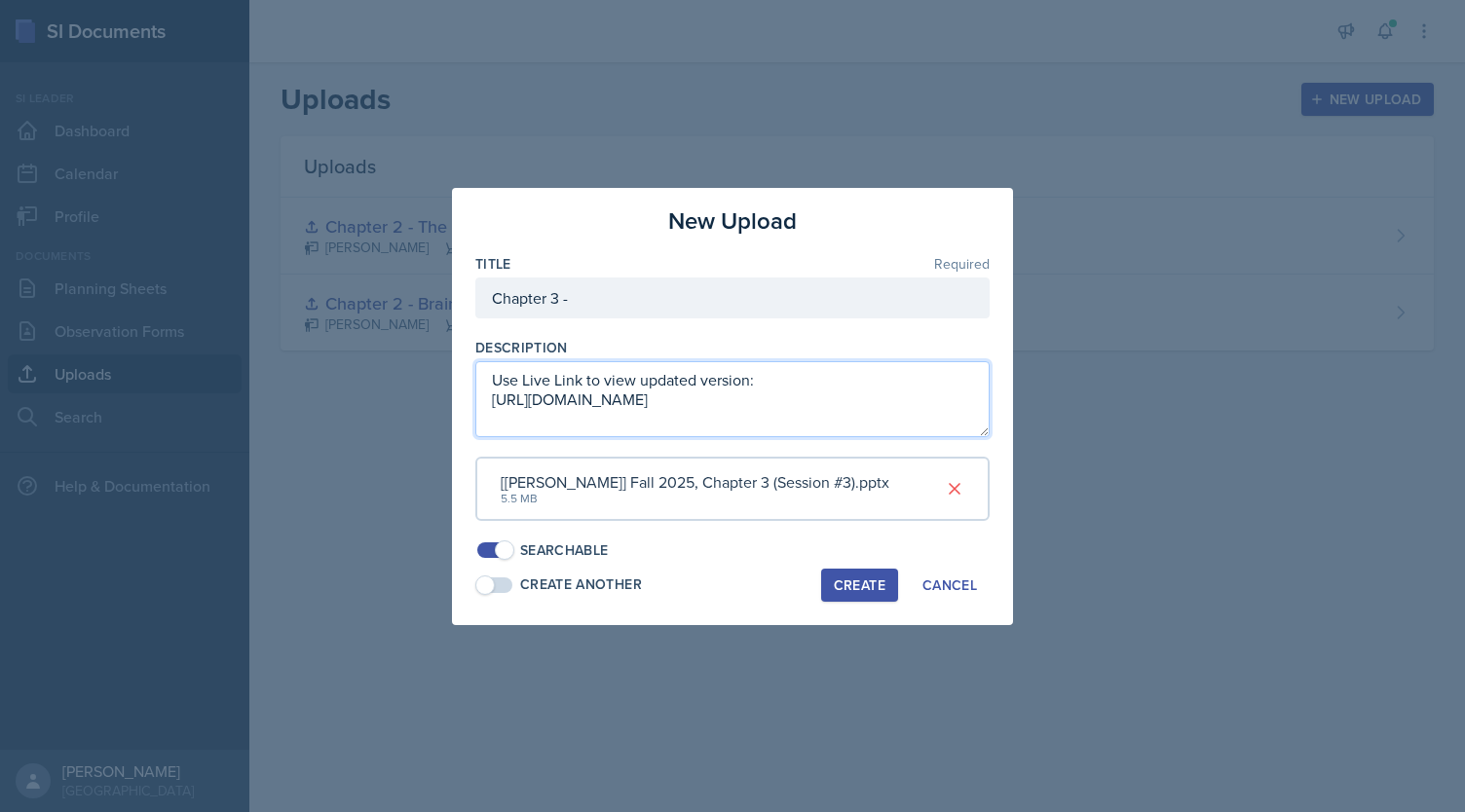
click at [672, 379] on textarea "Use Live Link to view updated version: [URL][DOMAIN_NAME]" at bounding box center [732, 399] width 515 height 76
click at [539, 378] on textarea "Use Live Link to view updated version: [URL][DOMAIN_NAME]" at bounding box center [732, 399] width 515 height 76
type textarea "Use the live Canva link to view the updated version: [URL][DOMAIN_NAME]"
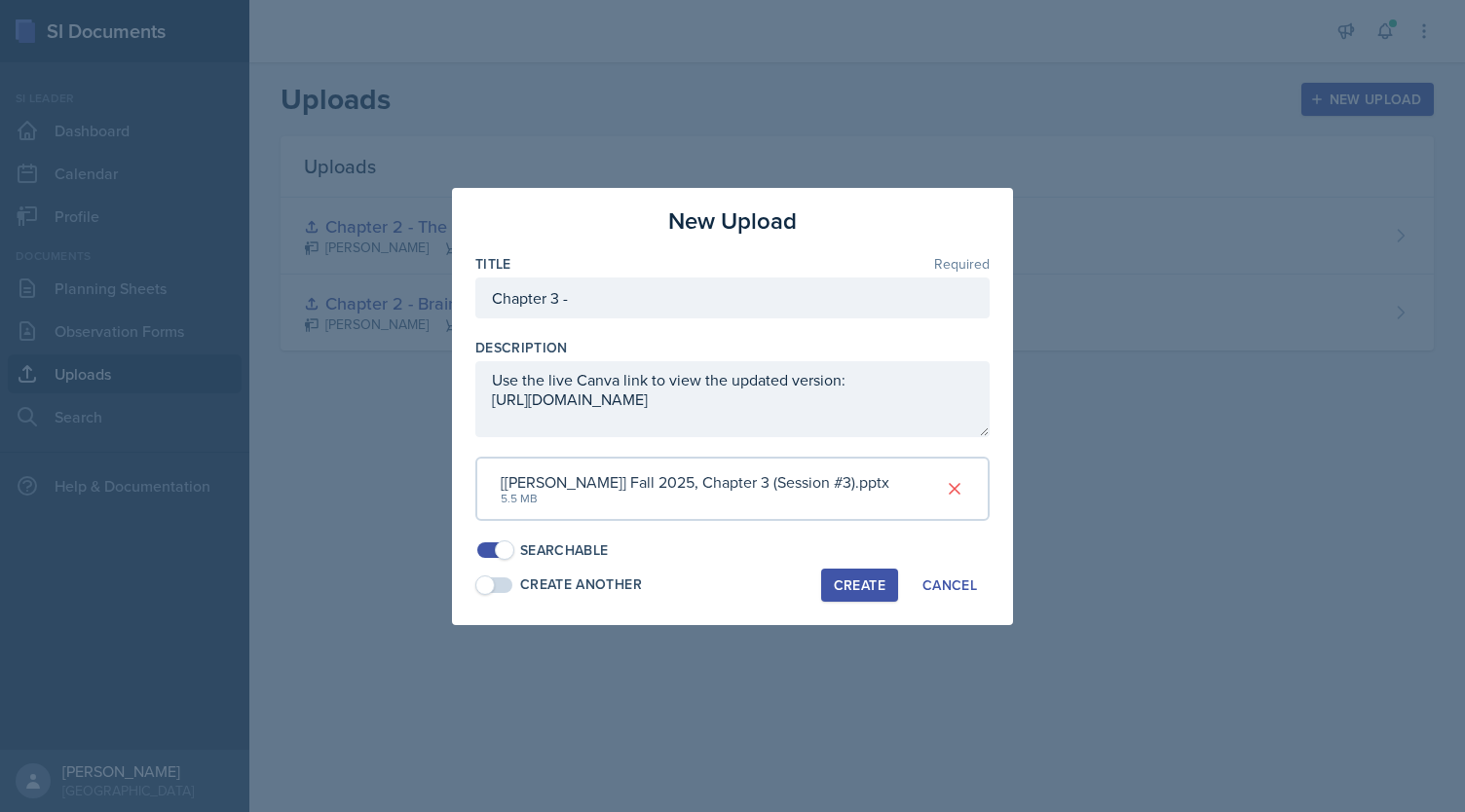
click at [841, 585] on div "Create" at bounding box center [860, 585] width 51 height 16
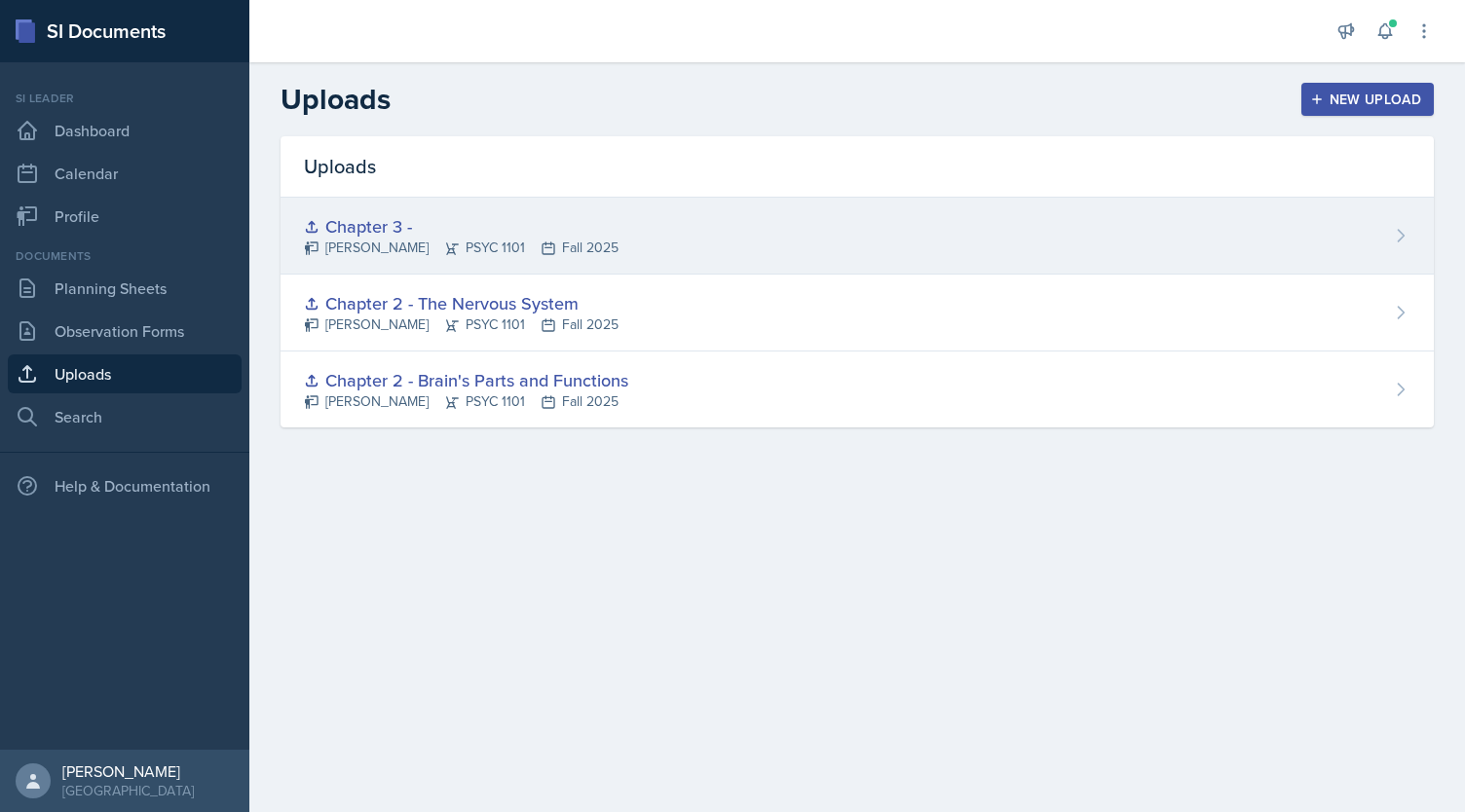
click at [847, 231] on div "Chapter 3 - [PERSON_NAME] PSYC 1101 Fall 2025" at bounding box center [858, 237] width 1153 height 77
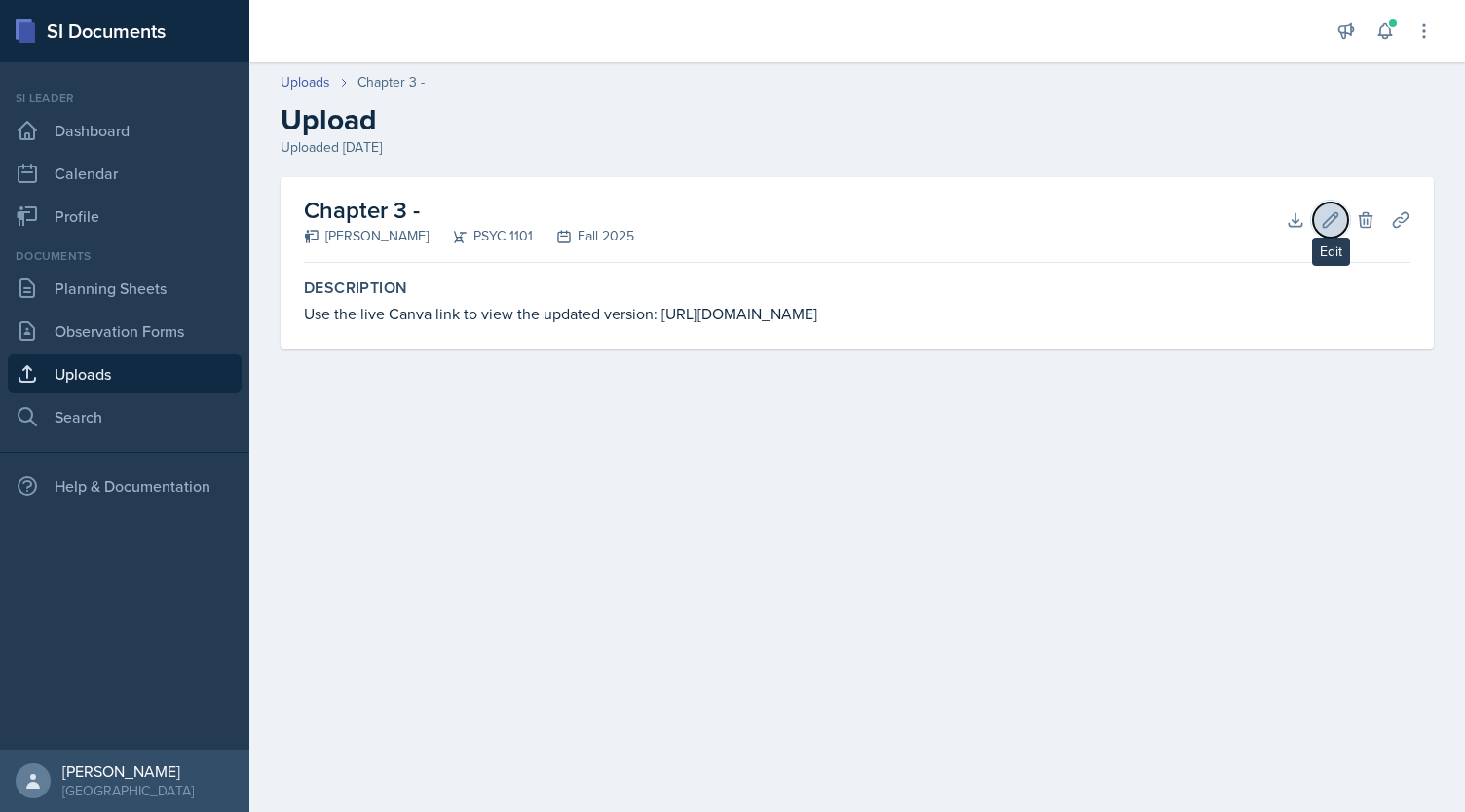
click at [1335, 214] on icon at bounding box center [1331, 220] width 20 height 20
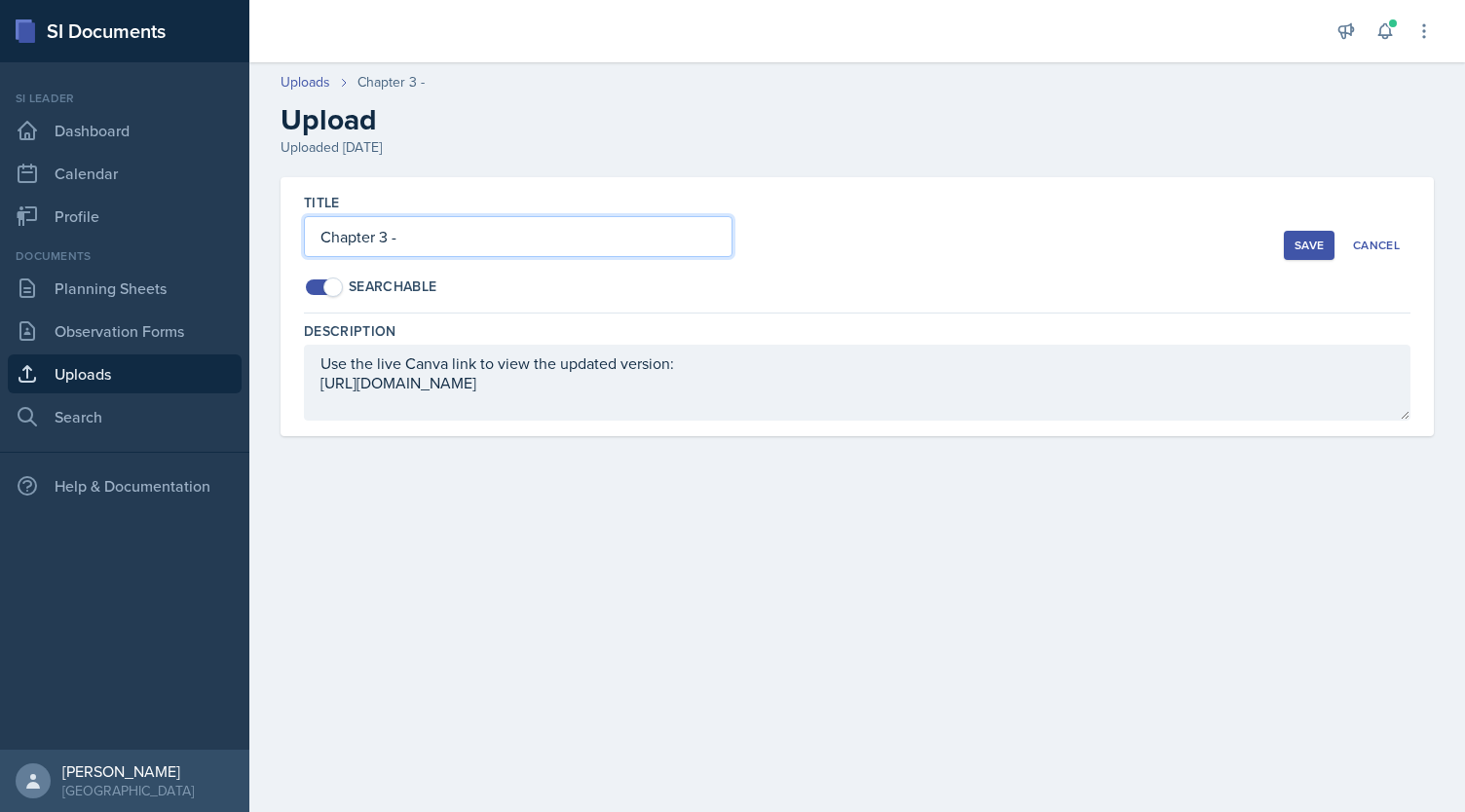
click at [549, 239] on input "Chapter 3 -" at bounding box center [518, 236] width 429 height 40
type input "Chapter 3 - Consciousness, Sleep, and Dreams"
click at [1299, 243] on div "Save" at bounding box center [1309, 245] width 30 height 16
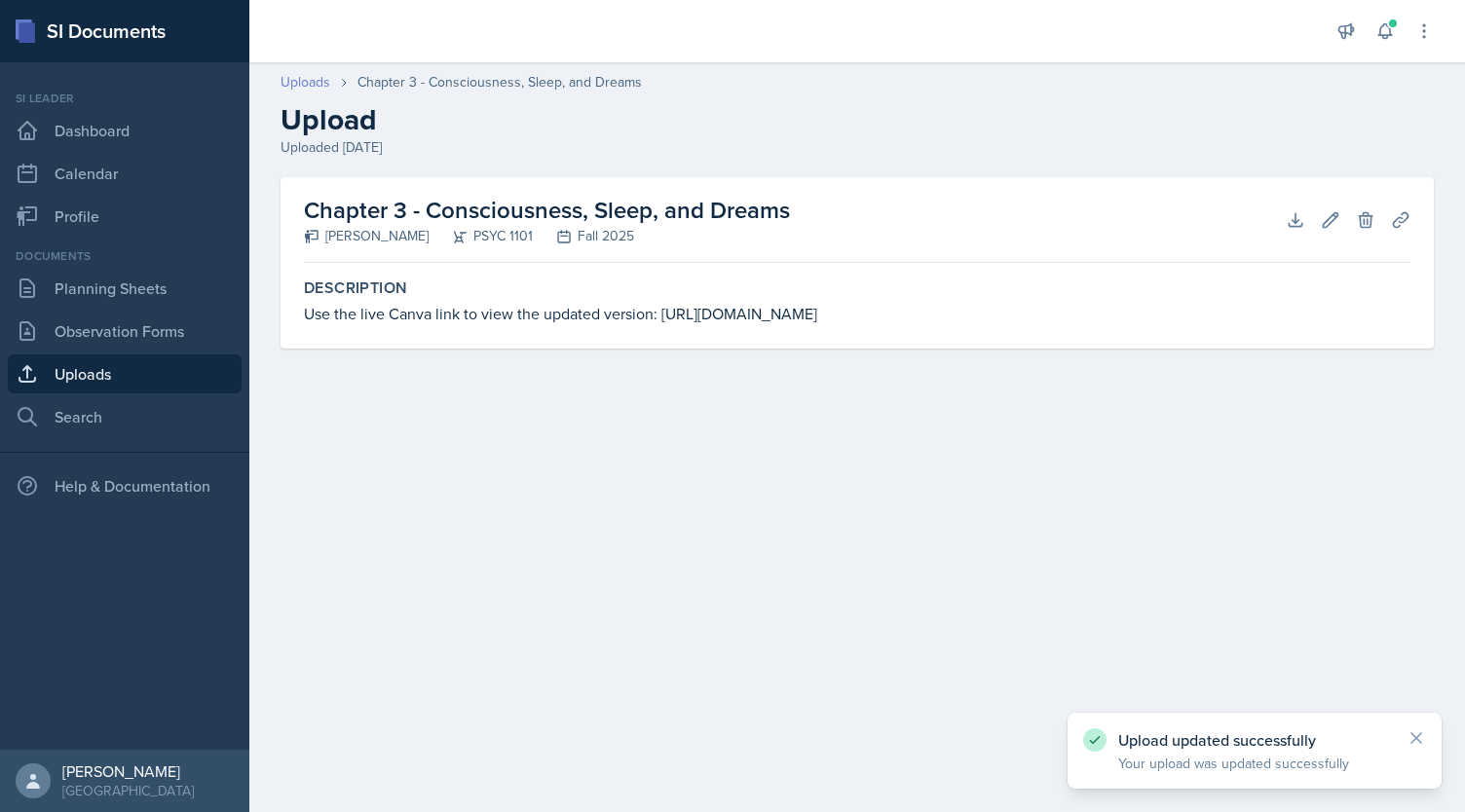
click at [300, 77] on link "Uploads" at bounding box center [306, 82] width 49 height 21
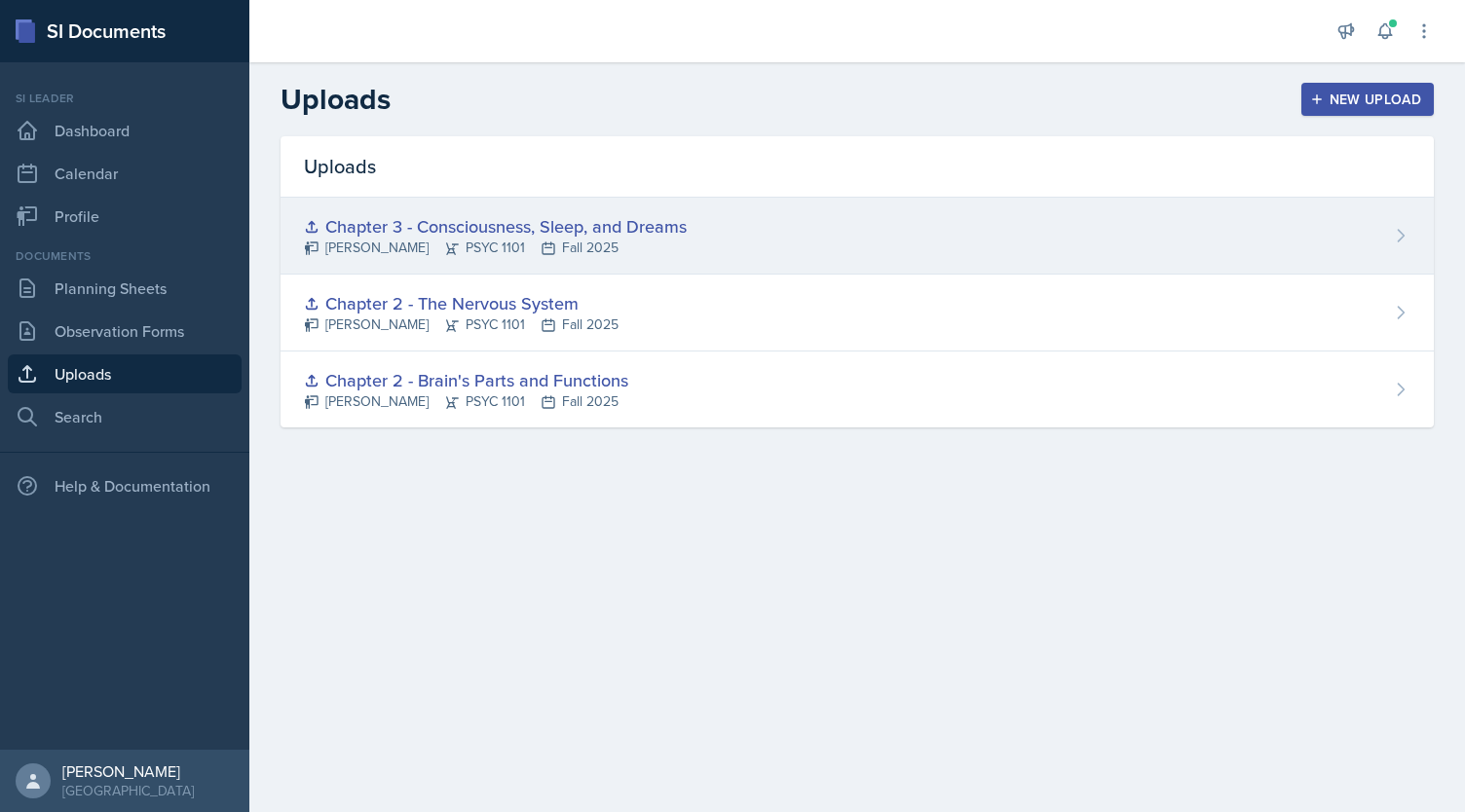
click at [420, 240] on div "[PERSON_NAME] PSYC 1101 Fall 2025" at bounding box center [495, 247] width 383 height 21
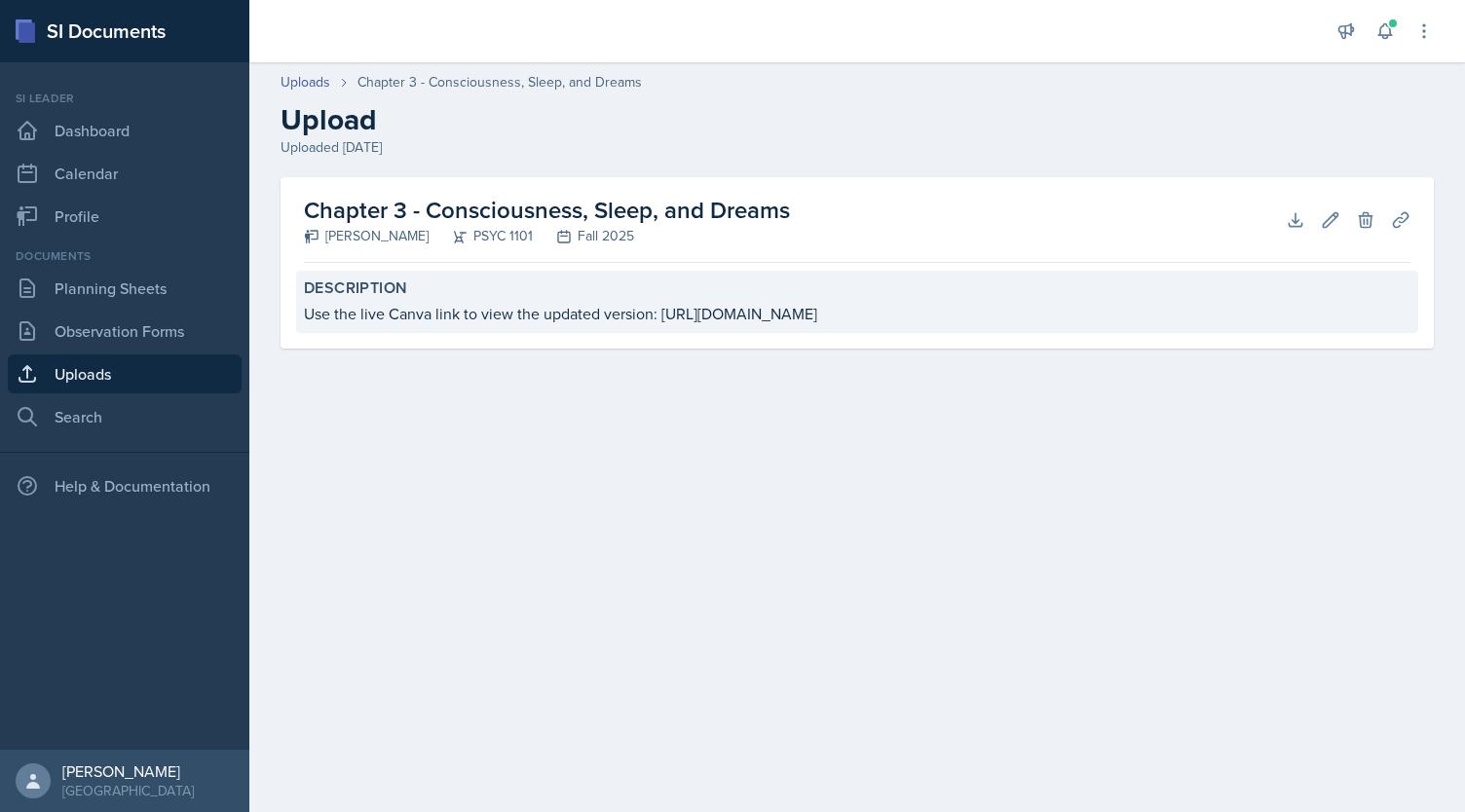
click at [671, 312] on div "Use the live Canva link to view the updated version: [URL][DOMAIN_NAME]" at bounding box center [857, 313] width 1106 height 24
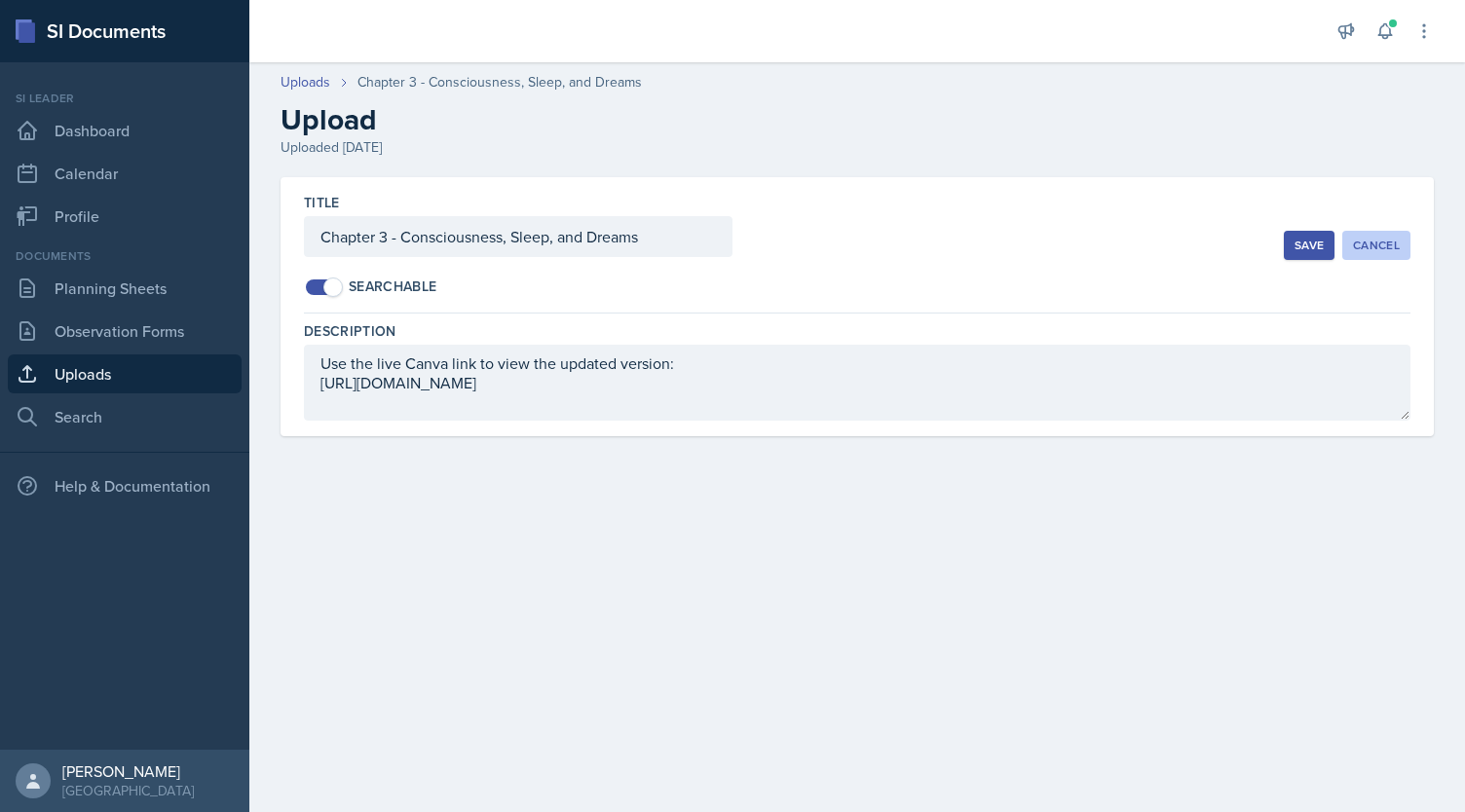
click at [1376, 256] on button "Cancel" at bounding box center [1375, 245] width 68 height 30
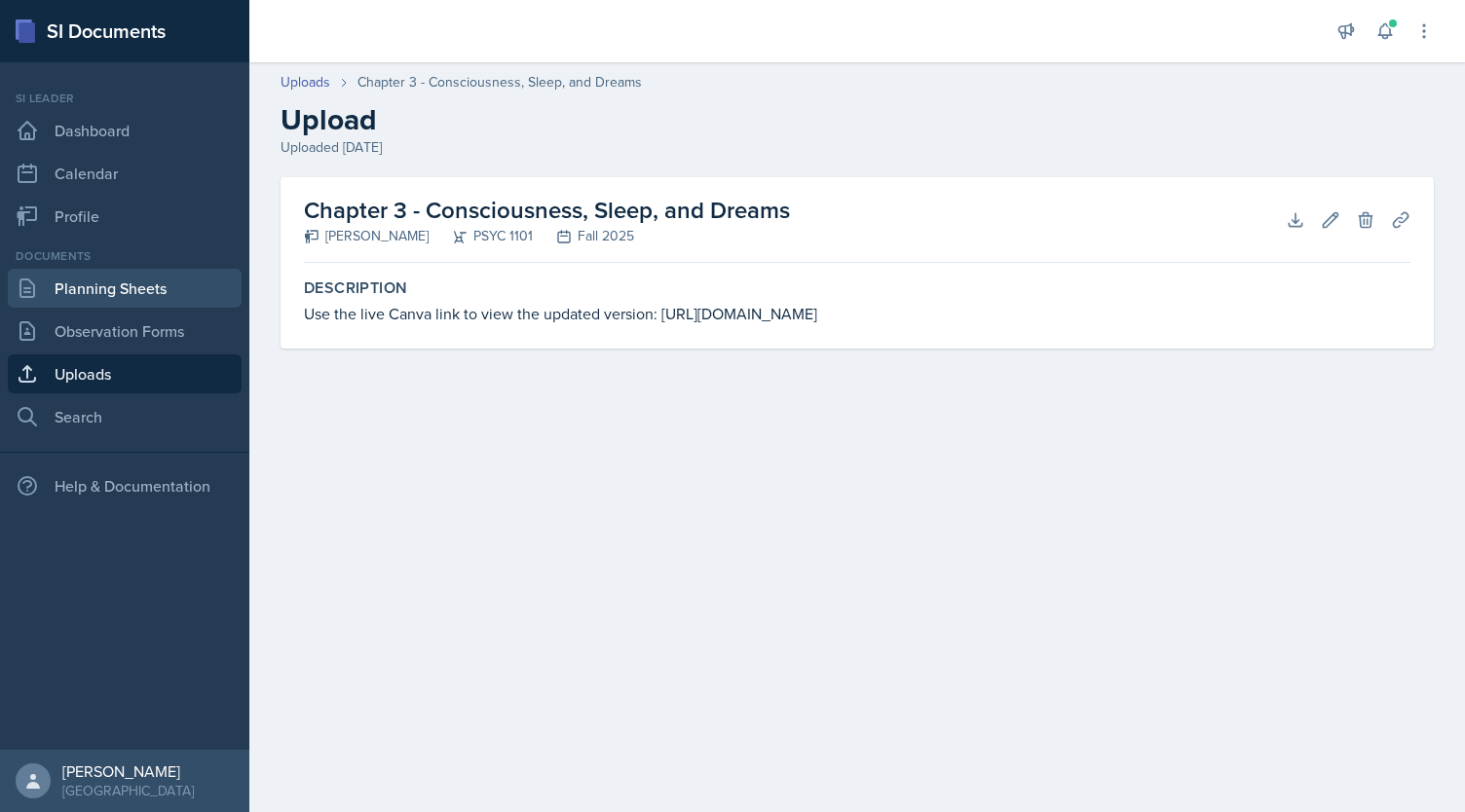
click at [101, 285] on link "Planning Sheets" at bounding box center [124, 289] width 234 height 39
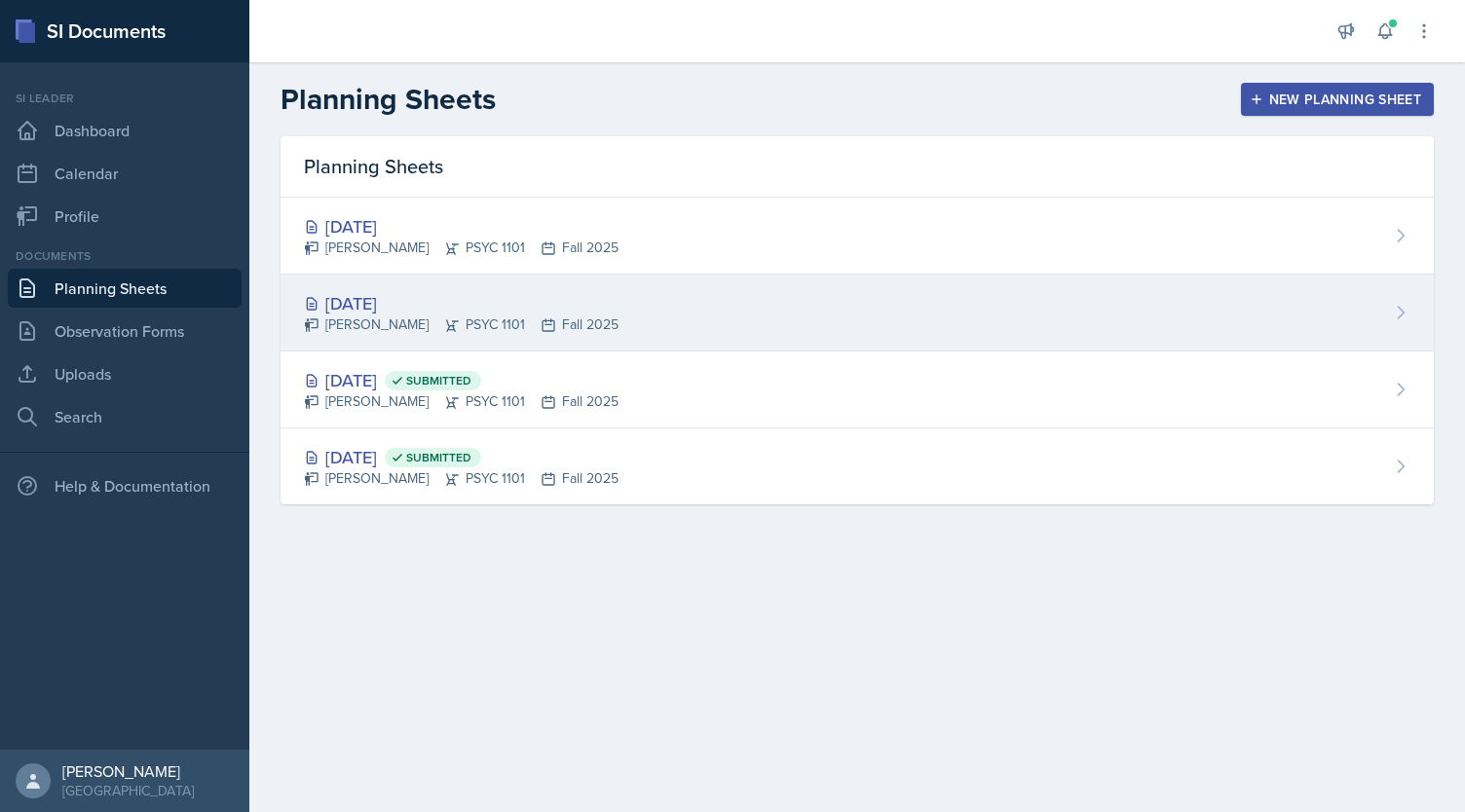
click at [551, 308] on div "[DATE]" at bounding box center [460, 303] width 314 height 27
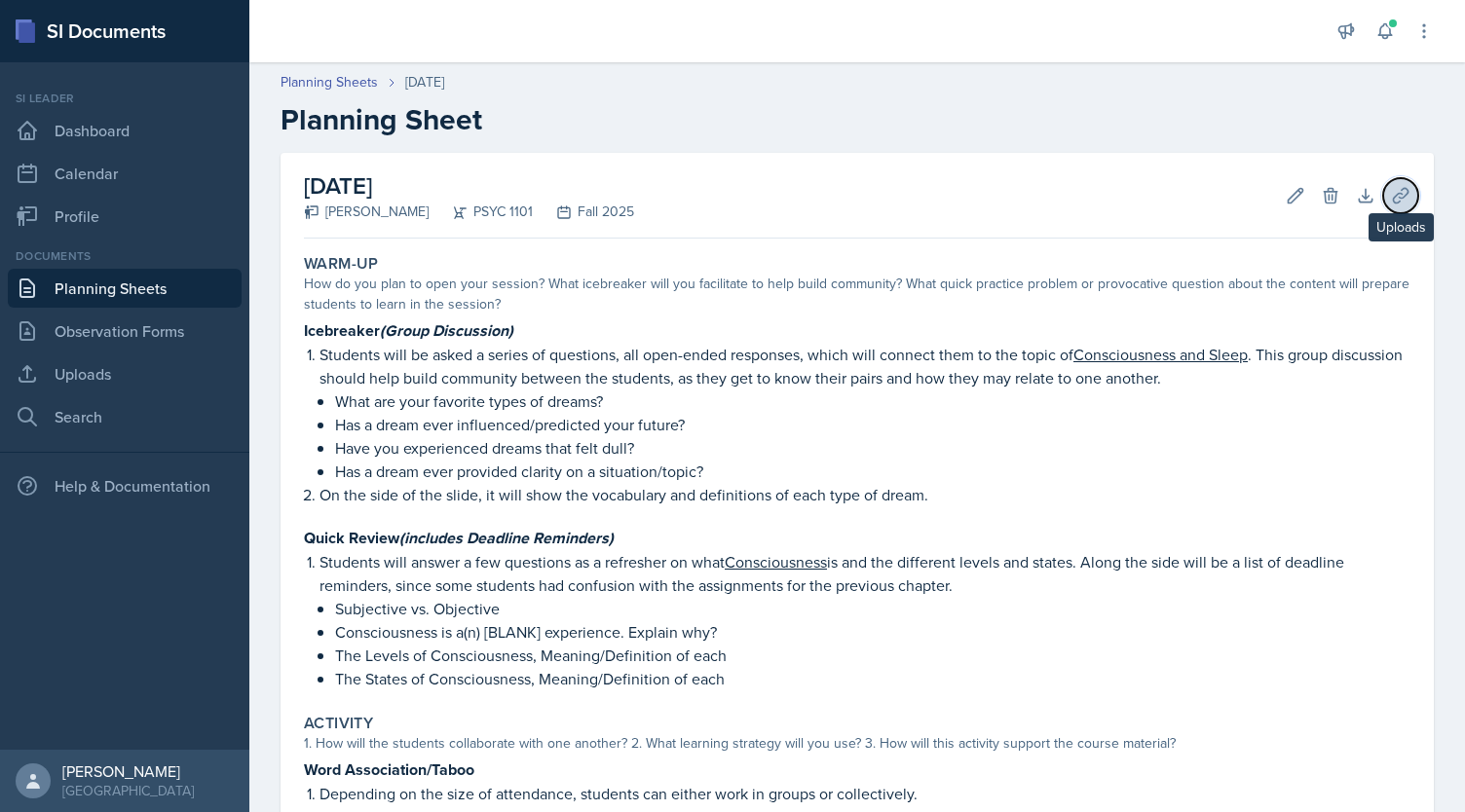
click at [1391, 190] on icon at bounding box center [1401, 196] width 20 height 20
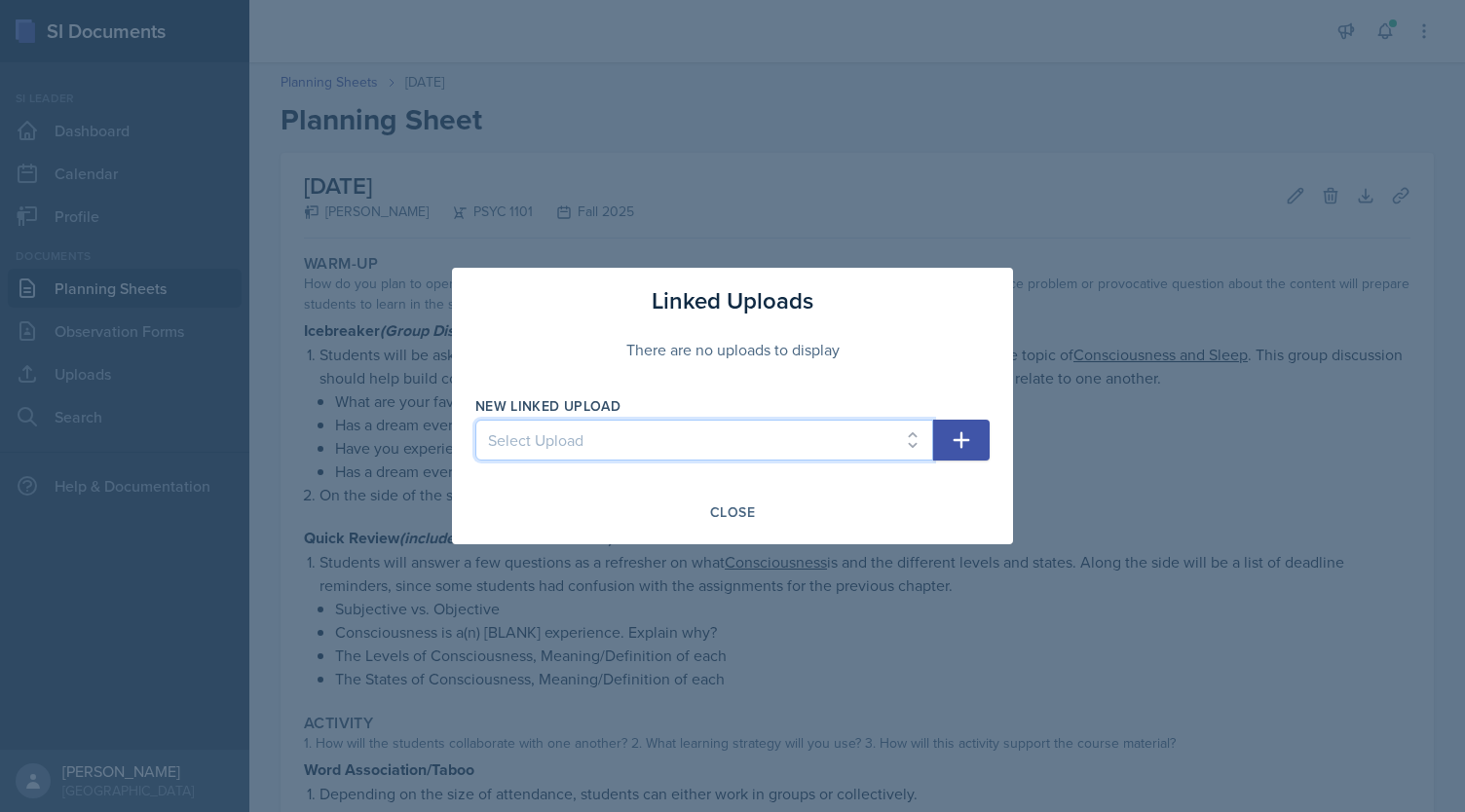
click at [759, 450] on select "Select Upload Chapter 2 - The Nervous System Chapter 2 - Brain's Parts and Func…" at bounding box center [704, 440] width 457 height 40
select select "32a795e7-3c15-4f46-82b5-65ed0c716a9e"
click at [475, 420] on select "Select Upload Chapter 2 - The Nervous System Chapter 2 - Brain's Parts and Func…" at bounding box center [704, 440] width 457 height 40
click at [972, 436] on icon "button" at bounding box center [961, 440] width 24 height 24
select select
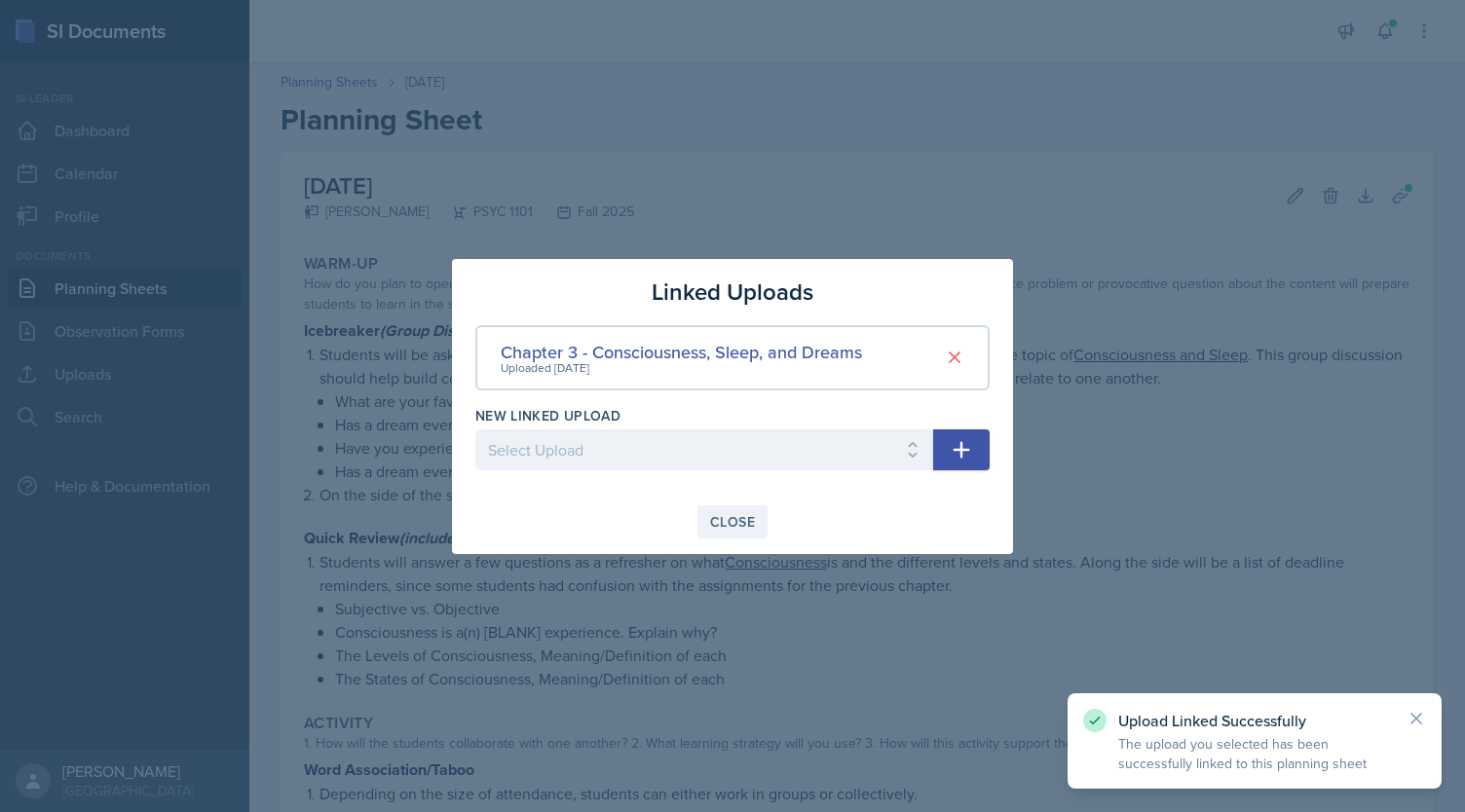
click at [727, 517] on div "Close" at bounding box center [732, 522] width 44 height 16
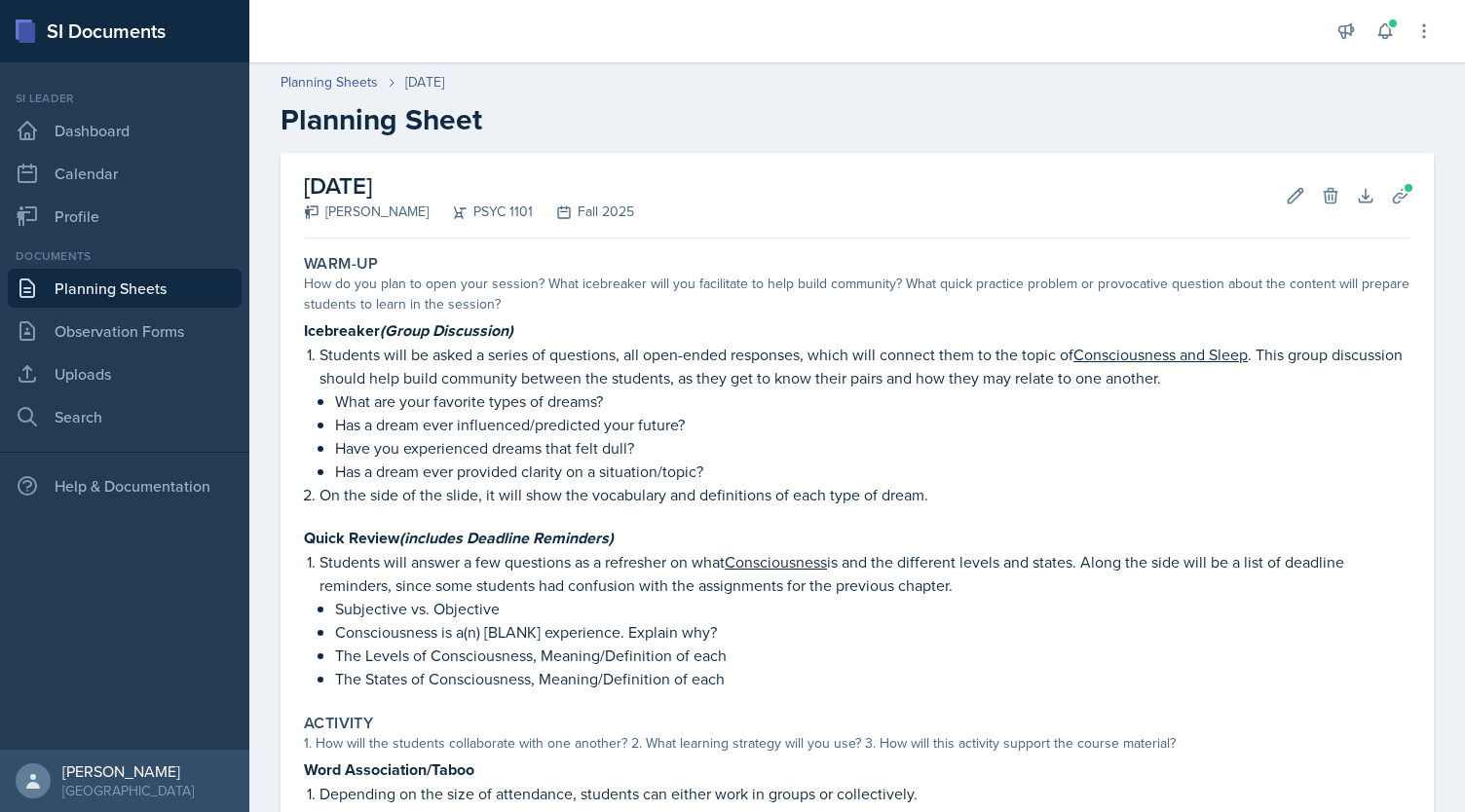
scroll to position [537, 0]
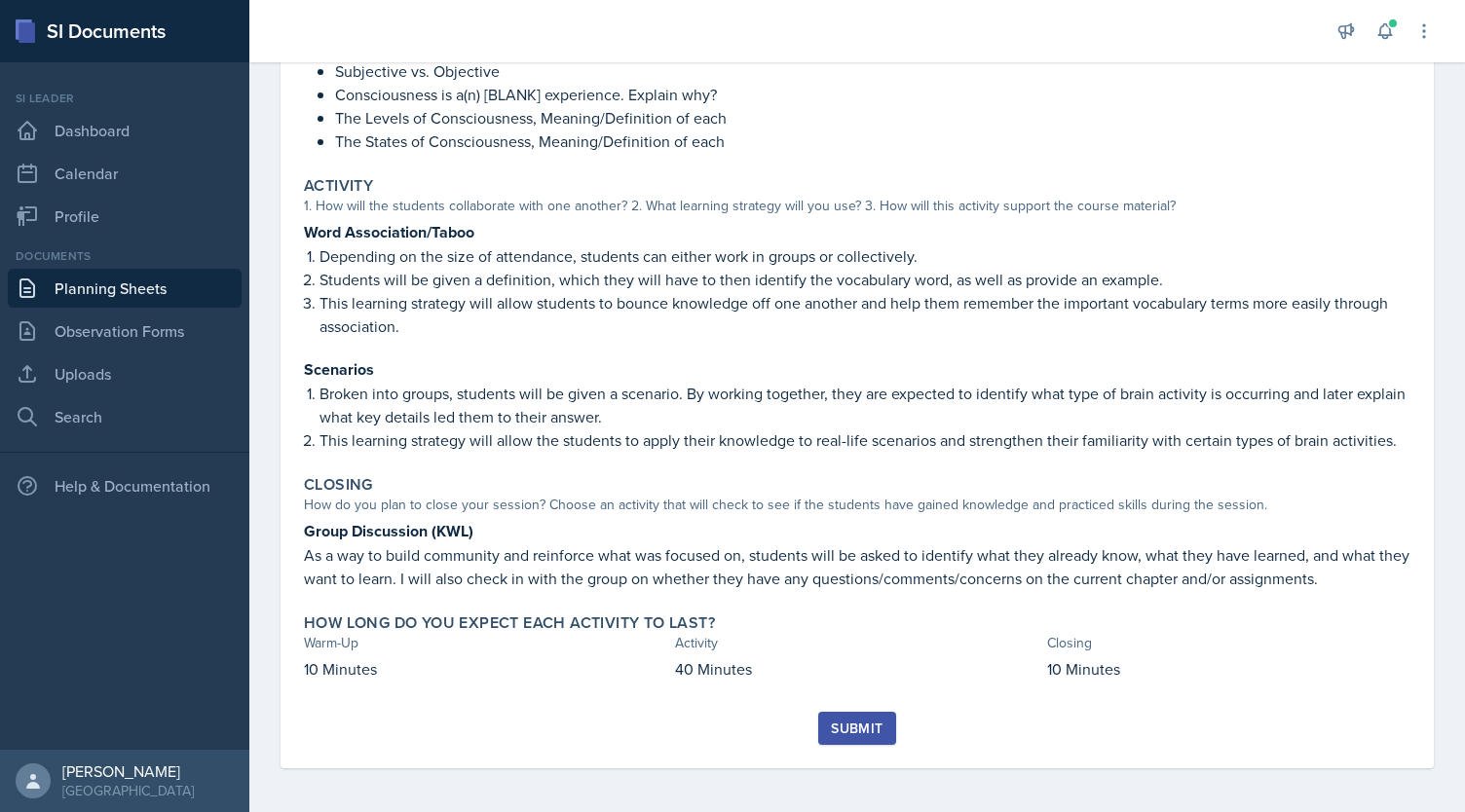
click at [853, 728] on div "Submit" at bounding box center [857, 728] width 51 height 16
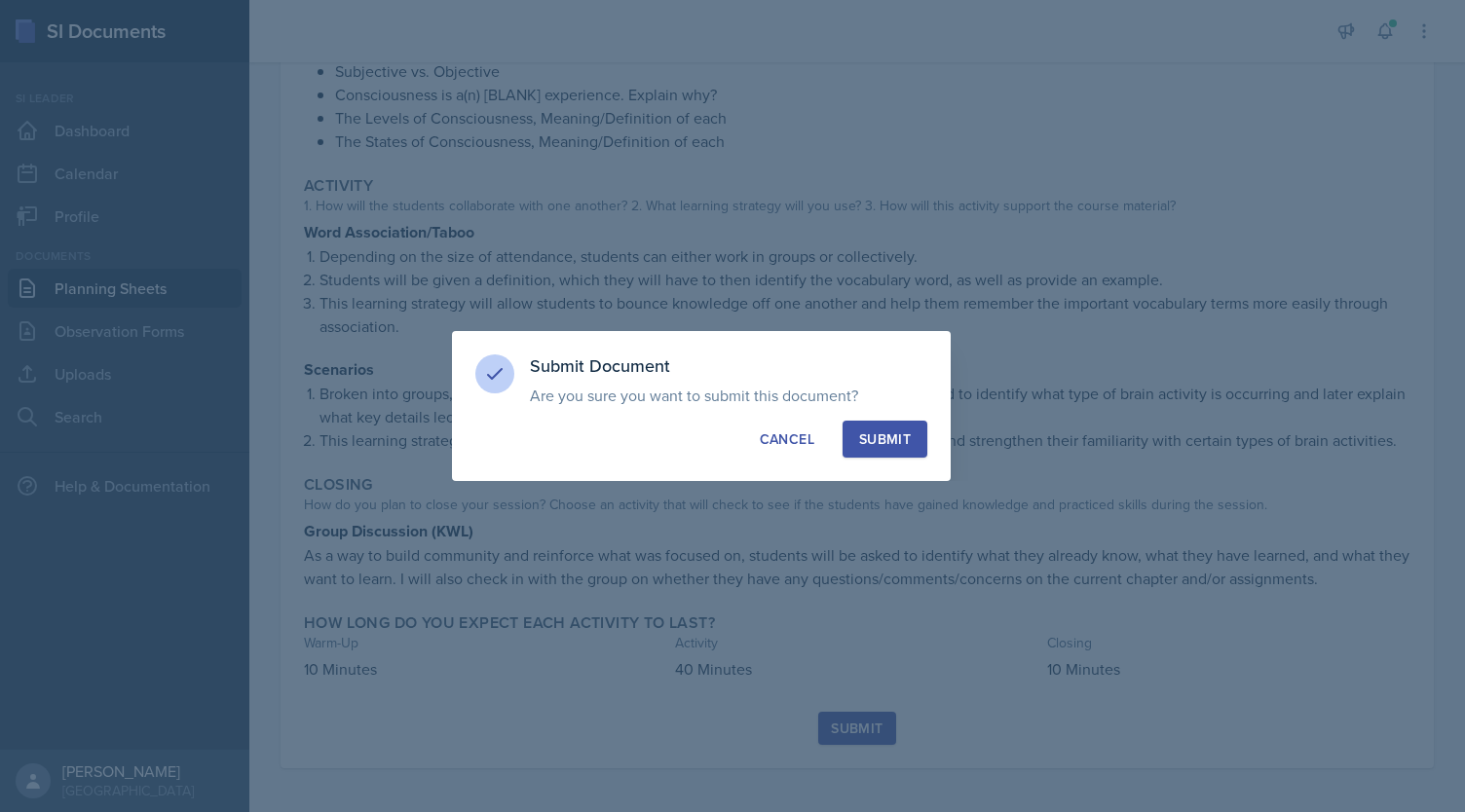
click at [888, 442] on div "Submit" at bounding box center [884, 440] width 51 height 20
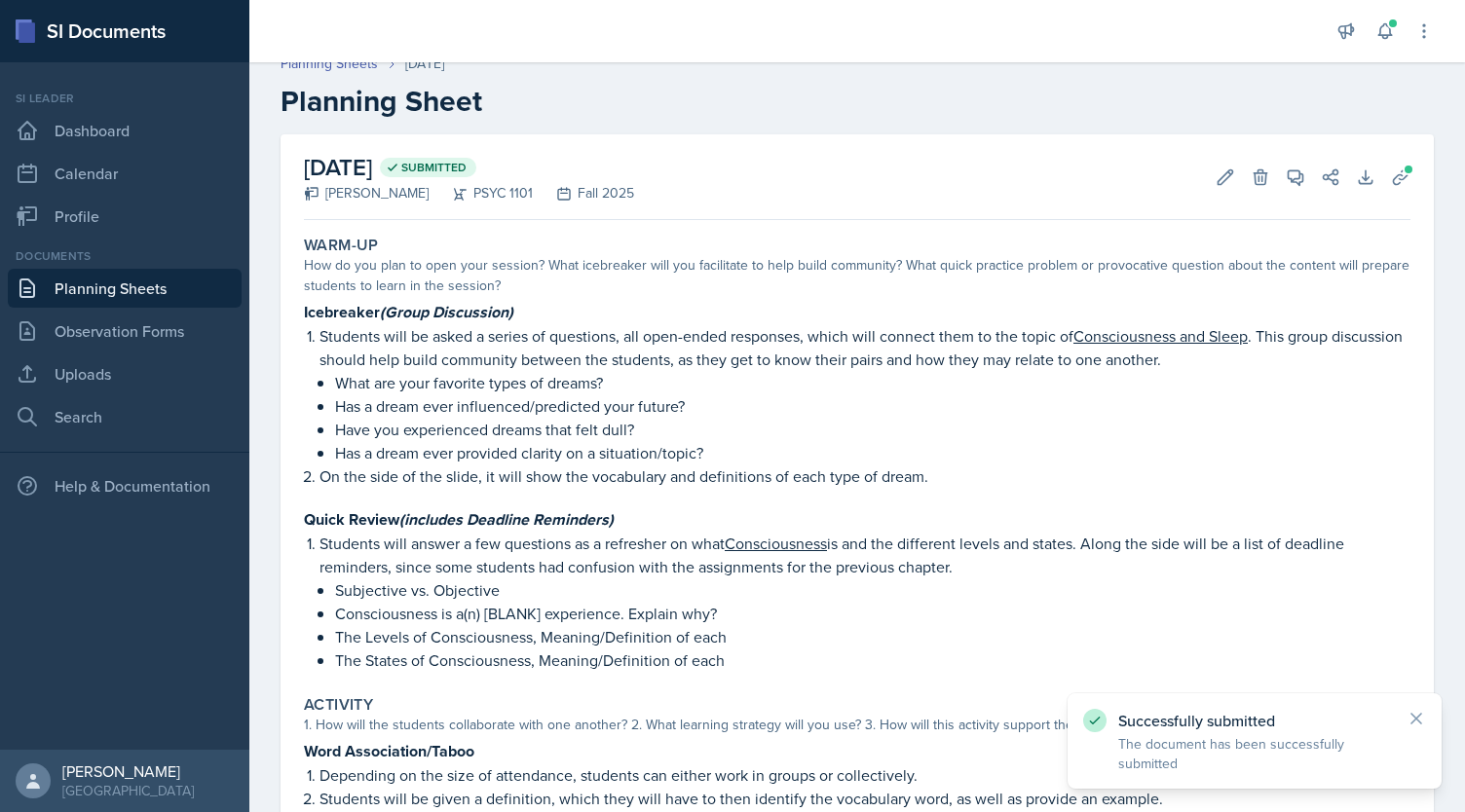
scroll to position [0, 0]
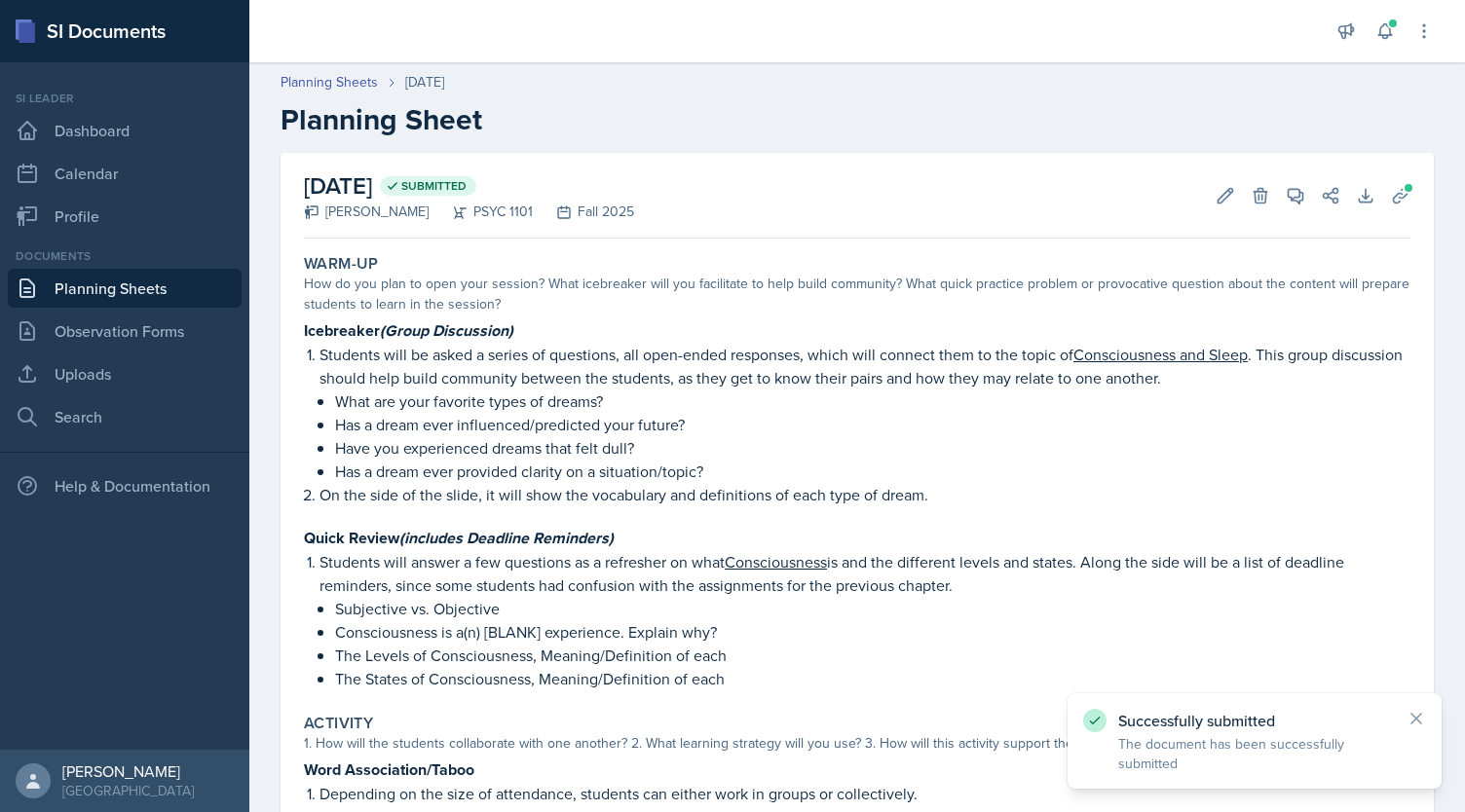
click at [126, 296] on link "Planning Sheets" at bounding box center [124, 289] width 234 height 39
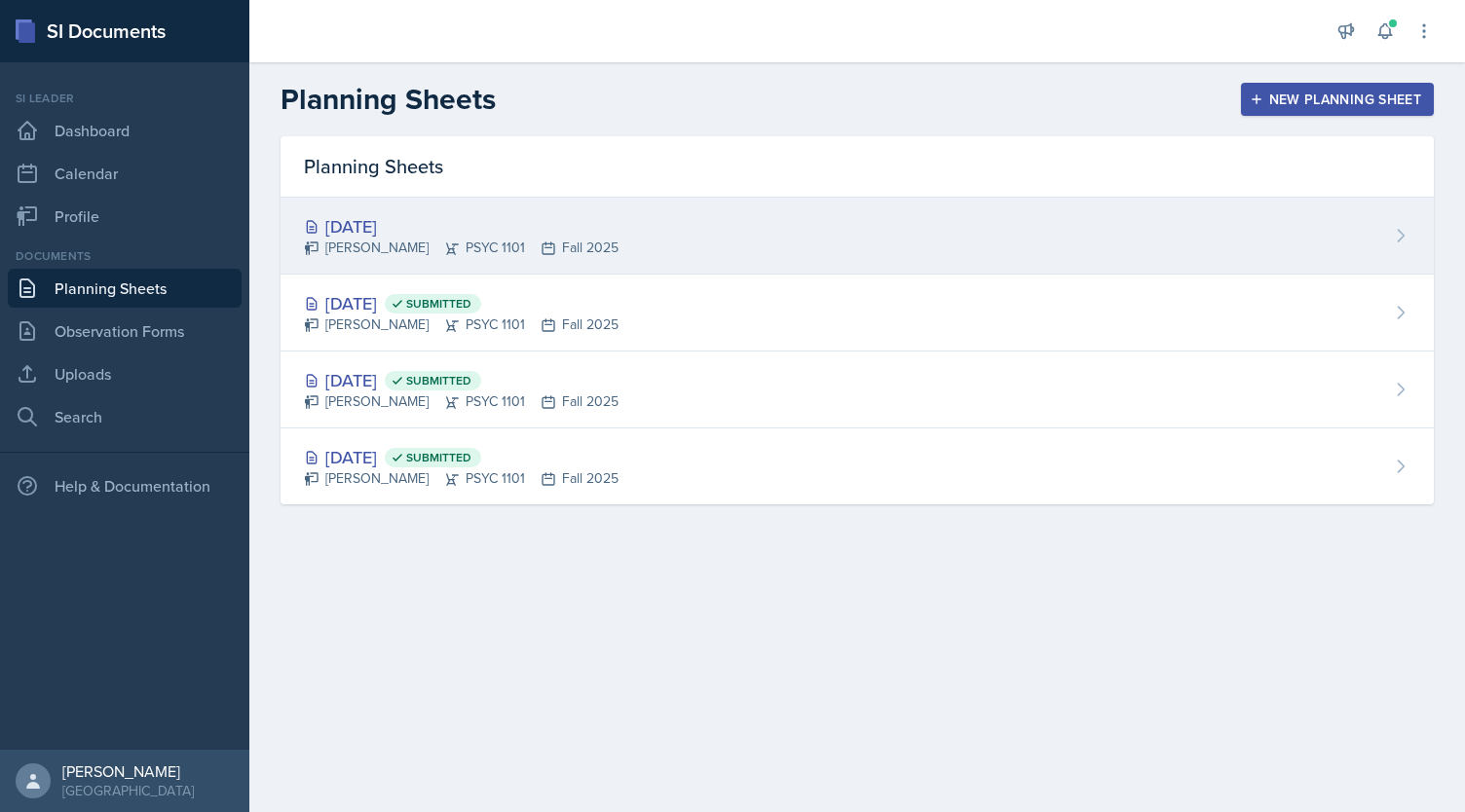
click at [614, 227] on div "[DATE] [PERSON_NAME] PSYC 1101 Fall 2025" at bounding box center [858, 237] width 1153 height 77
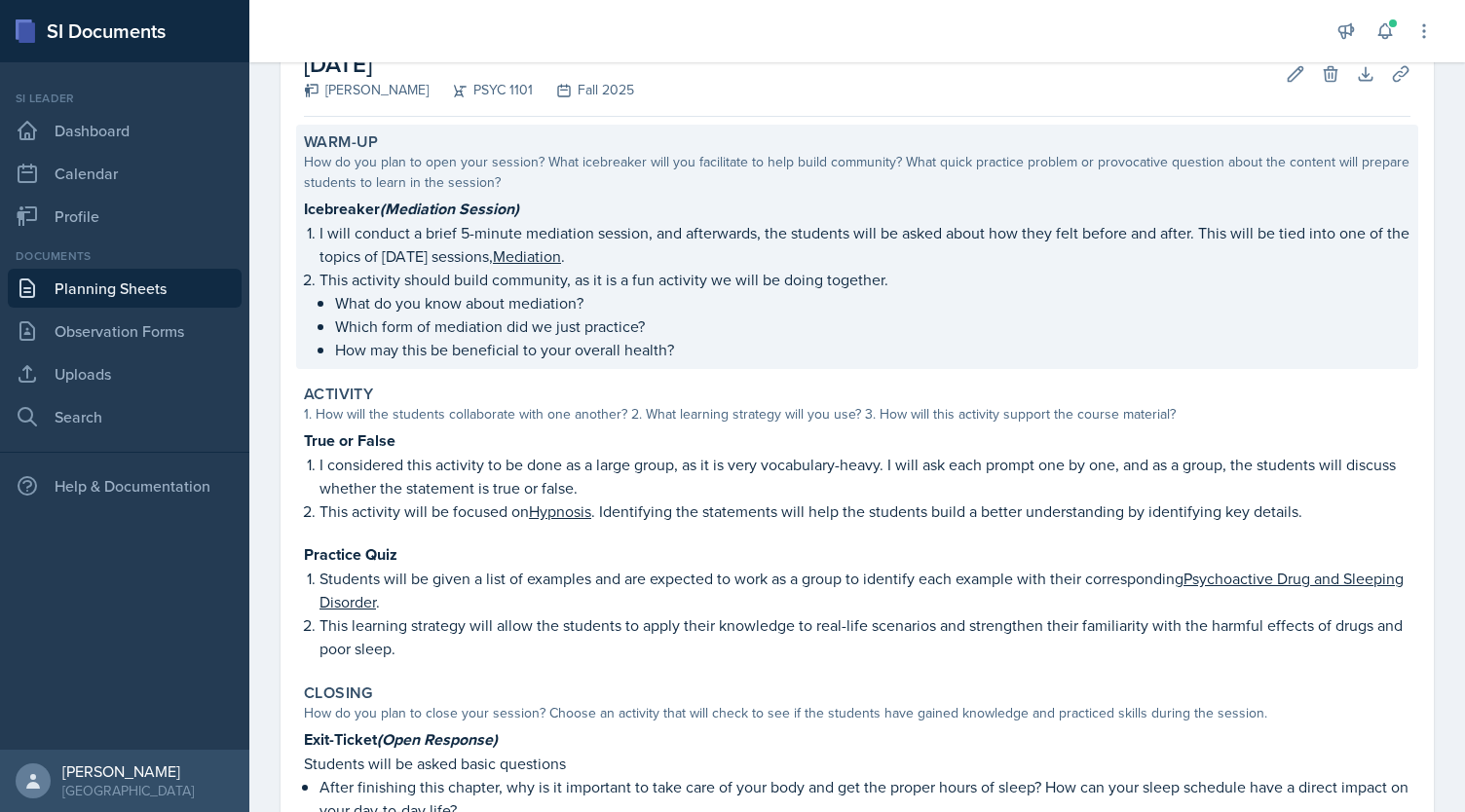
scroll to position [122, 0]
click at [567, 310] on p "What do you know about mediation?" at bounding box center [872, 302] width 1076 height 24
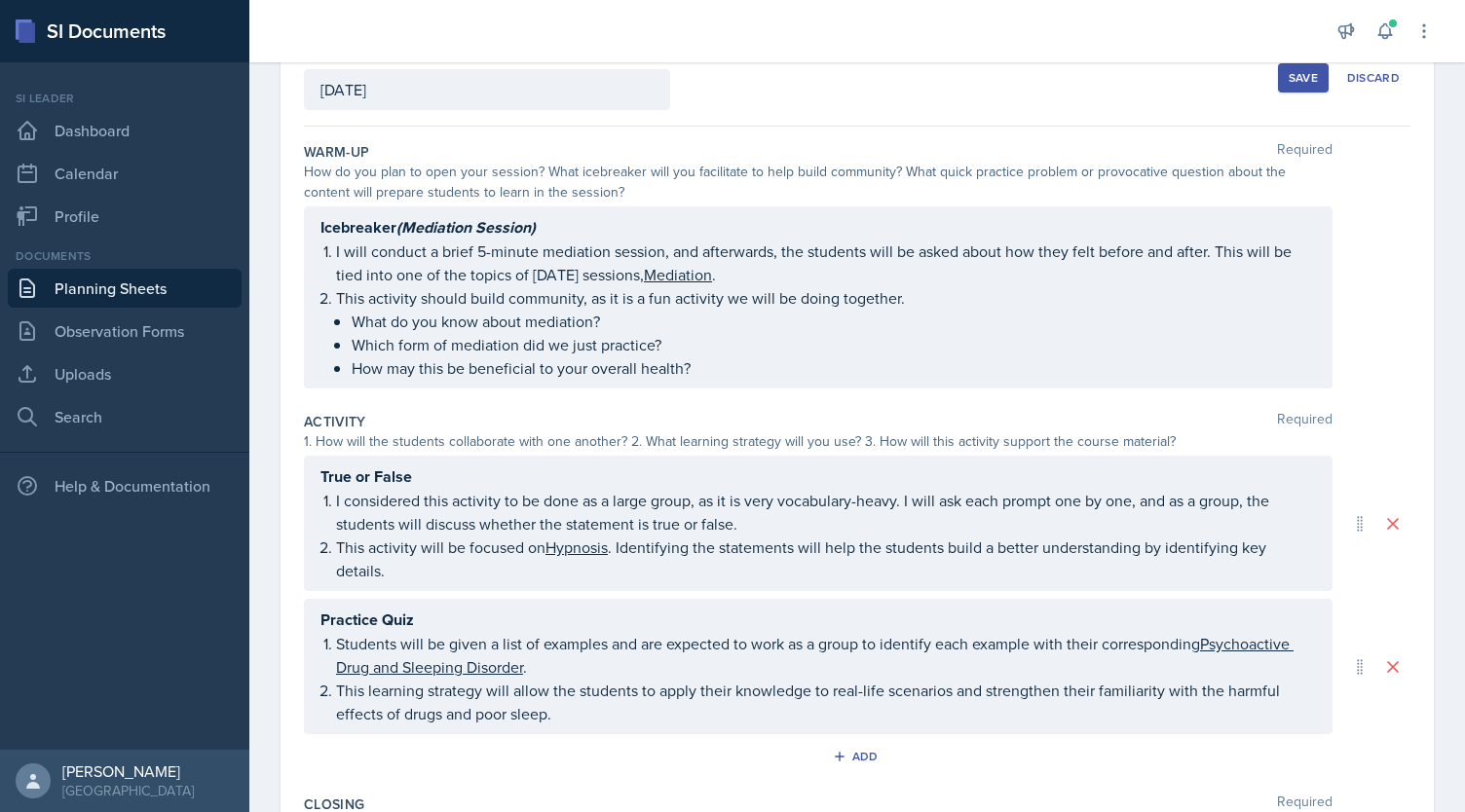
scroll to position [115, 0]
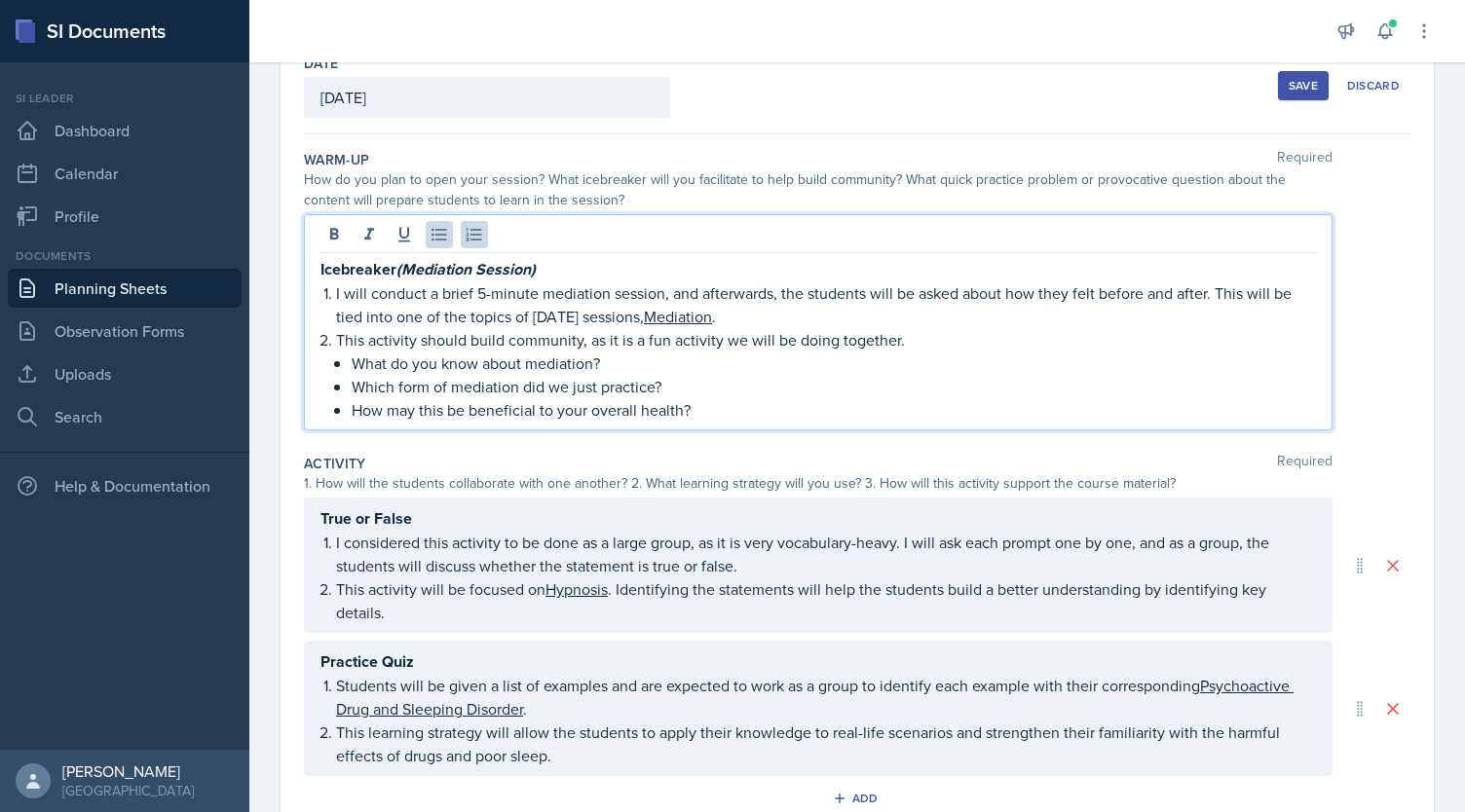
drag, startPoint x: 355, startPoint y: 331, endPoint x: 623, endPoint y: 387, distance: 273.8
click at [623, 387] on ul "What do you know about mediation? Which form of mediation did we just practice?…" at bounding box center [834, 386] width 964 height 70
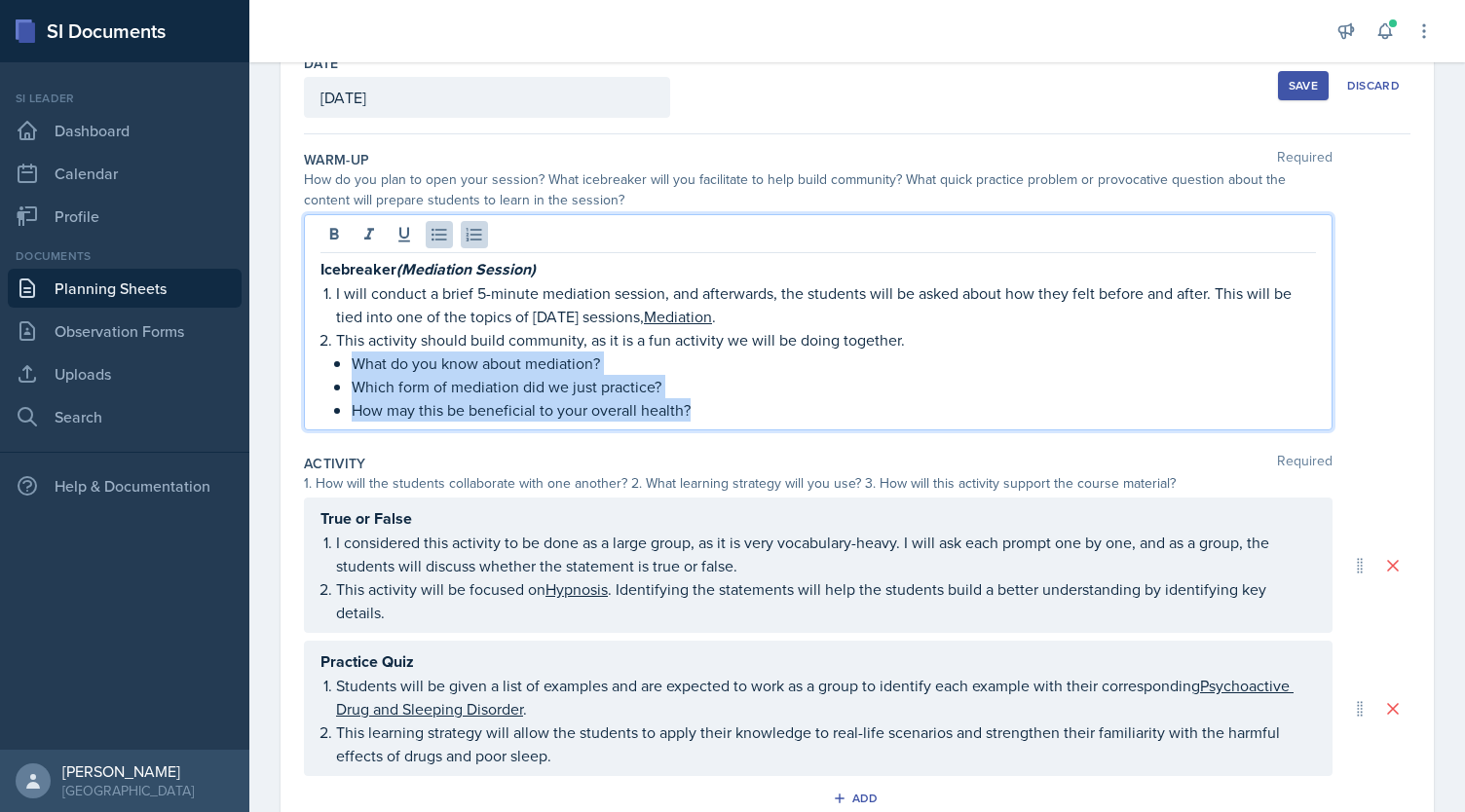
drag, startPoint x: 701, startPoint y: 409, endPoint x: 352, endPoint y: 368, distance: 351.4
click at [352, 368] on ul "What do you know about mediation? Which form of mediation did we just practice?…" at bounding box center [834, 386] width 964 height 70
copy ul "What do you know about mediation? Which form of mediation did we just practice?…"
click at [748, 384] on p "Which form of mediation did we just practice?" at bounding box center [834, 386] width 964 height 24
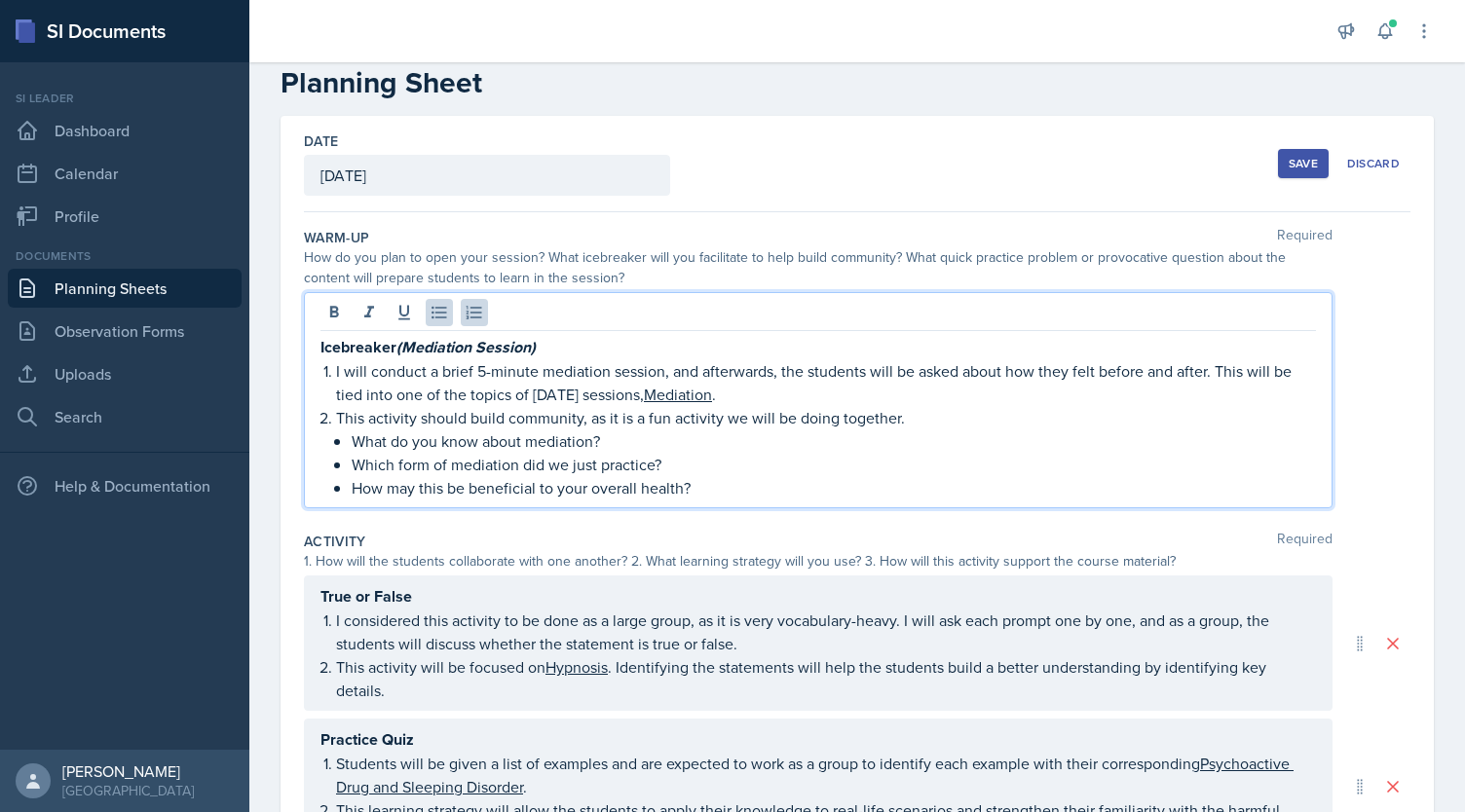
scroll to position [0, 0]
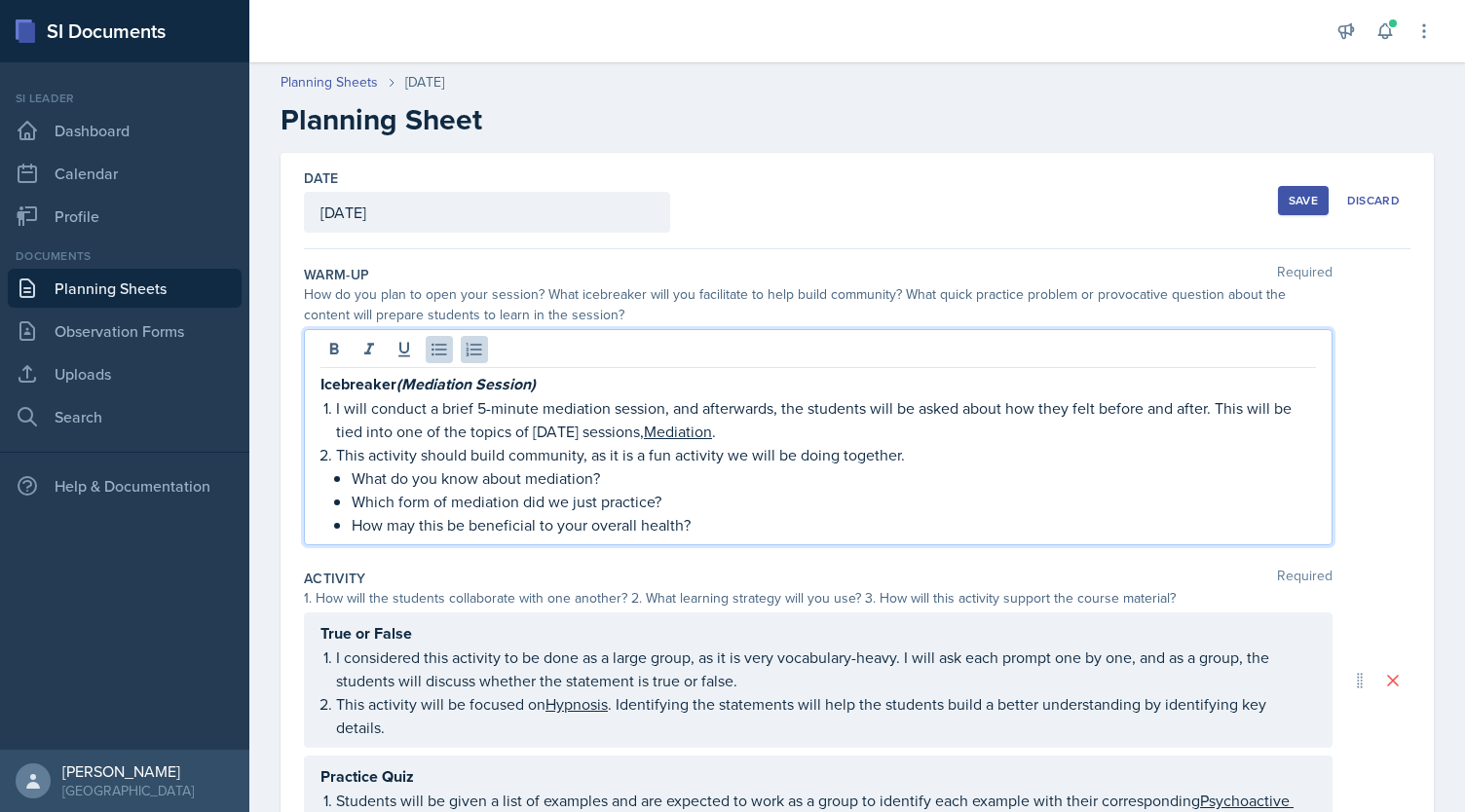
click at [1286, 190] on button "Save" at bounding box center [1302, 201] width 50 height 30
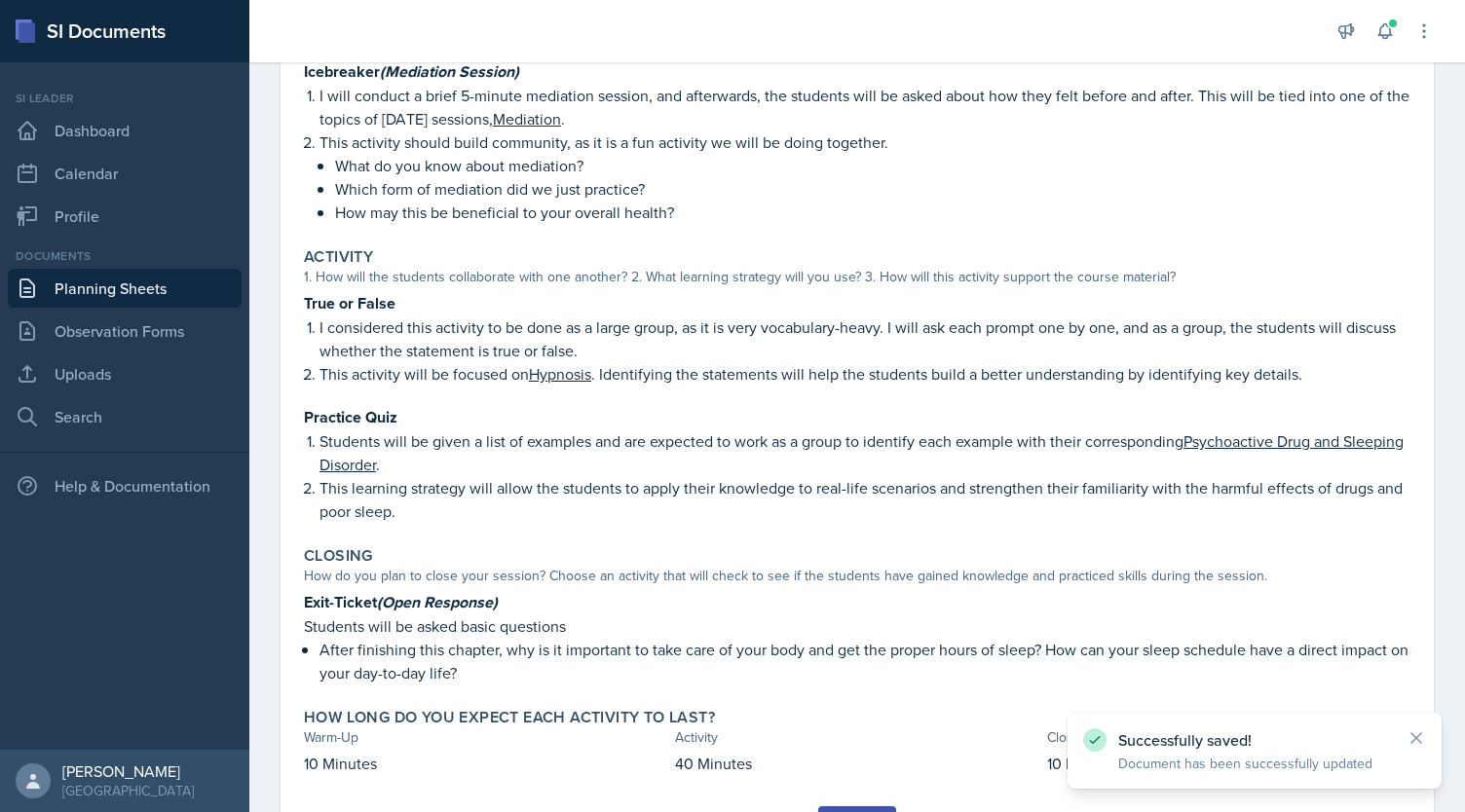
scroll to position [255, 0]
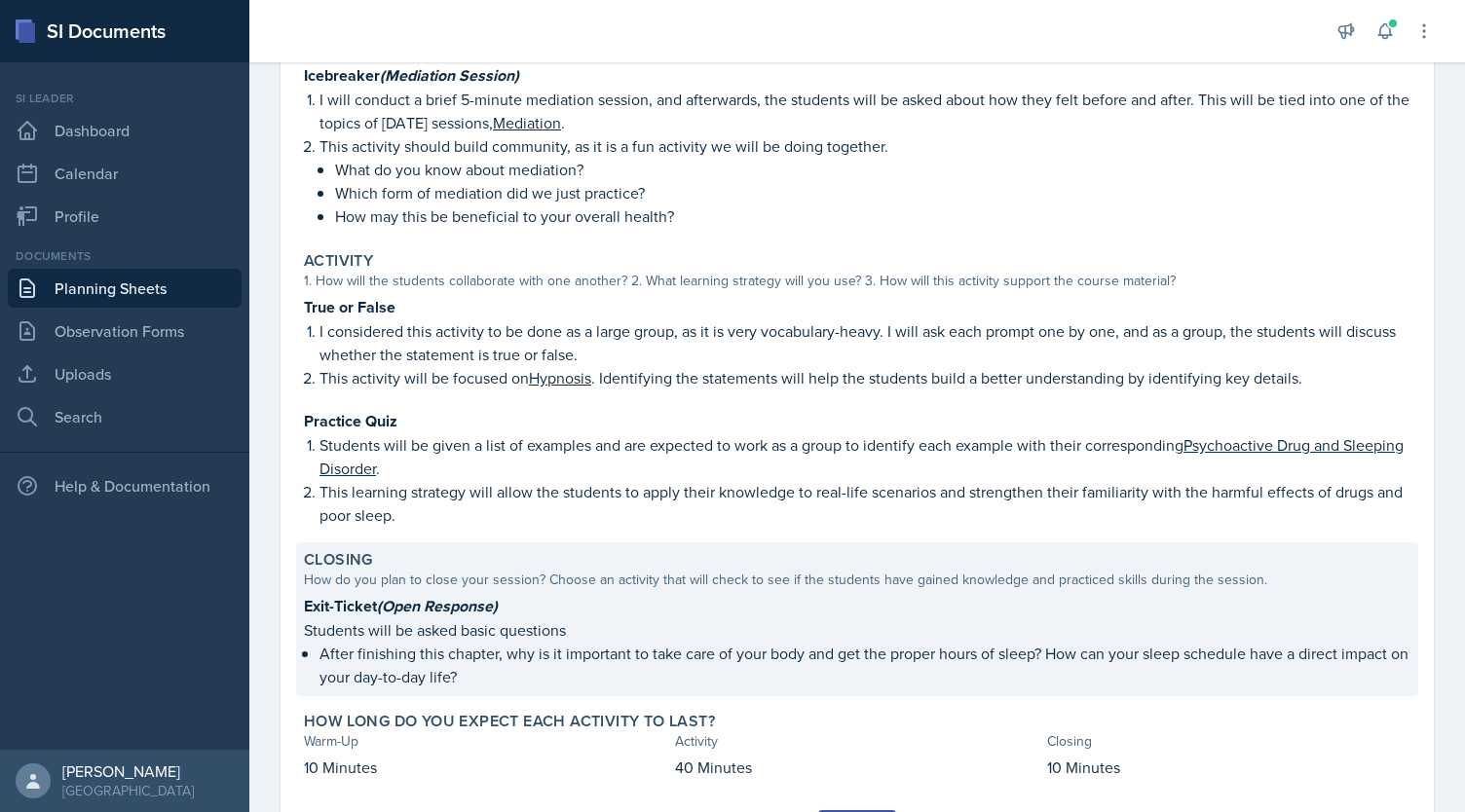
click at [579, 666] on p "After finishing this chapter, why is it important to take care of your body and…" at bounding box center [865, 664] width 1091 height 46
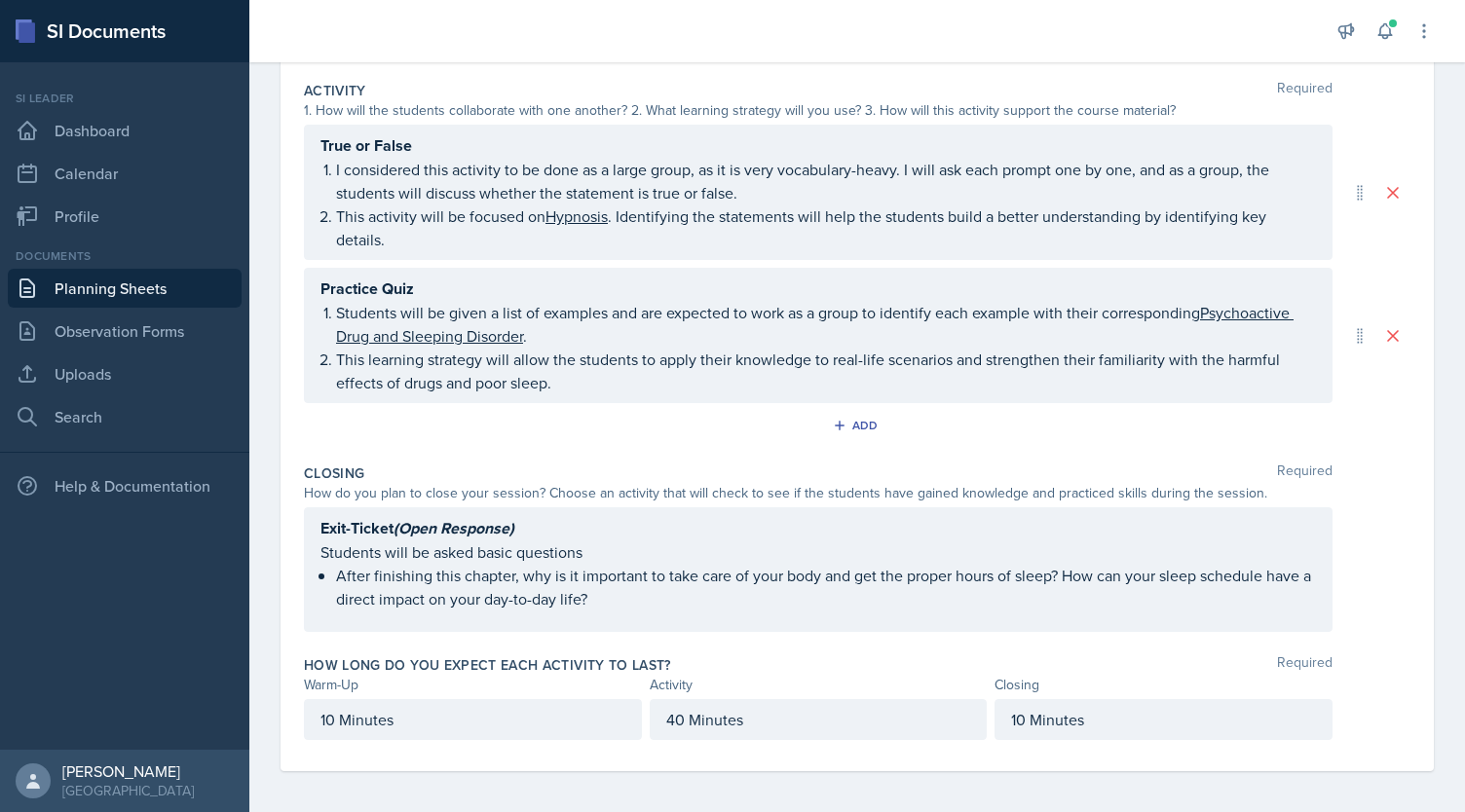
scroll to position [474, 0]
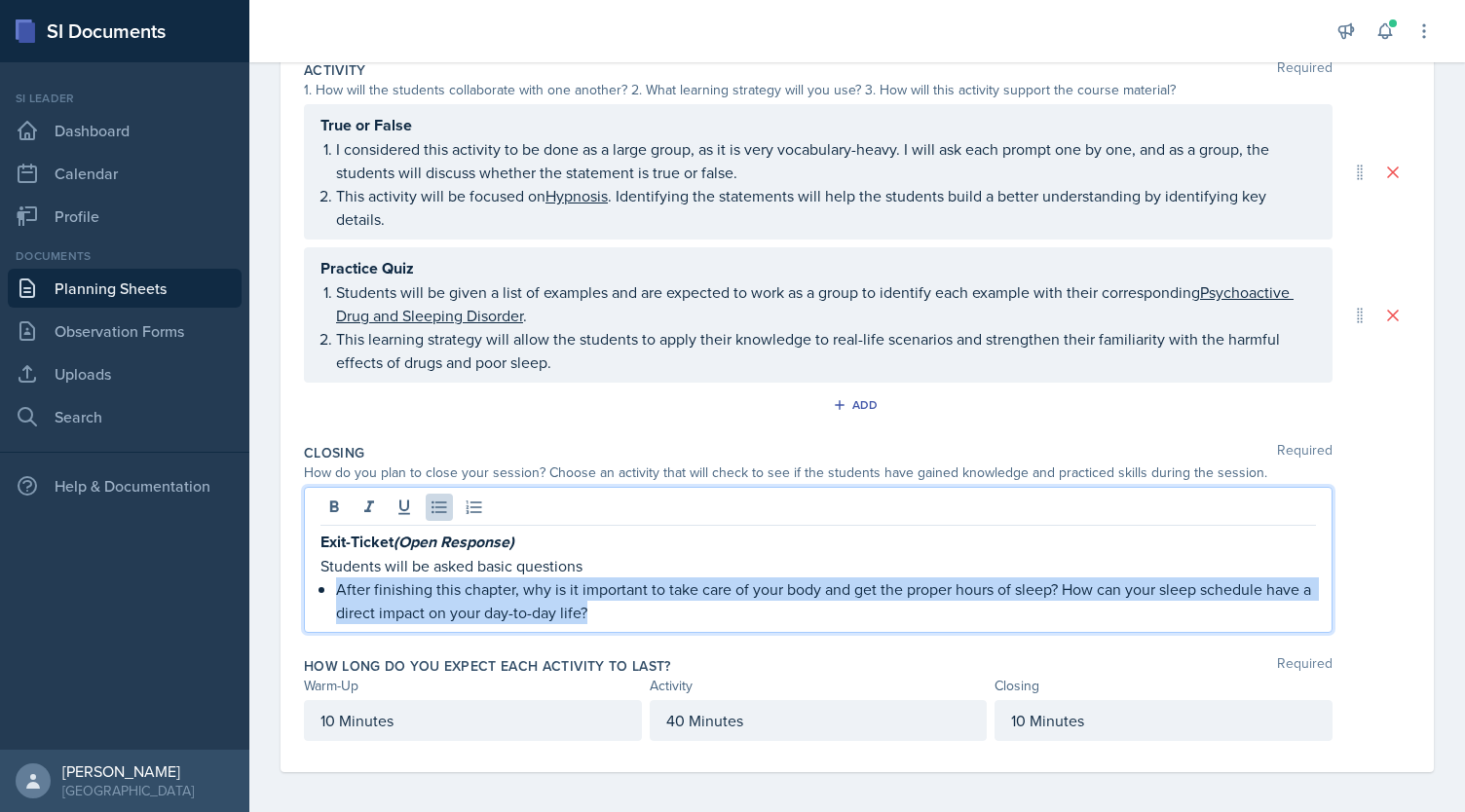
drag, startPoint x: 616, startPoint y: 601, endPoint x: 336, endPoint y: 588, distance: 280.3
click at [336, 588] on p "After finishing this chapter, why is it important to take care of your body and…" at bounding box center [826, 600] width 980 height 46
copy p "After finishing this chapter, why is it important to take care of your body and…"
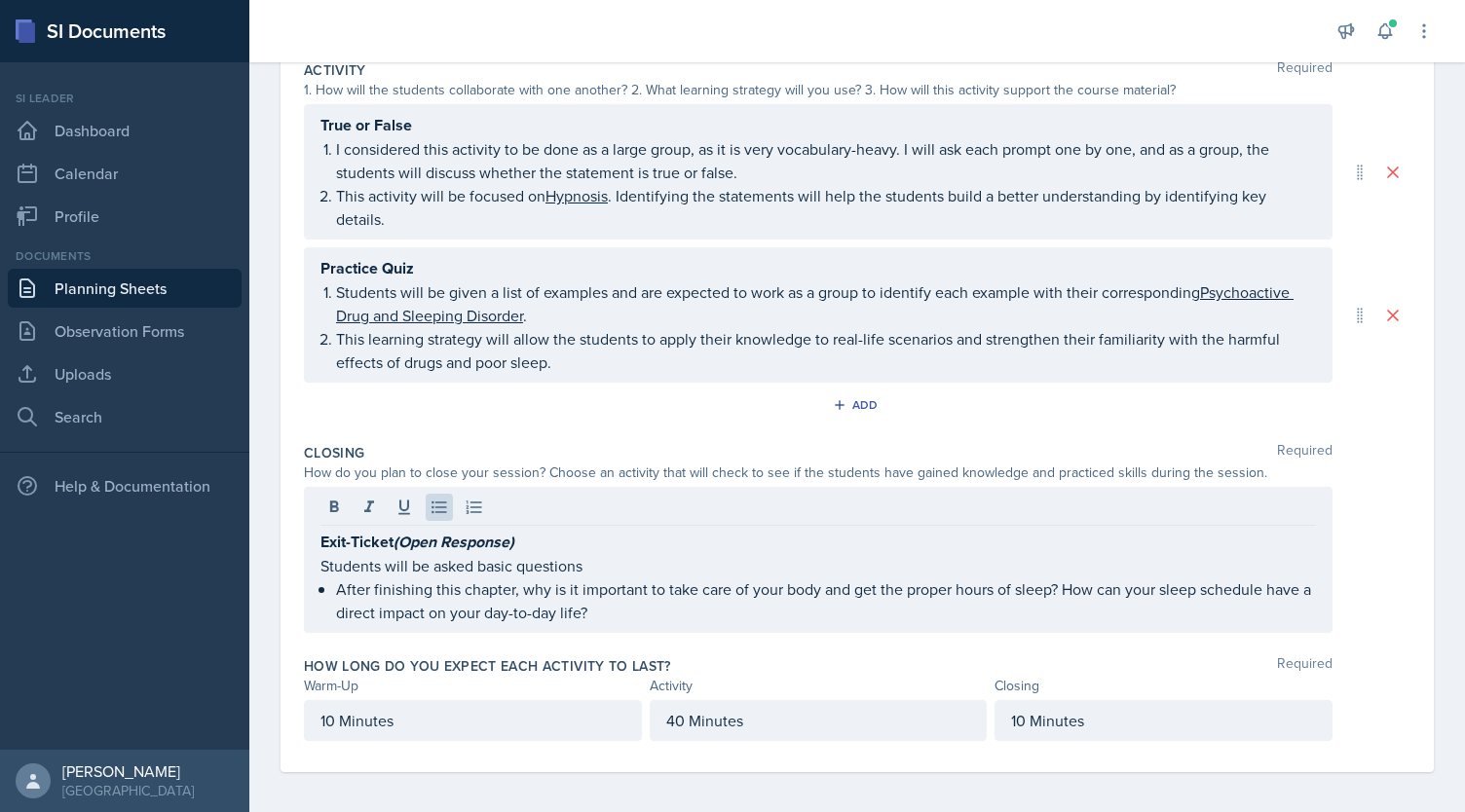
click at [268, 425] on div "Date [DATE] [DATE] 27 28 29 30 31 1 2 3 4 5 6 7 8 9 10 11 12 13 14 15 16 17 18 …" at bounding box center [857, 248] width 1216 height 1140
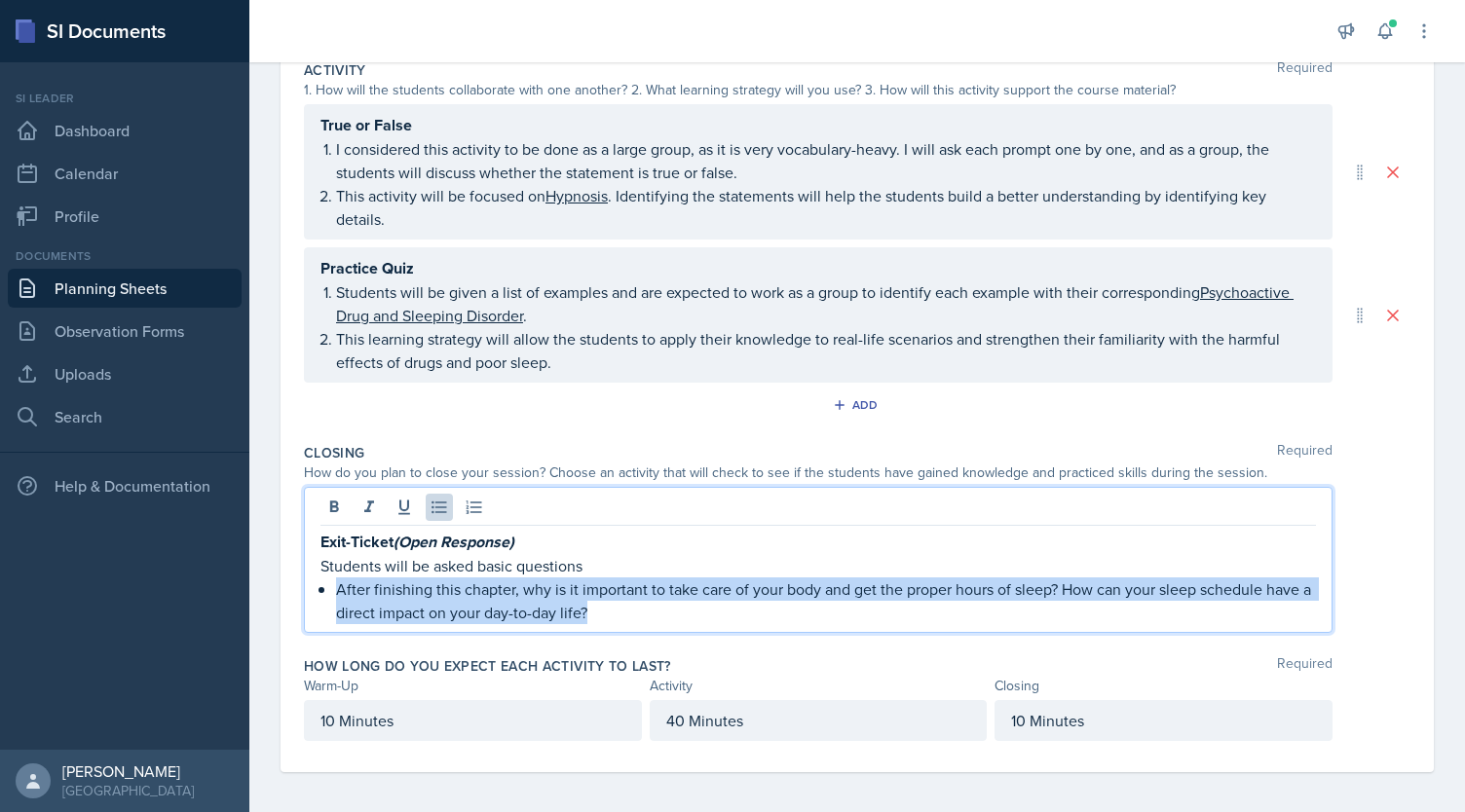
drag, startPoint x: 337, startPoint y: 574, endPoint x: 645, endPoint y: 611, distance: 310.2
click at [645, 611] on p "After finishing this chapter, why is it important to take care of your body and…" at bounding box center [826, 600] width 980 height 46
copy p "After finishing this chapter, why is it important to take care of your body and…"
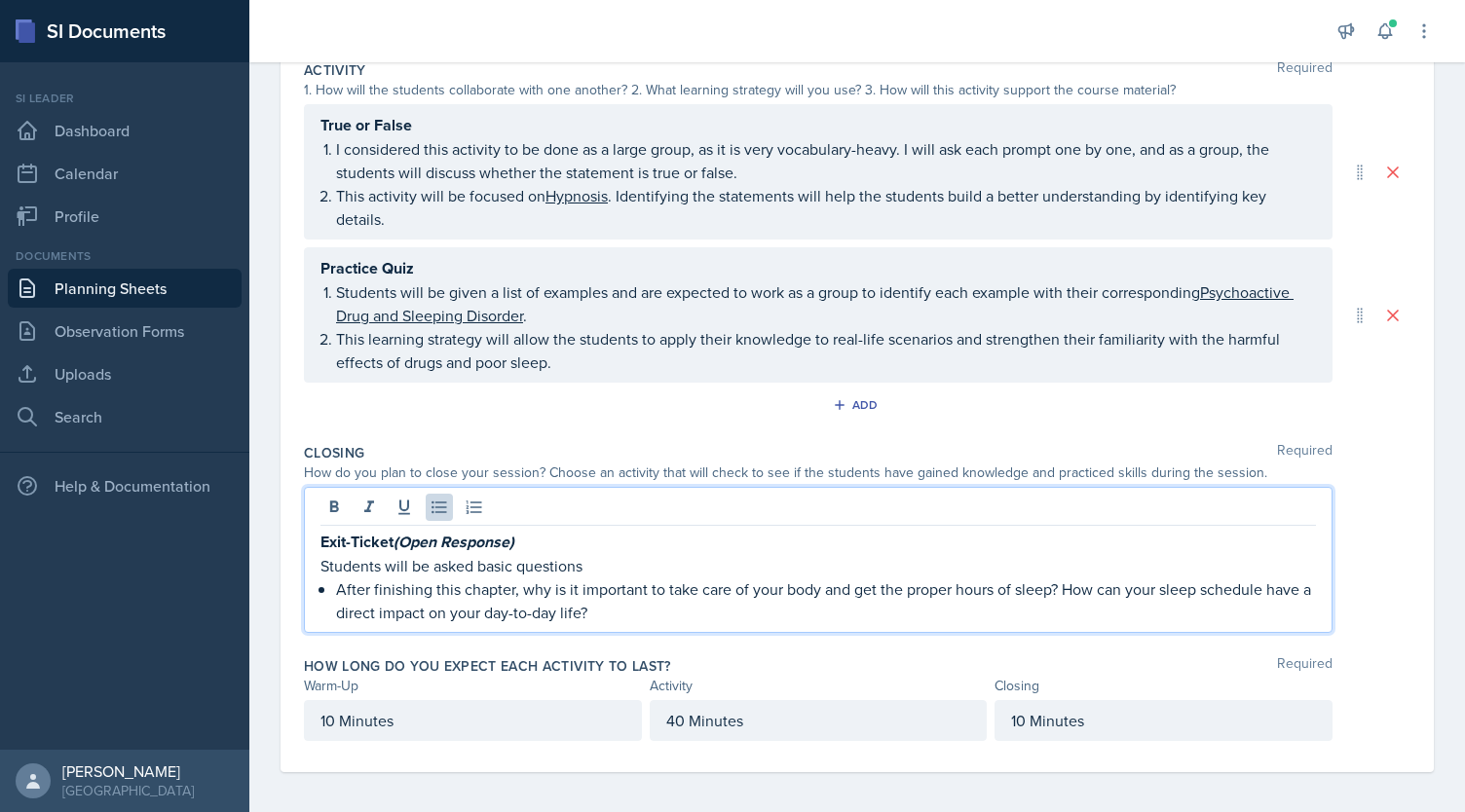
click at [340, 419] on div "Add" at bounding box center [857, 409] width 1106 height 37
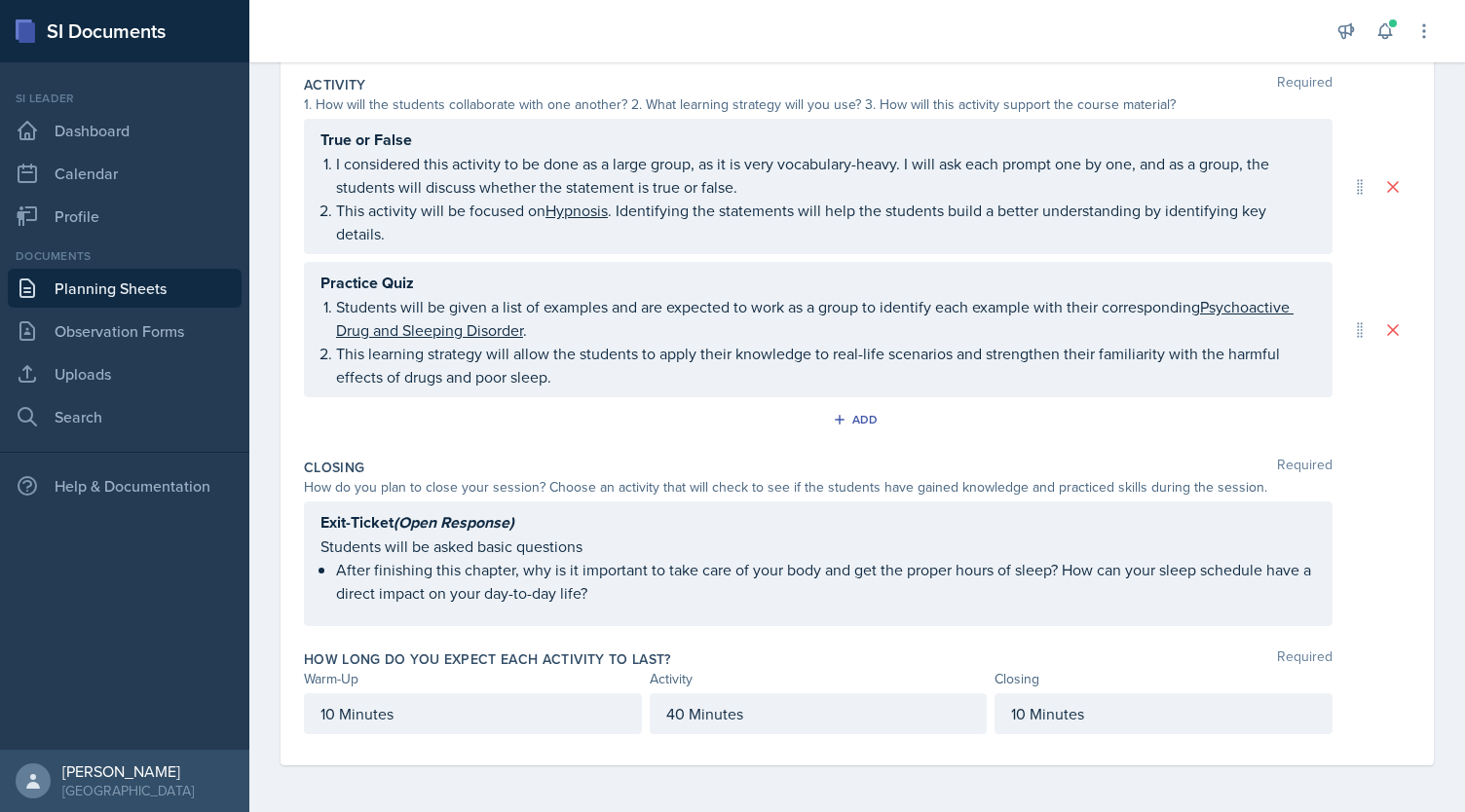
scroll to position [453, 0]
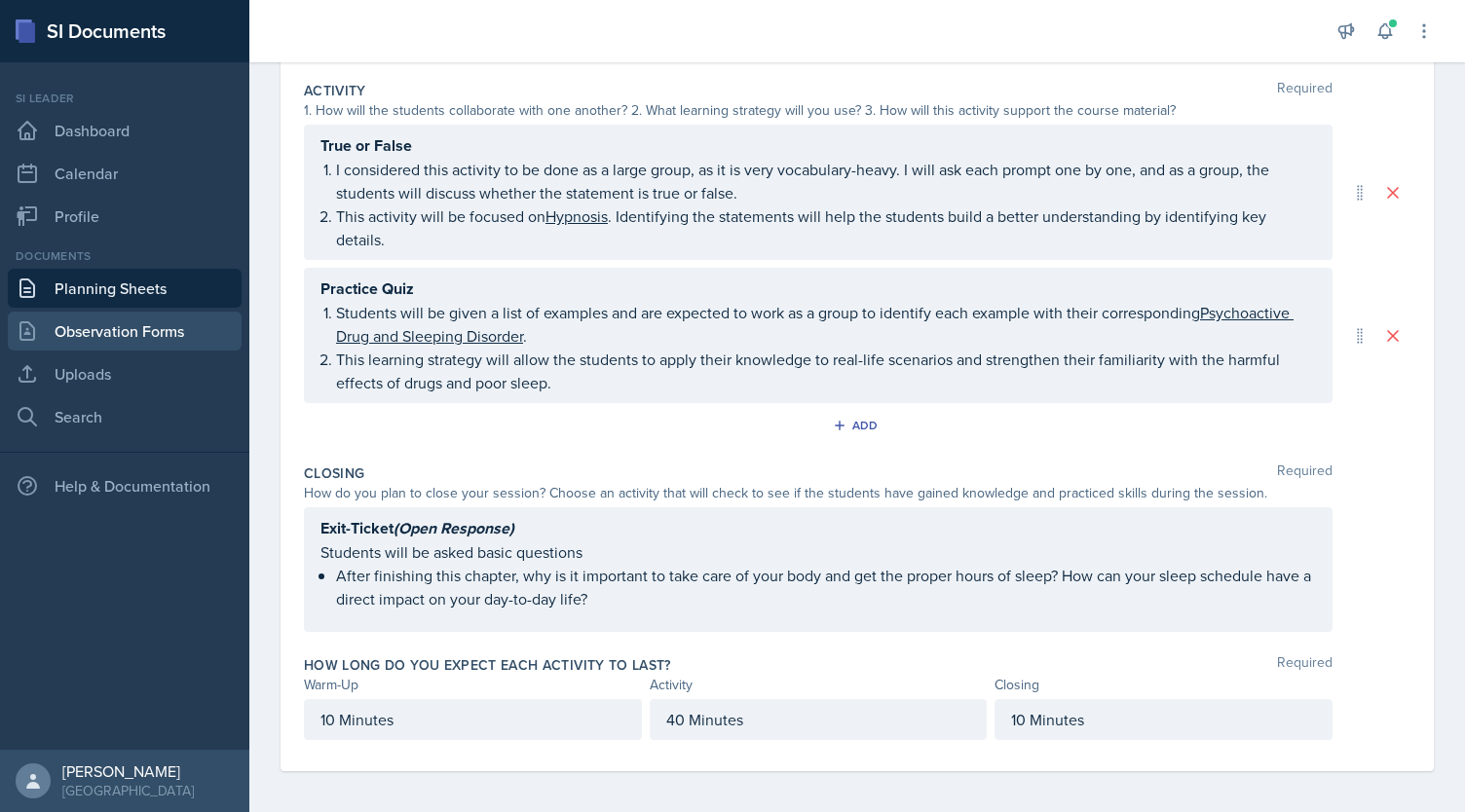
click at [124, 334] on link "Observation Forms" at bounding box center [124, 331] width 234 height 39
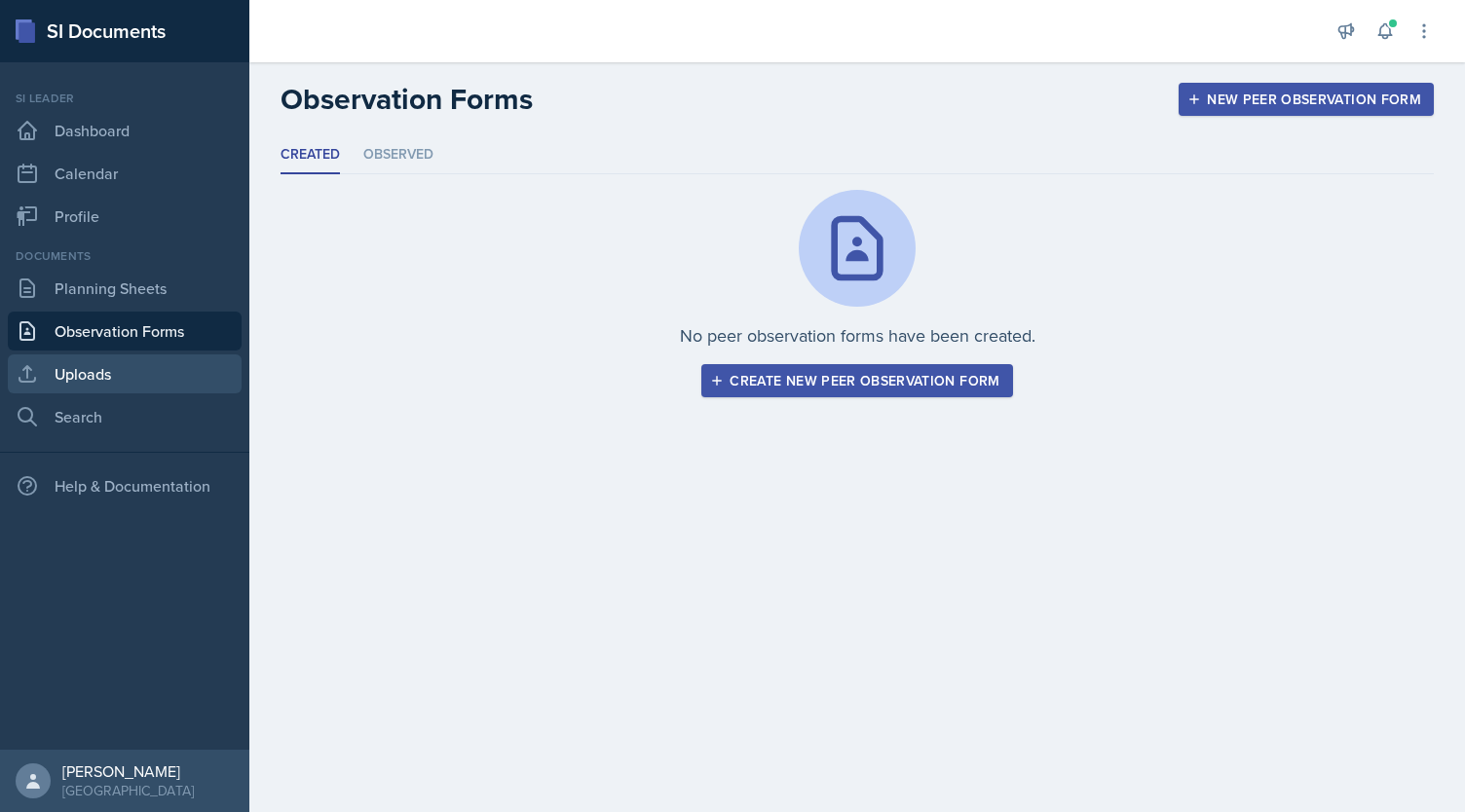
click at [113, 392] on link "Uploads" at bounding box center [124, 374] width 234 height 39
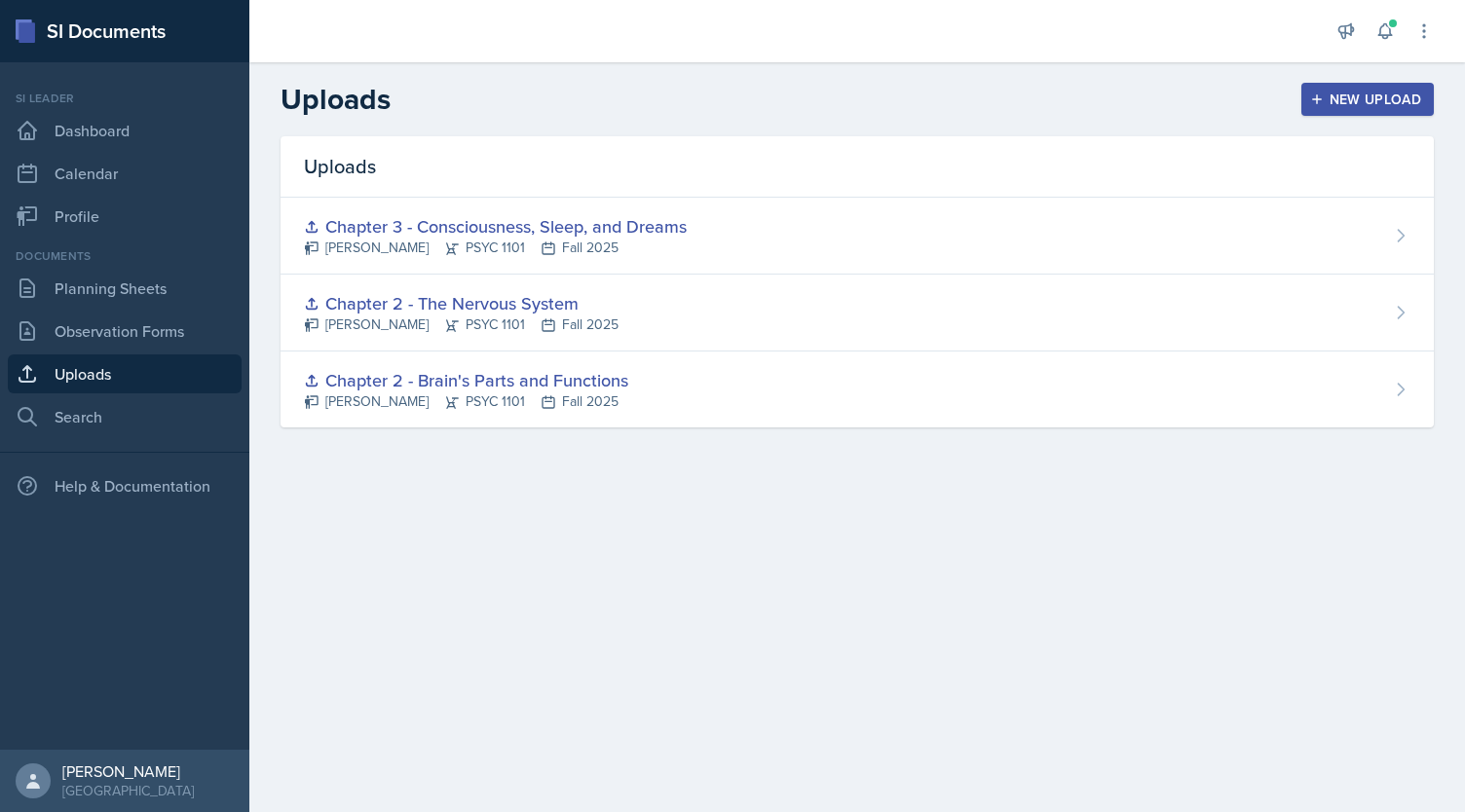
click at [1345, 101] on div "New Upload" at bounding box center [1368, 100] width 108 height 16
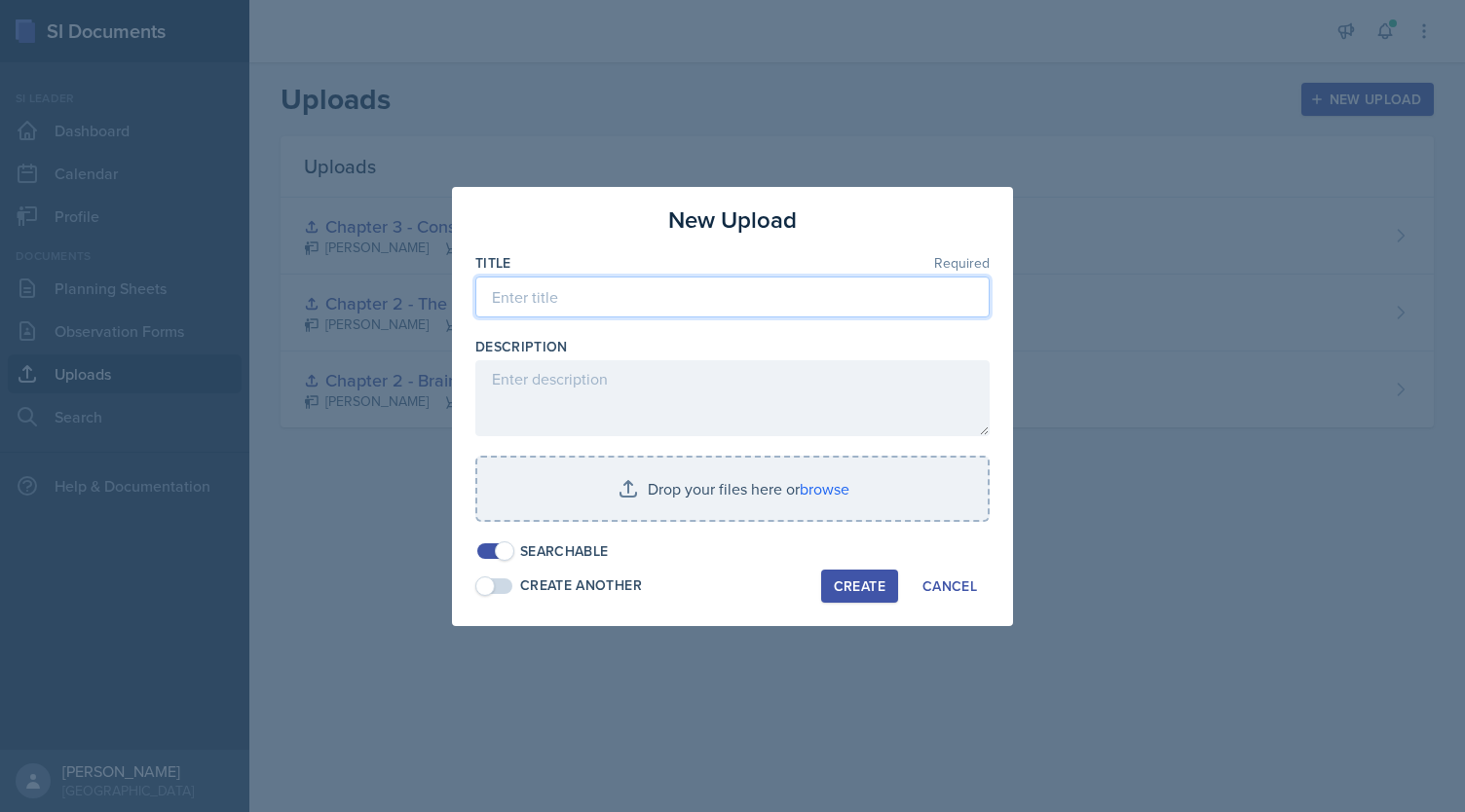
click at [807, 295] on input at bounding box center [732, 297] width 515 height 40
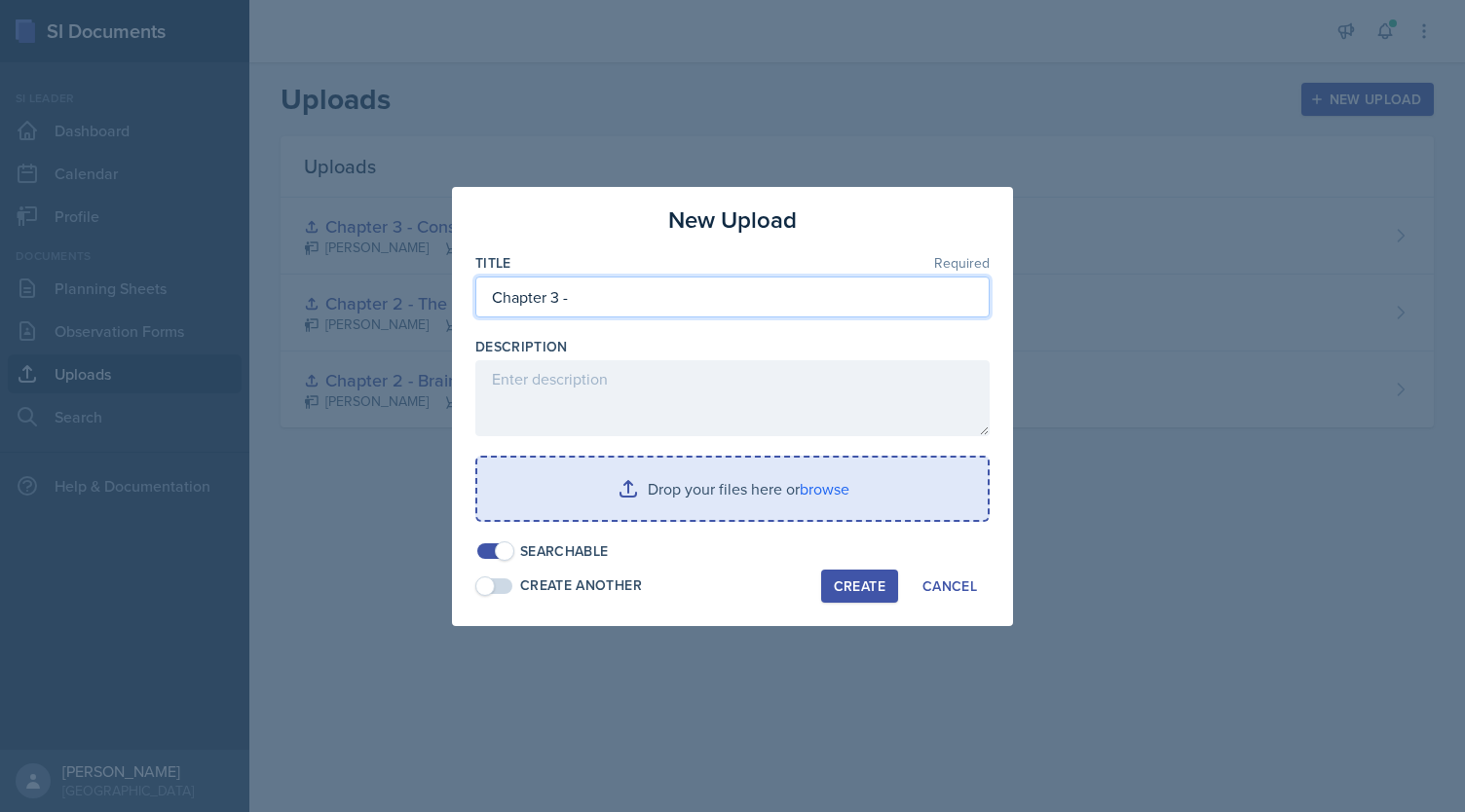
type input "Chapter 3 -"
click at [836, 487] on input "file" at bounding box center [732, 488] width 511 height 62
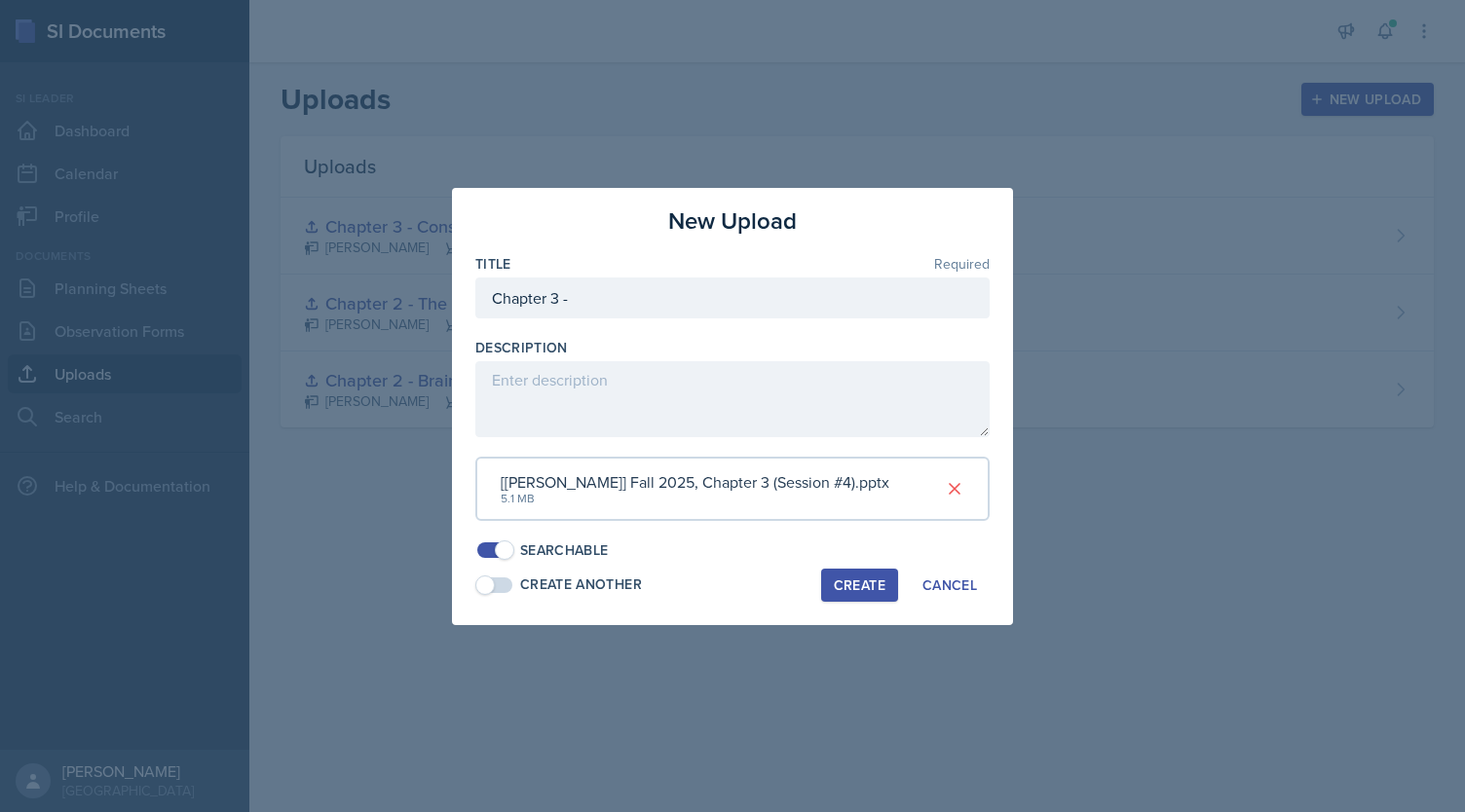
click at [851, 584] on div "Create" at bounding box center [860, 585] width 51 height 16
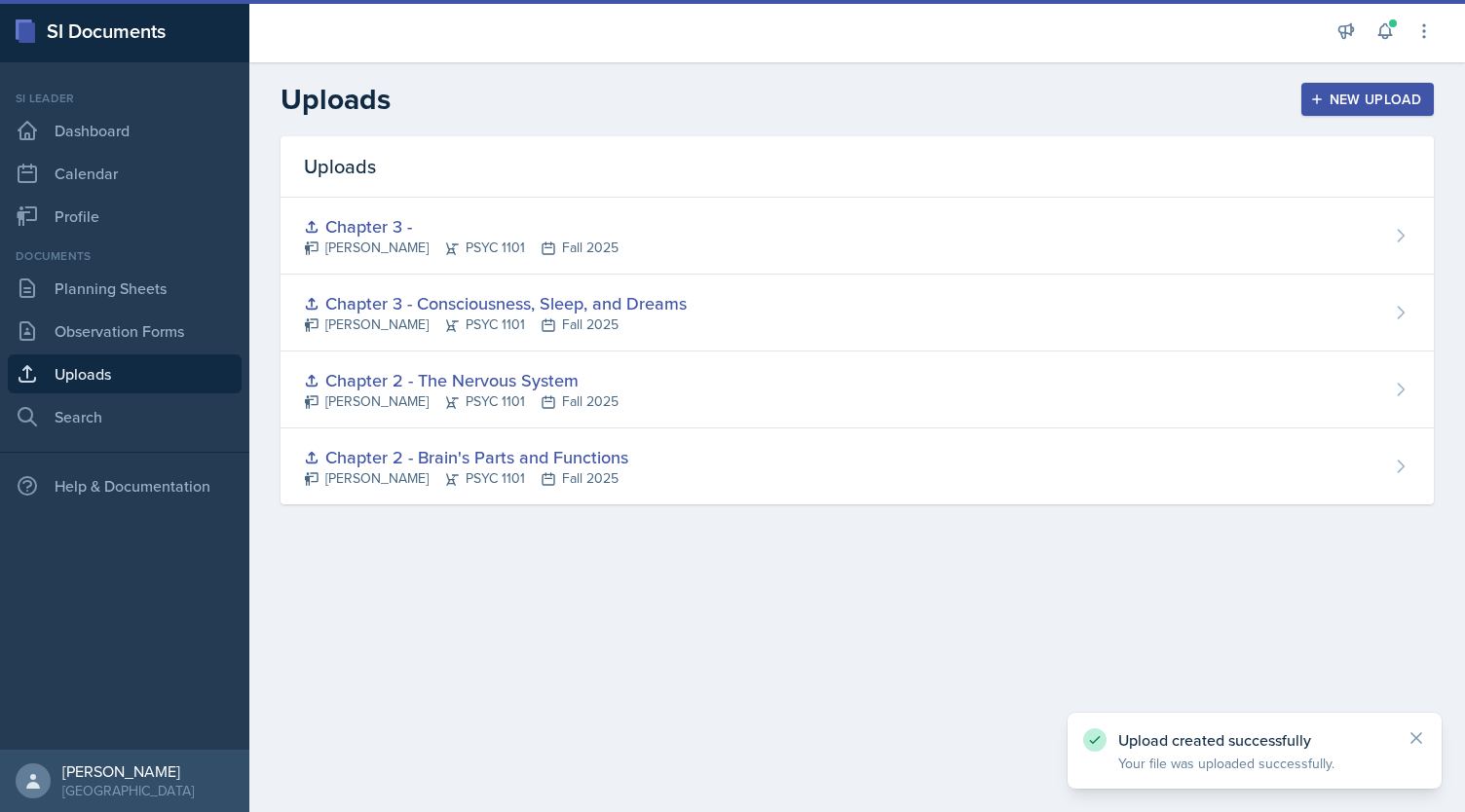
click at [571, 386] on textarea at bounding box center [732, 398] width 489 height 72
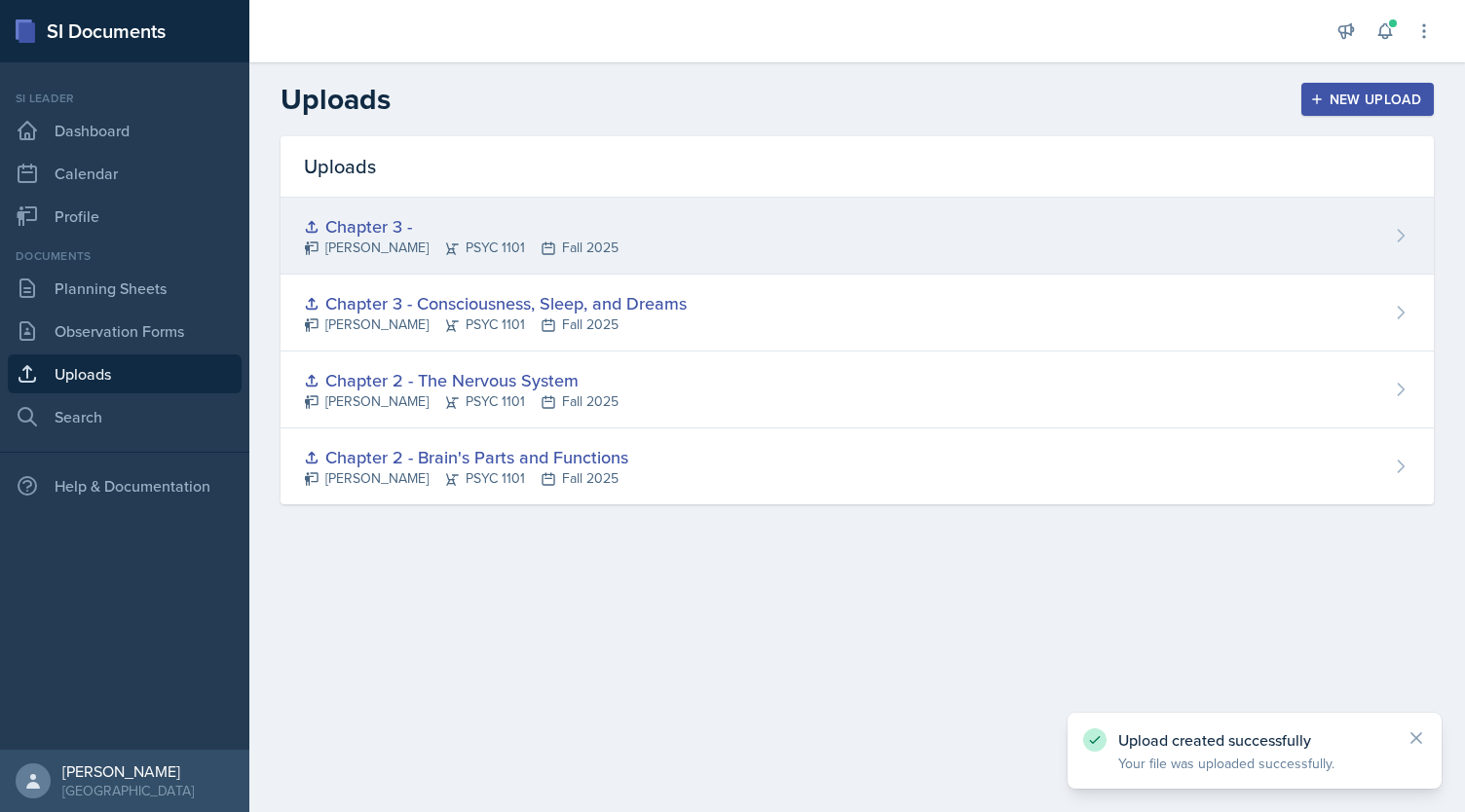
click at [525, 229] on div "Chapter 3 -" at bounding box center [460, 226] width 314 height 27
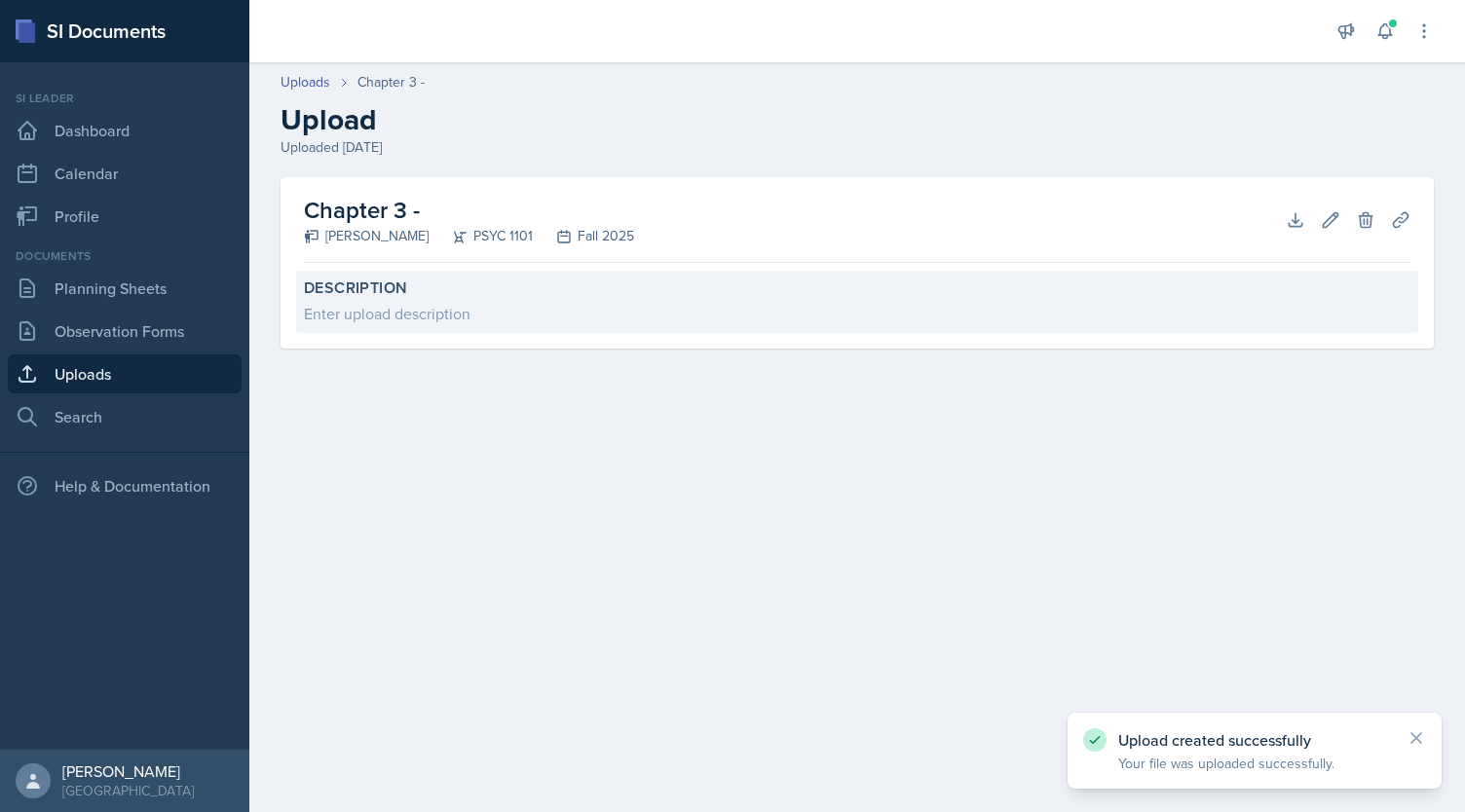
click at [544, 308] on div "Enter upload description" at bounding box center [857, 313] width 1106 height 24
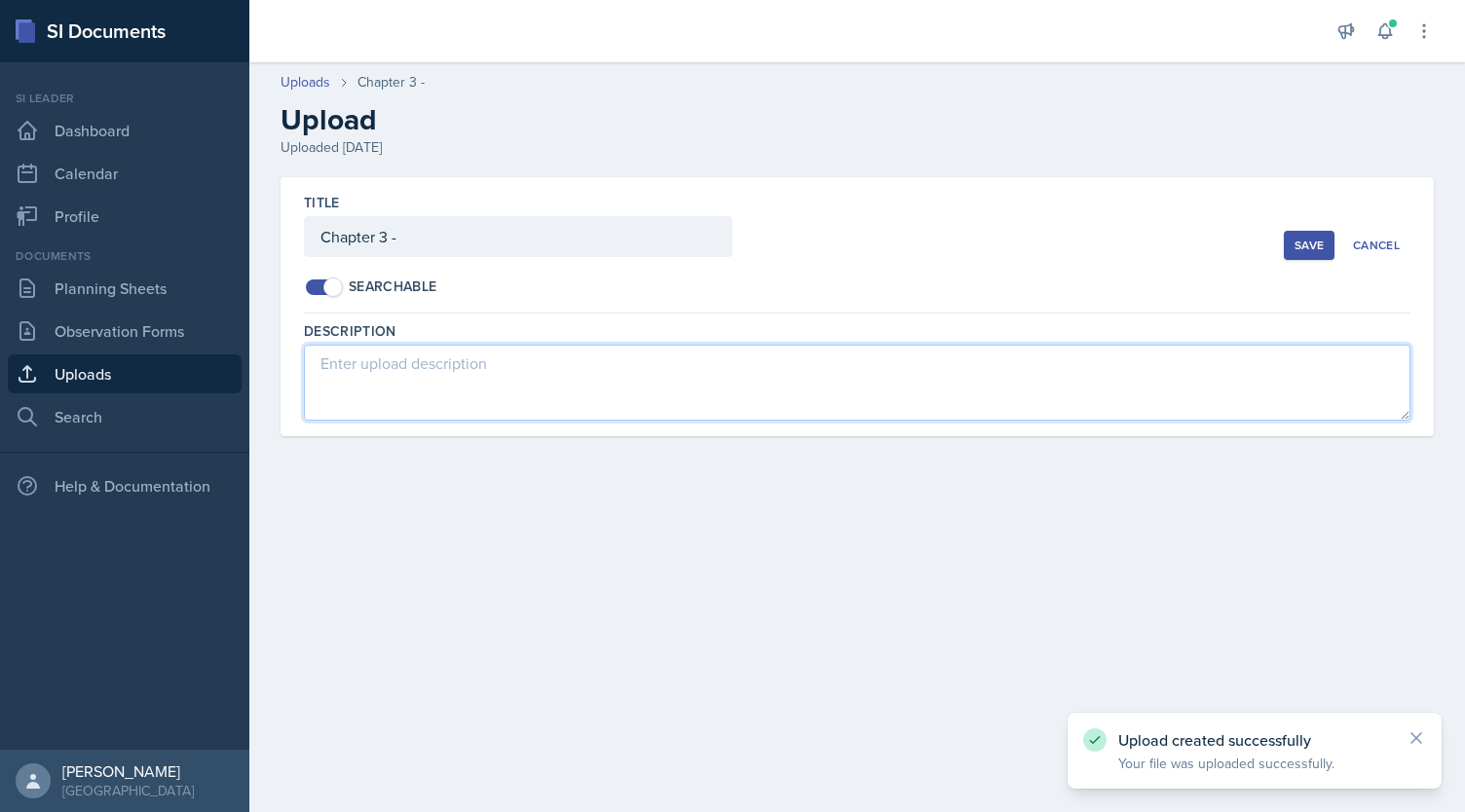
click at [461, 359] on textarea at bounding box center [857, 382] width 1106 height 76
paste textarea "[URL][DOMAIN_NAME]"
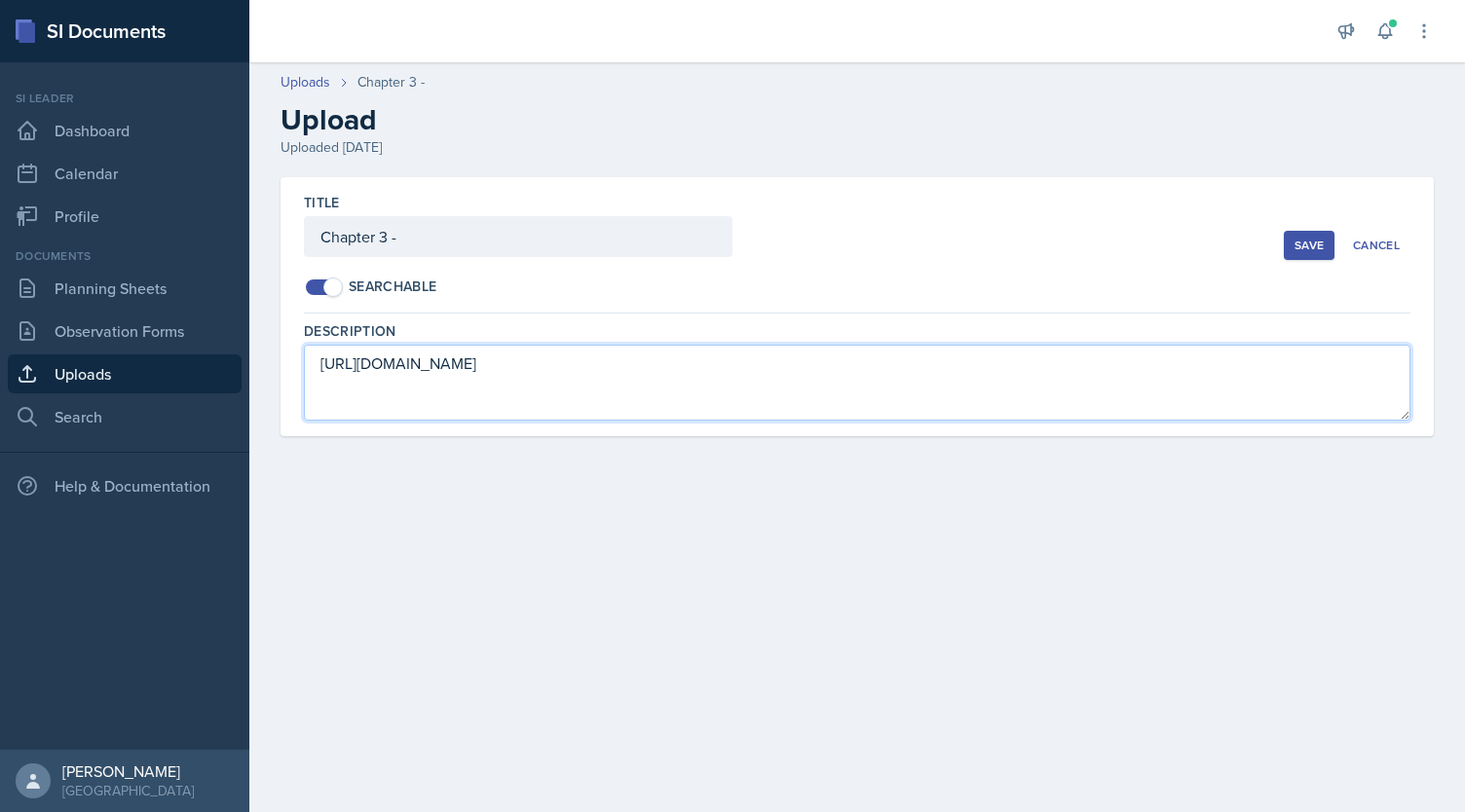
type textarea "[URL][DOMAIN_NAME]"
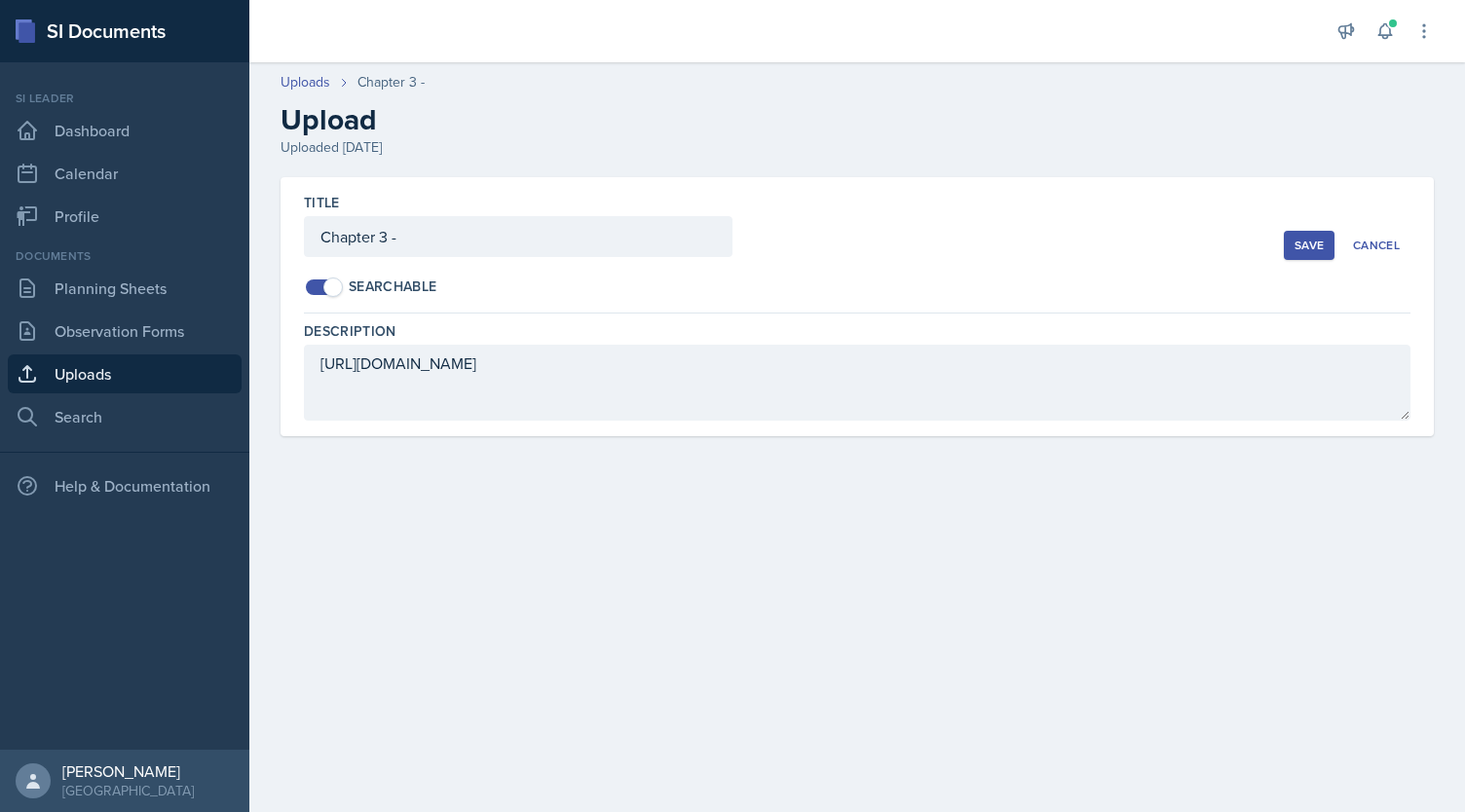
click at [1317, 253] on button "Save" at bounding box center [1308, 245] width 50 height 30
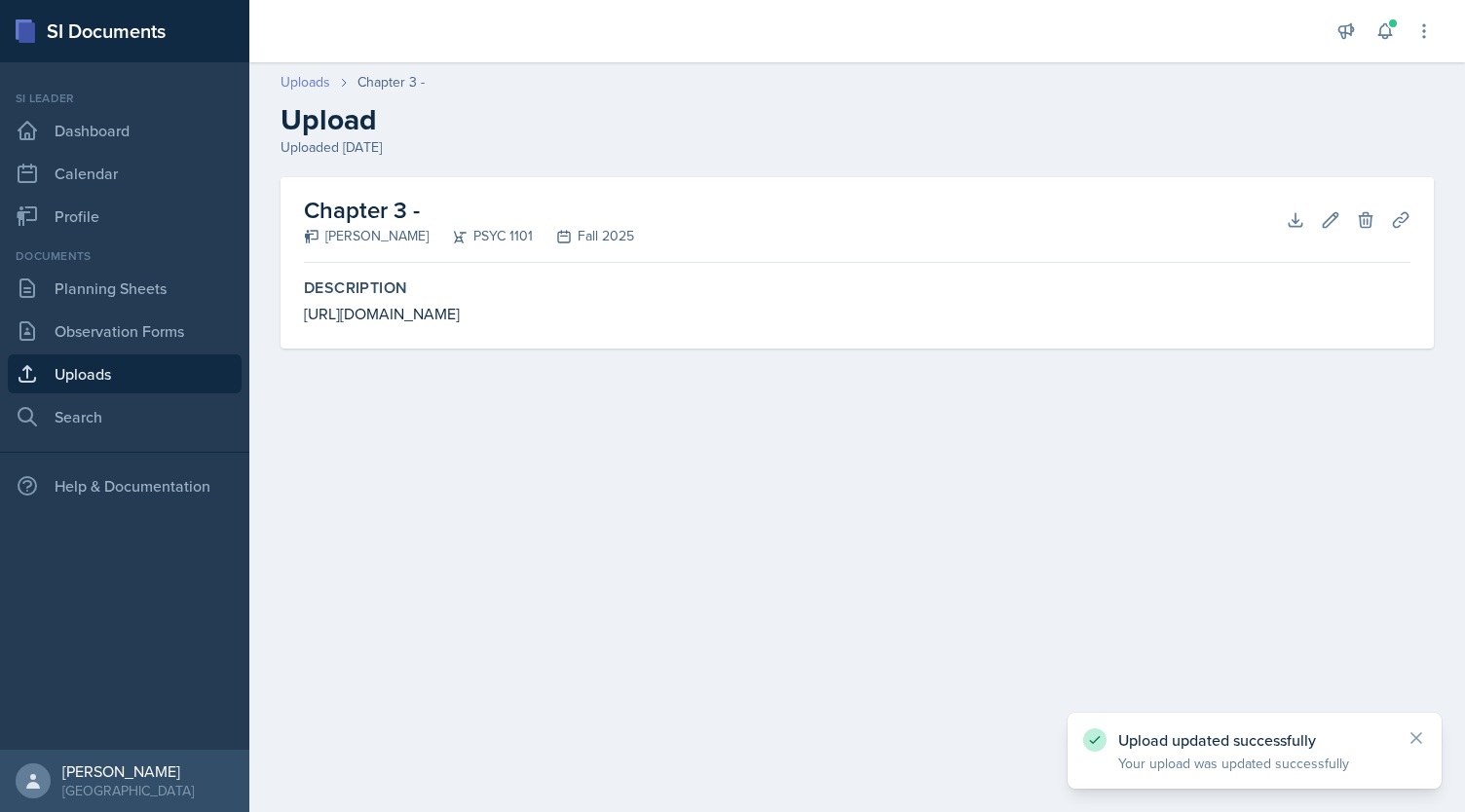
click at [300, 83] on link "Uploads" at bounding box center [306, 82] width 49 height 21
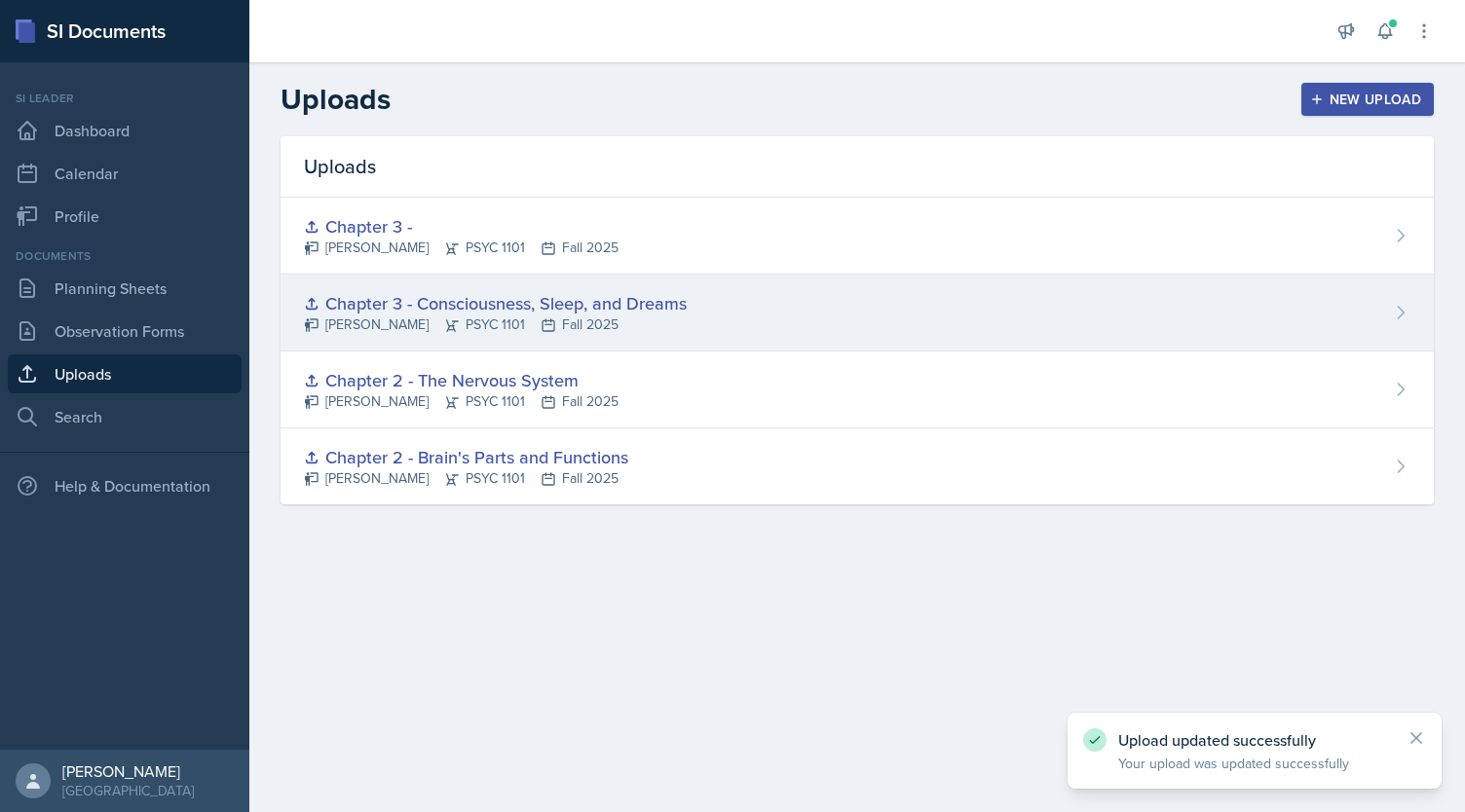
click at [488, 310] on div "Chapter 3 - Consciousness, Sleep, and Dreams" at bounding box center [495, 303] width 383 height 27
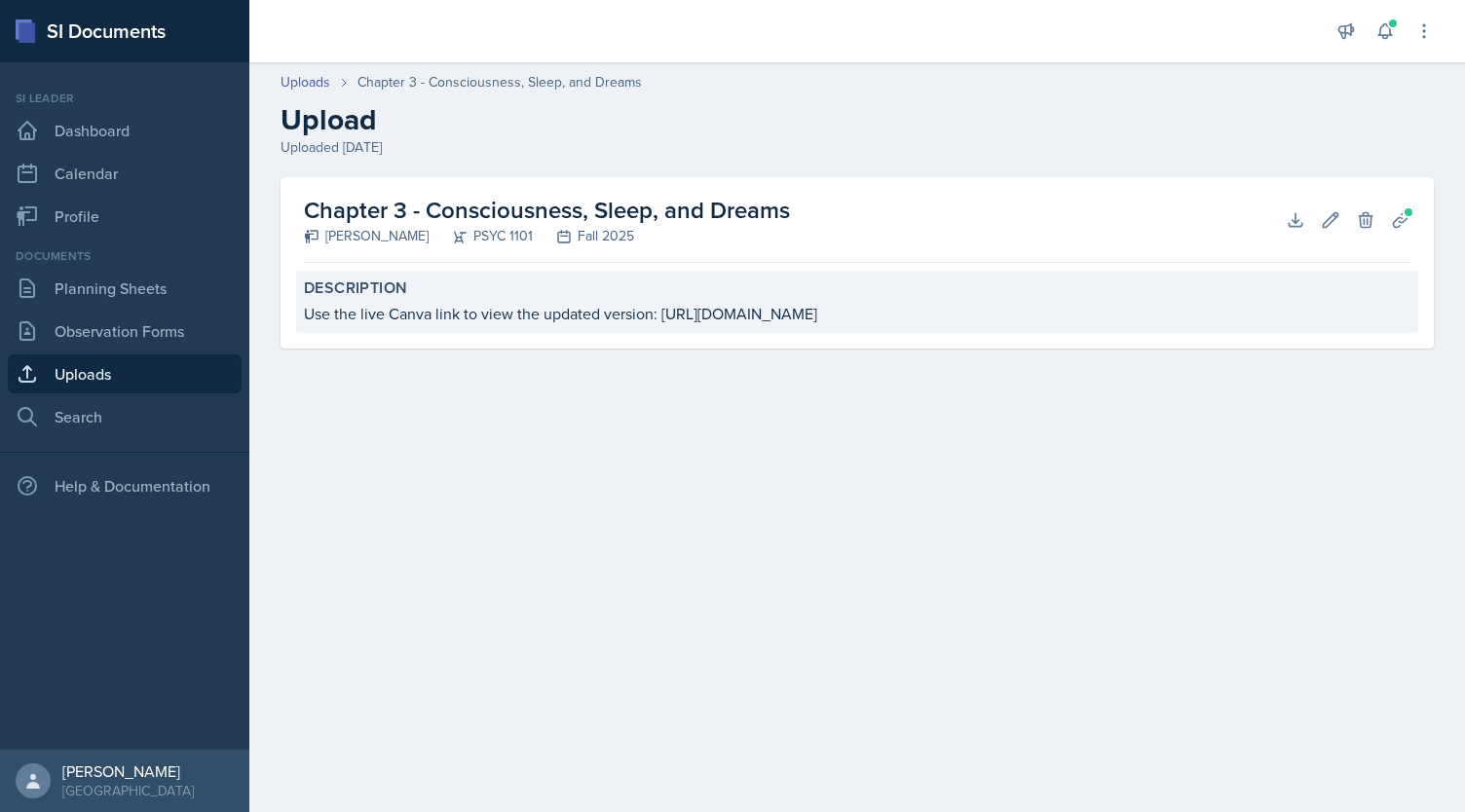
click at [345, 322] on div "Use the live Canva link to view the updated version: [URL][DOMAIN_NAME]" at bounding box center [857, 313] width 1106 height 24
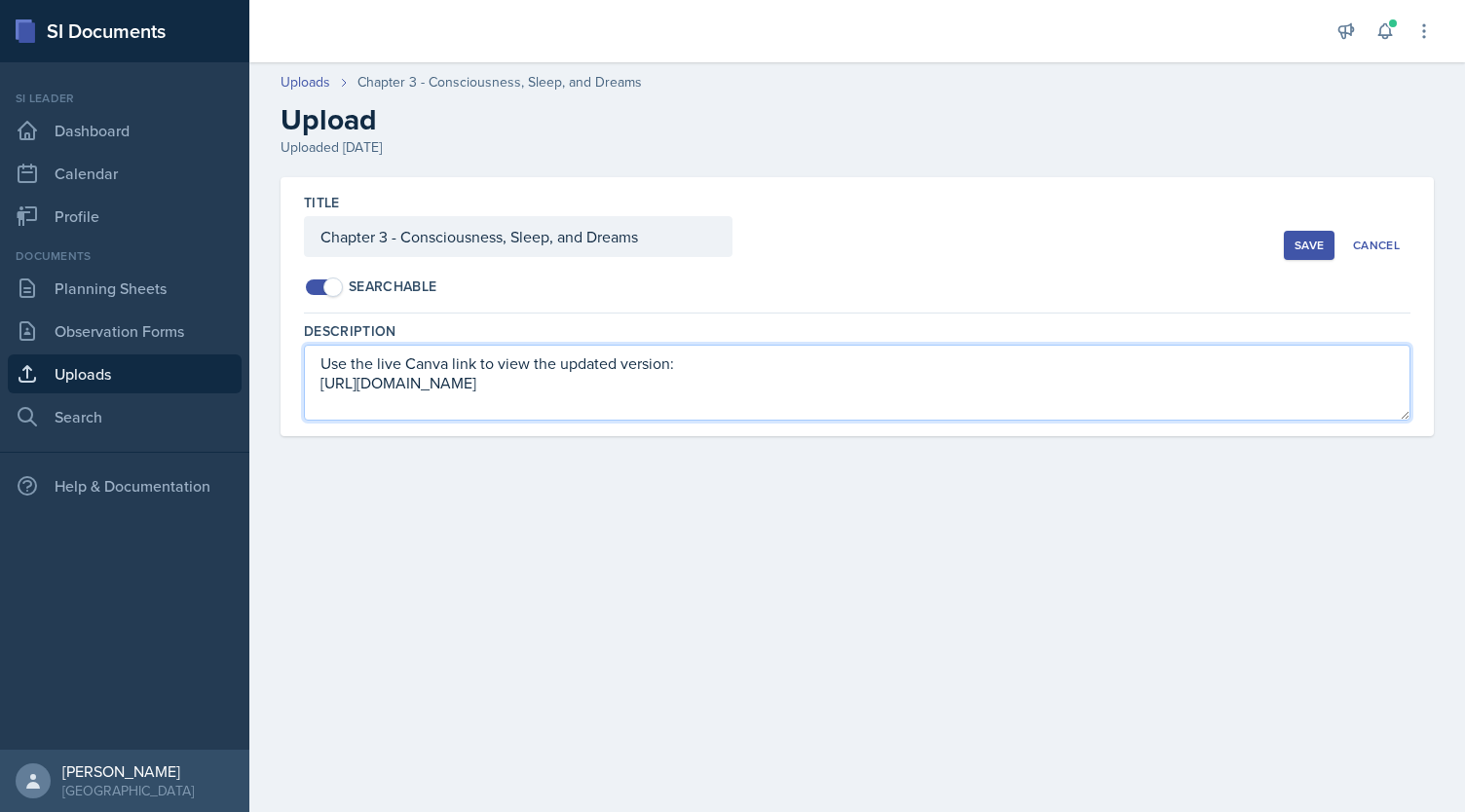
drag, startPoint x: 319, startPoint y: 364, endPoint x: 678, endPoint y: 356, distance: 359.1
click at [678, 356] on textarea "Use the live Canva link to view the updated version: [URL][DOMAIN_NAME]" at bounding box center [857, 382] width 1106 height 76
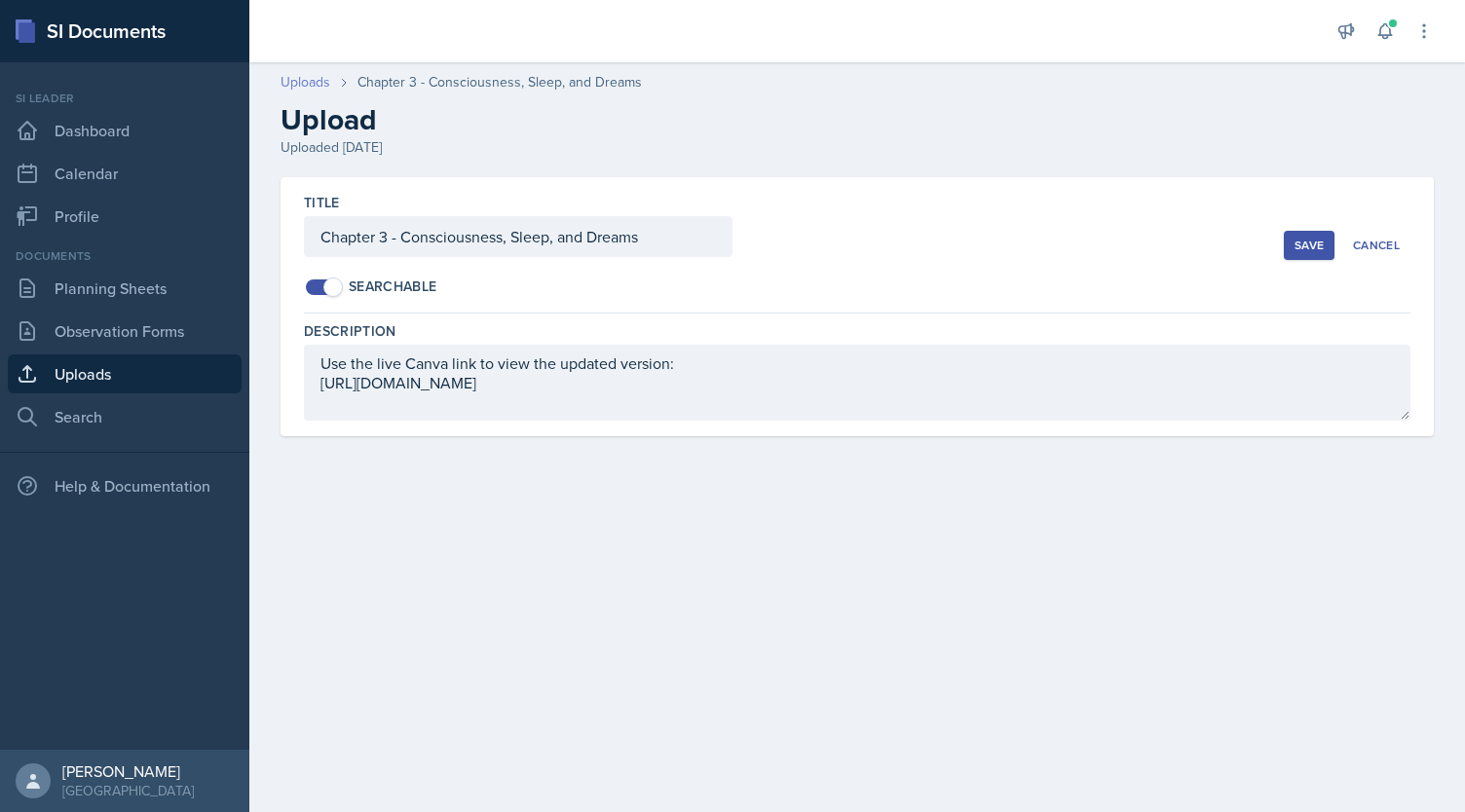
click at [317, 87] on link "Uploads" at bounding box center [306, 82] width 49 height 21
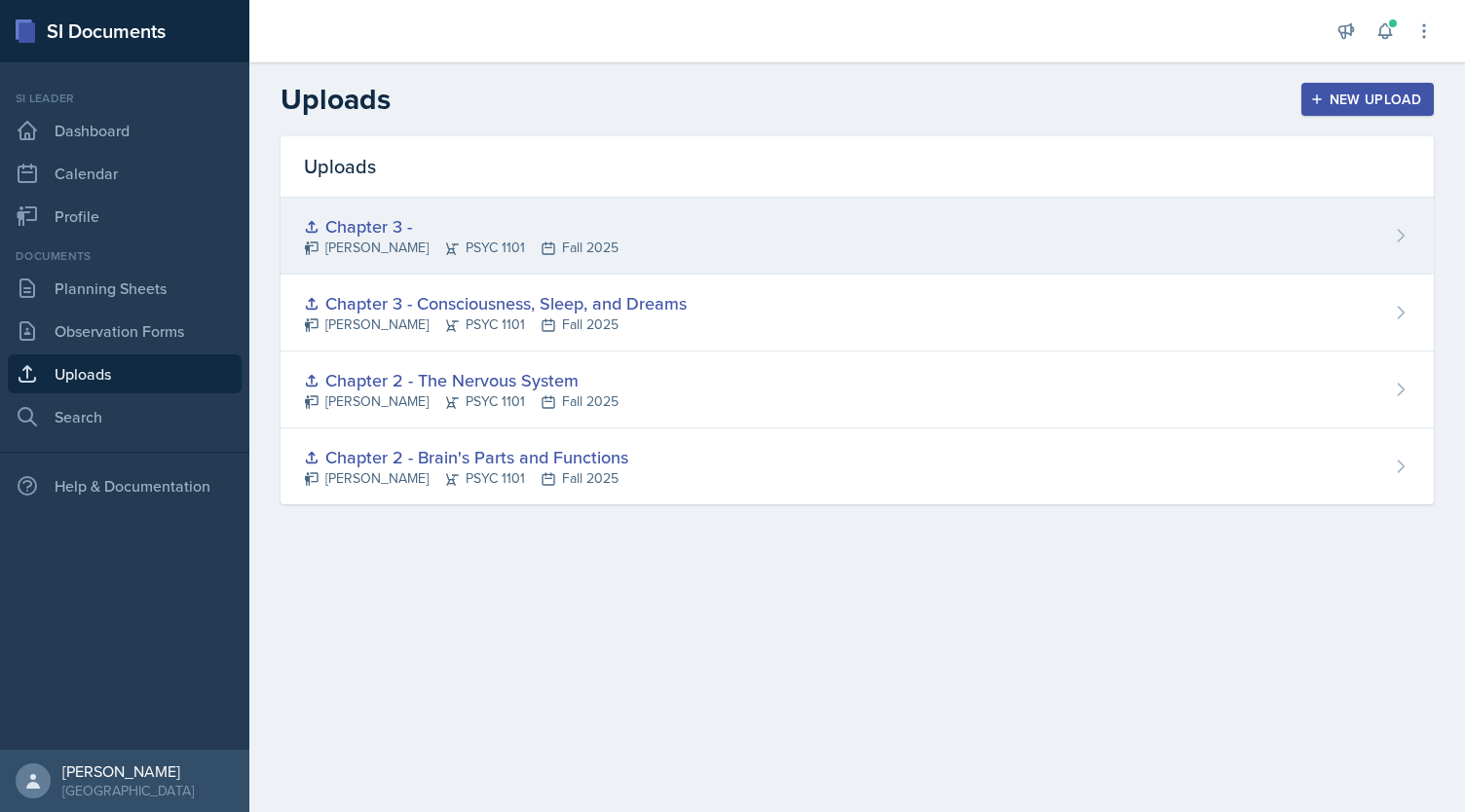
click at [410, 217] on div "Chapter 3 -" at bounding box center [460, 226] width 314 height 27
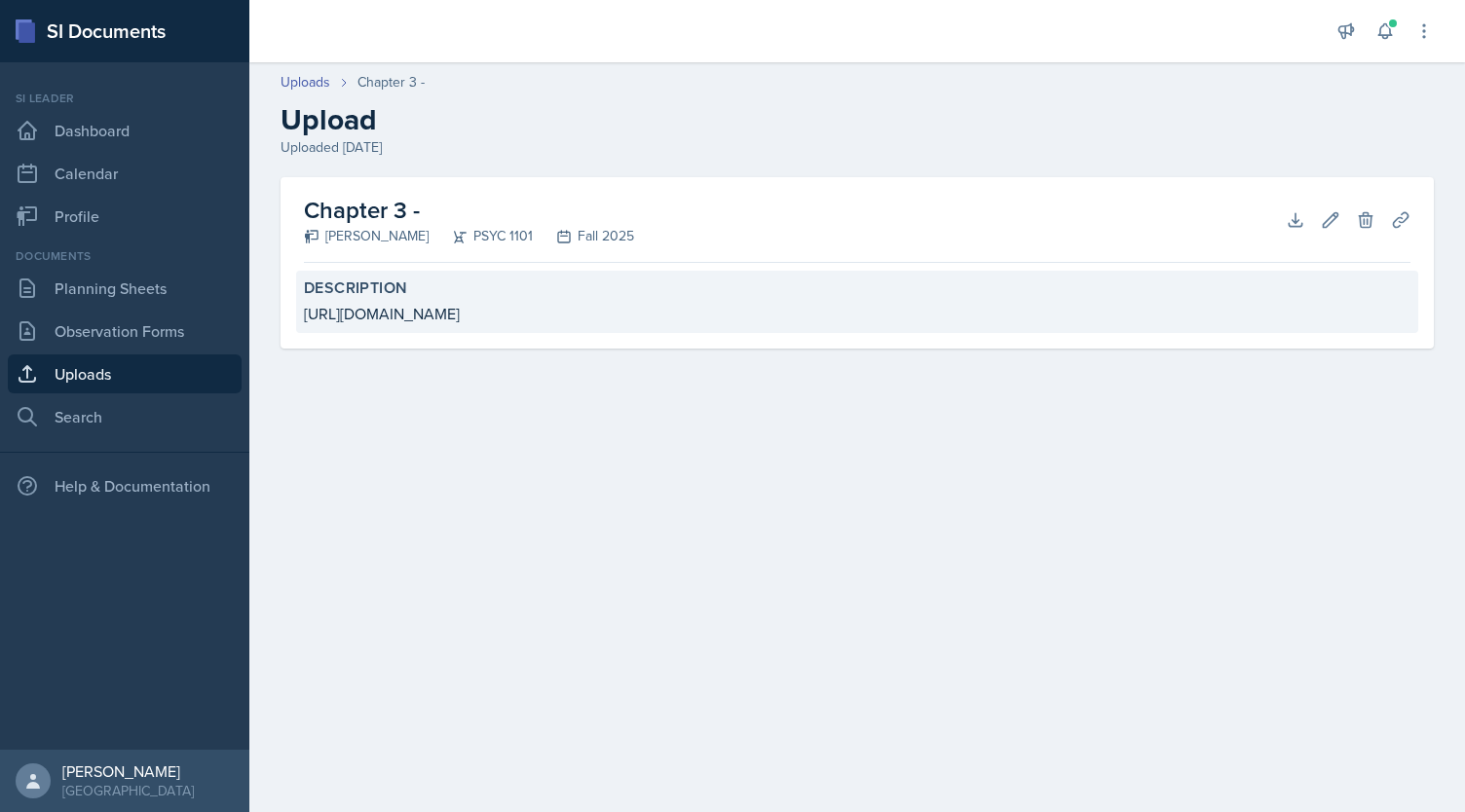
click at [434, 293] on label "Description" at bounding box center [857, 289] width 1106 height 20
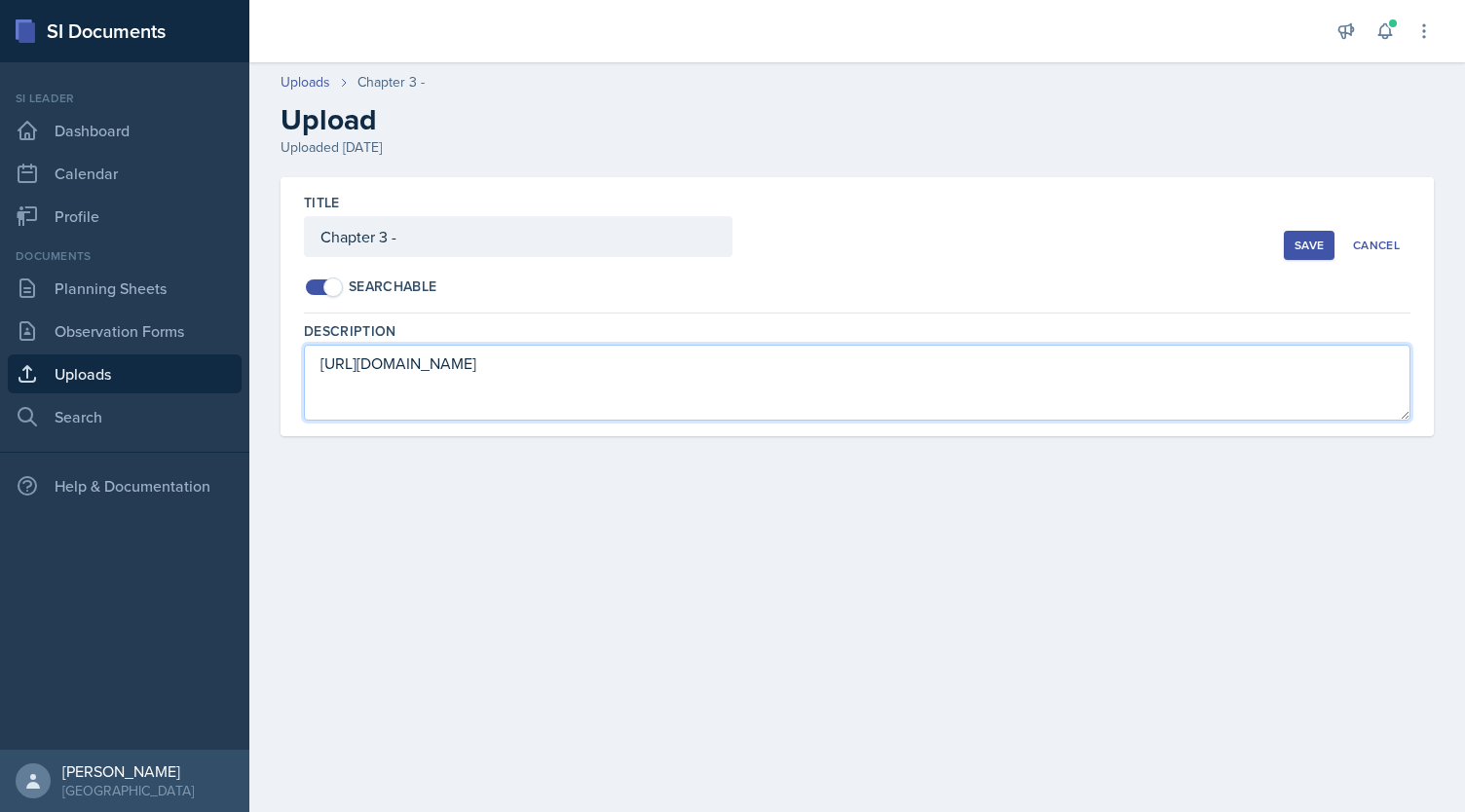
click at [315, 365] on textarea "[URL][DOMAIN_NAME]" at bounding box center [857, 382] width 1106 height 76
paste textarea "Use the live Canva link to view the updated version:"
type textarea "Use the live Canva link to view the updated version: [URL][DOMAIN_NAME]"
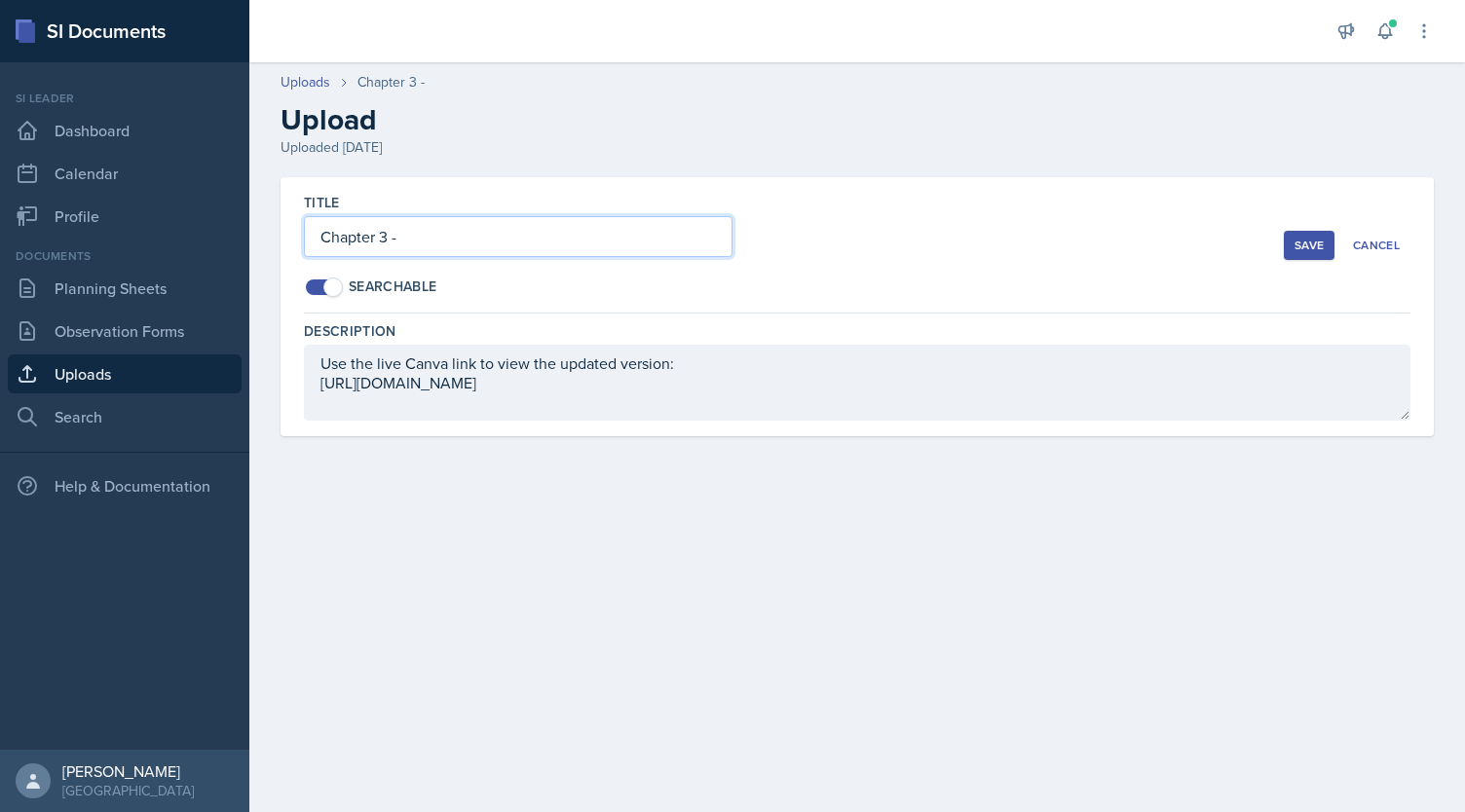
click at [431, 242] on input "Chapter 3 -" at bounding box center [518, 236] width 429 height 40
type input "Chapter 3 - Hypnosis, Psychoactive Drugs, Substance Use"
click at [1315, 249] on div "Save" at bounding box center [1309, 245] width 30 height 16
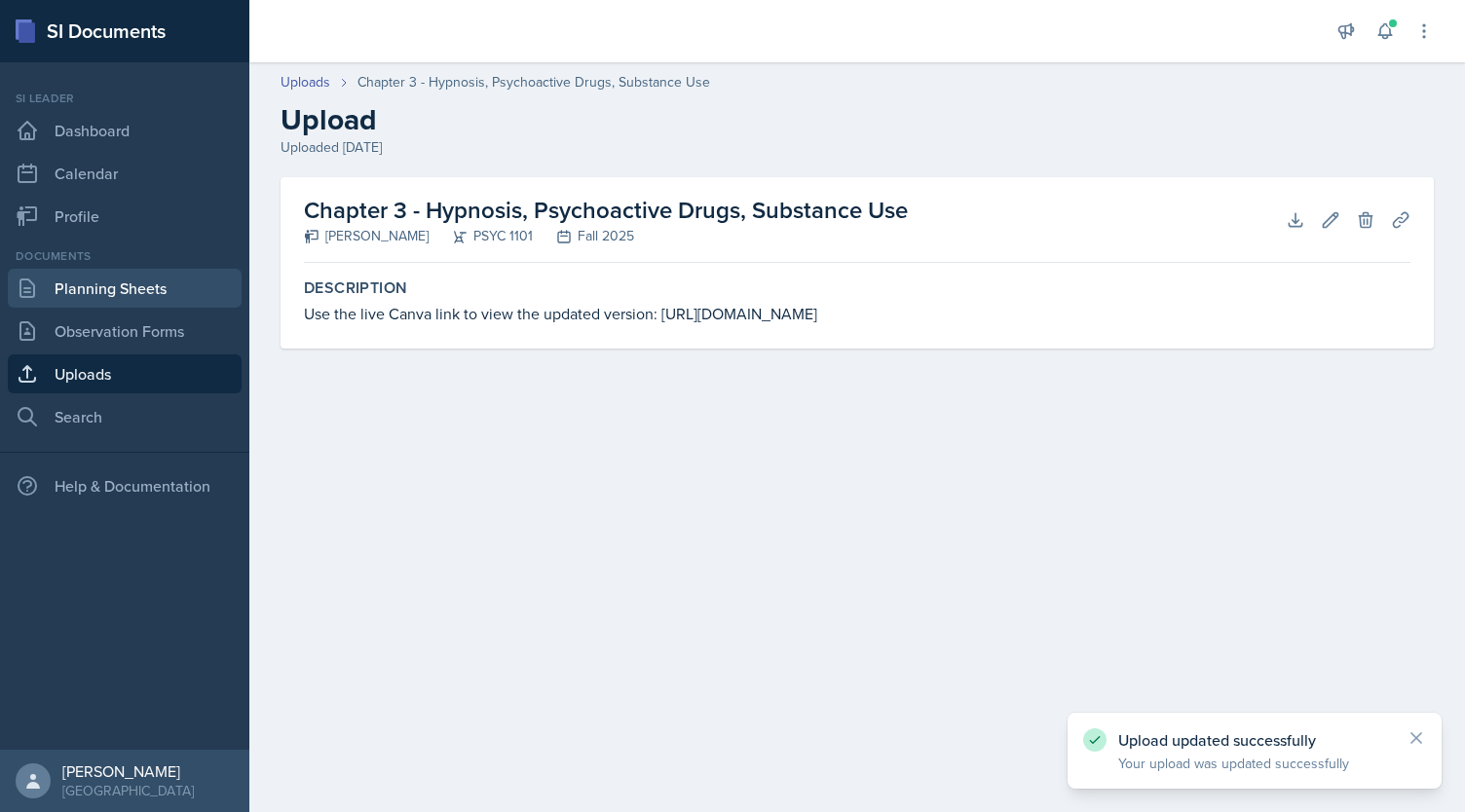
click at [107, 299] on link "Planning Sheets" at bounding box center [124, 289] width 234 height 39
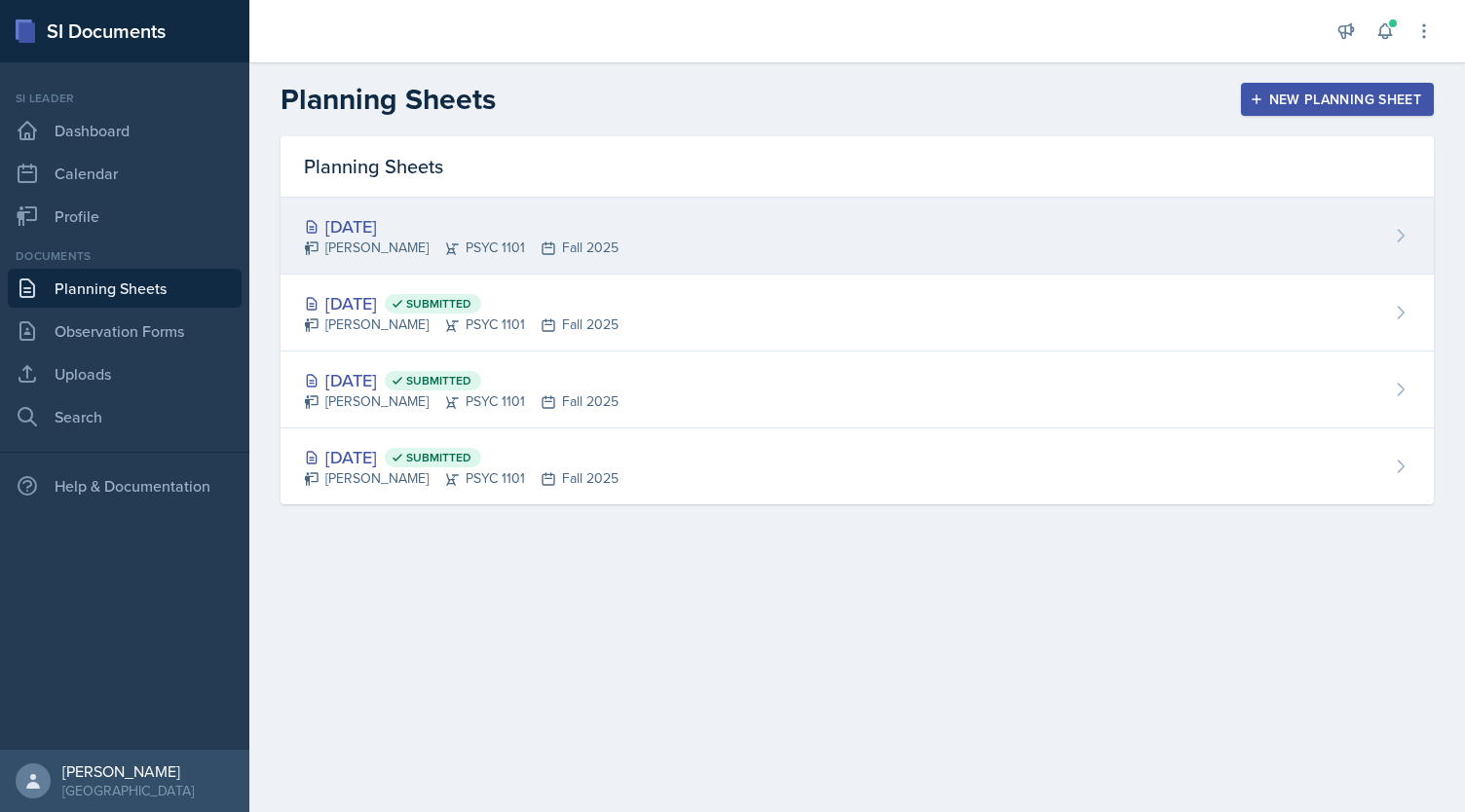
click at [565, 242] on div "[PERSON_NAME] PSYC 1101 Fall 2025" at bounding box center [460, 247] width 314 height 21
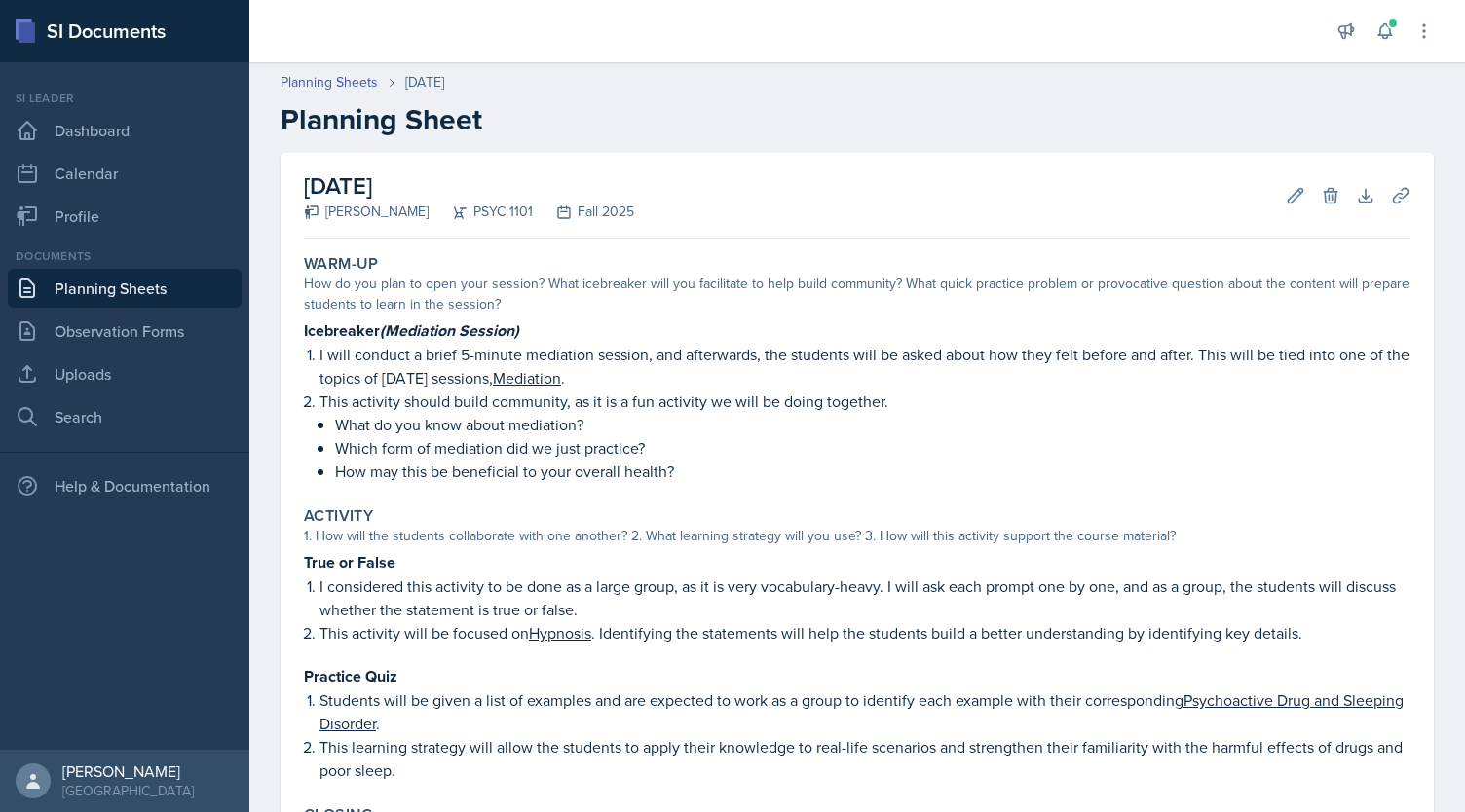
scroll to position [355, 0]
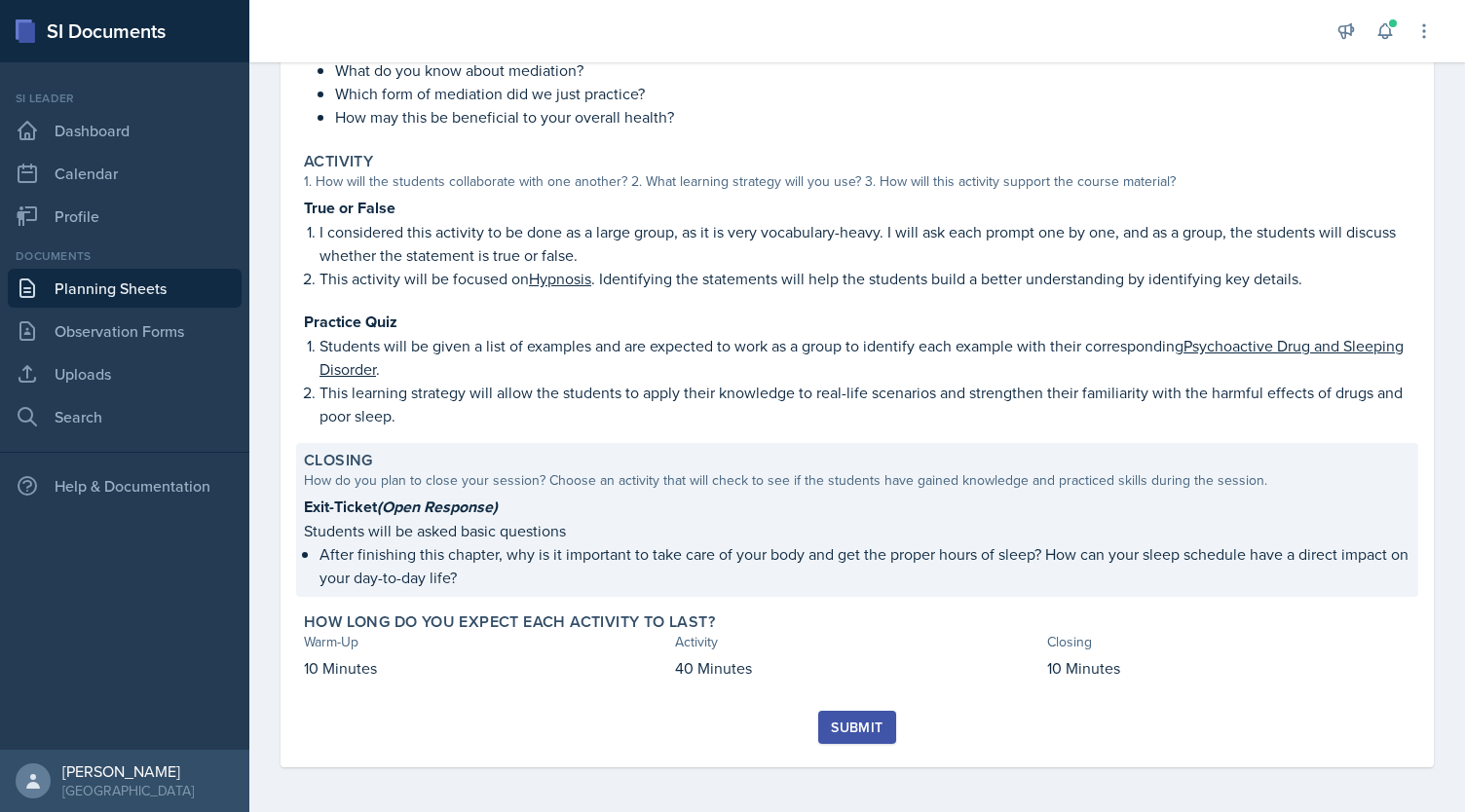
click at [728, 538] on p "Students will be asked basic questions" at bounding box center [857, 531] width 1106 height 24
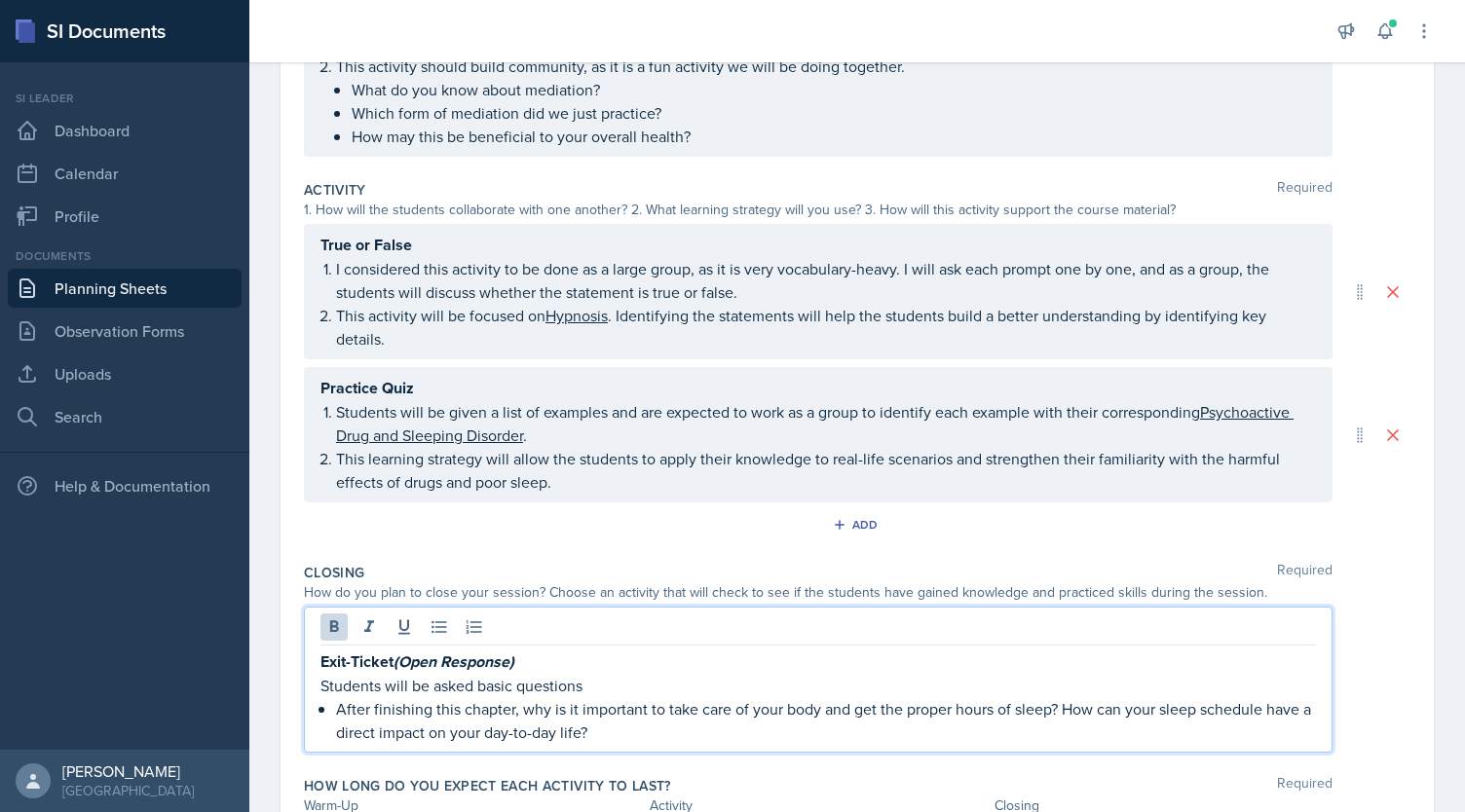
click at [587, 649] on div "Exit-Ticket (Open Response) Students will be asked basic questions After finish…" at bounding box center [818, 697] width 996 height 95
click at [519, 687] on p "Students will be asked open-end questions to" at bounding box center [818, 686] width 996 height 24
click at [677, 687] on p "Students will be asked open-ended questions to" at bounding box center [818, 686] width 996 height 24
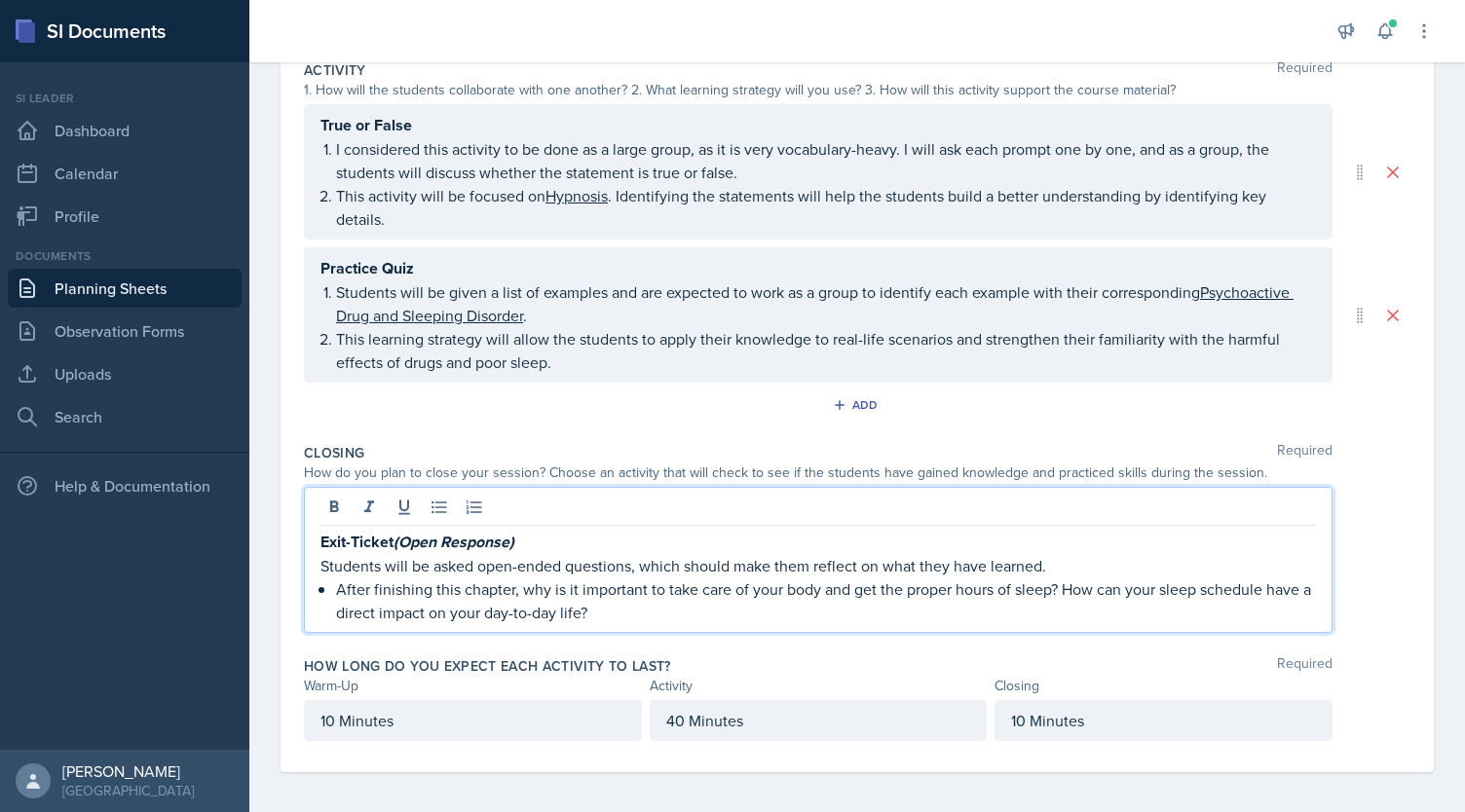
click at [822, 676] on div "Activity" at bounding box center [818, 686] width 338 height 21
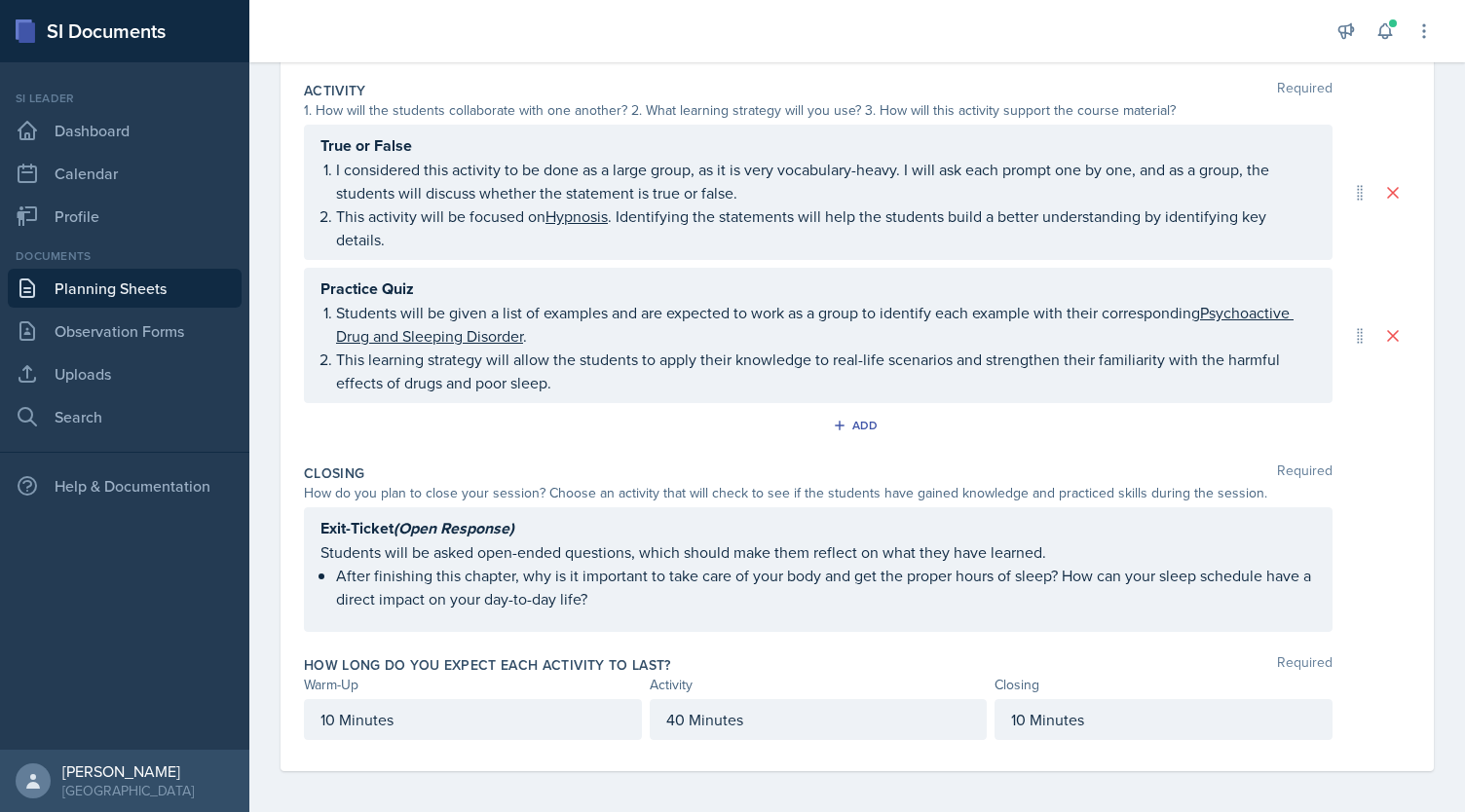
scroll to position [0, 0]
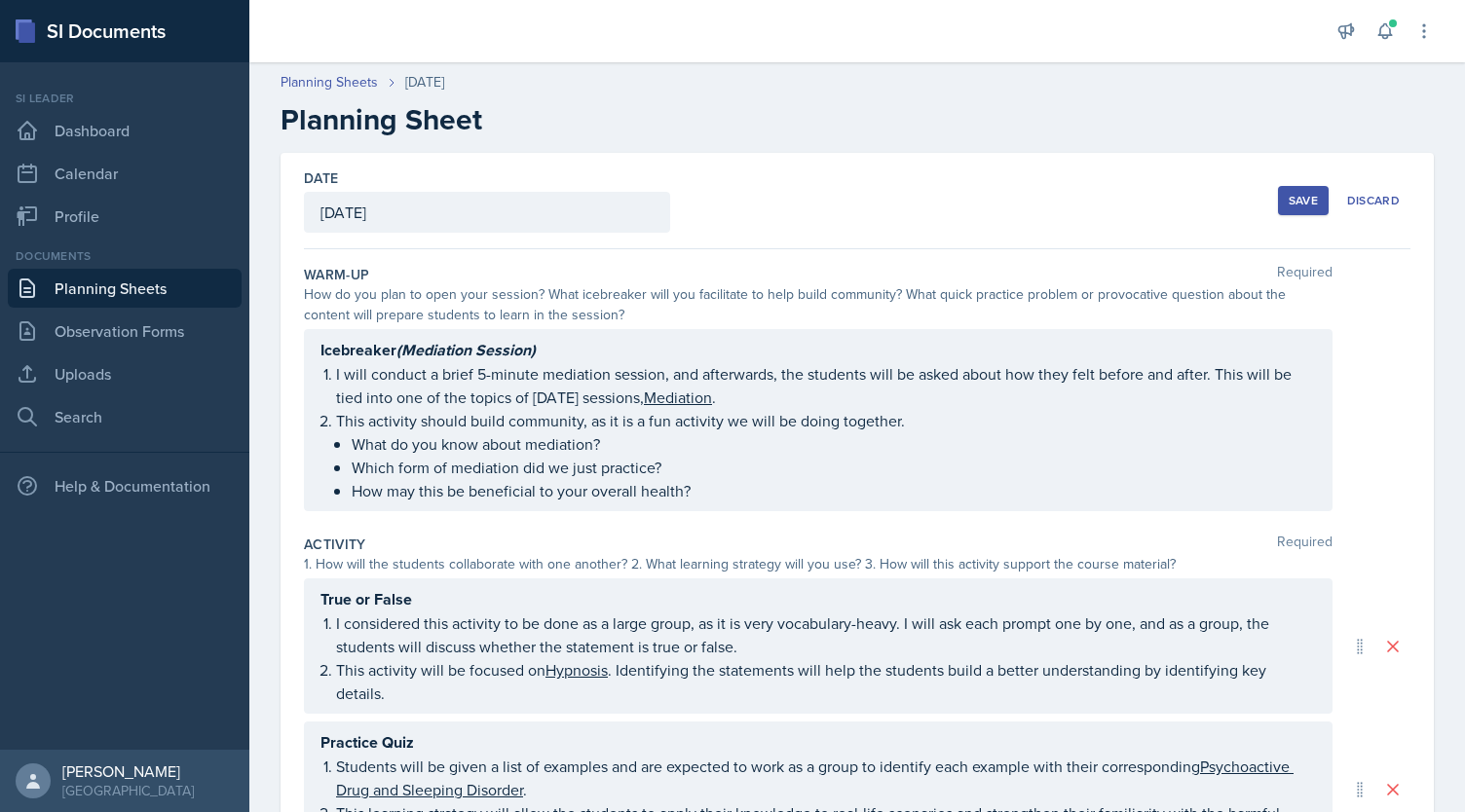
click at [1291, 205] on div "Save" at bounding box center [1303, 201] width 30 height 16
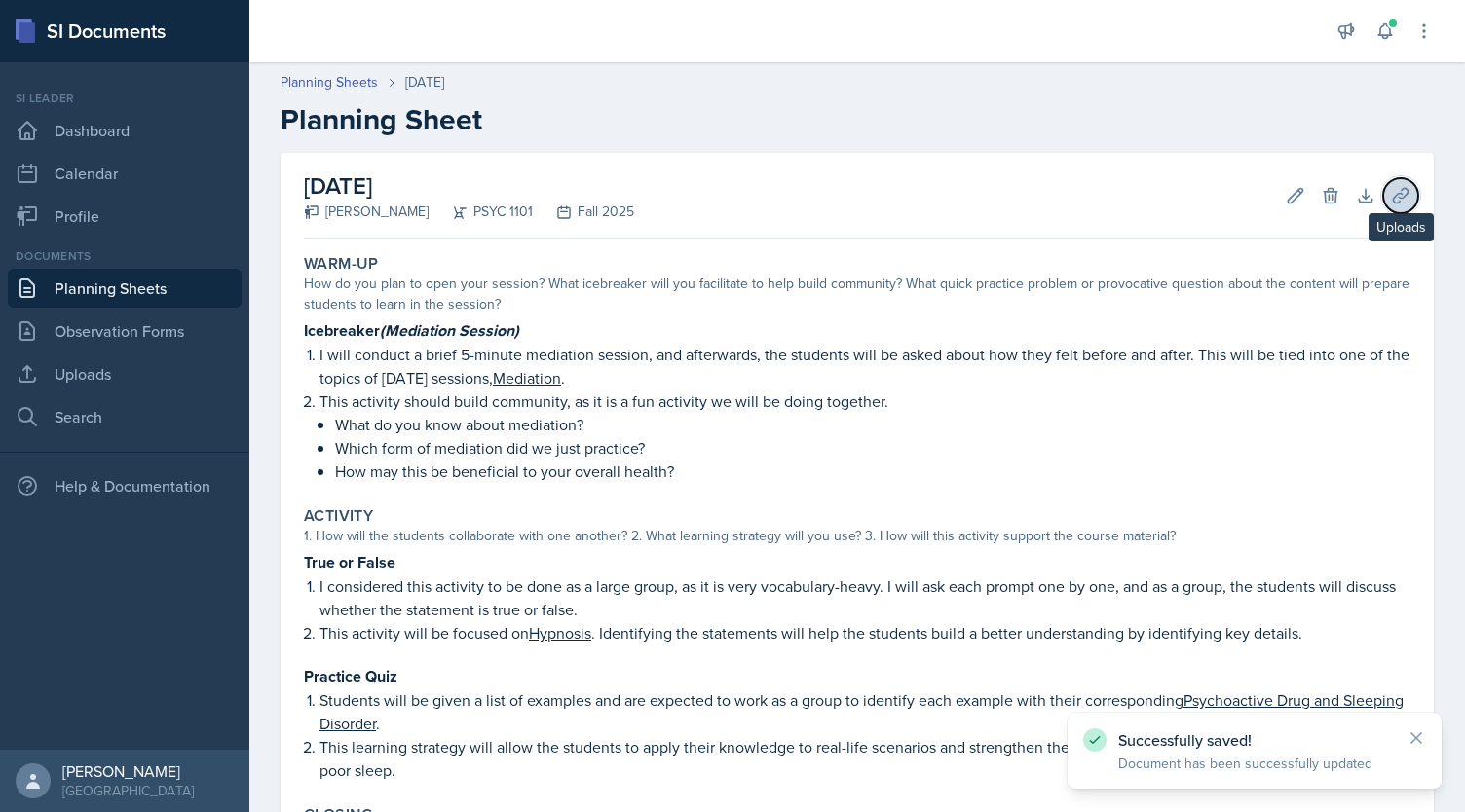
click at [1391, 190] on icon at bounding box center [1401, 196] width 20 height 20
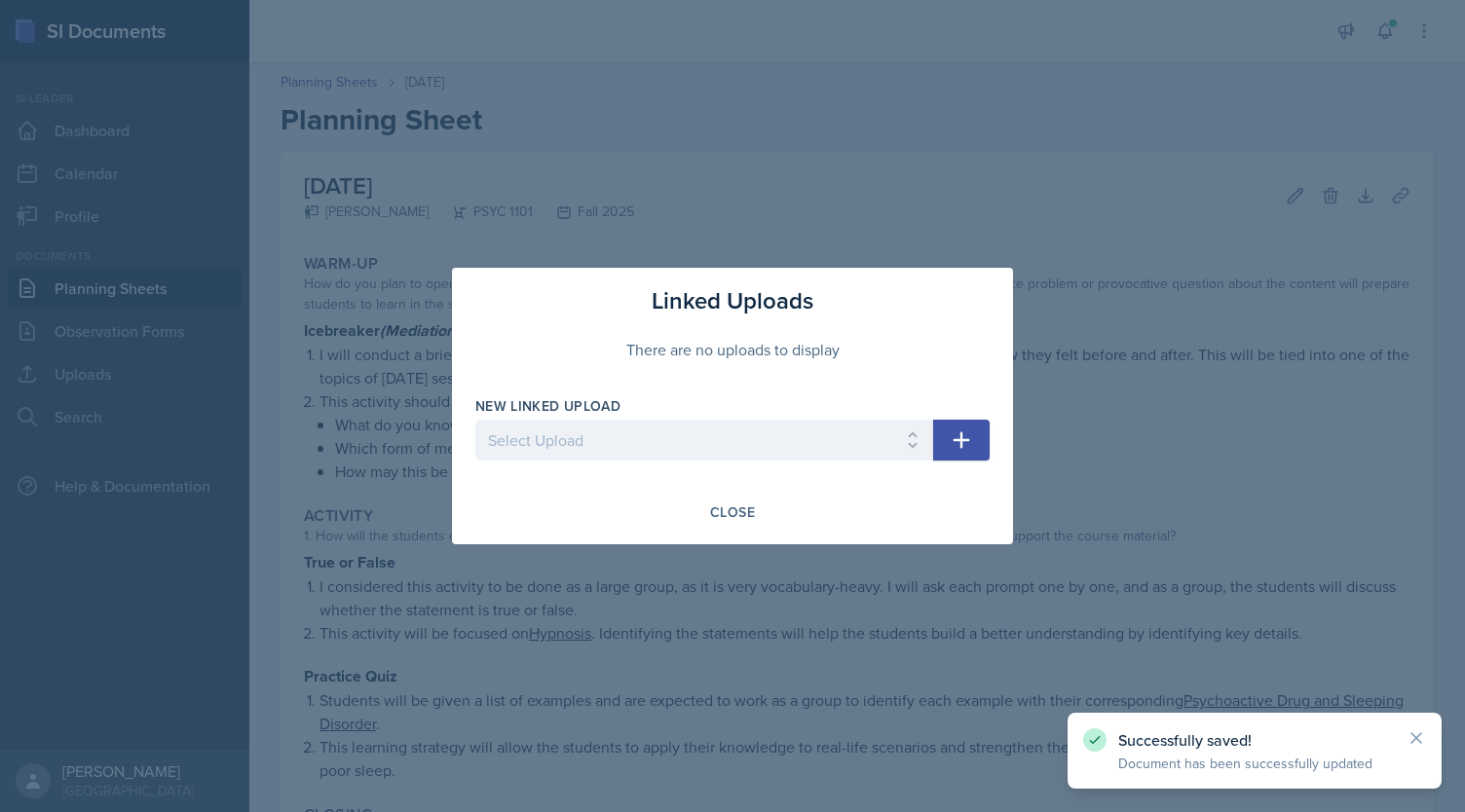
click at [835, 460] on div at bounding box center [704, 470] width 457 height 20
click at [754, 454] on select "Select Upload Chapter 2 - The Nervous System Chapter 2 - Brain's Parts and Func…" at bounding box center [704, 440] width 457 height 40
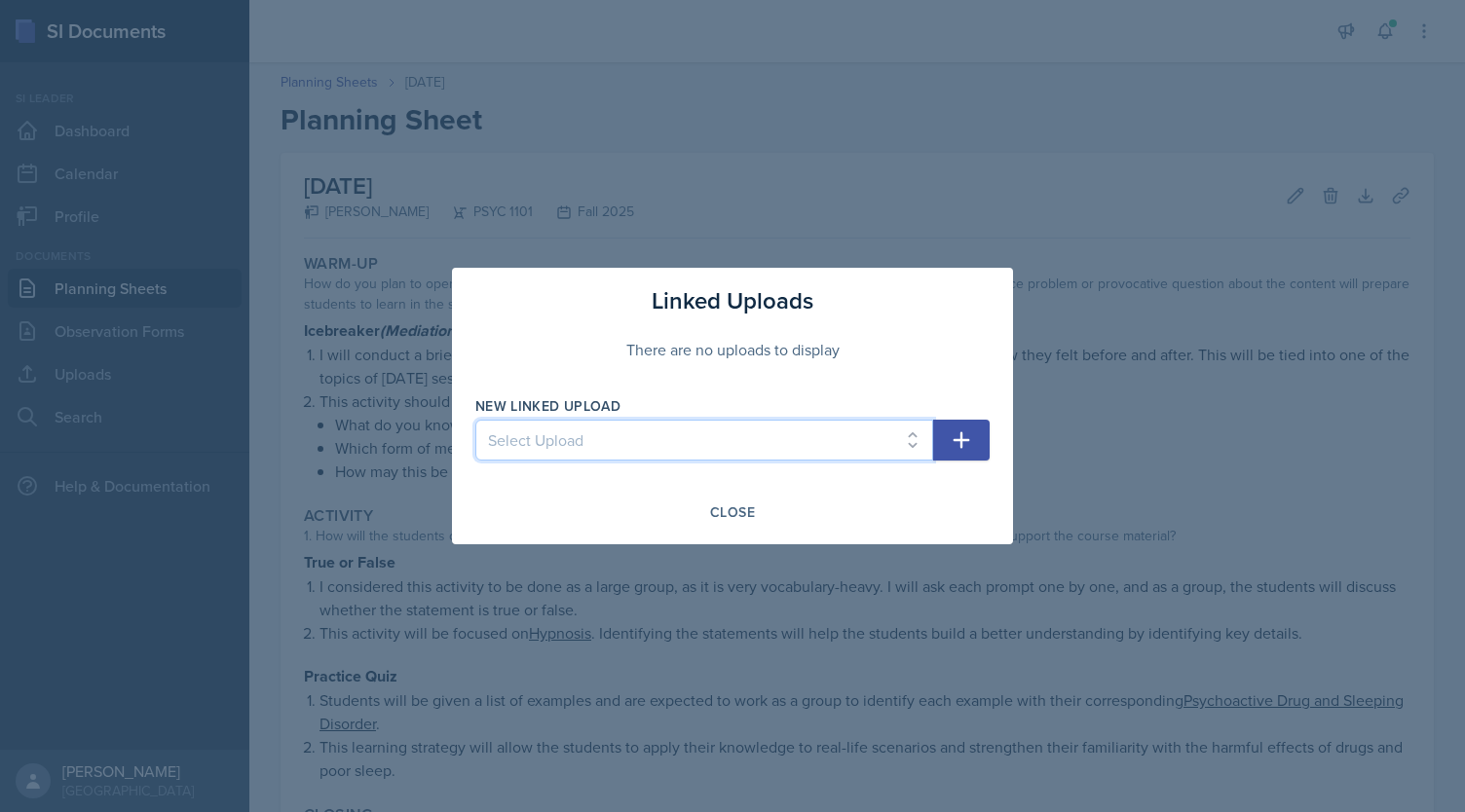
select select "9461abfc-69ac-4cbe-ac94-f75d83d97efc"
click at [475, 420] on select "Select Upload Chapter 2 - The Nervous System Chapter 2 - Brain's Parts and Func…" at bounding box center [704, 440] width 457 height 40
click at [963, 441] on icon "button" at bounding box center [961, 440] width 17 height 17
select select
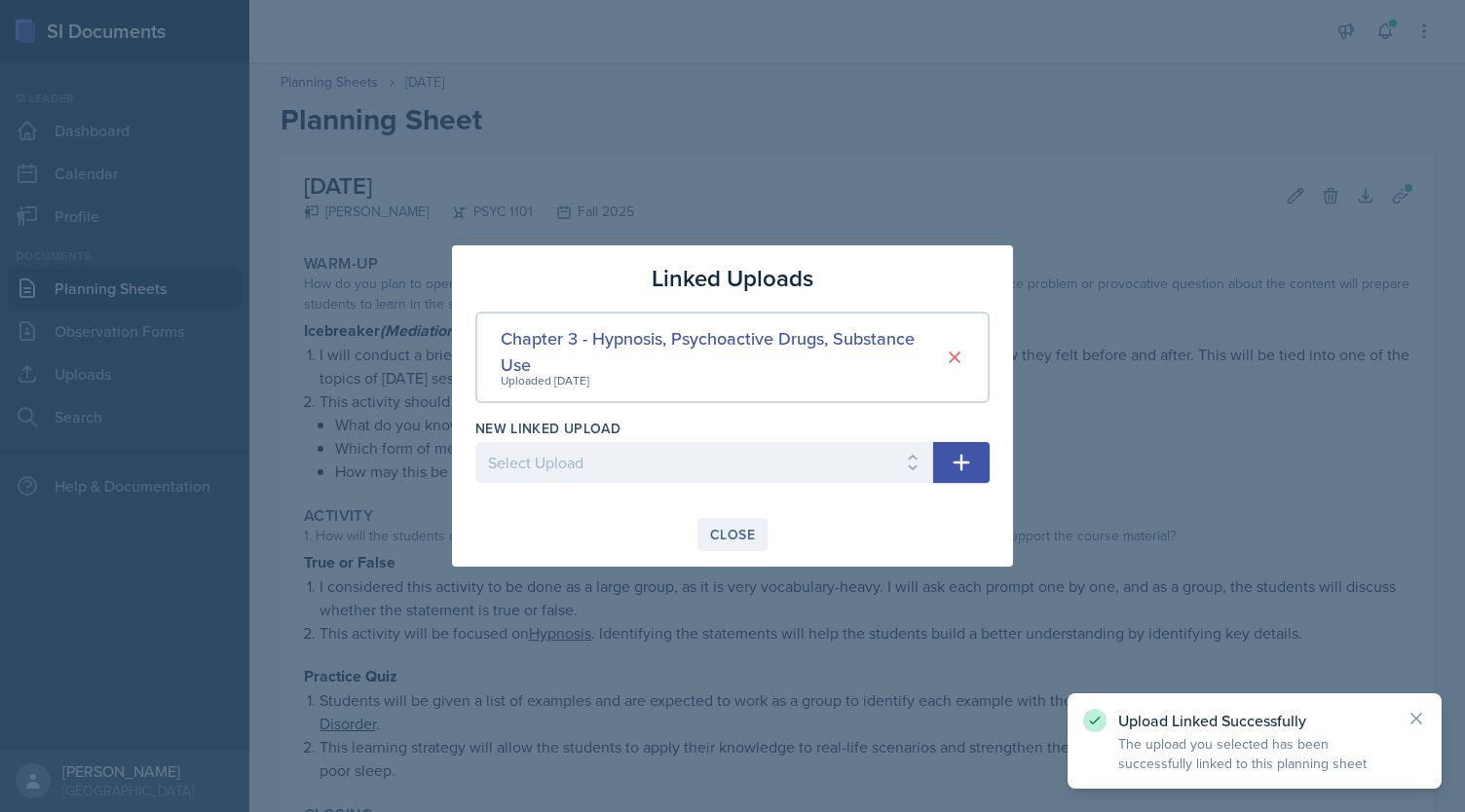
click at [748, 544] on button "Close" at bounding box center [732, 535] width 70 height 34
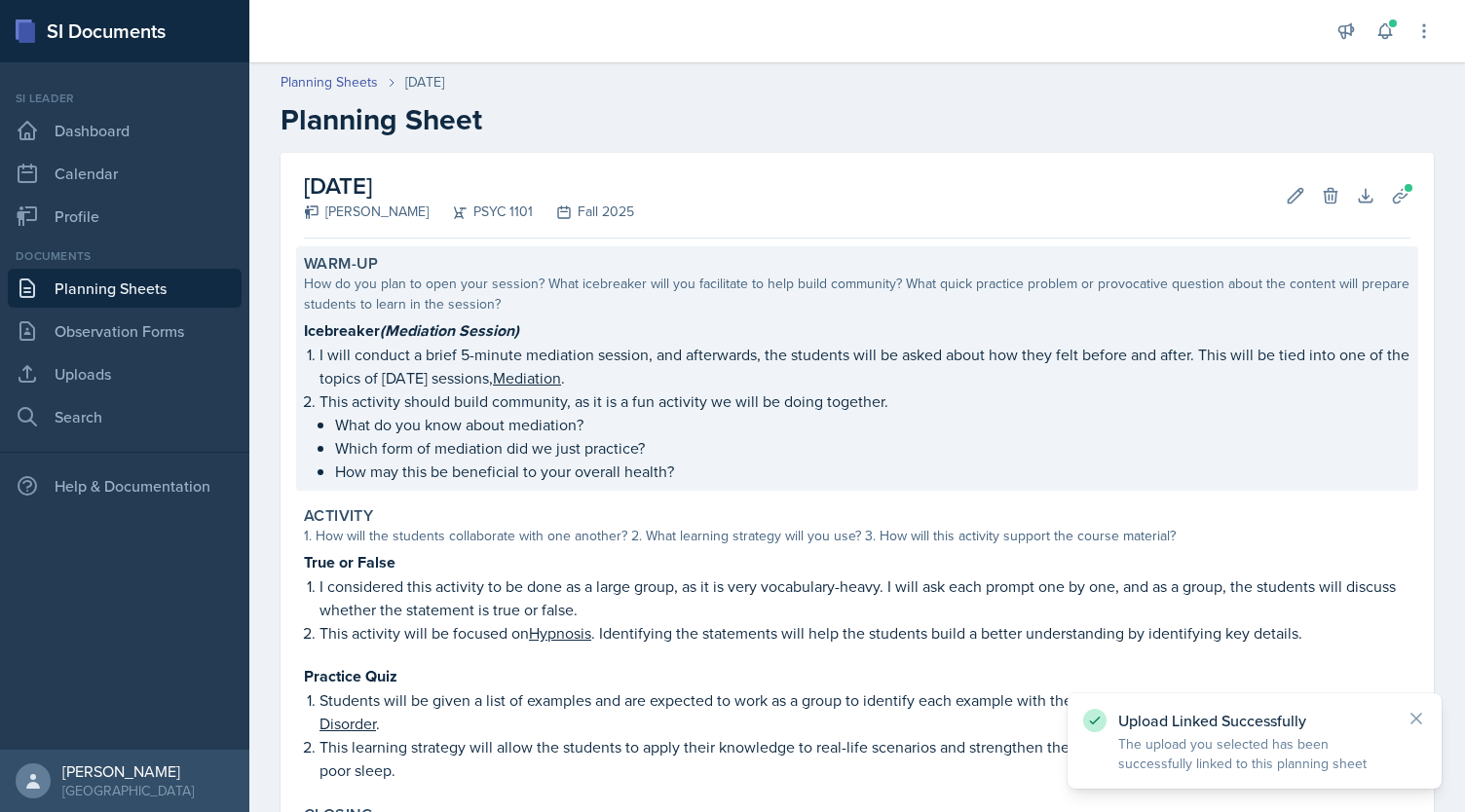
scroll to position [355, 0]
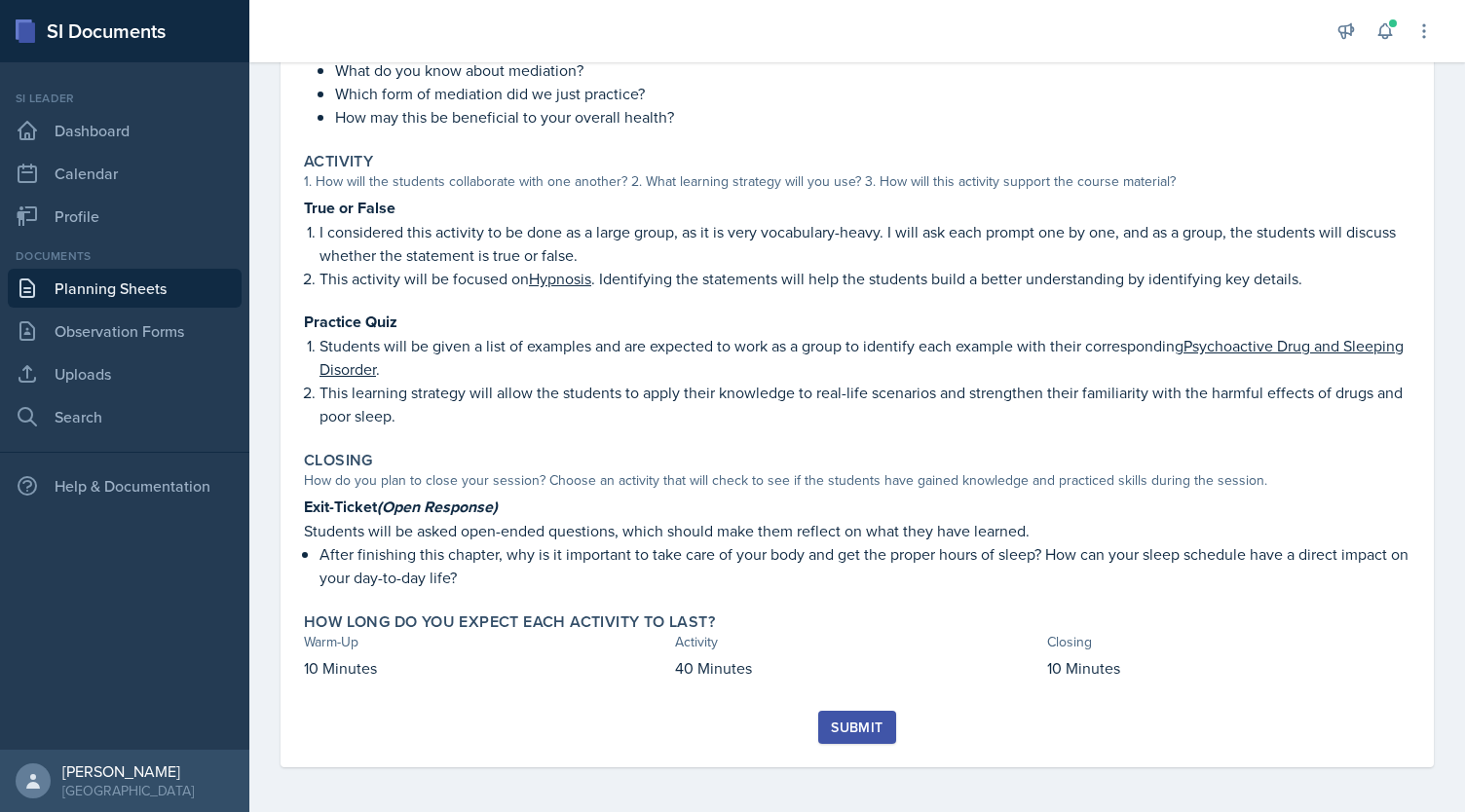
click at [852, 735] on button "Submit" at bounding box center [857, 727] width 77 height 34
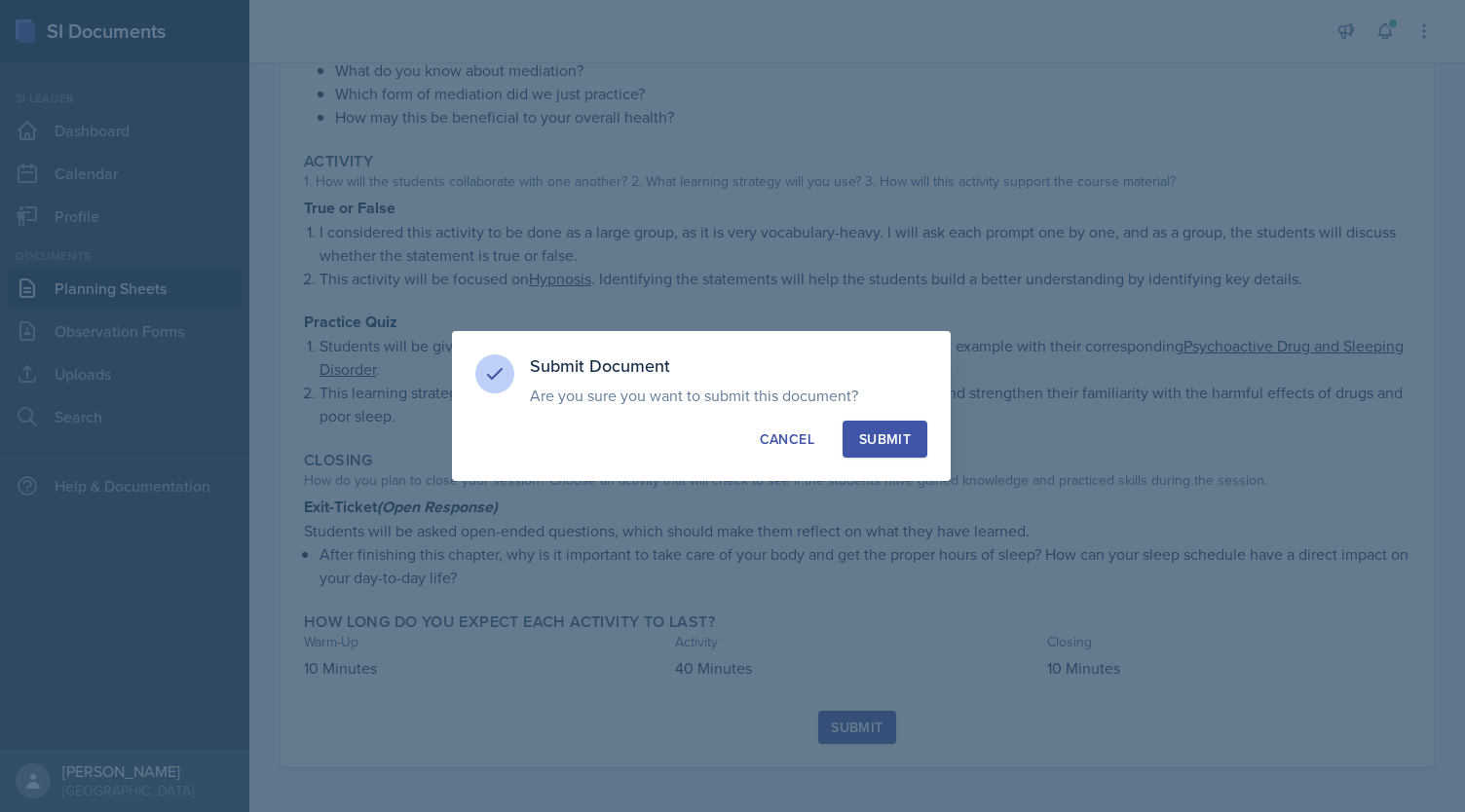
click at [878, 433] on div "Submit" at bounding box center [884, 440] width 51 height 20
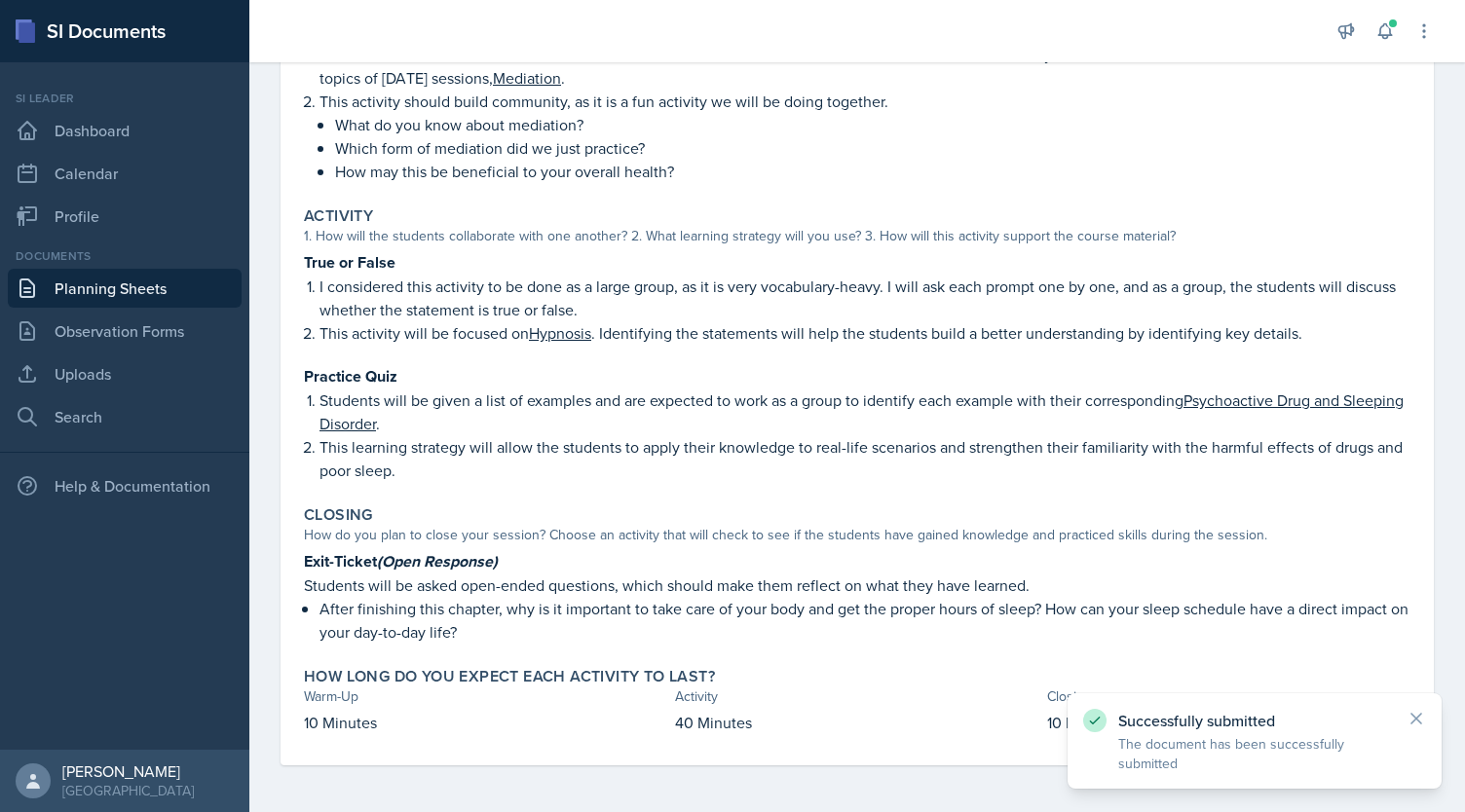
scroll to position [298, 0]
